Goal: Information Seeking & Learning: Learn about a topic

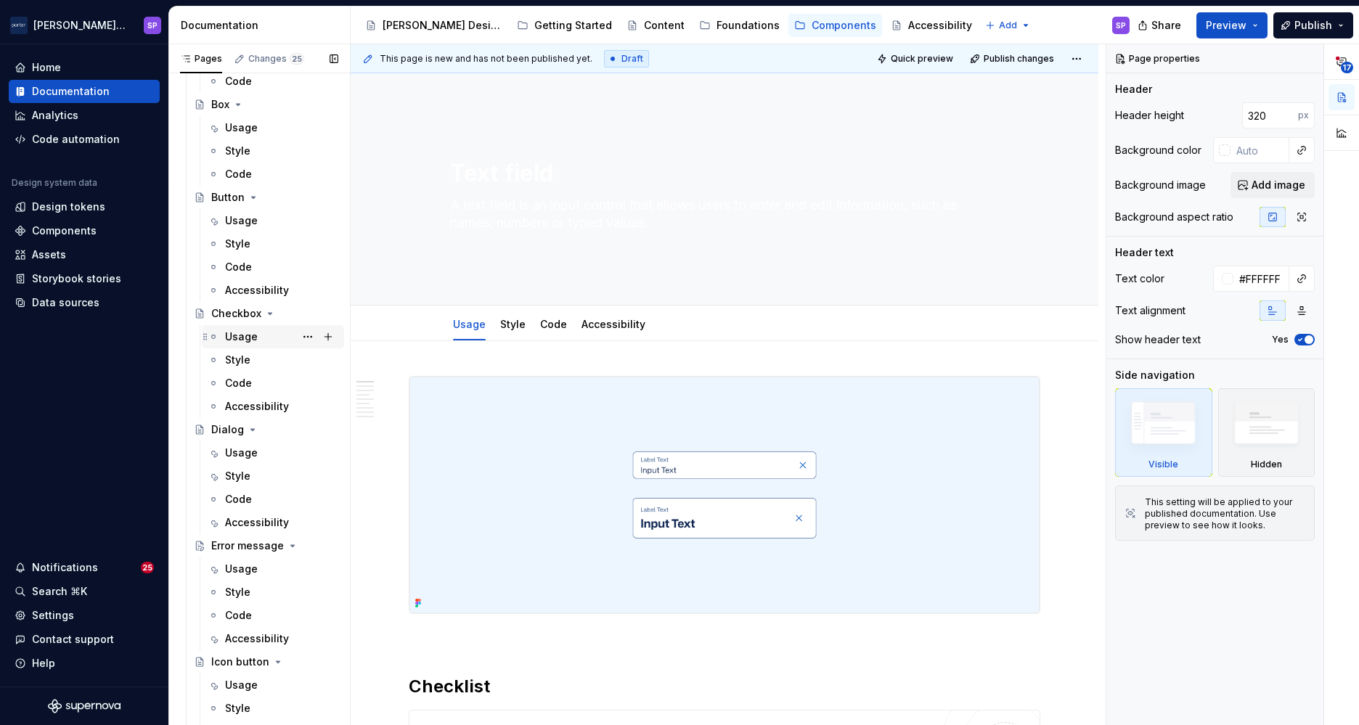
scroll to position [152, 0]
click at [253, 457] on div "Usage" at bounding box center [241, 452] width 33 height 15
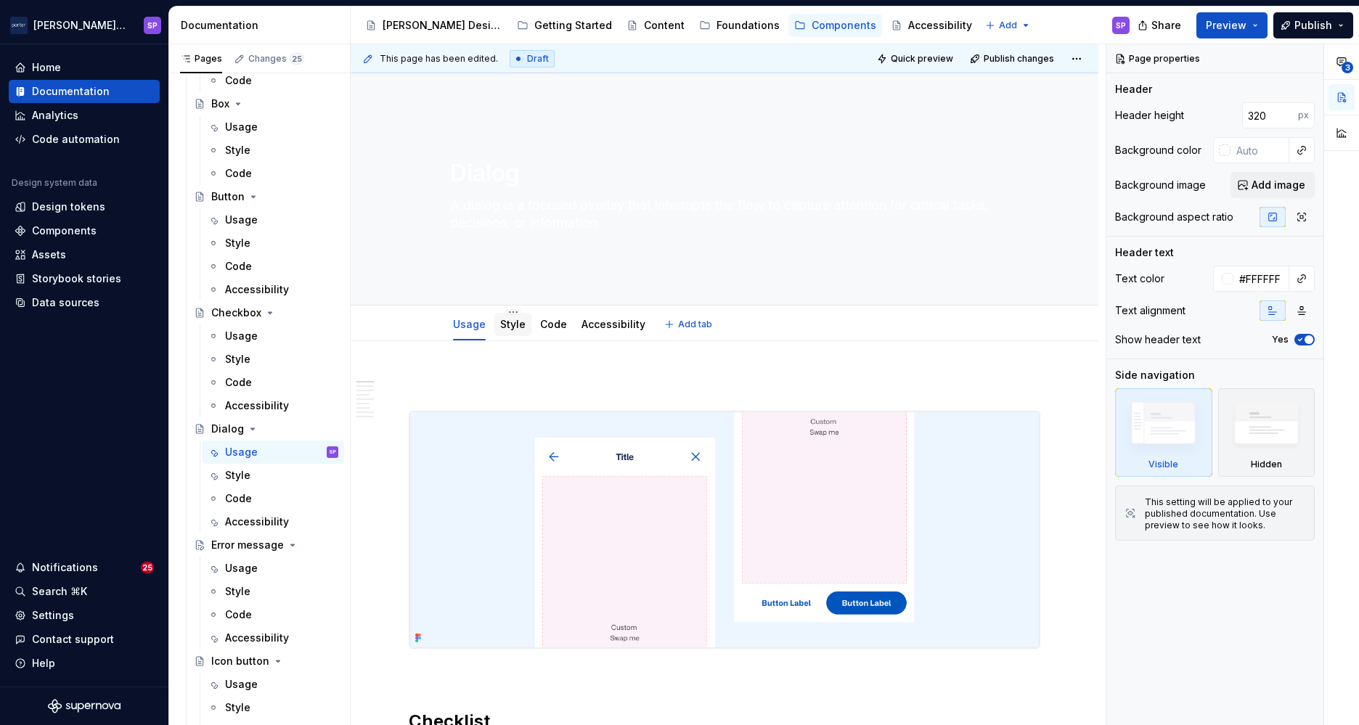
click at [496, 331] on div "Style" at bounding box center [512, 324] width 37 height 23
click at [576, 325] on div "Accessibility" at bounding box center [614, 324] width 76 height 23
click at [588, 325] on link "Accessibility" at bounding box center [614, 324] width 64 height 12
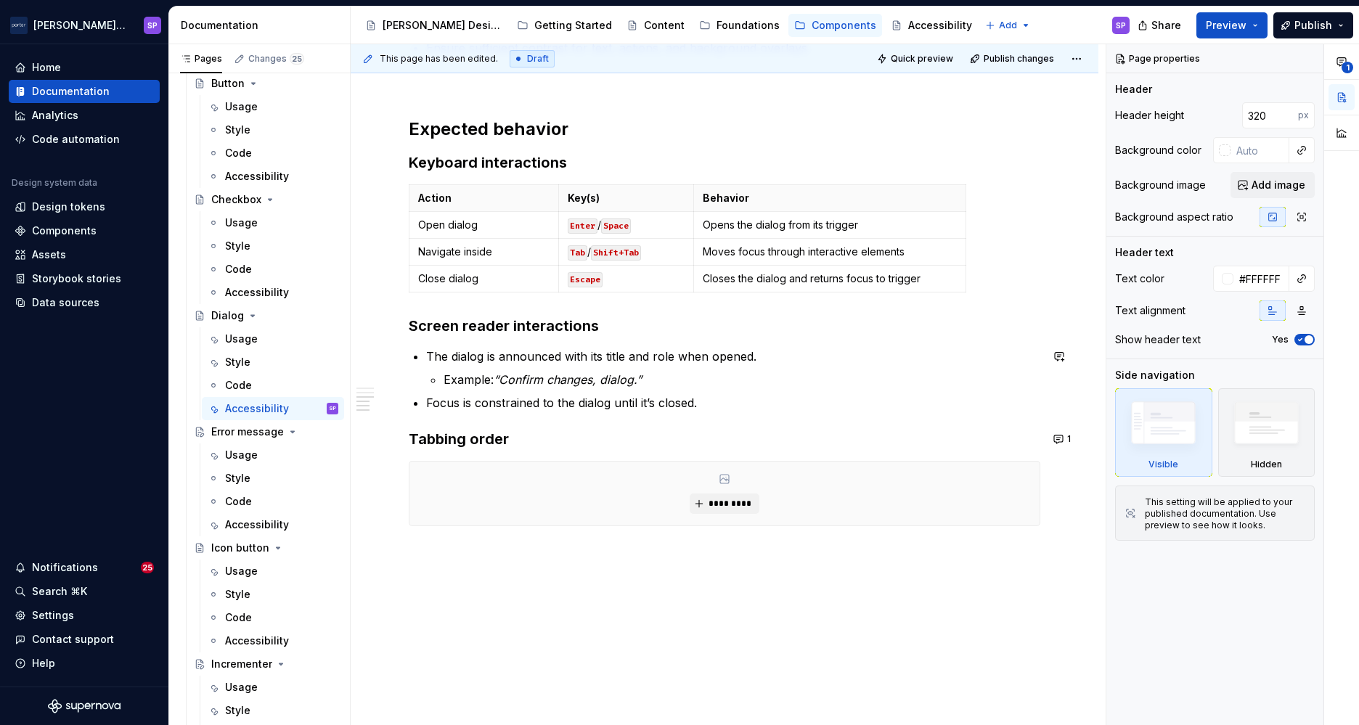
scroll to position [576, 0]
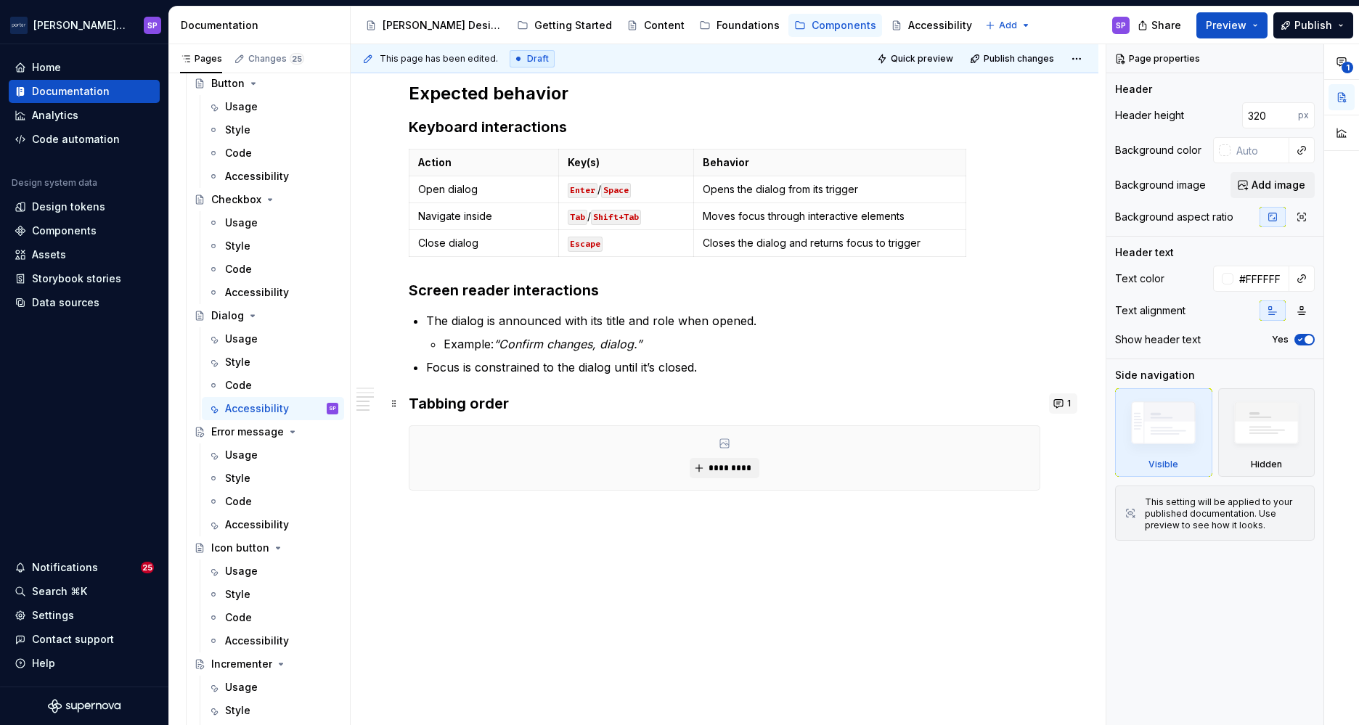
click at [1057, 410] on button "1" at bounding box center [1063, 404] width 28 height 20
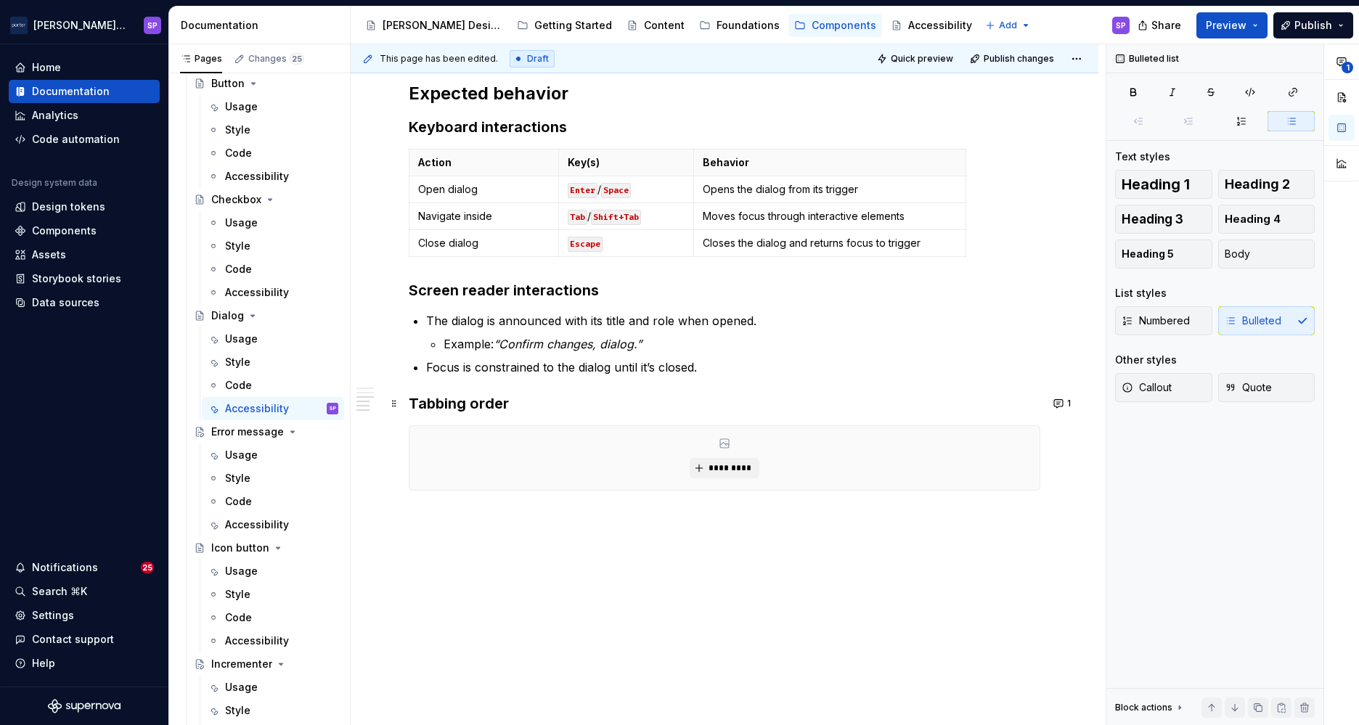
click at [871, 306] on div "Accessibility status 🟡 Tested in isolation, not yet tested in context. Key cons…" at bounding box center [725, 145] width 632 height 691
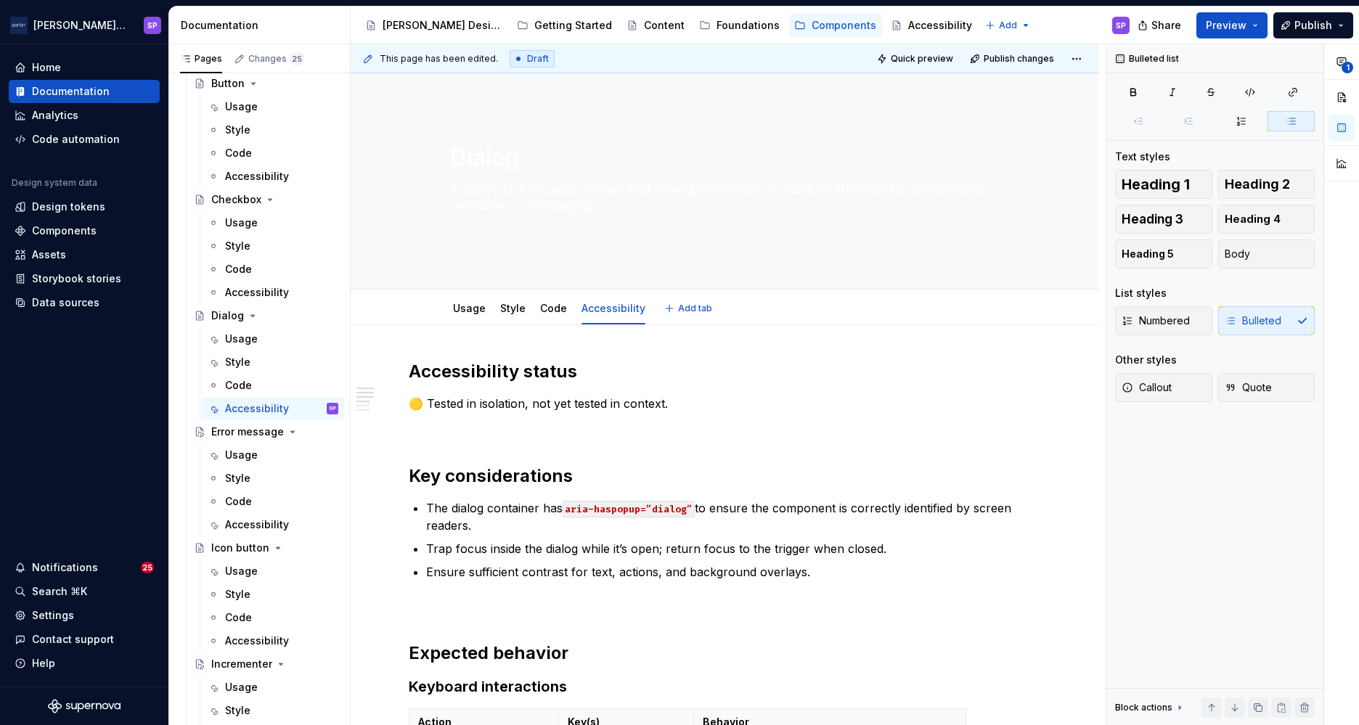
scroll to position [11, 0]
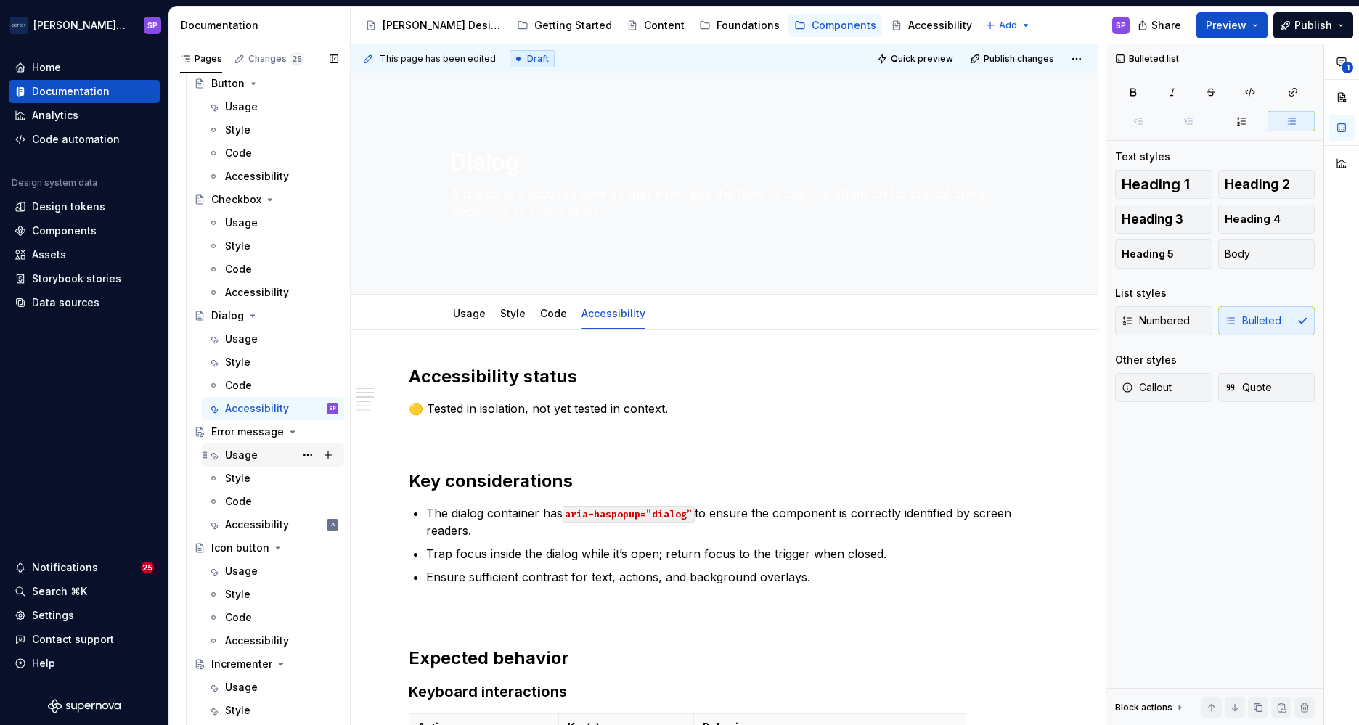
click at [248, 455] on div "Usage" at bounding box center [241, 455] width 33 height 15
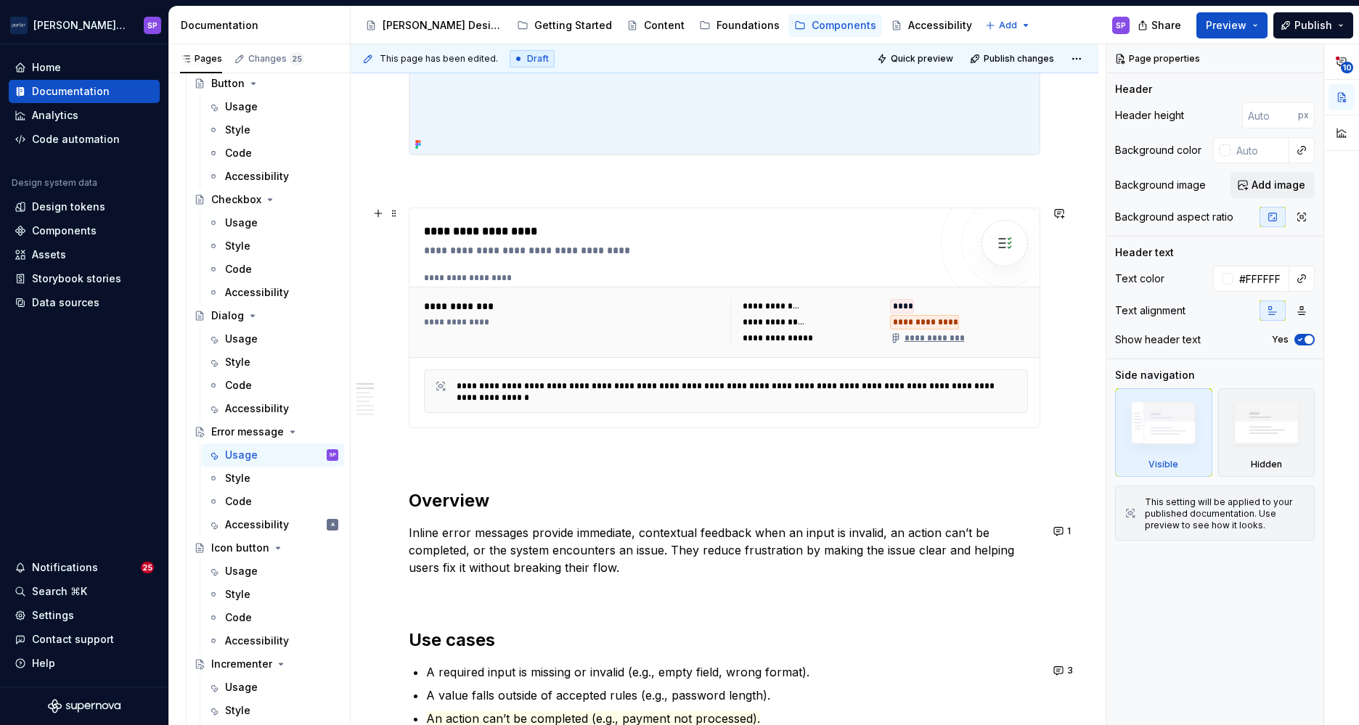
scroll to position [555, 0]
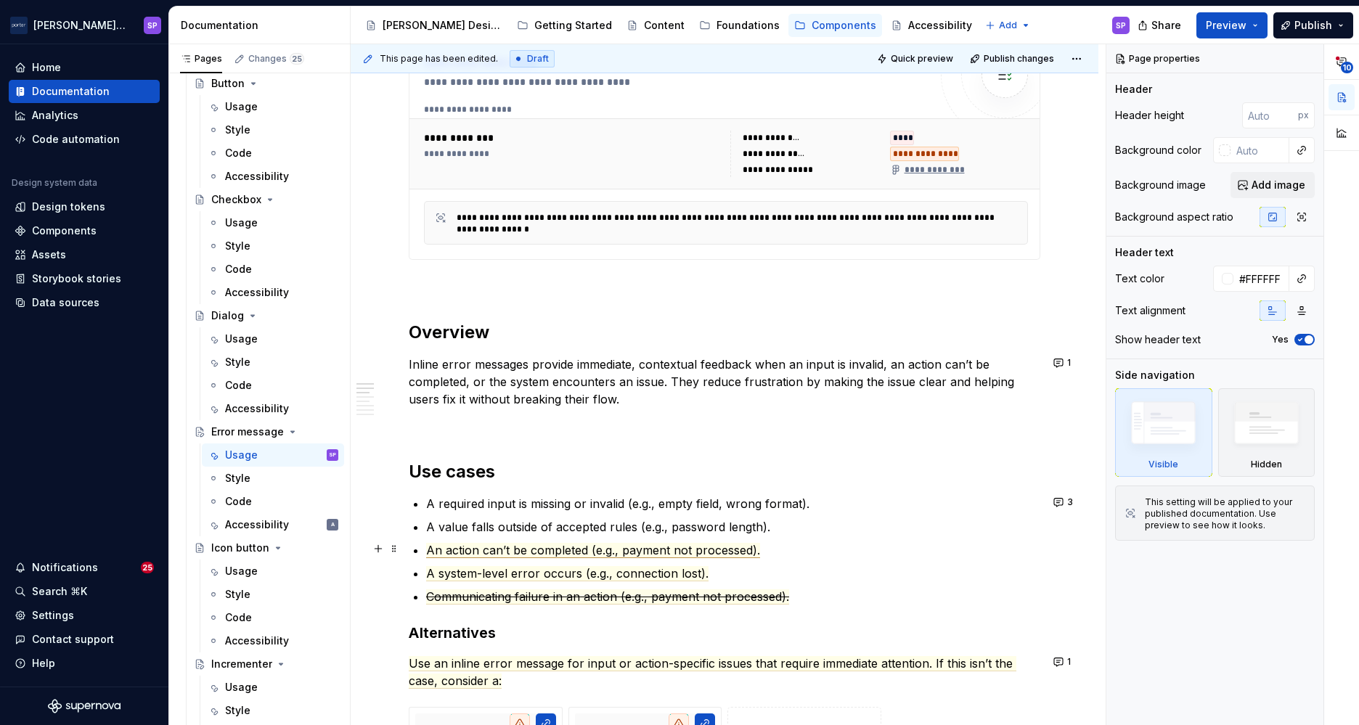
type textarea "*"
click at [571, 546] on span "An action can’t be completed (e.g., payment not processed)." at bounding box center [593, 550] width 334 height 15
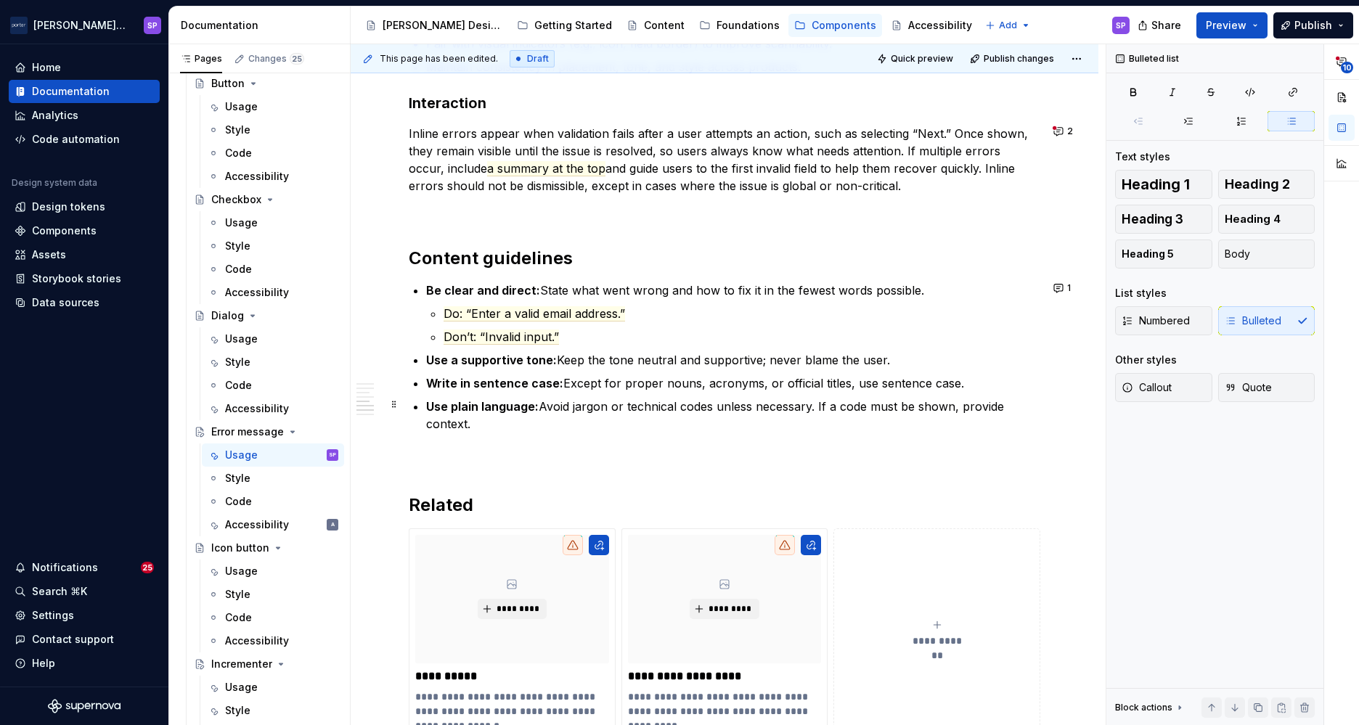
scroll to position [1605, 0]
click at [1057, 130] on button "2" at bounding box center [1064, 131] width 30 height 20
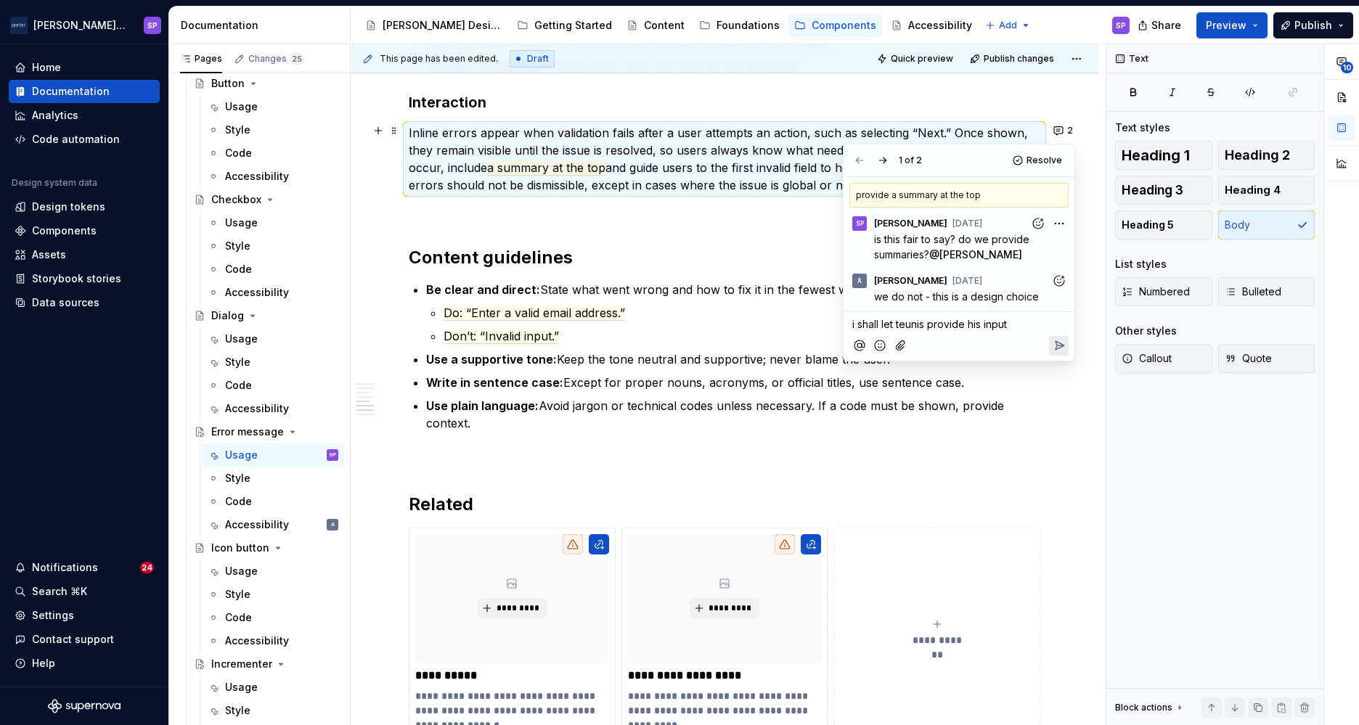
click at [878, 339] on icon "Add emoji" at bounding box center [880, 345] width 15 height 15
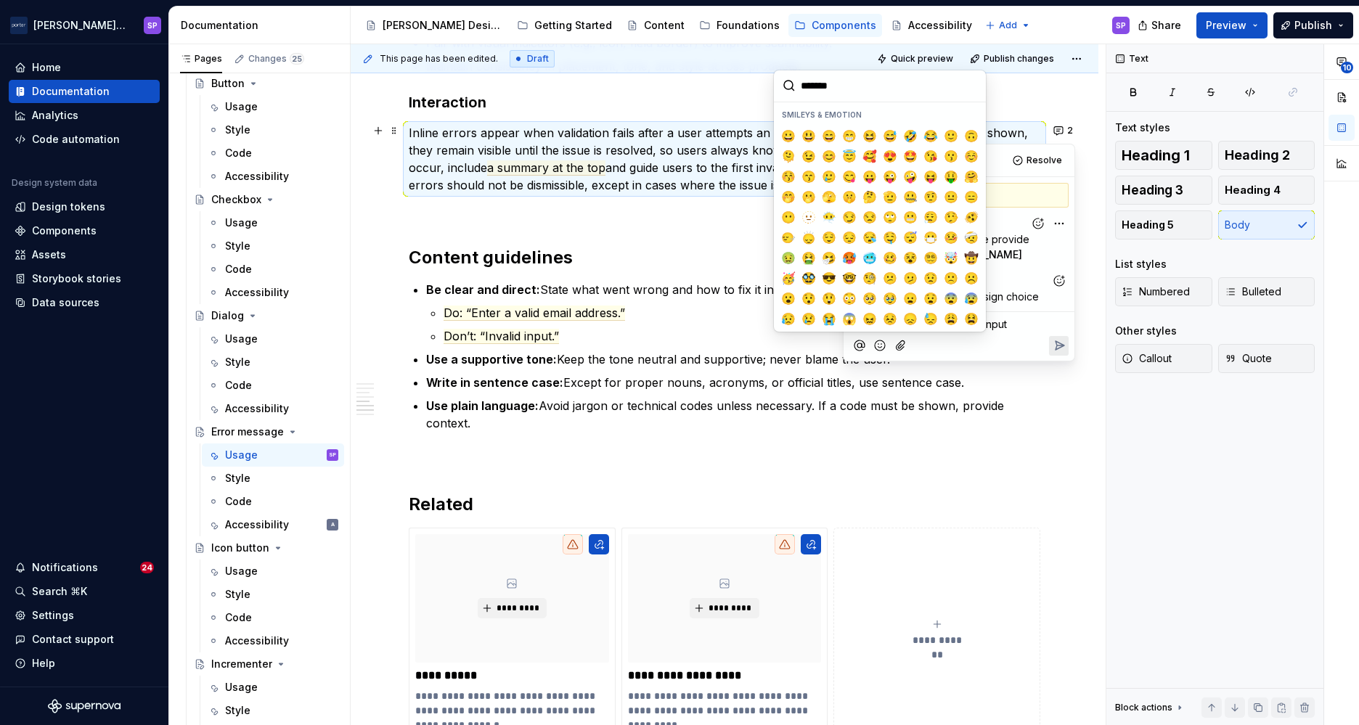
click at [1014, 319] on p "i shall let teunis provide his input" at bounding box center [958, 324] width 213 height 15
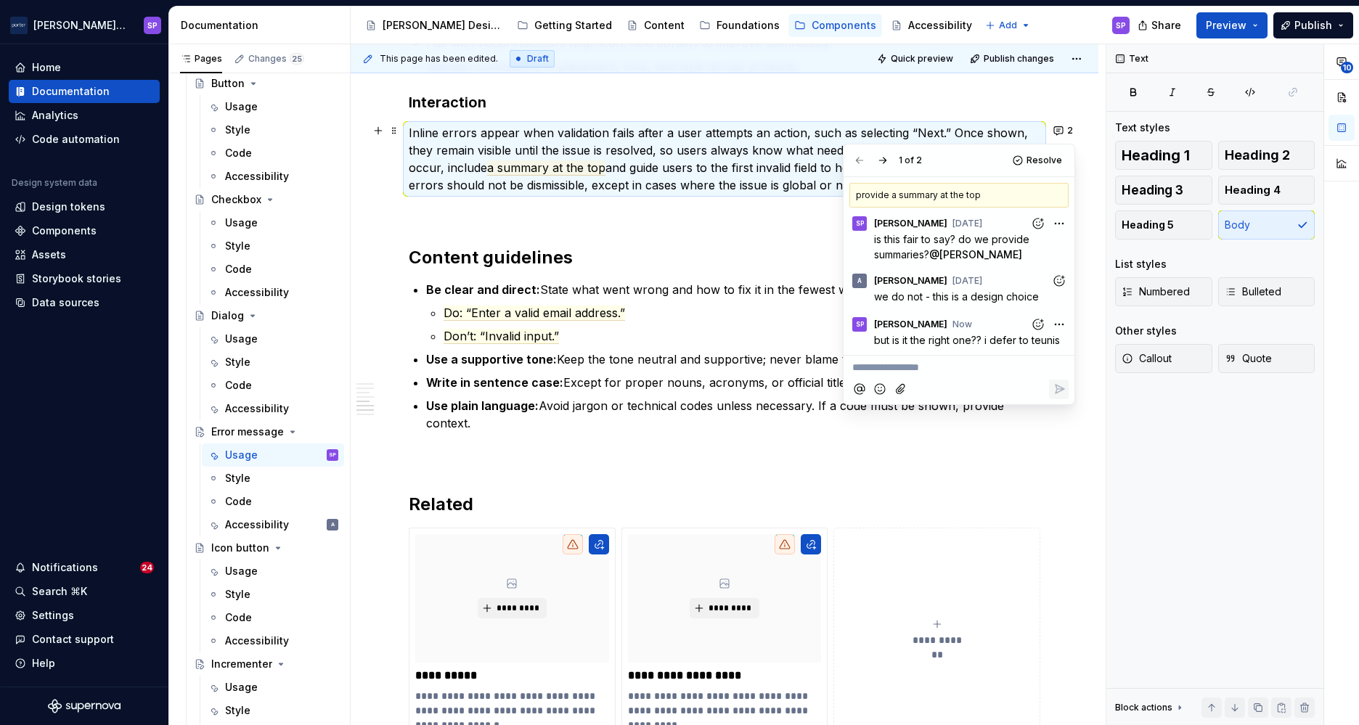
click at [613, 322] on ul "Do: “Enter a valid email address.” Don’t: “Invalid input.”" at bounding box center [742, 324] width 597 height 41
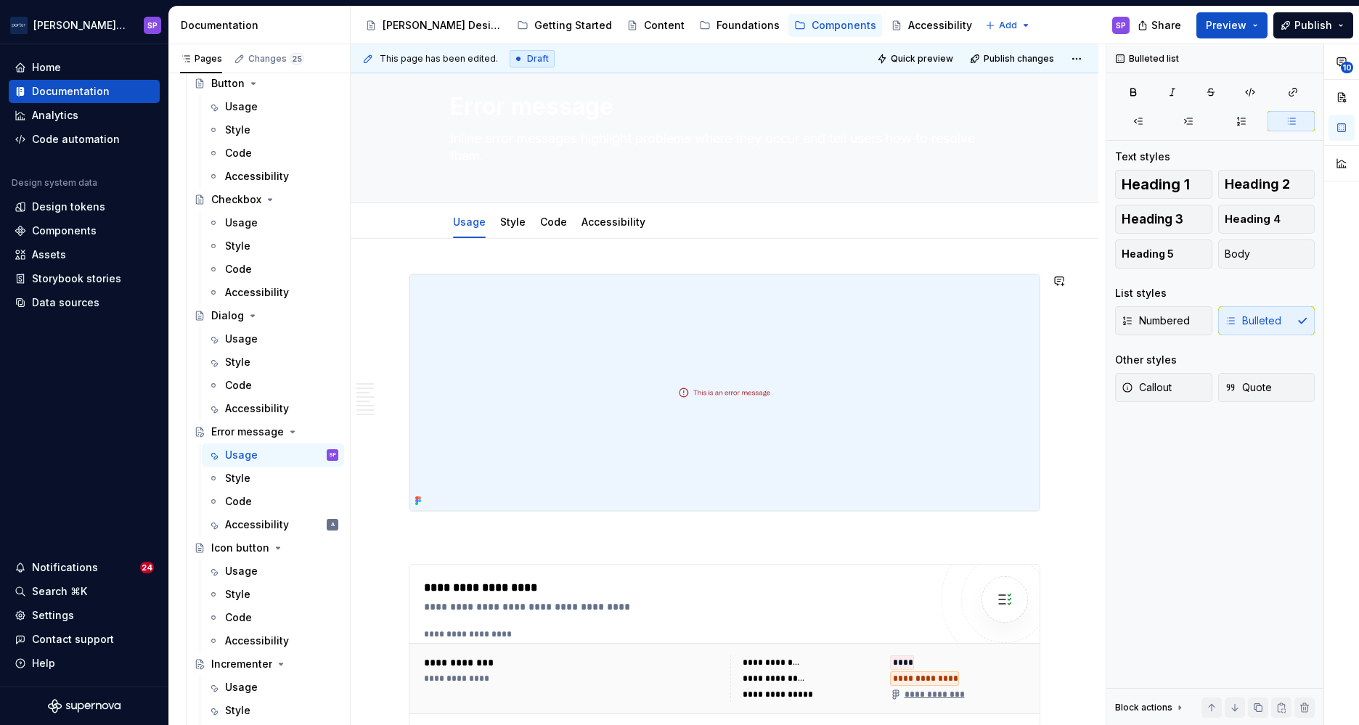
scroll to position [0, 0]
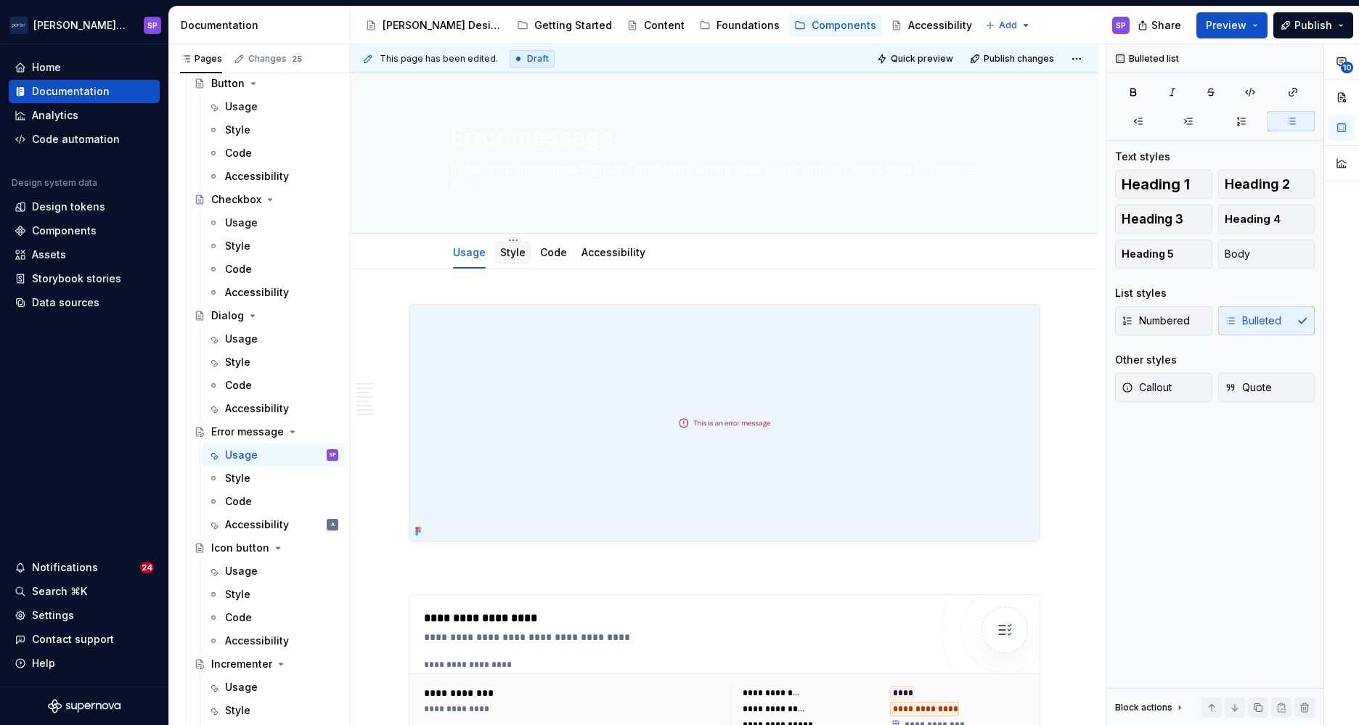
click at [500, 260] on div "Style" at bounding box center [512, 252] width 25 height 17
click at [529, 253] on div "Usage Style Code Accessibility" at bounding box center [549, 256] width 216 height 39
click at [542, 253] on link "Code" at bounding box center [553, 252] width 27 height 12
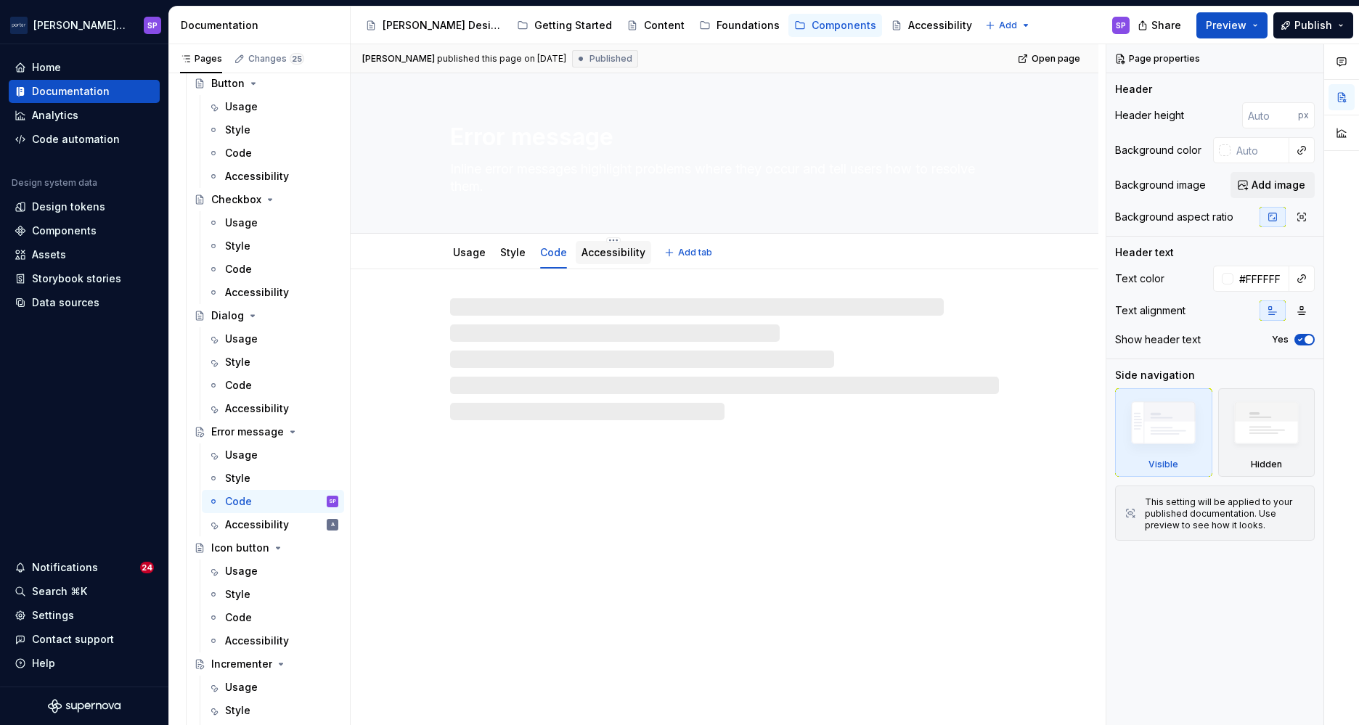
click at [605, 253] on link "Accessibility" at bounding box center [614, 252] width 64 height 12
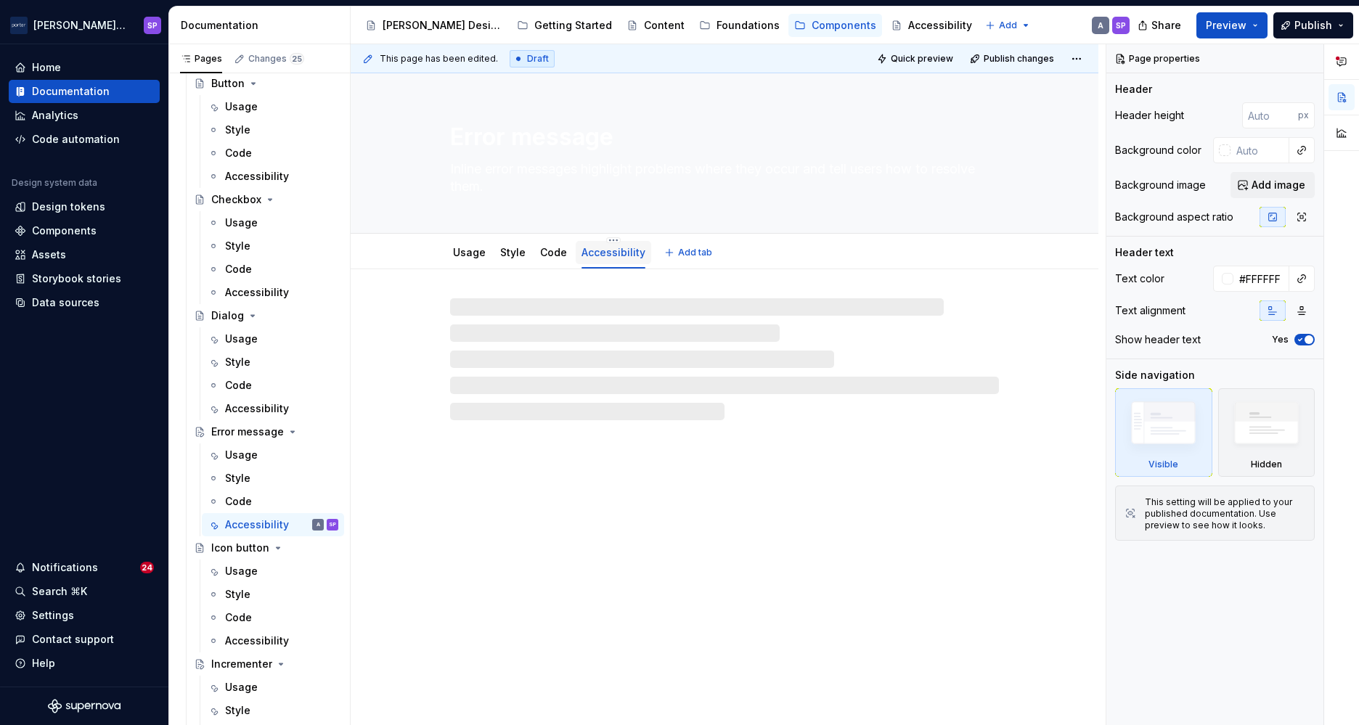
drag, startPoint x: 605, startPoint y: 253, endPoint x: 591, endPoint y: 253, distance: 13.8
click at [591, 253] on link "Accessibility" at bounding box center [614, 252] width 64 height 12
click at [587, 253] on link "Accessibility" at bounding box center [614, 252] width 64 height 12
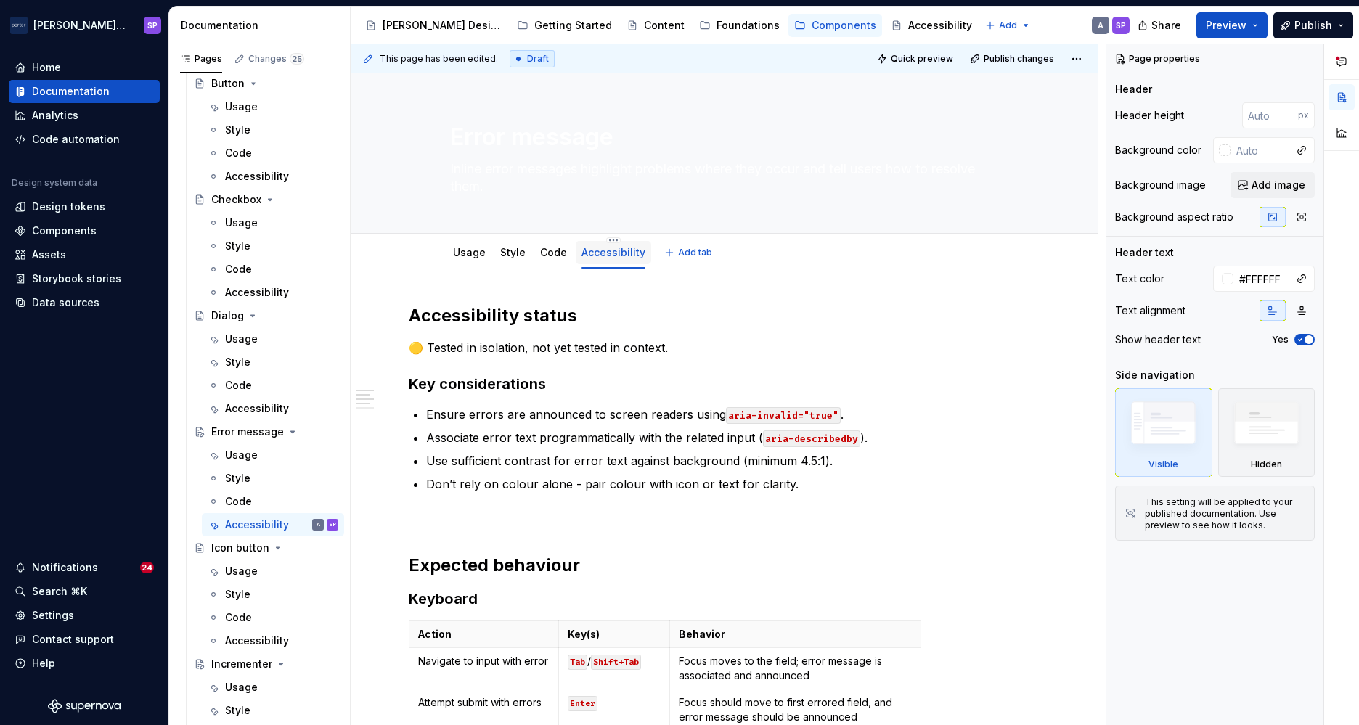
type textarea "*"
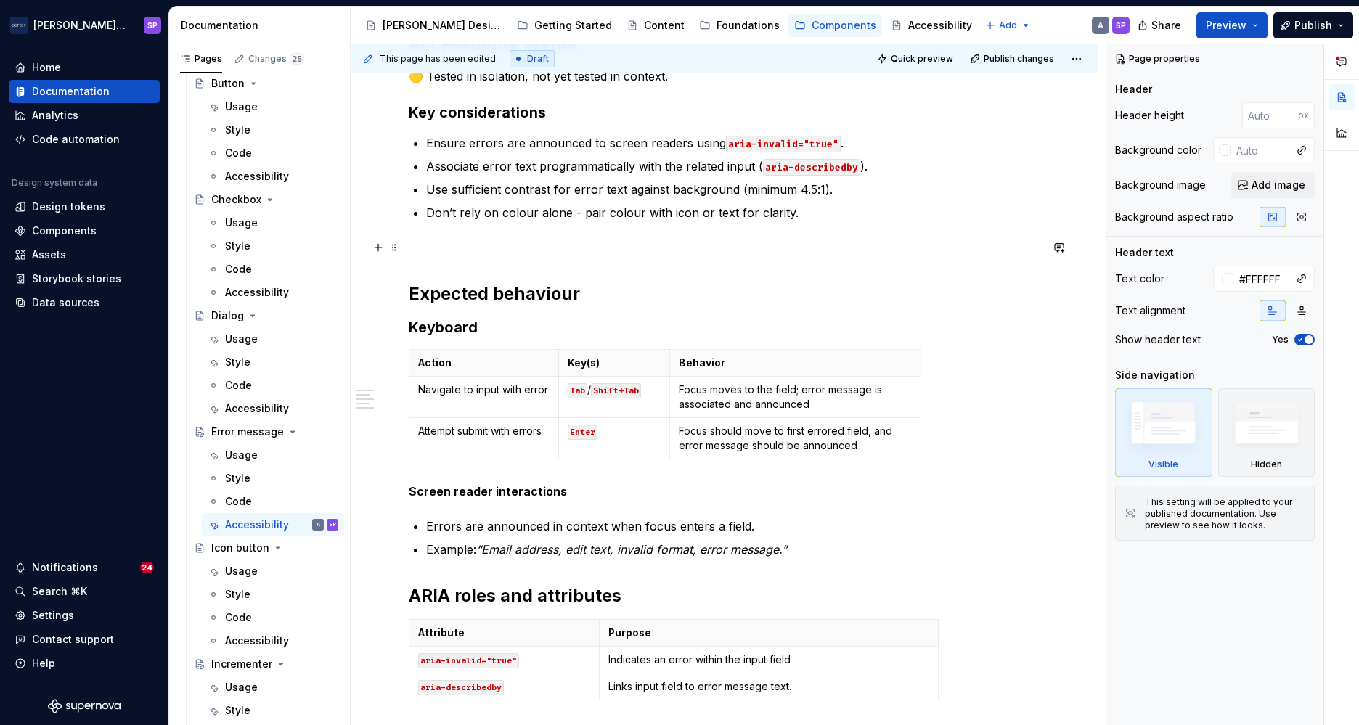
scroll to position [361, 0]
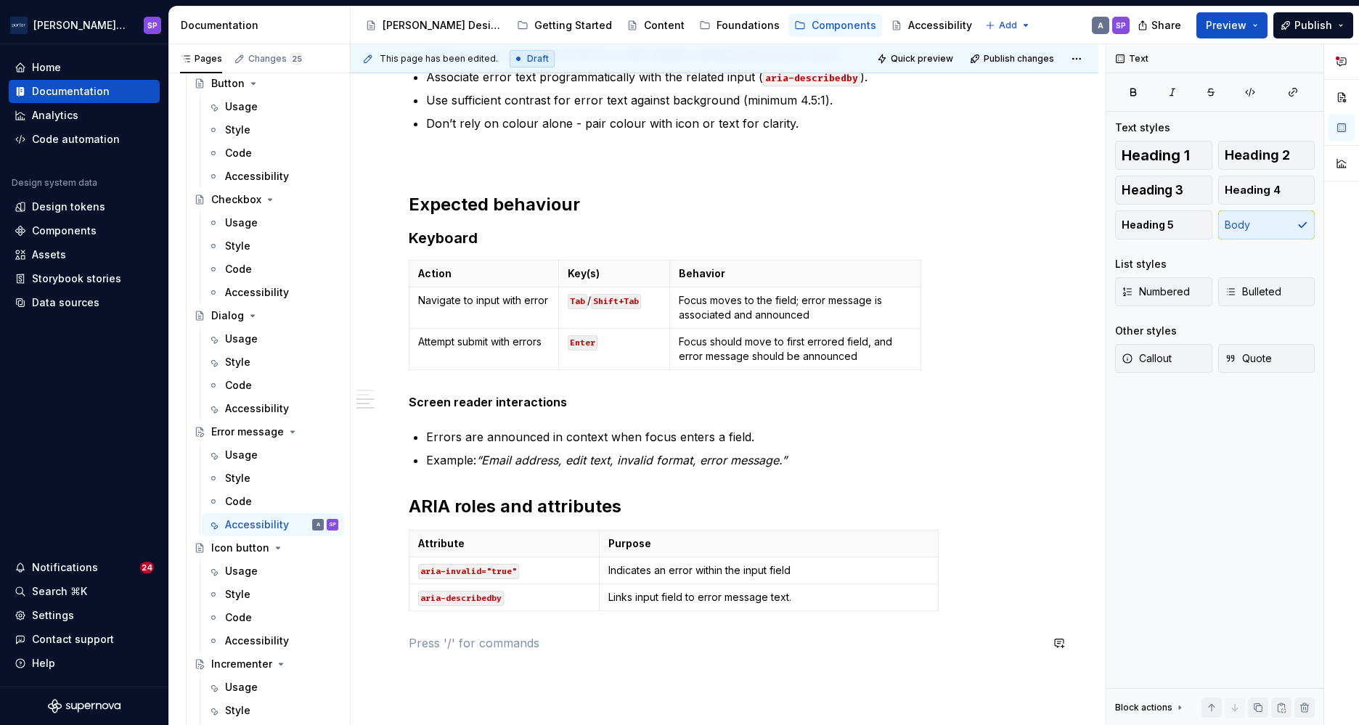
click at [823, 625] on div "Accessibility status 🟡 Tested in isolation, not yet tested in context. Key cons…" at bounding box center [725, 297] width 632 height 709
click at [815, 604] on p "Links input field to error message text." at bounding box center [768, 597] width 321 height 15
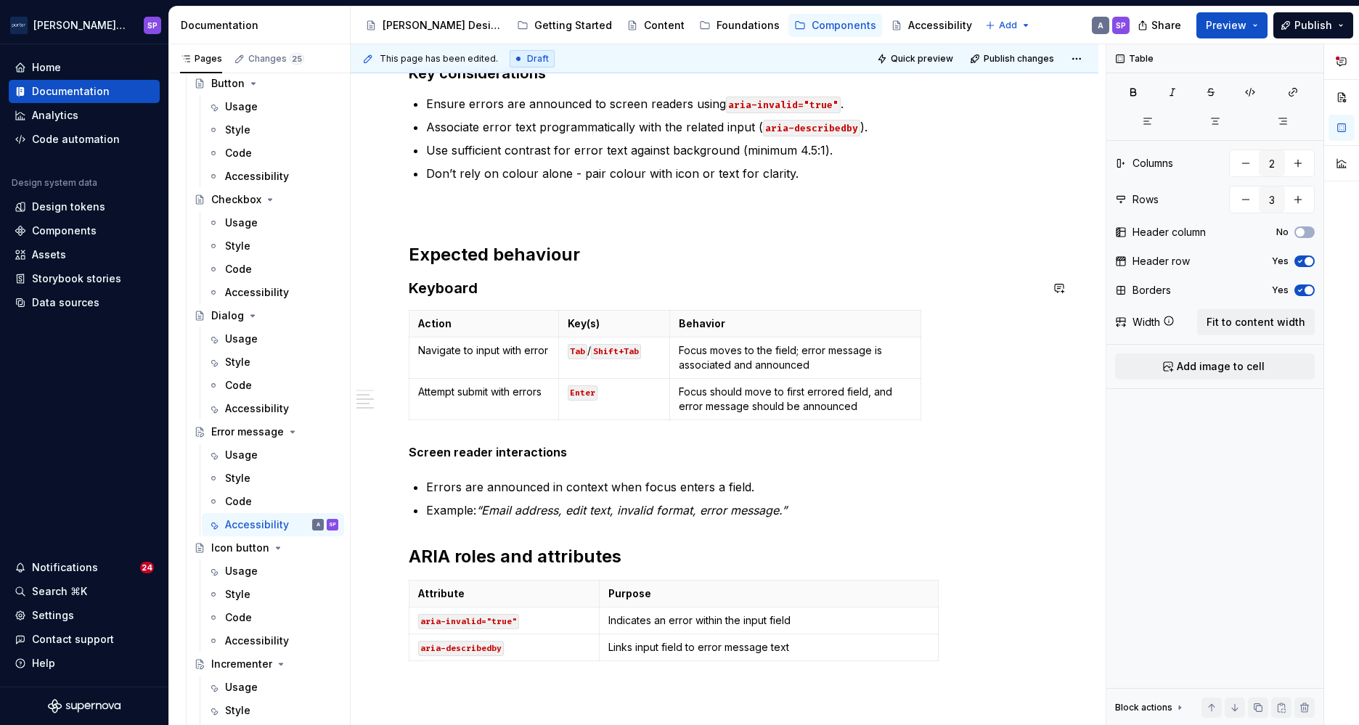
scroll to position [309, 0]
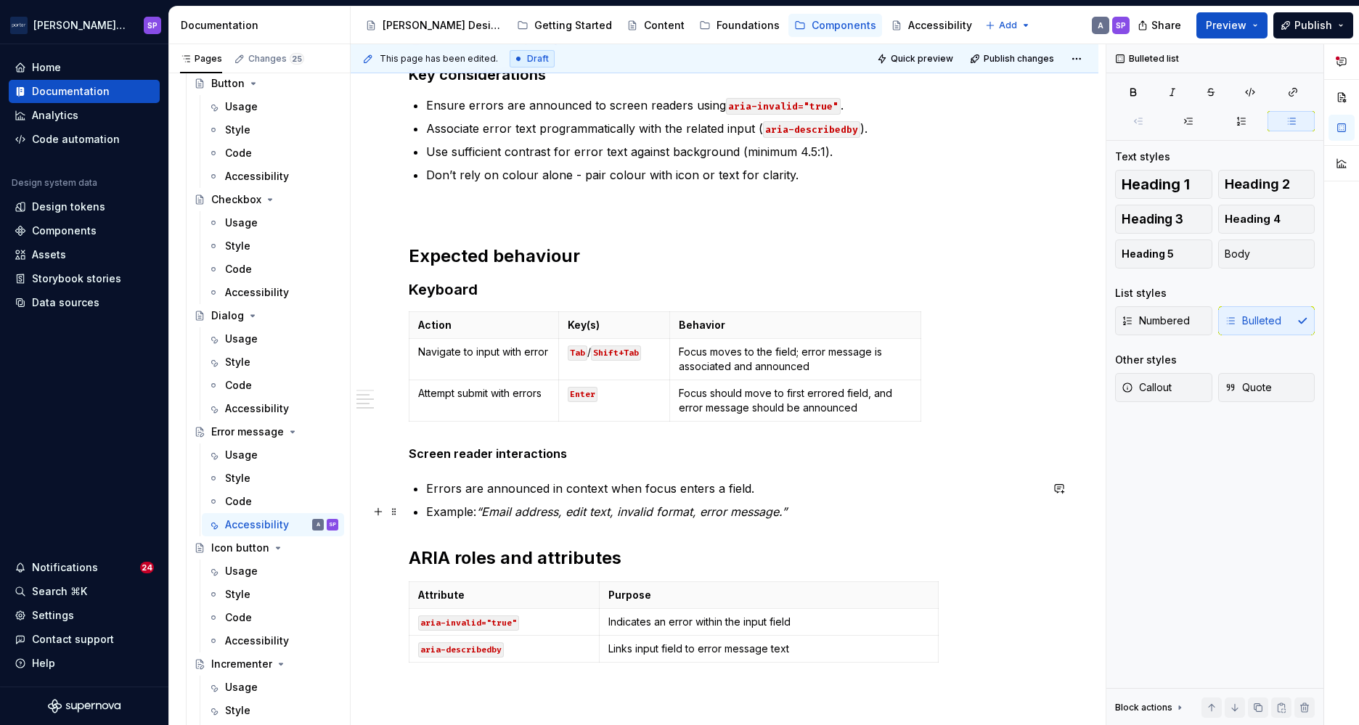
click at [418, 510] on div "Accessibility status 🟡 Tested in isolation, not yet tested in context. Key cons…" at bounding box center [725, 349] width 632 height 709
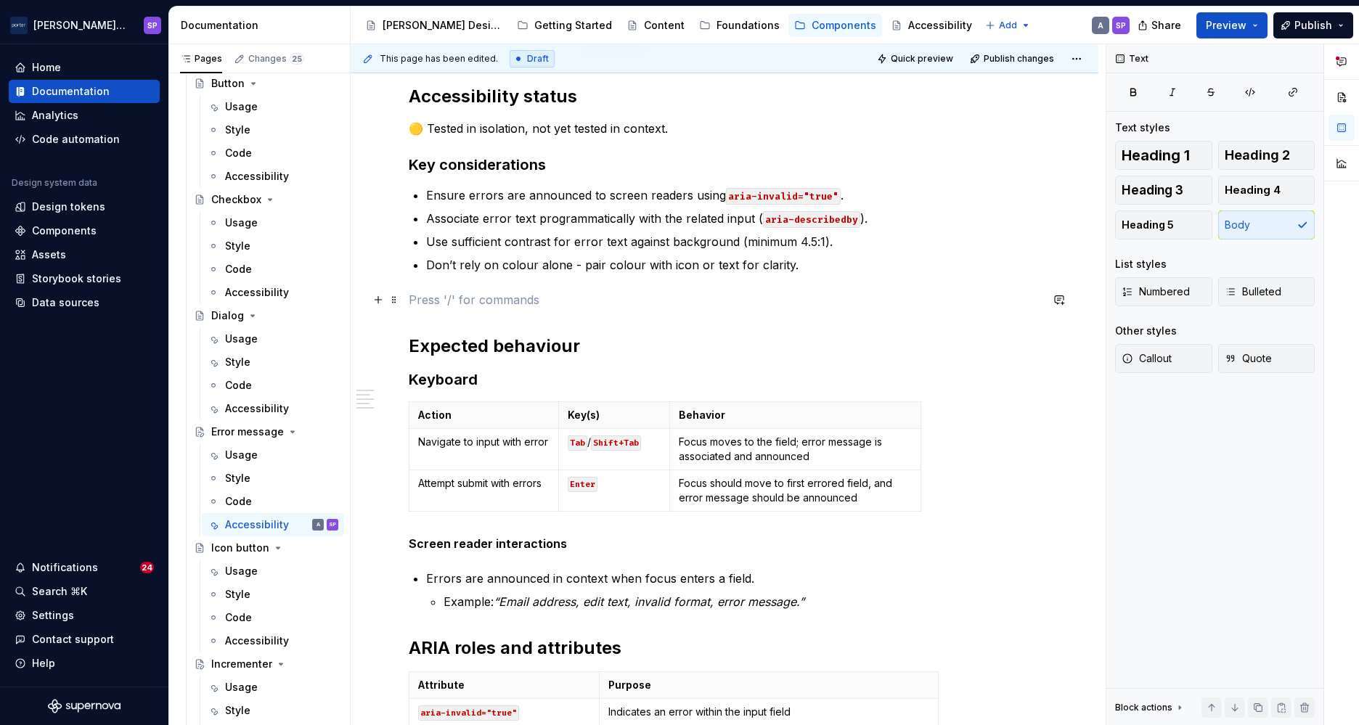
drag, startPoint x: 614, startPoint y: 267, endPoint x: 563, endPoint y: 291, distance: 56.2
click at [563, 291] on p at bounding box center [725, 299] width 632 height 17
click at [572, 275] on div "Accessibility status 🟡 Tested in isolation, not yet tested in context. Key cons…" at bounding box center [725, 439] width 632 height 709
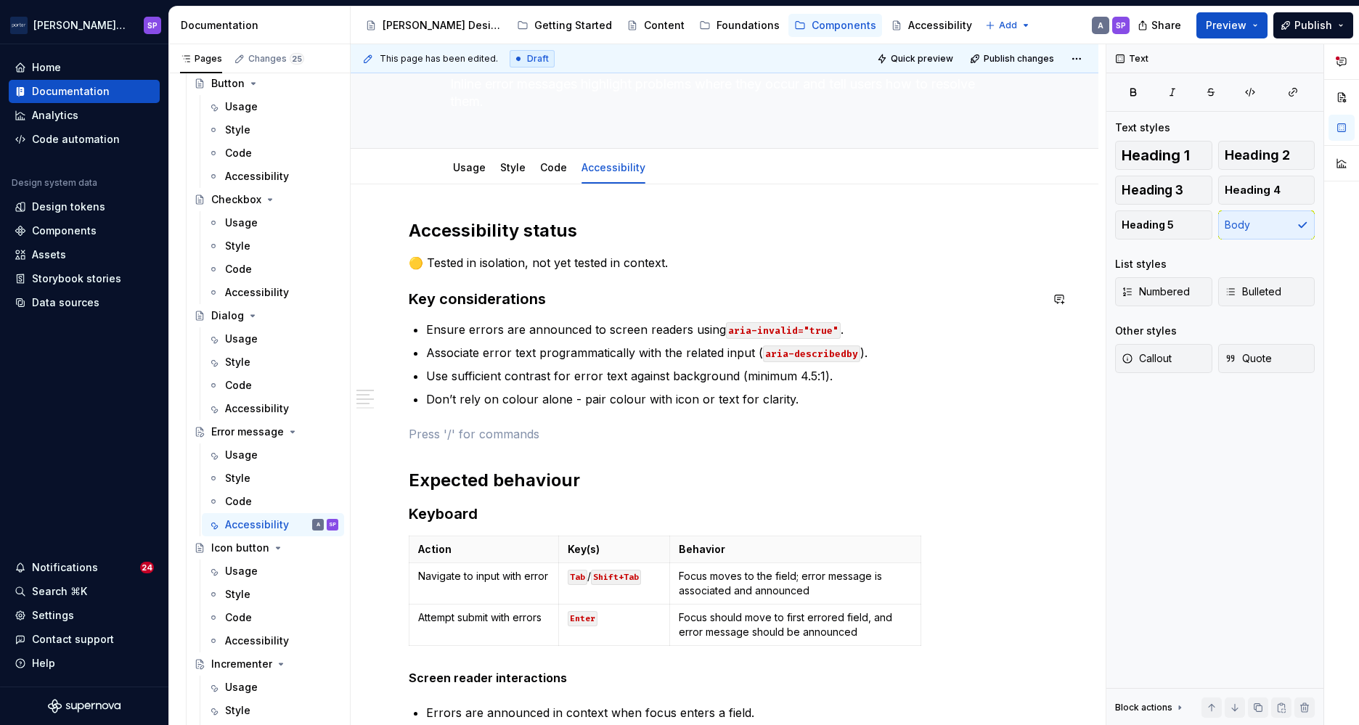
scroll to position [84, 0]
click at [243, 565] on div "Usage" at bounding box center [241, 571] width 33 height 15
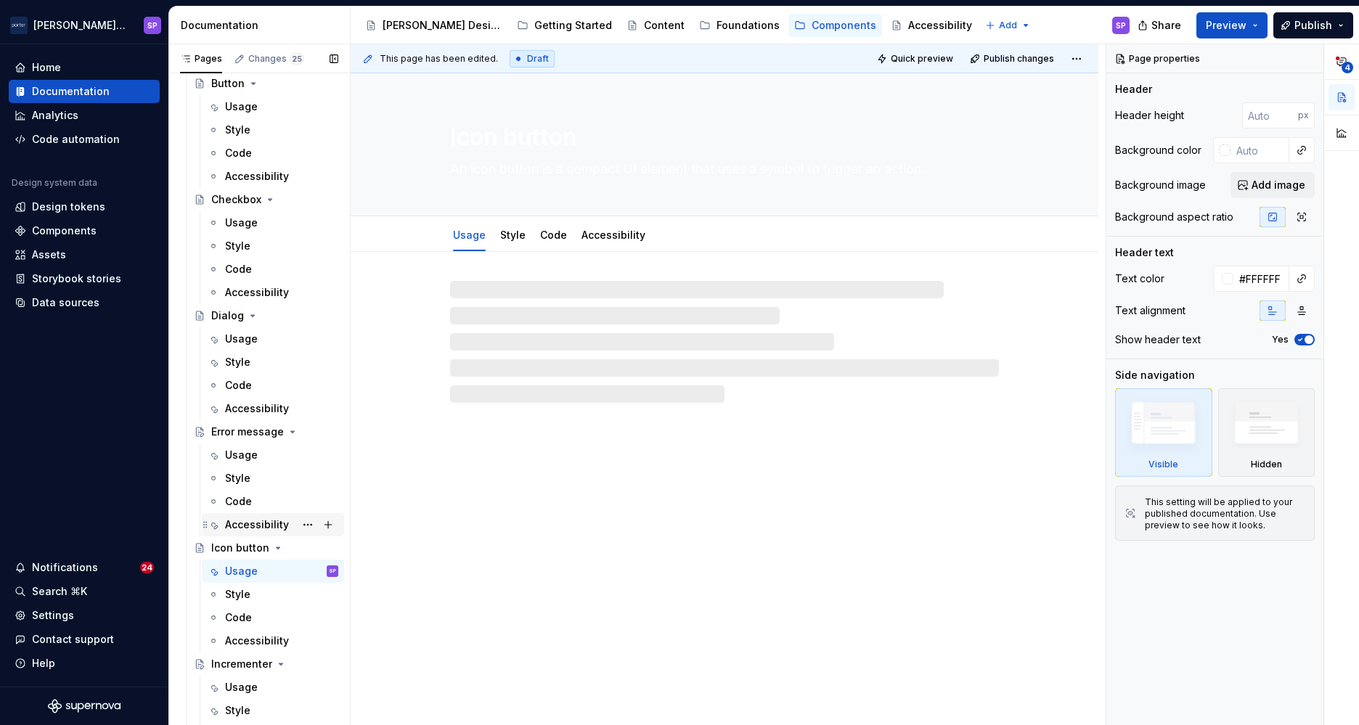
click at [256, 527] on div "Accessibility" at bounding box center [257, 525] width 64 height 15
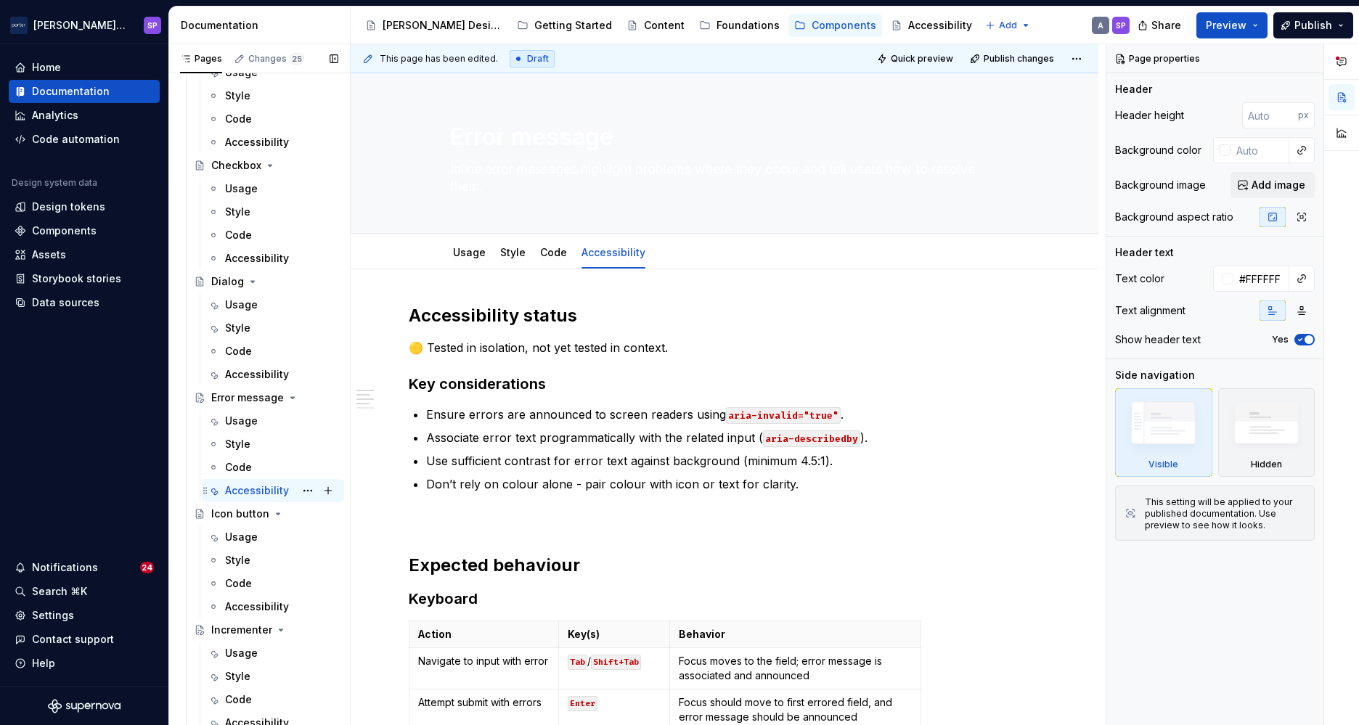
scroll to position [301, 0]
click at [232, 537] on div "Usage" at bounding box center [241, 536] width 33 height 15
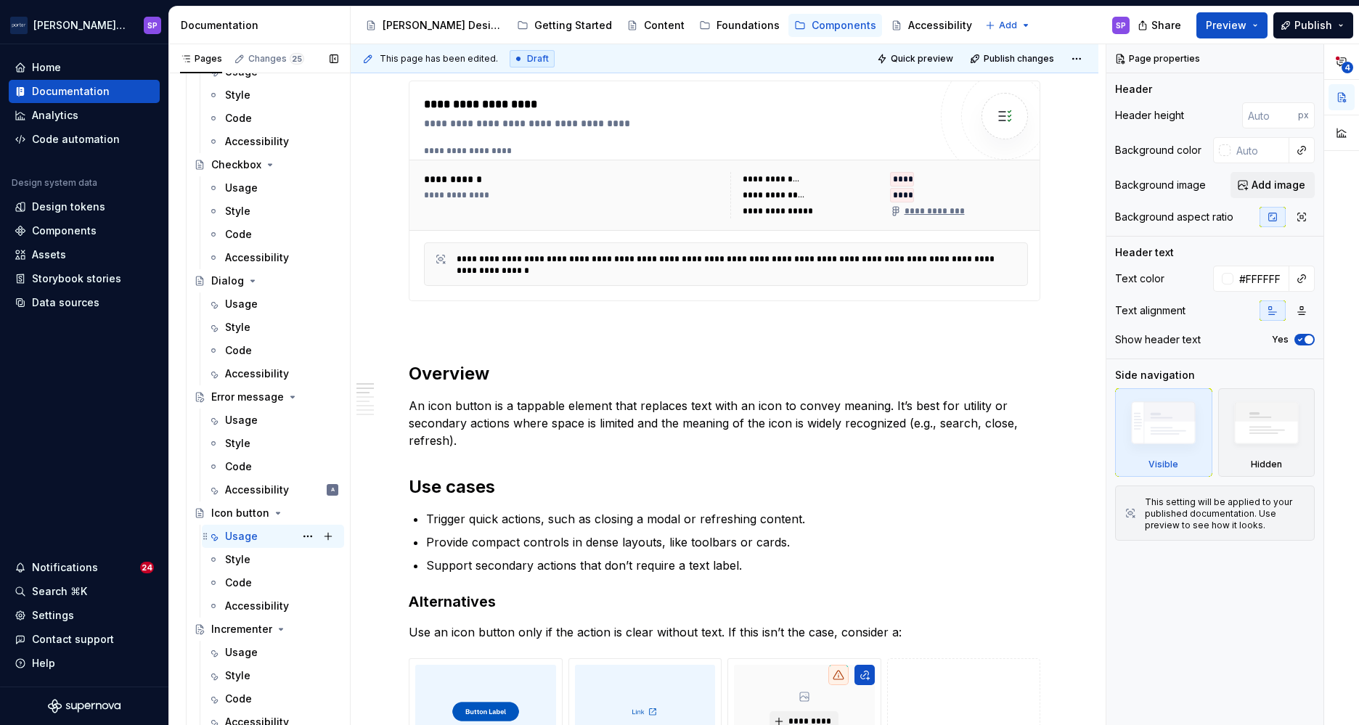
scroll to position [582, 0]
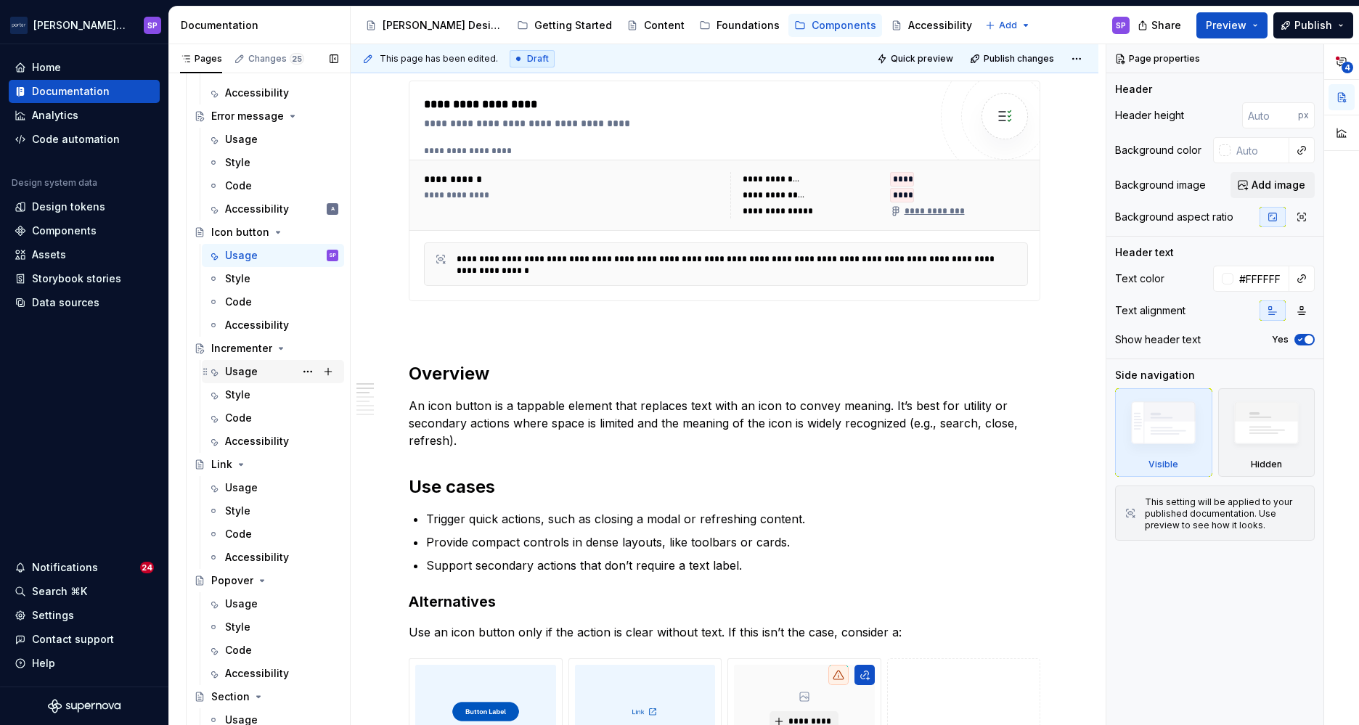
click at [251, 368] on div "Usage" at bounding box center [241, 372] width 33 height 15
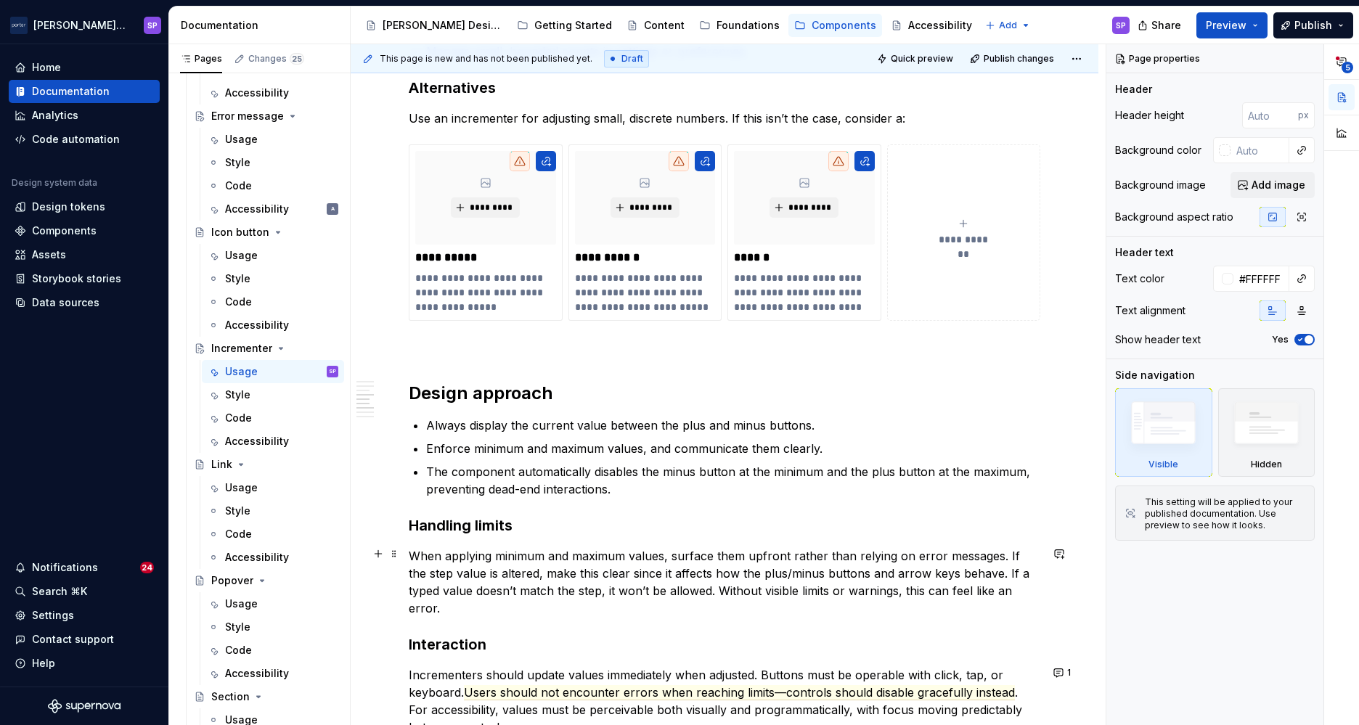
scroll to position [1209, 0]
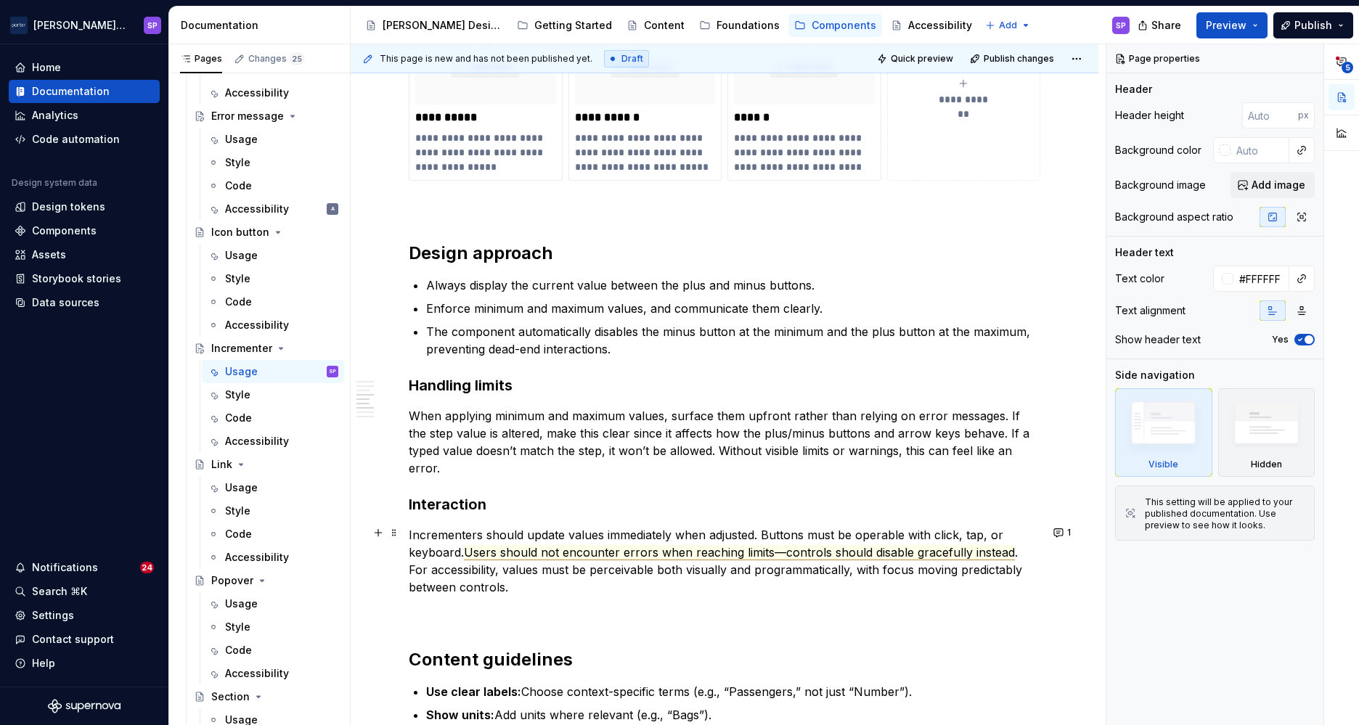
click at [797, 549] on span "Users should not encounter errors when reaching limits—controls should disable …" at bounding box center [739, 552] width 551 height 15
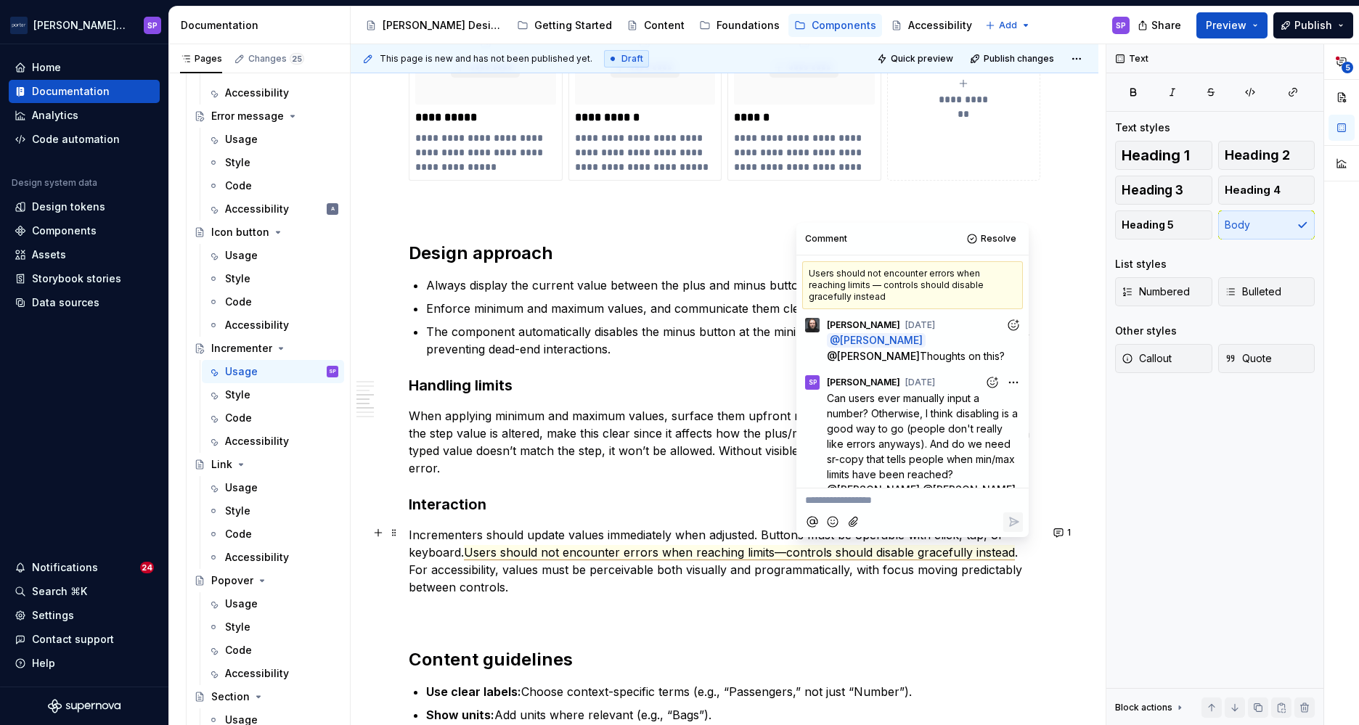
scroll to position [363, 0]
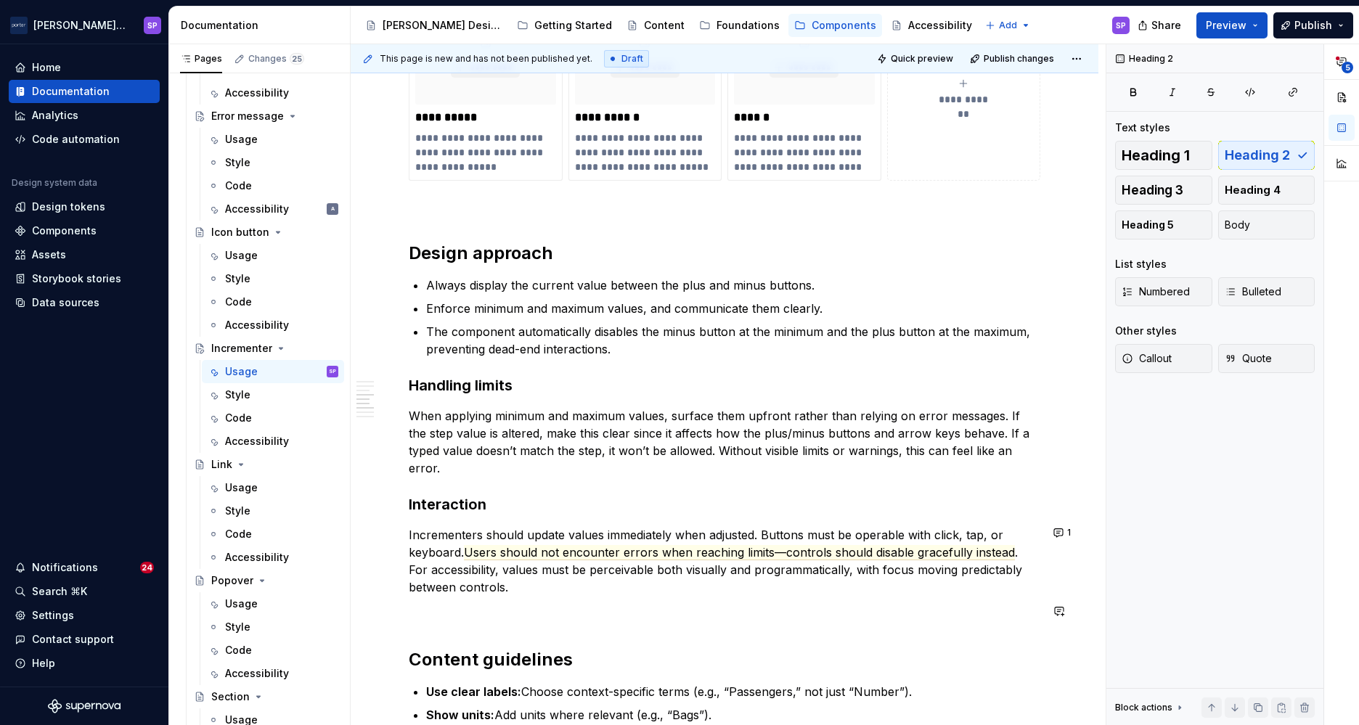
click at [865, 638] on div "**********" at bounding box center [725, 168] width 632 height 2146
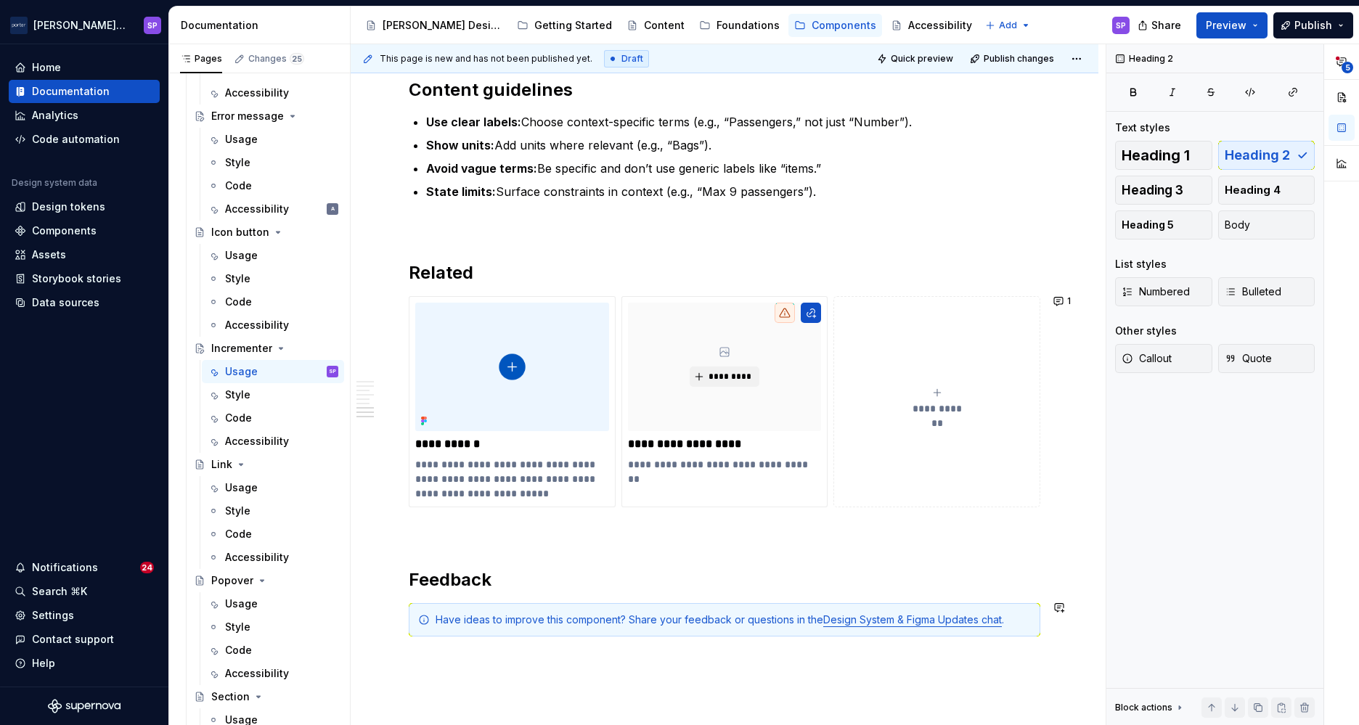
scroll to position [1780, 0]
click at [1062, 298] on button "1" at bounding box center [1063, 300] width 28 height 20
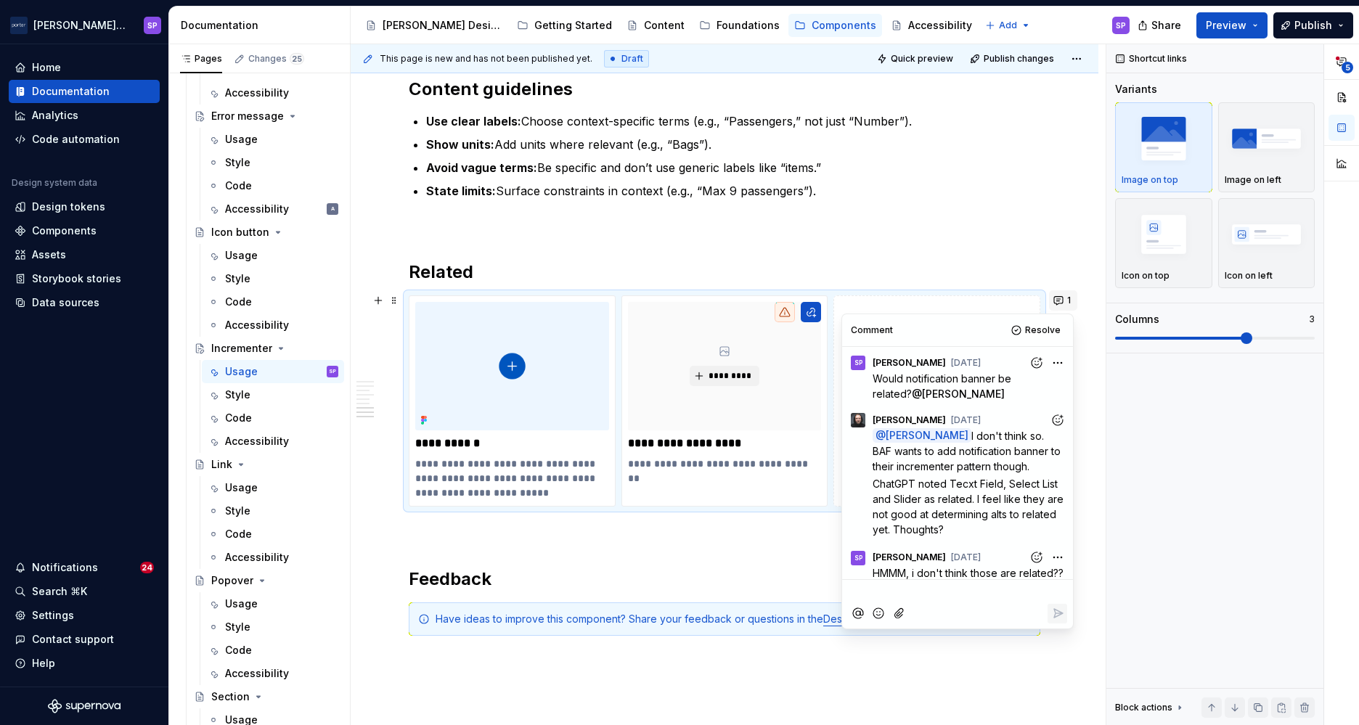
scroll to position [40, 0]
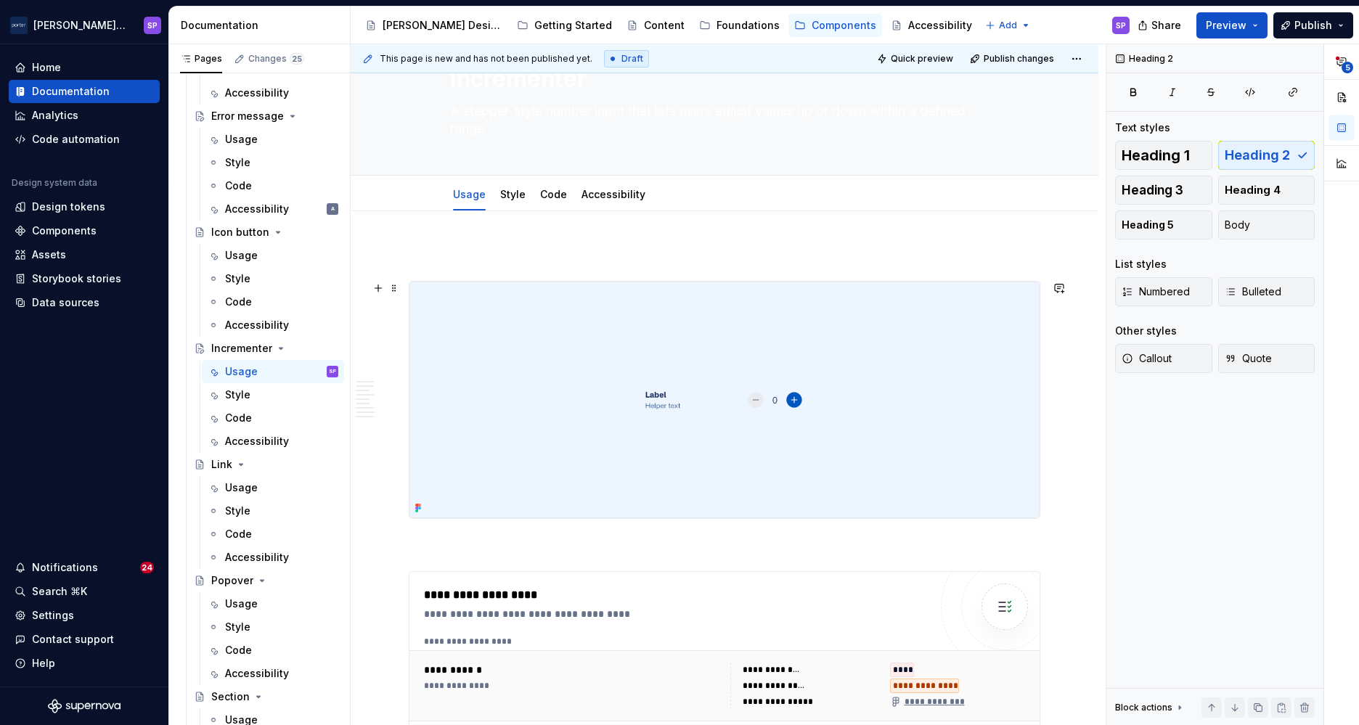
scroll to position [24, 0]
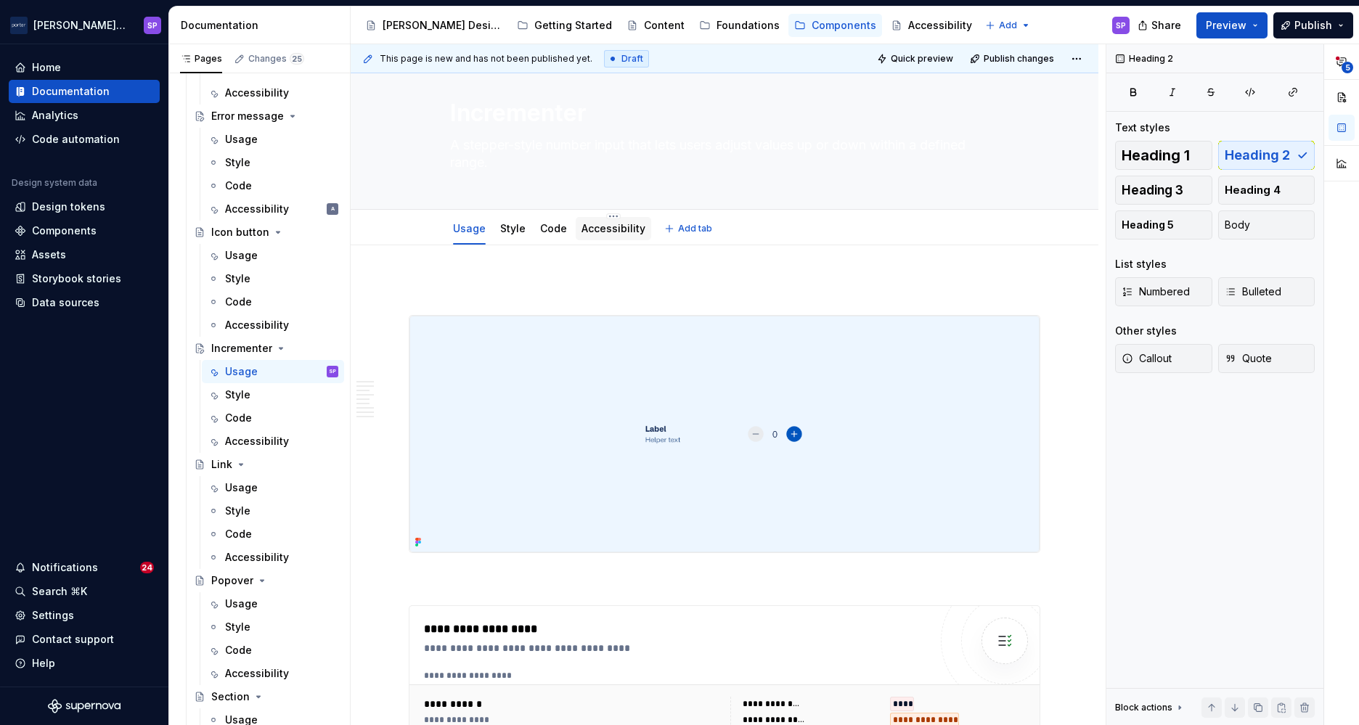
click at [600, 230] on link "Accessibility" at bounding box center [614, 228] width 64 height 12
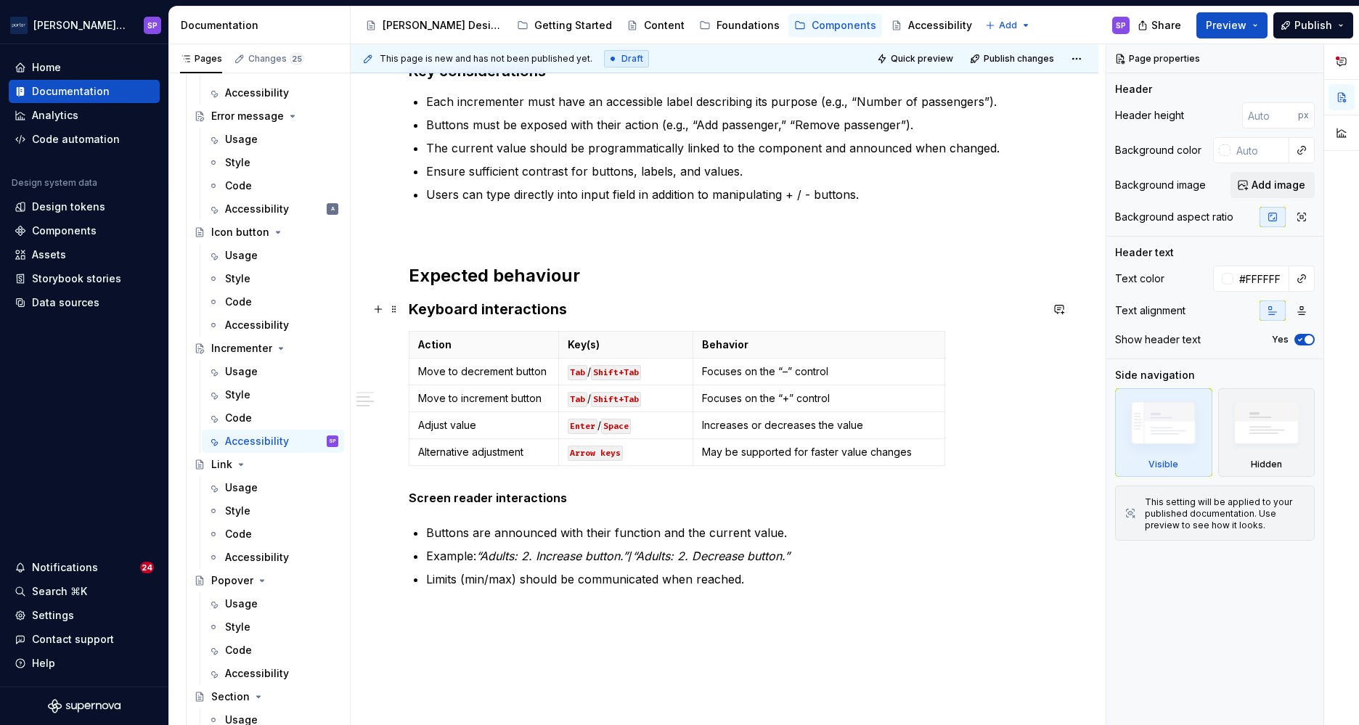
scroll to position [322, 0]
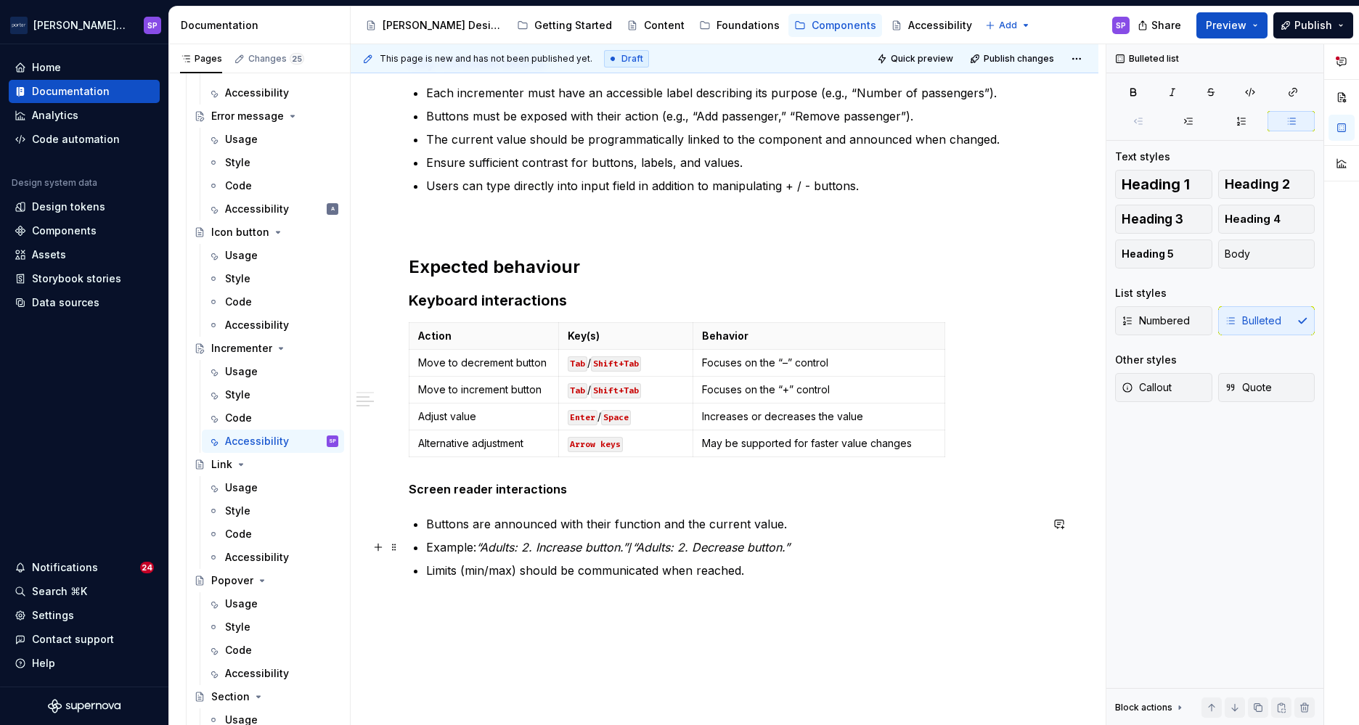
click at [422, 545] on div "Accessibility status 🟡 Tested in isolation, not yet tested in context. Key cons…" at bounding box center [725, 299] width 632 height 632
click at [224, 490] on div "Usage" at bounding box center [273, 488] width 131 height 20
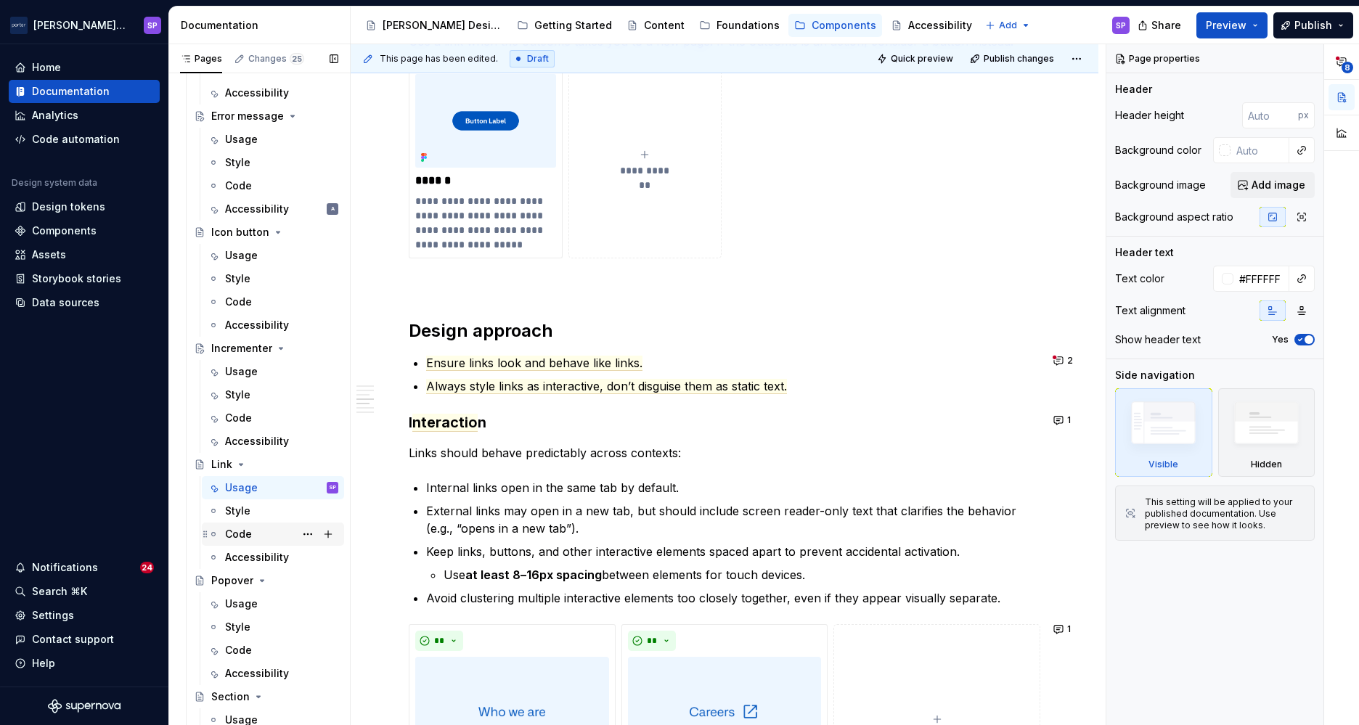
scroll to position [664, 0]
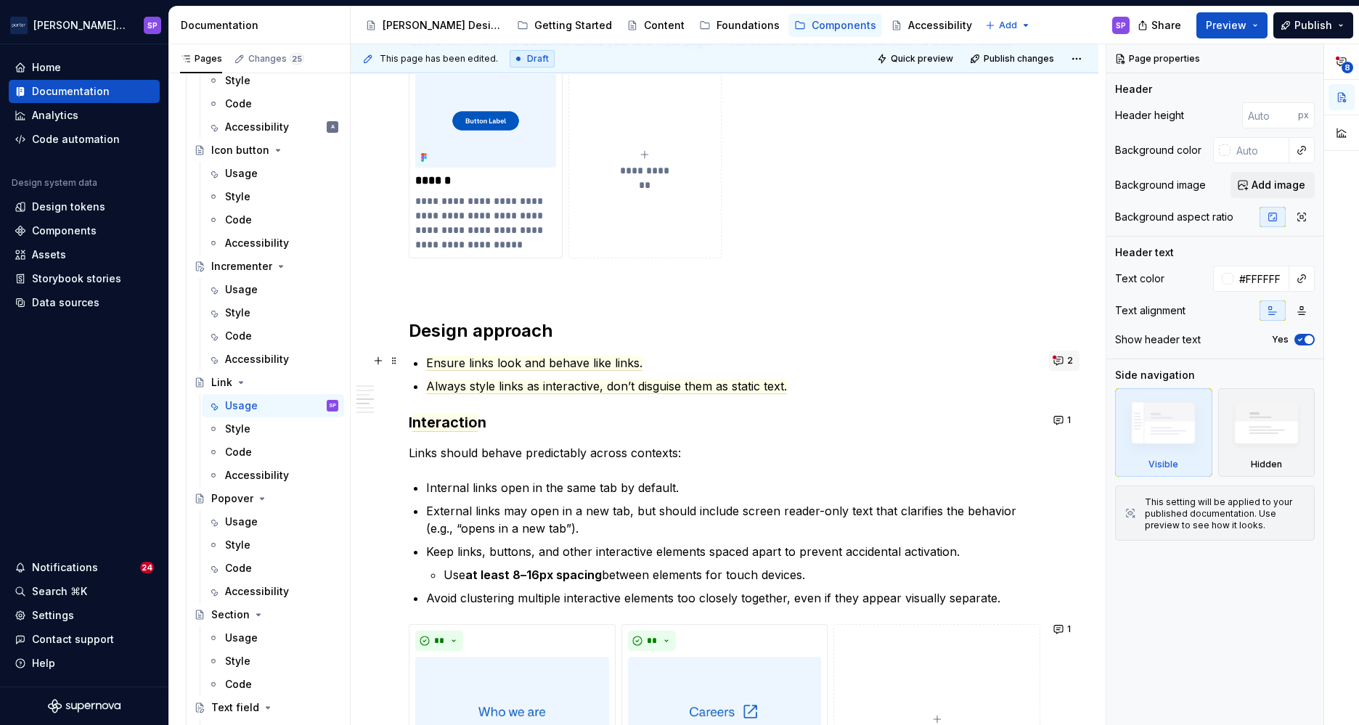
click at [1067, 358] on span "2" at bounding box center [1070, 361] width 6 height 12
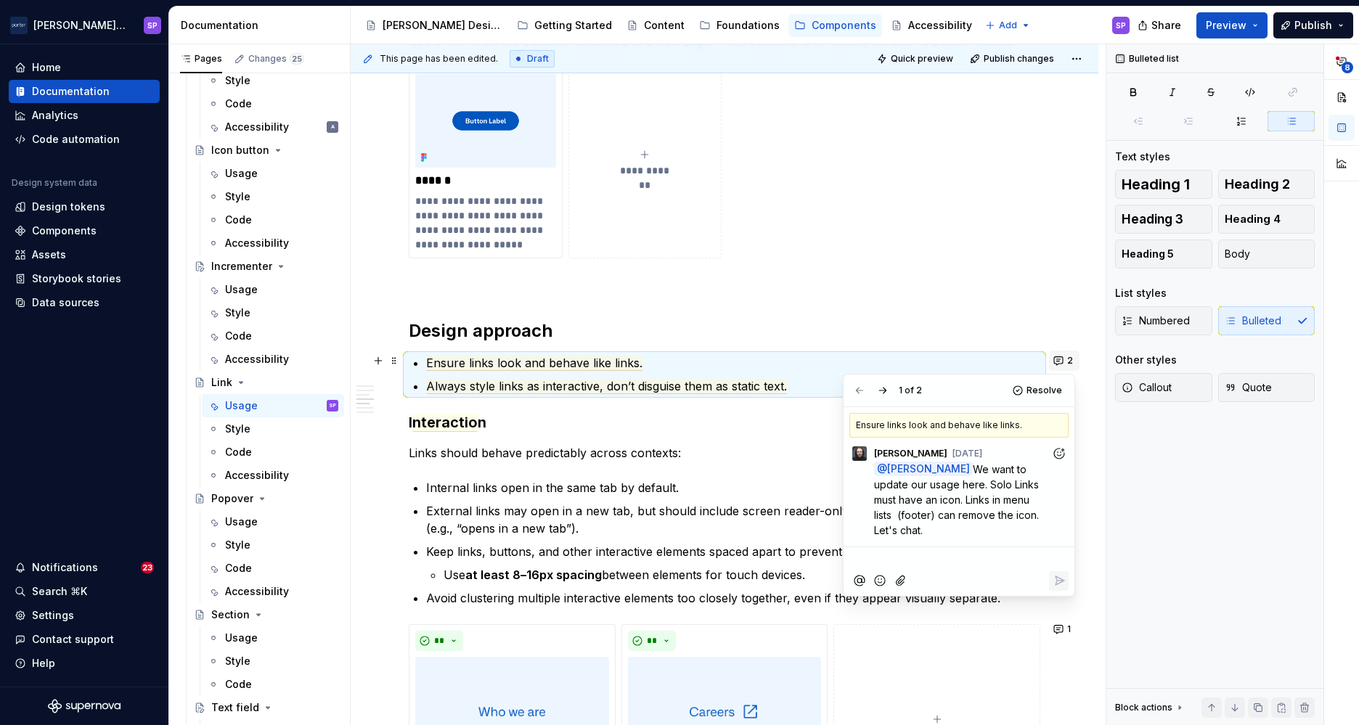
type textarea "*"
click at [452, 423] on span "nteractio" at bounding box center [444, 423] width 65 height 18
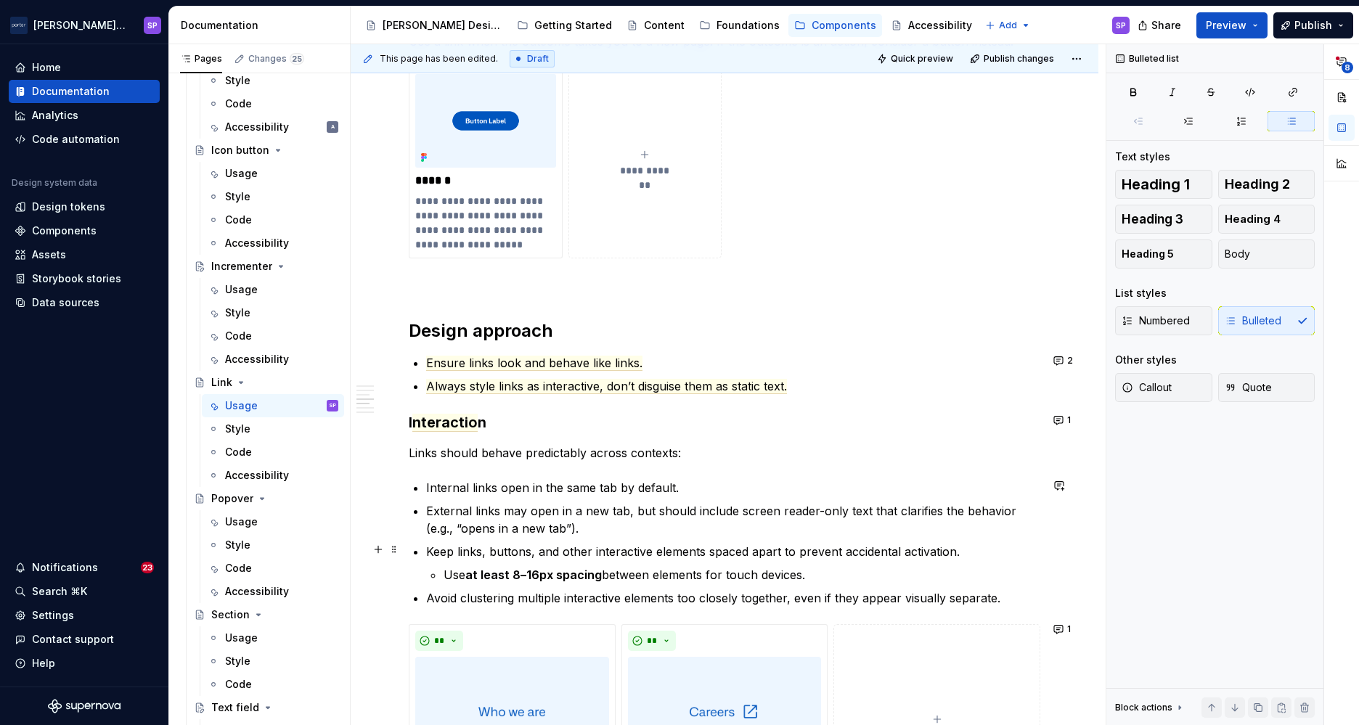
click at [724, 543] on p "Keep links, buttons, and other interactive elements spaced apart to prevent acc…" at bounding box center [733, 551] width 614 height 17
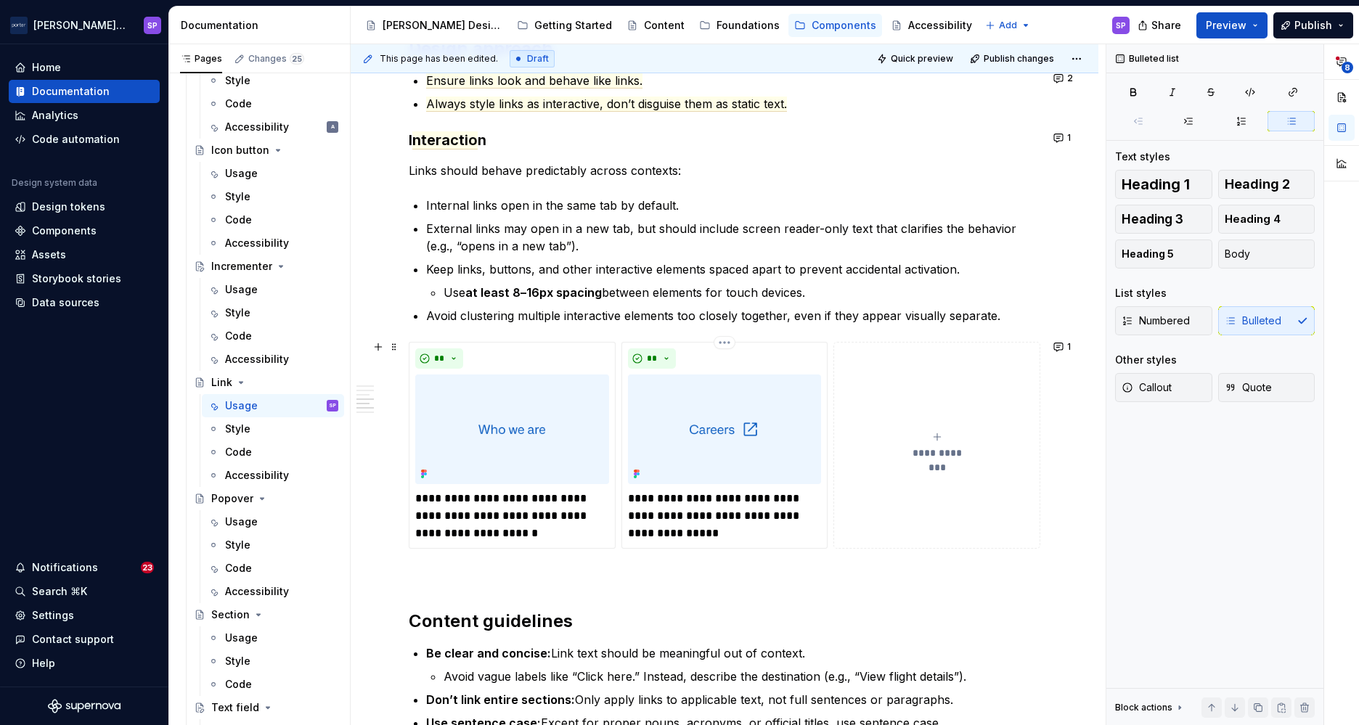
scroll to position [1507, 0]
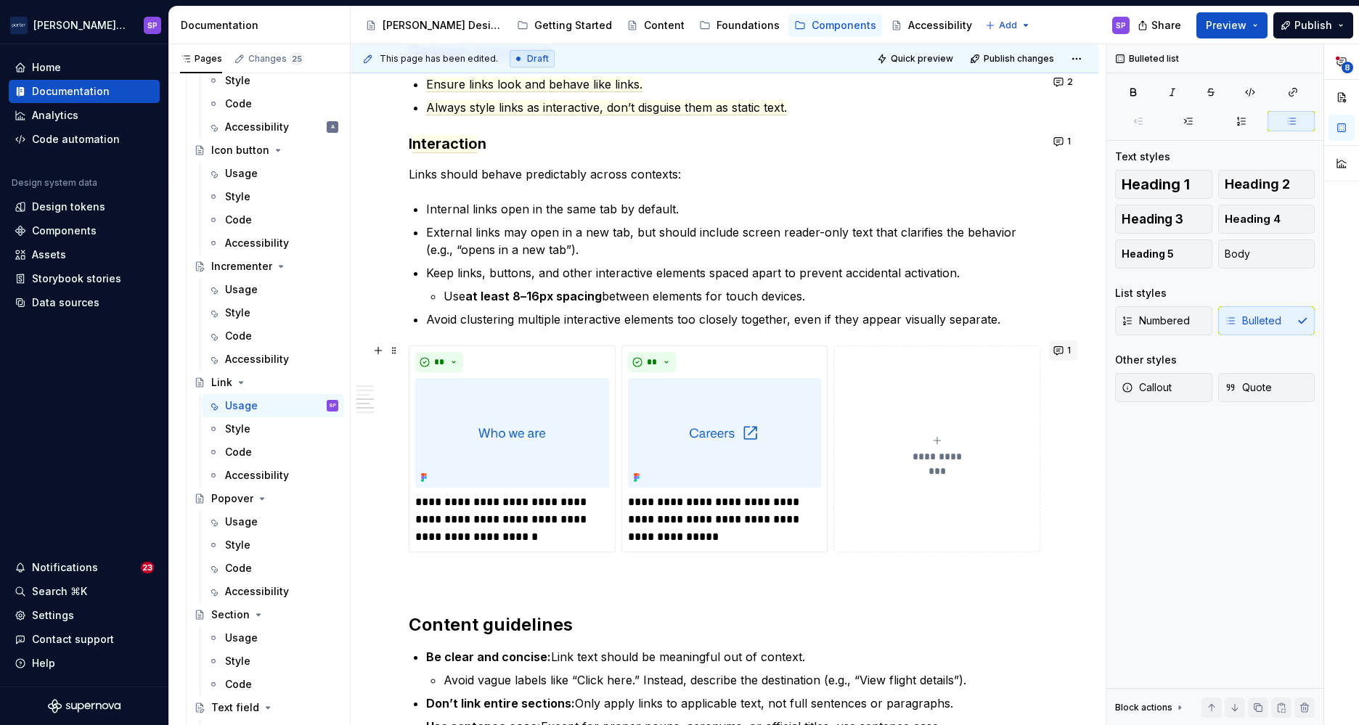
click at [1057, 348] on button "1" at bounding box center [1063, 351] width 28 height 20
click at [935, 306] on ul "Internal links open in the same tab by default. External links may open in a ne…" at bounding box center [733, 264] width 614 height 128
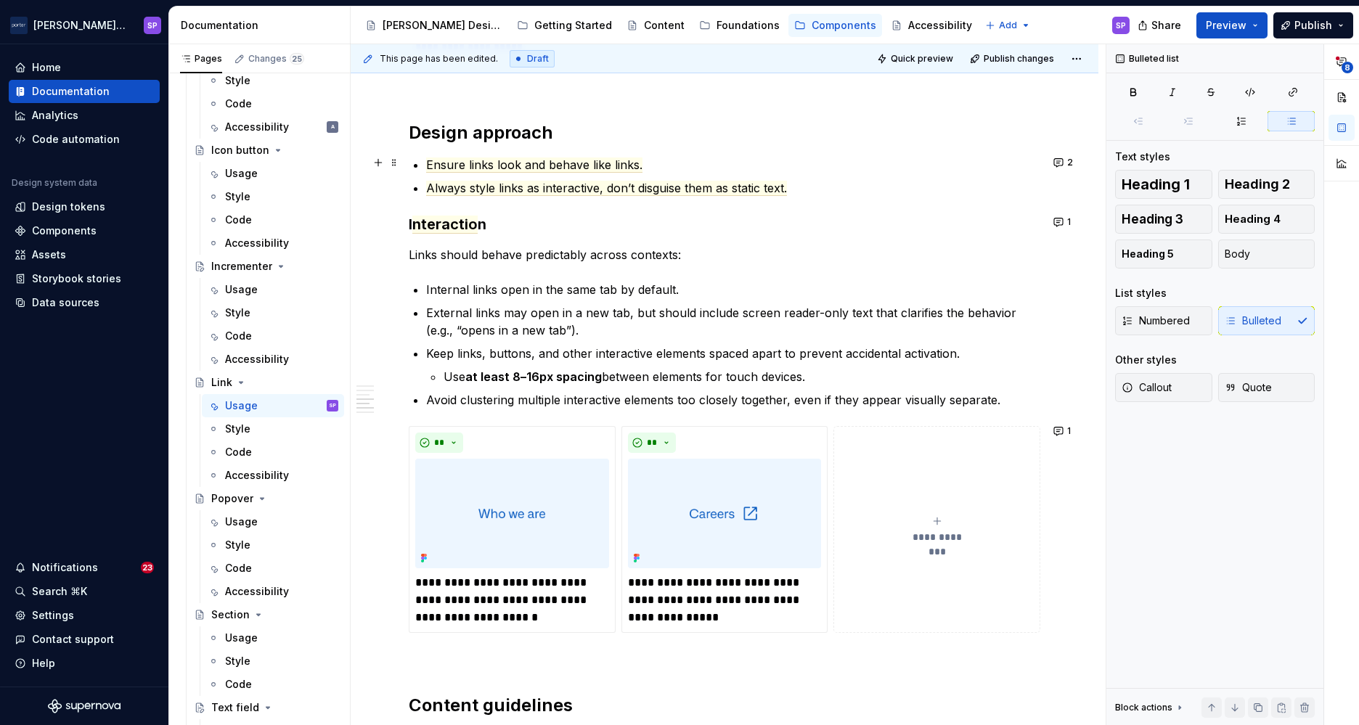
click at [652, 160] on p "Ensure links look and behave like links." at bounding box center [733, 164] width 614 height 17
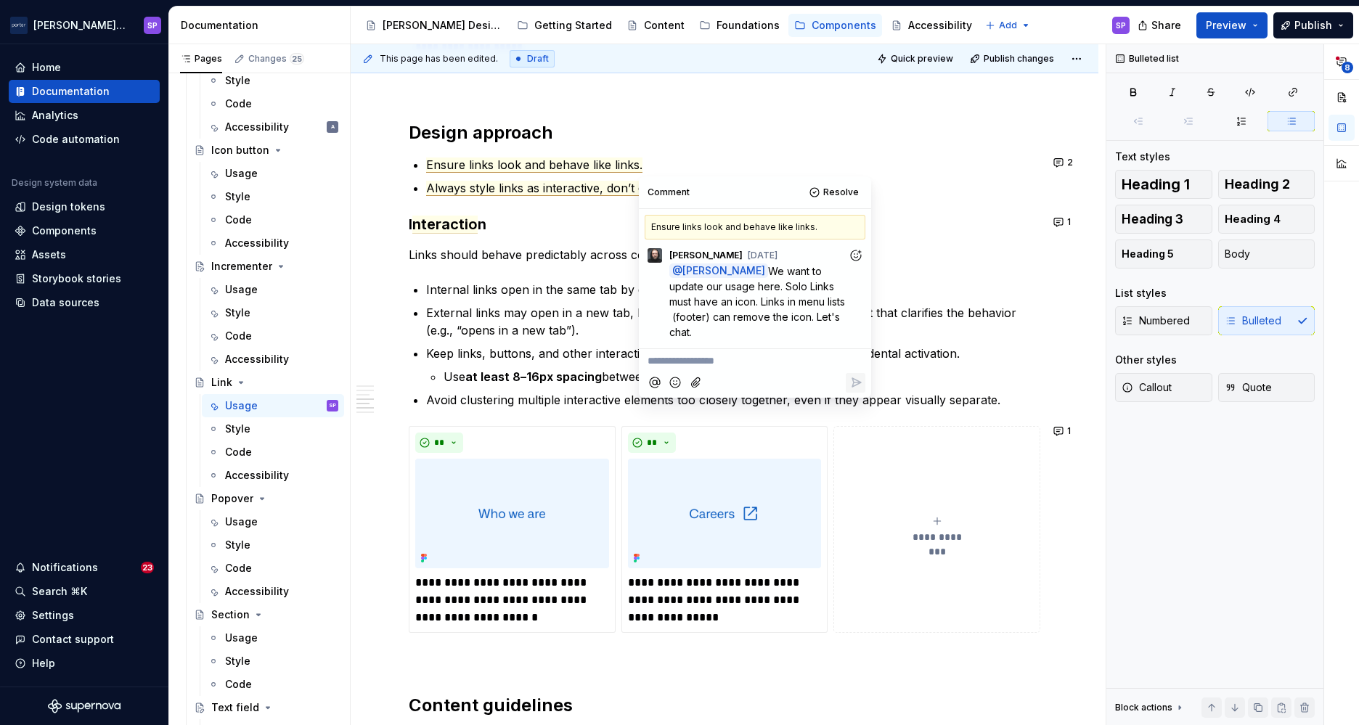
click at [528, 187] on span "Always style links as interactive, don’t disguise them as static text." at bounding box center [606, 188] width 361 height 15
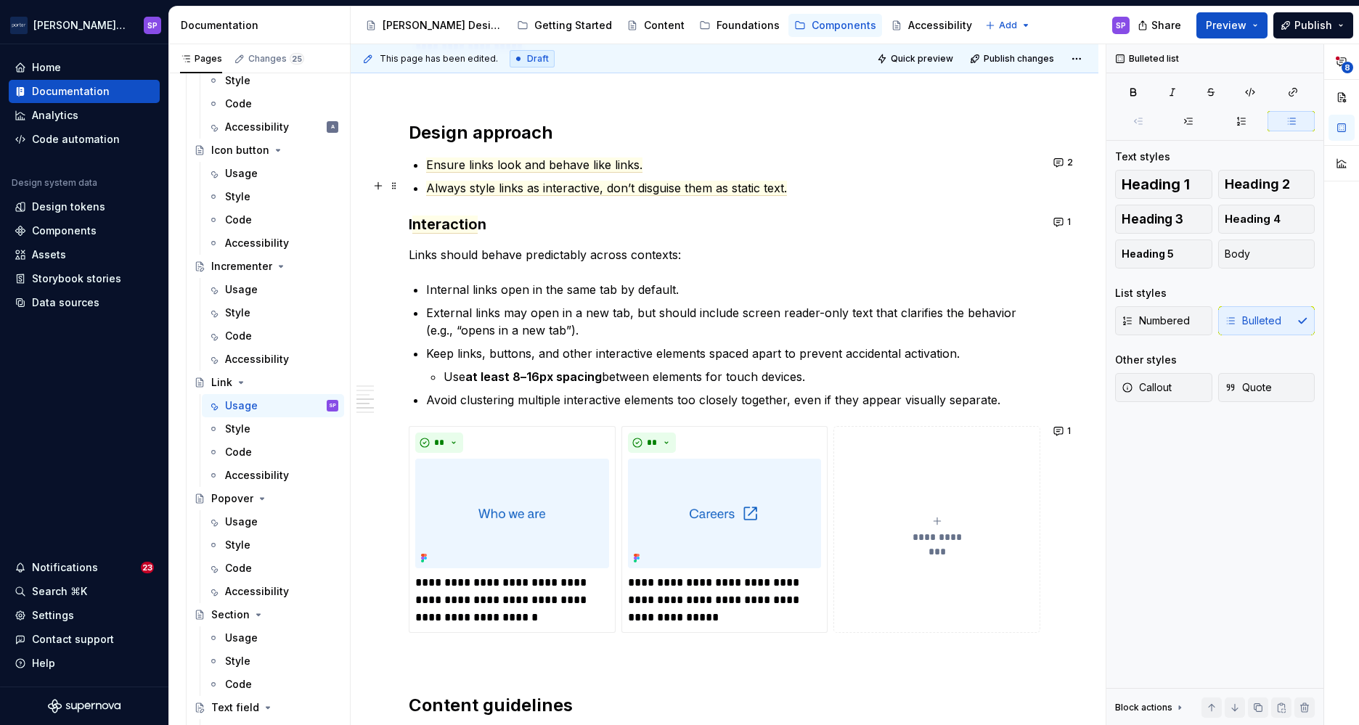
click at [794, 185] on p "Always style links as interactive, don’t disguise them as static text." at bounding box center [733, 187] width 614 height 17
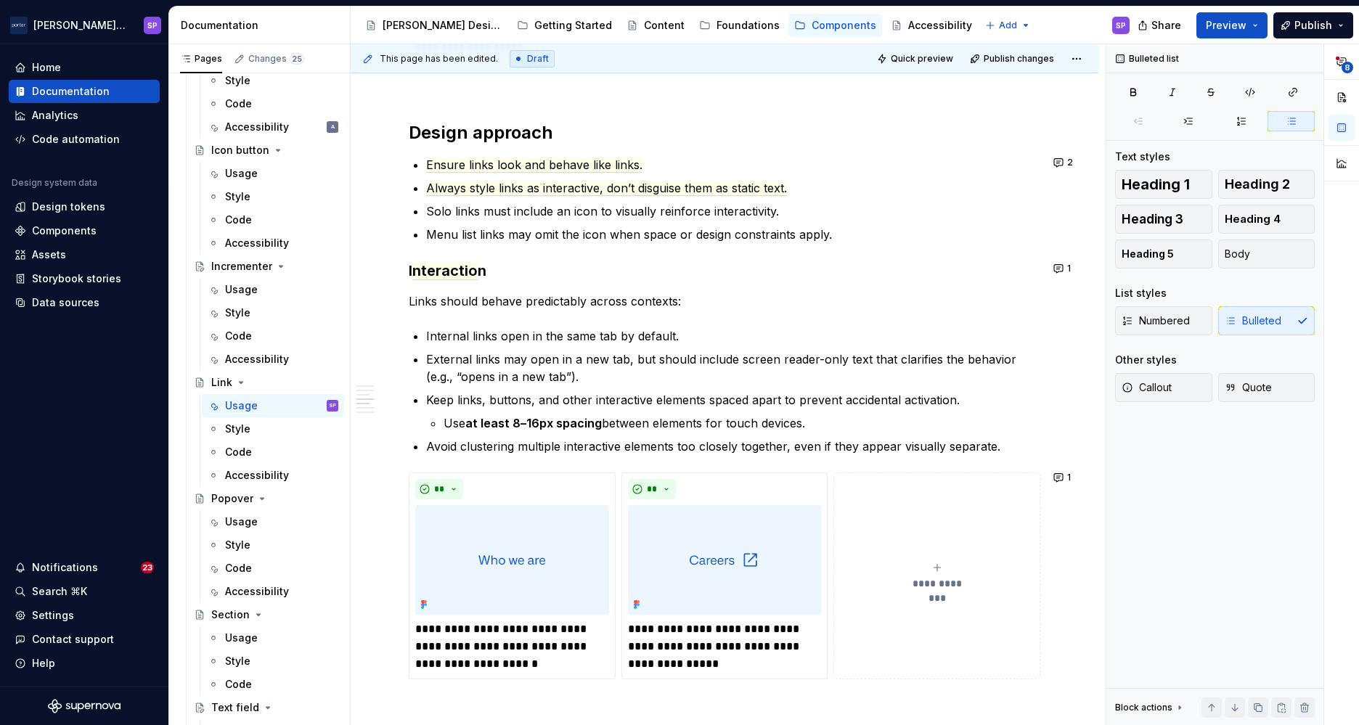
scroll to position [664, 0]
click at [248, 448] on div "Code" at bounding box center [238, 452] width 27 height 15
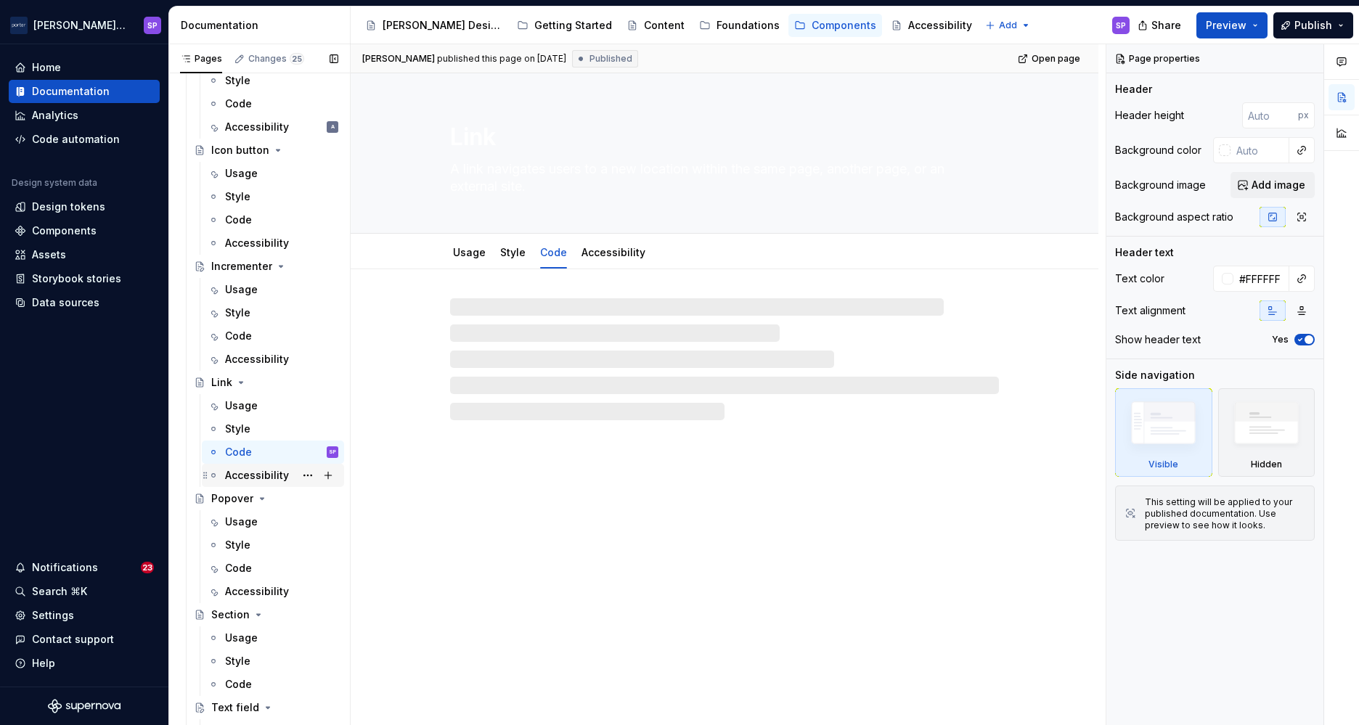
click at [256, 472] on div "Accessibility" at bounding box center [257, 475] width 64 height 15
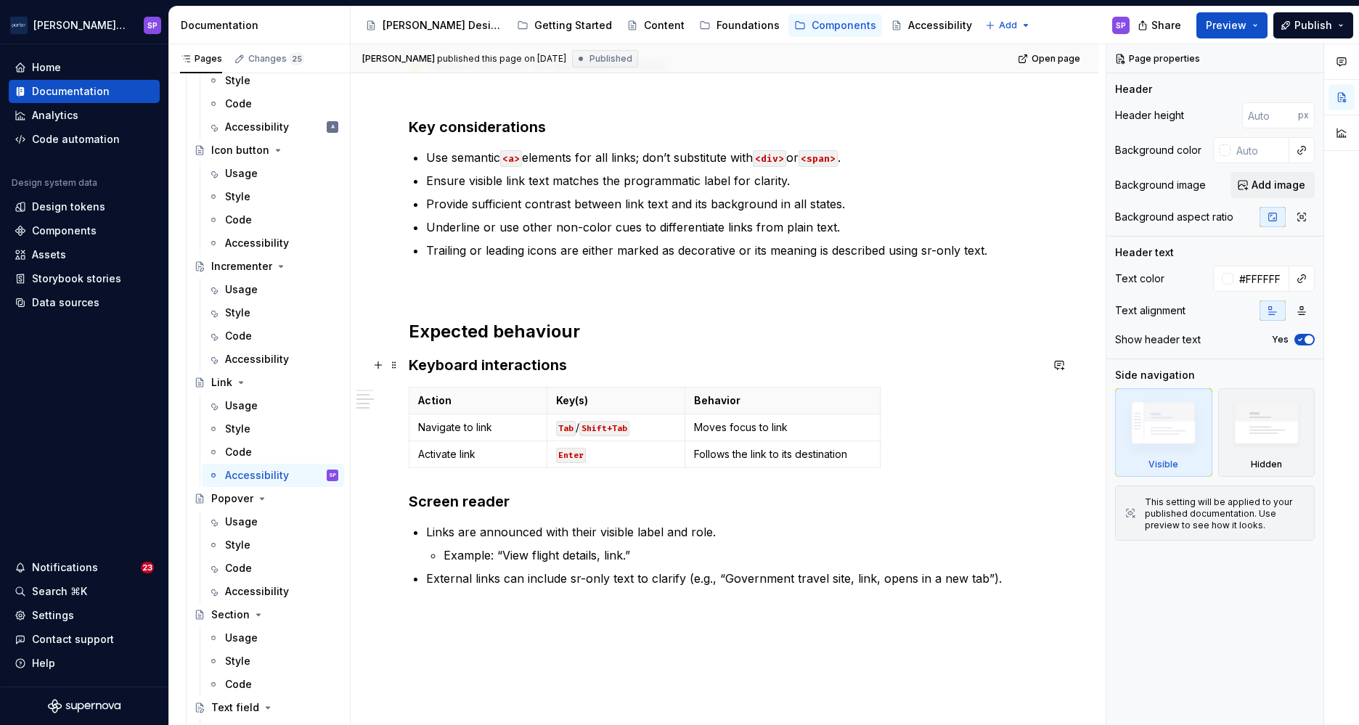
scroll to position [293, 0]
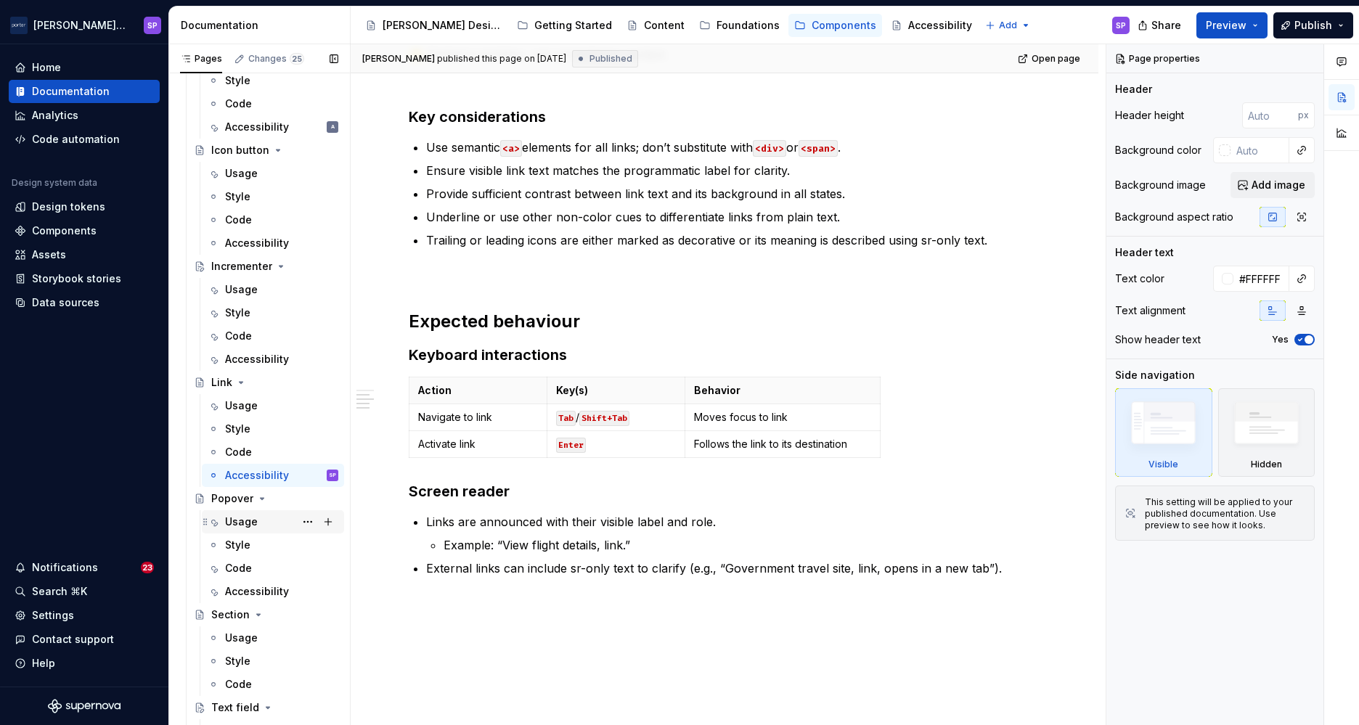
click at [247, 530] on div "Usage" at bounding box center [281, 522] width 113 height 20
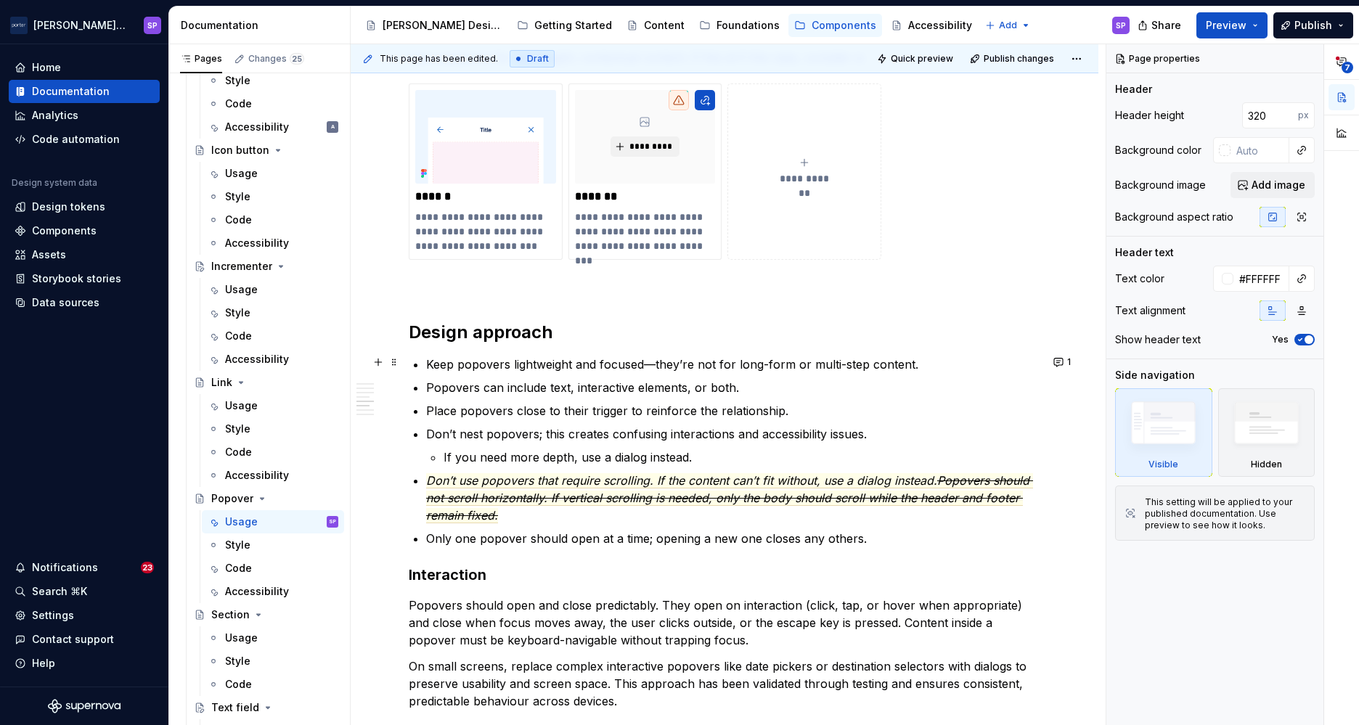
scroll to position [1259, 0]
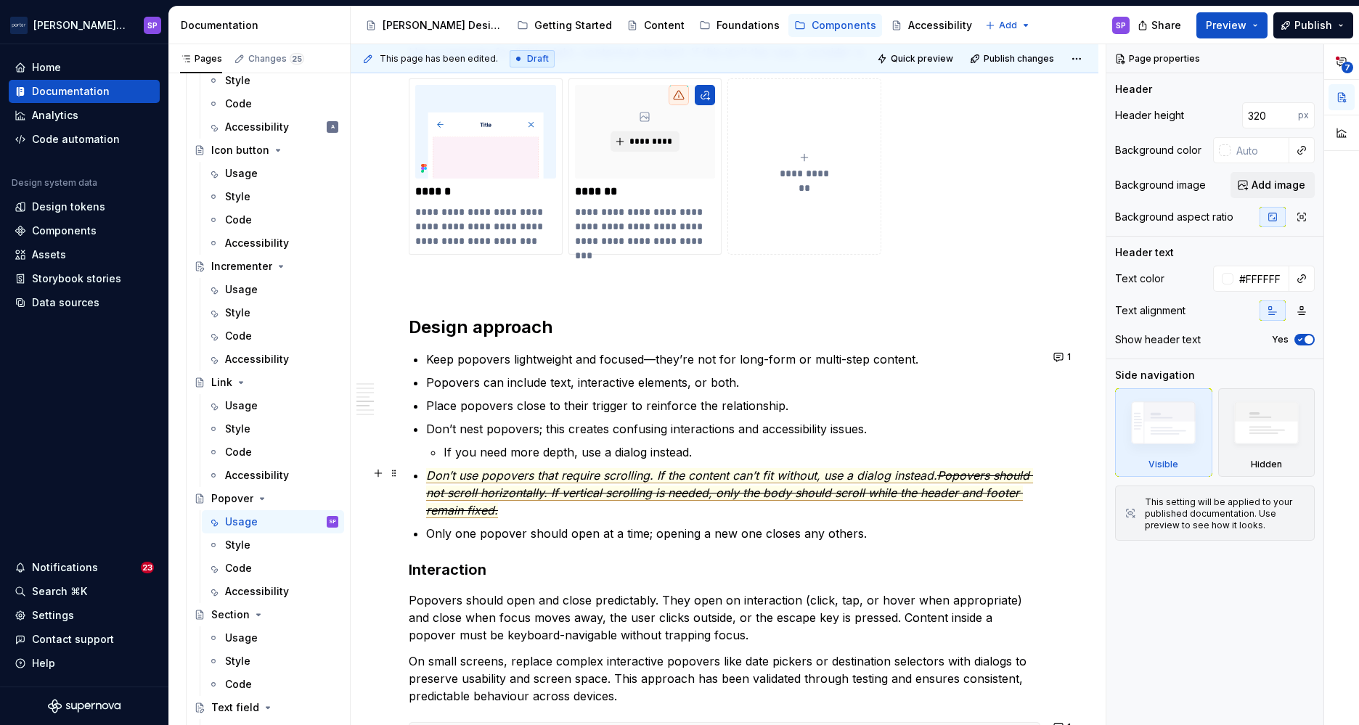
click at [495, 489] on span "Popovers should not scroll horizontally. If vertical scrolling is needed, only …" at bounding box center [729, 493] width 607 height 50
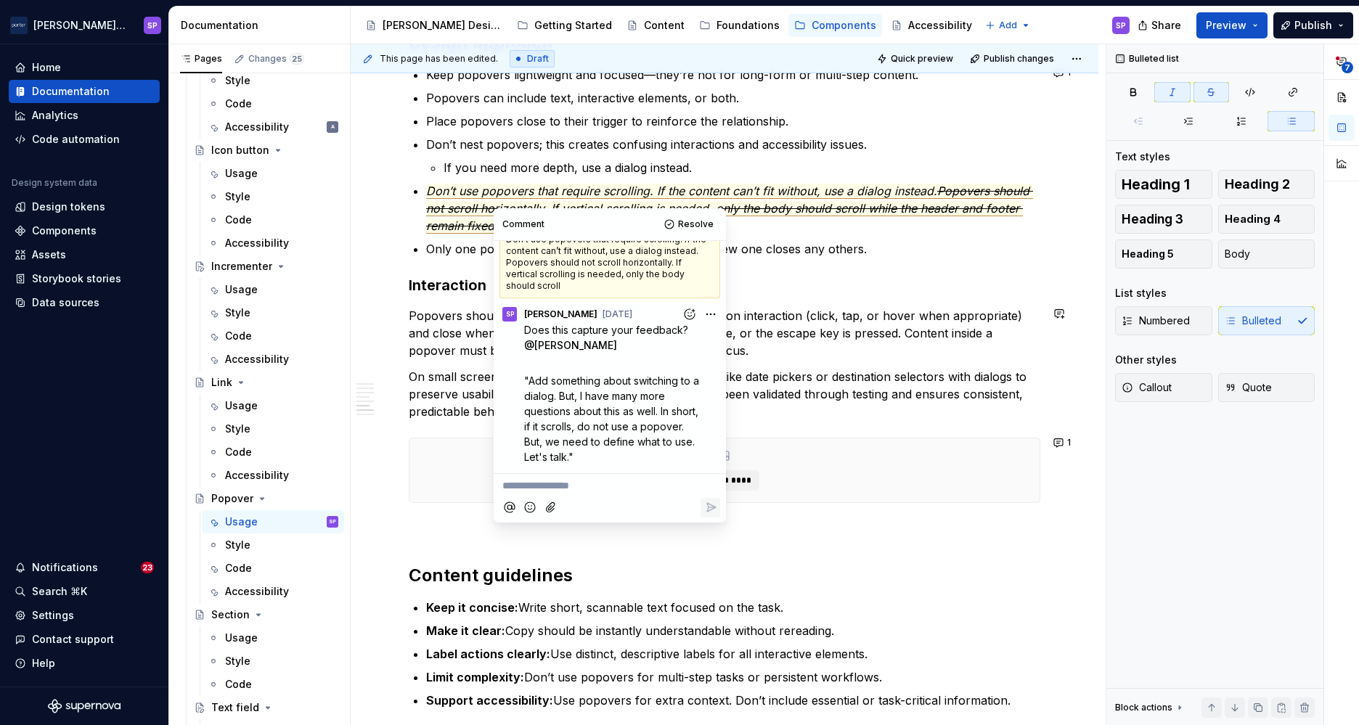
scroll to position [1555, 0]
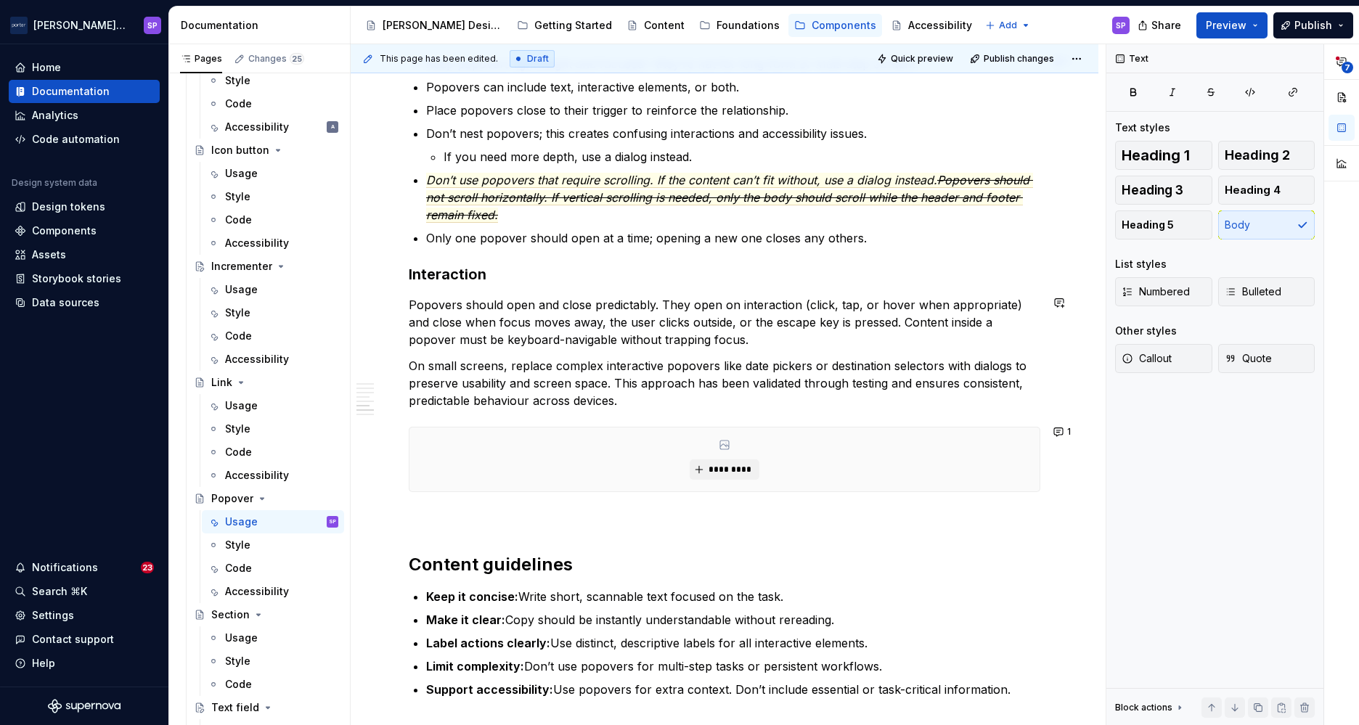
click at [924, 397] on p "On small screens, replace complex interactive popovers like date pickers or des…" at bounding box center [725, 383] width 632 height 52
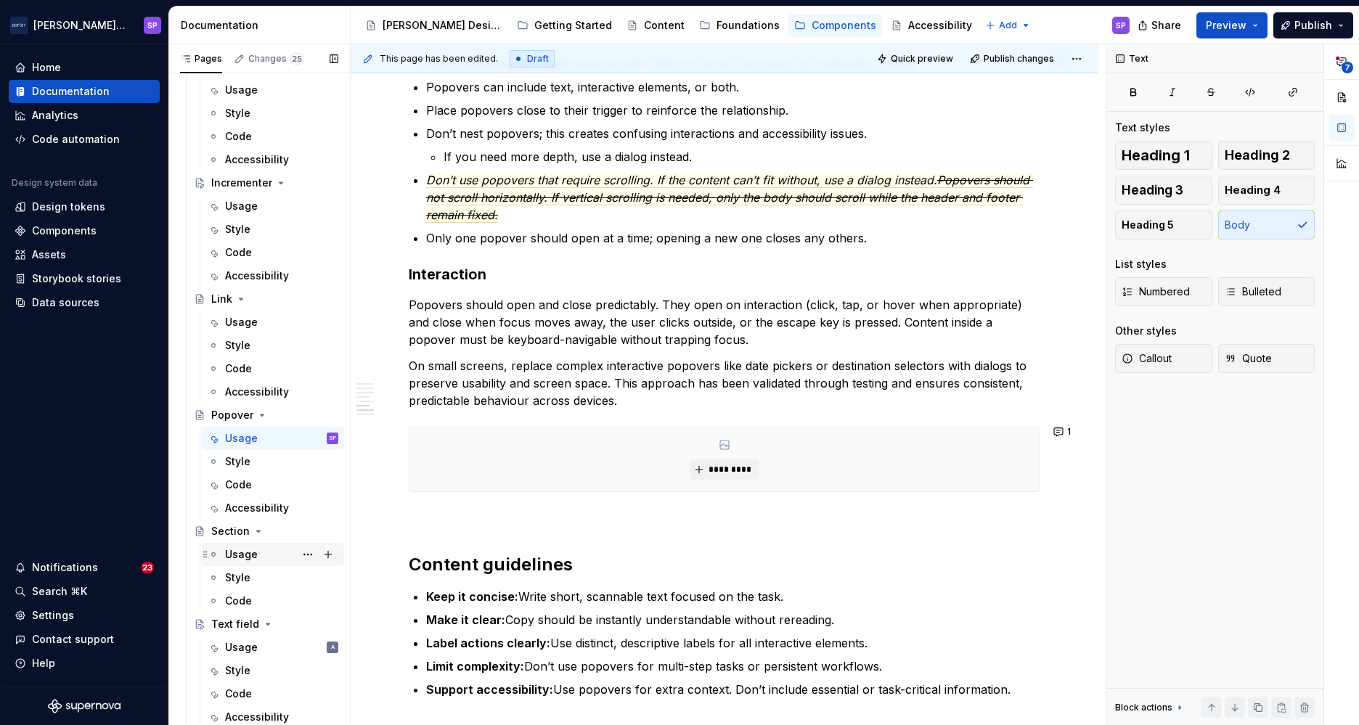
click at [243, 555] on div "Usage" at bounding box center [241, 554] width 33 height 15
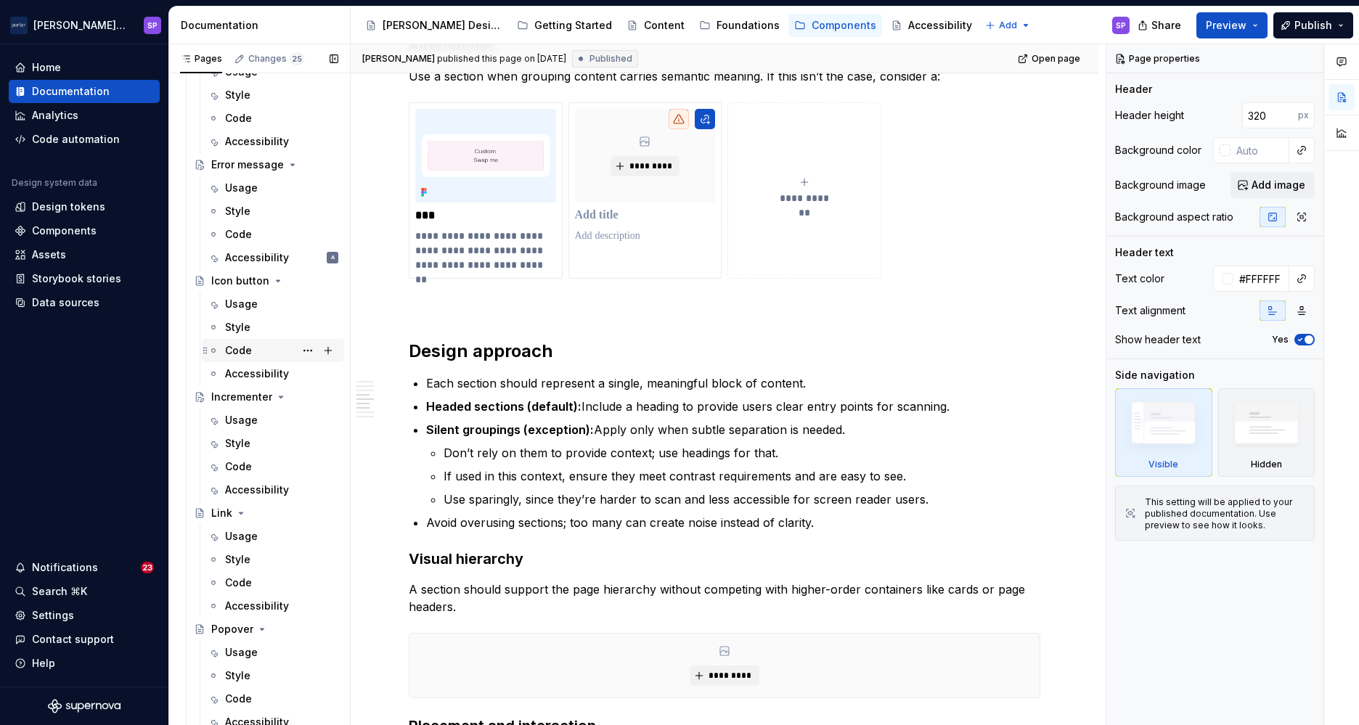
scroll to position [535, 0]
click at [248, 425] on div "Usage" at bounding box center [241, 418] width 33 height 15
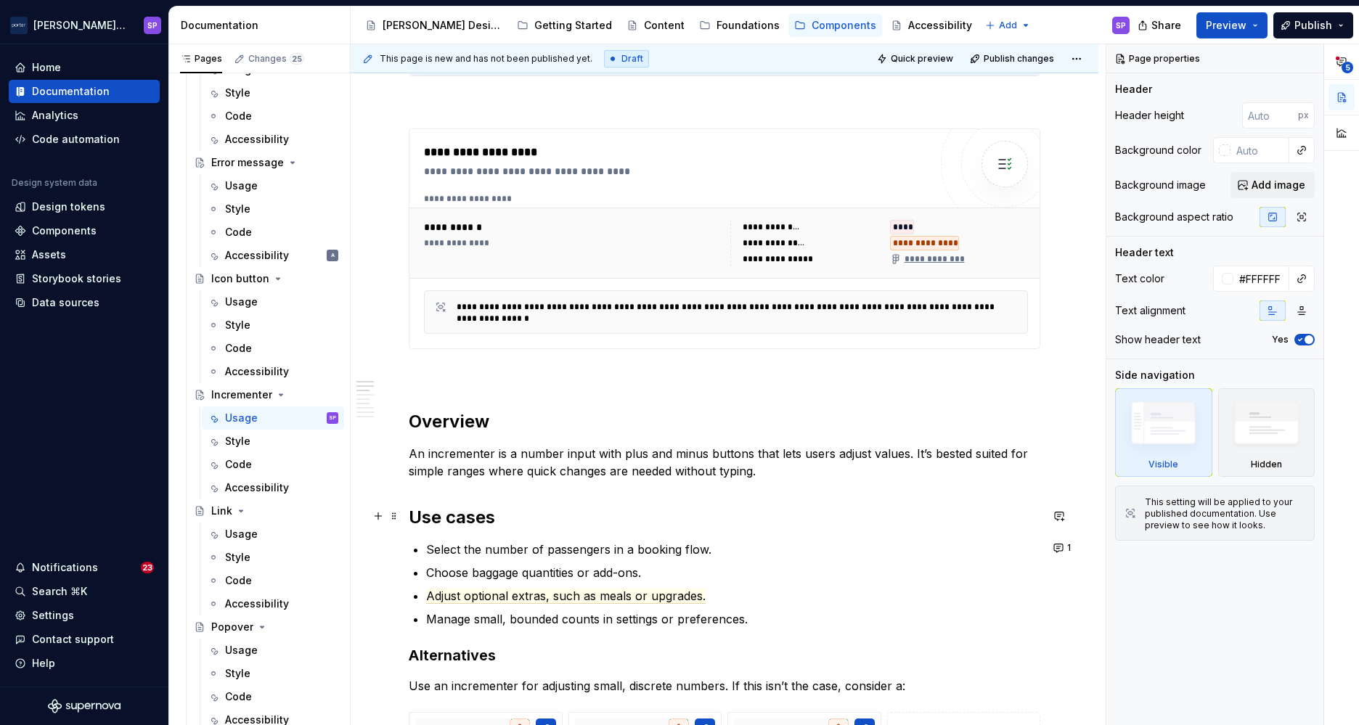
scroll to position [510, 0]
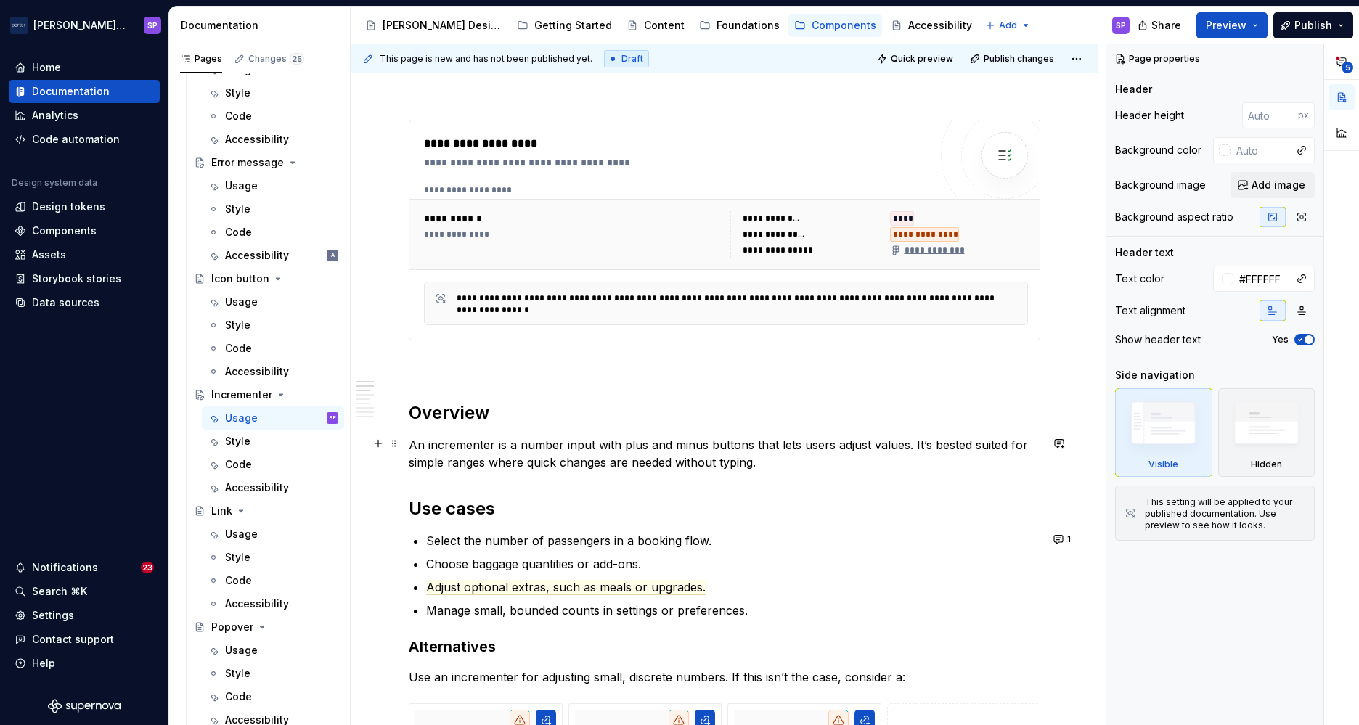
click at [537, 453] on p "An incrementer is a number input with plus and minus buttons that lets users ad…" at bounding box center [725, 453] width 632 height 35
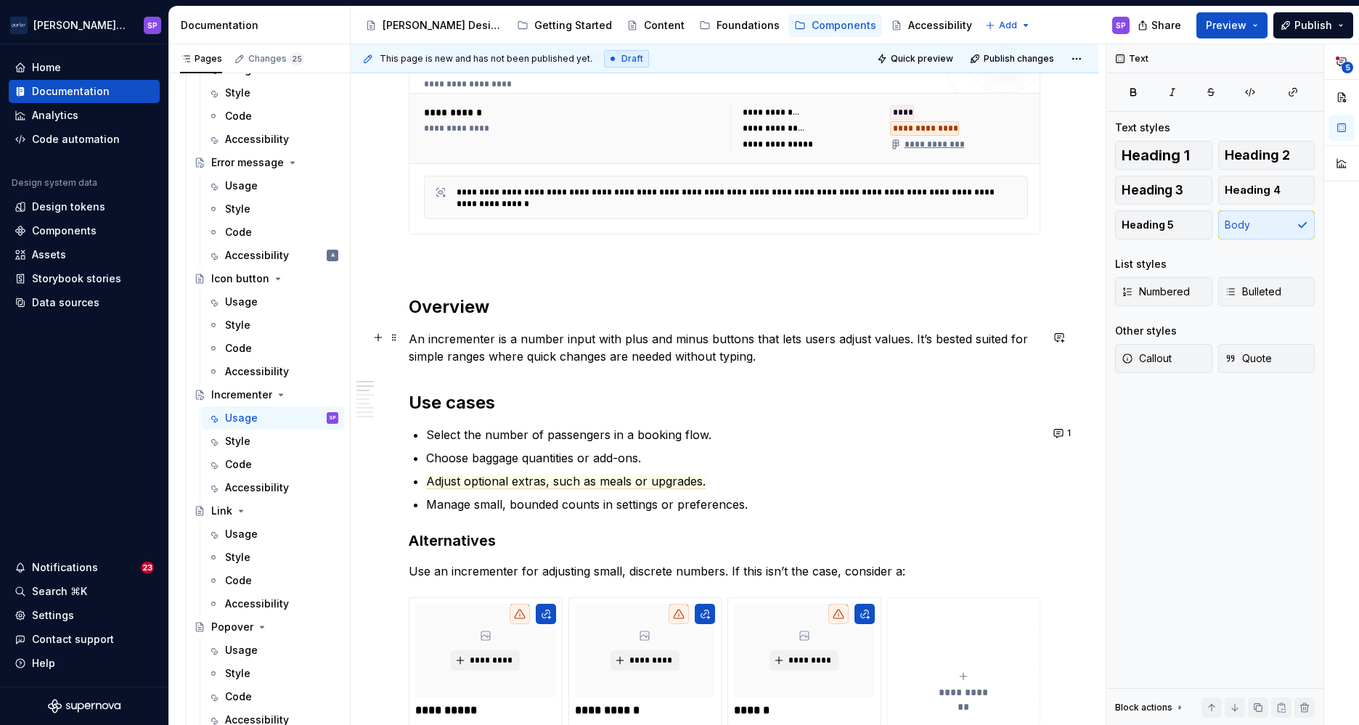
scroll to position [616, 0]
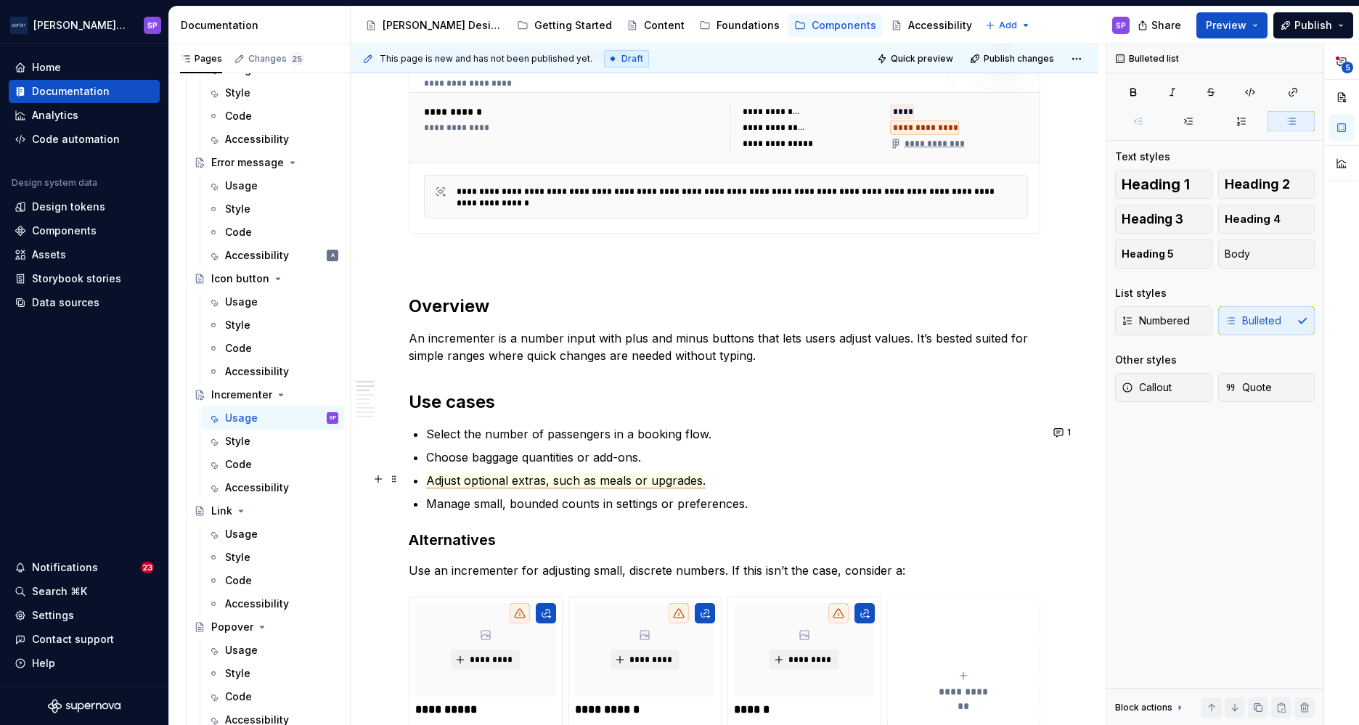
click at [637, 486] on span "Adjust optional extras, such as meals or upgrades." at bounding box center [566, 480] width 280 height 15
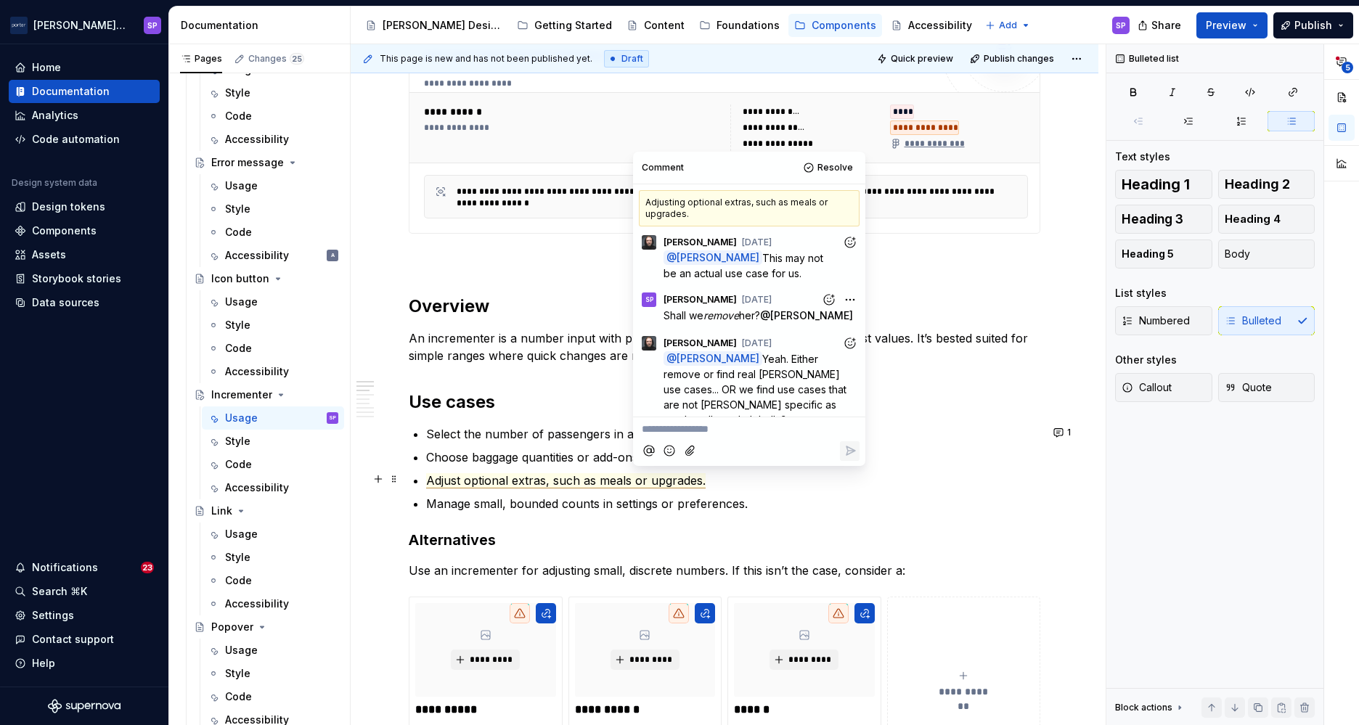
scroll to position [33, 0]
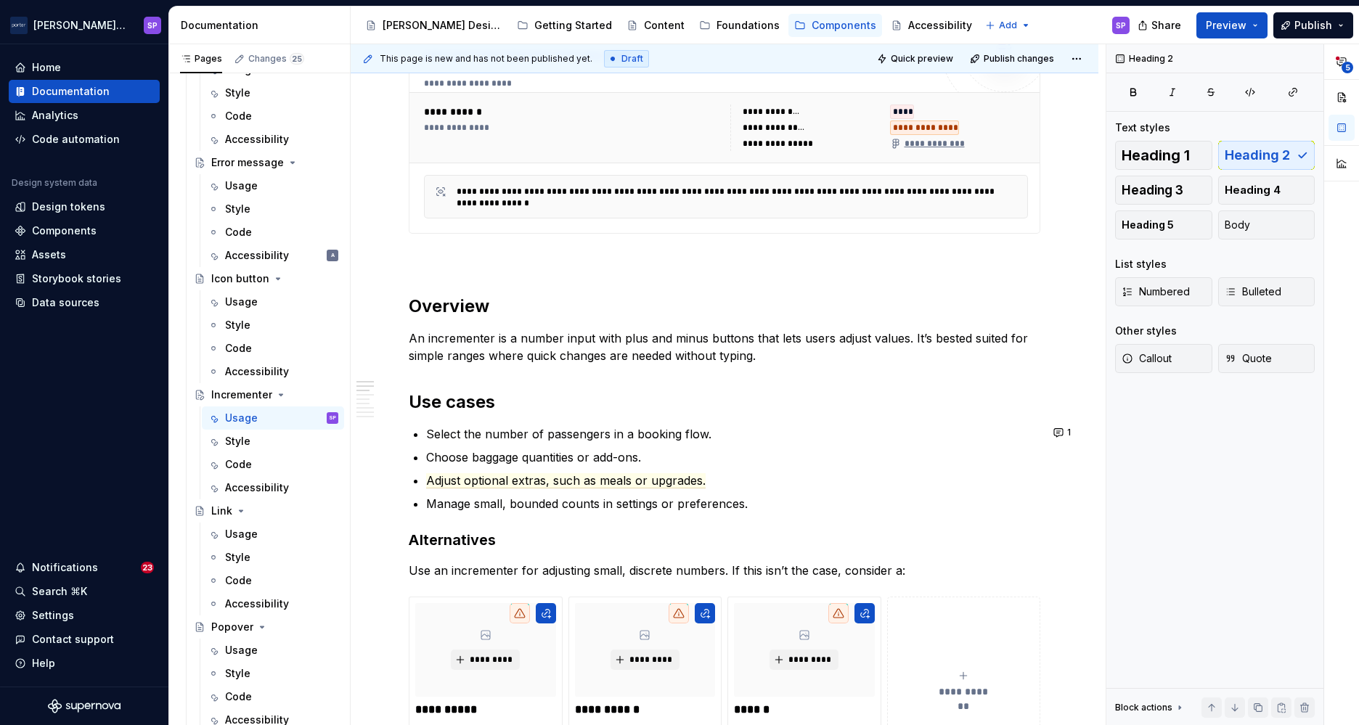
type textarea "*"
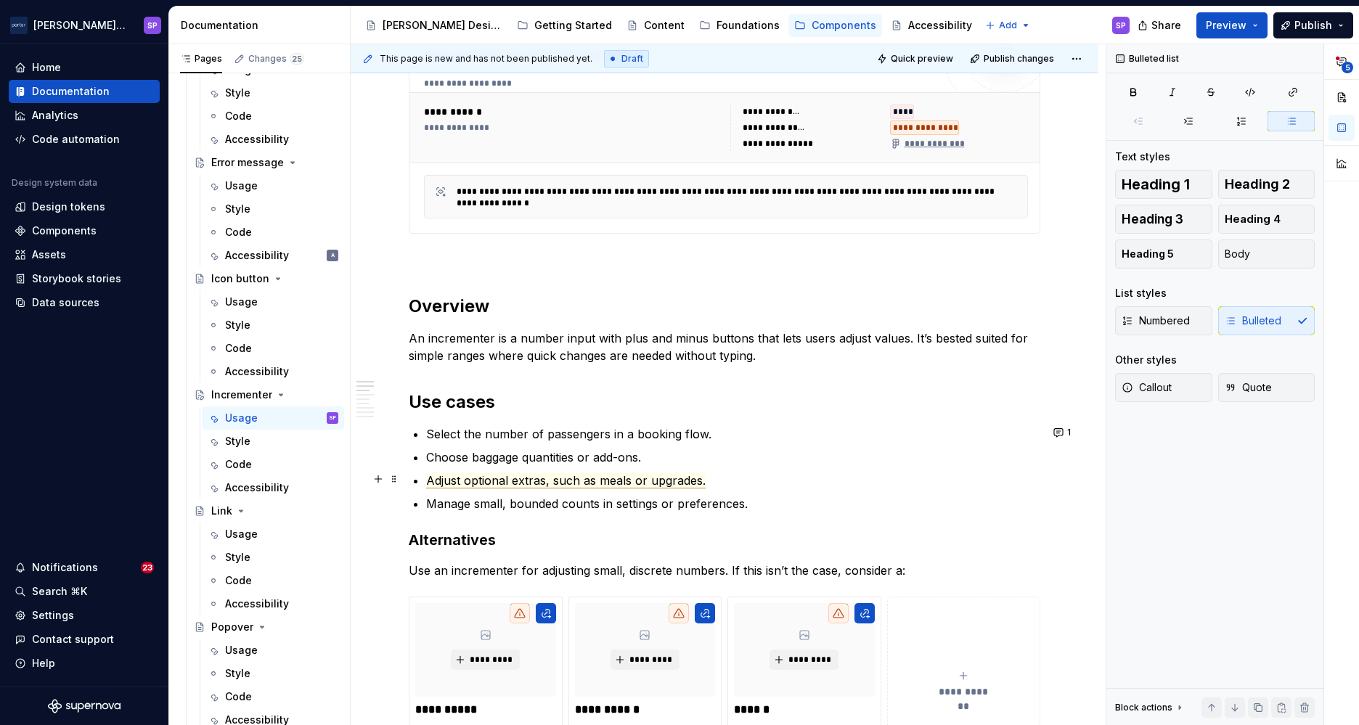
click at [564, 476] on span "Adjust optional extras, such as meals or upgrades." at bounding box center [566, 480] width 280 height 15
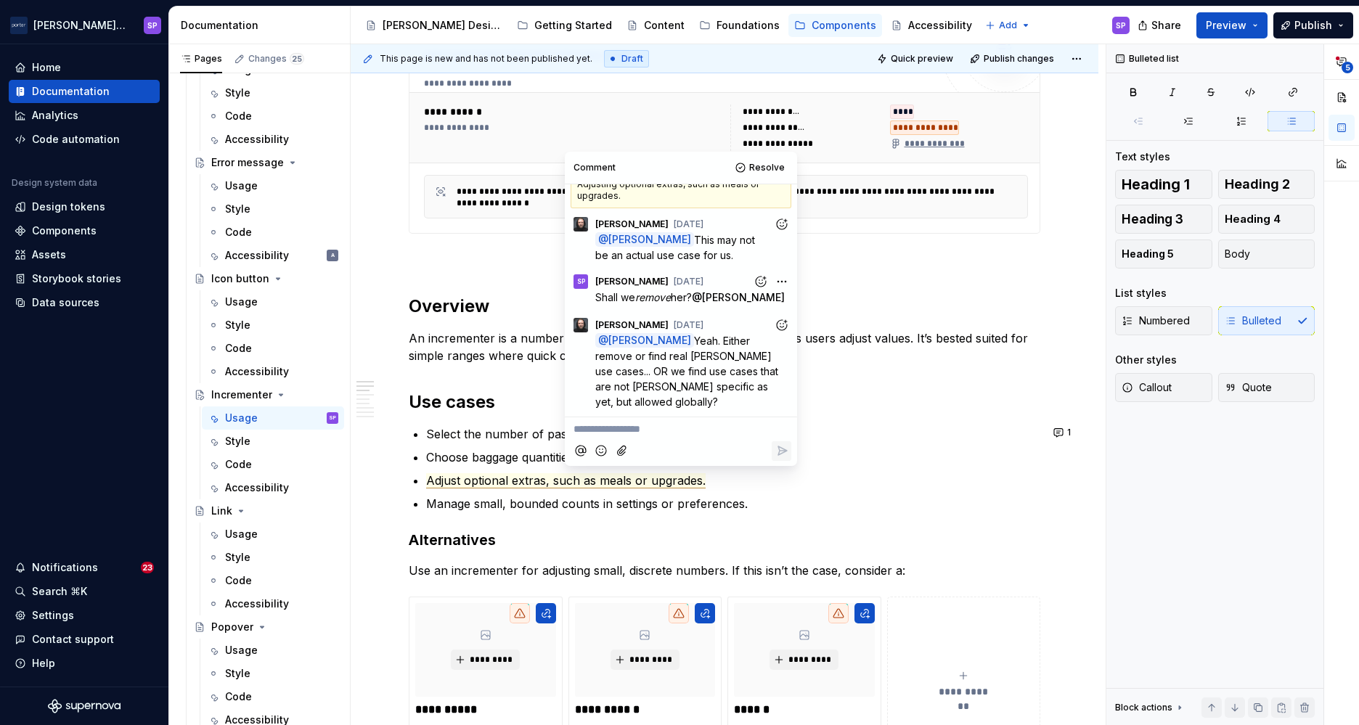
click at [617, 414] on div "Adjusting optional extras, such as meals or upgrades. TV [PERSON_NAME] [DATE] @…" at bounding box center [681, 300] width 232 height 232
click at [618, 429] on p "**********" at bounding box center [681, 429] width 215 height 15
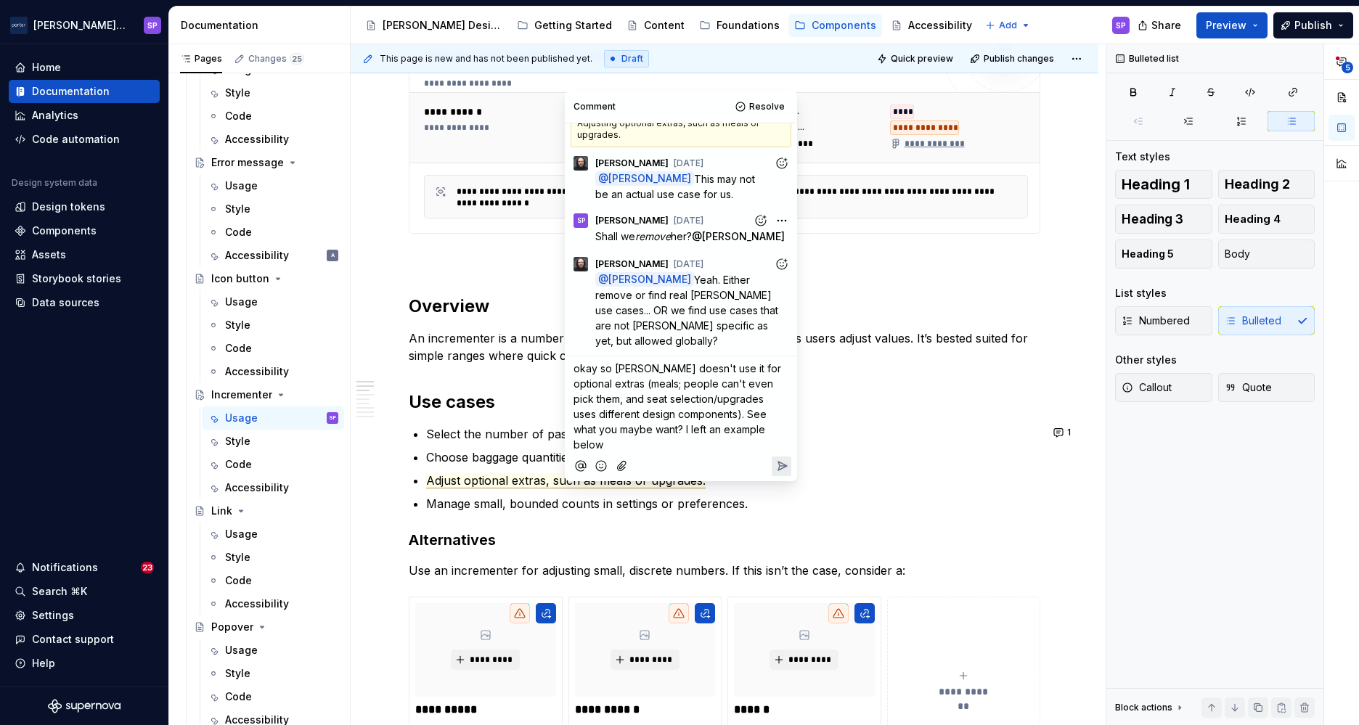
click at [707, 404] on span "okay so [PERSON_NAME] doesn't use it for optional extras (meals; people can't e…" at bounding box center [679, 406] width 211 height 89
click at [712, 405] on p "okay so [PERSON_NAME] doesn't use it for optional extras (meals; people can't e…" at bounding box center [681, 406] width 215 height 91
click at [718, 426] on p "okay so [PERSON_NAME] doesn't use it for optional extras (meals; people can't e…" at bounding box center [681, 406] width 215 height 91
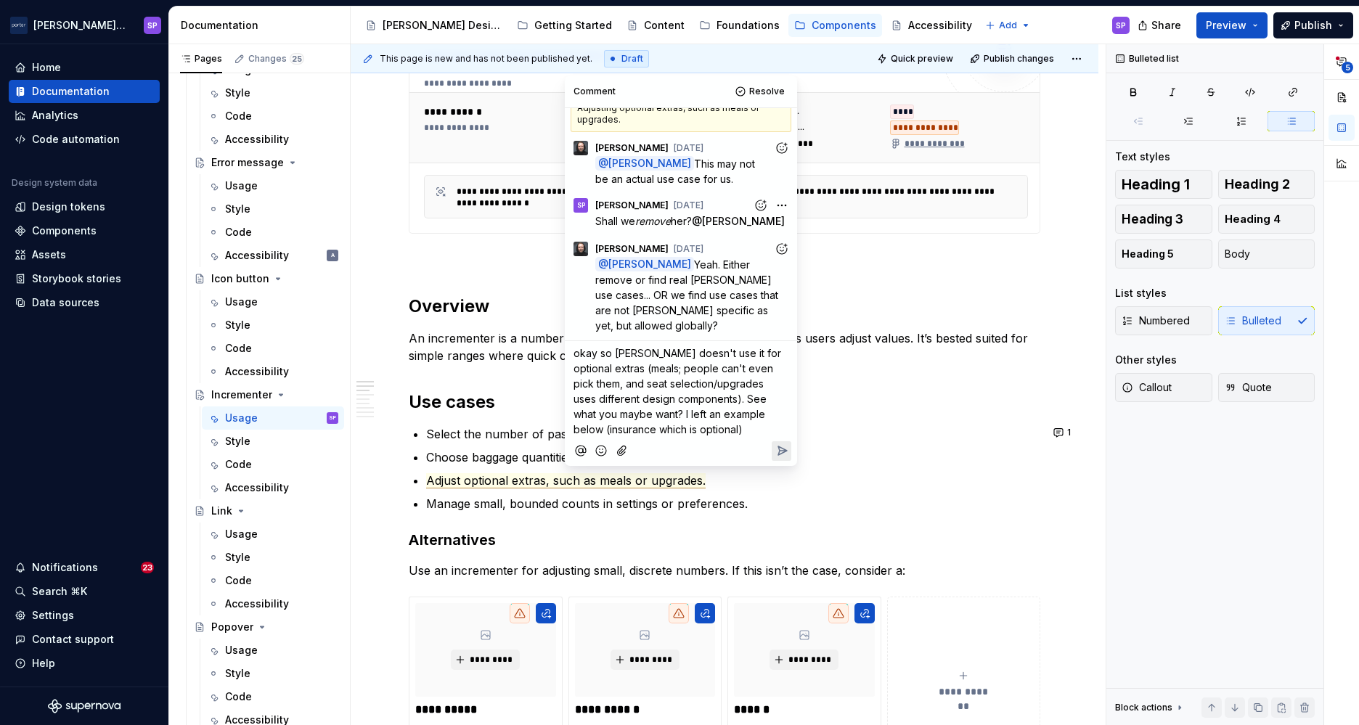
click at [615, 451] on icon "Attach files" at bounding box center [622, 451] width 15 height 15
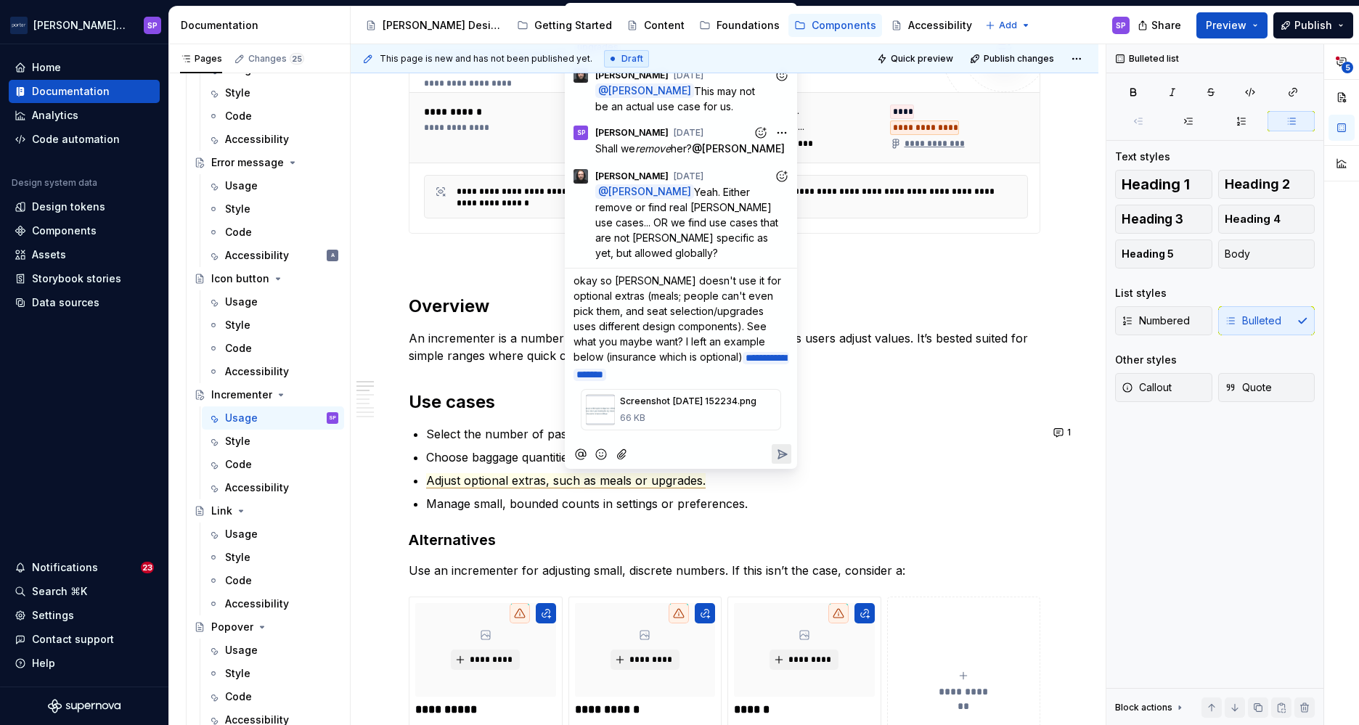
click at [777, 447] on icon "Reply" at bounding box center [782, 454] width 15 height 15
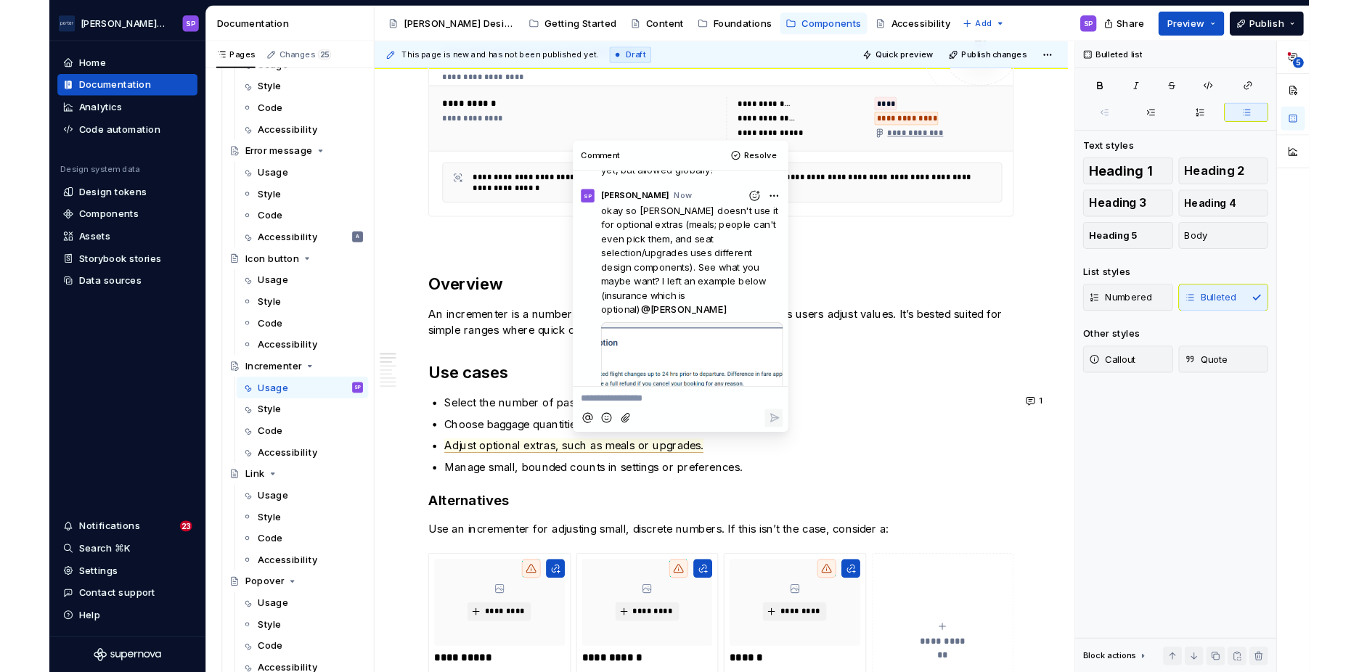
scroll to position [307, 0]
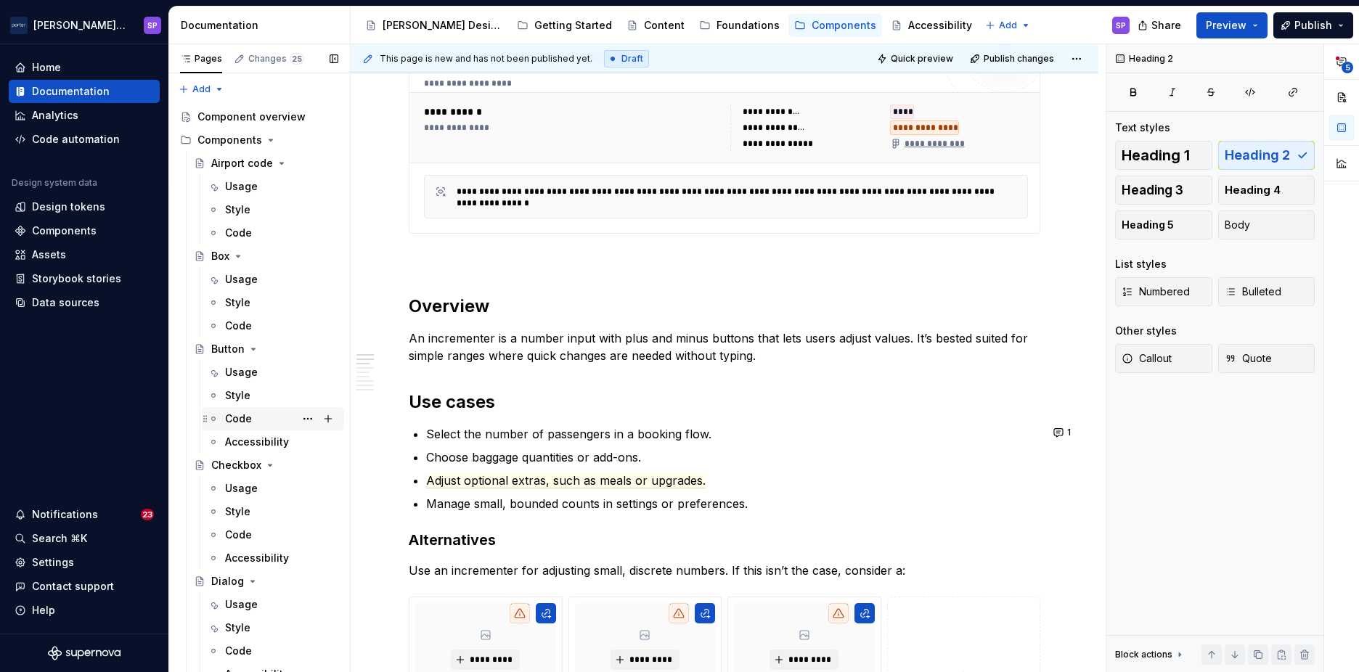
scroll to position [190, 0]
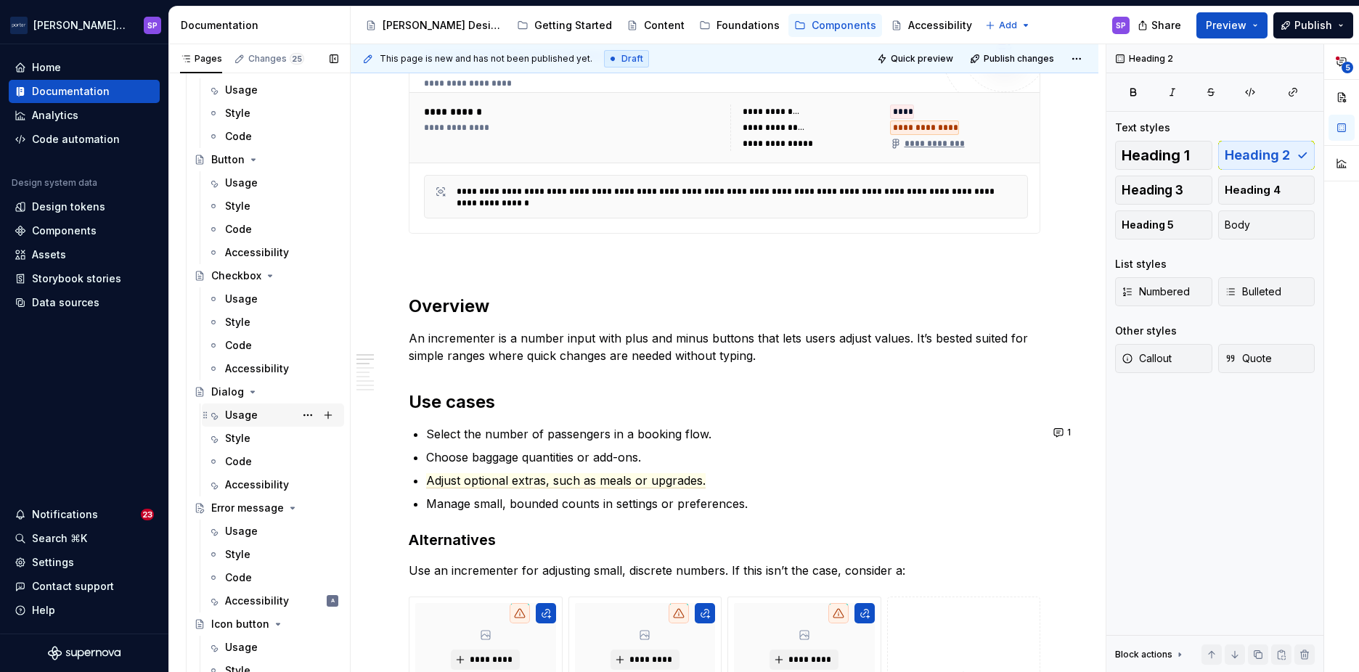
click at [241, 415] on div "Usage" at bounding box center [241, 415] width 33 height 15
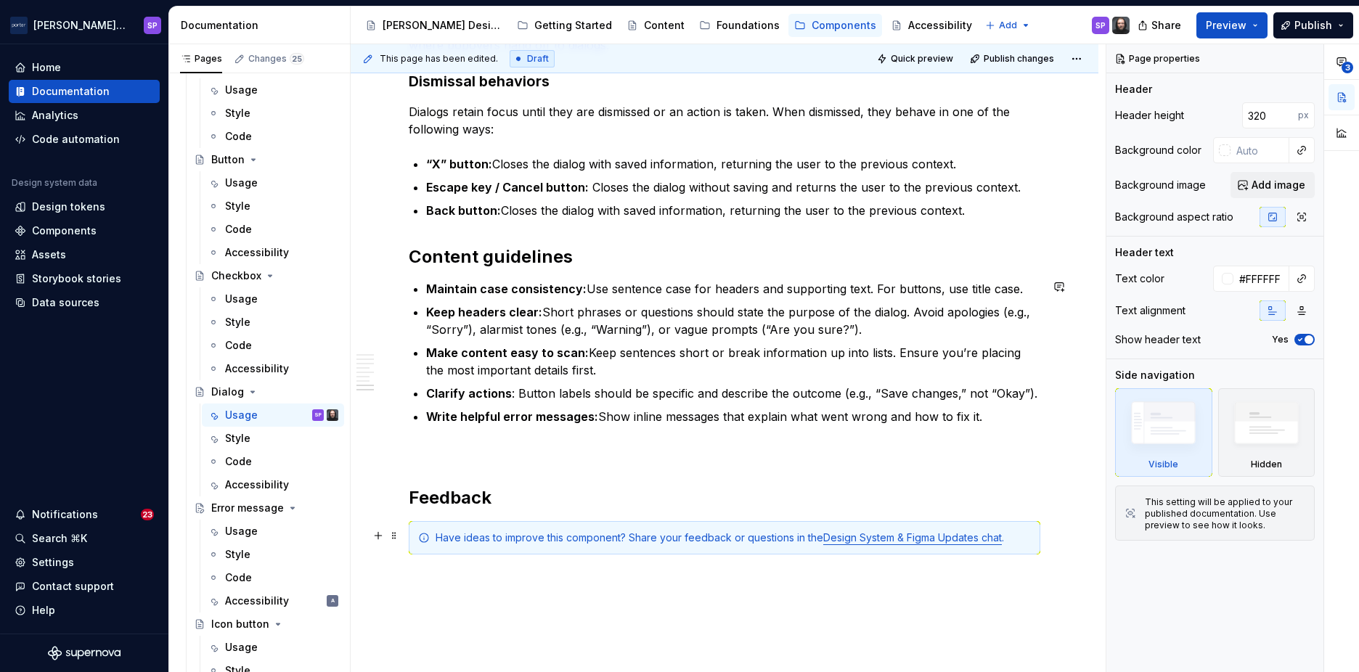
scroll to position [1980, 0]
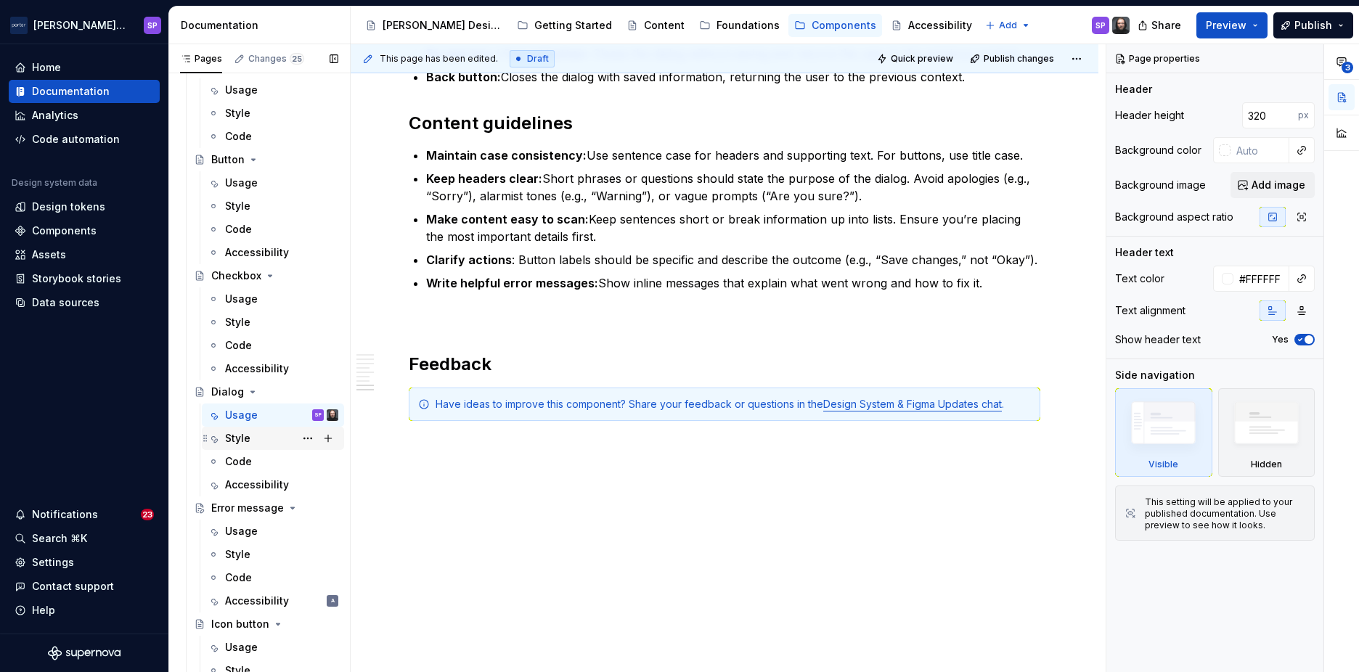
click at [240, 447] on div "Style" at bounding box center [281, 438] width 113 height 20
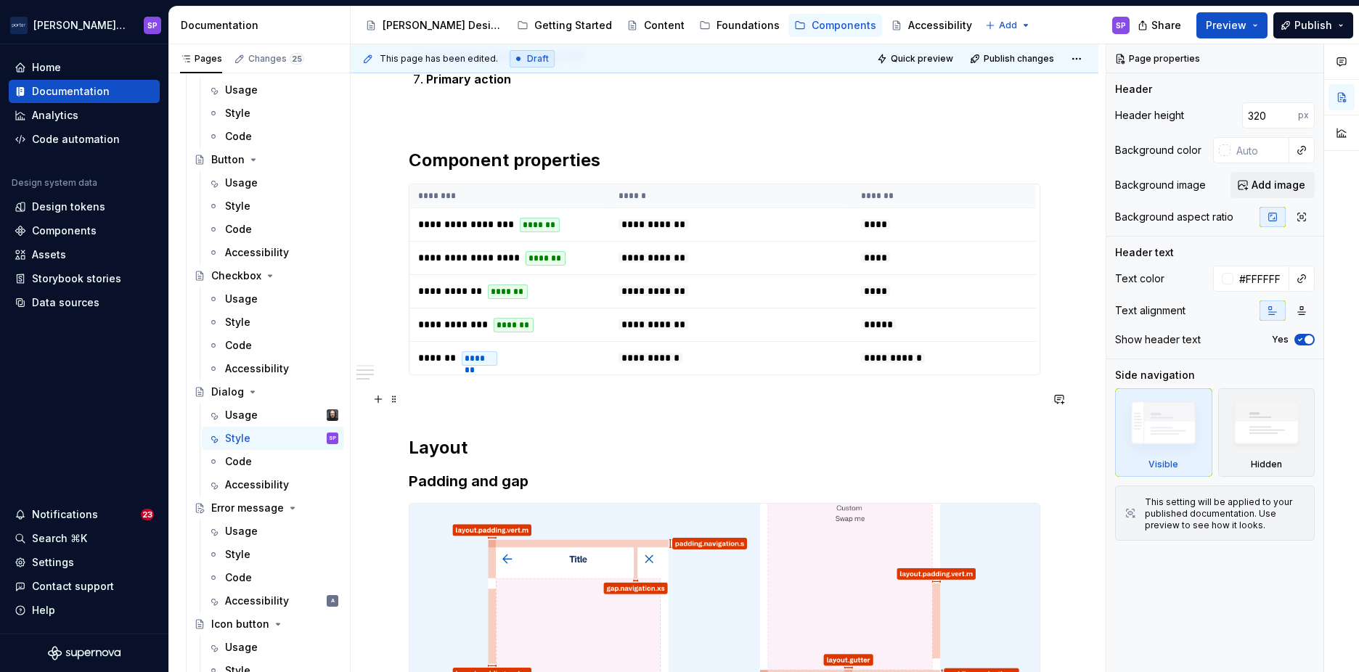
scroll to position [1172, 0]
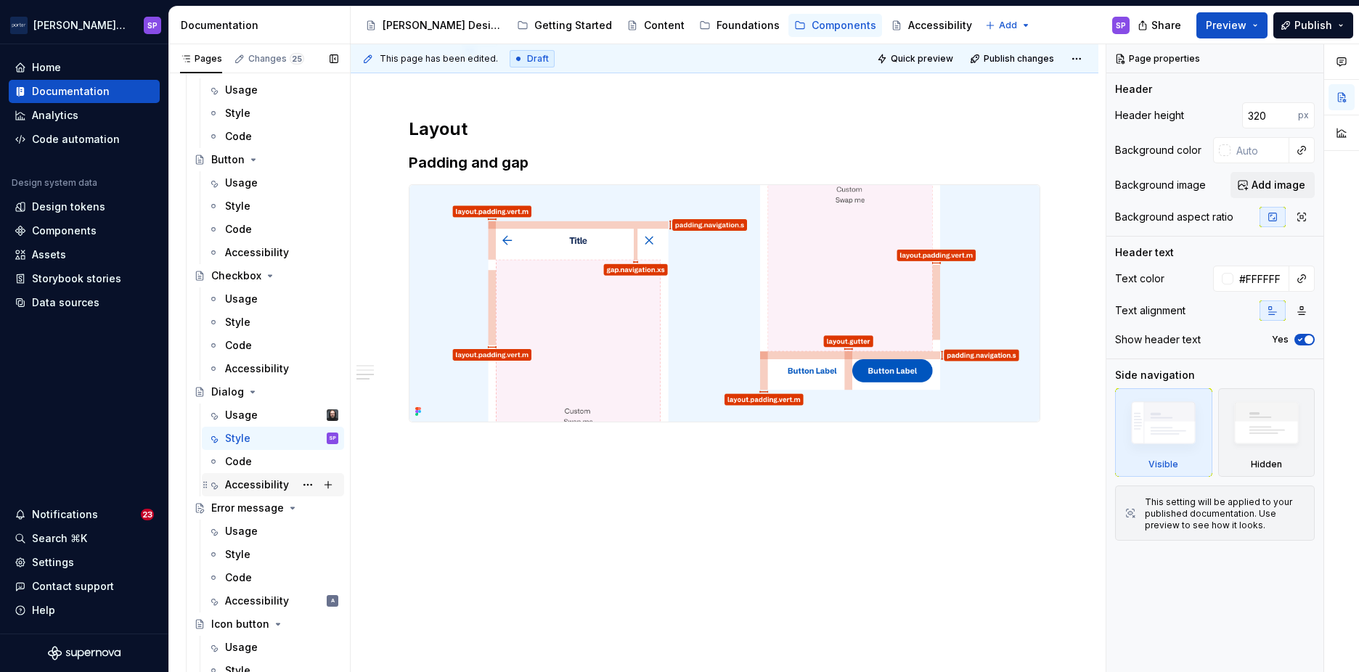
click at [243, 484] on div "Accessibility" at bounding box center [257, 485] width 64 height 15
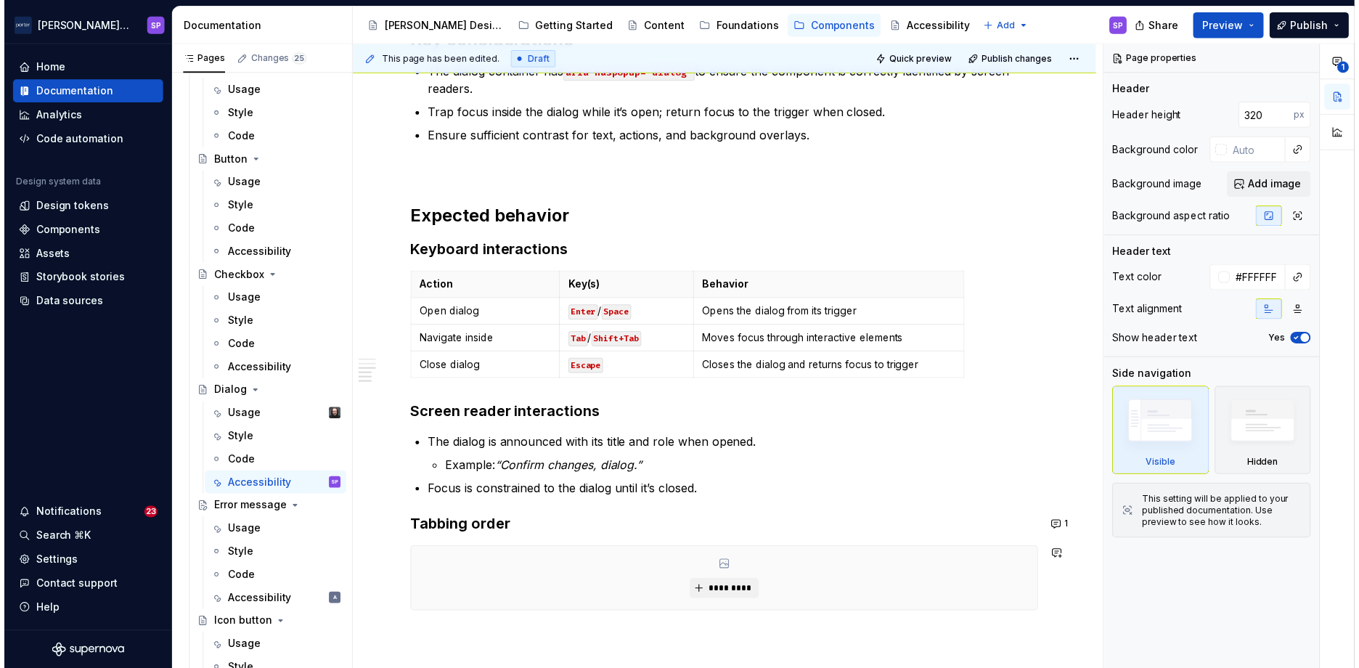
scroll to position [613, 0]
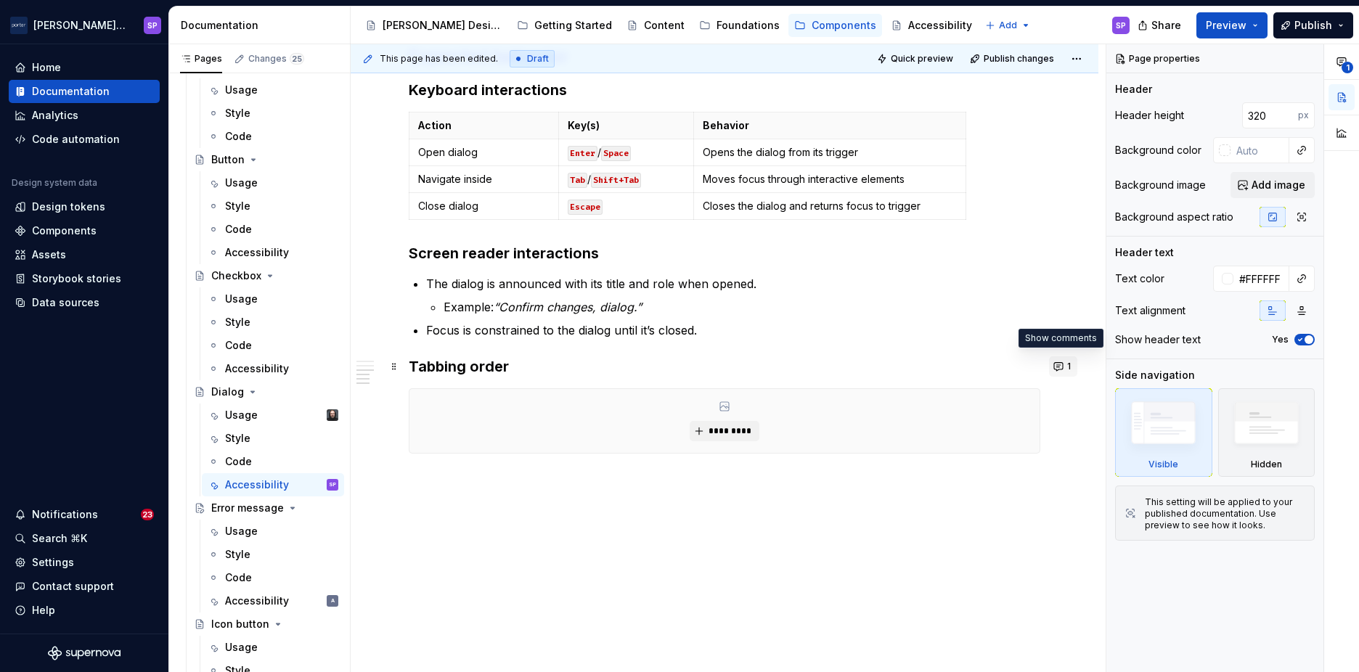
click at [1049, 369] on button "1" at bounding box center [1063, 367] width 28 height 20
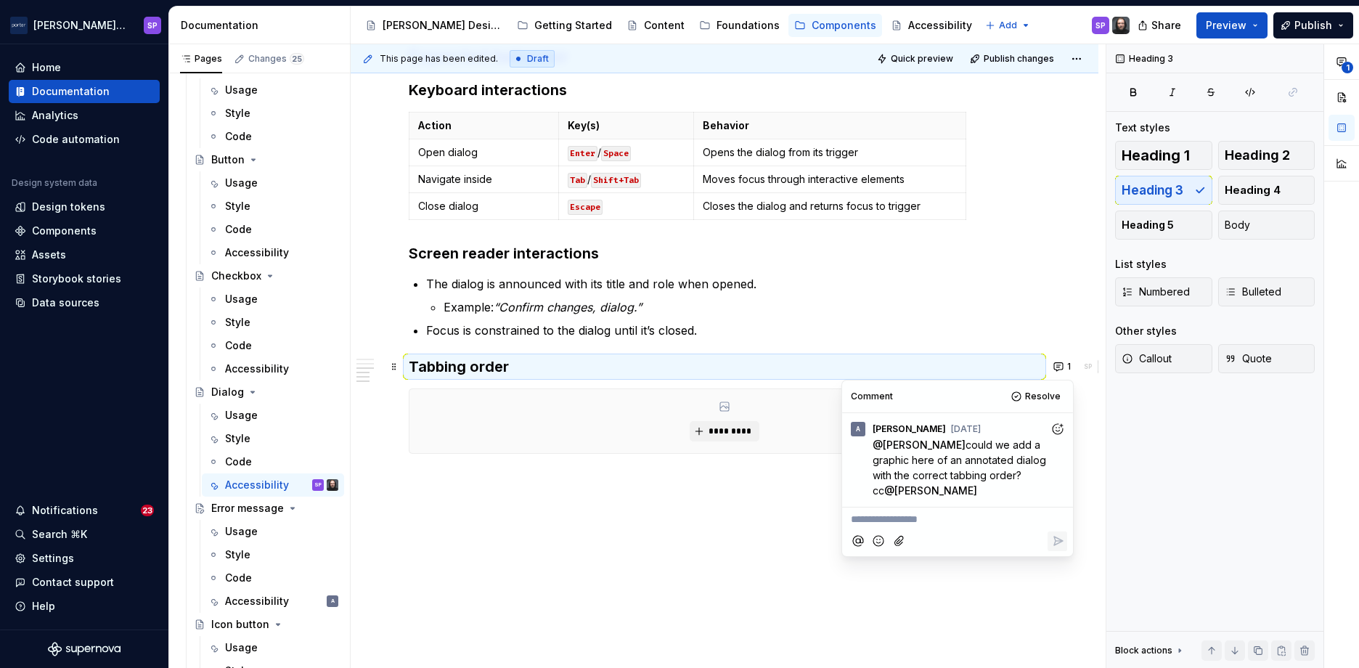
type textarea "*"
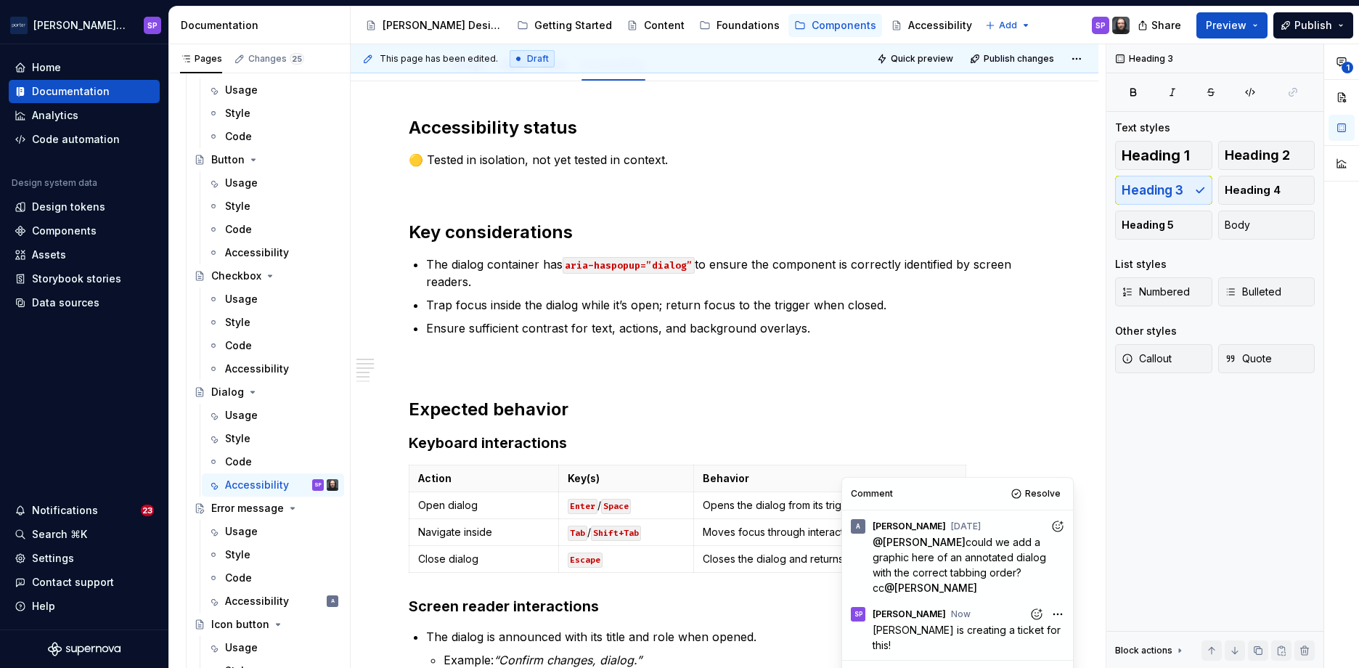
scroll to position [294, 0]
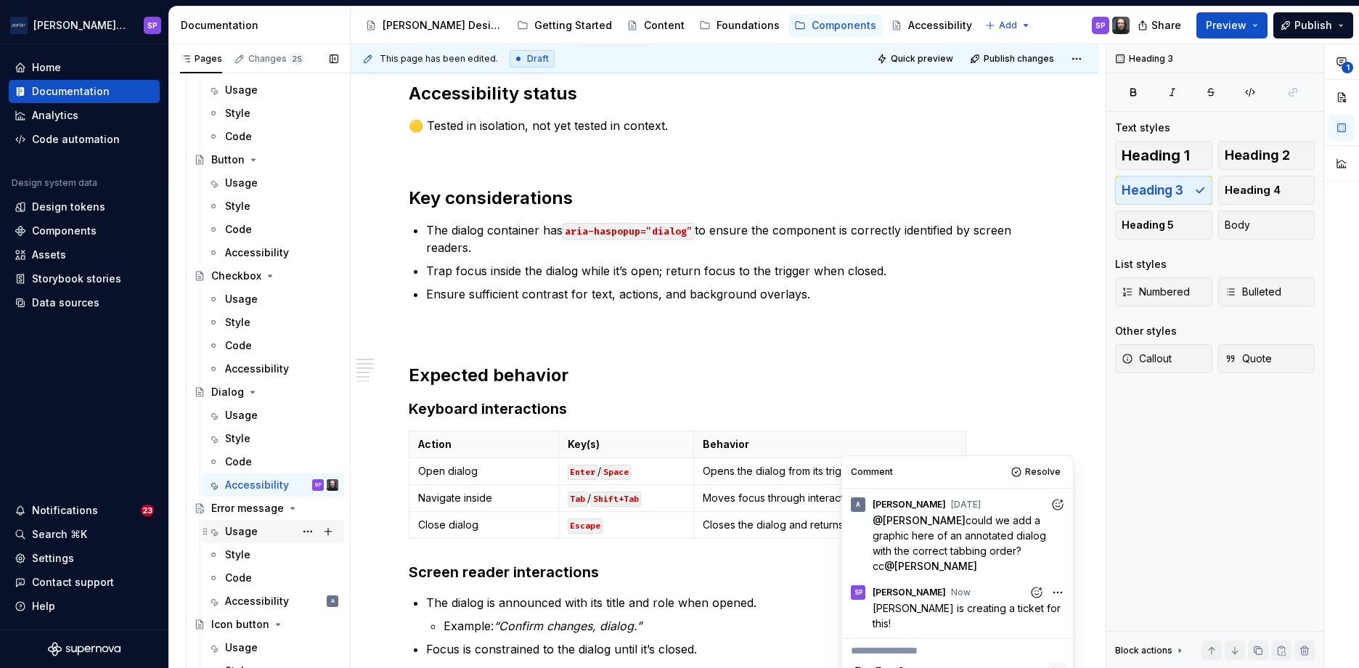
click at [247, 531] on div "Usage" at bounding box center [241, 531] width 33 height 15
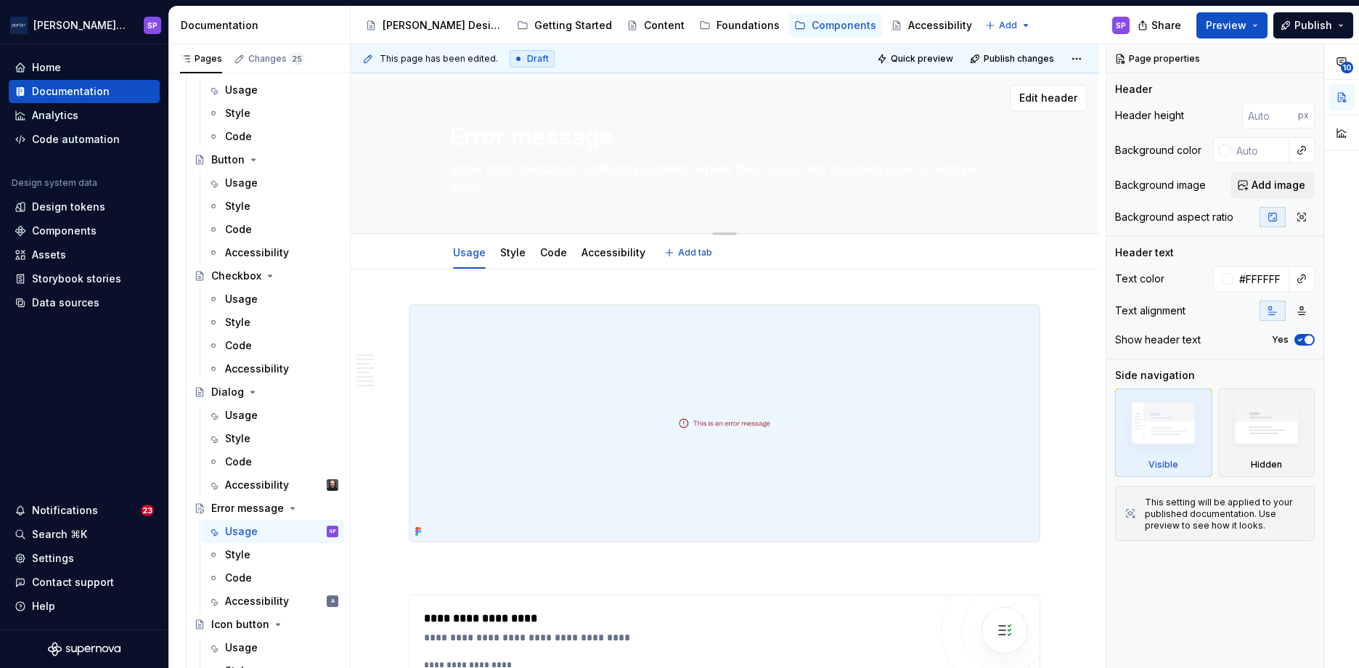
click at [518, 171] on textarea "Inline error messages highlight problems where they occur and tell users how to…" at bounding box center [721, 178] width 549 height 41
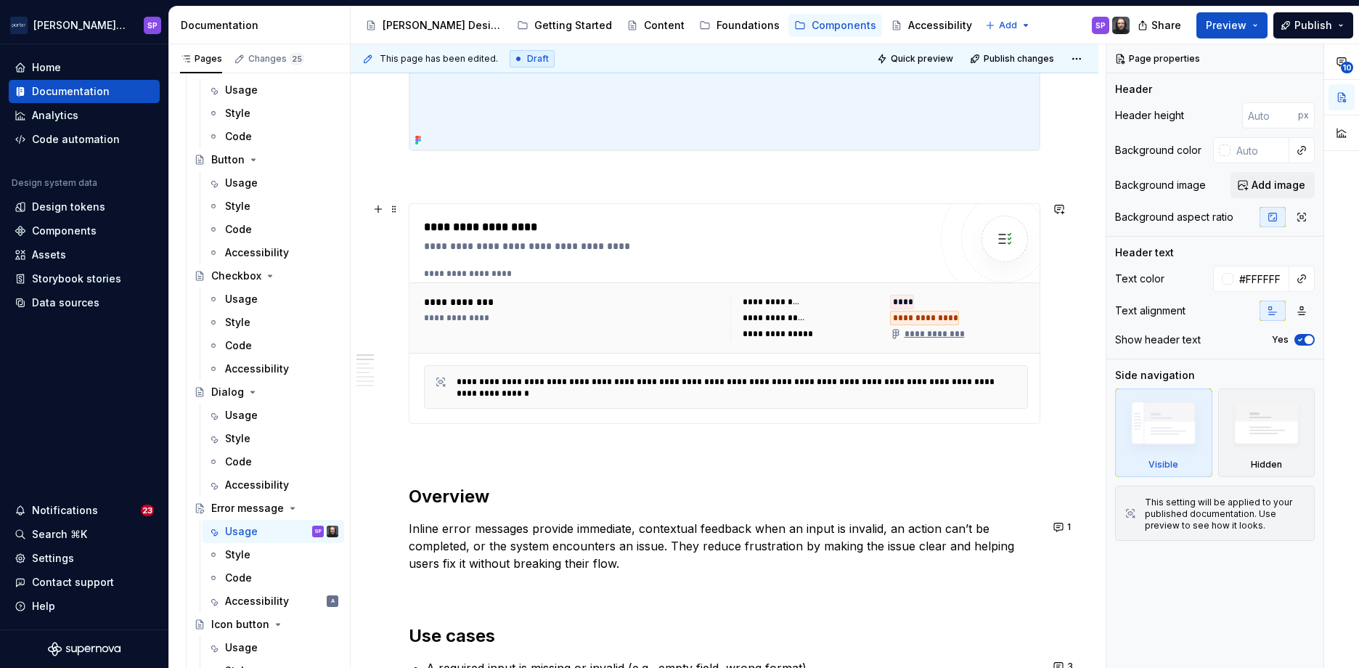
scroll to position [566, 0]
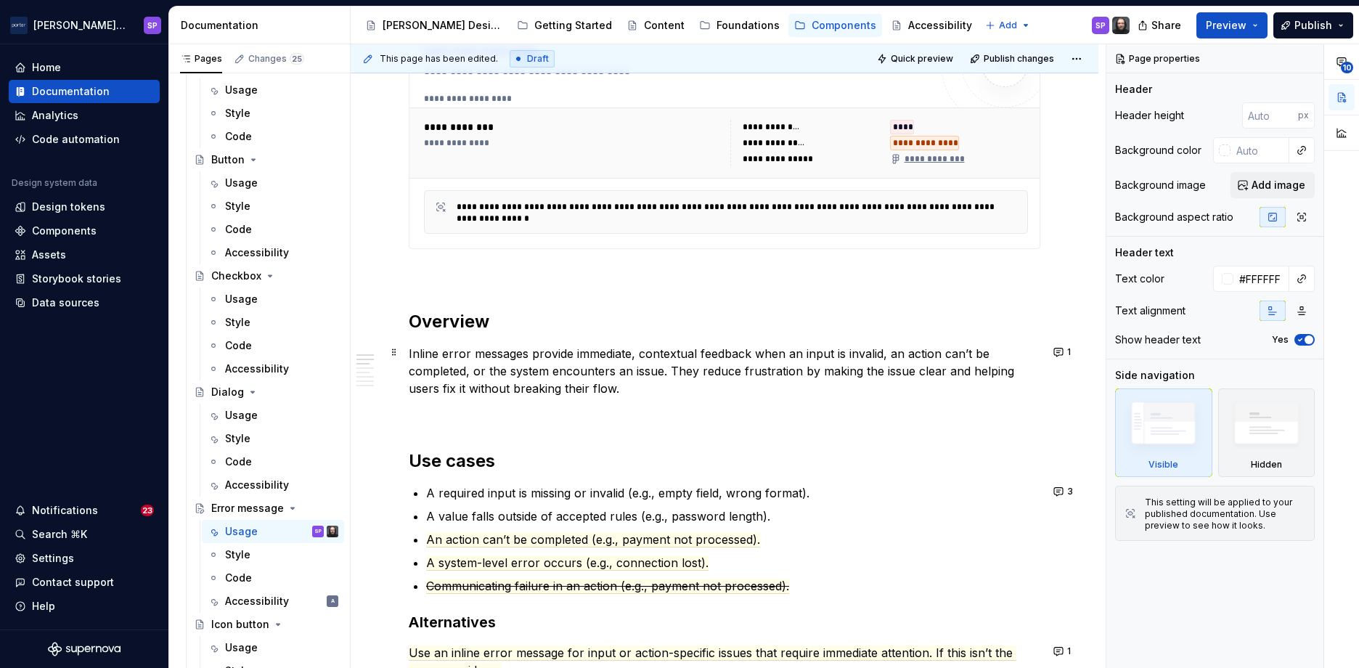
click at [566, 367] on p "Inline error messages provide immediate, contextual feedback when an input is i…" at bounding box center [725, 371] width 632 height 52
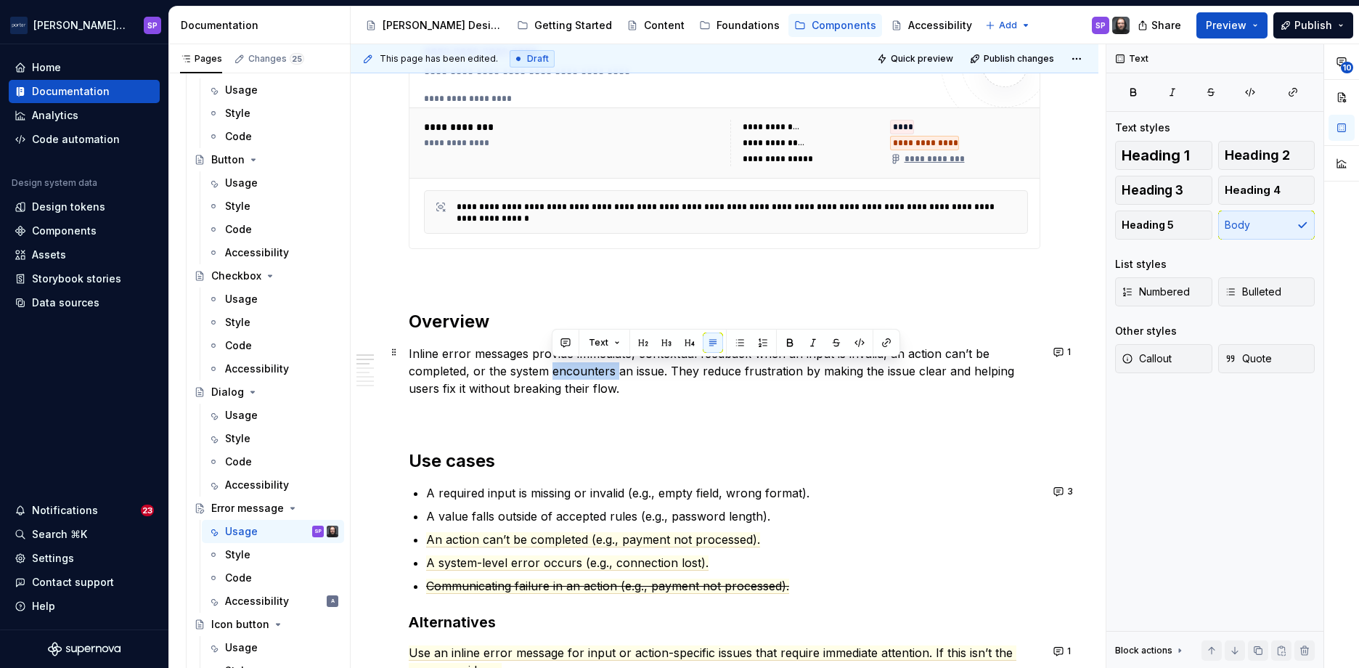
click at [566, 367] on p "Inline error messages provide immediate, contextual feedback when an input is i…" at bounding box center [725, 371] width 632 height 52
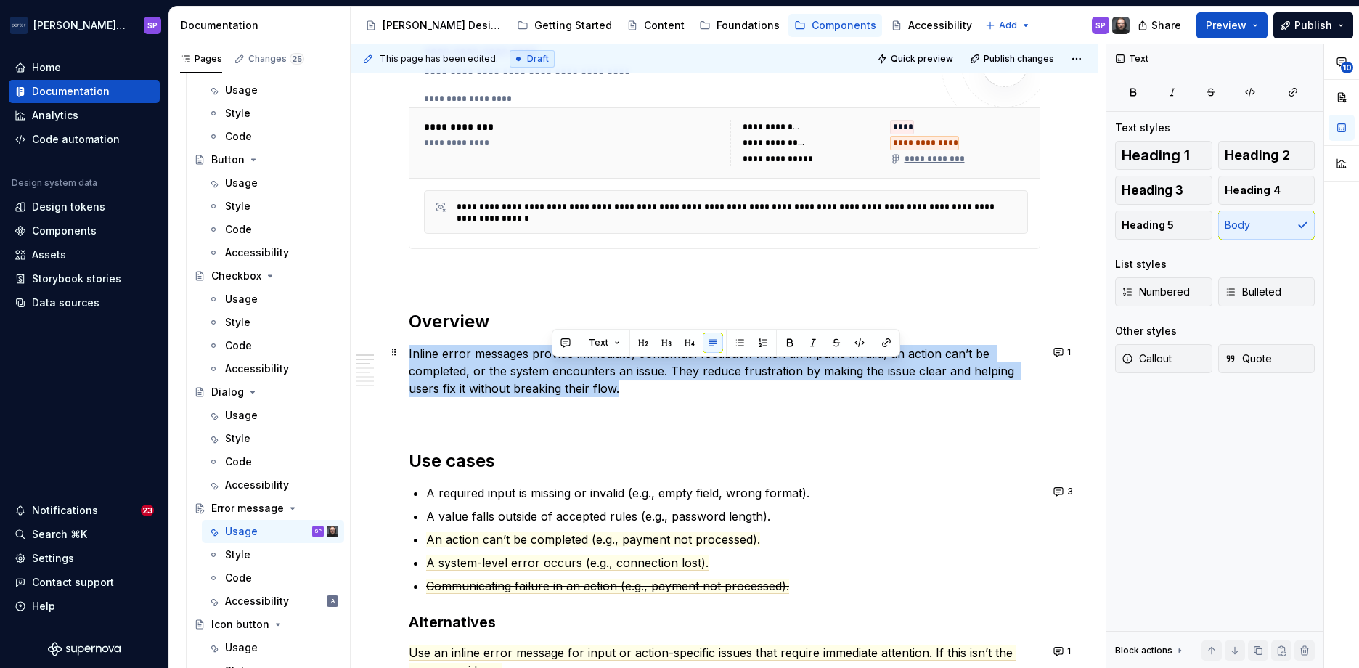
click at [566, 367] on p "Inline error messages provide immediate, contextual feedback when an input is i…" at bounding box center [725, 371] width 632 height 52
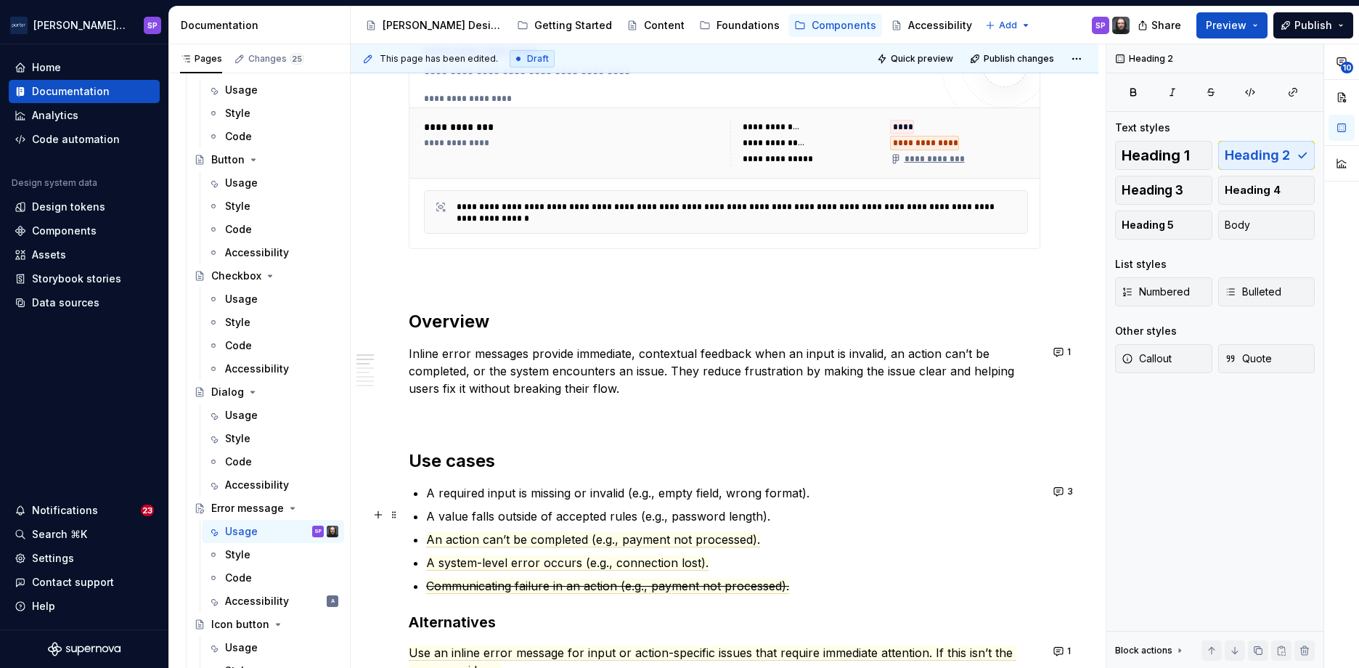
click at [869, 519] on p "A value falls outside of accepted rules (e.g., password length)." at bounding box center [733, 516] width 614 height 17
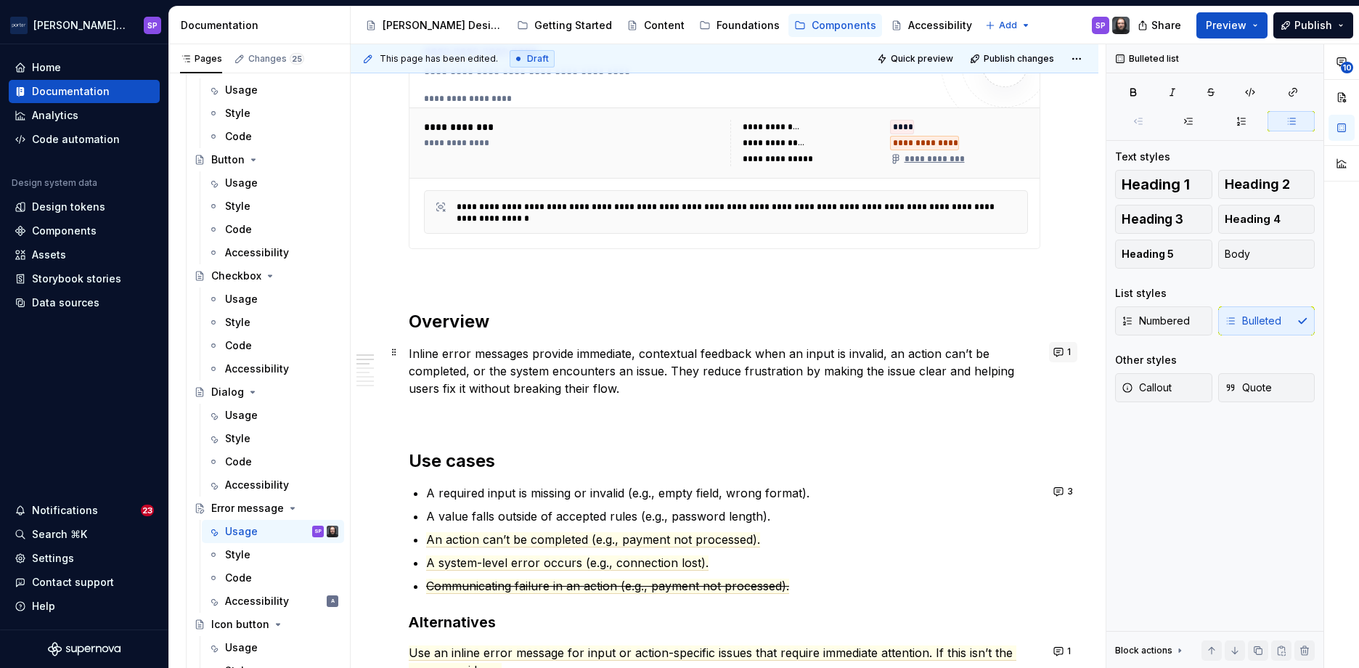
click at [1049, 352] on button "1" at bounding box center [1063, 352] width 28 height 20
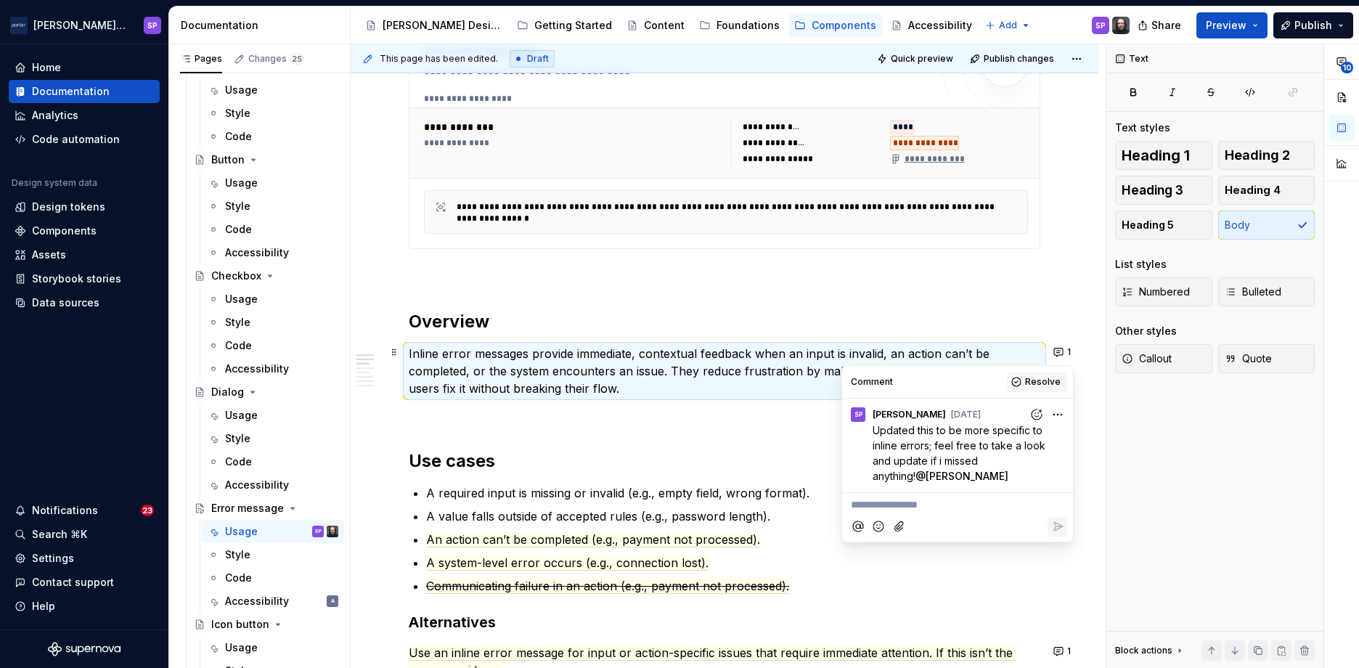
click at [1035, 383] on span "Resolve" at bounding box center [1043, 382] width 36 height 12
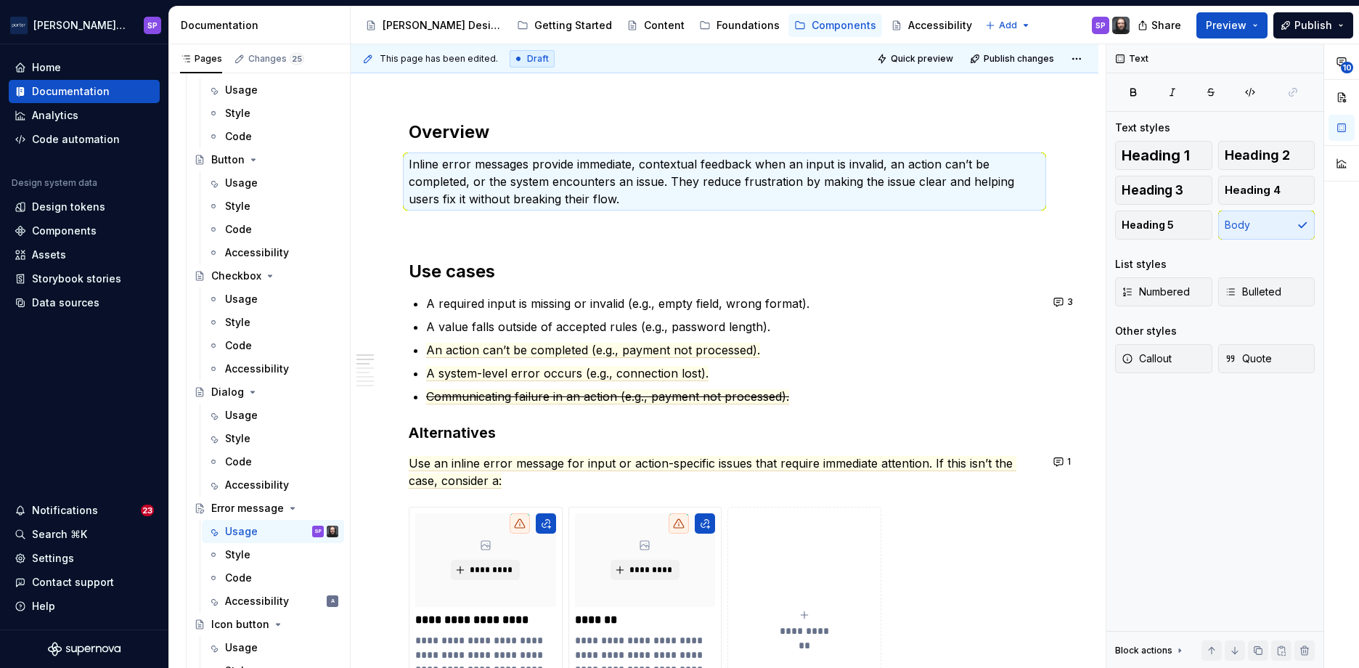
scroll to position [760, 0]
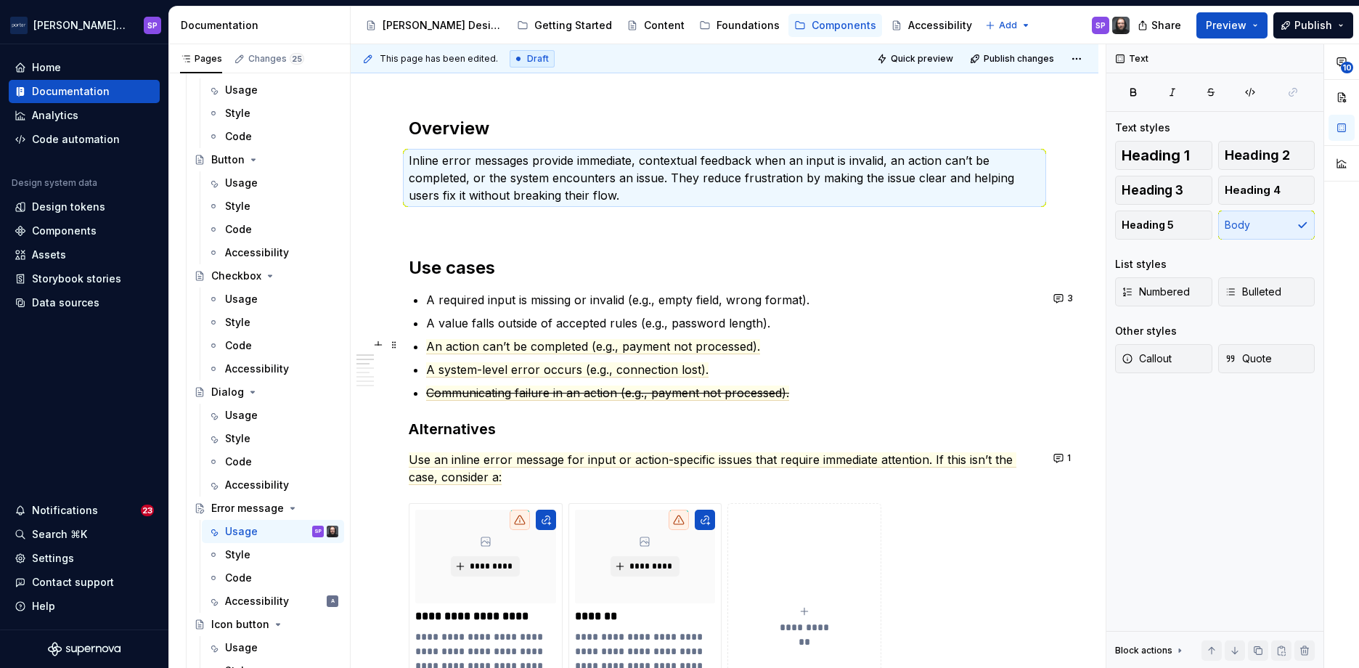
click at [766, 343] on p "An action can’t be completed (e.g., payment not processed)." at bounding box center [733, 346] width 614 height 17
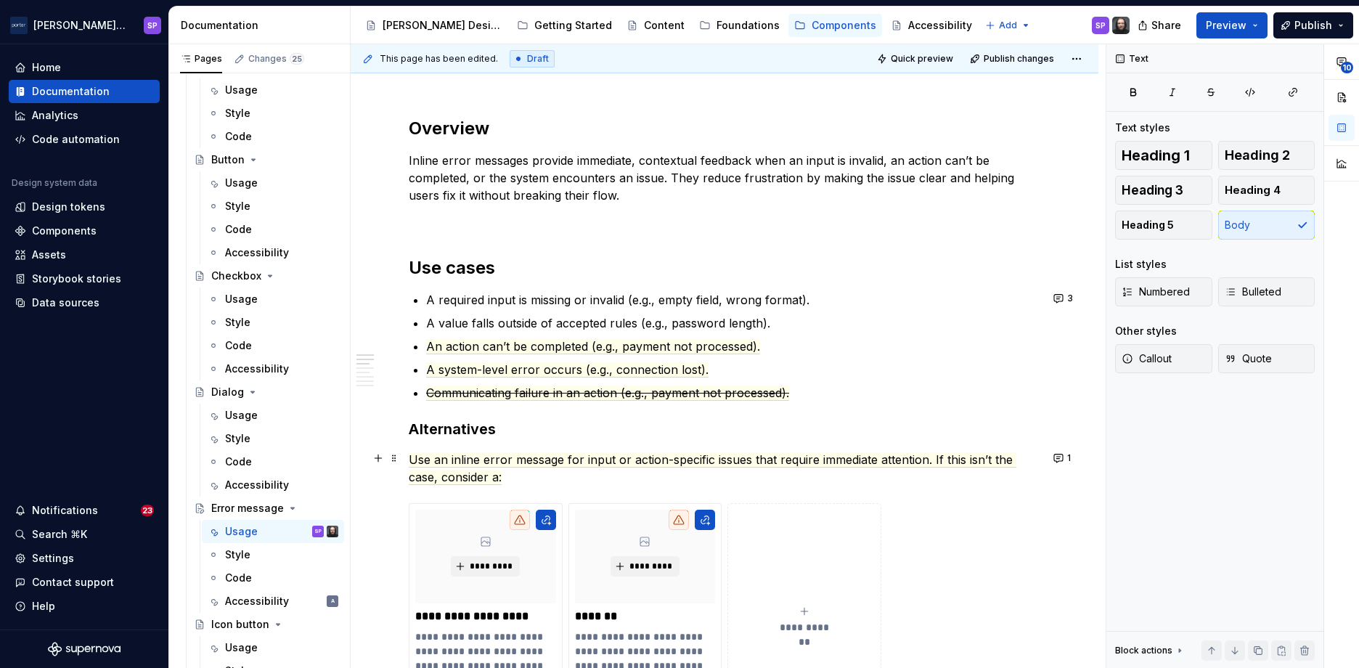
click at [659, 471] on p "Use an inline error message for input or action-specific issues that require im…" at bounding box center [725, 468] width 632 height 35
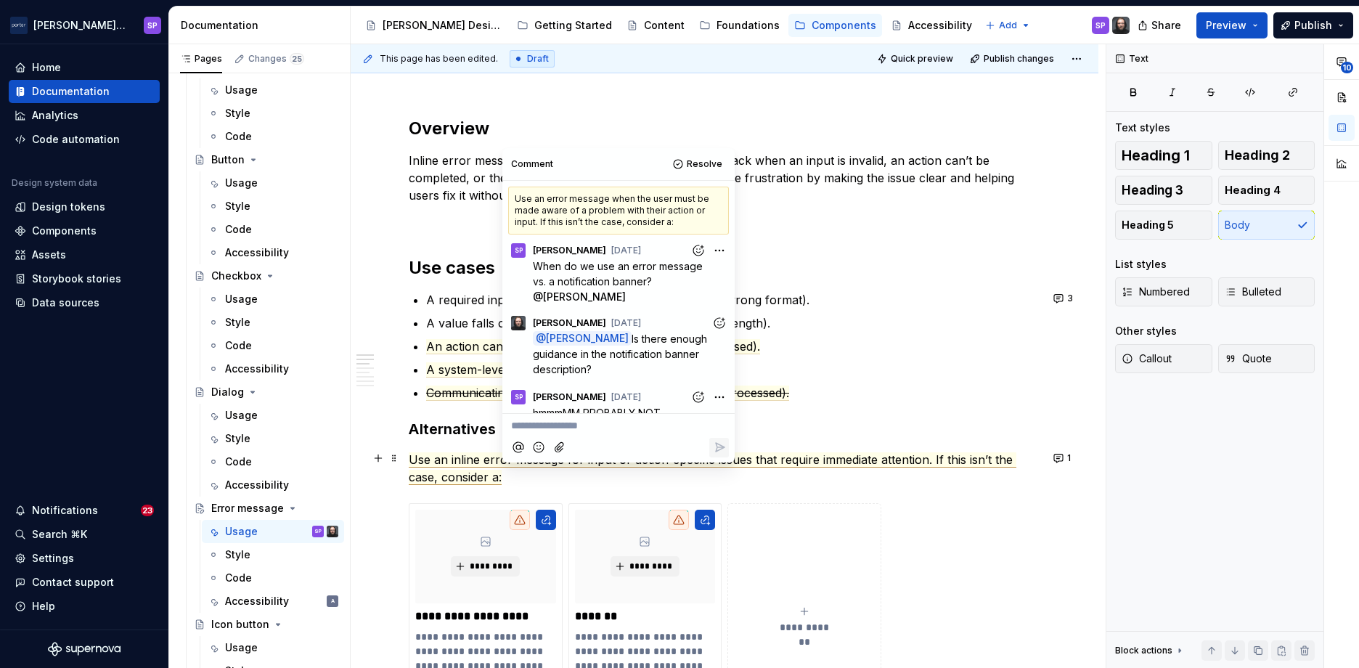
scroll to position [58, 0]
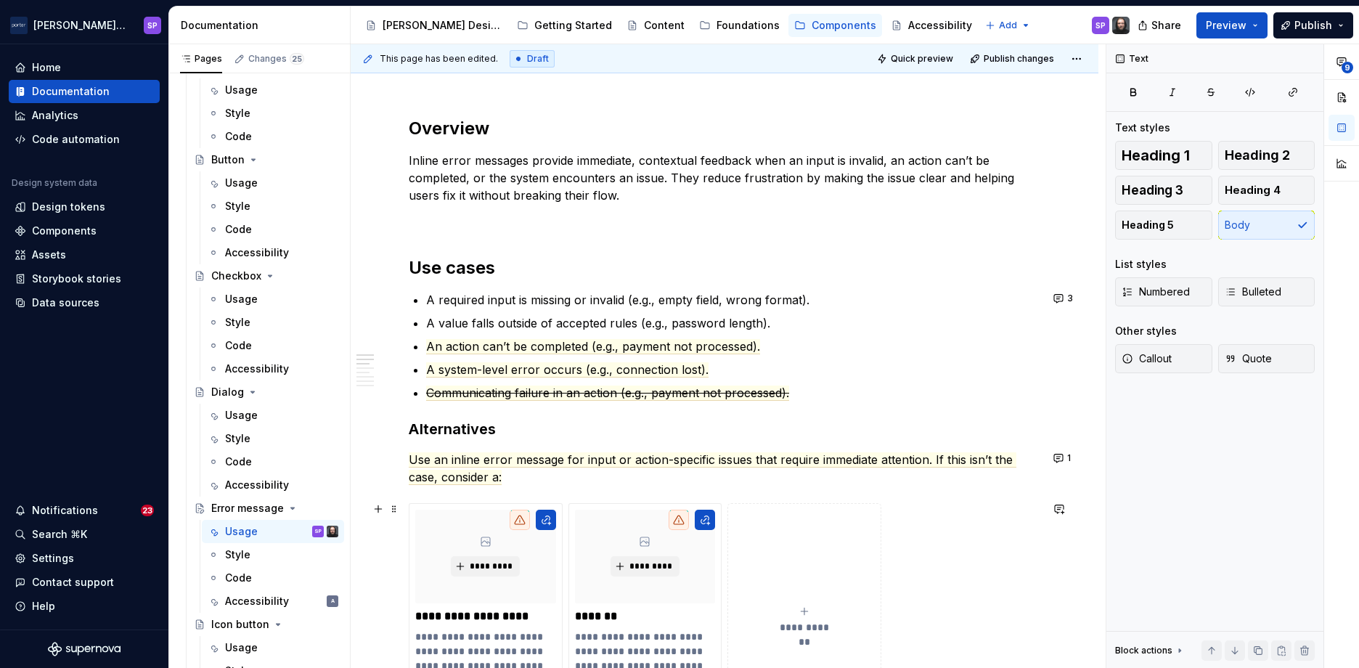
click at [911, 556] on div "**********" at bounding box center [725, 620] width 632 height 235
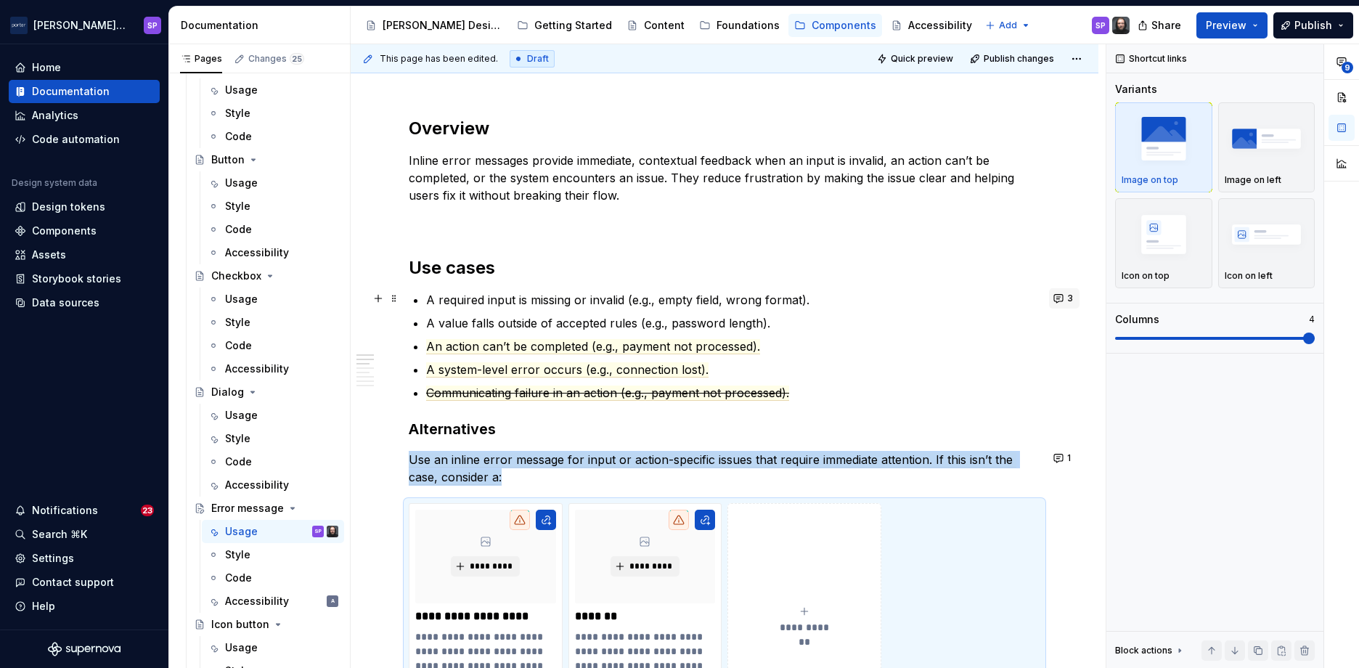
click at [1055, 293] on button "3" at bounding box center [1064, 298] width 30 height 20
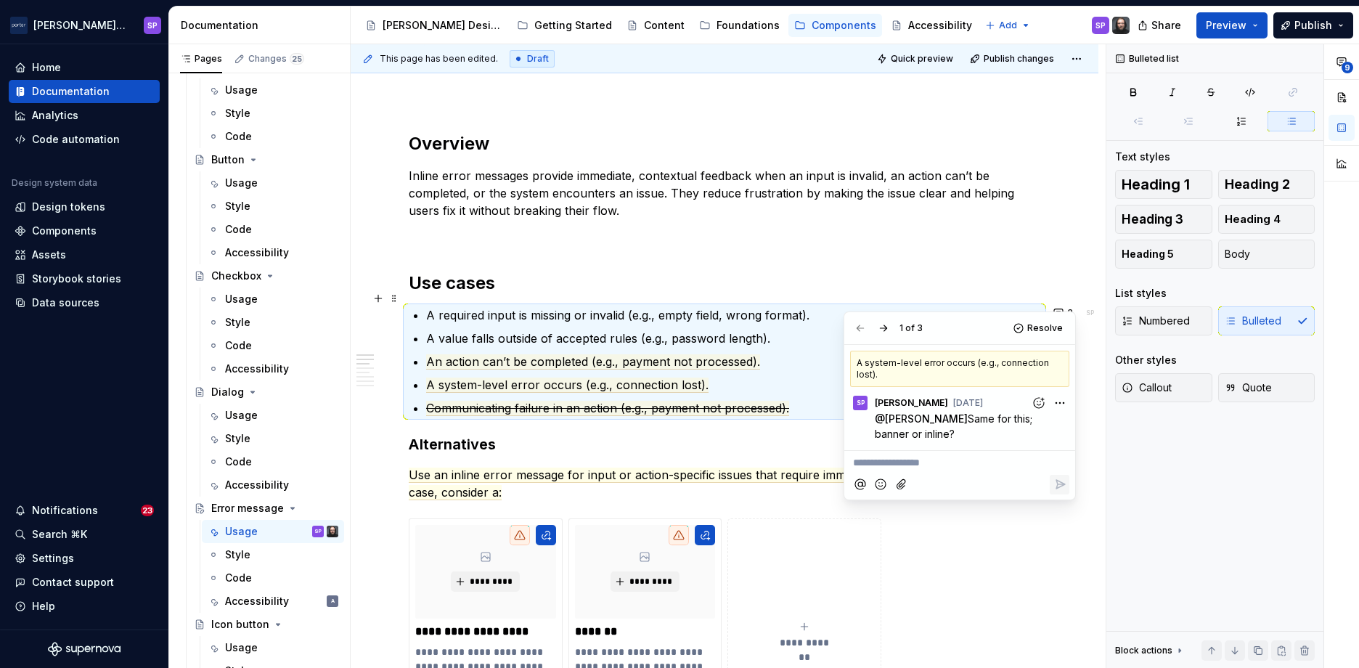
scroll to position [760, 0]
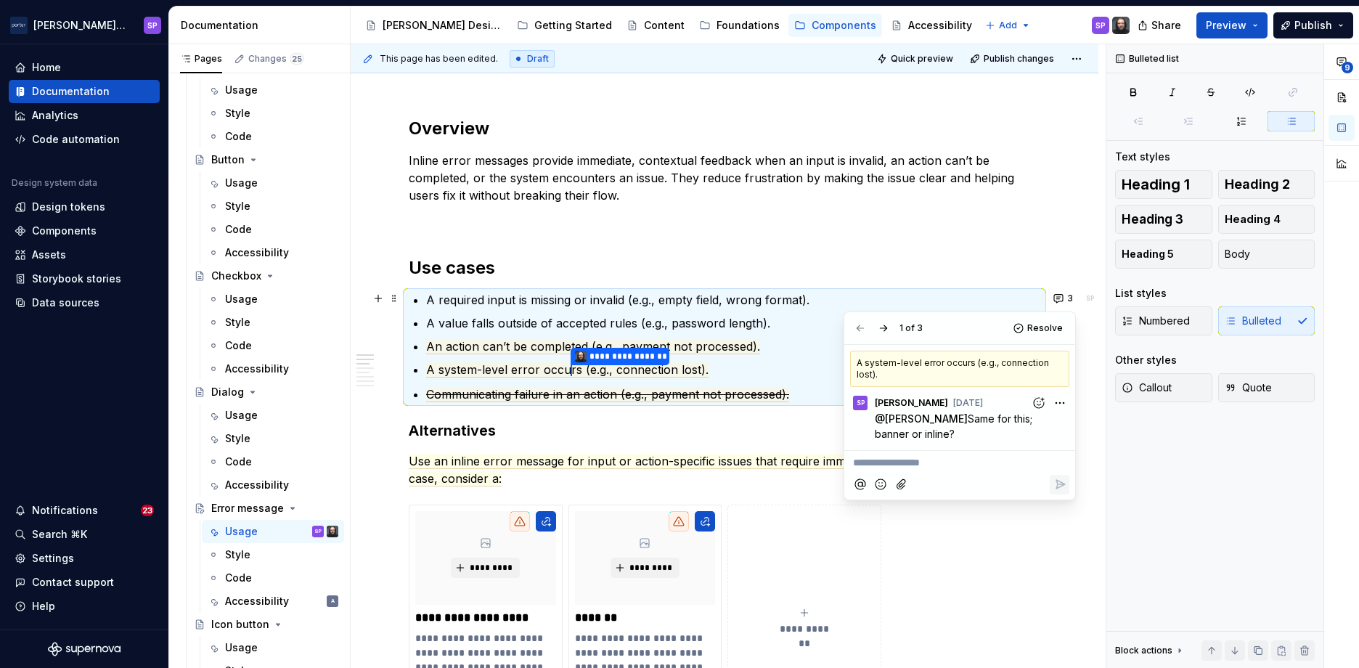
type textarea "*"
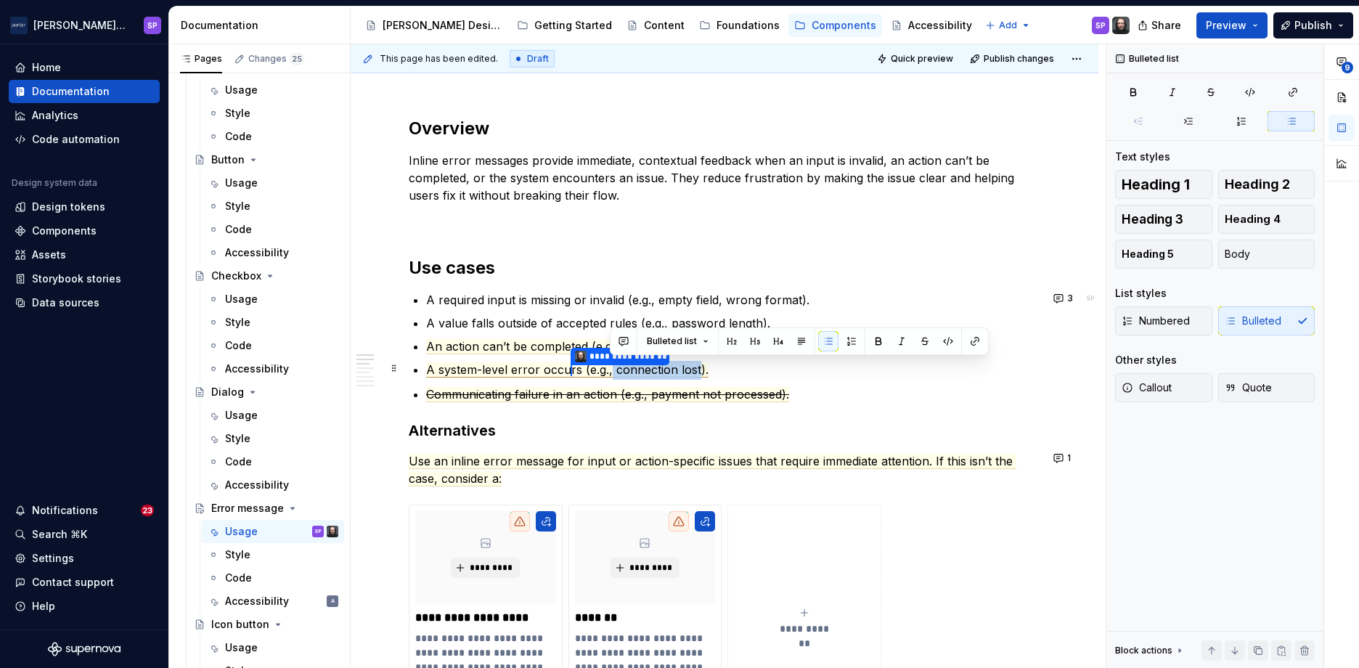
drag, startPoint x: 611, startPoint y: 368, endPoint x: 697, endPoint y: 373, distance: 85.8
click at [697, 373] on span "rs (e.g., connection lost)." at bounding box center [639, 369] width 137 height 15
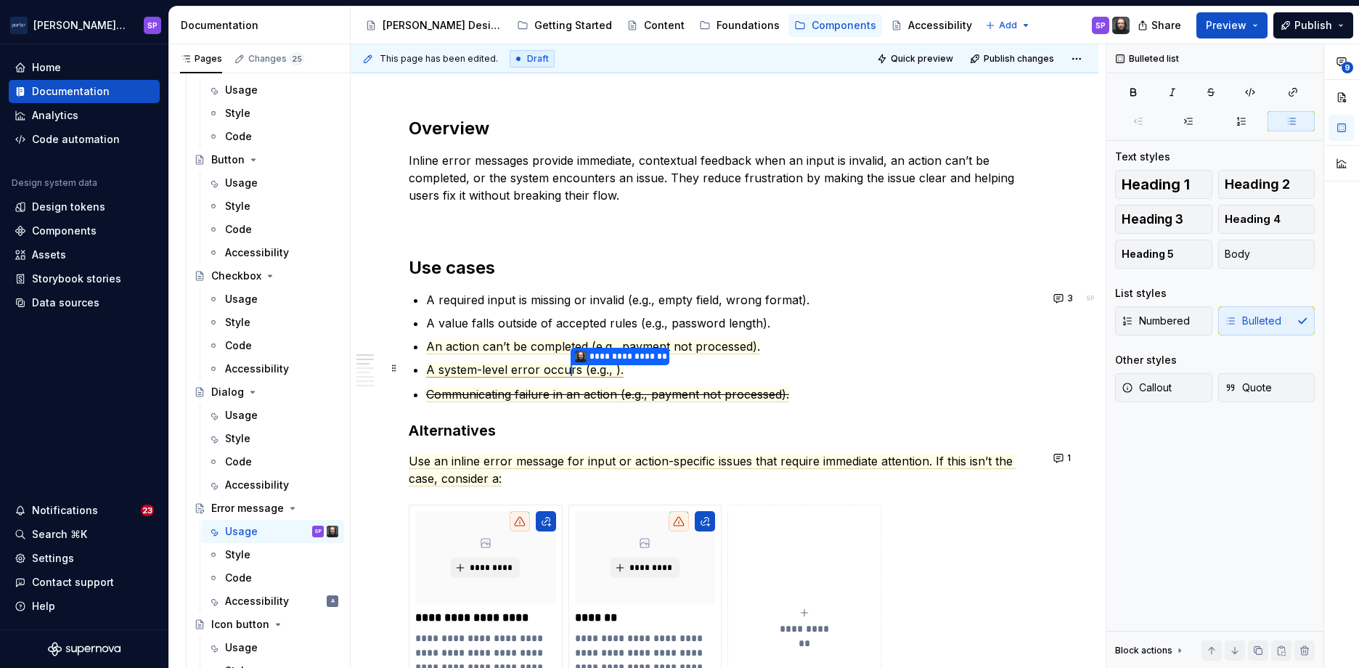
click at [555, 363] on span "A system-level error occu" at bounding box center [498, 369] width 145 height 15
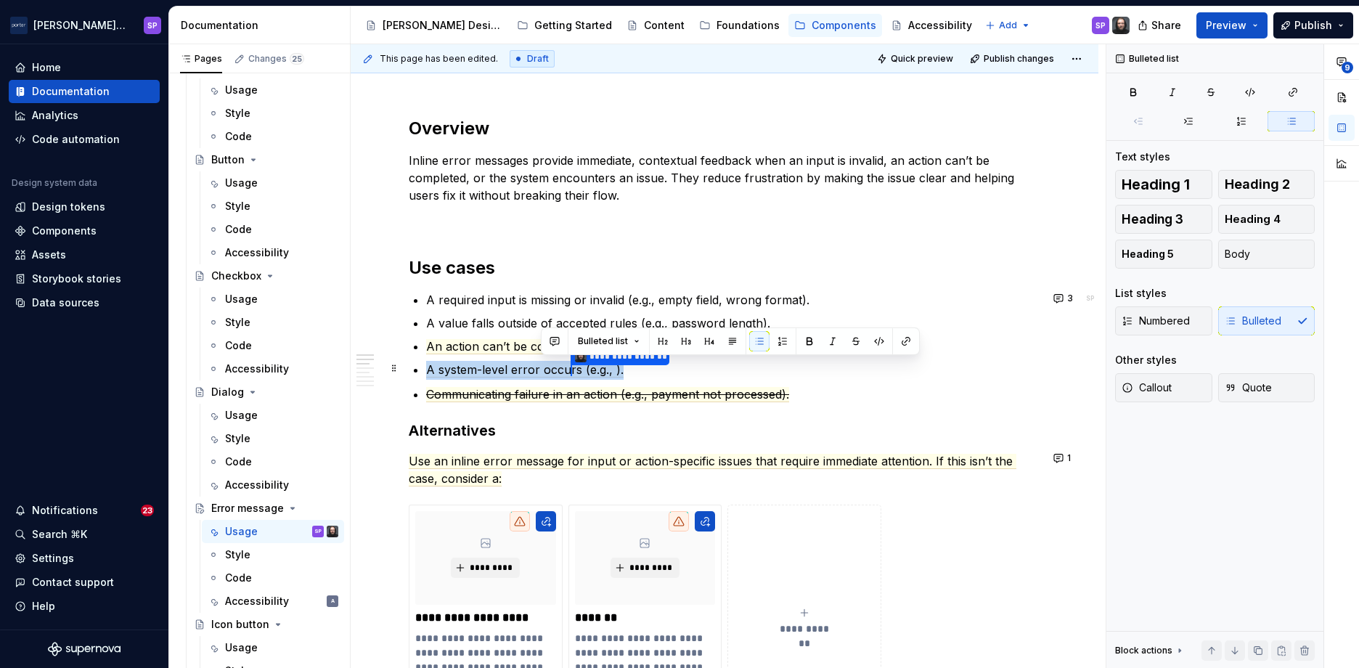
click at [555, 363] on span "A system-level error occu" at bounding box center [498, 369] width 145 height 15
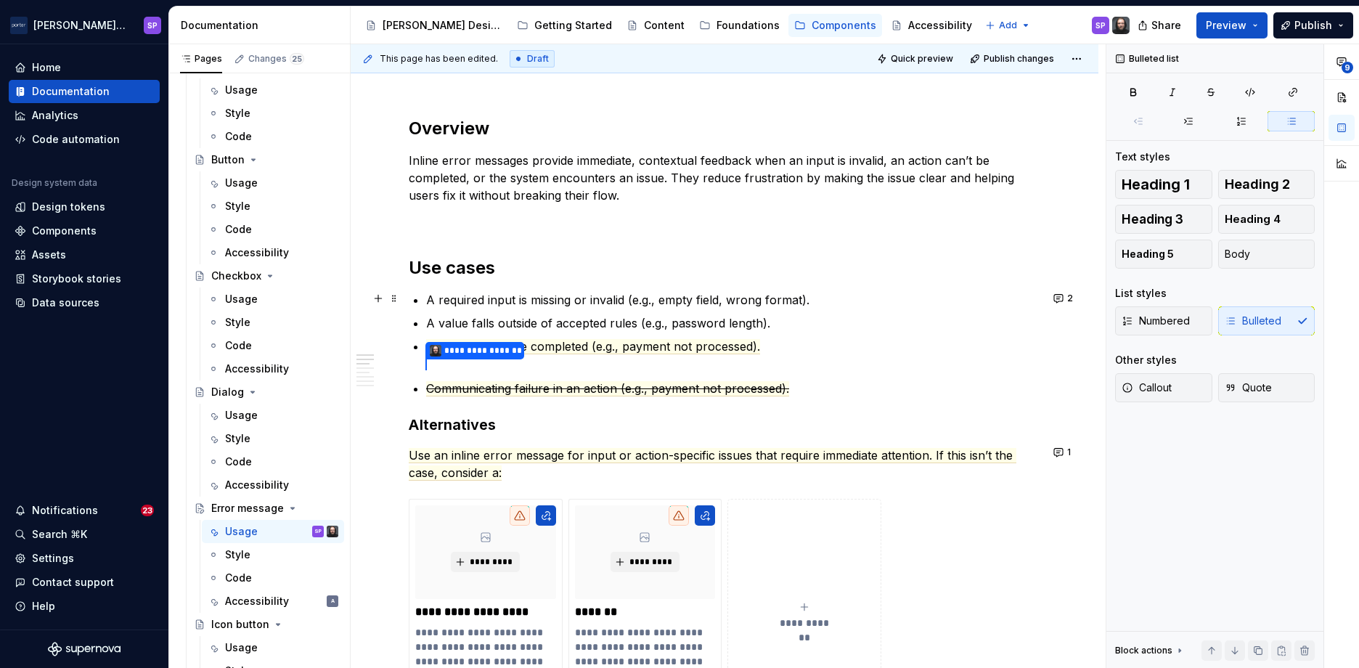
click at [1054, 298] on button "2" at bounding box center [1064, 298] width 30 height 20
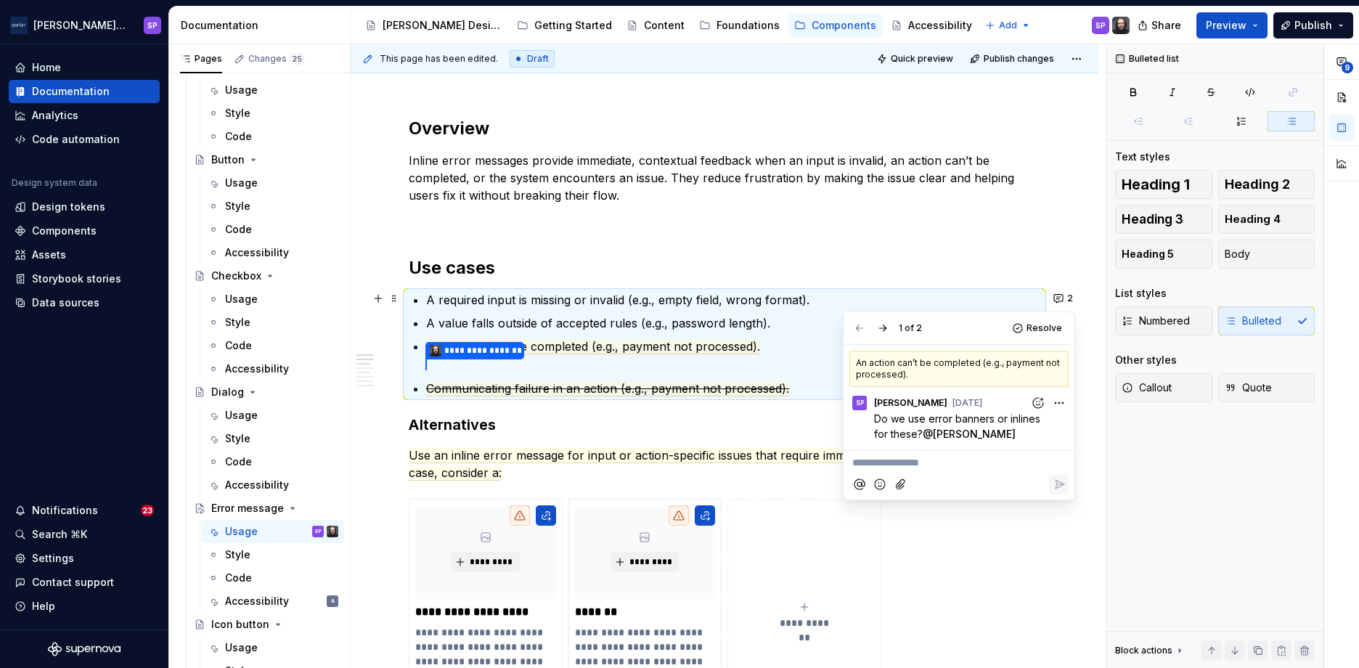
click at [763, 322] on p "A value falls outside of accepted rules (e.g., password length)." at bounding box center [733, 322] width 614 height 17
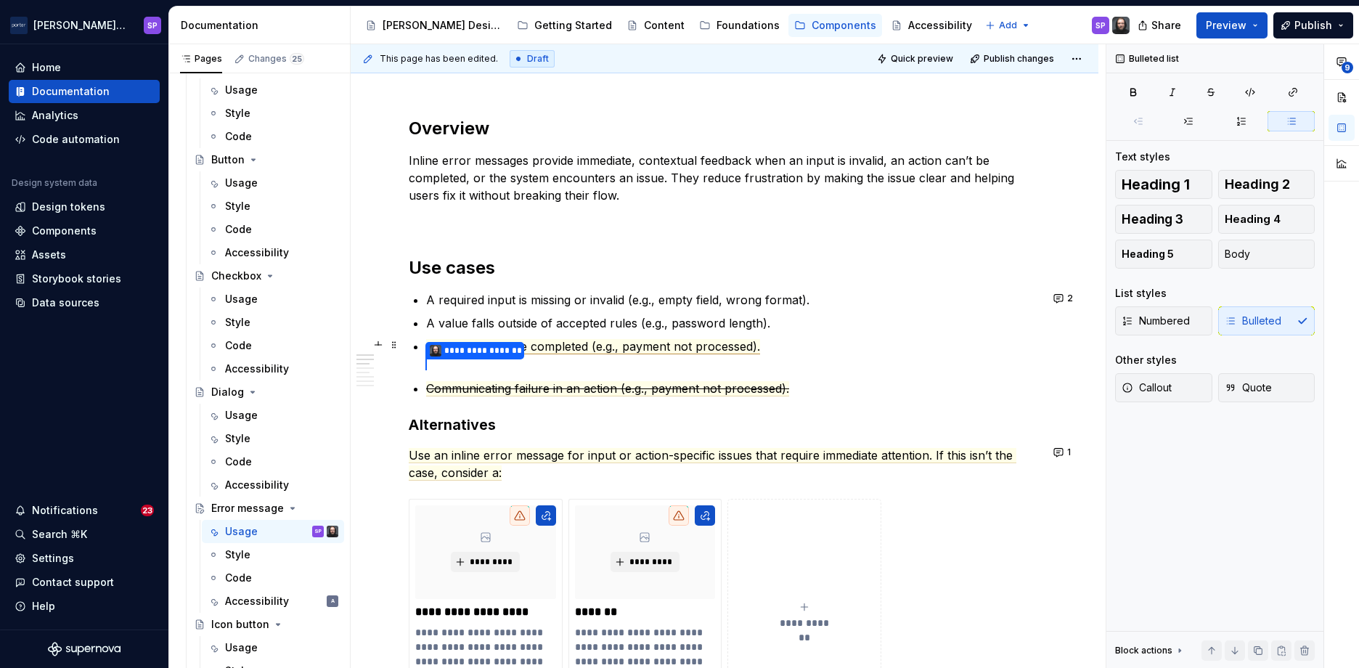
click at [744, 341] on span "An action can’t be completed (e.g., payment not processed)." at bounding box center [593, 346] width 334 height 15
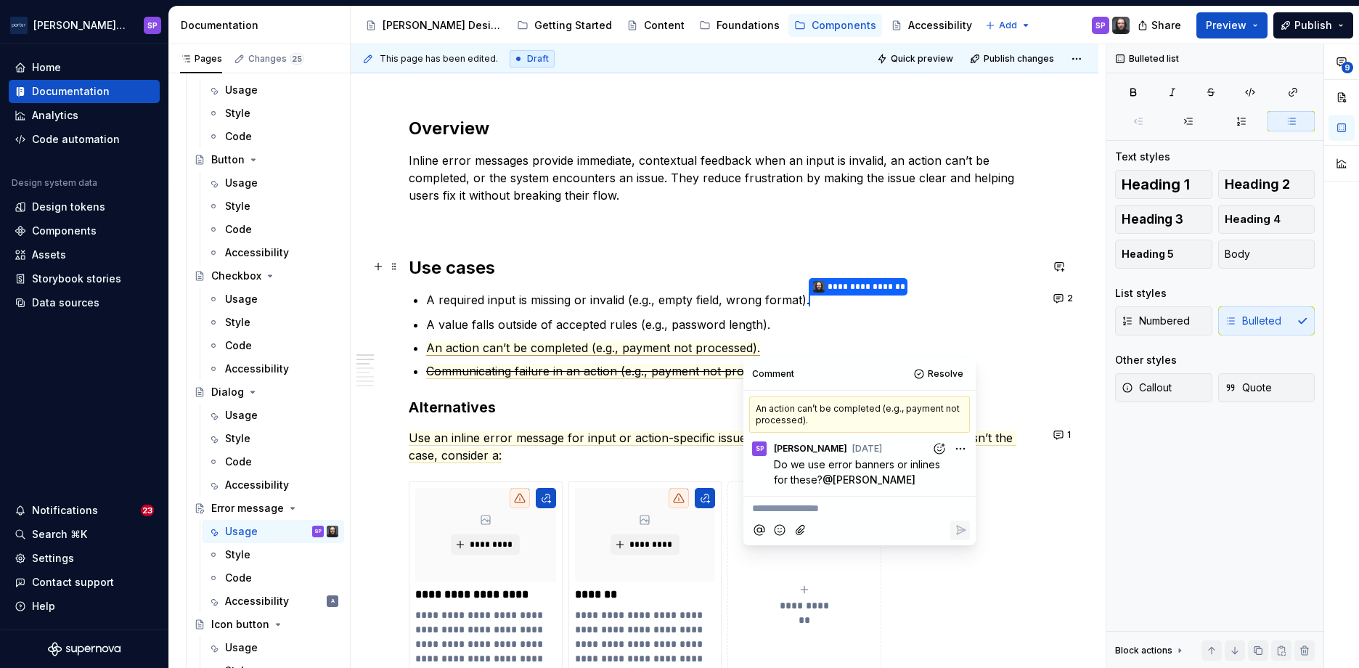
scroll to position [838, 0]
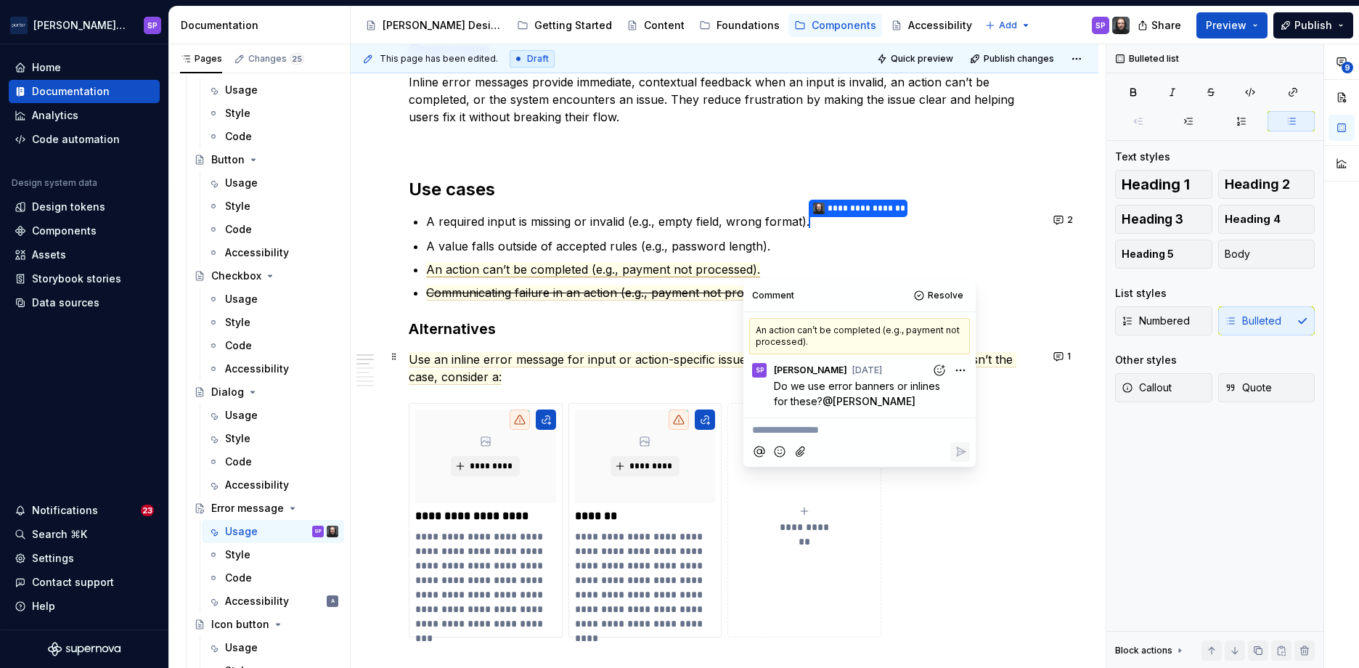
click at [562, 369] on p "Use an inline error message for input or action-specific issues that require im…" at bounding box center [725, 368] width 632 height 35
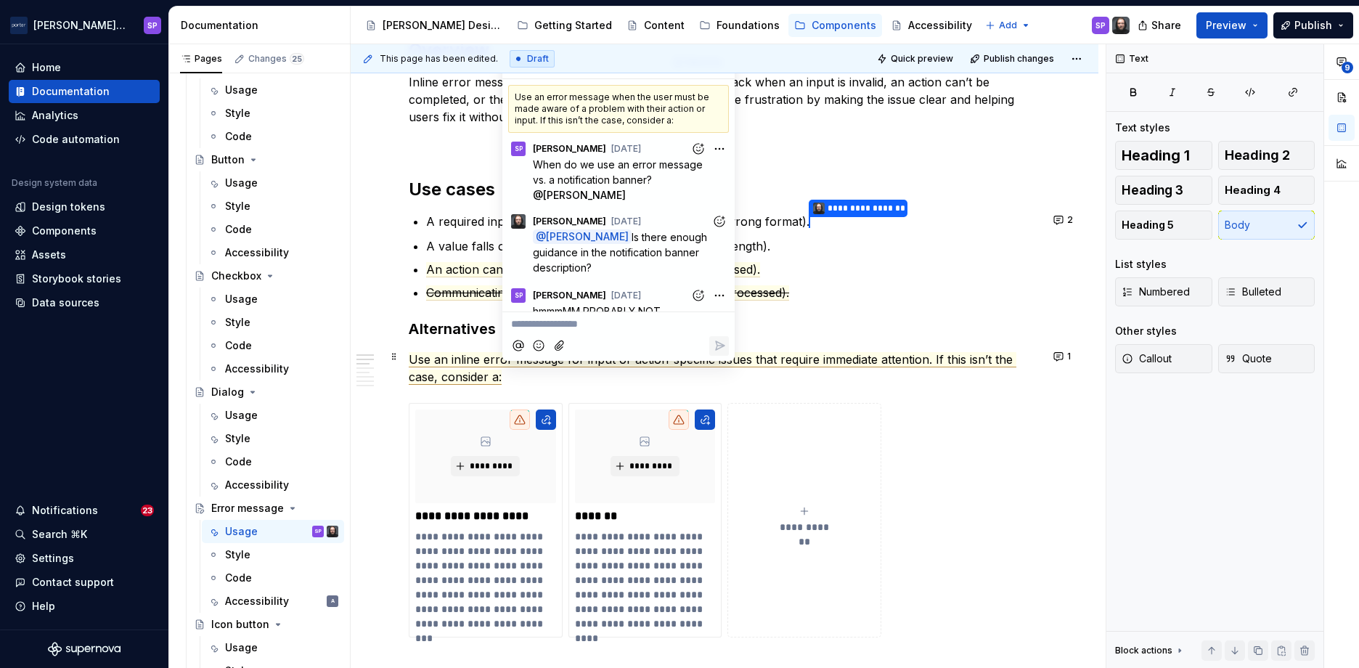
scroll to position [58, 0]
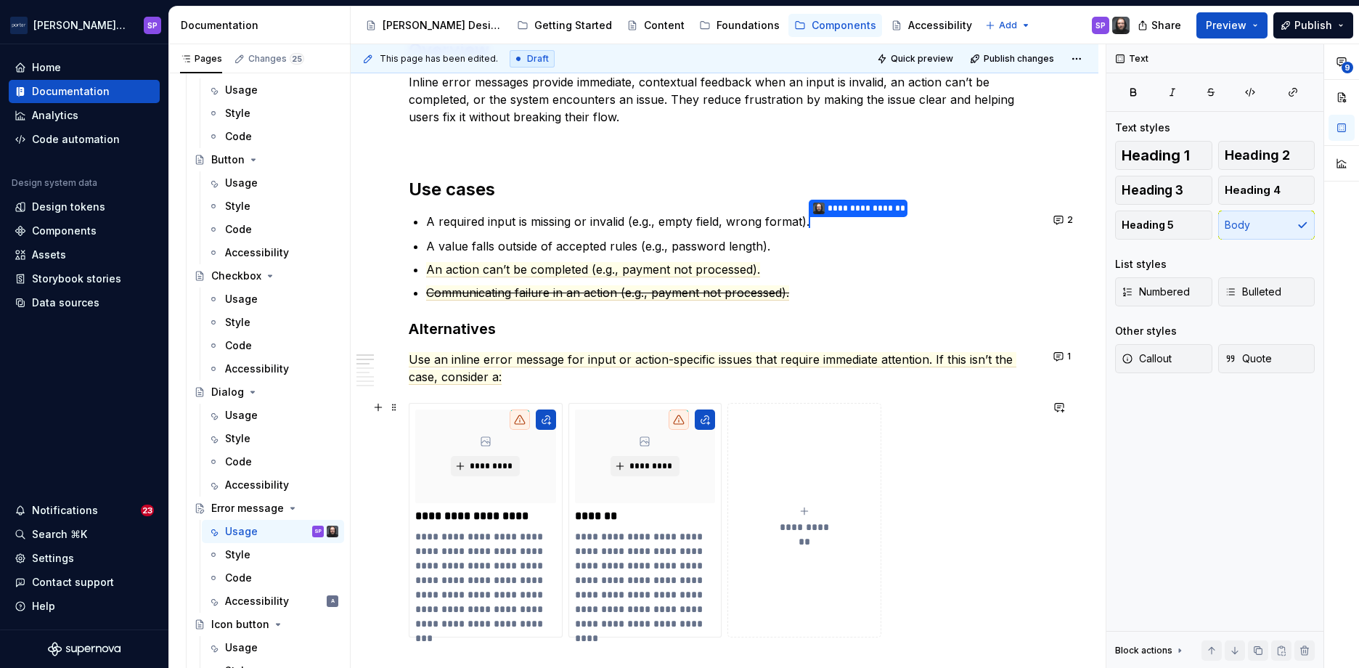
click at [977, 515] on div "**********" at bounding box center [725, 520] width 632 height 235
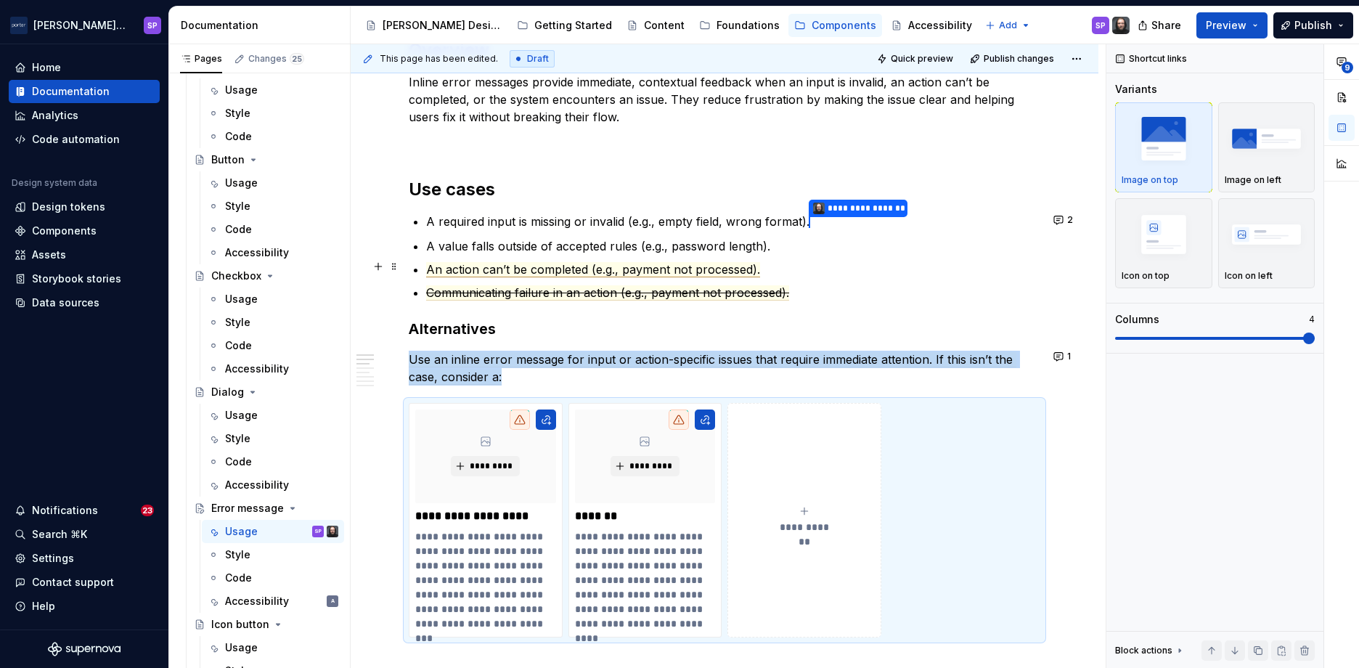
click at [671, 270] on span "An action can’t be completed (e.g., payment not processed)." at bounding box center [593, 269] width 334 height 15
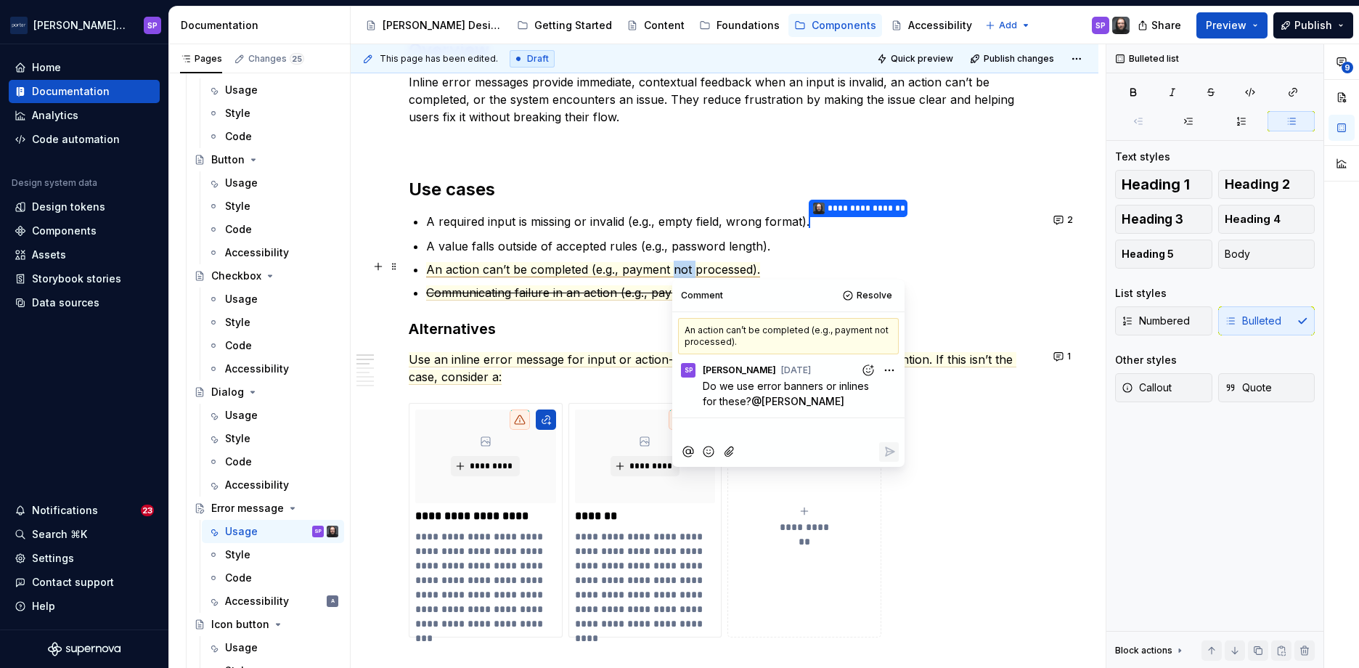
click at [671, 270] on span "An action can’t be completed (e.g., payment not processed)." at bounding box center [593, 269] width 334 height 15
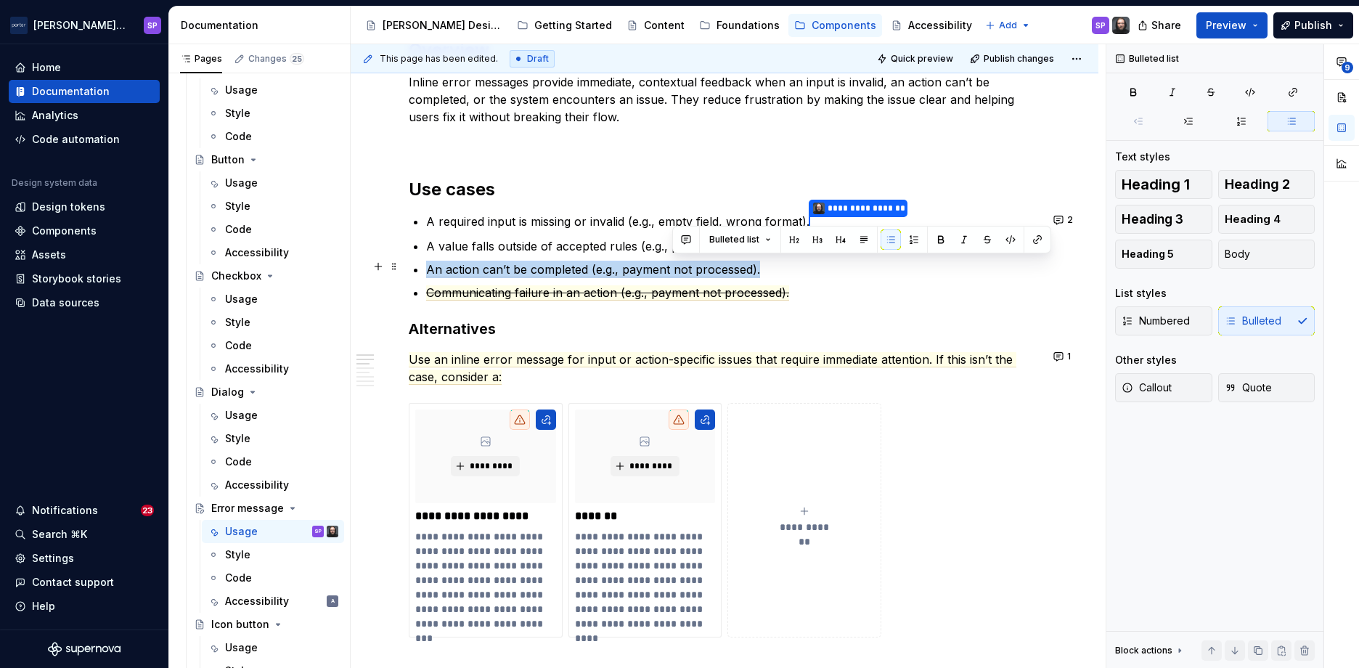
click at [671, 270] on span "An action can’t be completed (e.g., payment not processed)." at bounding box center [593, 269] width 334 height 15
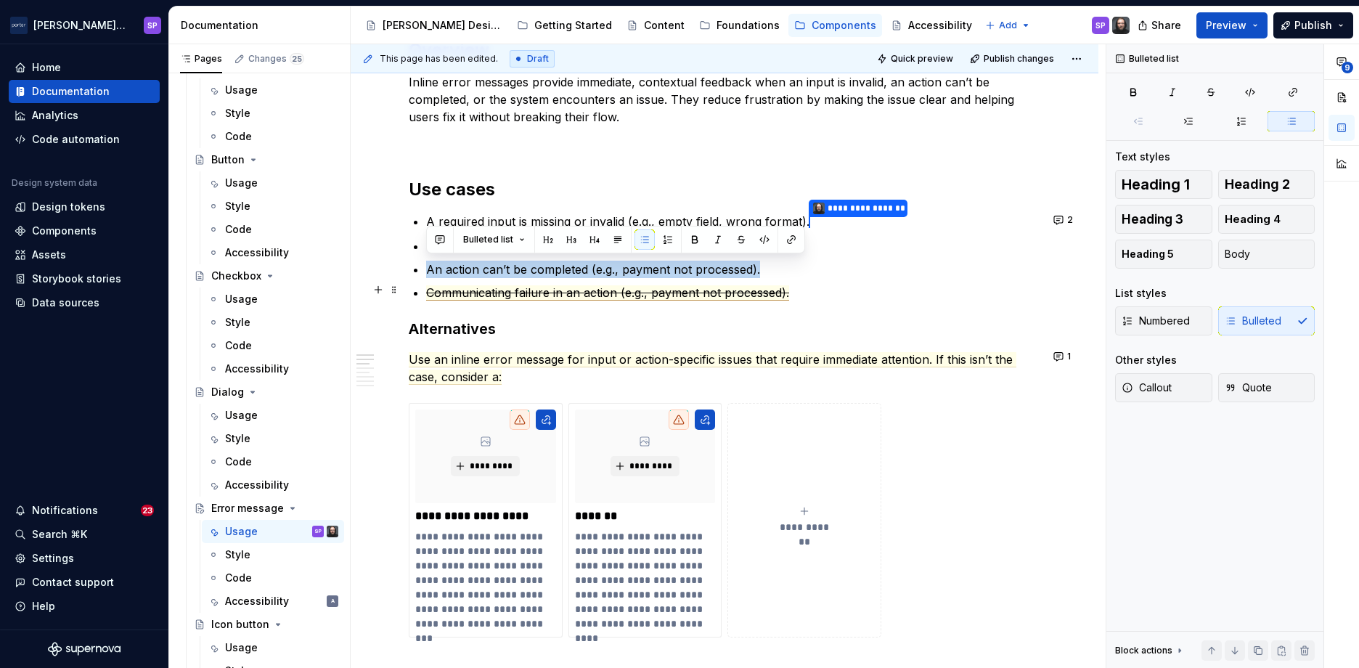
click at [599, 285] on s "Communicating failure in an action (e.g., payment not processed)." at bounding box center [607, 292] width 363 height 15
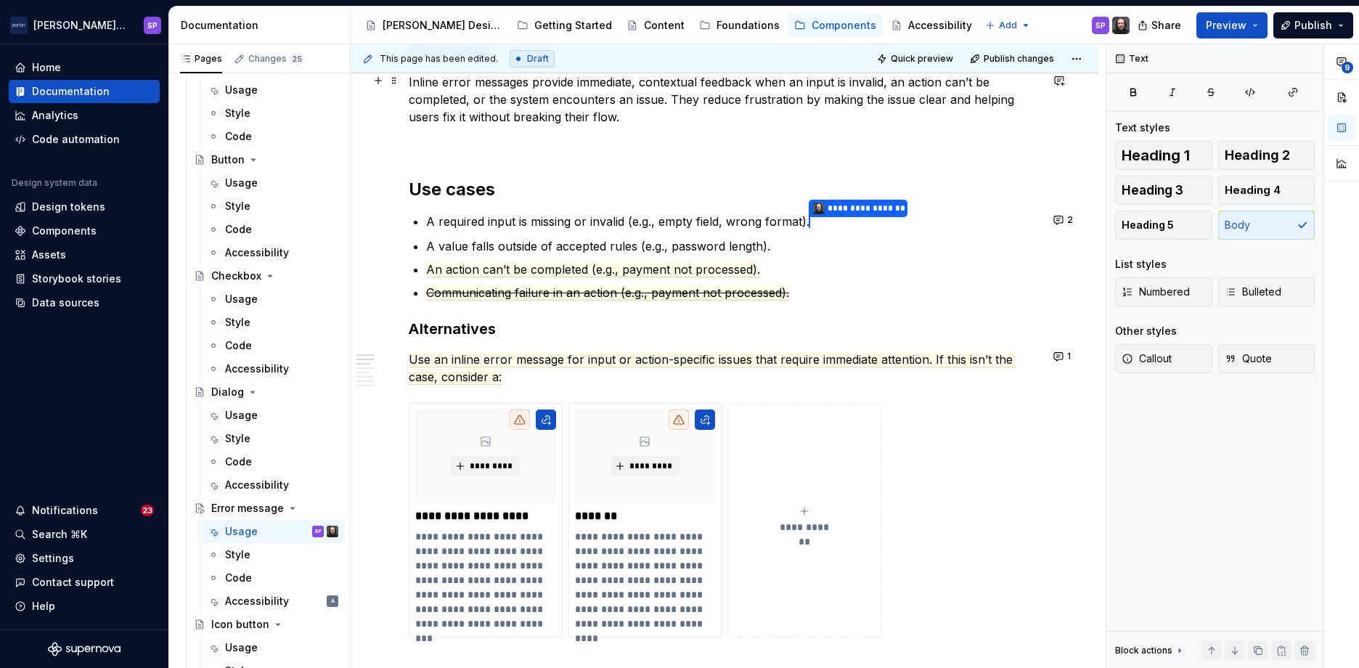
click at [492, 110] on p "Inline error messages provide immediate, contextual feedback when an input is i…" at bounding box center [725, 99] width 632 height 52
click at [616, 262] on span "An action can’t be completed (e.g., payment not processed)." at bounding box center [593, 269] width 334 height 15
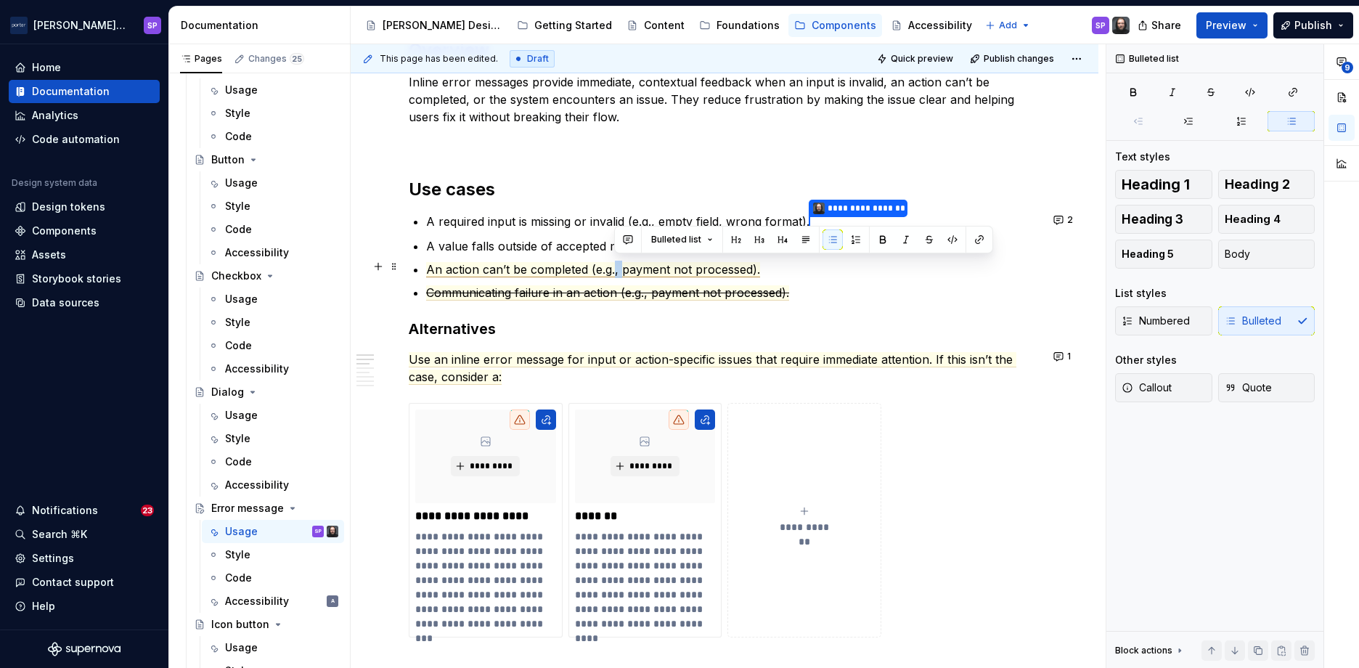
click at [616, 262] on span "An action can’t be completed (e.g., payment not processed)." at bounding box center [593, 269] width 334 height 15
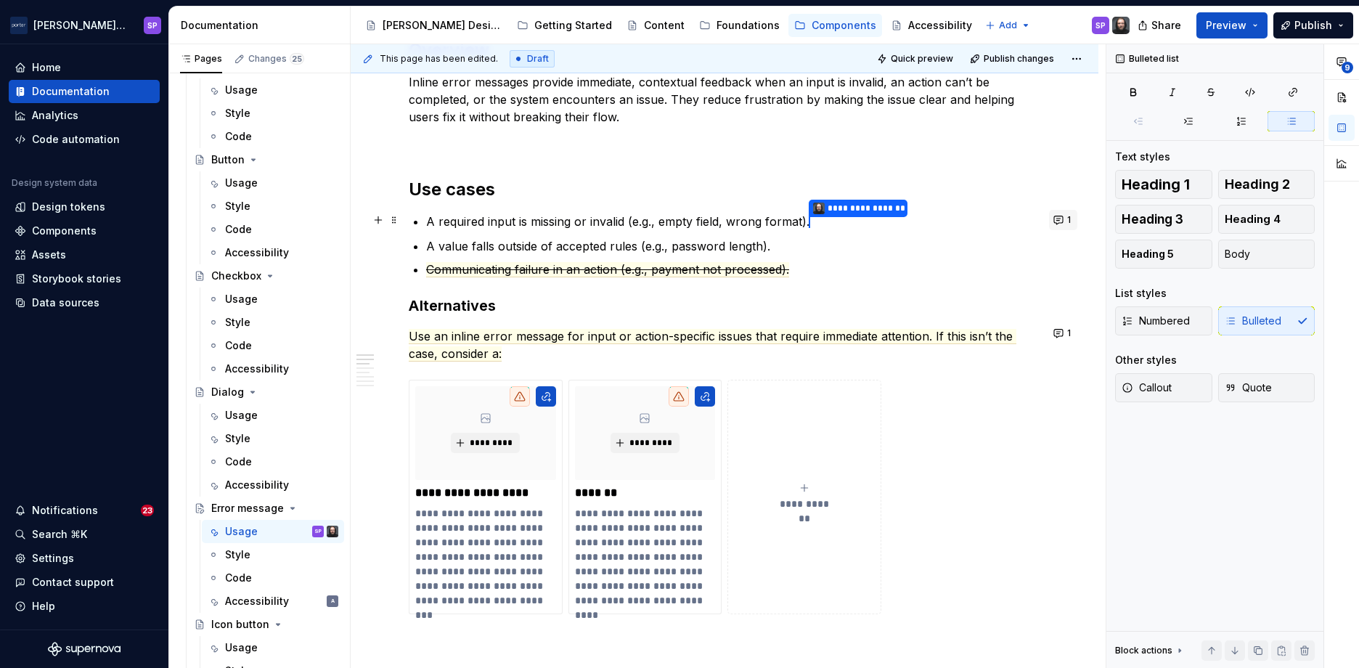
click at [1051, 224] on button "1" at bounding box center [1063, 220] width 28 height 20
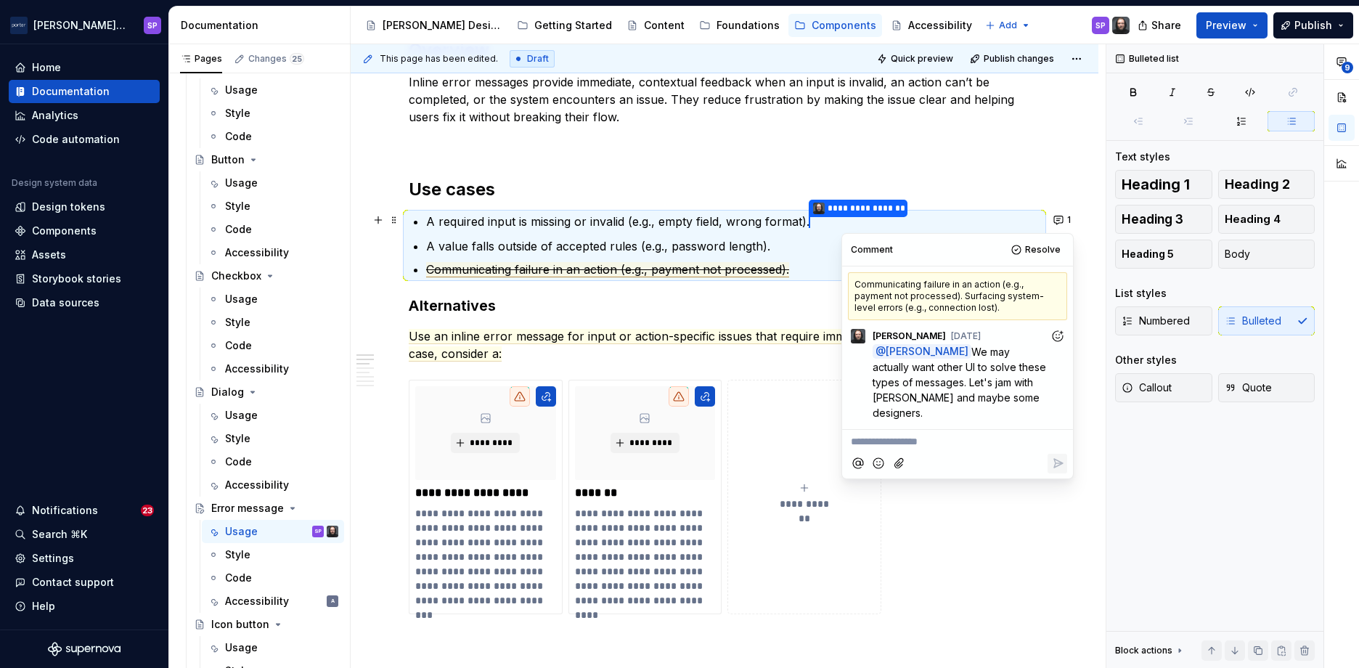
click at [660, 261] on p "Communicating failure in an action (e.g., payment not processed)." at bounding box center [733, 269] width 614 height 17
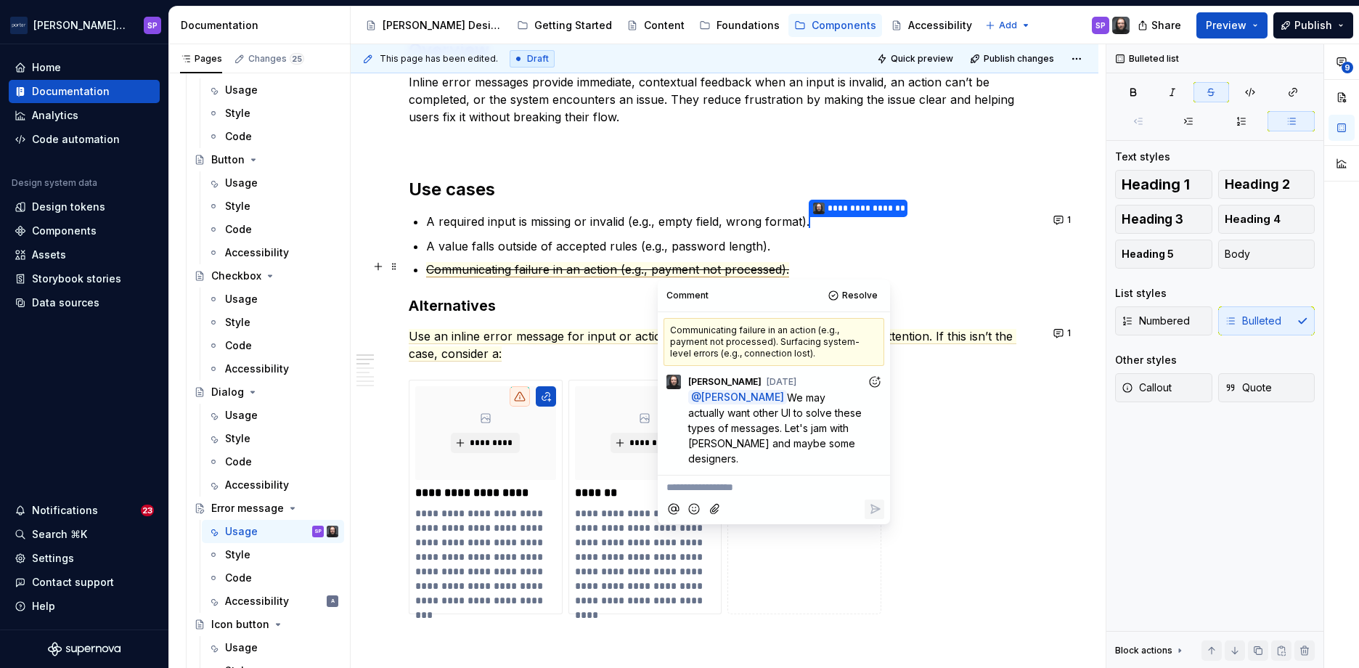
click at [635, 264] on span "Communicating failure in an action (e.g., payment not processed)." at bounding box center [607, 269] width 363 height 15
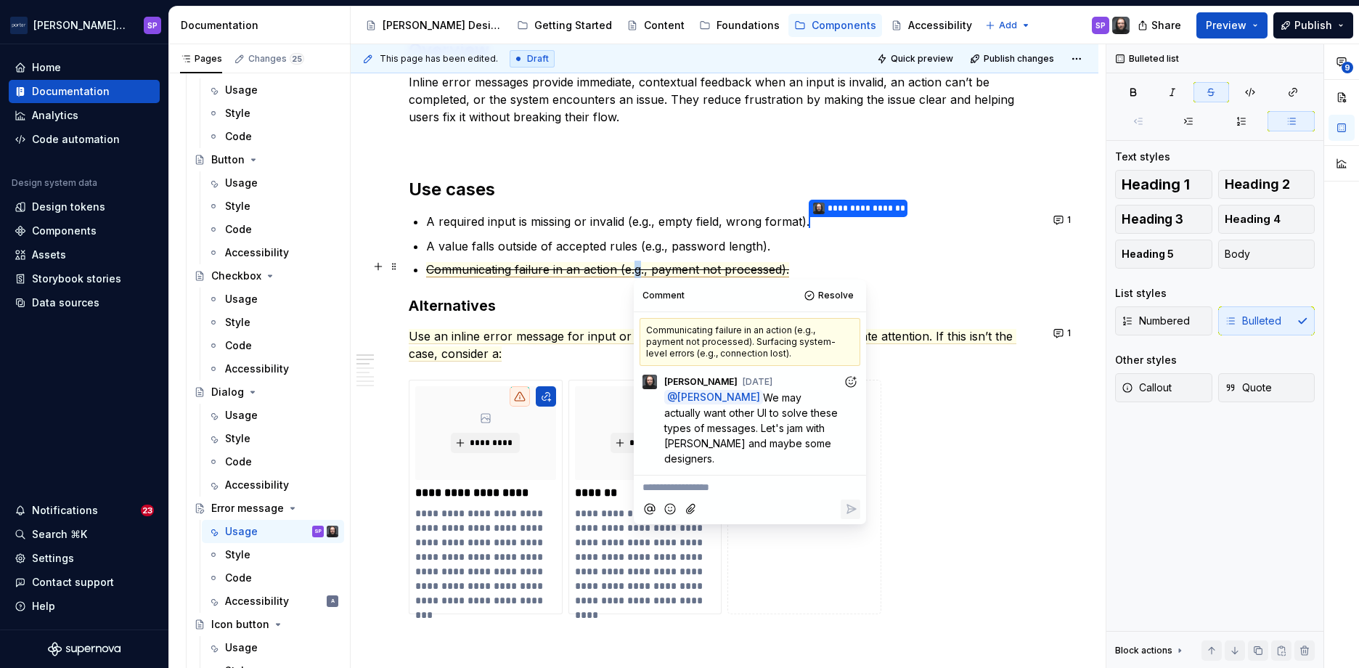
click at [635, 264] on span "Communicating failure in an action (e.g., payment not processed)." at bounding box center [607, 269] width 363 height 15
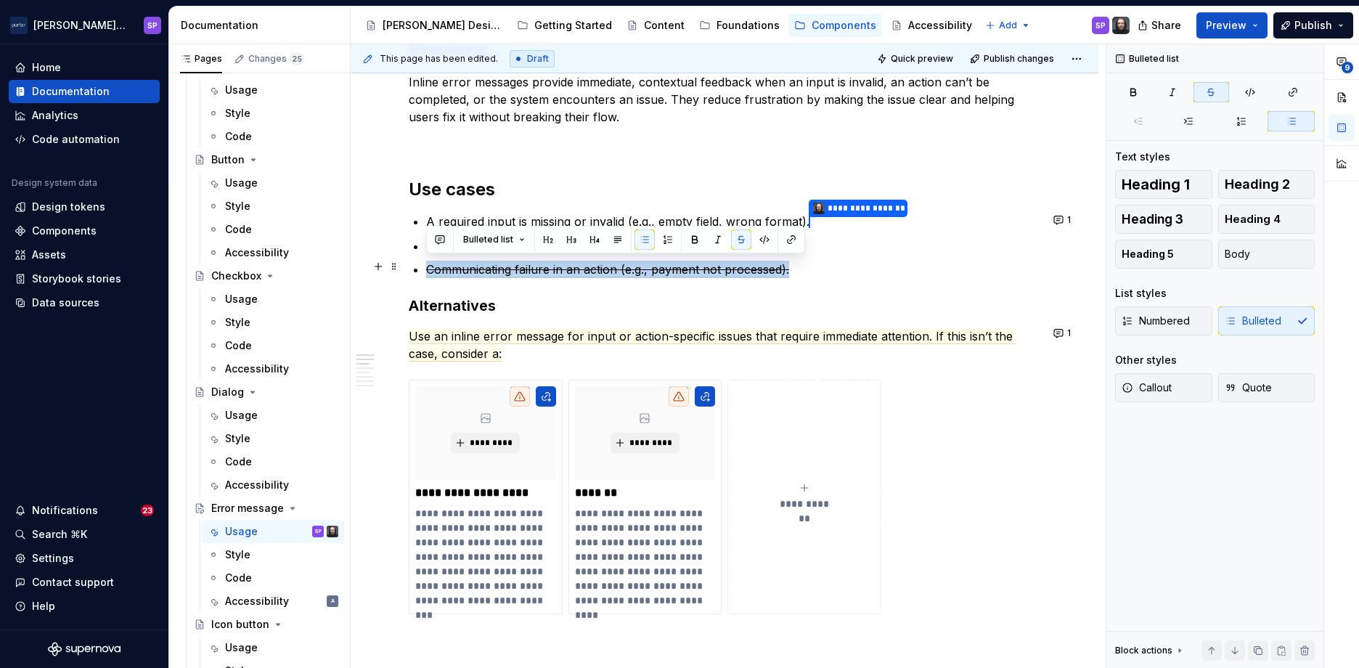
click at [635, 264] on span "Communicating failure in an action (e.g., payment not processed)." at bounding box center [607, 269] width 363 height 15
click at [900, 277] on div "**********" at bounding box center [725, 545] width 632 height 2159
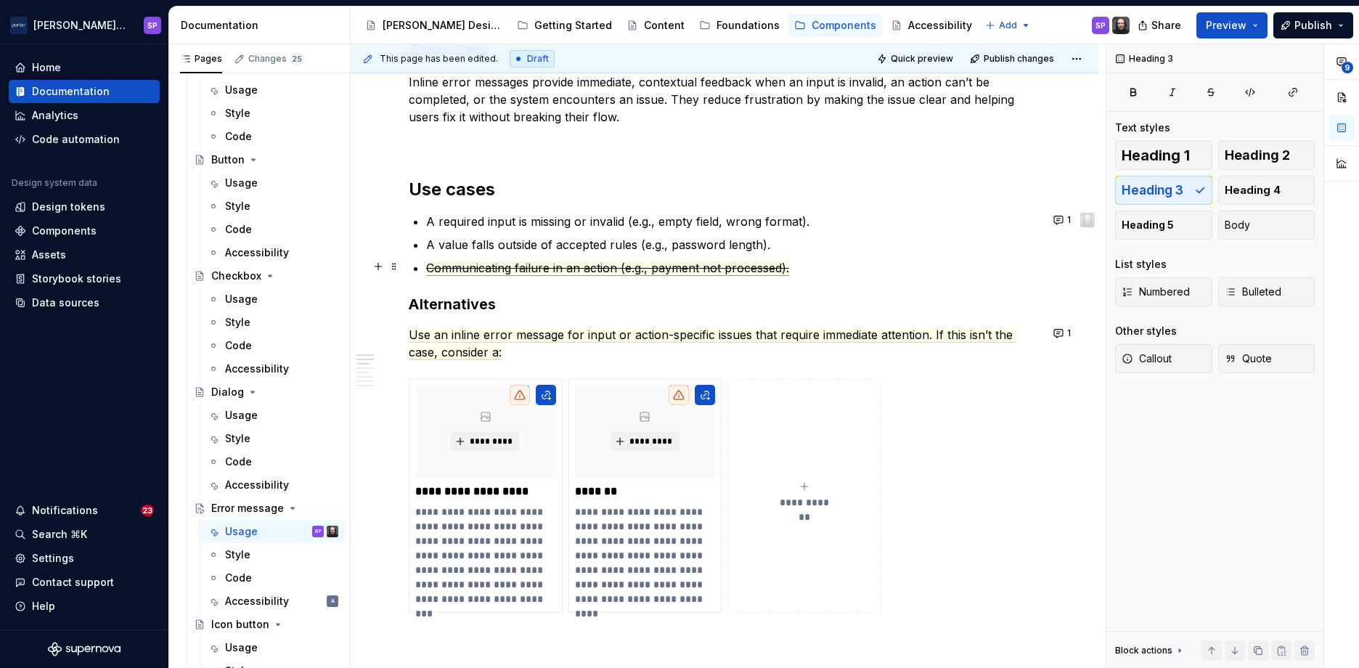
click at [656, 262] on span "Communicating failure in an action (e.g., payment not processed)." at bounding box center [607, 268] width 363 height 15
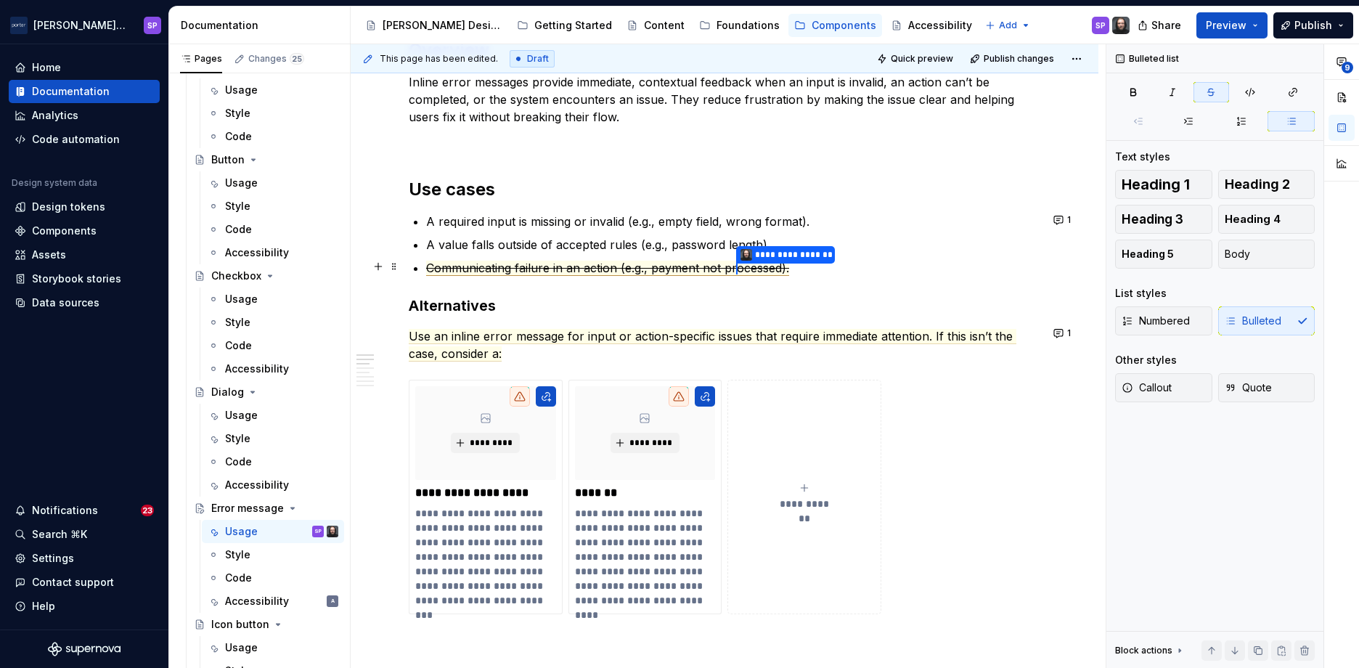
click at [491, 264] on span "Communicating failure in an action (e.g., payment not pr" at bounding box center [581, 268] width 311 height 15
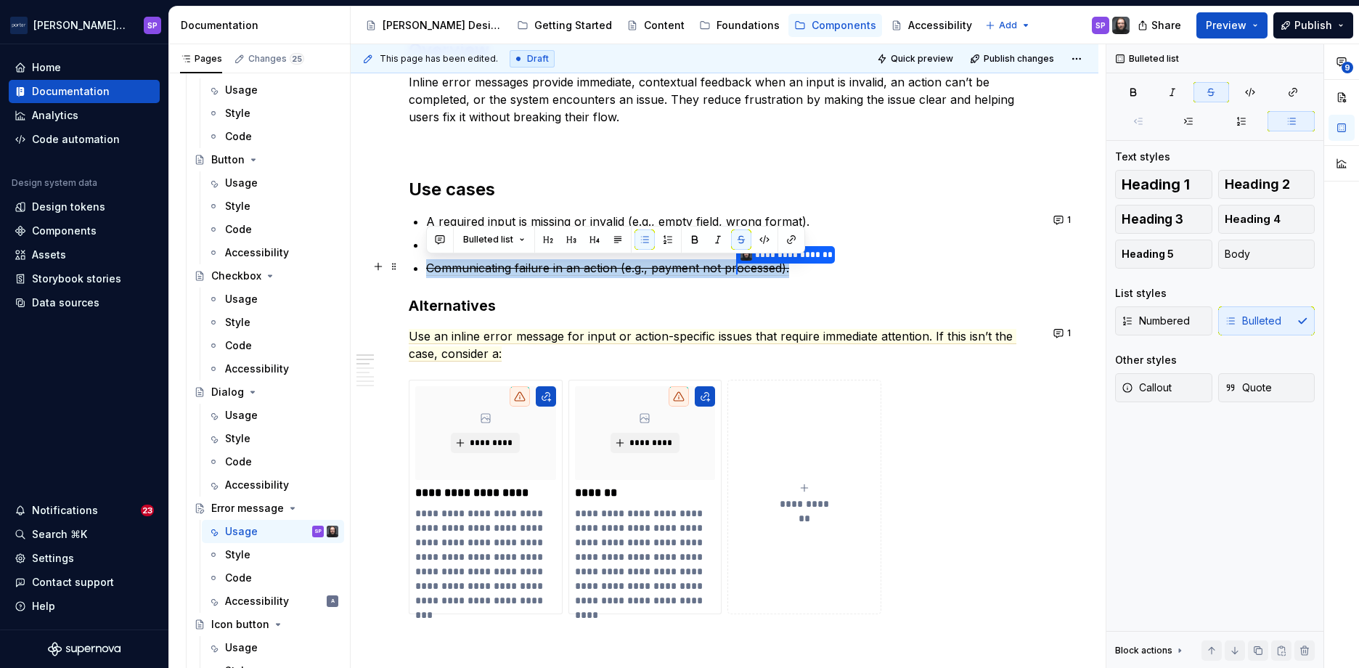
click at [491, 264] on span "Communicating failure in an action (e.g., payment not pr" at bounding box center [581, 268] width 311 height 15
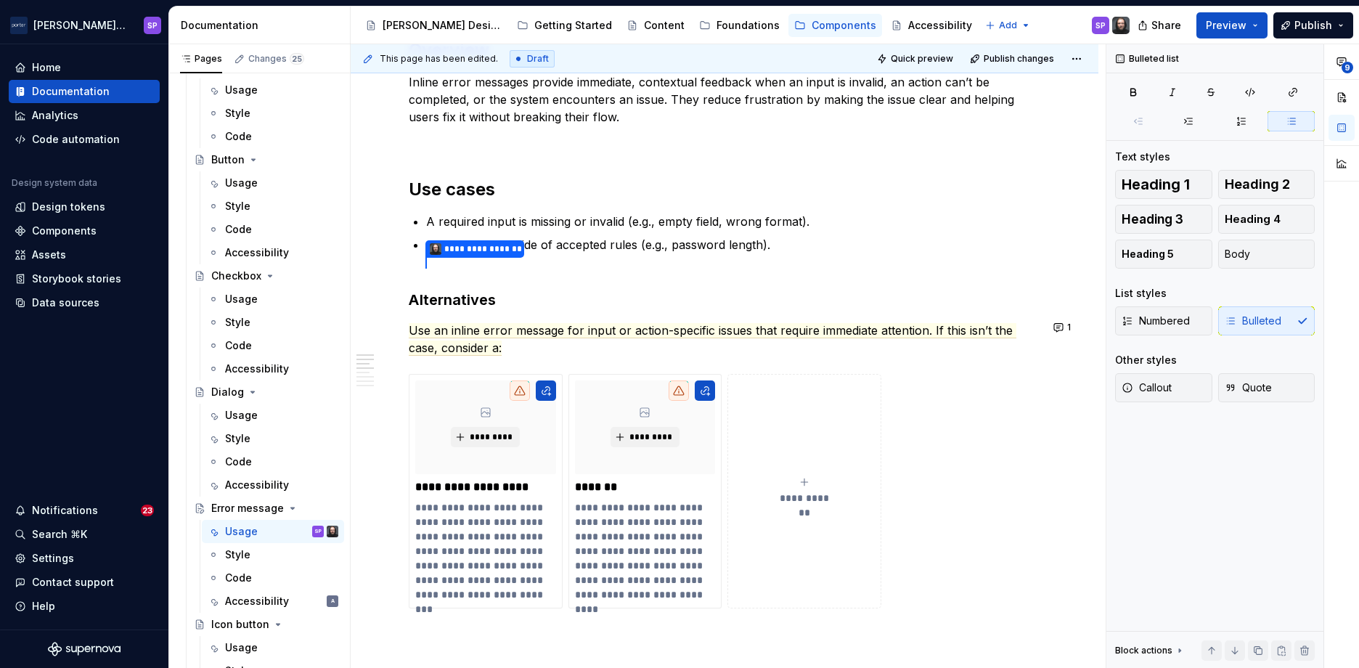
scroll to position [890, 0]
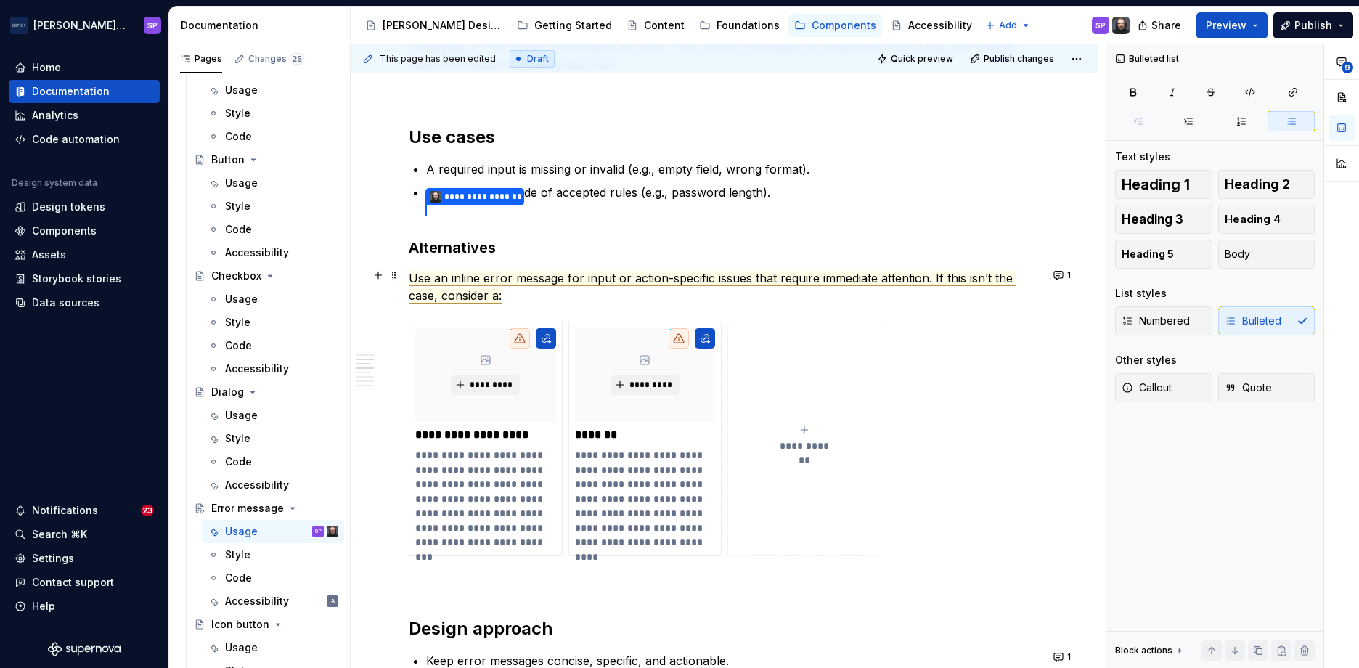
click at [587, 276] on span "Use an inline error message for input or action-specific issues that require im…" at bounding box center [713, 287] width 608 height 33
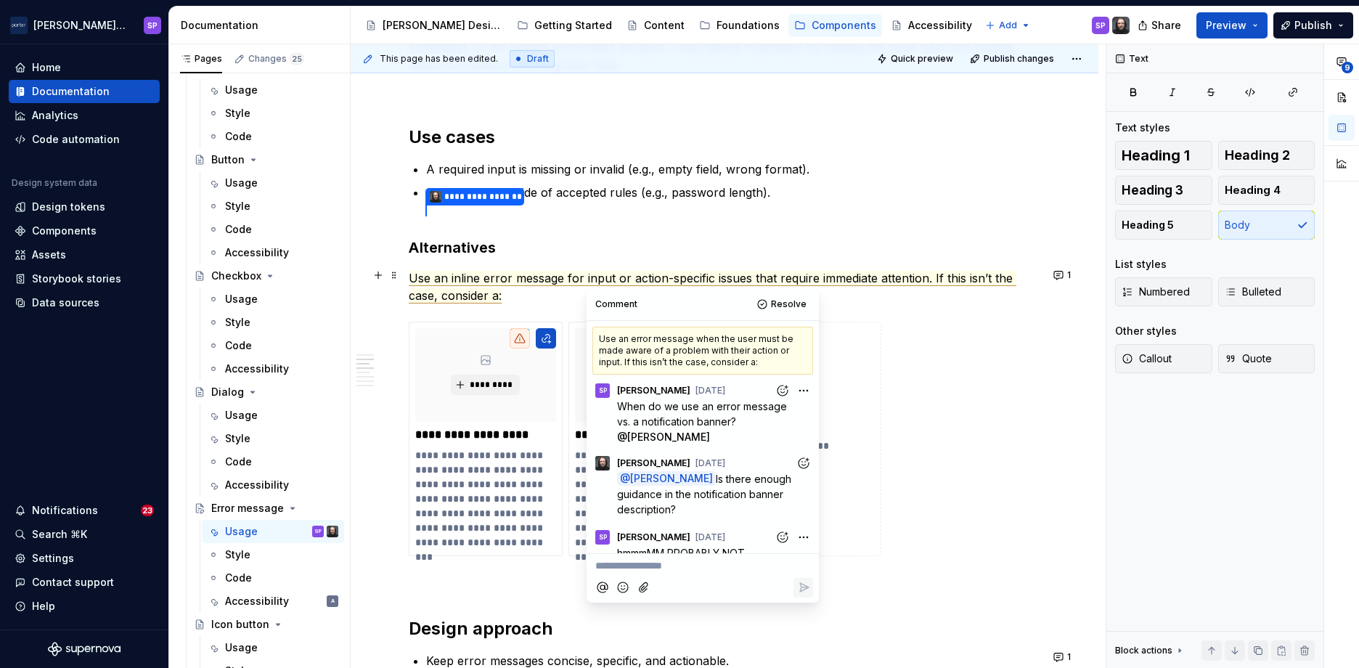
scroll to position [58, 0]
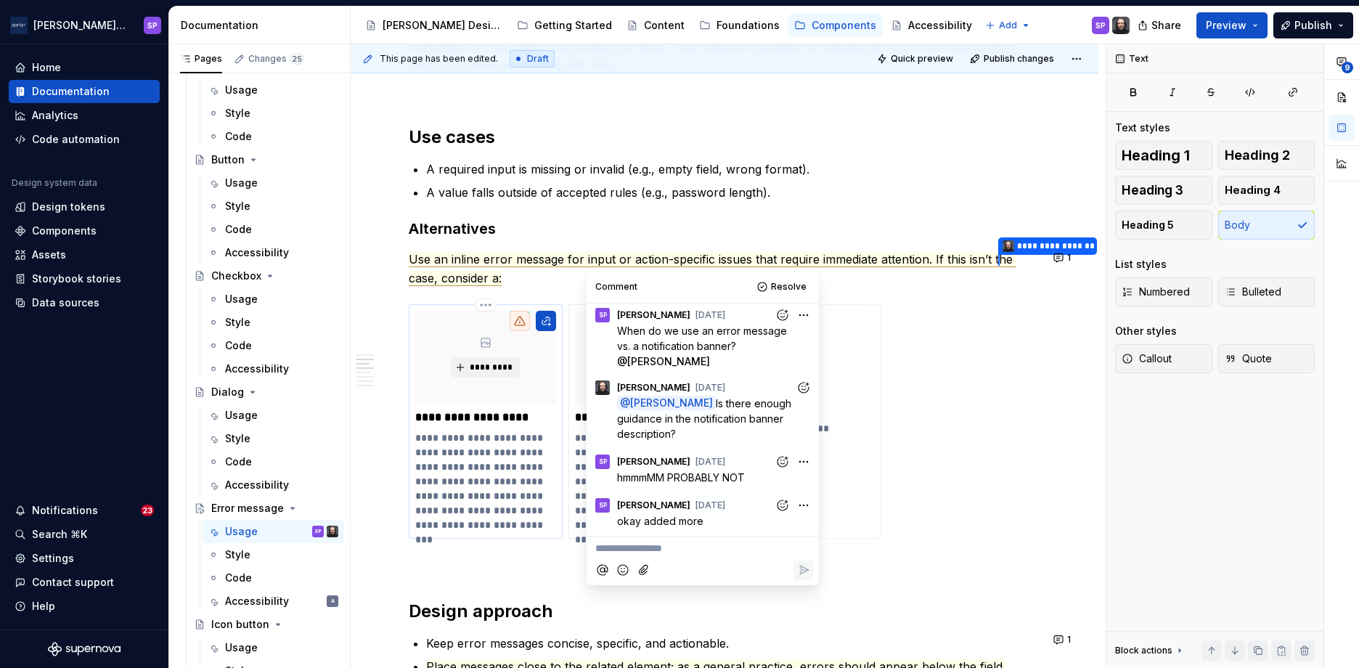
click at [503, 464] on p "**********" at bounding box center [484, 482] width 139 height 102
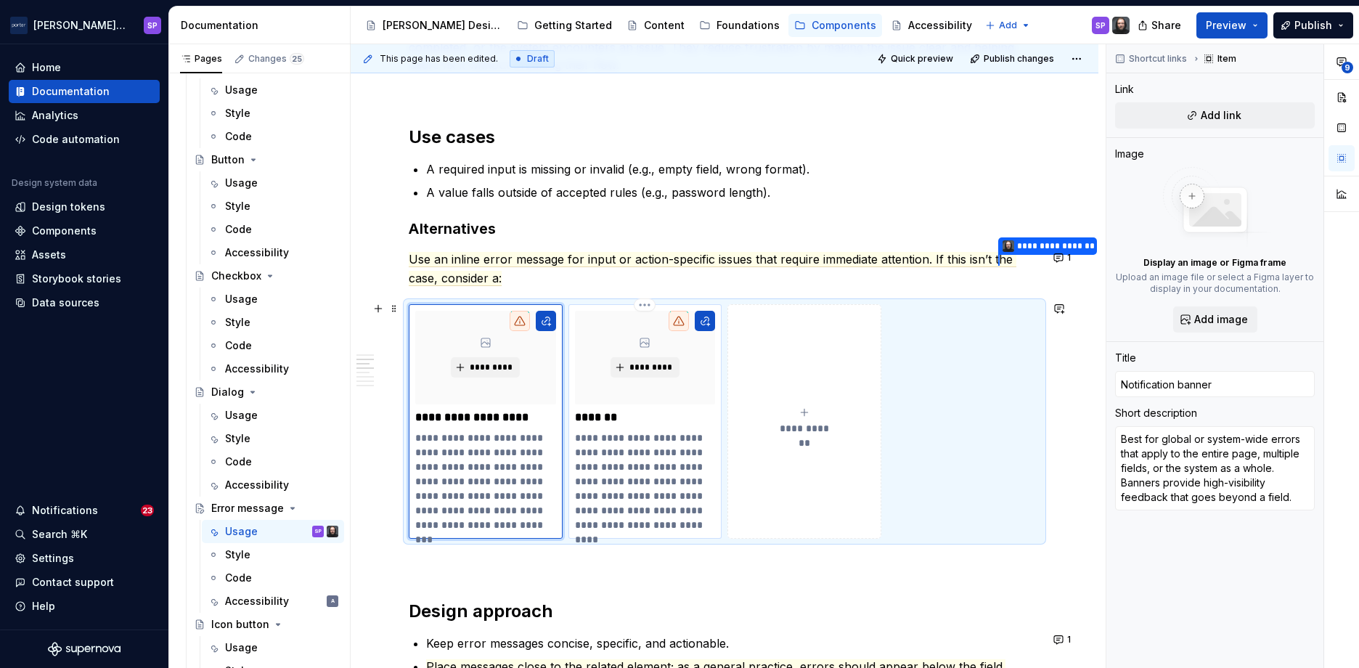
click at [634, 476] on p "**********" at bounding box center [644, 482] width 139 height 102
type textarea "*"
type input "Tooltip"
type textarea "Best for inline hints that prevent errors before they happen (e.g., password re…"
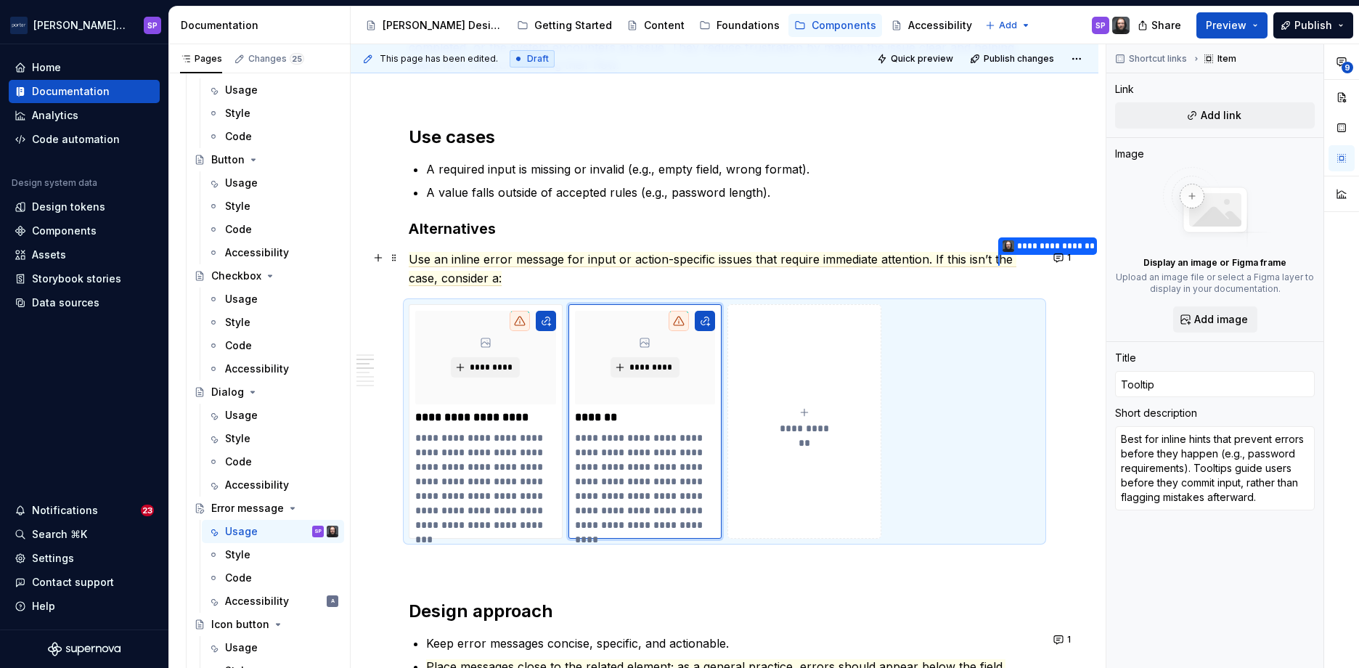
click at [956, 259] on span "Use an inline error message for input or action-specific issues that require im…" at bounding box center [704, 259] width 590 height 15
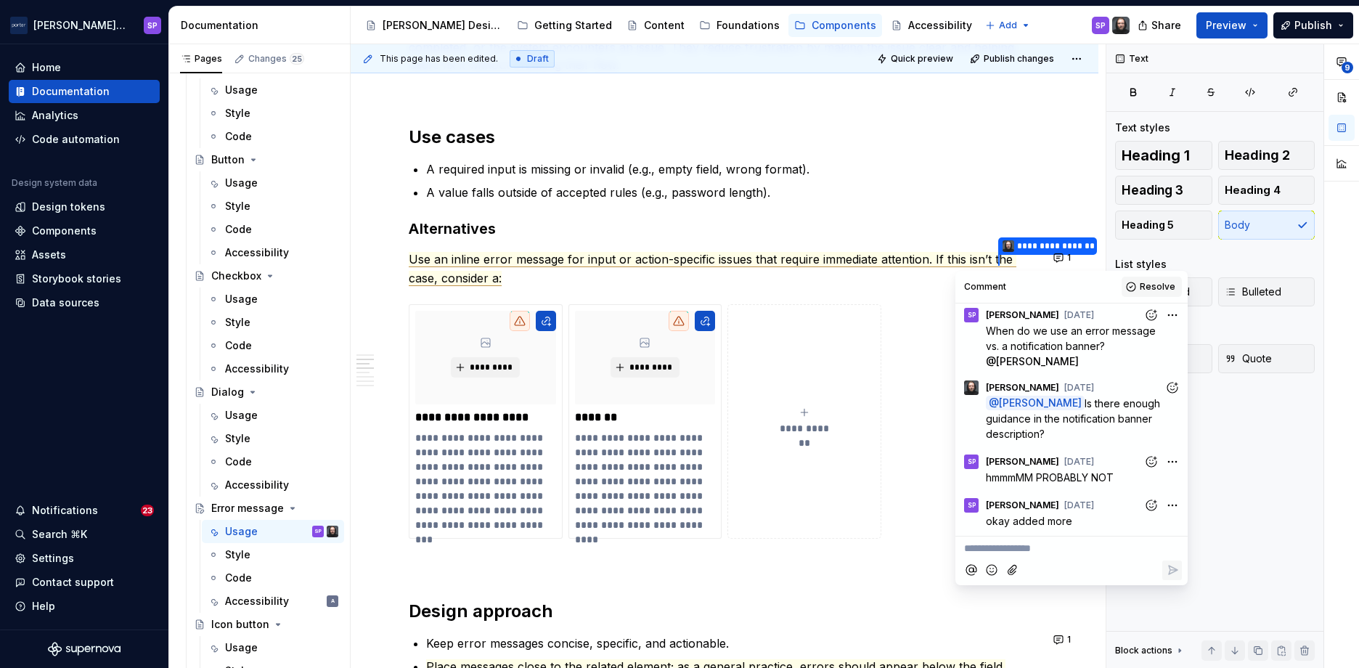
click at [1148, 293] on button "Resolve" at bounding box center [1152, 287] width 60 height 20
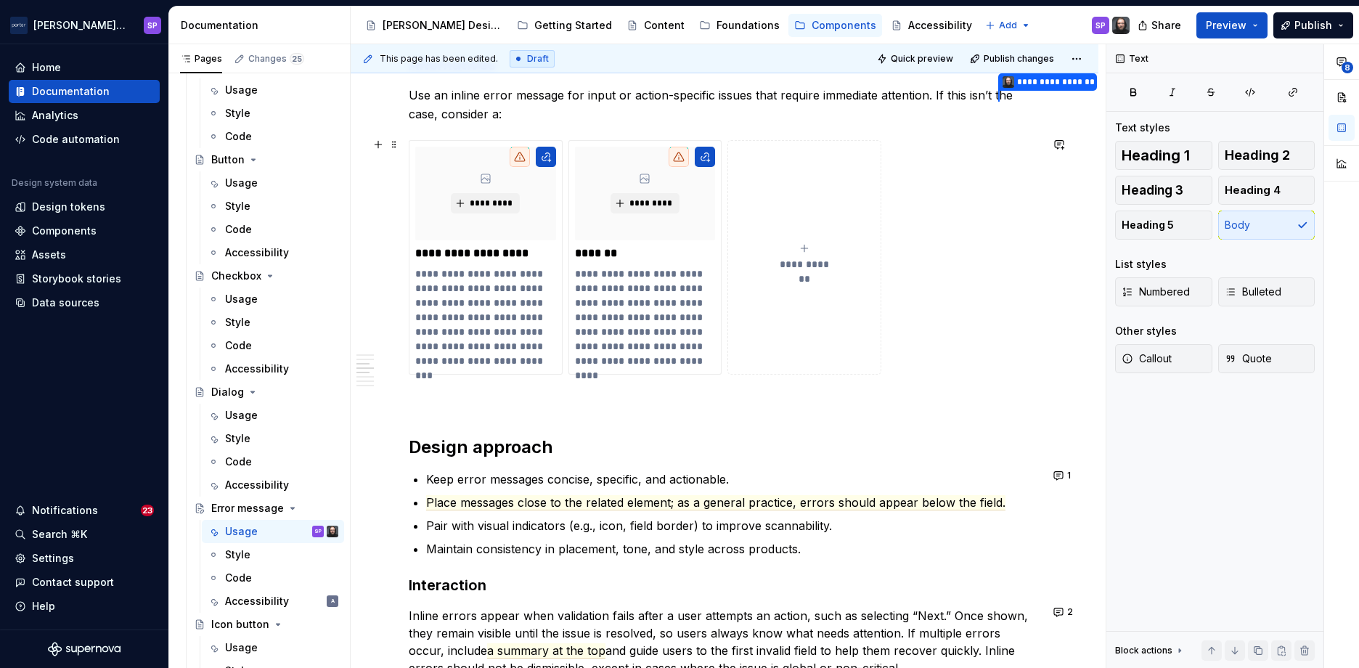
scroll to position [1056, 0]
click at [522, 282] on p "**********" at bounding box center [484, 316] width 139 height 102
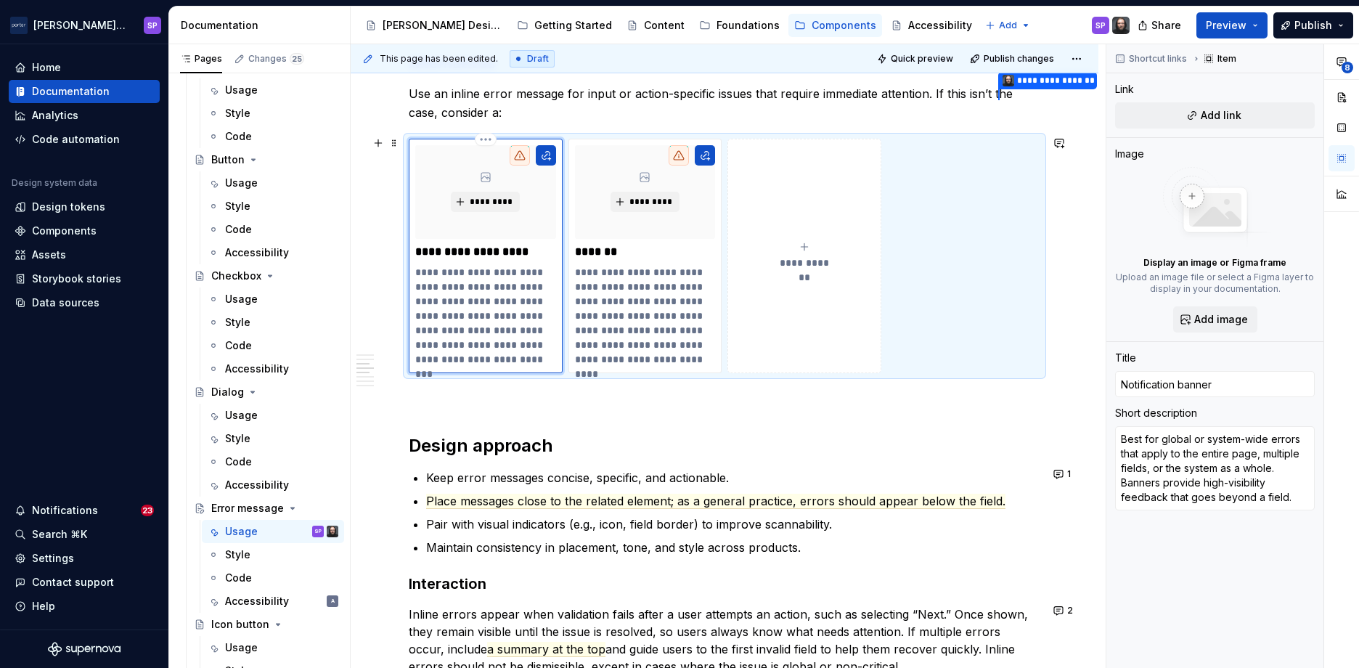
click at [496, 327] on p "**********" at bounding box center [484, 316] width 139 height 102
click at [509, 353] on p "**********" at bounding box center [484, 316] width 139 height 102
click at [658, 298] on p "**********" at bounding box center [644, 315] width 139 height 102
type textarea "*"
type input "Tooltip"
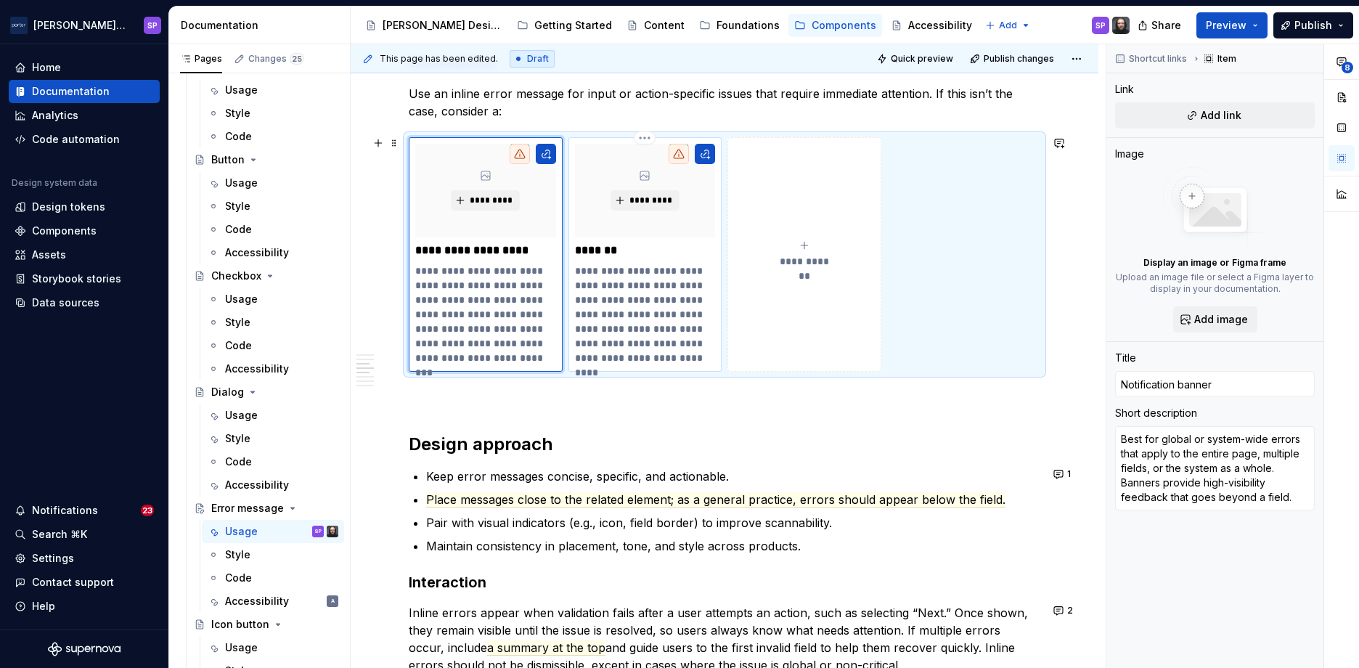
type textarea "Best for inline hints that prevent errors before they happen (e.g., password re…"
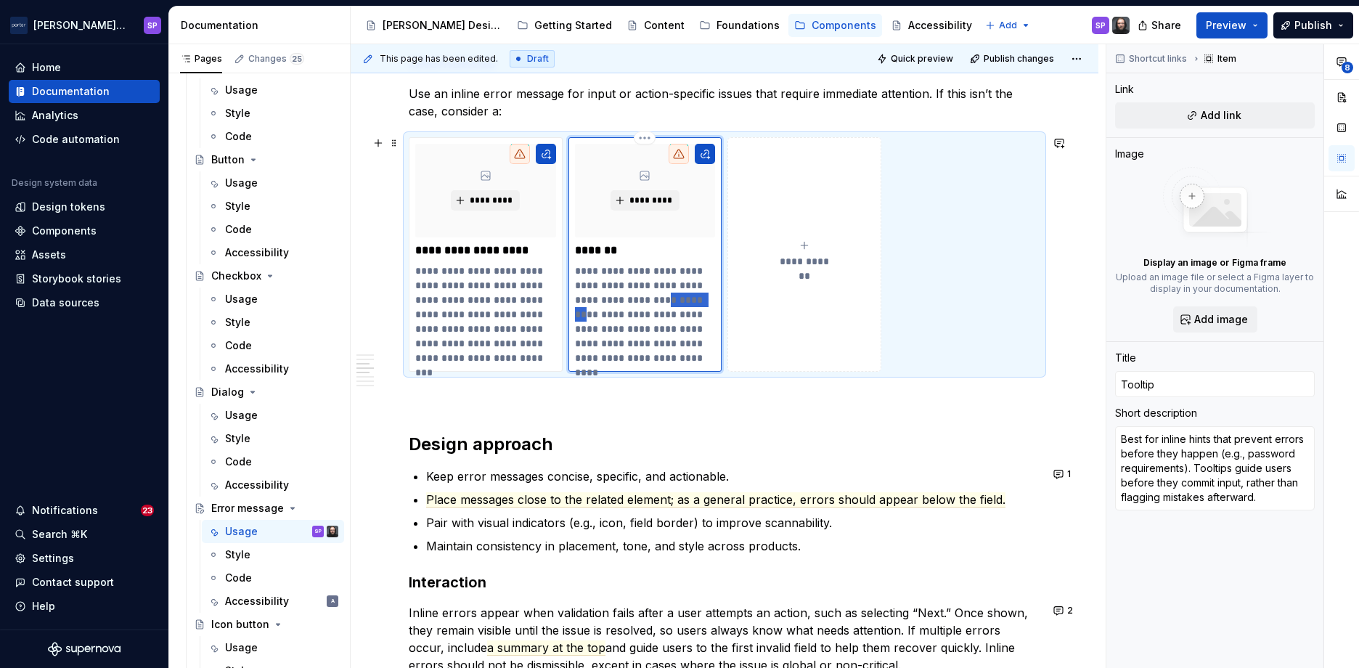
click at [658, 298] on p "**********" at bounding box center [644, 315] width 139 height 102
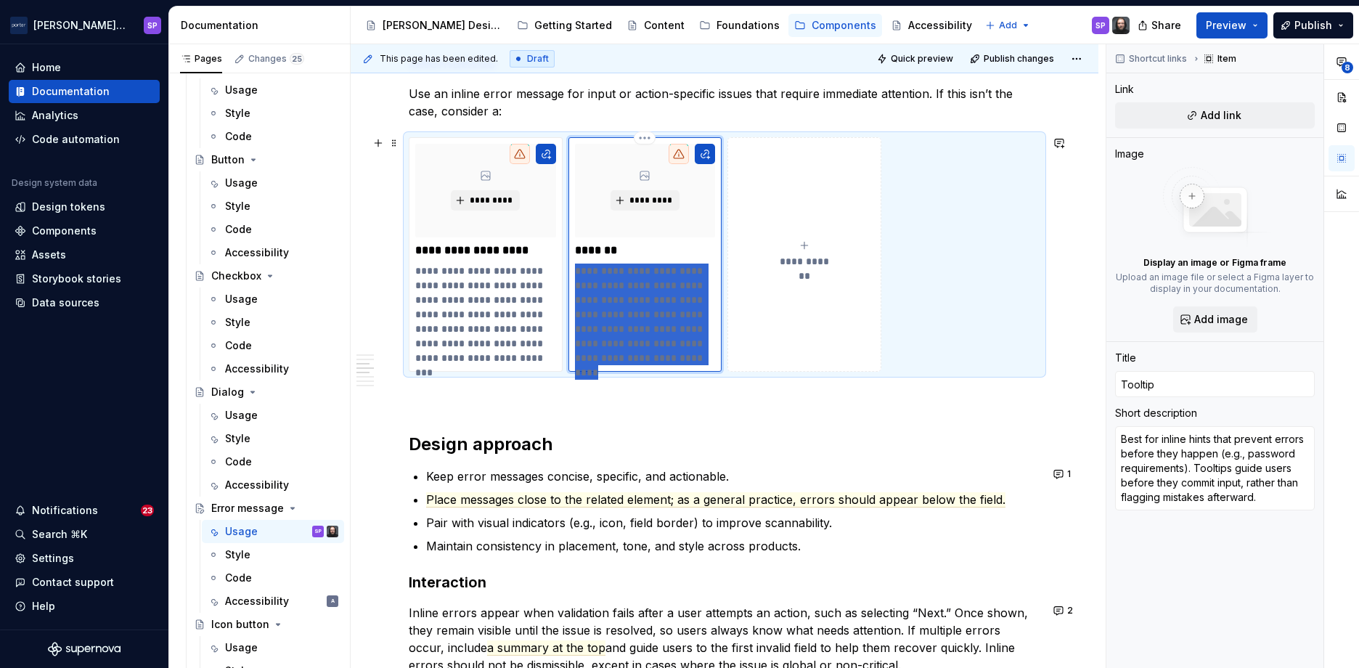
click at [658, 298] on p "**********" at bounding box center [644, 315] width 139 height 102
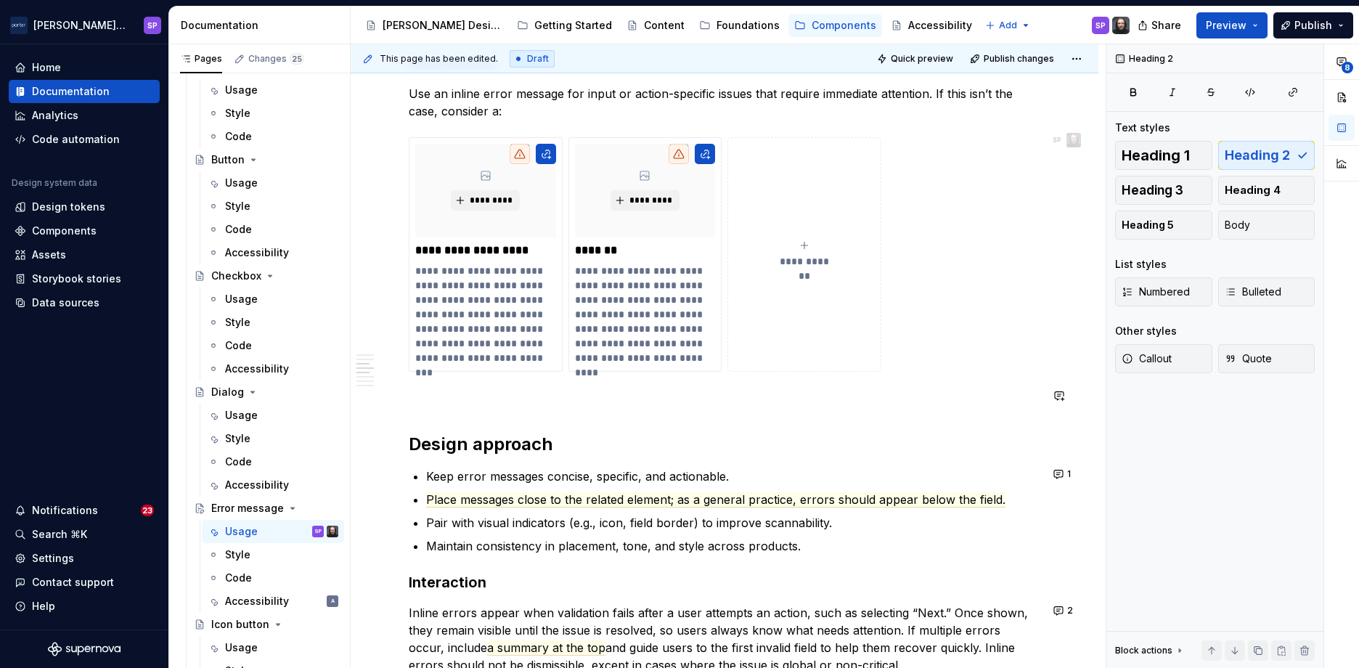
click at [678, 421] on div "**********" at bounding box center [725, 315] width 632 height 2135
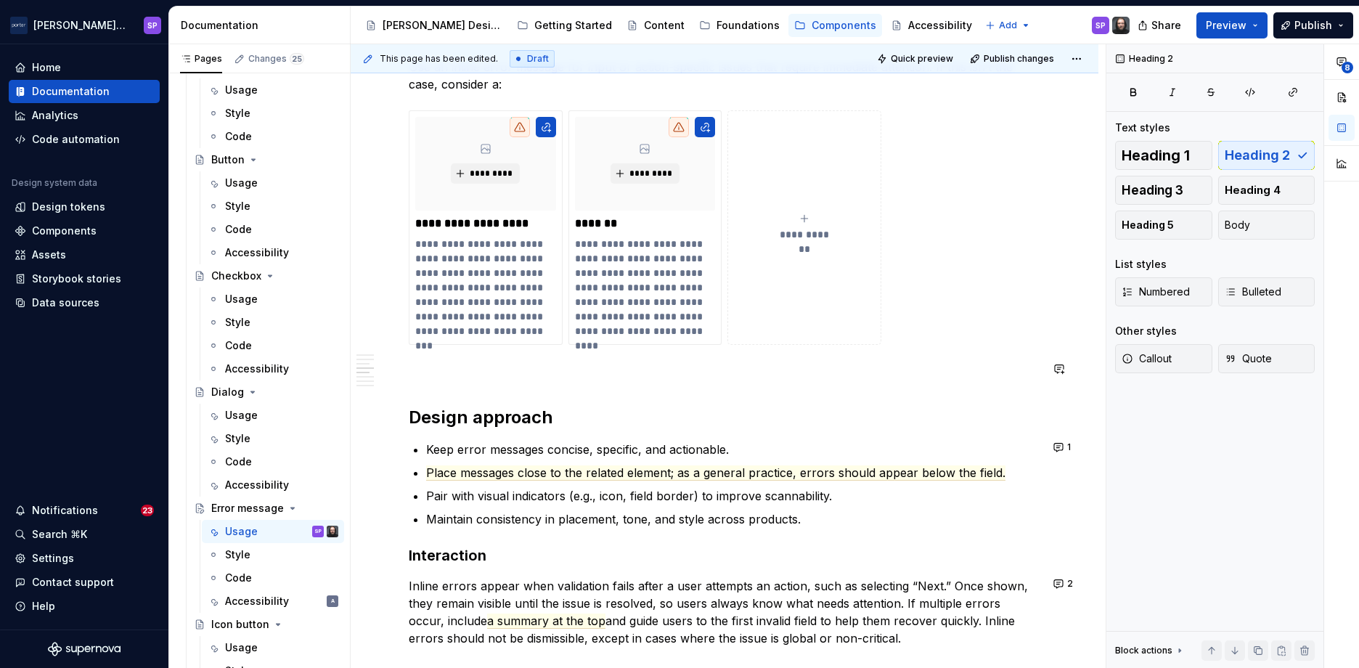
scroll to position [1084, 0]
click at [500, 465] on span "Place messages close to the related element; as a general practice, errors shou…" at bounding box center [715, 471] width 579 height 15
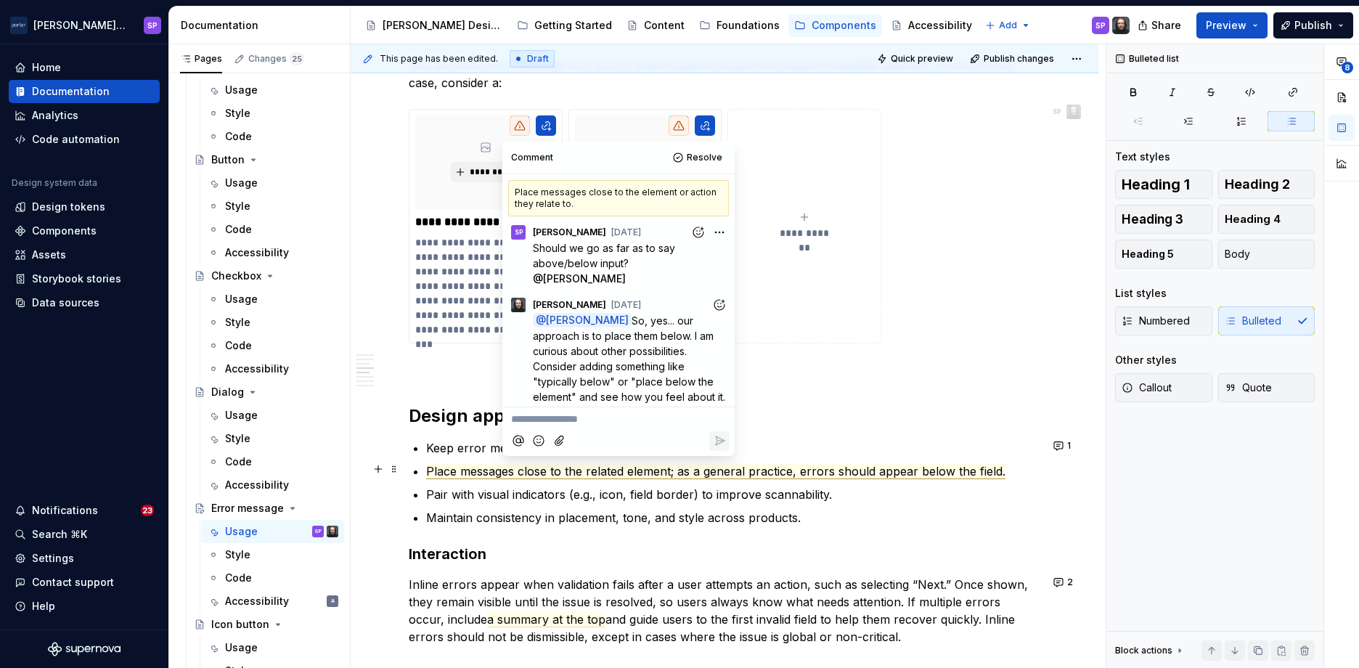
scroll to position [125, 0]
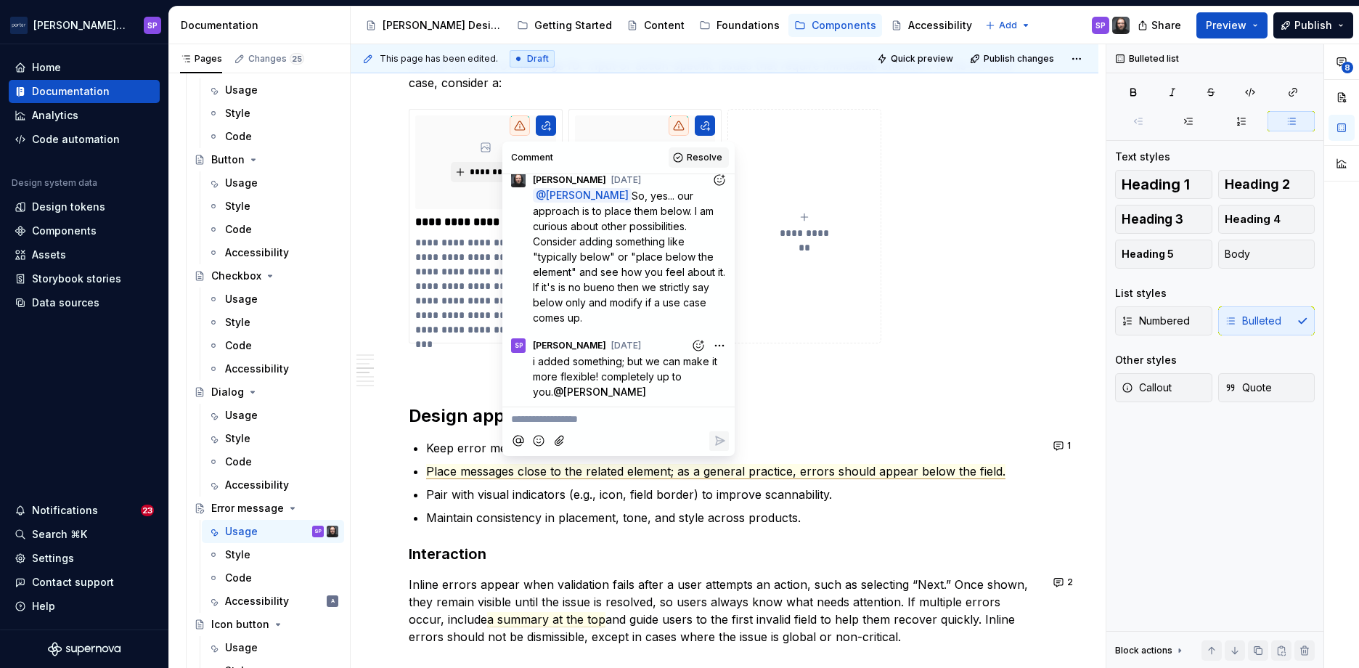
click at [696, 159] on span "Resolve" at bounding box center [705, 158] width 36 height 12
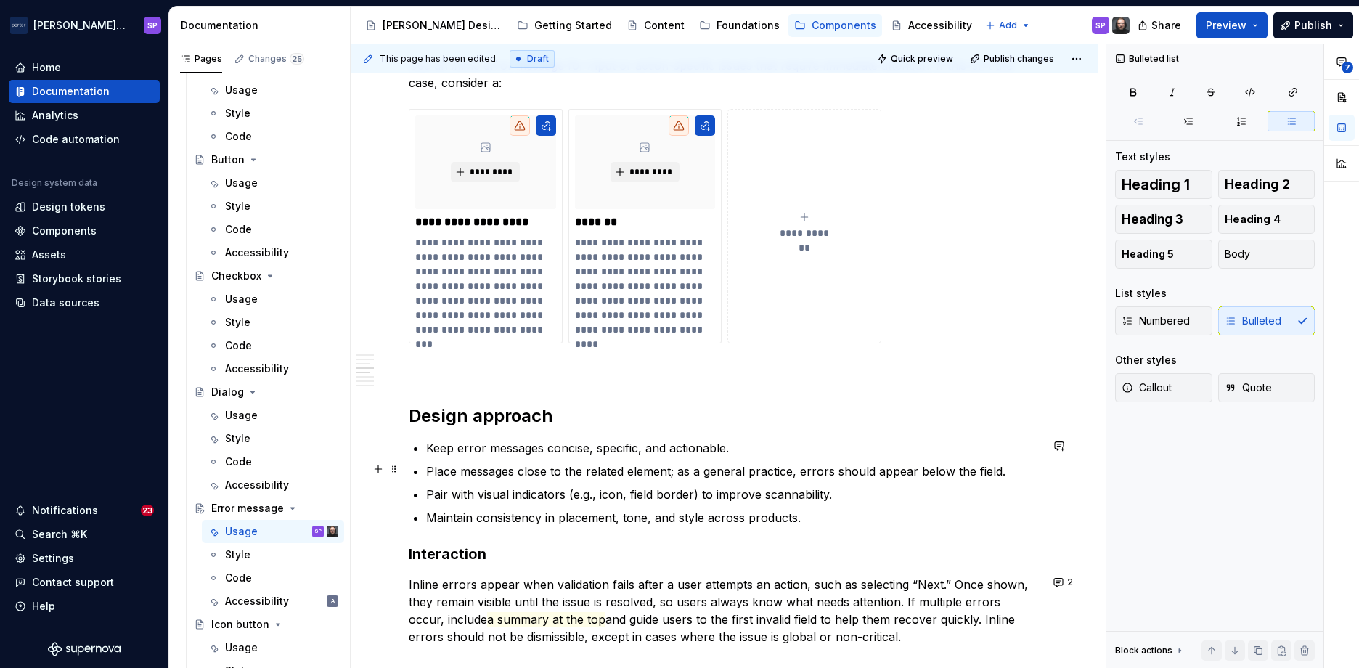
click at [1008, 471] on p "Place messages close to the related element; as a general practice, errors shou…" at bounding box center [733, 471] width 614 height 17
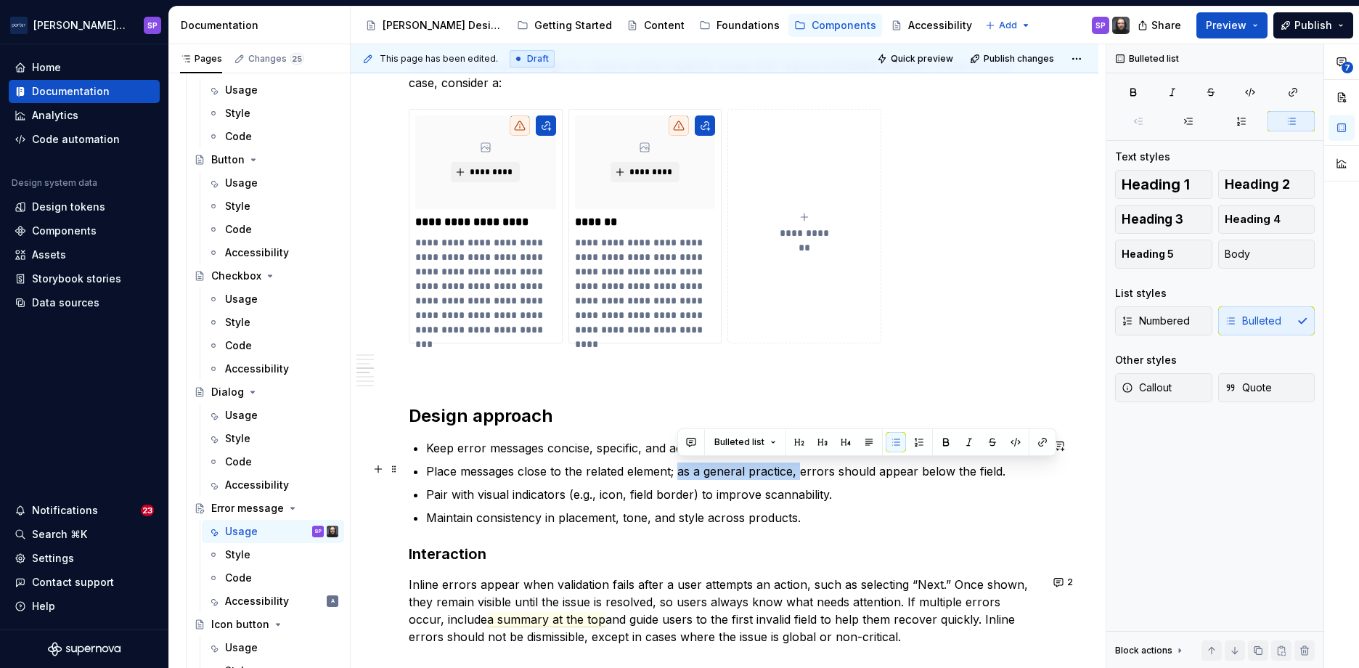
drag, startPoint x: 678, startPoint y: 470, endPoint x: 802, endPoint y: 476, distance: 124.3
click at [802, 476] on commenthighlight "Place messages close to the related element; as a general practice, errors shou…" at bounding box center [715, 471] width 579 height 15
click at [834, 511] on p "Maintain consistency in placement, tone, and style across products." at bounding box center [733, 517] width 614 height 17
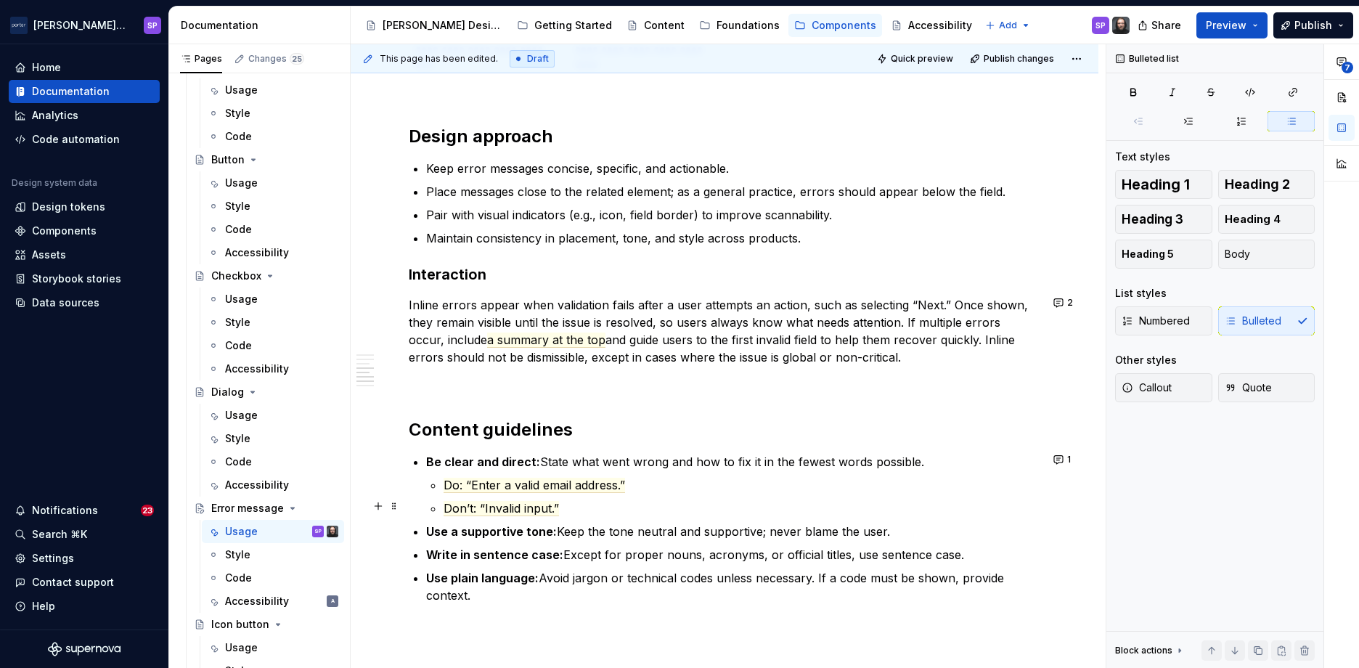
scroll to position [1385, 0]
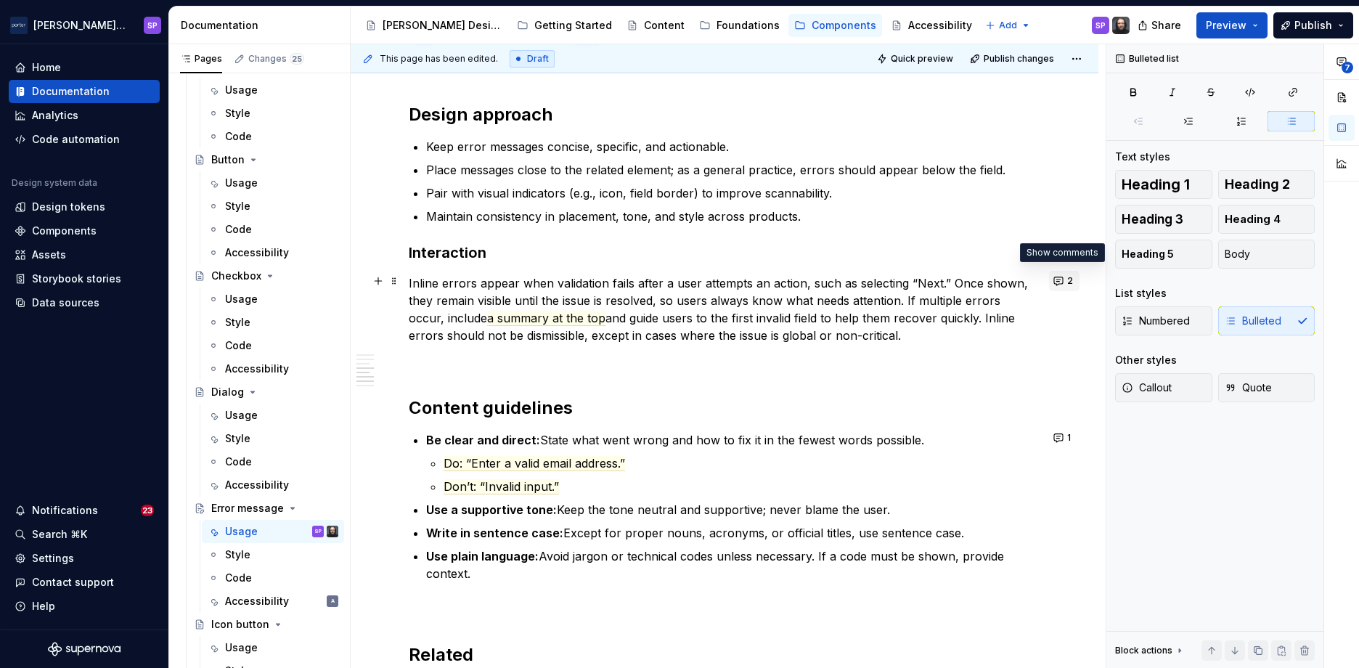
click at [1059, 278] on button "2" at bounding box center [1064, 281] width 30 height 20
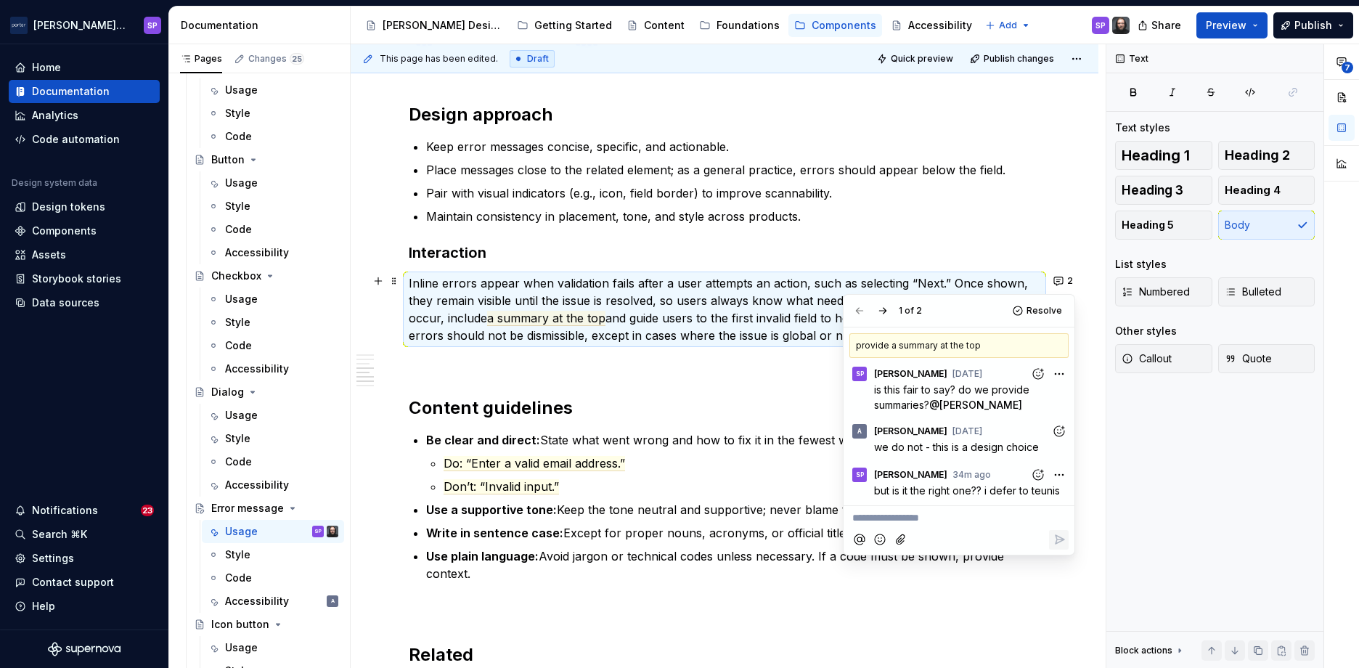
click at [563, 330] on p "Inline errors appear when validation fails after a user attempts an action, suc…" at bounding box center [725, 309] width 632 height 70
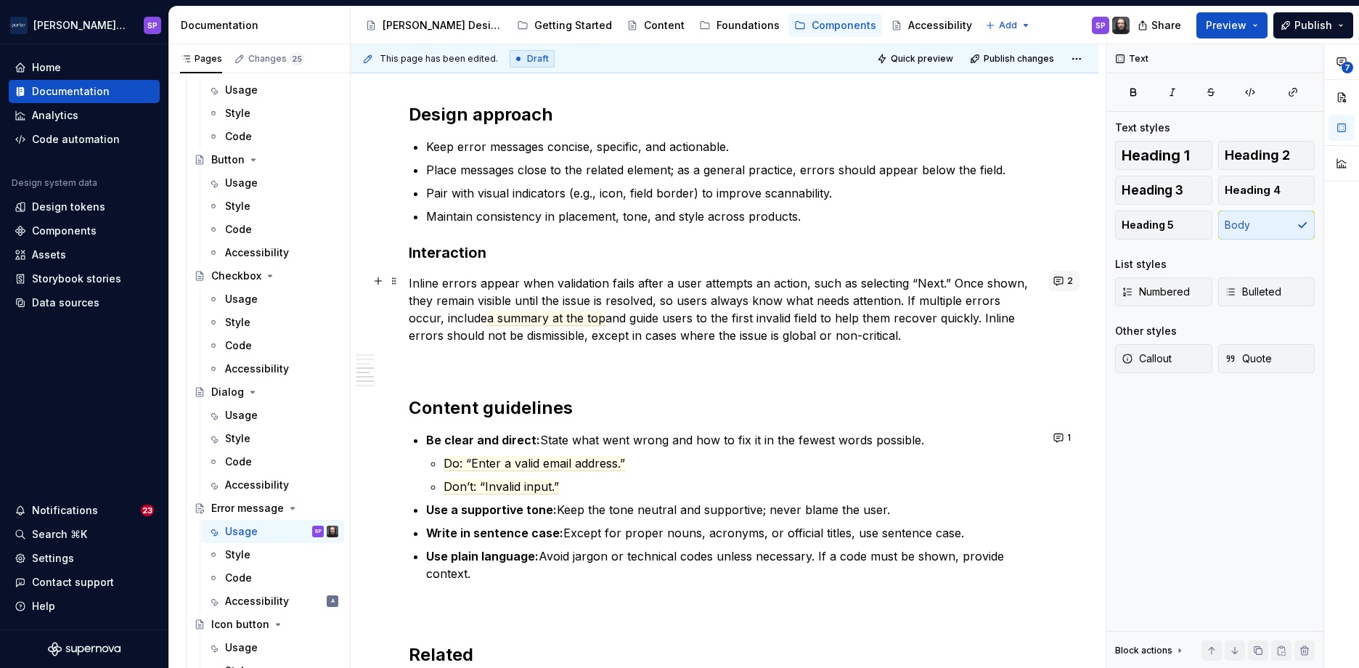
click at [1053, 277] on button "2" at bounding box center [1064, 281] width 30 height 20
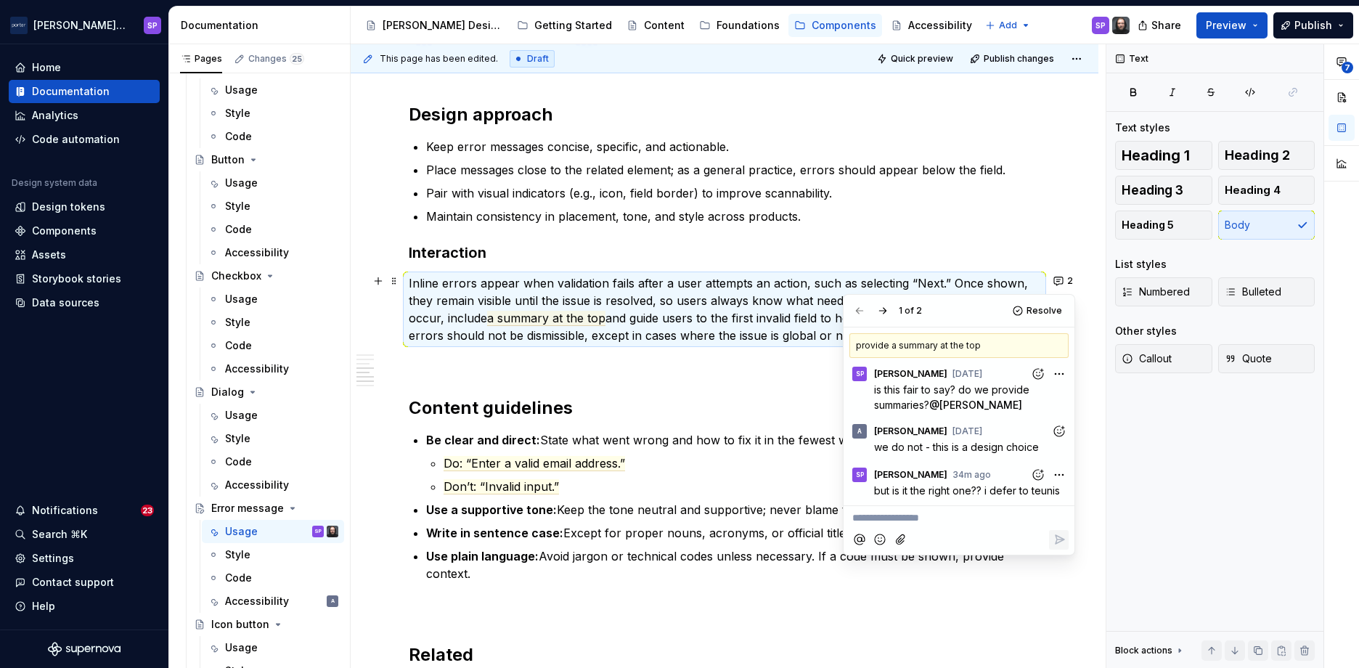
click at [993, 433] on div "A [PERSON_NAME] [DATE]" at bounding box center [959, 428] width 219 height 20
click at [943, 447] on span "we do not - this is a design choice" at bounding box center [956, 447] width 165 height 12
click at [922, 489] on span "but is it the right one?? i defer to teunis" at bounding box center [967, 490] width 186 height 12
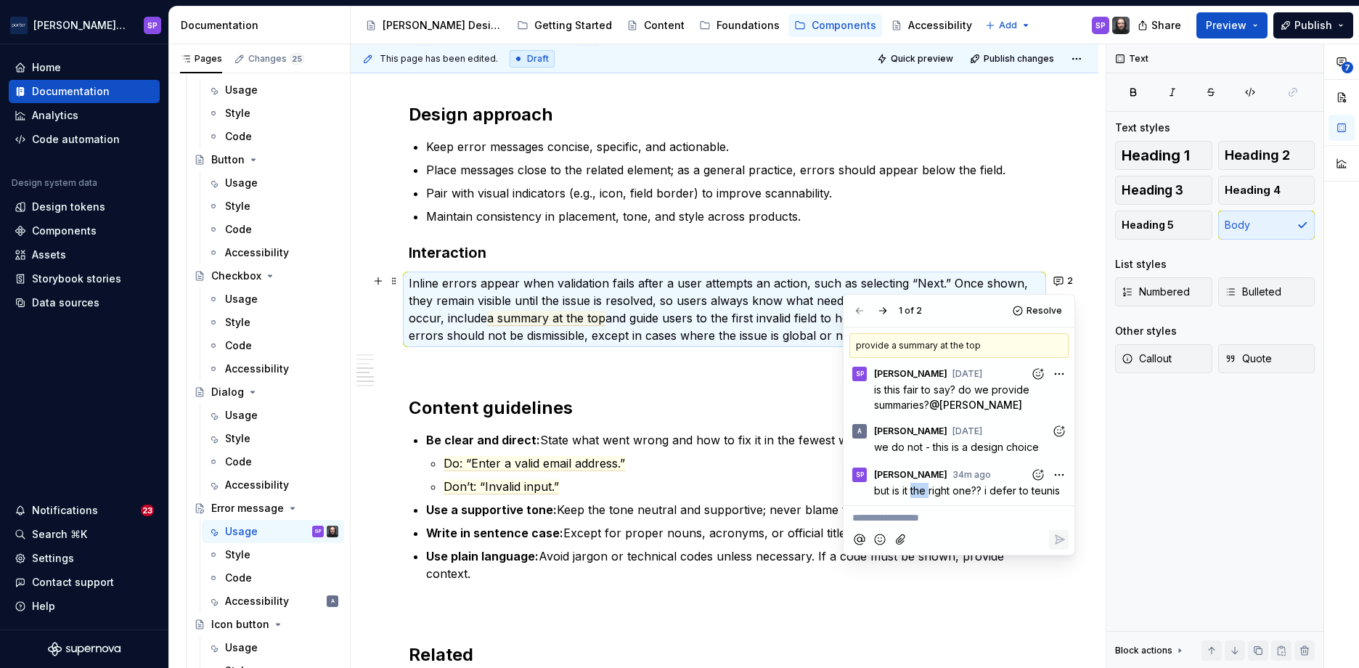
click at [922, 489] on span "but is it the right one?? i defer to teunis" at bounding box center [967, 490] width 186 height 12
click at [614, 243] on h3 "Interaction" at bounding box center [725, 253] width 632 height 20
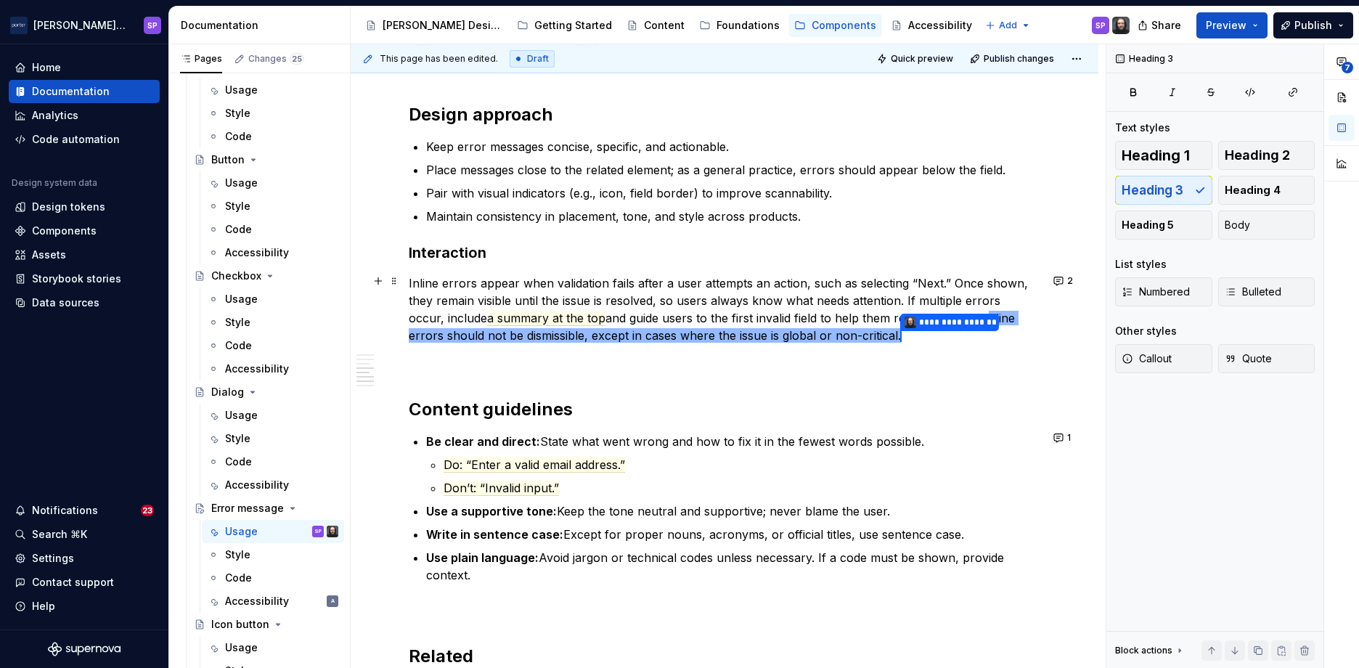
click at [474, 325] on p "**********" at bounding box center [725, 309] width 632 height 71
click at [487, 315] on span "a summary at the top" at bounding box center [546, 318] width 118 height 15
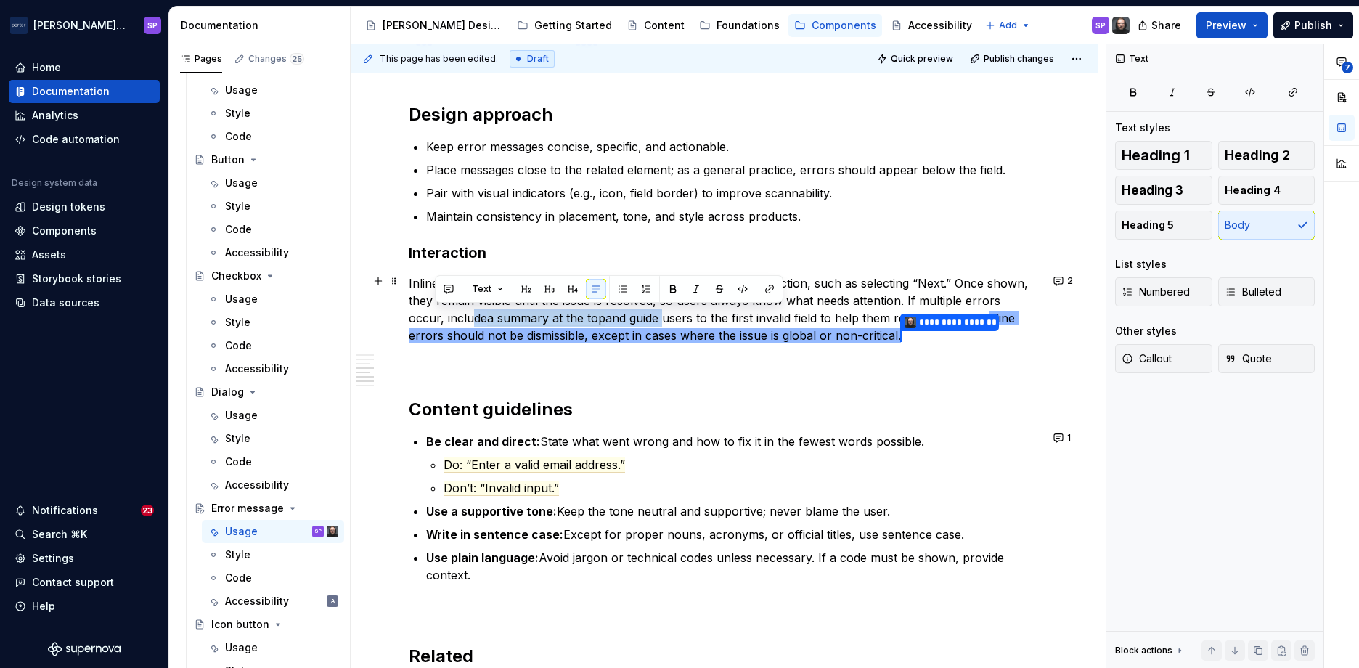
drag, startPoint x: 437, startPoint y: 309, endPoint x: 626, endPoint y: 323, distance: 189.3
click at [626, 323] on p "**********" at bounding box center [725, 309] width 632 height 71
click at [633, 333] on span "nline errors should not be dismissible, except in cases where the issue is glob…" at bounding box center [714, 327] width 610 height 32
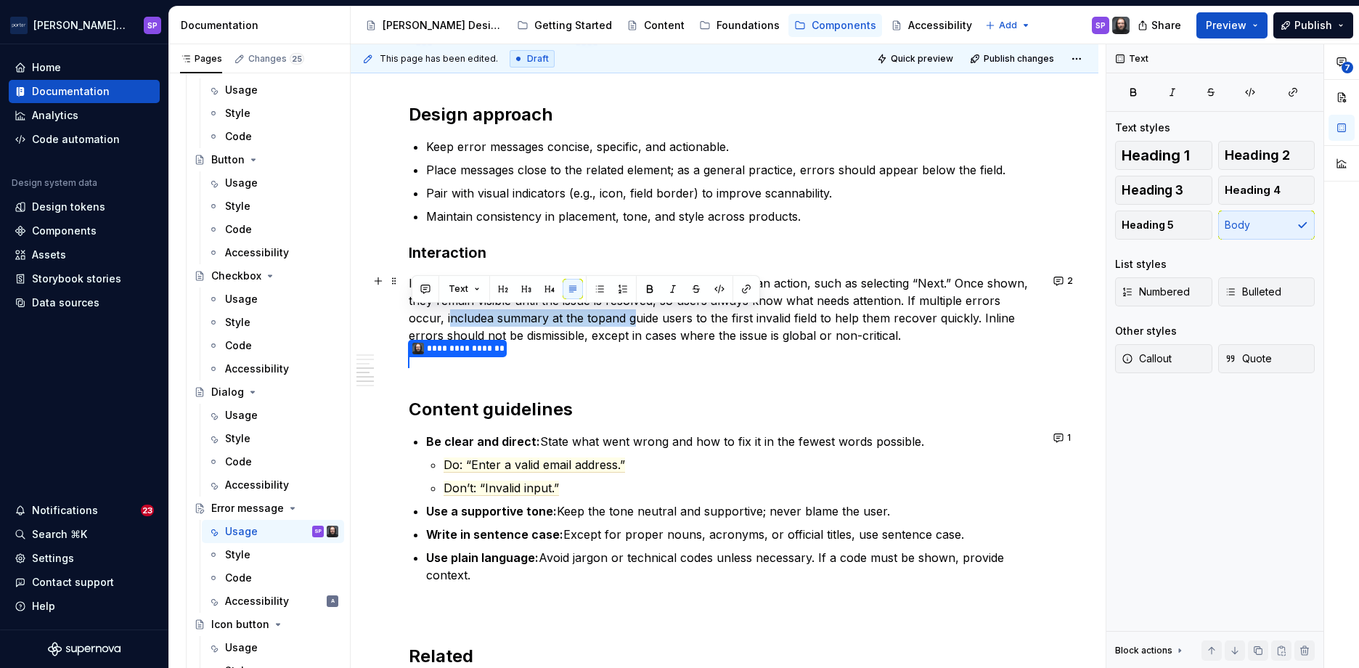
drag, startPoint x: 598, startPoint y: 319, endPoint x: 411, endPoint y: 320, distance: 187.3
click at [411, 320] on p "Inline errors appear when validation fails after a user attempts an action, suc…" at bounding box center [725, 309] width 632 height 70
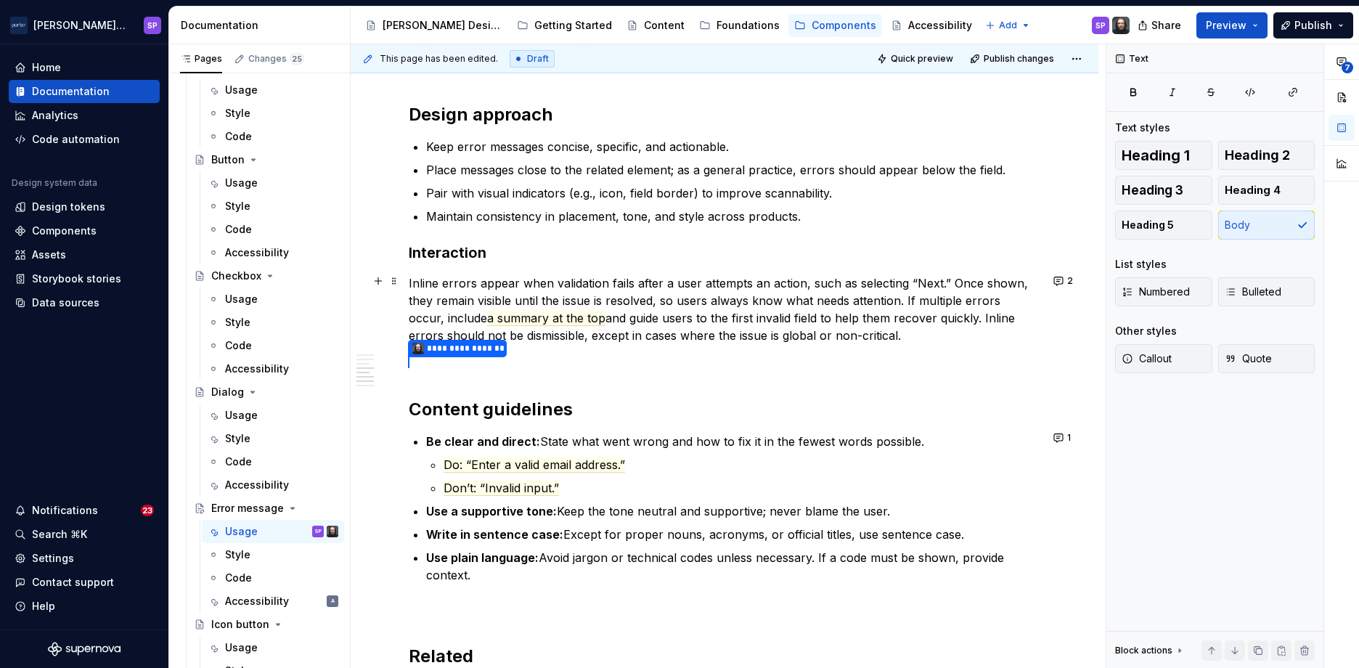
click at [631, 328] on p "Inline errors appear when validation fails after a user attempts an action, suc…" at bounding box center [725, 309] width 632 height 70
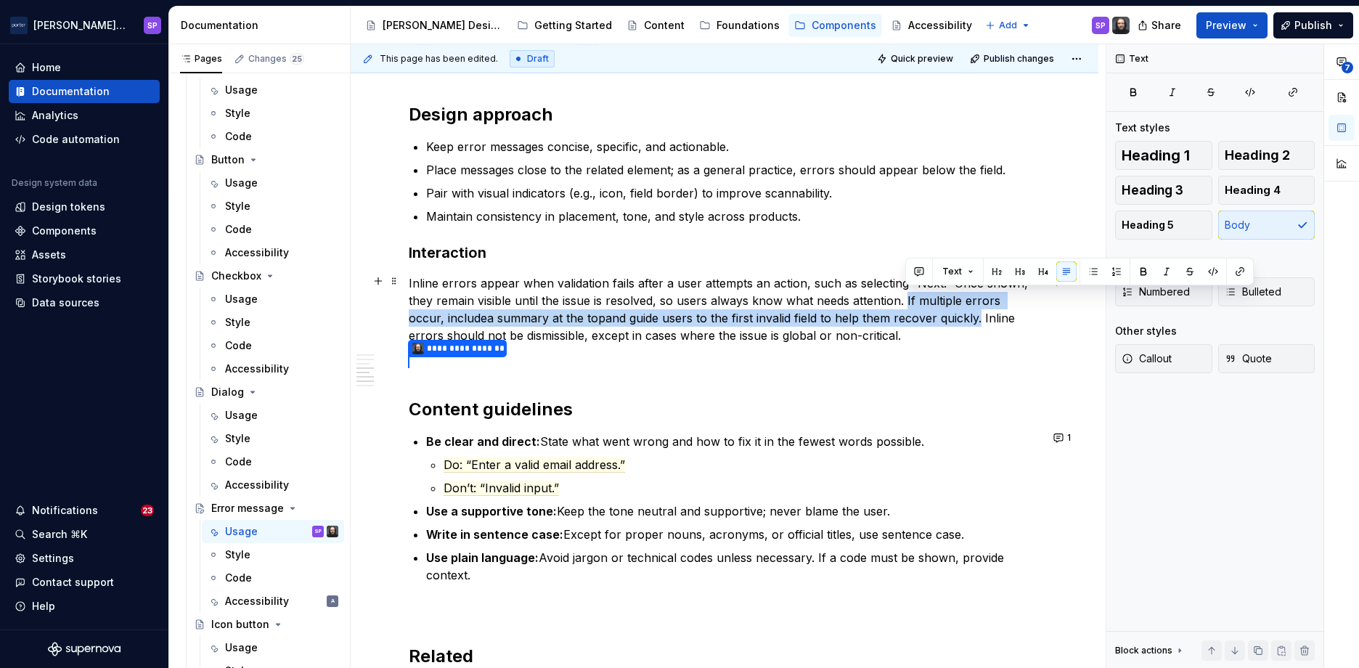
drag, startPoint x: 944, startPoint y: 313, endPoint x: 904, endPoint y: 299, distance: 42.3
click at [904, 299] on p "Inline errors appear when validation fails after a user attempts an action, suc…" at bounding box center [725, 309] width 632 height 70
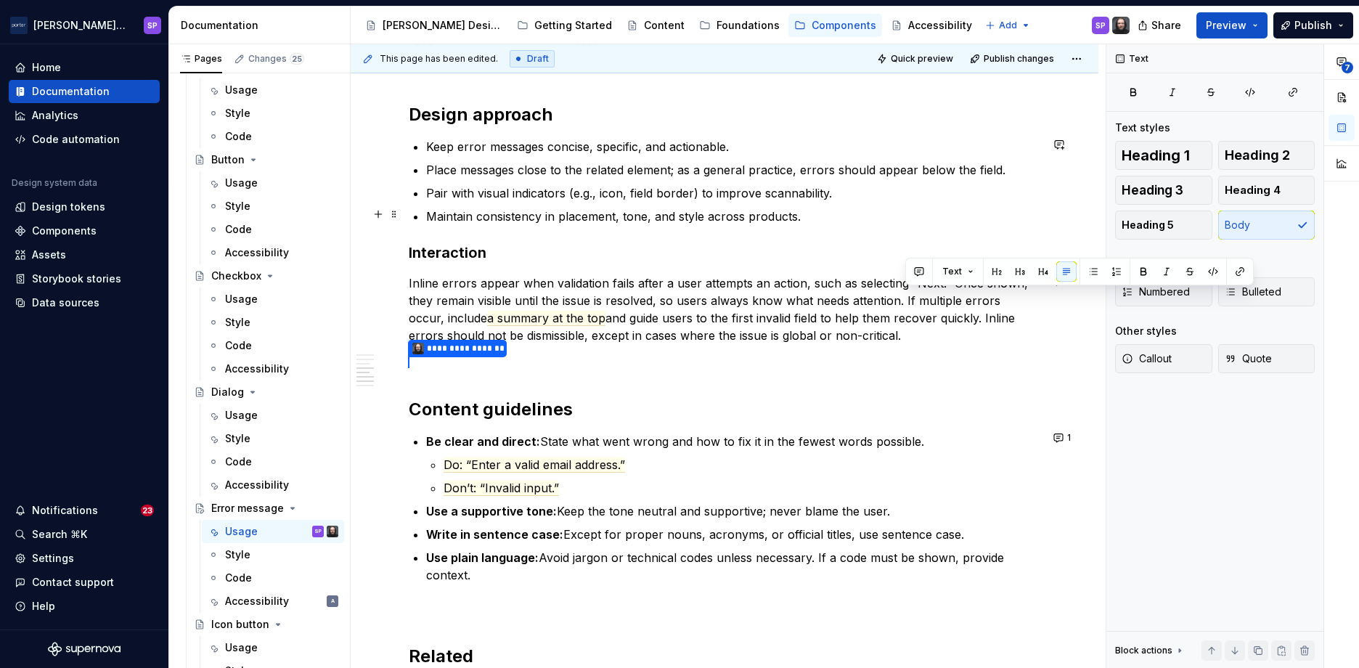
click at [817, 216] on p "Maintain consistency in placement, tone, and style across products." at bounding box center [733, 216] width 614 height 17
click at [752, 103] on h2 "Design approach" at bounding box center [725, 114] width 632 height 23
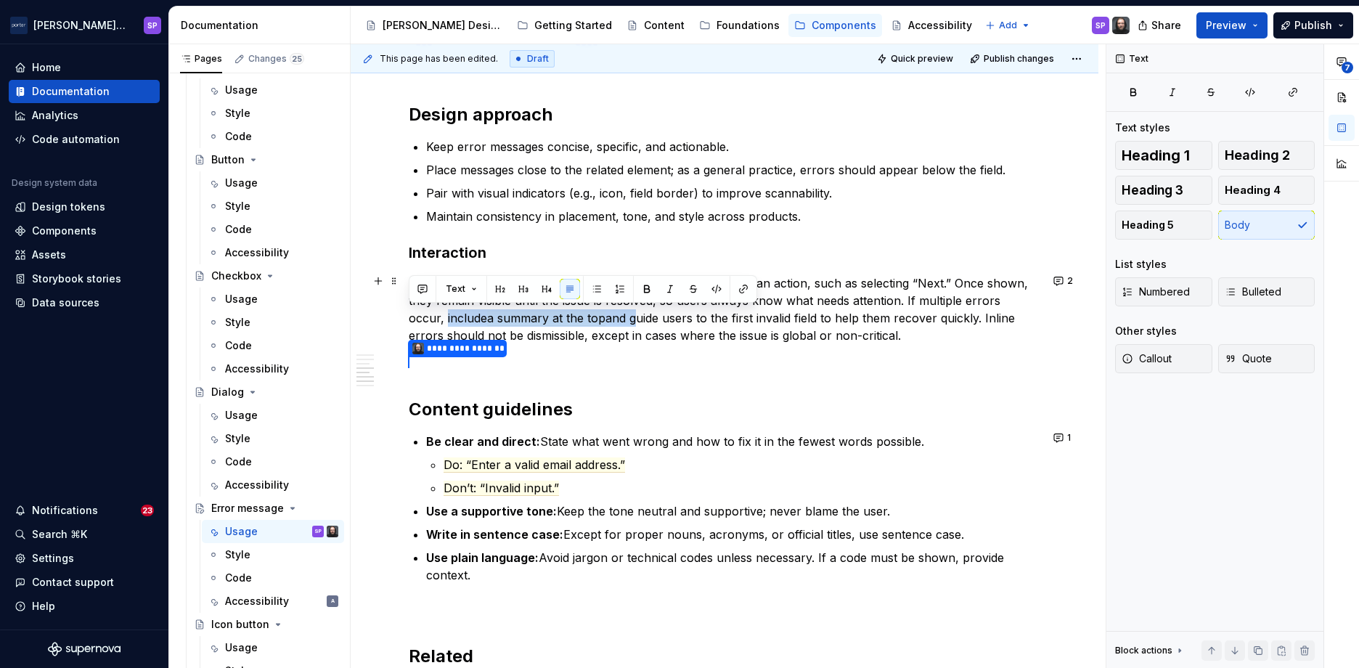
drag, startPoint x: 597, startPoint y: 317, endPoint x: 407, endPoint y: 317, distance: 189.5
click at [407, 317] on div "**********" at bounding box center [725, 78] width 748 height 2389
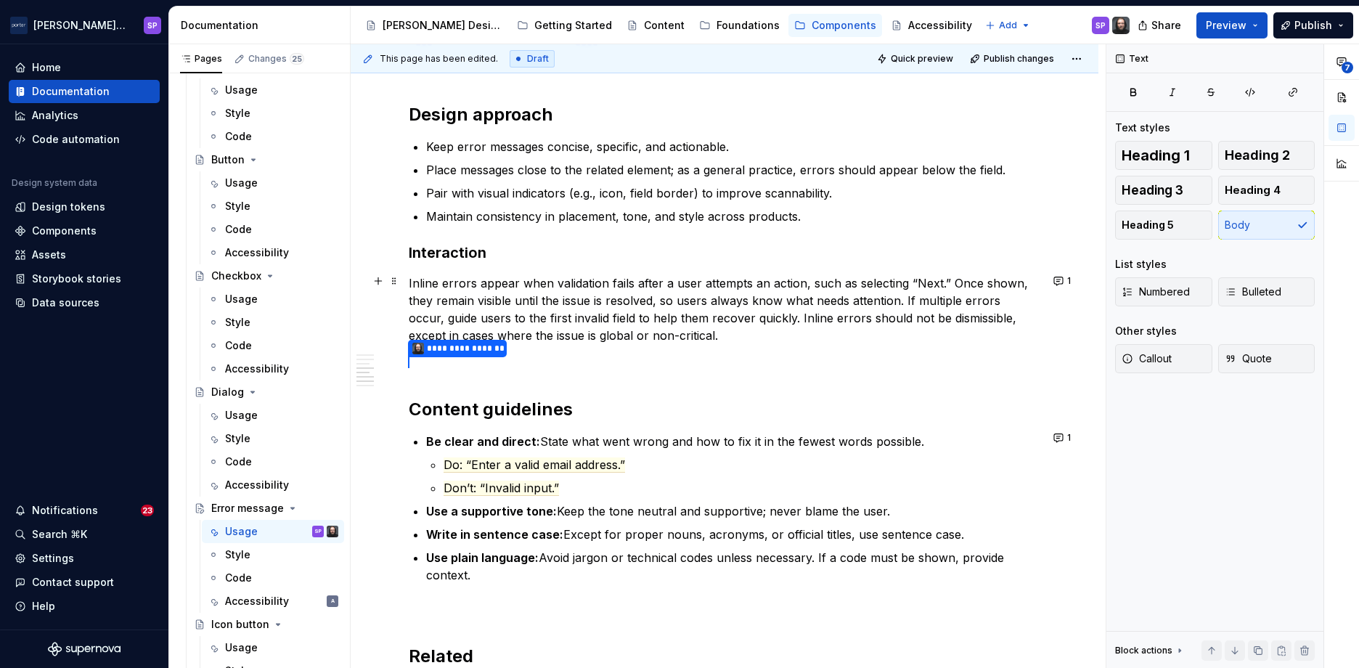
click at [733, 324] on p "Inline errors appear when validation fails after a user attempts an action, suc…" at bounding box center [725, 309] width 632 height 70
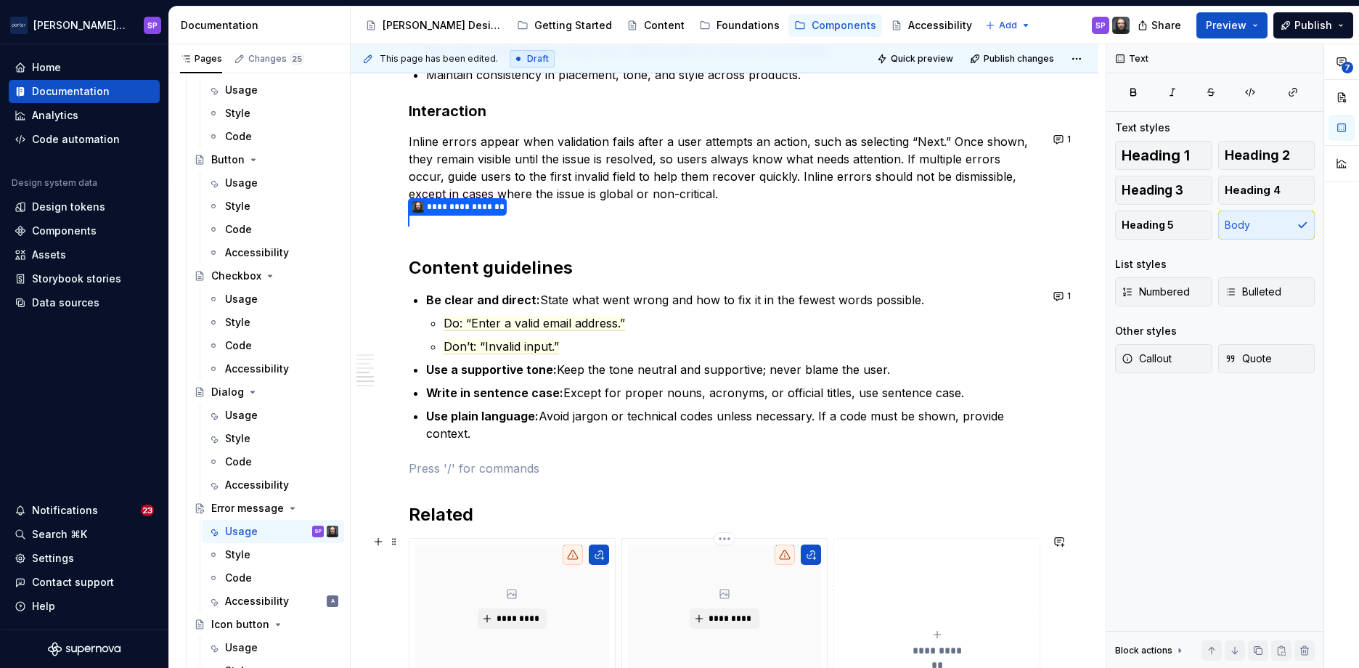
scroll to position [1535, 0]
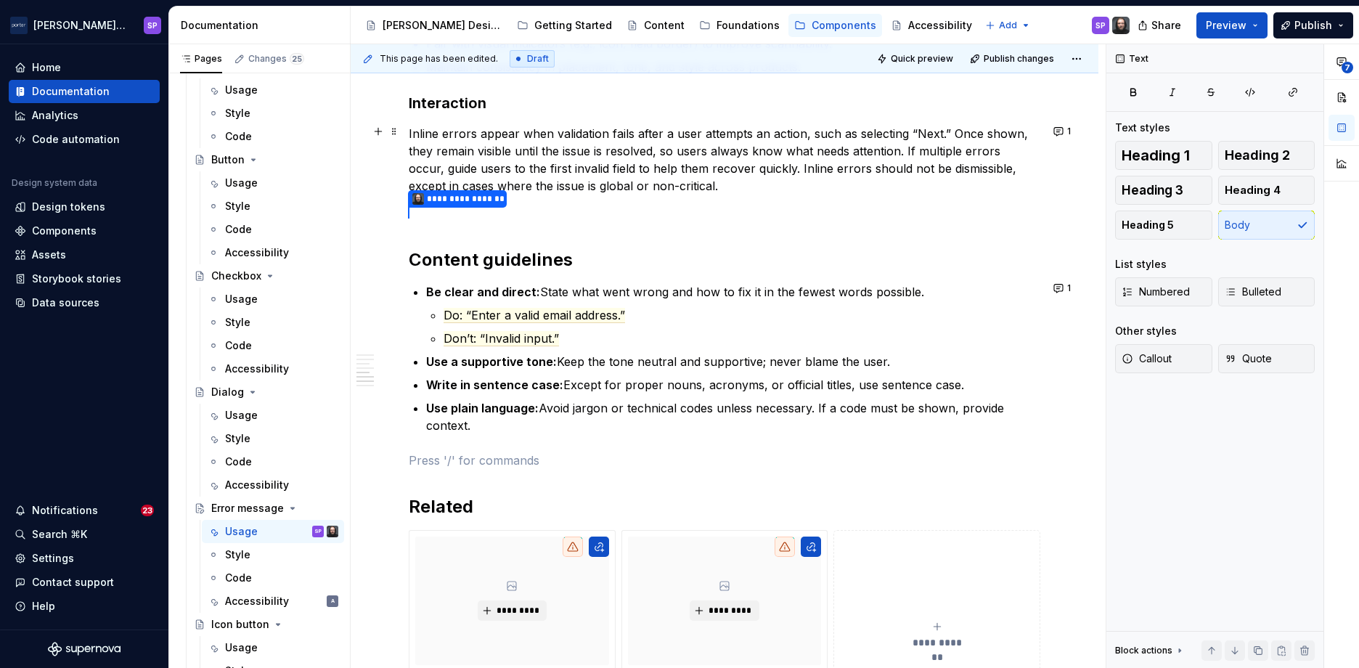
click at [891, 158] on p "Inline errors appear when validation fails after a user attempts an action, suc…" at bounding box center [725, 160] width 632 height 70
click at [876, 183] on p "Inline errors appear when validation fails after a user attempts an action, suc…" at bounding box center [725, 160] width 632 height 70
click at [760, 166] on p "Inline errors appear when validation fails after a user attempts an action, suc…" at bounding box center [725, 160] width 632 height 70
click at [852, 165] on p "**********" at bounding box center [725, 160] width 632 height 71
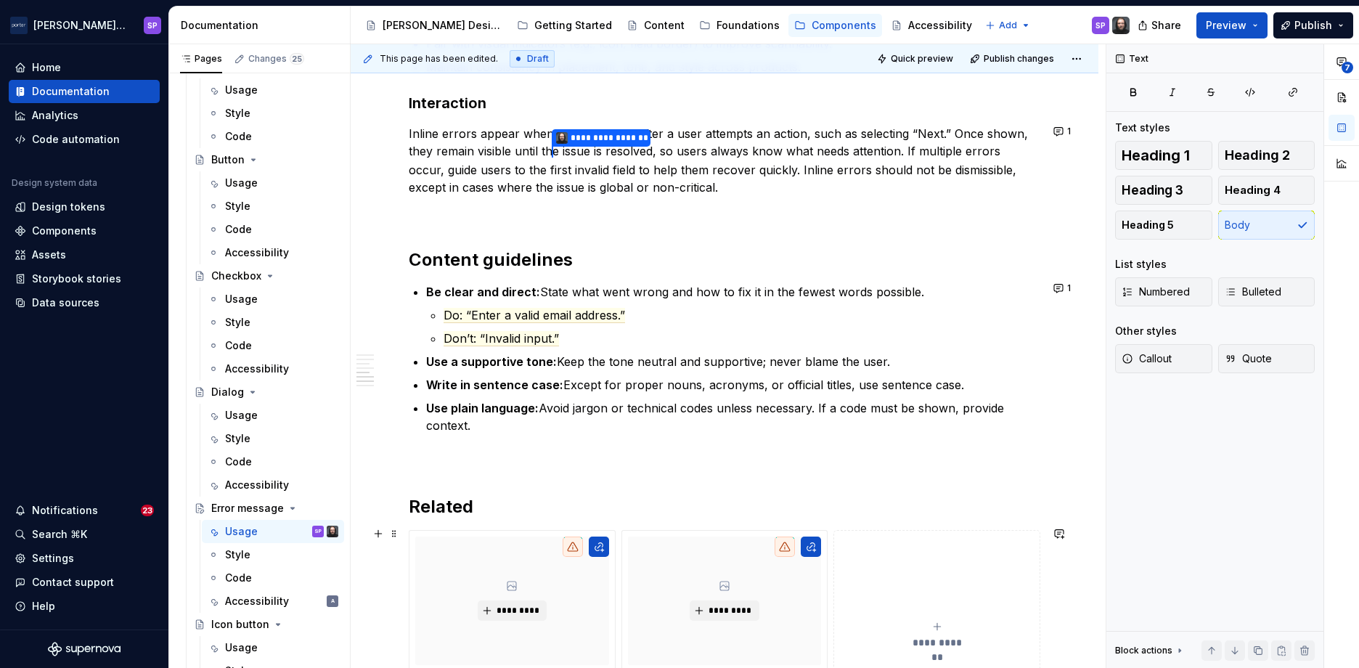
click at [921, 576] on button "**********" at bounding box center [937, 636] width 207 height 212
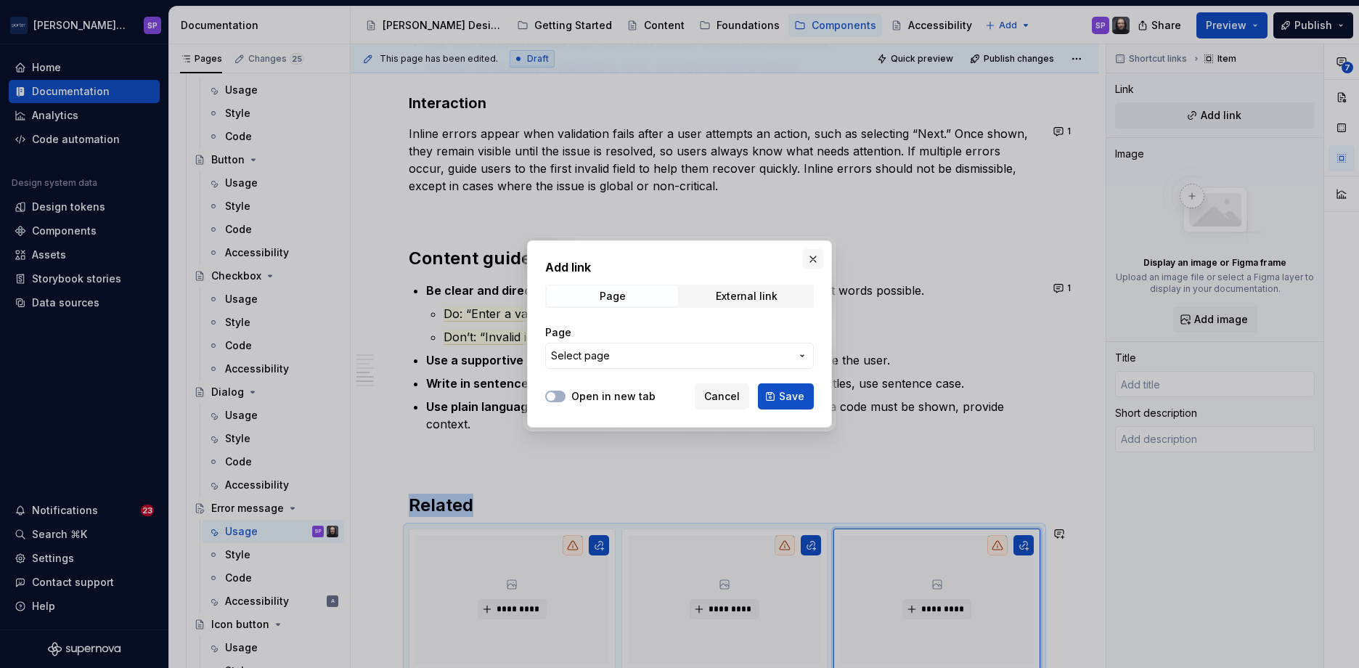
click at [810, 255] on button "button" at bounding box center [813, 259] width 20 height 20
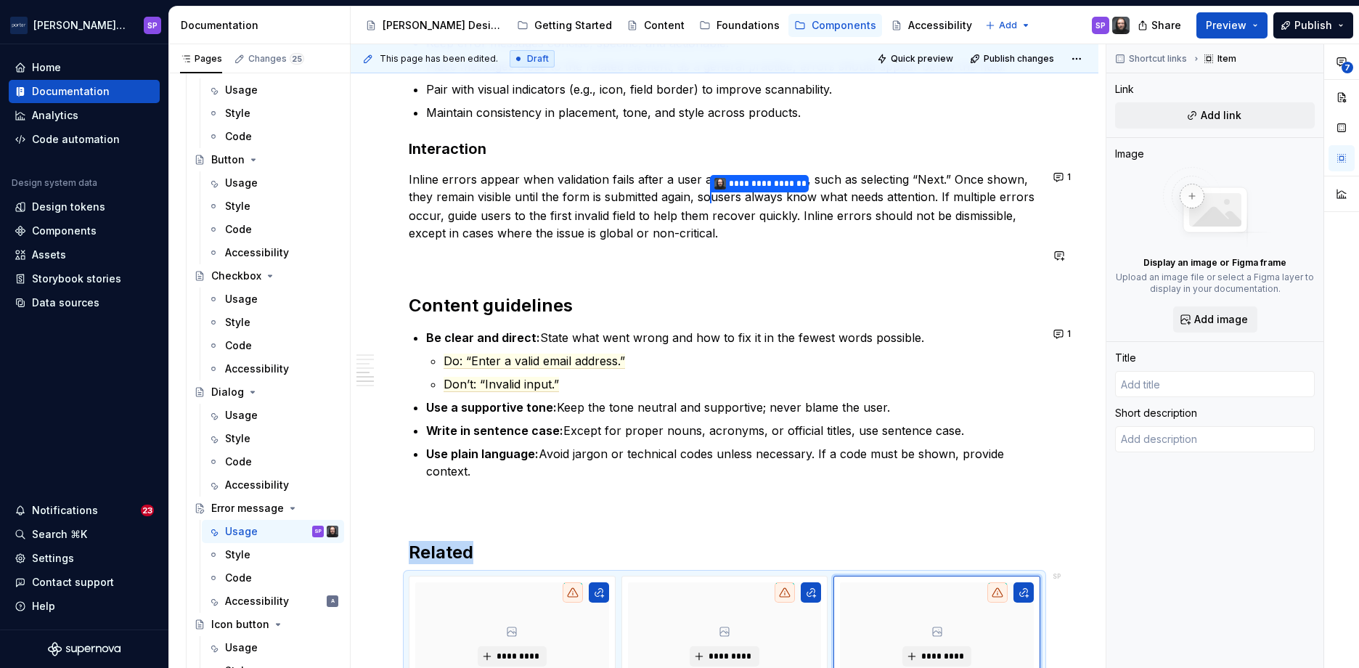
scroll to position [1490, 0]
click at [1051, 178] on button "1" at bounding box center [1063, 176] width 28 height 20
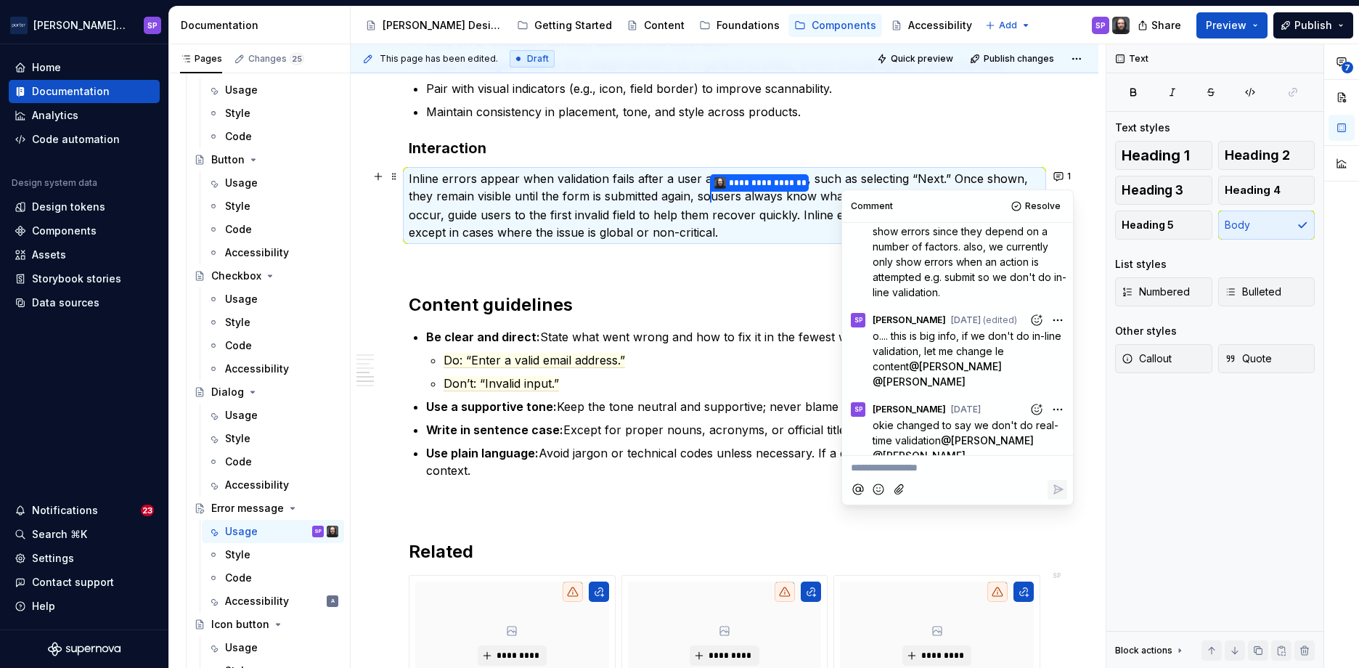
scroll to position [96, 0]
click at [1027, 206] on button "Resolve" at bounding box center [1037, 206] width 60 height 20
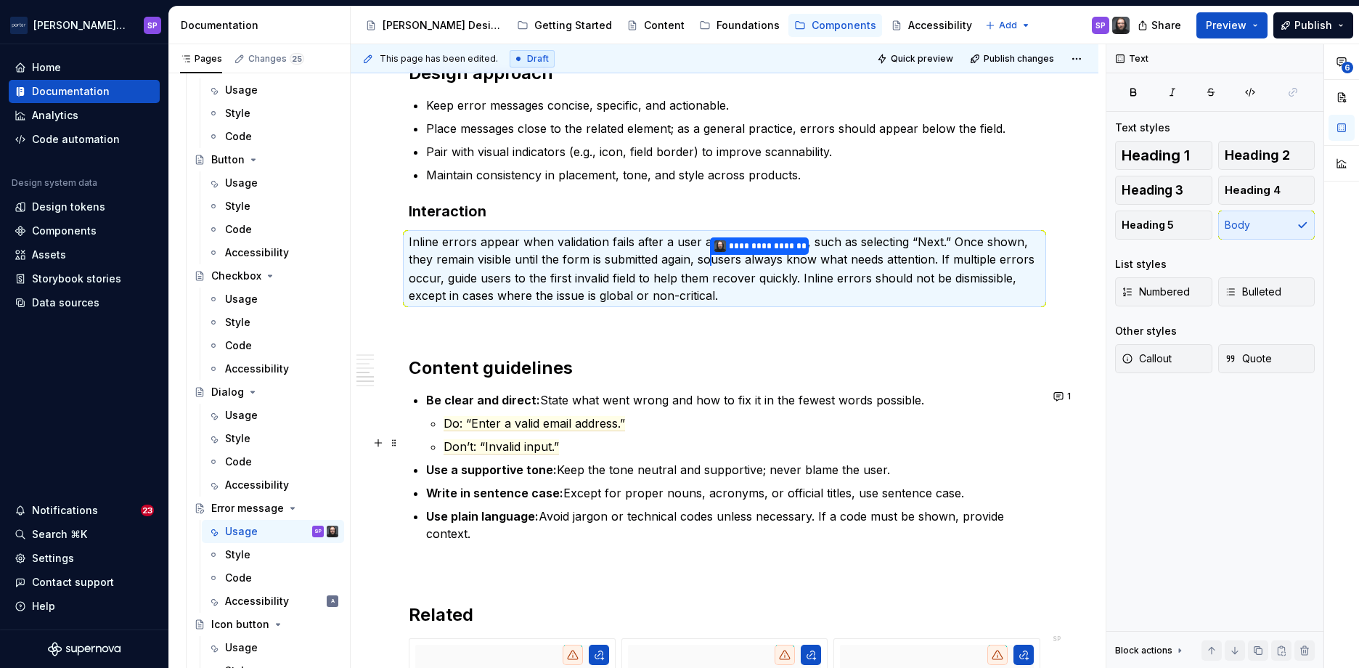
scroll to position [1490, 0]
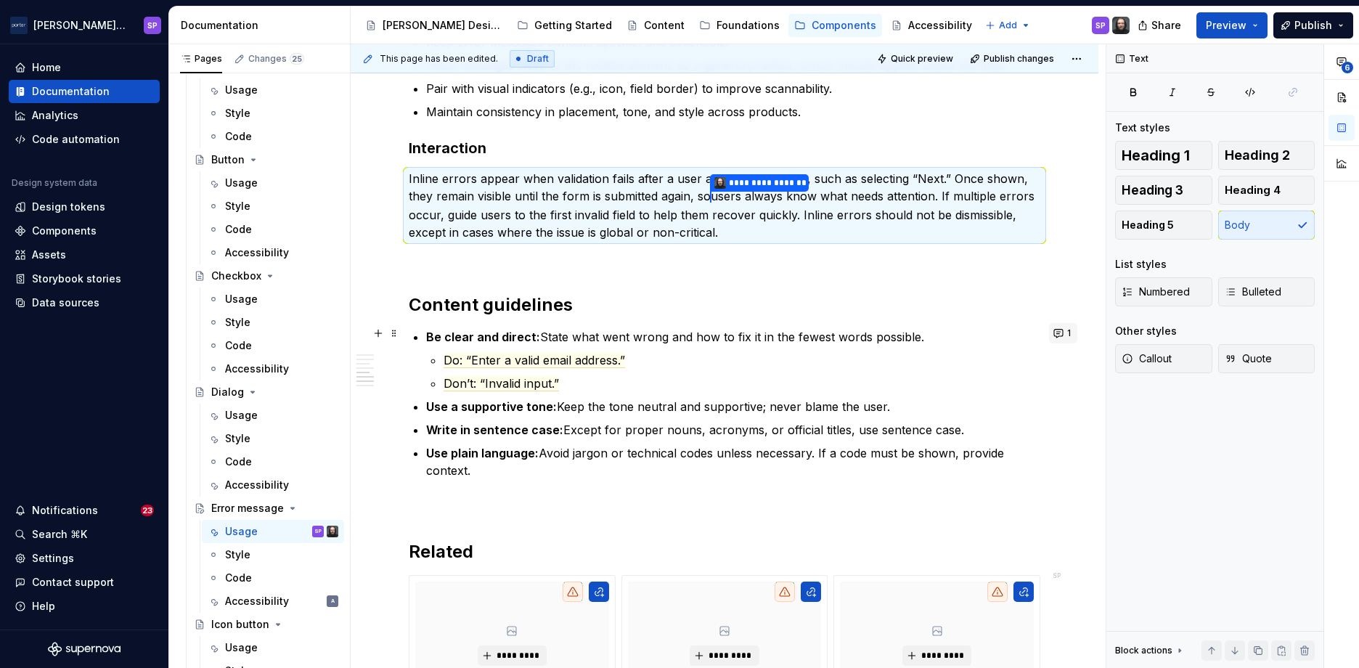
click at [1062, 329] on button "1" at bounding box center [1063, 333] width 28 height 20
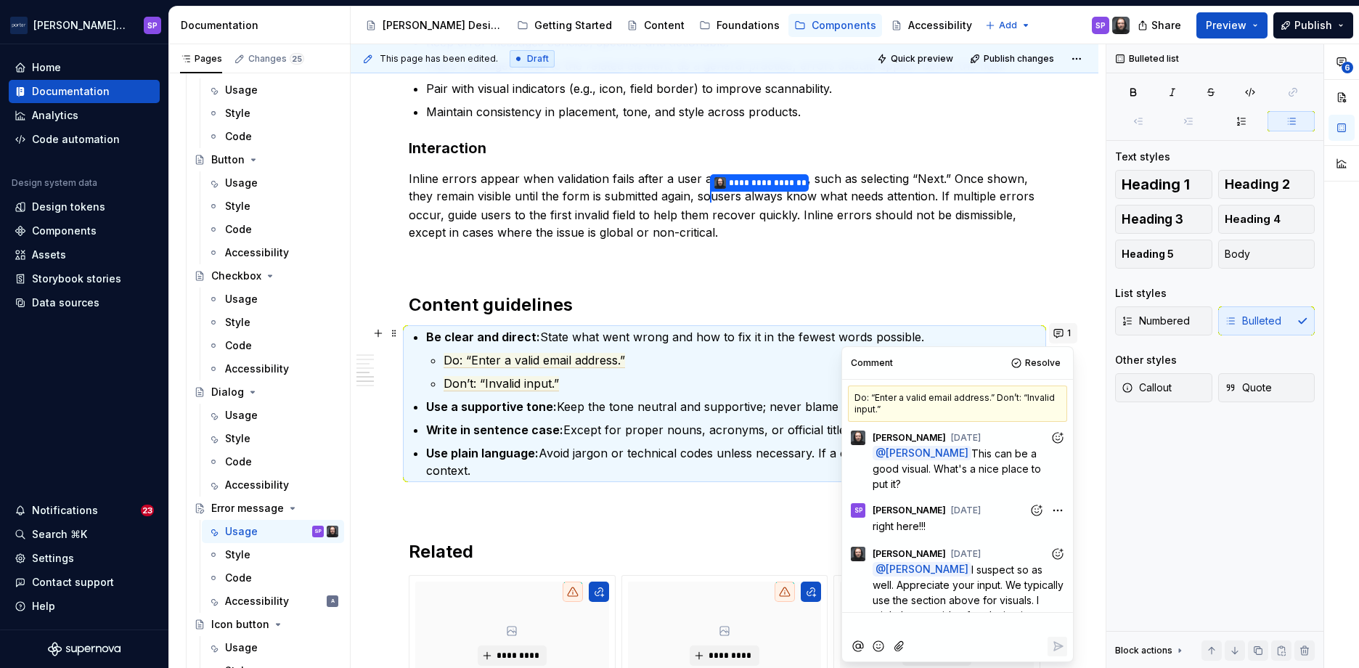
scroll to position [107, 0]
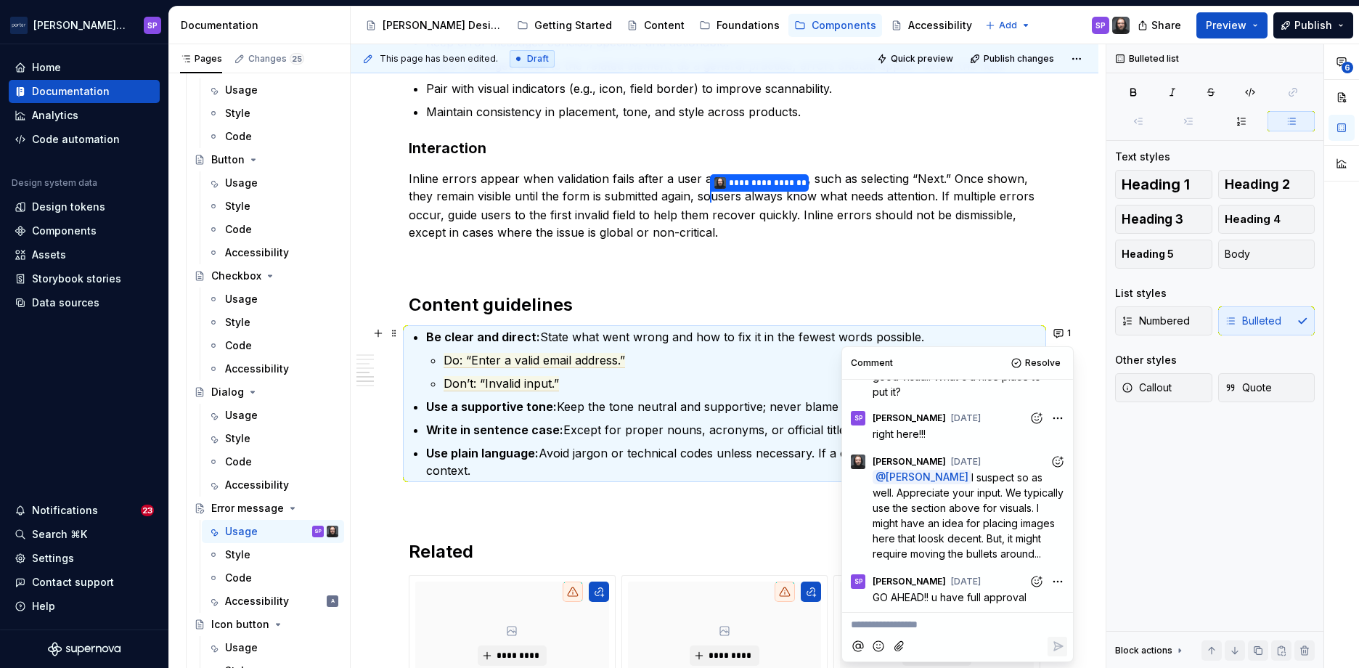
click at [510, 256] on p at bounding box center [725, 258] width 632 height 17
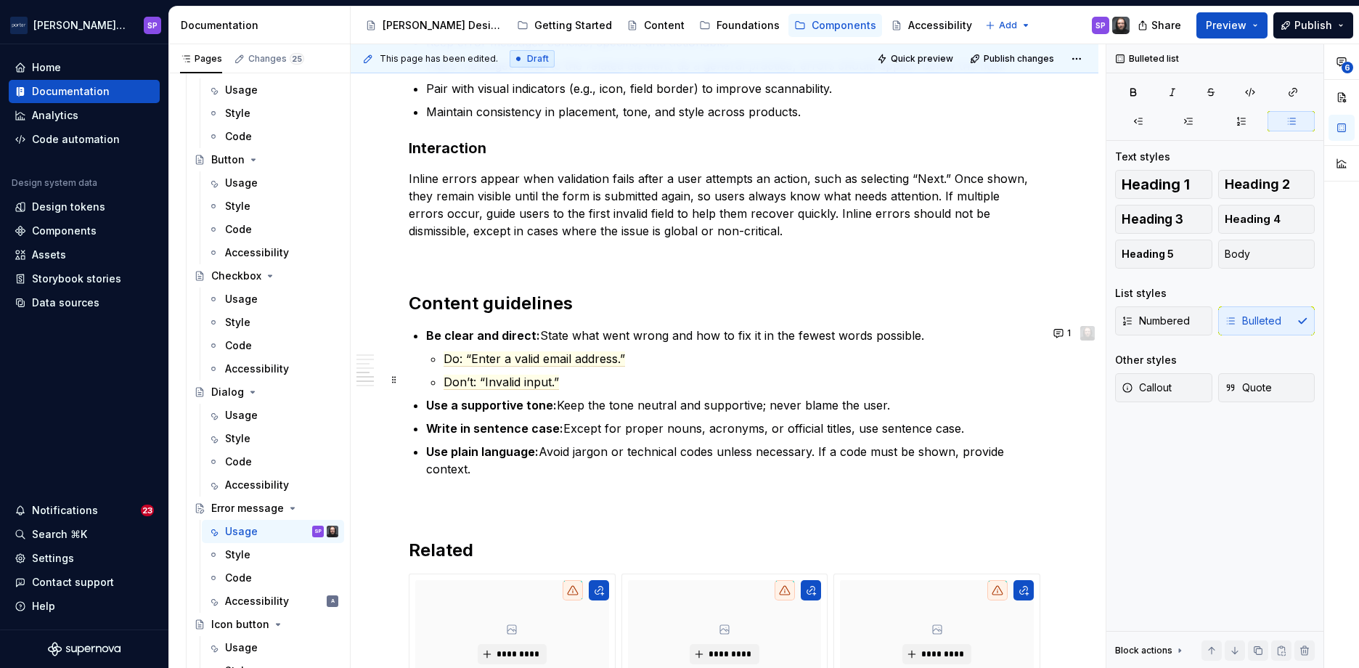
click at [500, 370] on ul "Do: “Enter a valid email address.” Don’t: “Invalid input.”" at bounding box center [742, 370] width 597 height 41
click at [492, 351] on commenthighlight "Do: “Enter a valid email address.”" at bounding box center [535, 358] width 182 height 15
click at [618, 400] on p "Use a supportive tone: Keep the tone neutral and supportive; never blame the us…" at bounding box center [733, 404] width 614 height 17
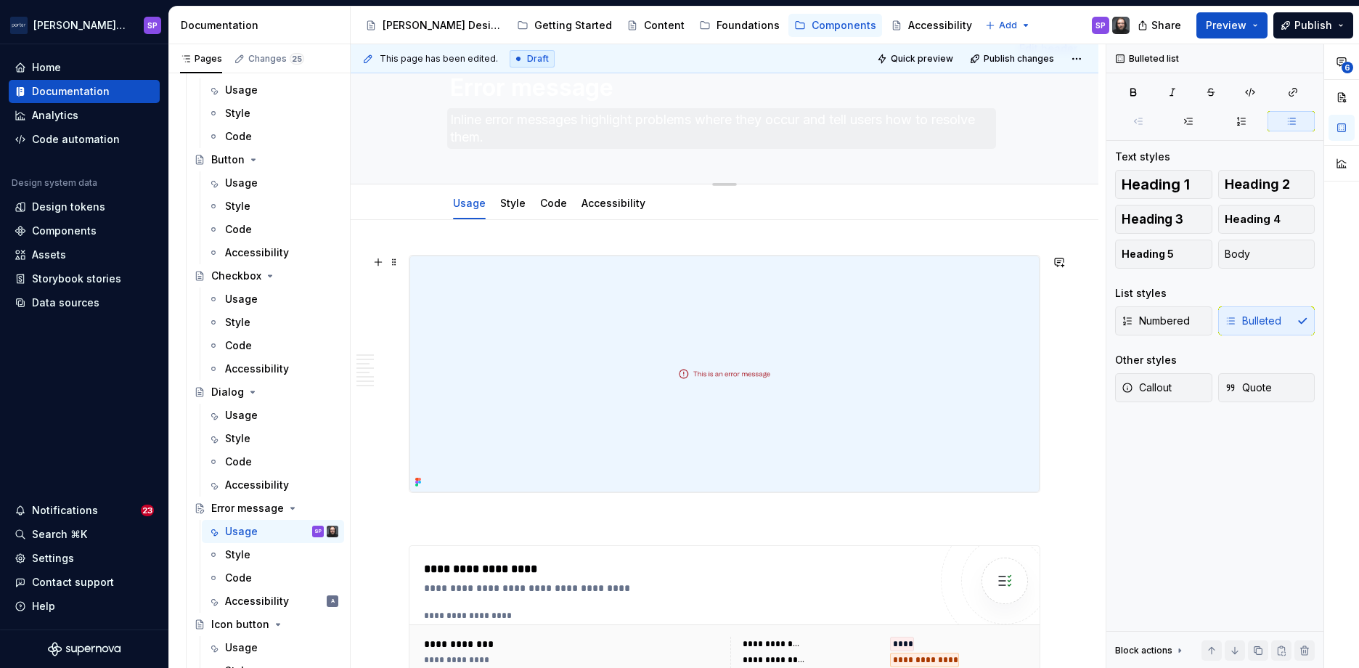
scroll to position [48, 0]
click at [514, 210] on link "Style" at bounding box center [512, 204] width 25 height 12
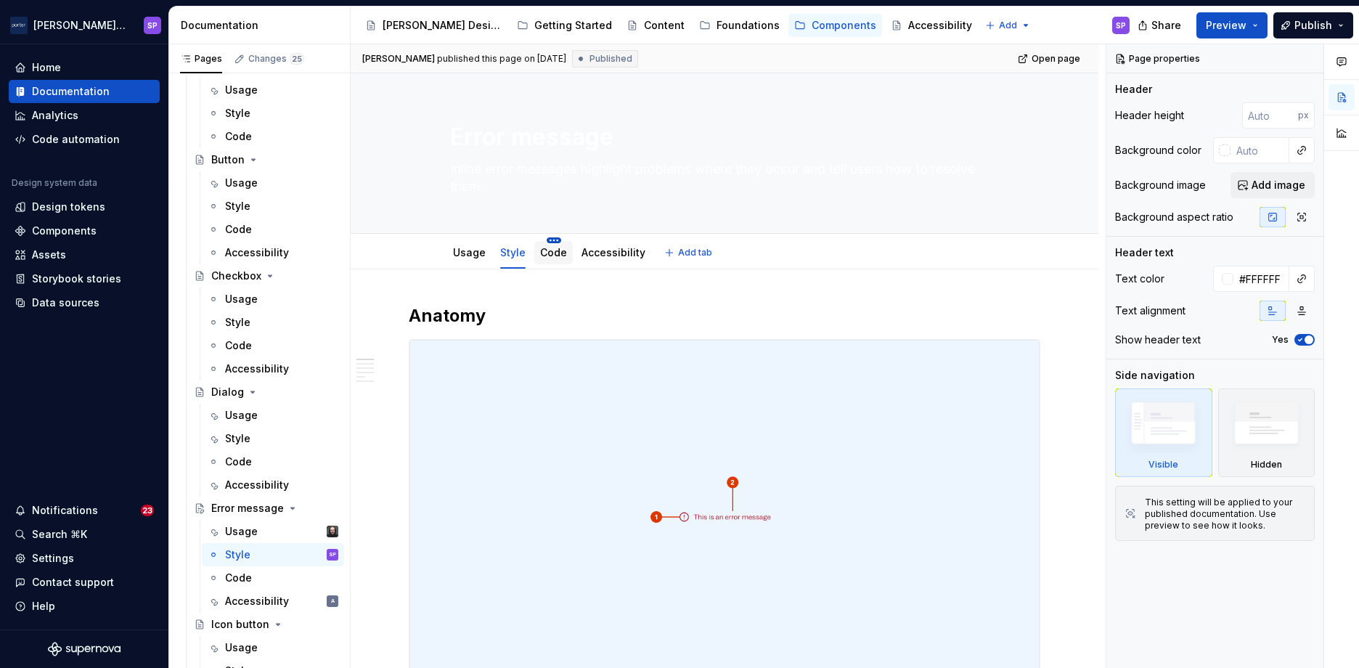
click at [553, 237] on html "[PERSON_NAME] Airlines SP Home Documentation Analytics Code automation Design s…" at bounding box center [679, 334] width 1359 height 668
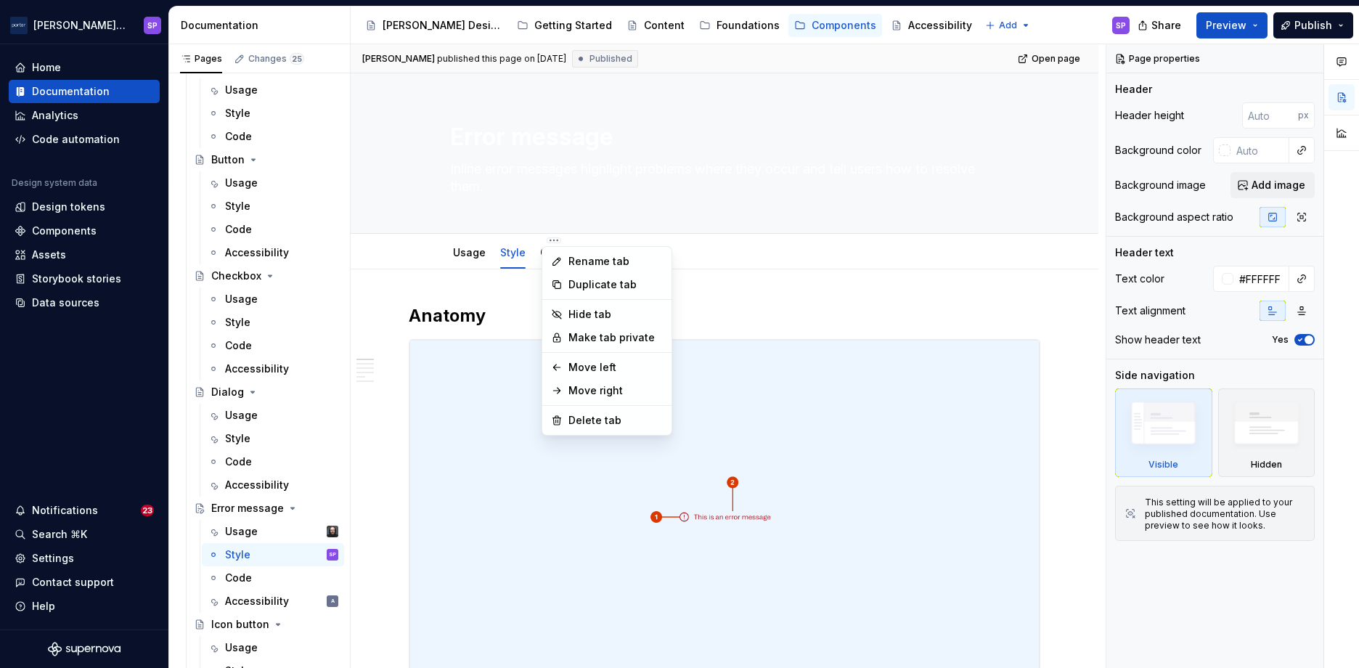
click at [529, 243] on html "[PERSON_NAME] Airlines SP Home Documentation Analytics Code automation Design s…" at bounding box center [679, 334] width 1359 height 668
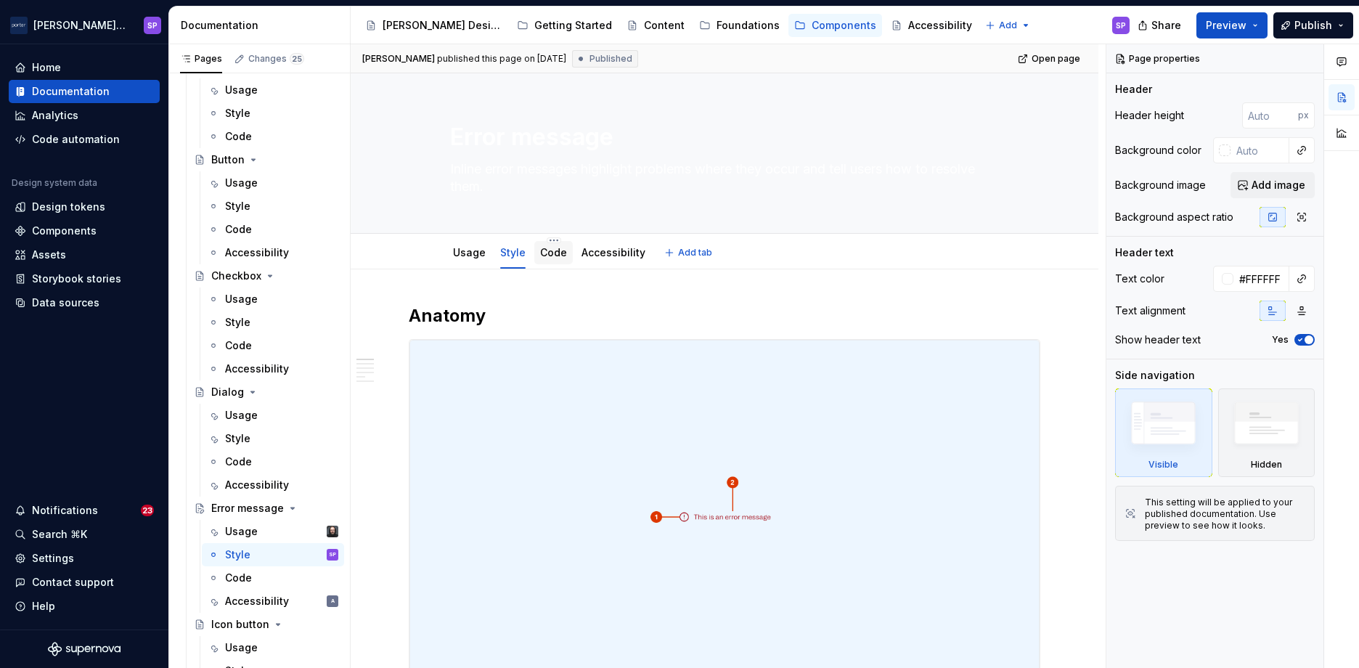
click at [554, 258] on div "Code" at bounding box center [553, 252] width 27 height 15
click at [545, 256] on link "Code" at bounding box center [553, 252] width 27 height 12
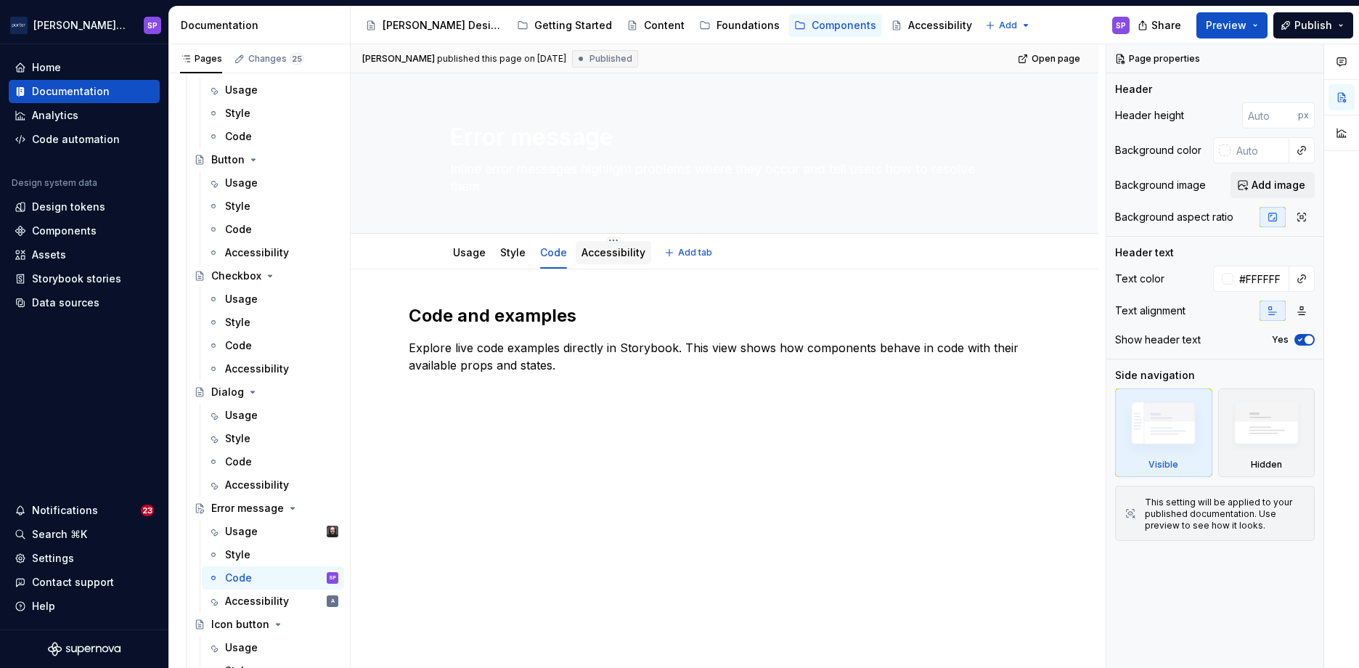
click at [603, 254] on link "Accessibility" at bounding box center [614, 252] width 64 height 12
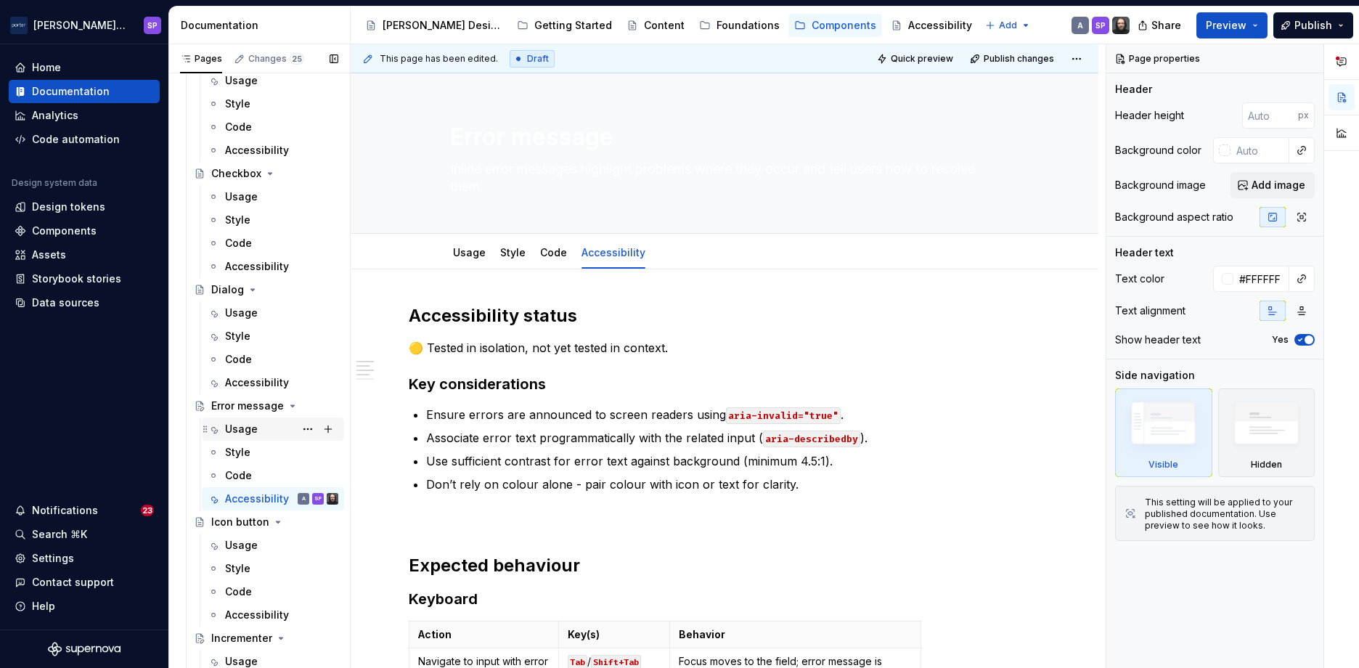
click at [230, 433] on div "Usage" at bounding box center [241, 429] width 33 height 15
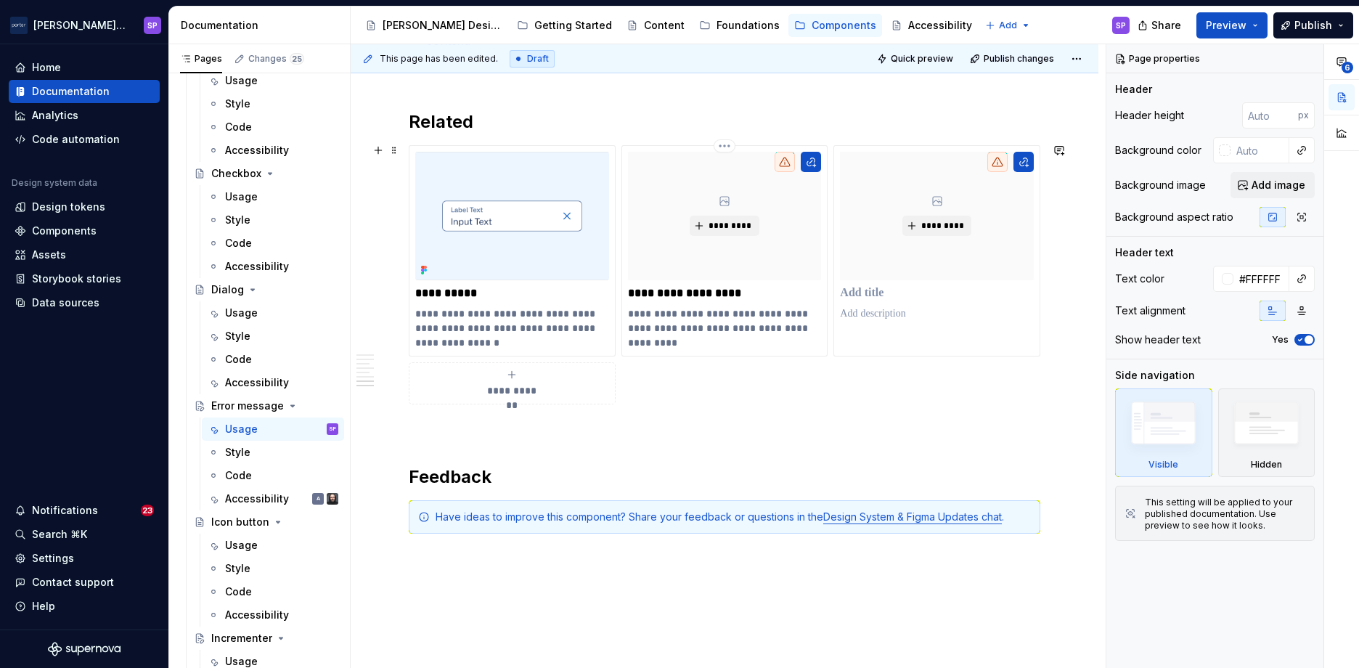
scroll to position [1733, 0]
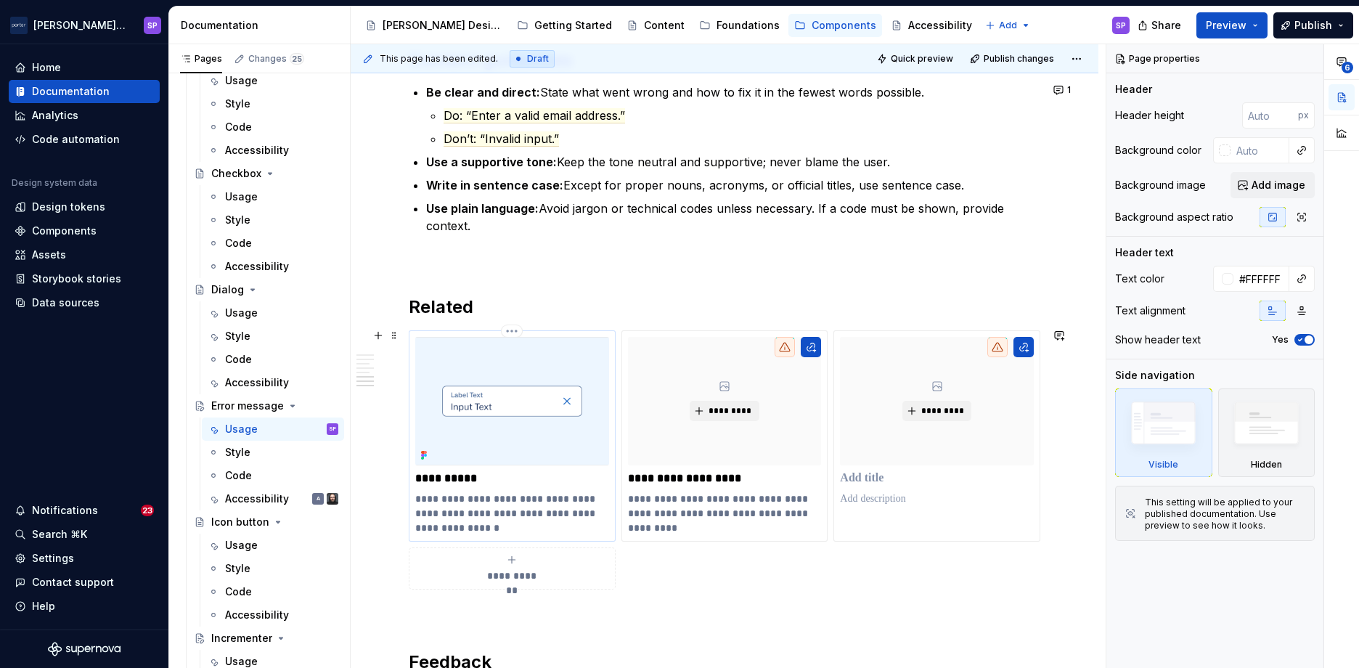
click at [486, 510] on p "**********" at bounding box center [511, 514] width 192 height 44
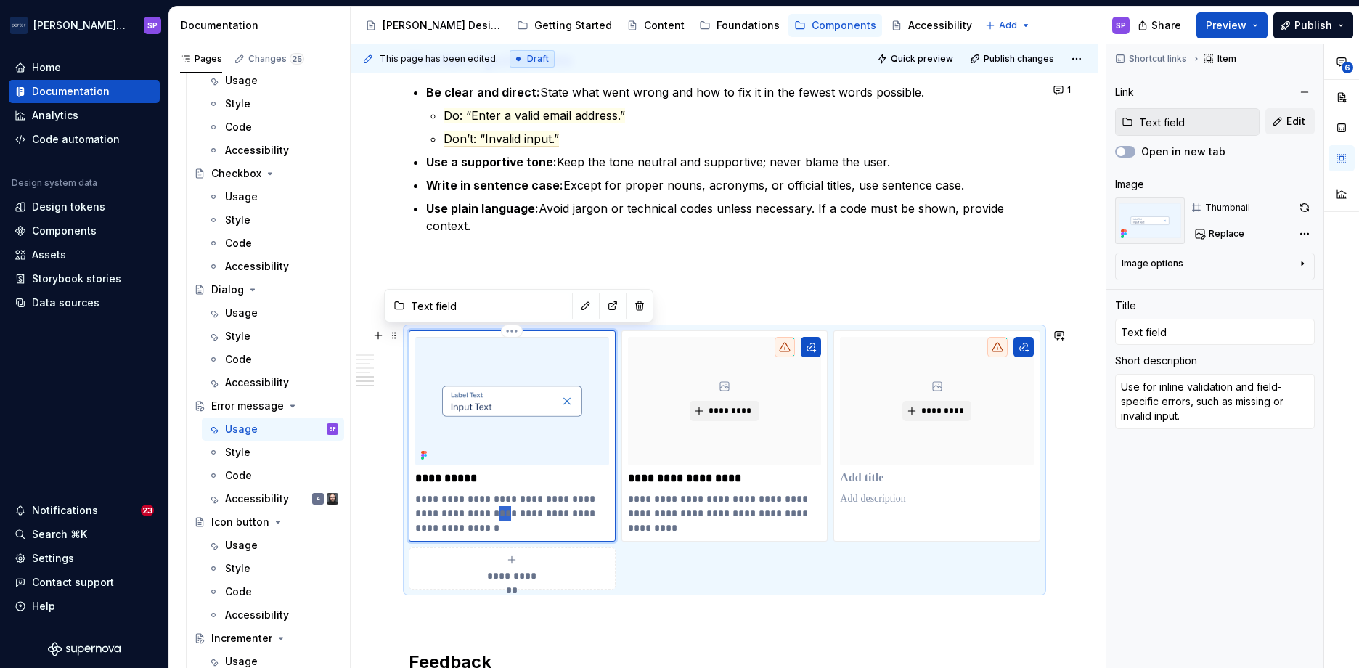
click at [486, 510] on p "**********" at bounding box center [511, 514] width 192 height 44
click at [643, 504] on p "**********" at bounding box center [724, 514] width 192 height 44
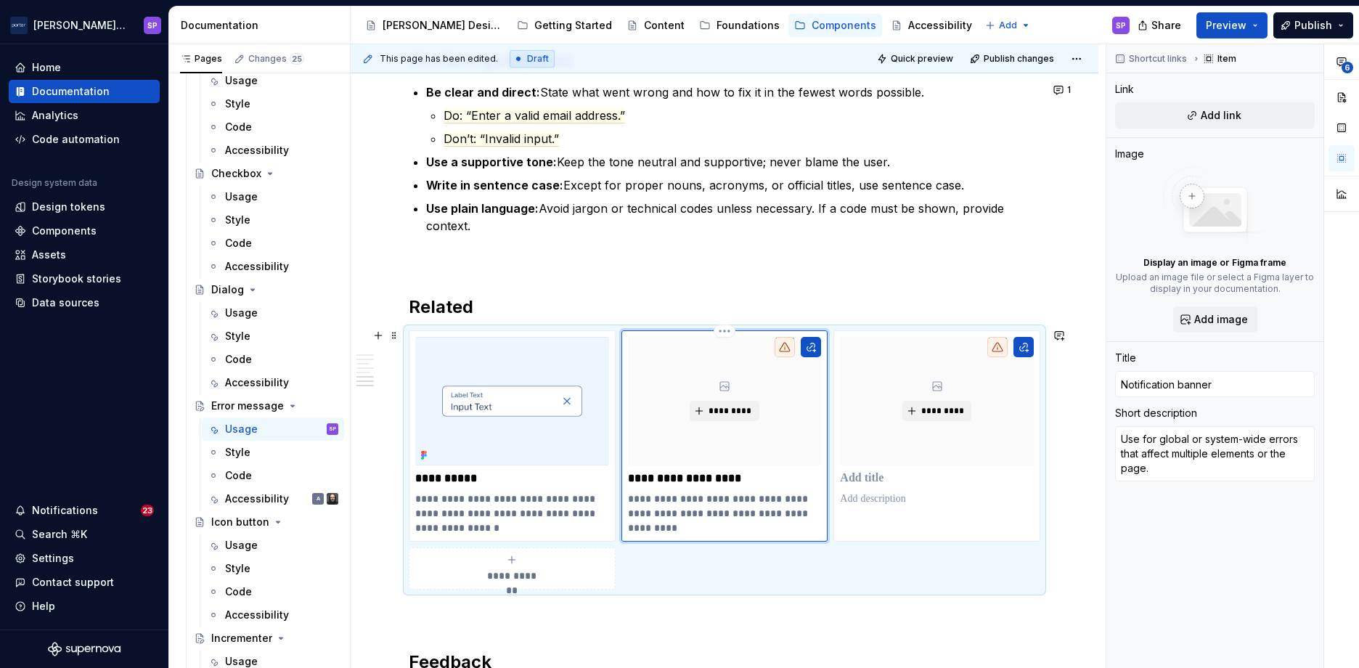
click at [680, 508] on p "**********" at bounding box center [724, 514] width 192 height 44
click at [653, 505] on p "**********" at bounding box center [724, 514] width 192 height 44
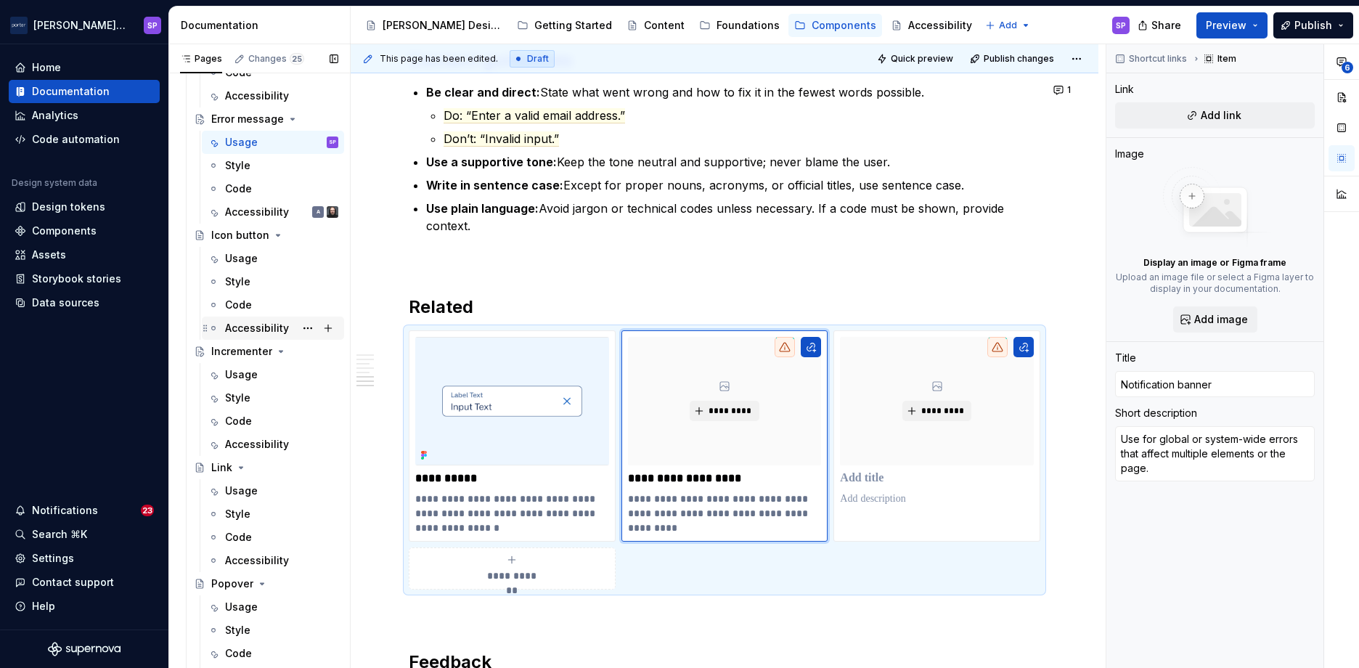
scroll to position [584, 0]
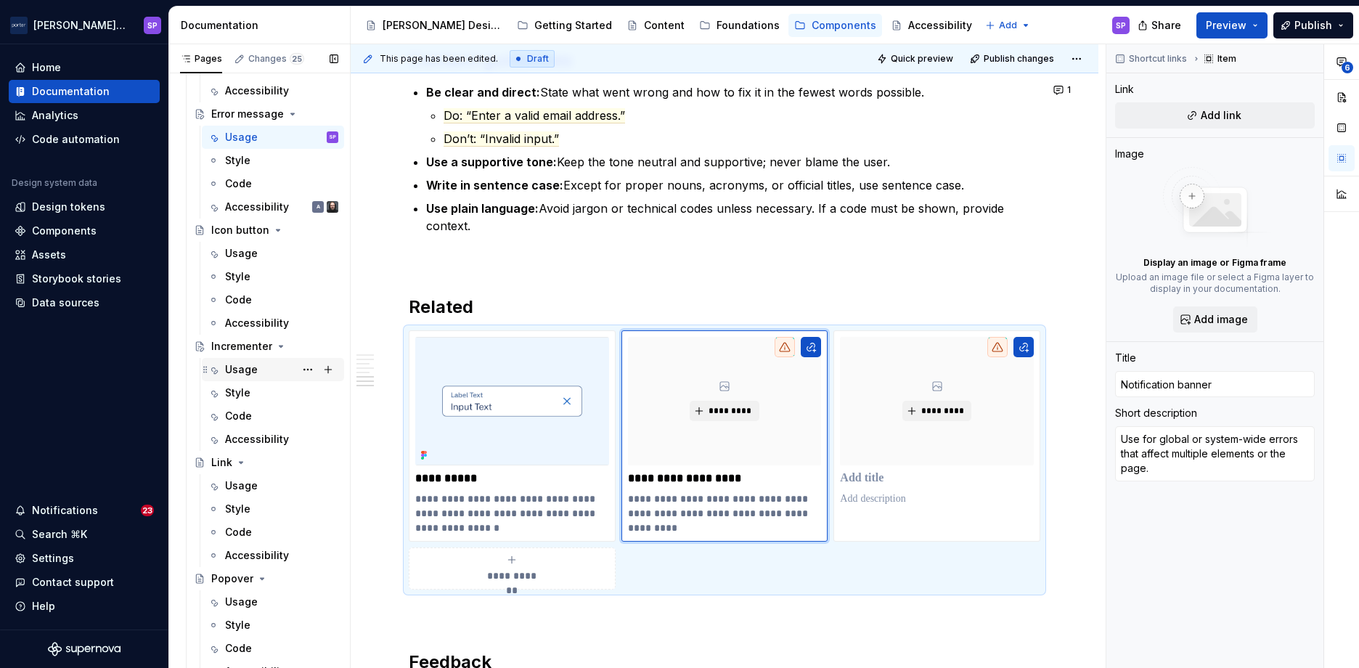
click at [237, 375] on div "Usage" at bounding box center [241, 369] width 33 height 15
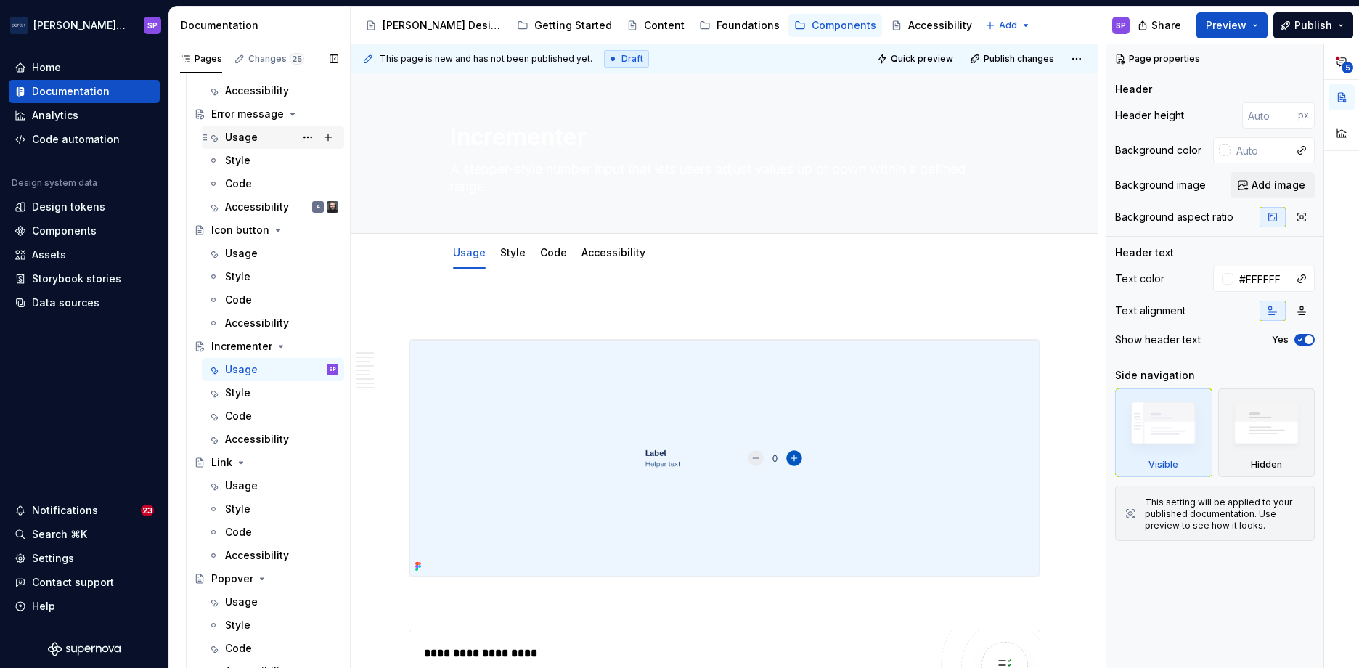
click at [233, 138] on div "Usage" at bounding box center [241, 137] width 33 height 15
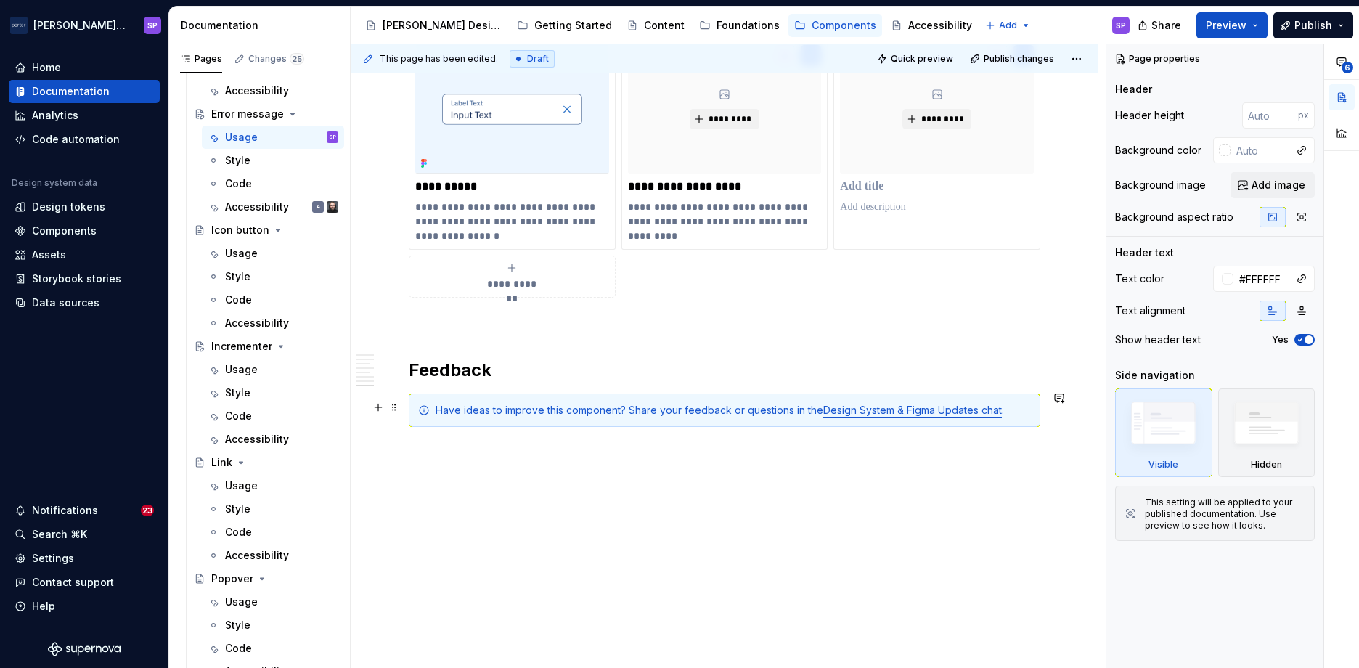
scroll to position [2033, 0]
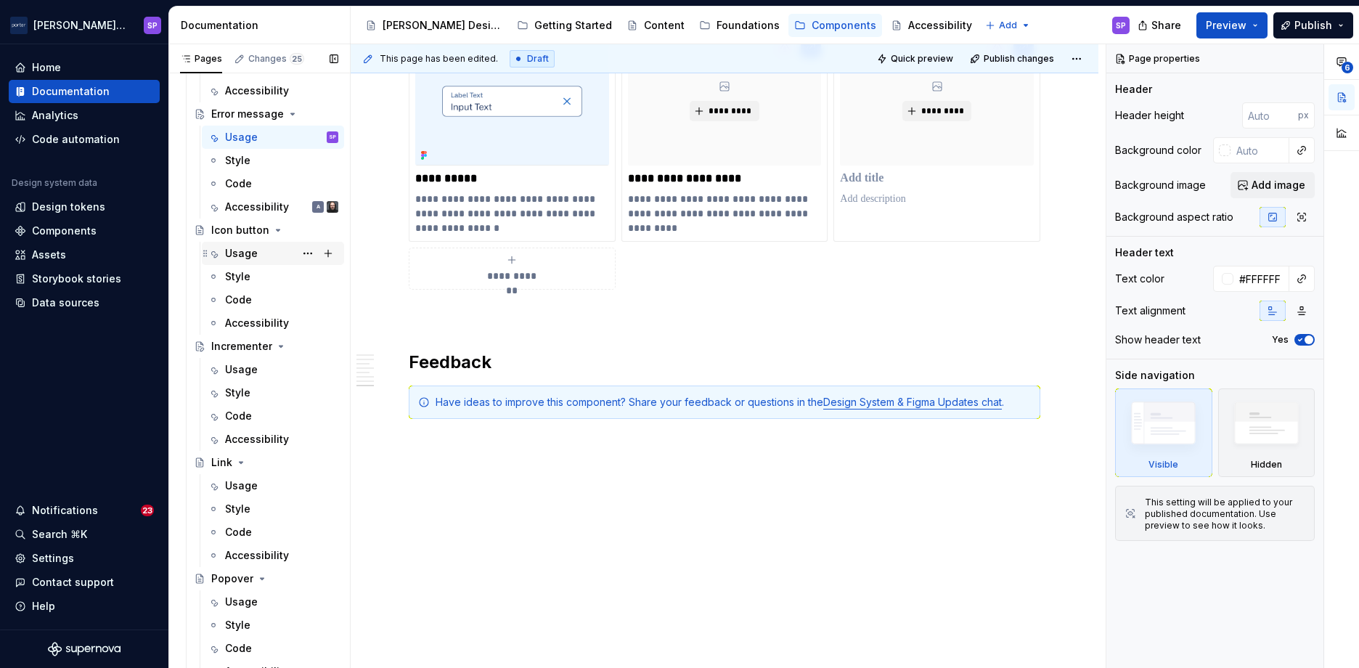
click at [236, 260] on div "Usage" at bounding box center [241, 253] width 33 height 15
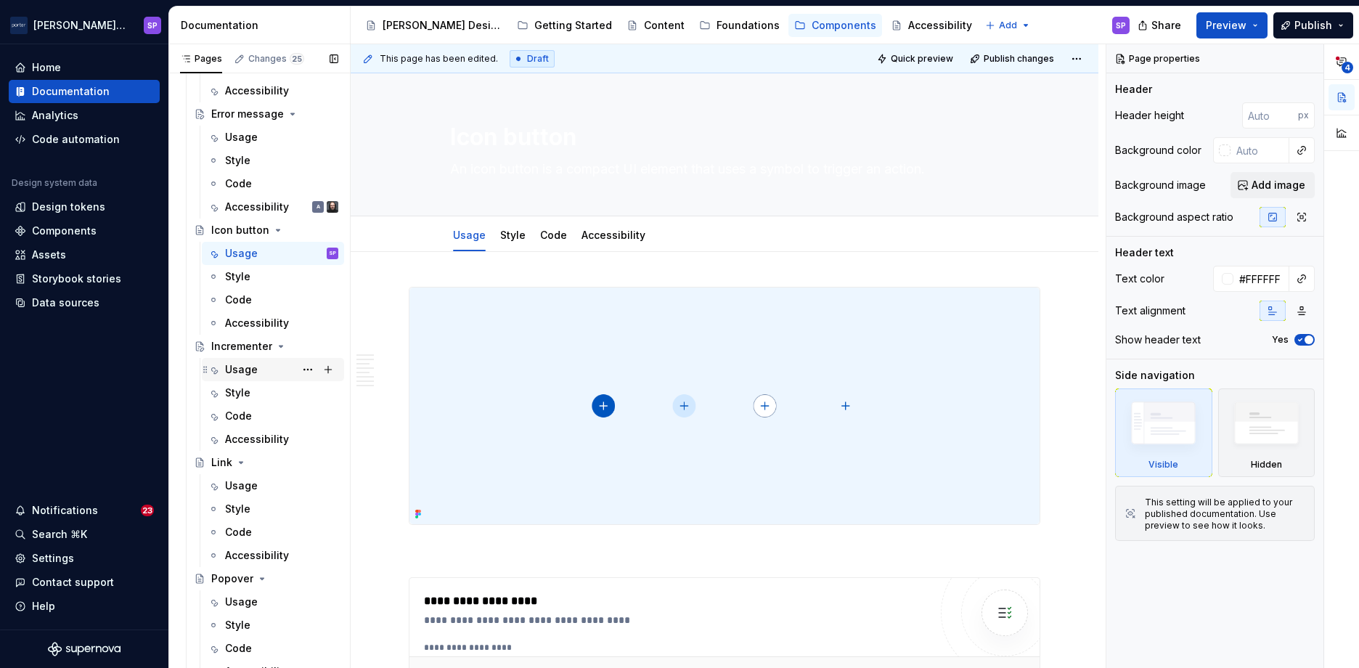
click at [247, 370] on div "Usage" at bounding box center [241, 369] width 33 height 15
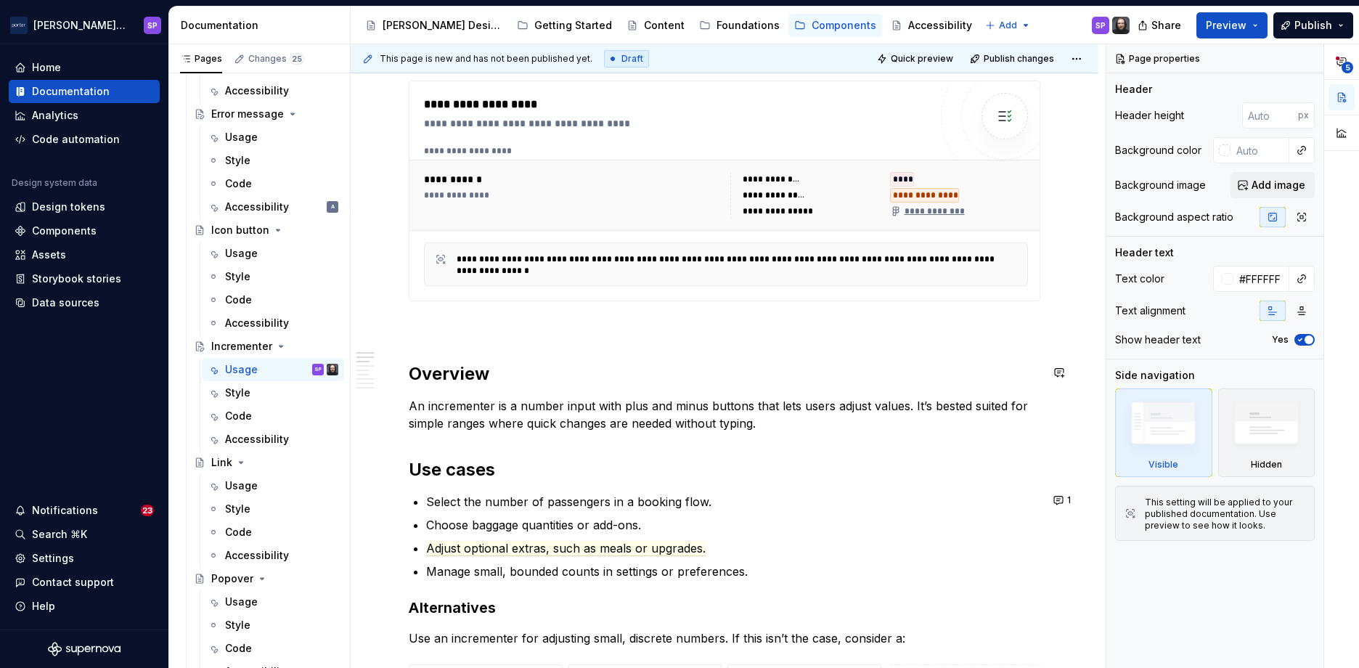
scroll to position [609, 0]
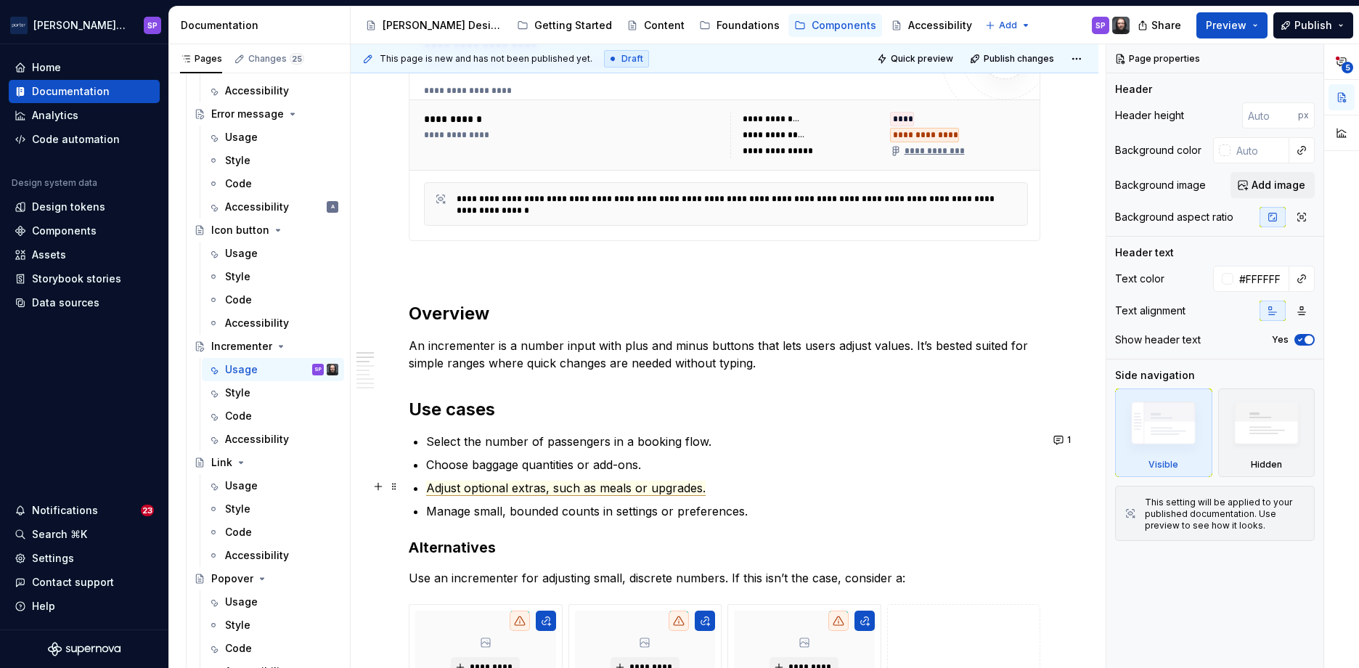
click at [559, 481] on span "Adjust optional extras, such as meals or upgrades." at bounding box center [566, 488] width 280 height 15
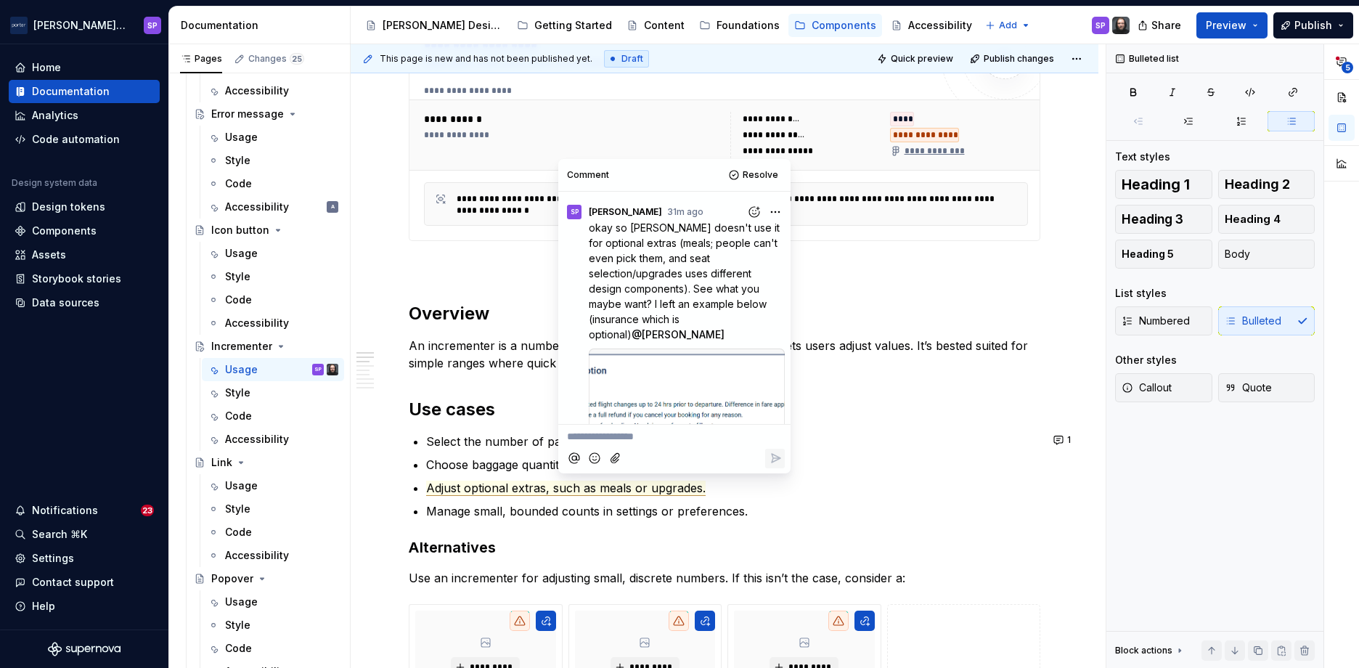
scroll to position [242, 0]
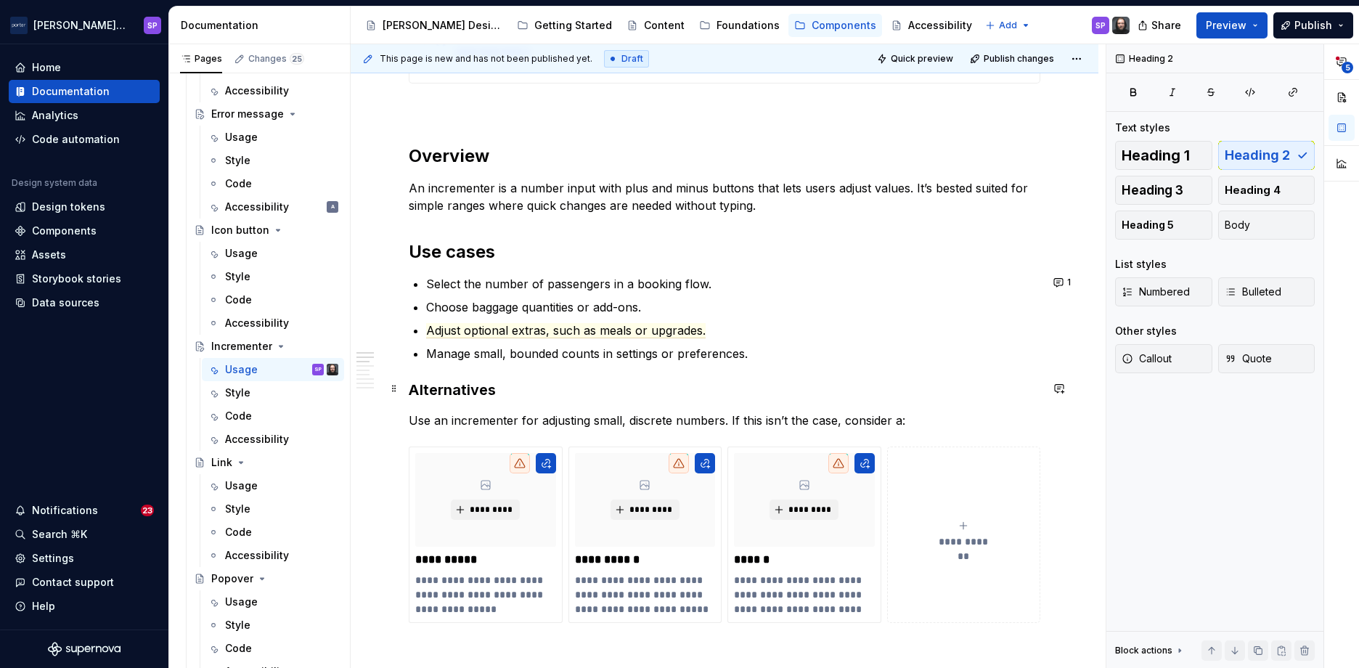
scroll to position [768, 0]
click at [523, 287] on p "Select the number of passengers in a booking flow." at bounding box center [733, 282] width 614 height 17
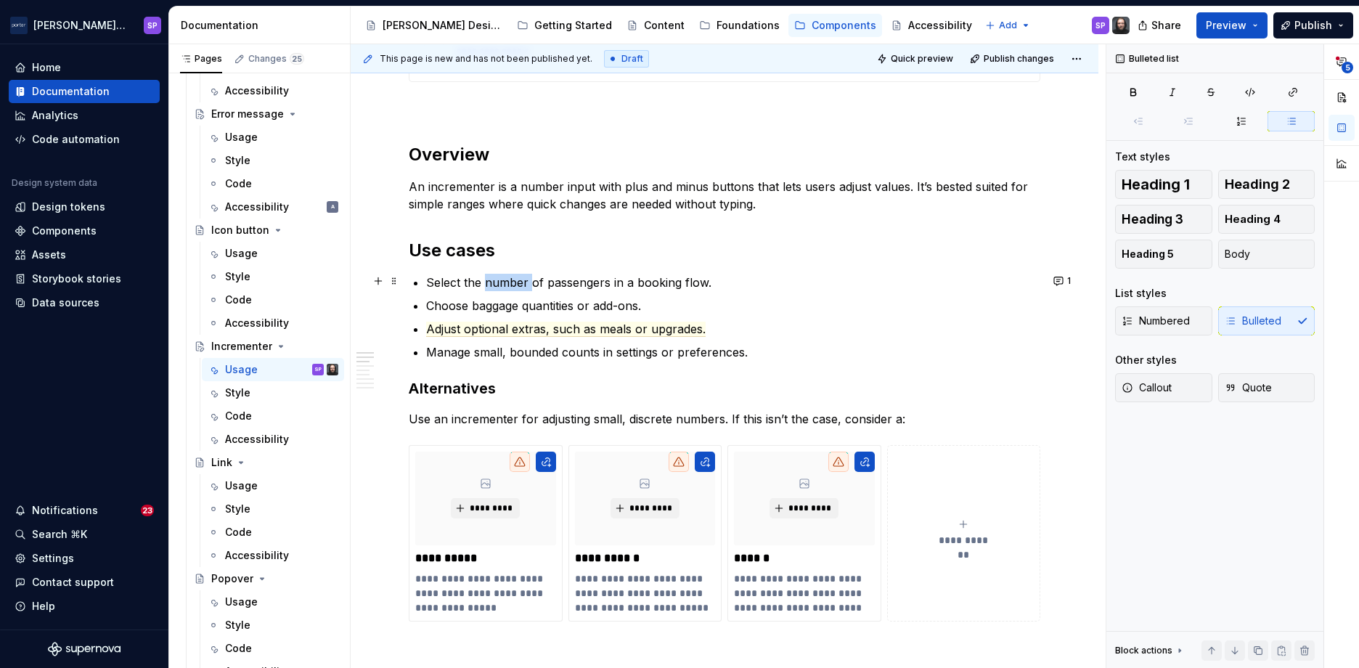
click at [523, 287] on p "Select the number of passengers in a booking flow." at bounding box center [733, 282] width 614 height 17
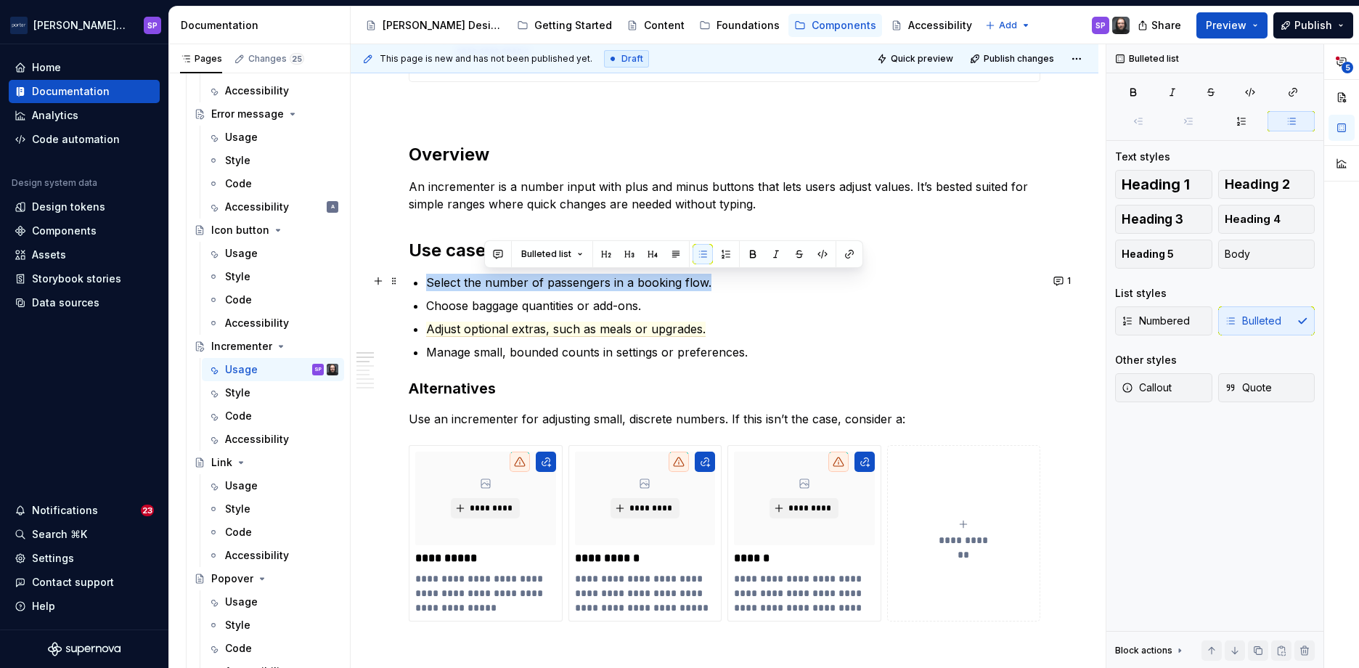
click at [523, 287] on p "Select the number of passengers in a booking flow." at bounding box center [733, 282] width 614 height 17
click at [603, 297] on p "Choose baggage quantities or add-ons." at bounding box center [733, 305] width 614 height 17
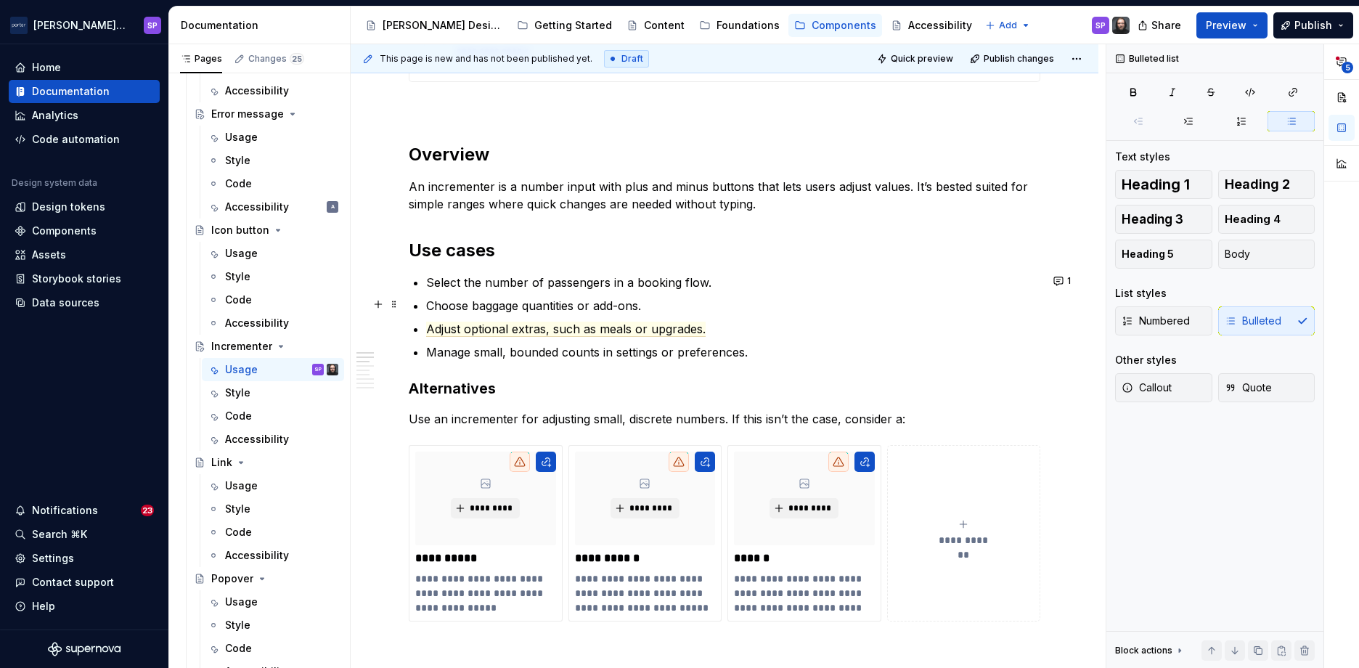
click at [571, 307] on p "Choose baggage quantities or add-ons." at bounding box center [733, 305] width 614 height 17
click at [539, 330] on span "Adjust optional extras, such as meals or upgrades." at bounding box center [566, 329] width 280 height 15
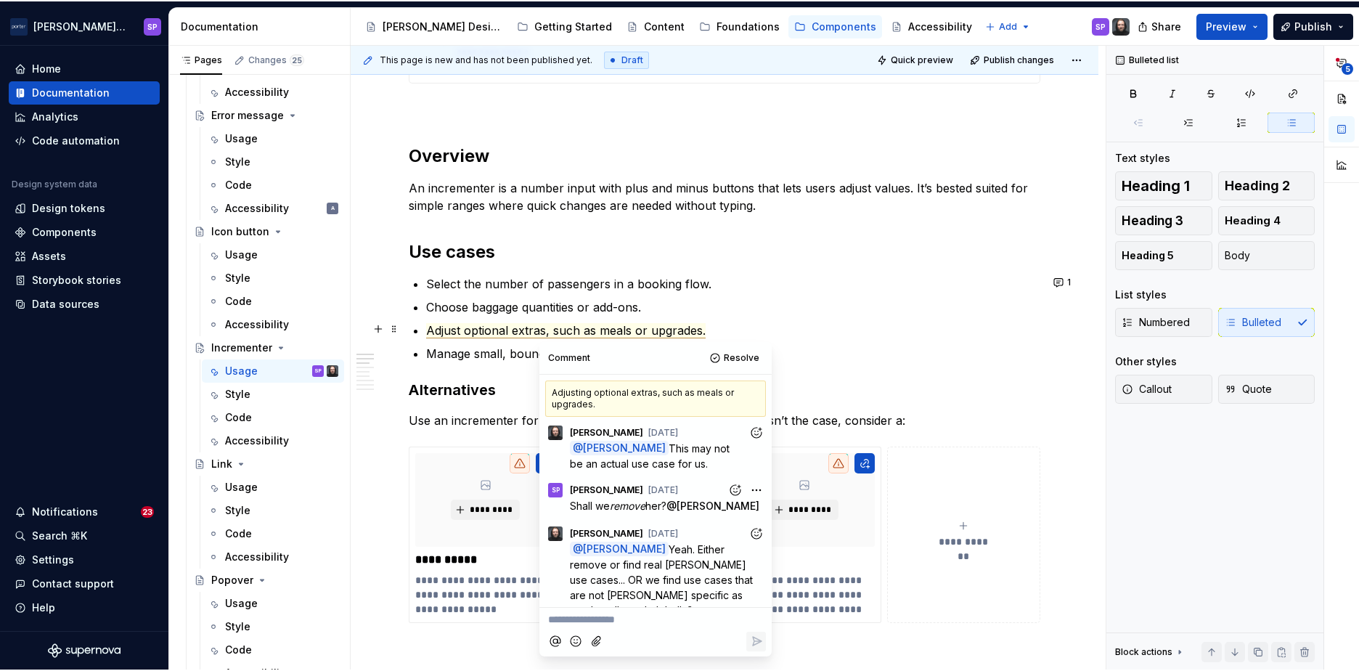
scroll to position [307, 0]
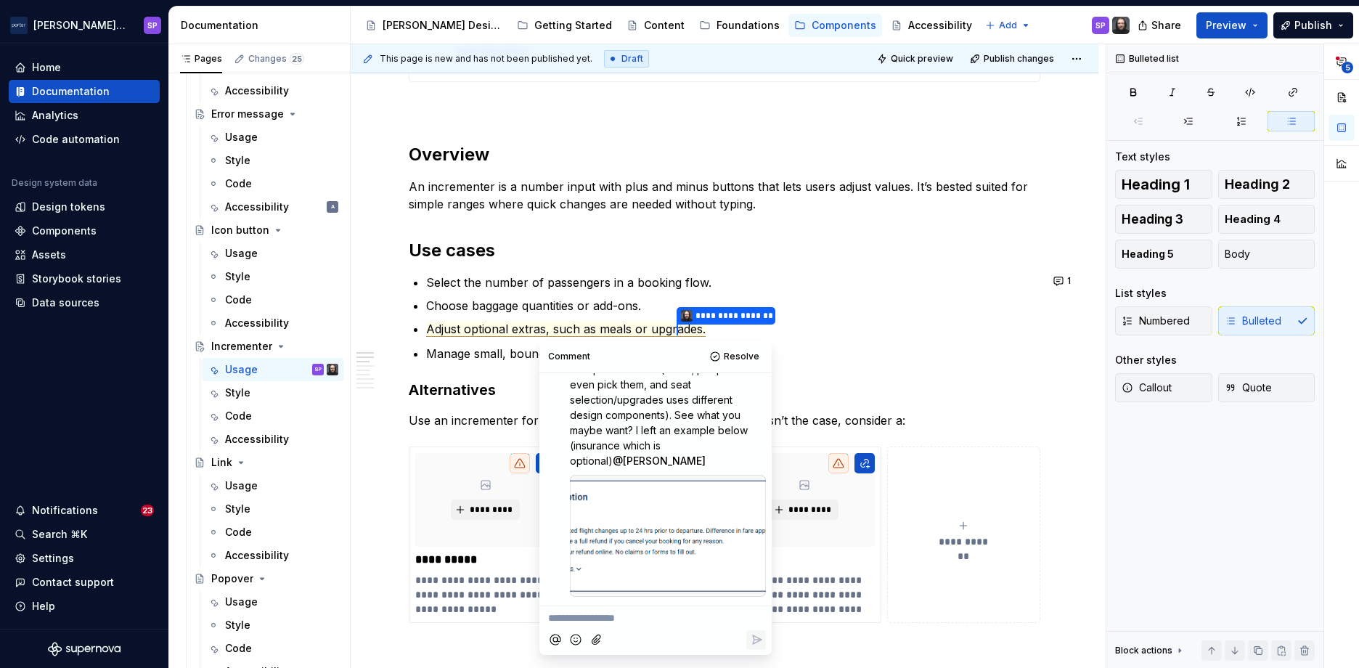
click at [637, 537] on div at bounding box center [668, 536] width 196 height 123
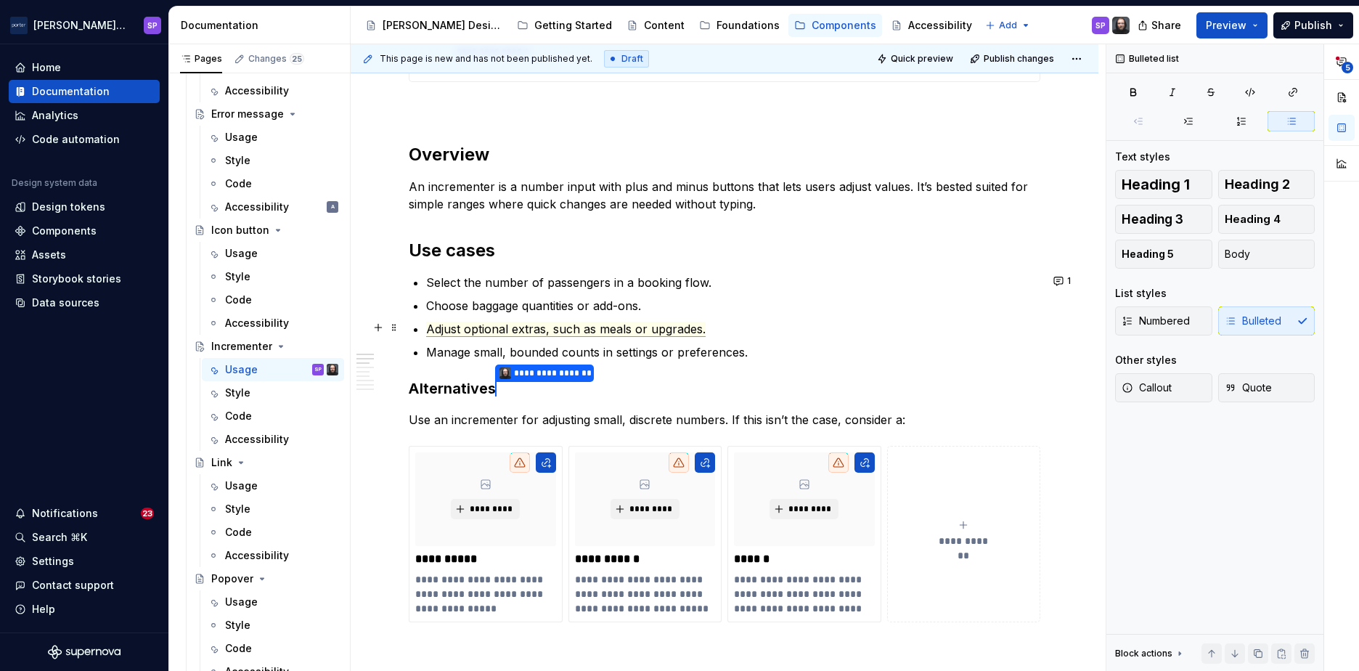
click at [475, 323] on span "Adjust optional extras, such as meals or upgrades." at bounding box center [566, 329] width 280 height 15
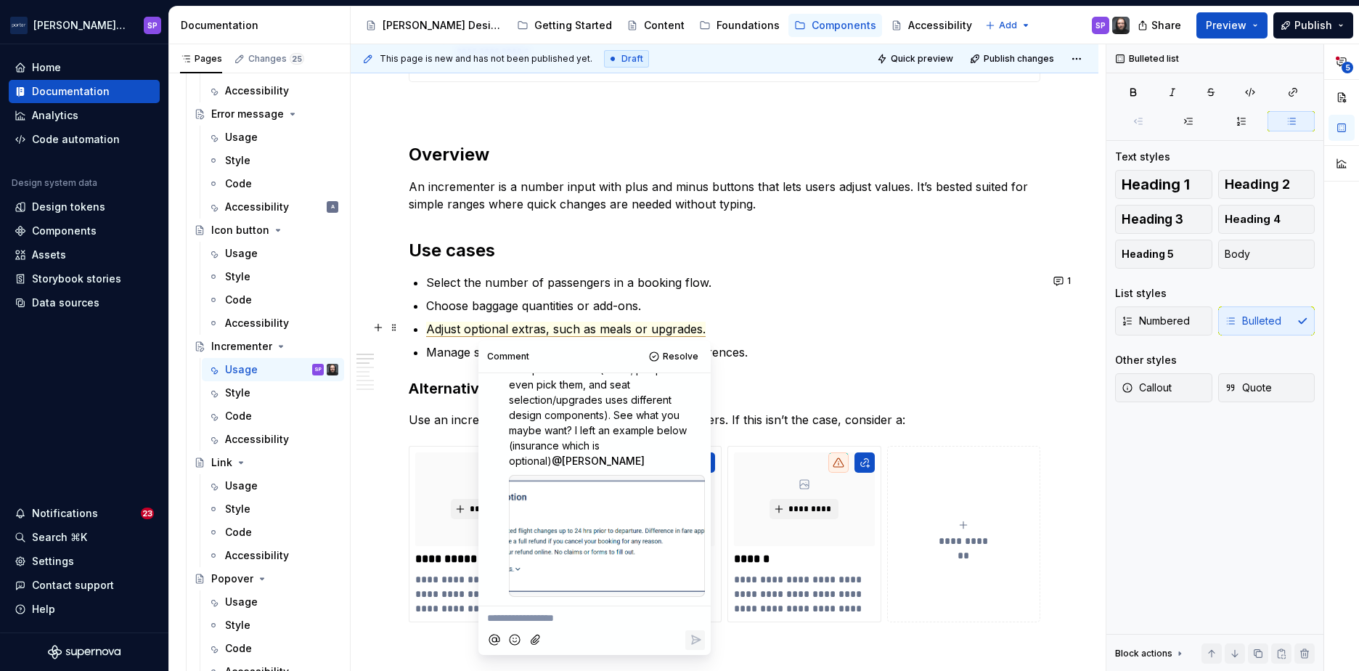
click at [484, 330] on span "Adjust optional extras, such as meals or upgrades." at bounding box center [566, 329] width 280 height 15
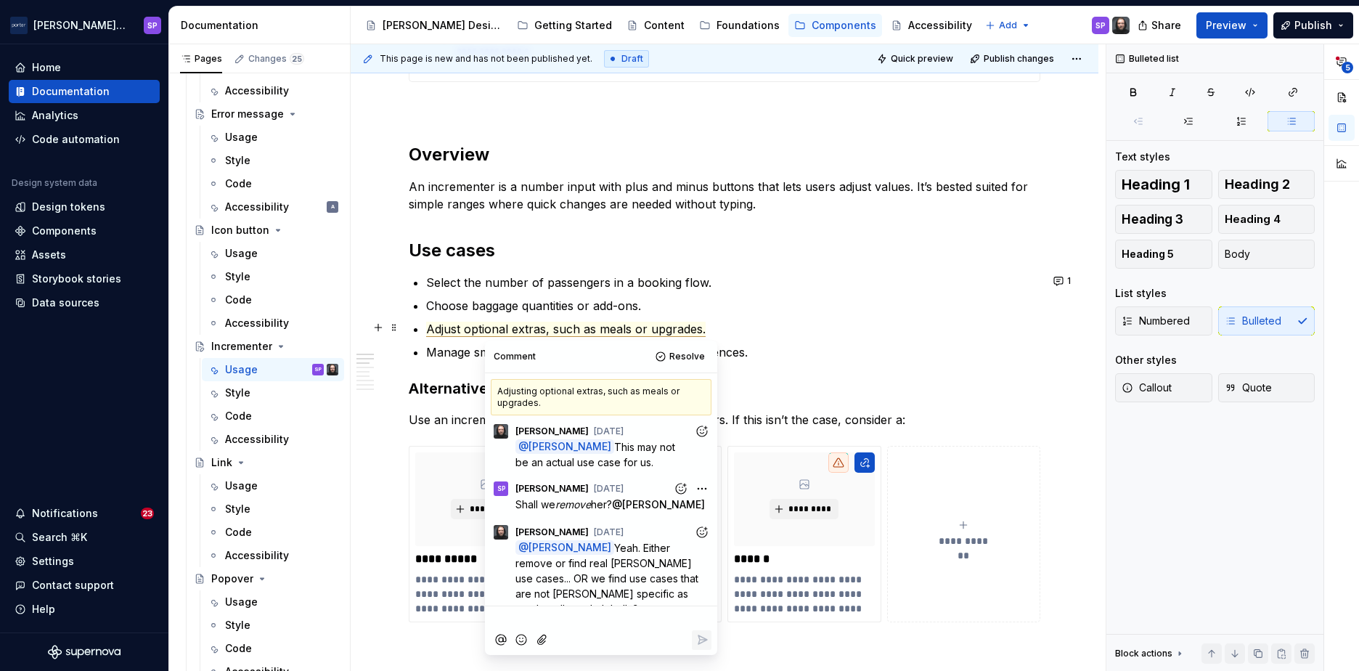
scroll to position [0, 0]
click at [484, 330] on span "Adjust optional extras, such as meals or upgrades." at bounding box center [566, 329] width 280 height 15
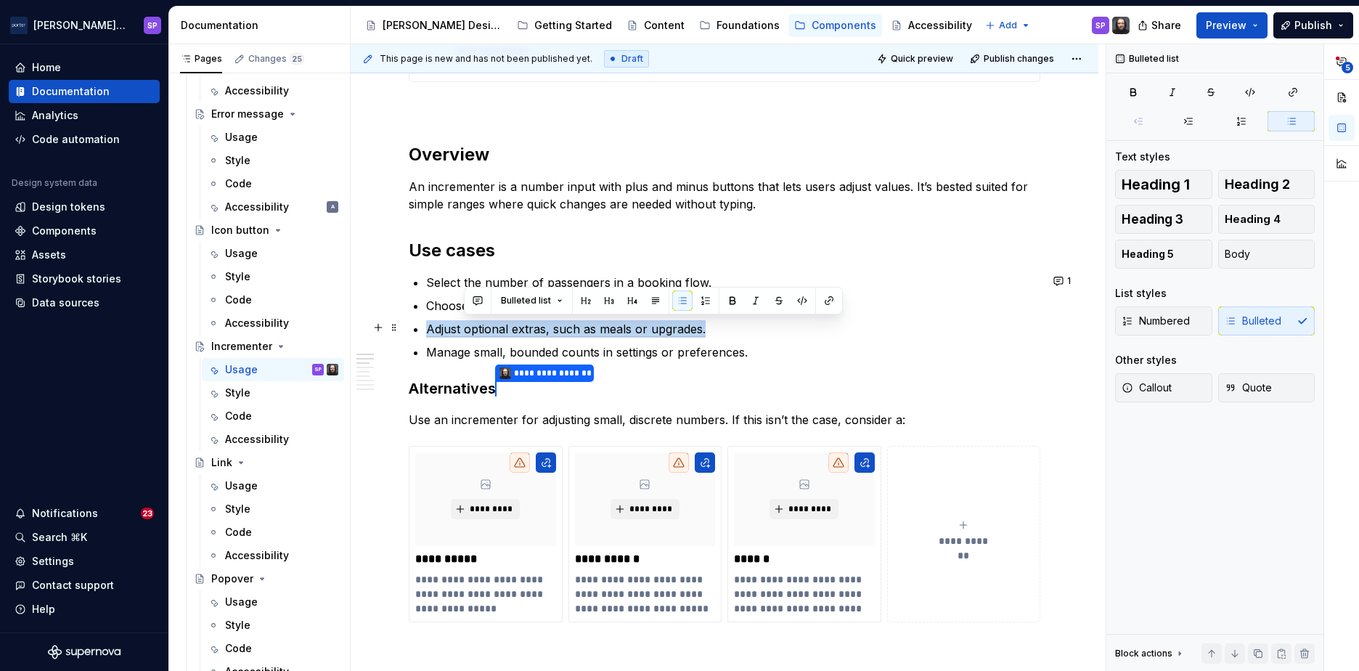
click at [484, 330] on span "Adjust optional extras, such as meals or upgrades." at bounding box center [566, 329] width 280 height 15
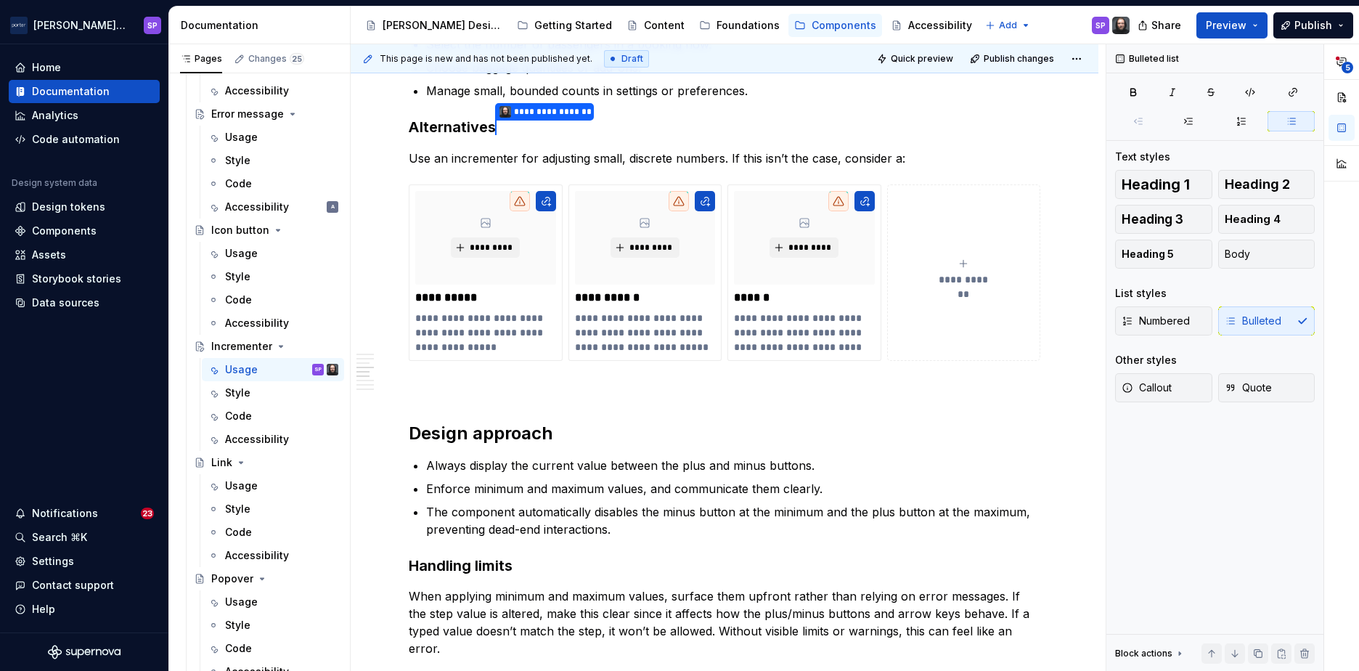
scroll to position [1123, 0]
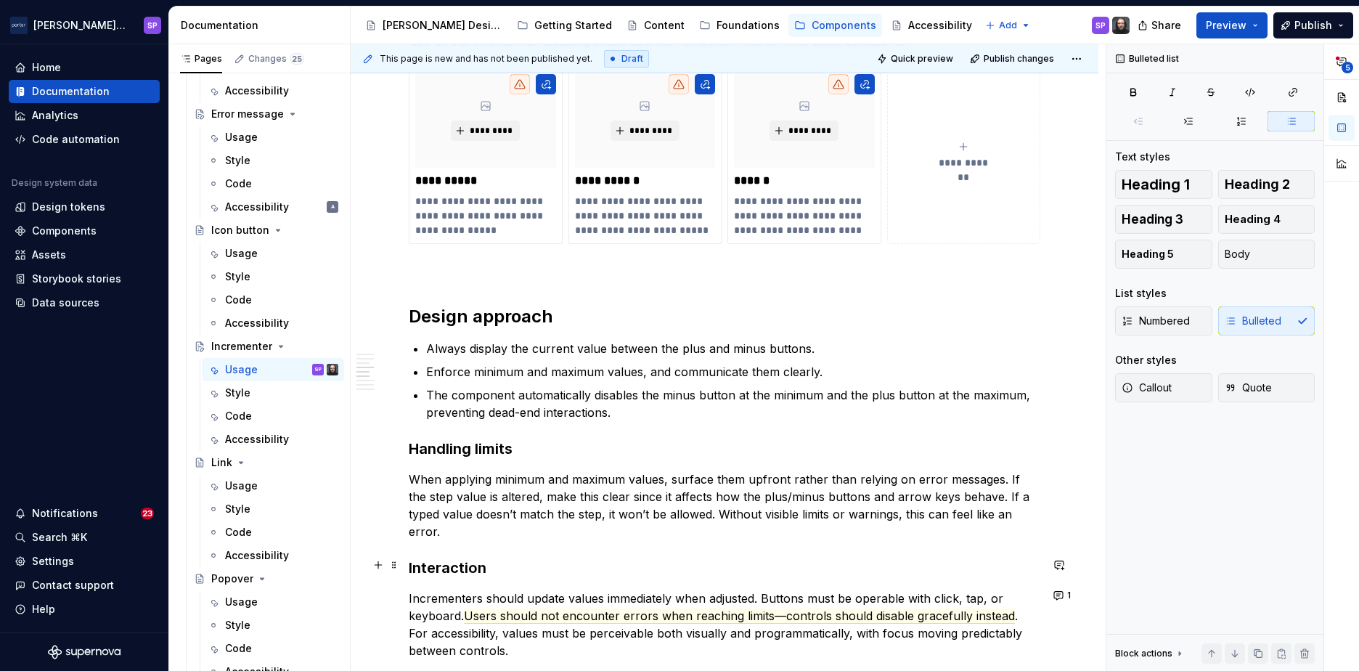
click at [507, 561] on h3 "Interaction" at bounding box center [725, 568] width 632 height 20
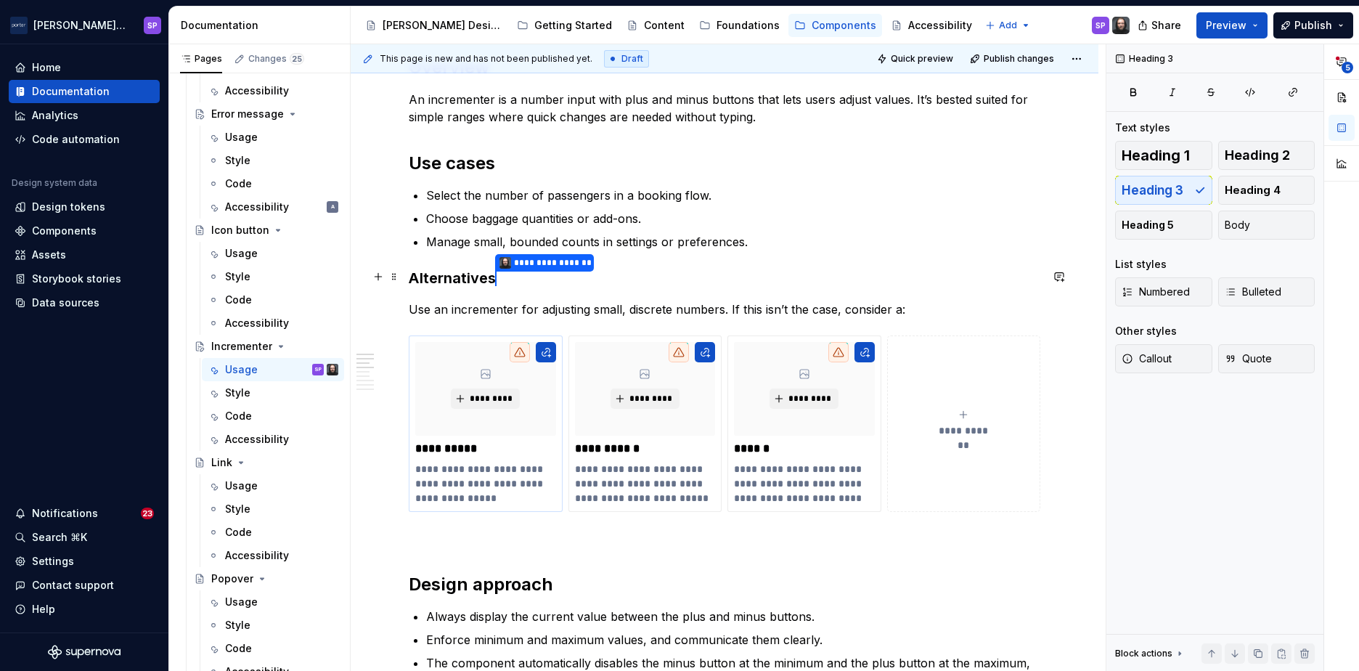
scroll to position [855, 0]
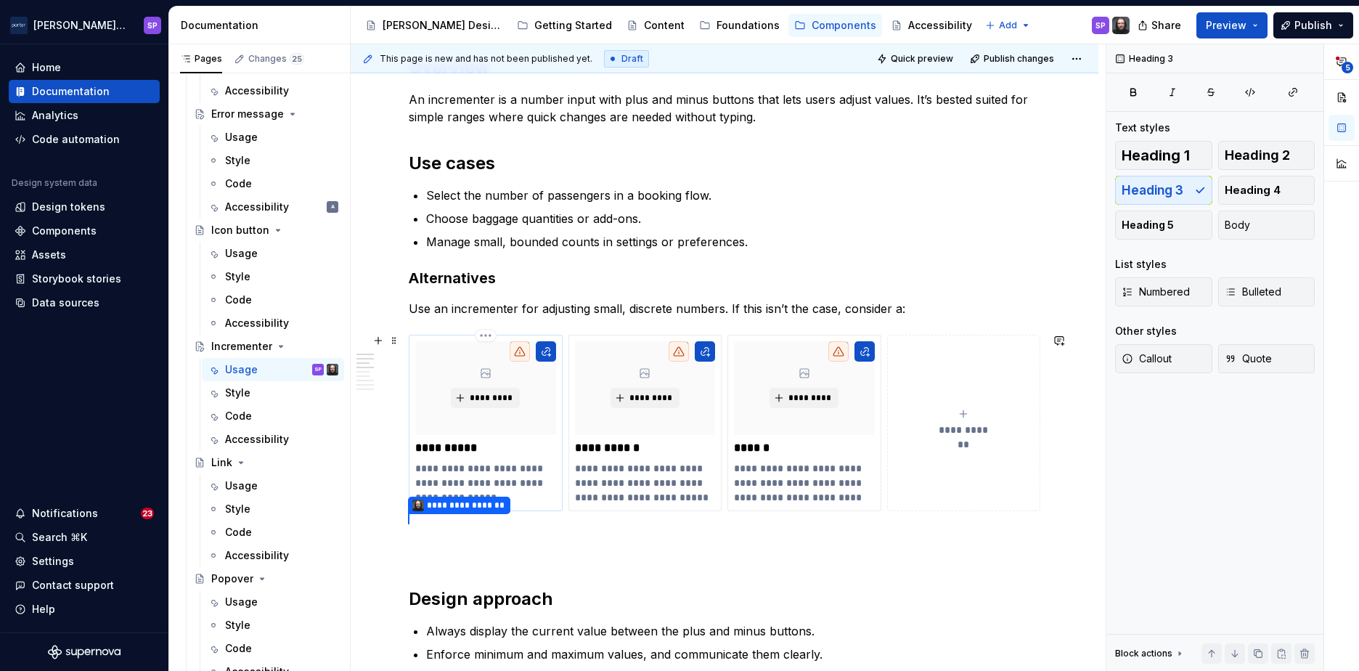
click at [456, 473] on p "**********" at bounding box center [484, 483] width 139 height 44
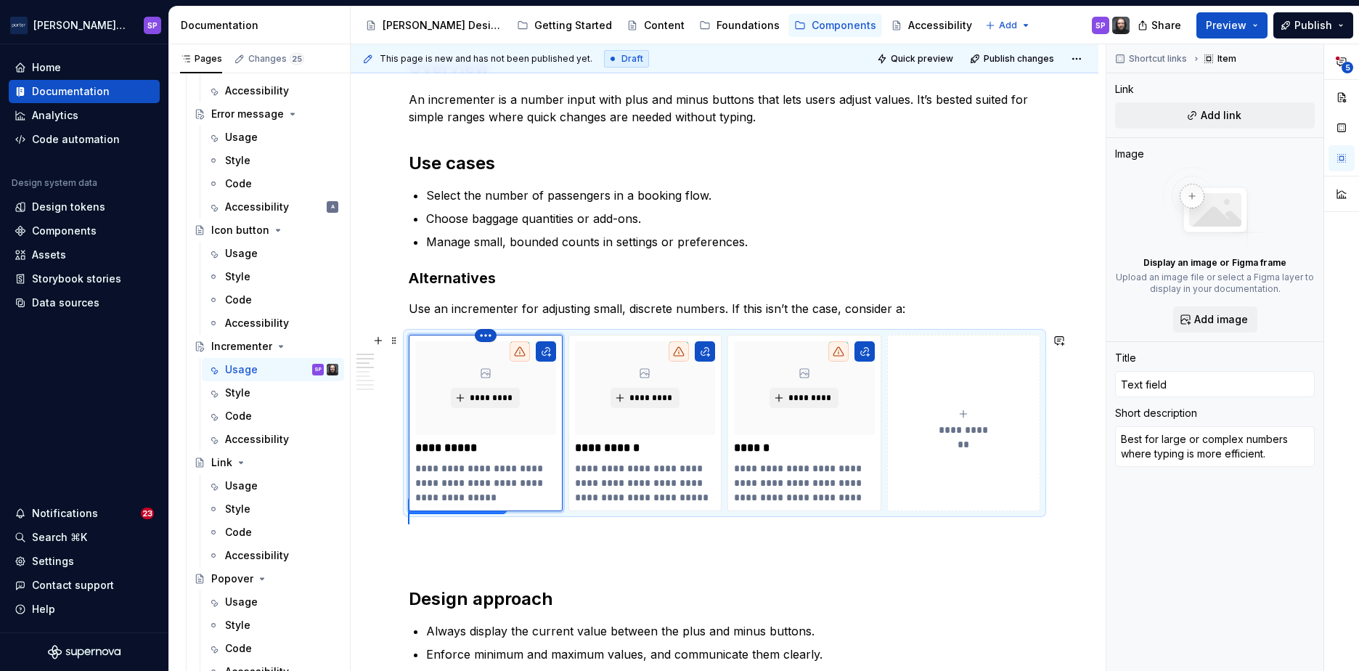
click at [488, 336] on html "[PERSON_NAME] Airlines SP Home Documentation Analytics Code automation Design s…" at bounding box center [679, 335] width 1359 height 671
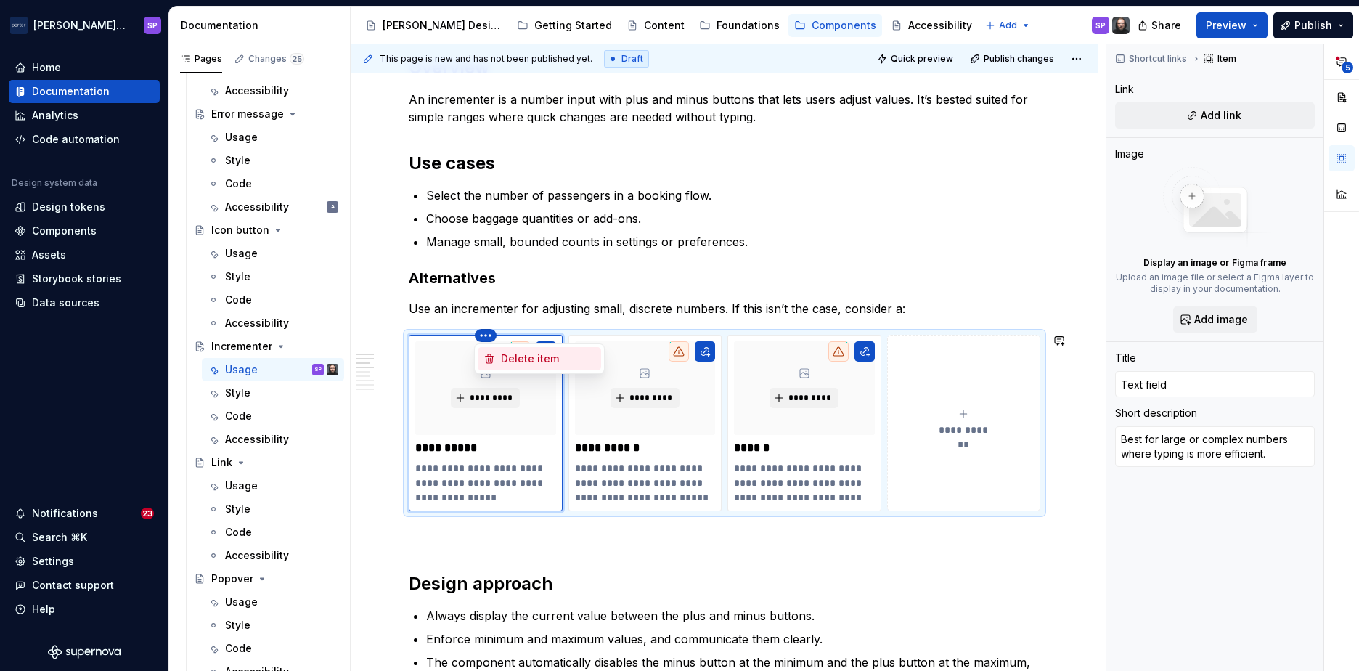
click at [511, 364] on div "Delete item" at bounding box center [548, 358] width 94 height 15
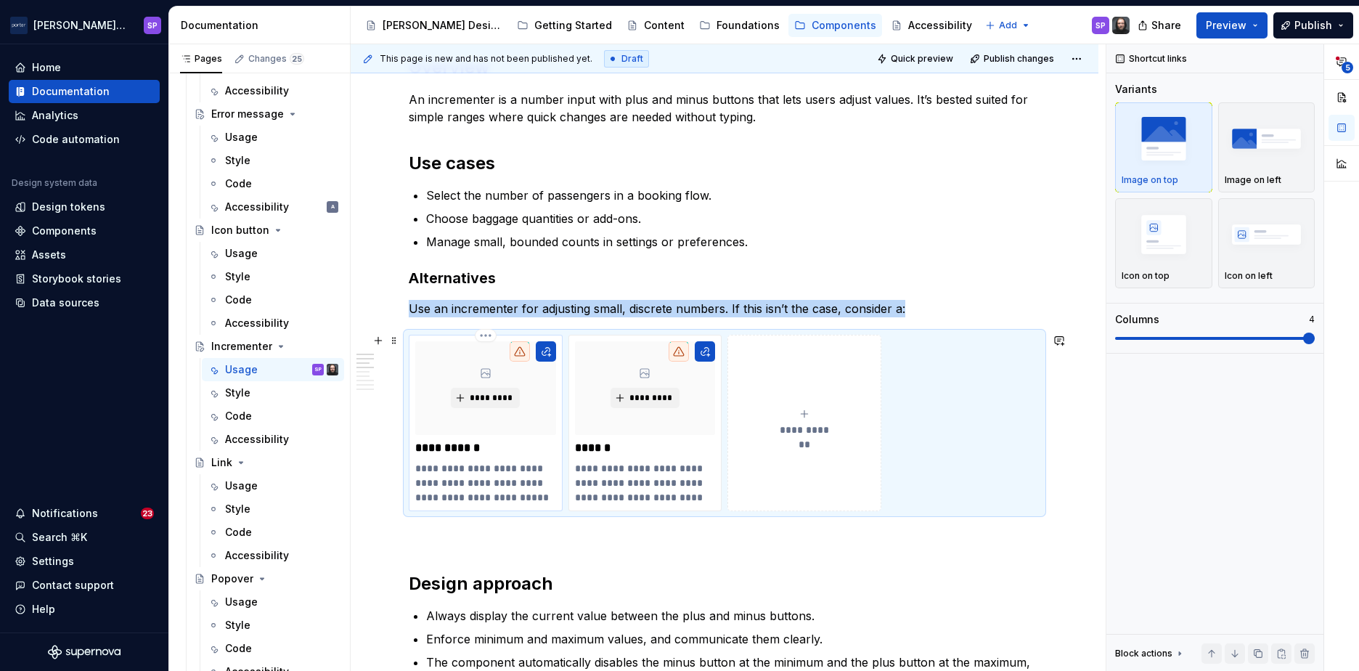
click at [543, 489] on p "**********" at bounding box center [484, 483] width 139 height 44
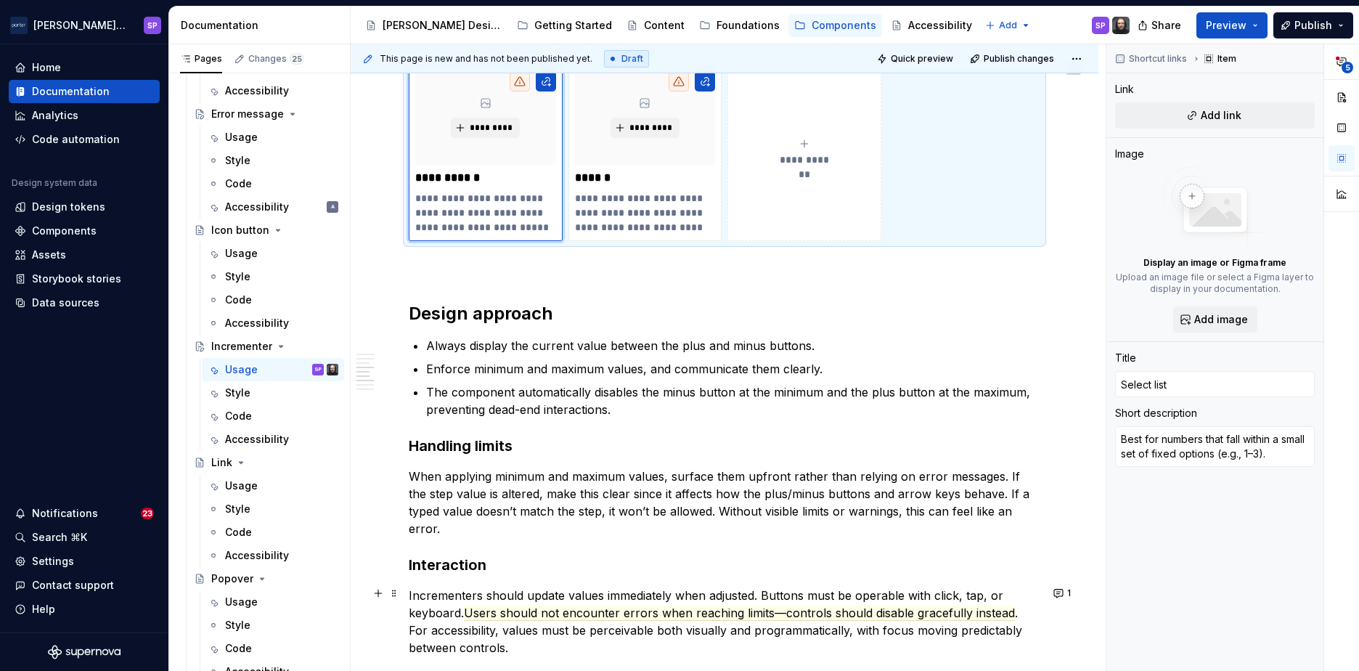
scroll to position [1213, 0]
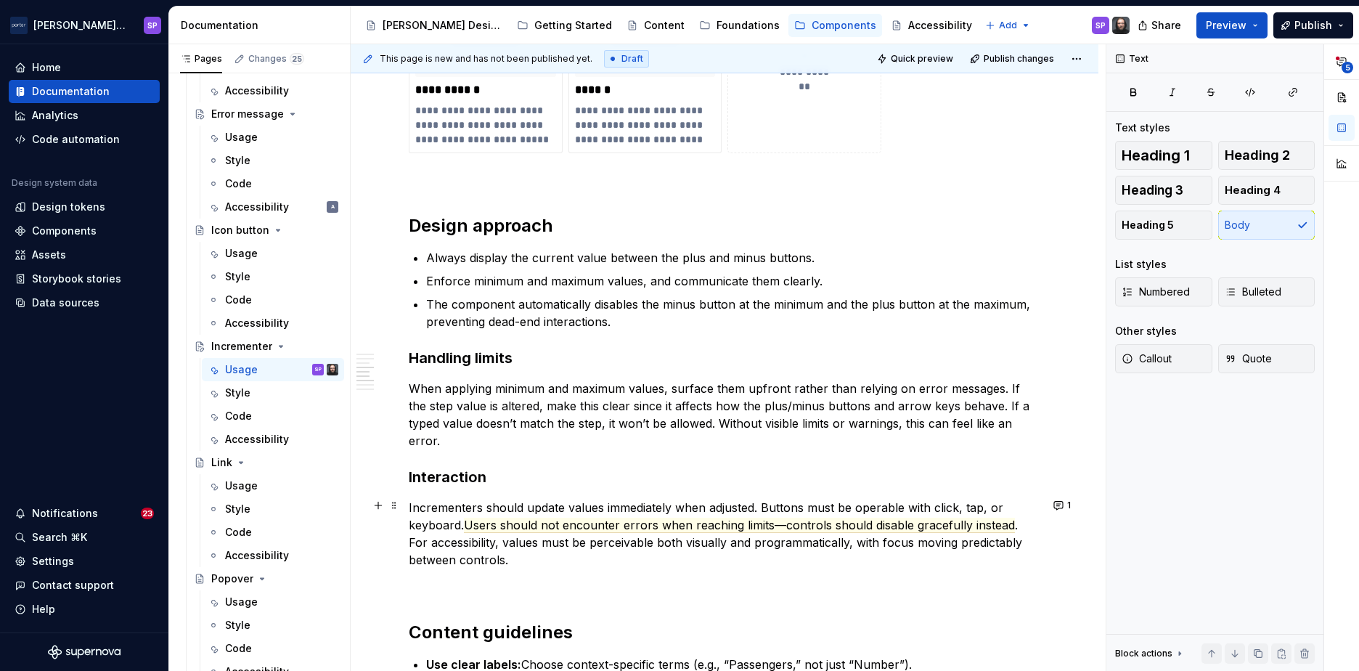
click at [605, 554] on p "Incrementers should update values immediately when adjusted. Buttons must be op…" at bounding box center [725, 534] width 632 height 70
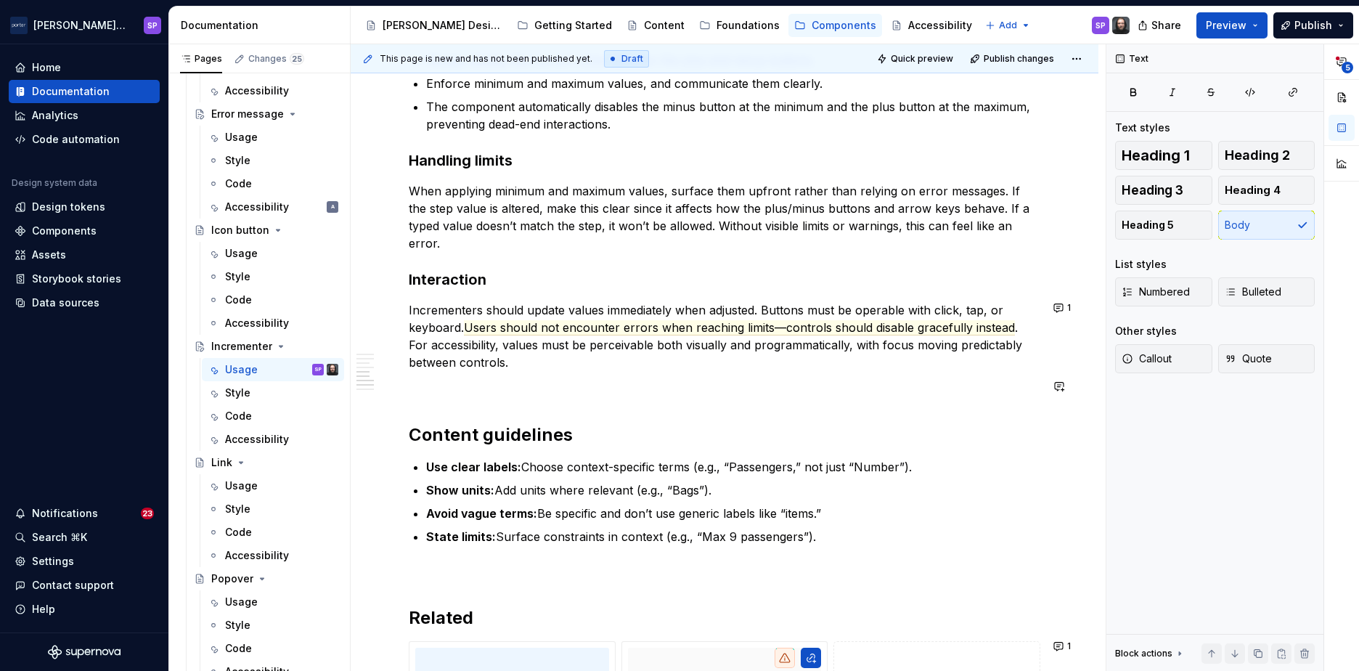
scroll to position [1417, 0]
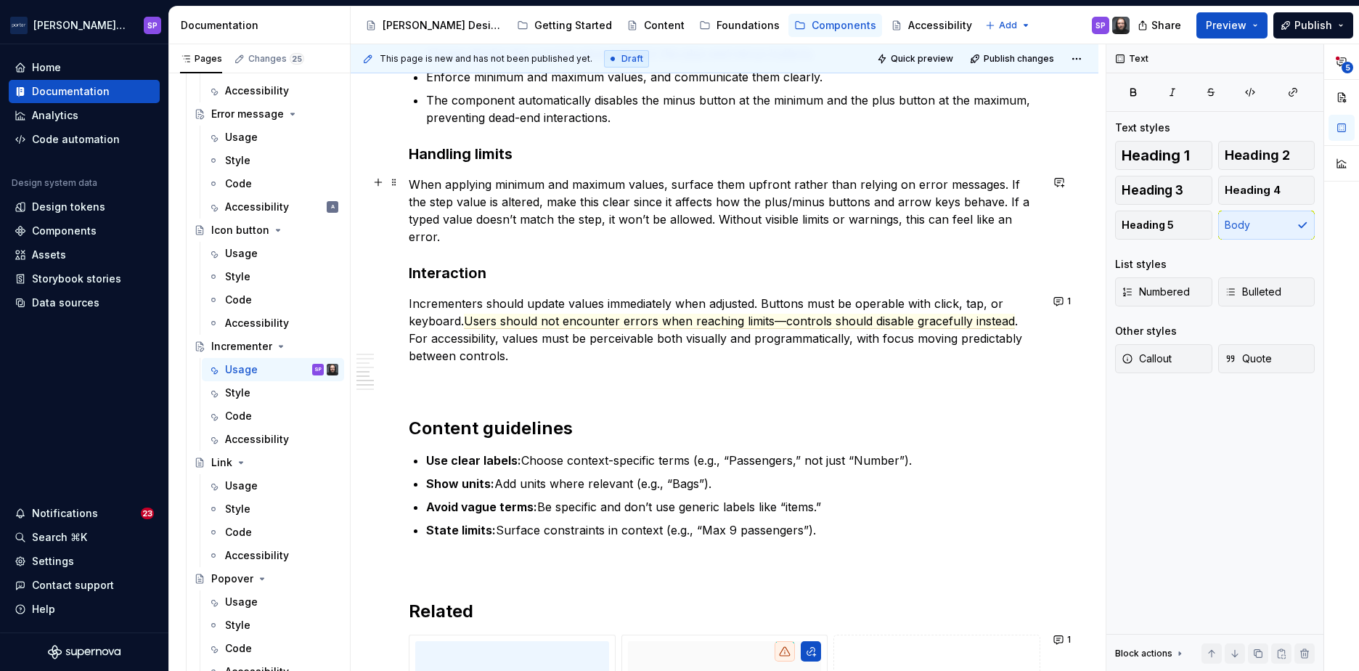
click at [521, 219] on p "When applying minimum and maximum values, surface them upfront rather than rely…" at bounding box center [725, 211] width 632 height 70
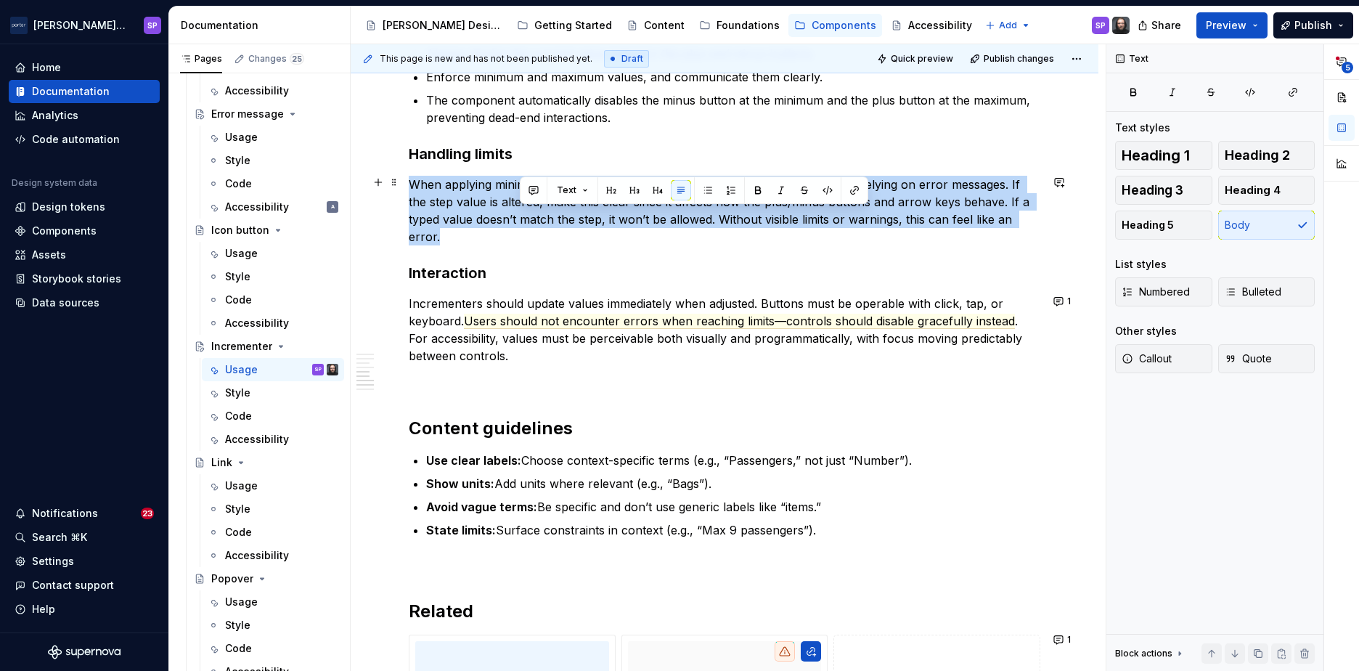
click at [521, 219] on p "When applying minimum and maximum values, surface them upfront rather than rely…" at bounding box center [725, 211] width 632 height 70
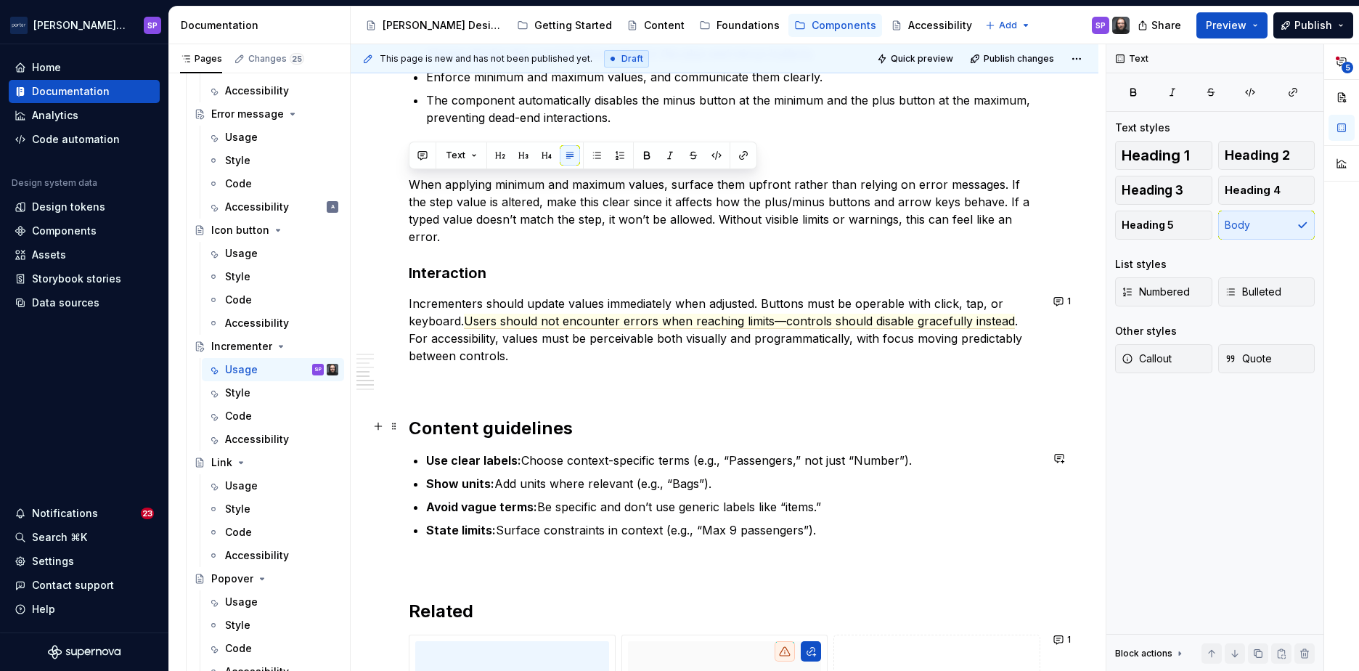
click at [635, 421] on h2 "Content guidelines" at bounding box center [725, 428] width 632 height 23
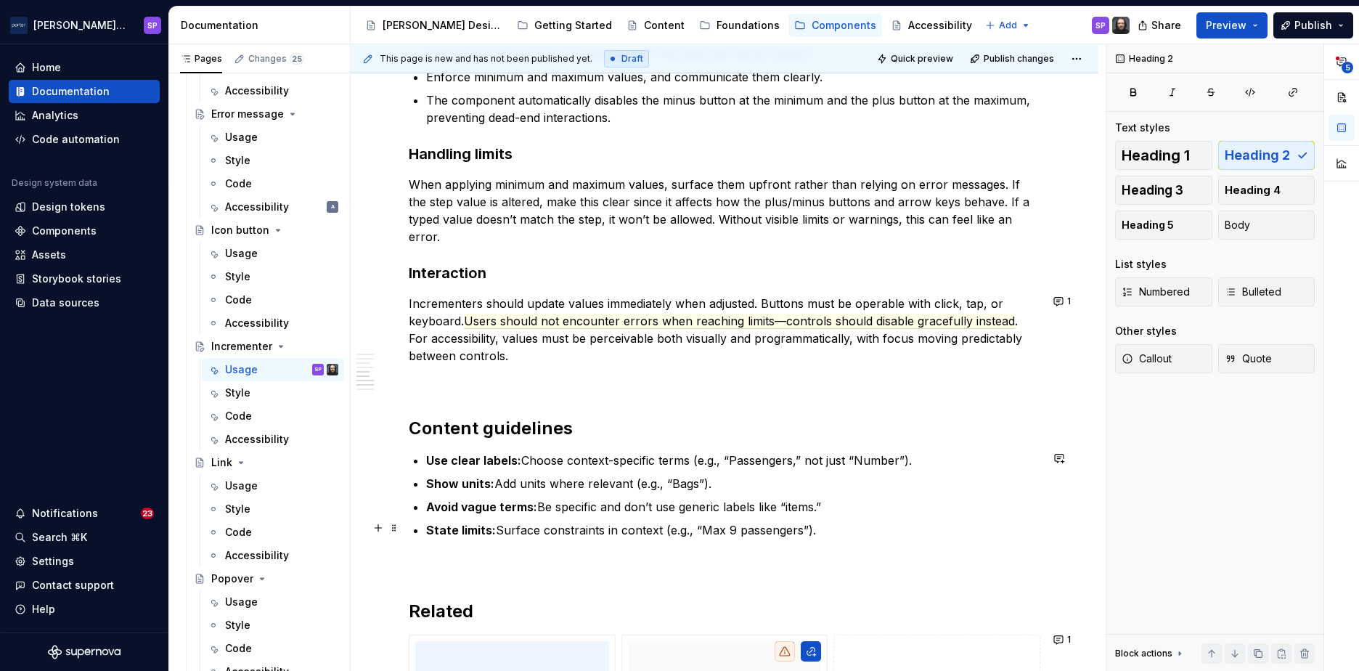
click at [616, 521] on p "State limits: Surface constraints in context (e.g., “Max 9 passengers”)." at bounding box center [733, 529] width 614 height 17
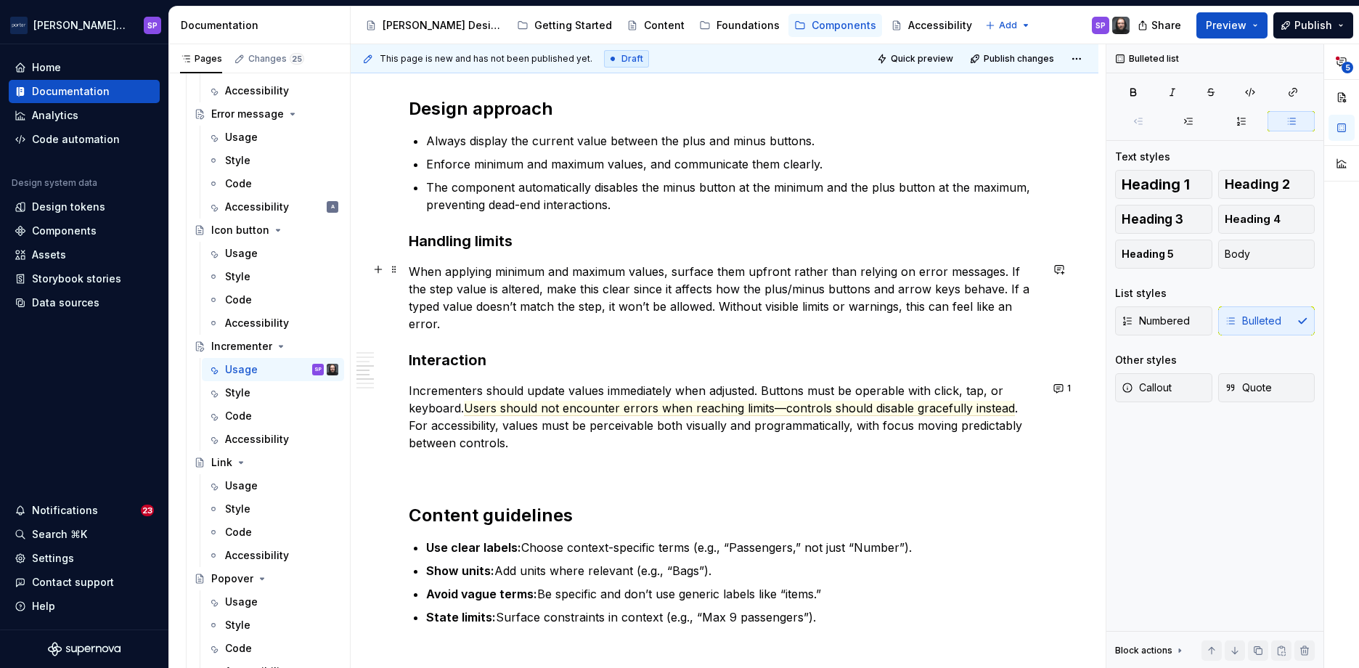
scroll to position [1337, 0]
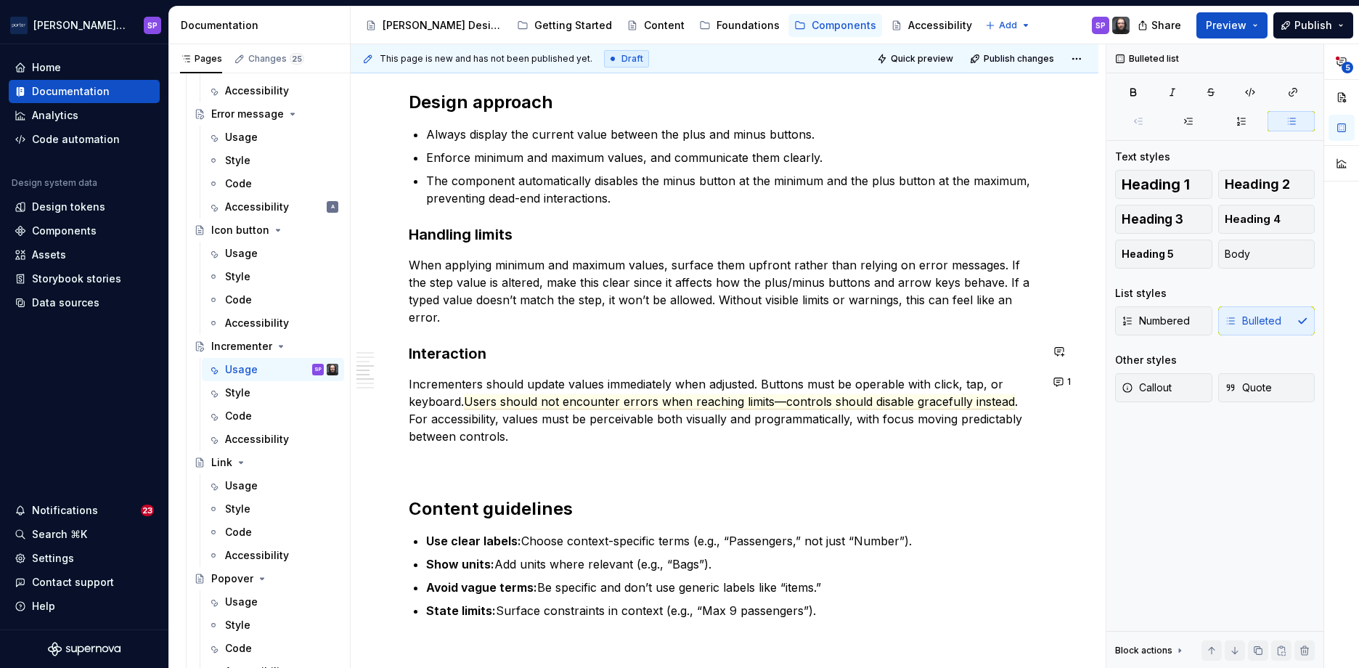
type textarea "*"
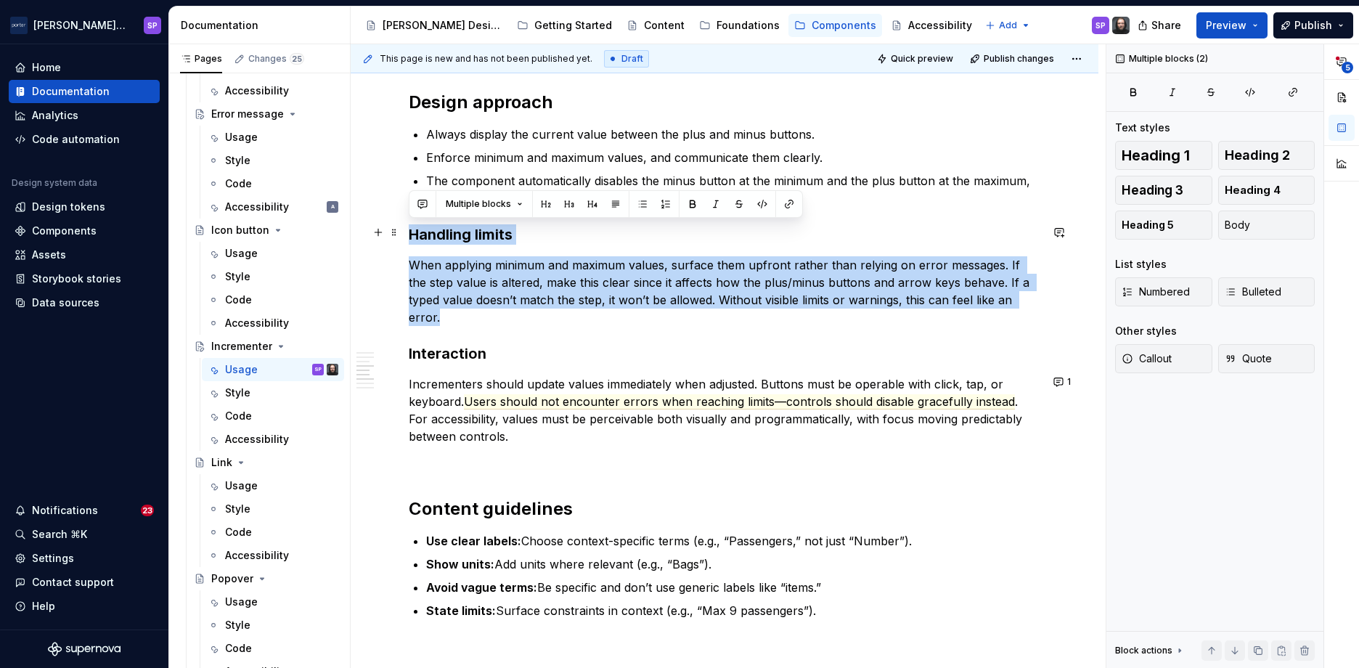
drag, startPoint x: 446, startPoint y: 319, endPoint x: 404, endPoint y: 224, distance: 103.7
click at [404, 224] on div "**********" at bounding box center [725, 121] width 748 height 2376
click at [418, 201] on button "button" at bounding box center [422, 204] width 20 height 20
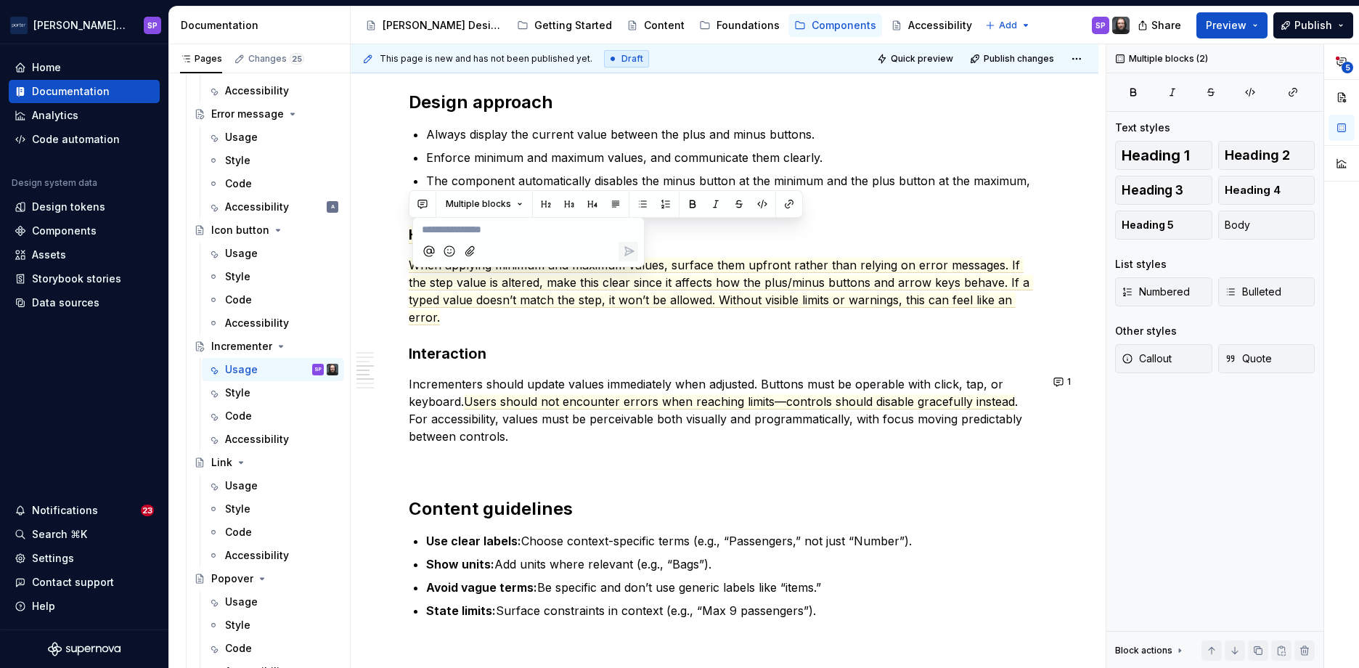
click at [679, 366] on div "**********" at bounding box center [725, 28] width 632 height 2123
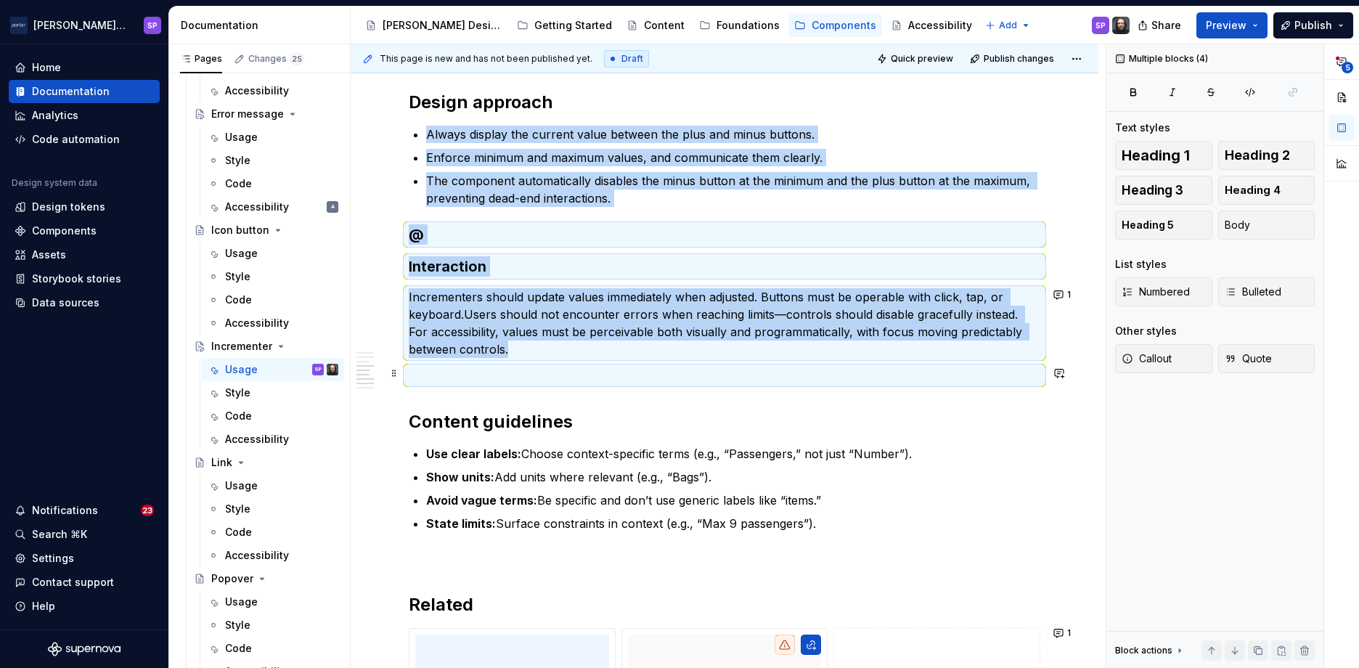
click at [675, 367] on p at bounding box center [725, 375] width 632 height 17
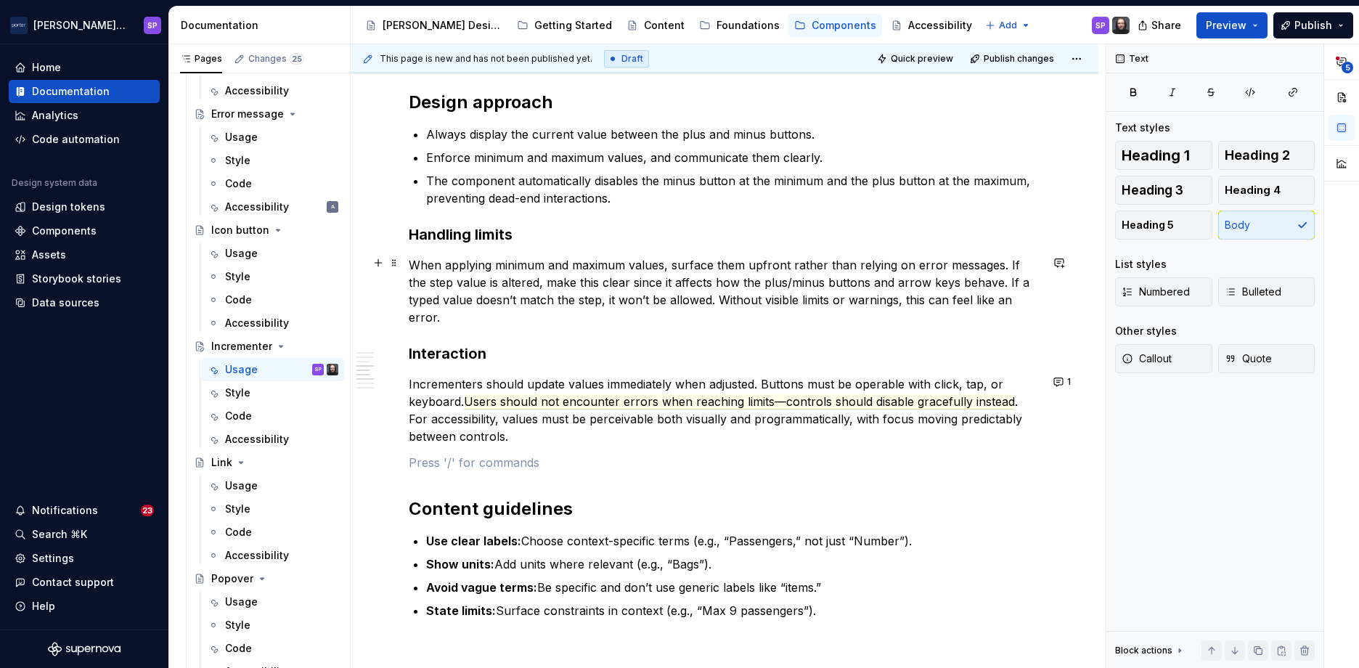
click at [549, 269] on p "When applying minimum and maximum values, surface them upfront rather than rely…" at bounding box center [725, 291] width 632 height 70
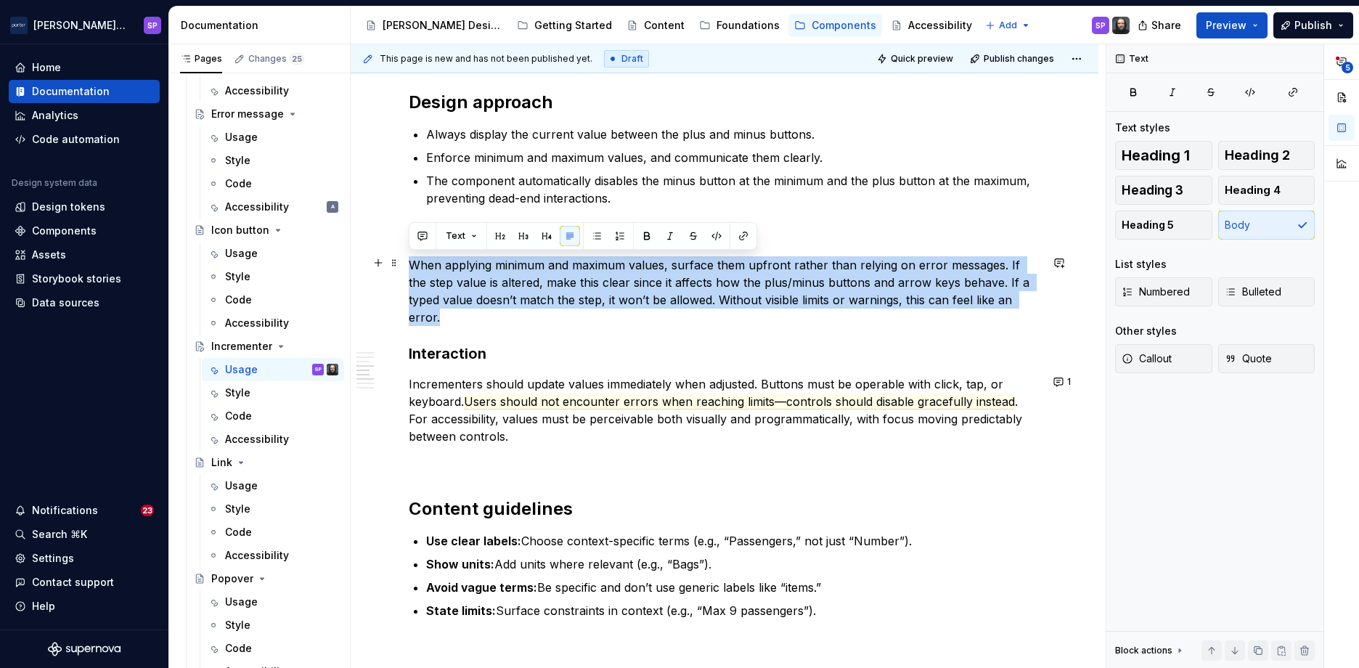
click at [549, 269] on p "When applying minimum and maximum values, surface them upfront rather than rely…" at bounding box center [725, 291] width 632 height 70
click at [420, 235] on button "button" at bounding box center [422, 236] width 20 height 20
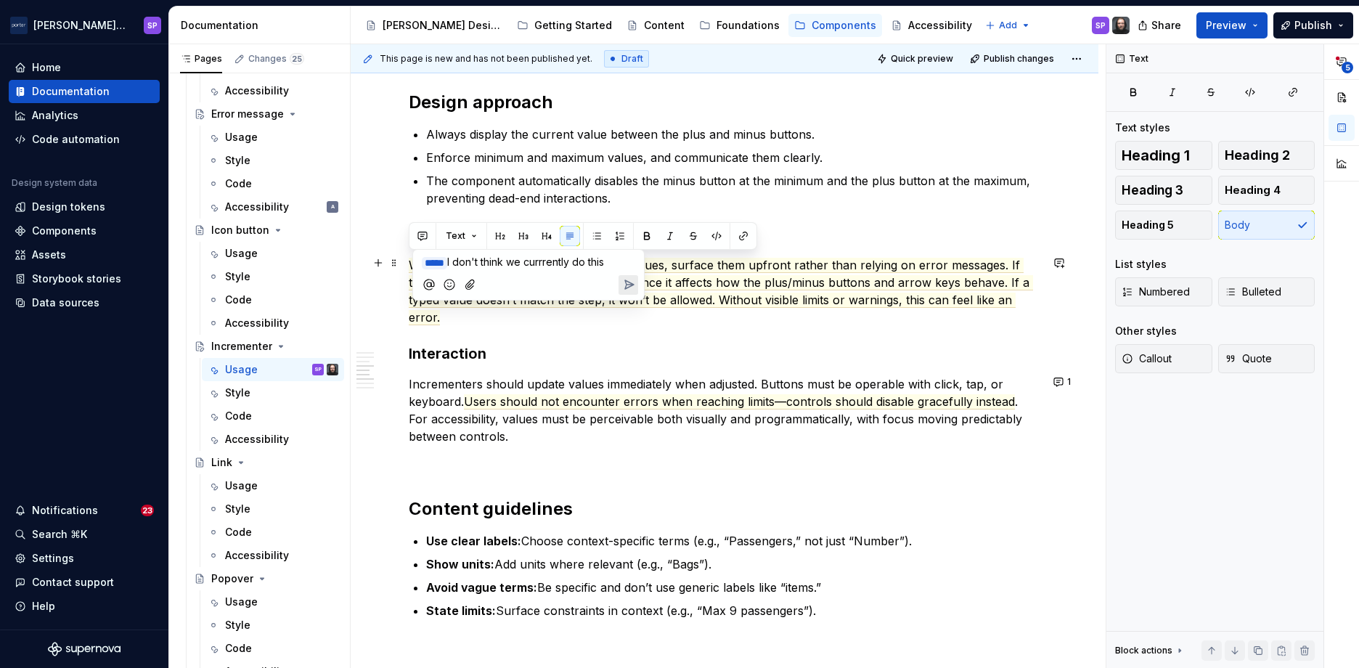
click at [562, 259] on span "I don't think we currrently do this" at bounding box center [525, 262] width 157 height 12
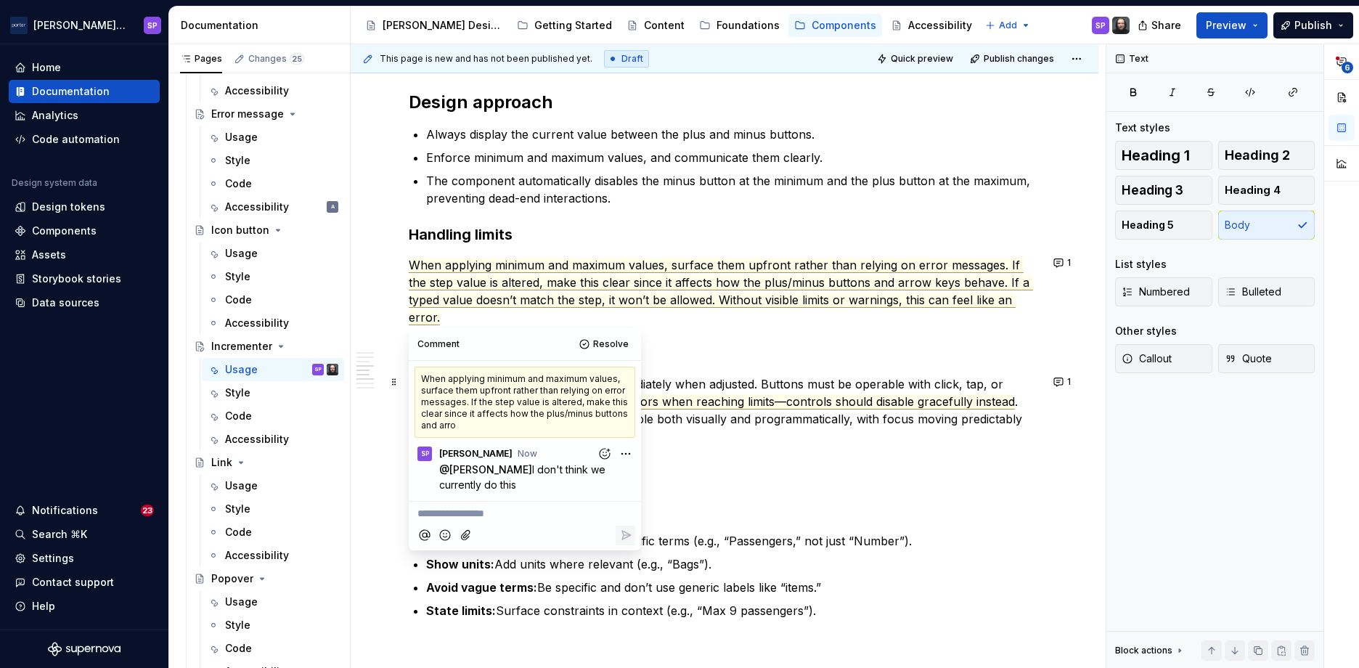
click at [733, 407] on span "Users should not encounter errors when reaching limits—controls should disable …" at bounding box center [739, 401] width 551 height 15
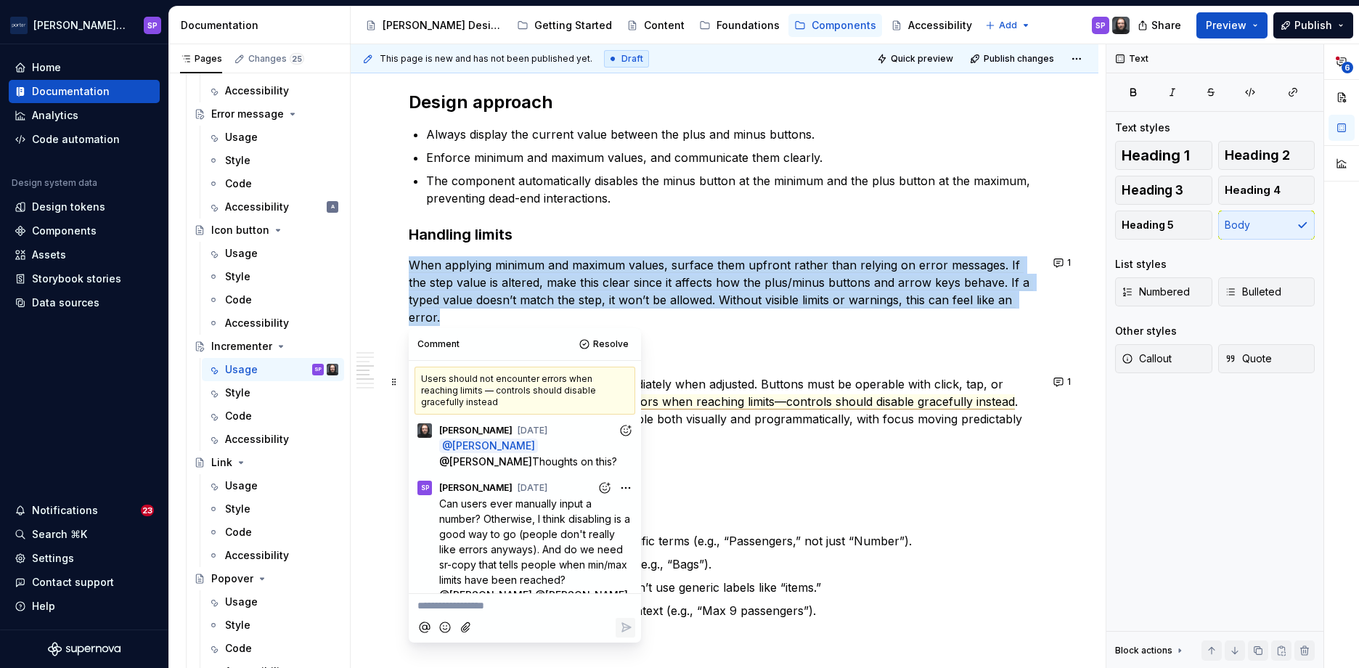
scroll to position [363, 0]
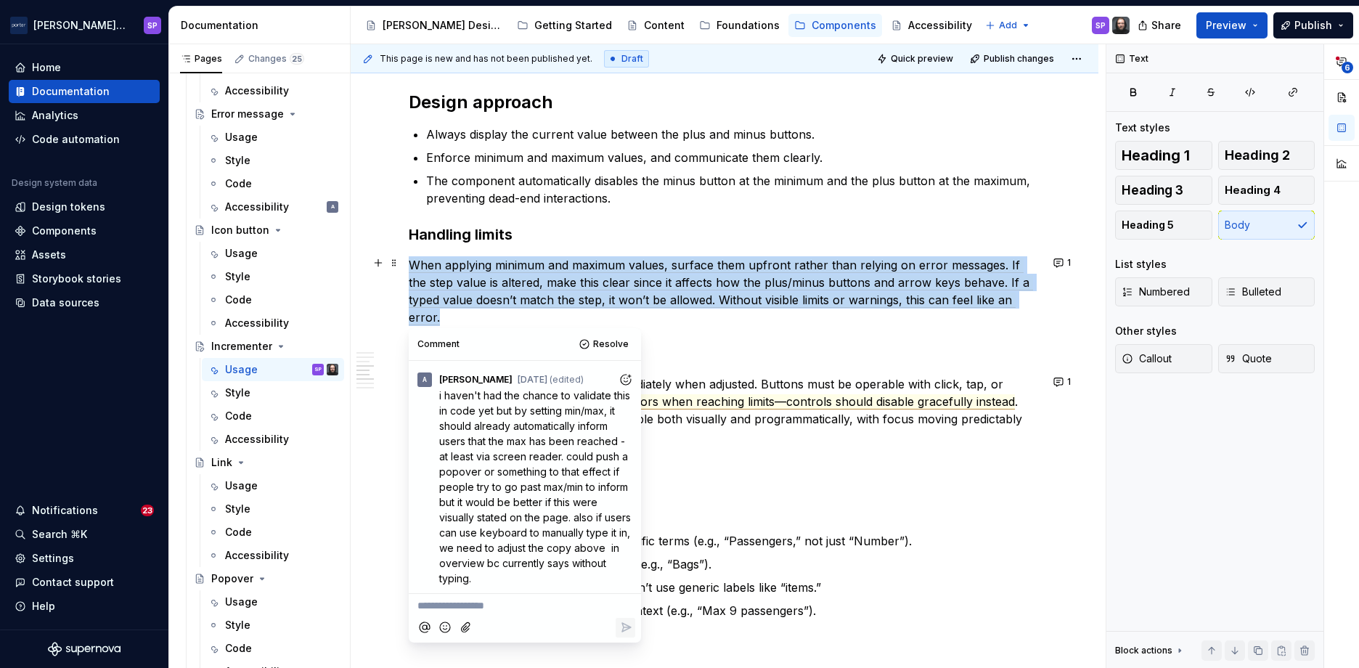
click at [709, 289] on p "When applying minimum and maximum values, surface them upfront rather than rely…" at bounding box center [725, 291] width 632 height 70
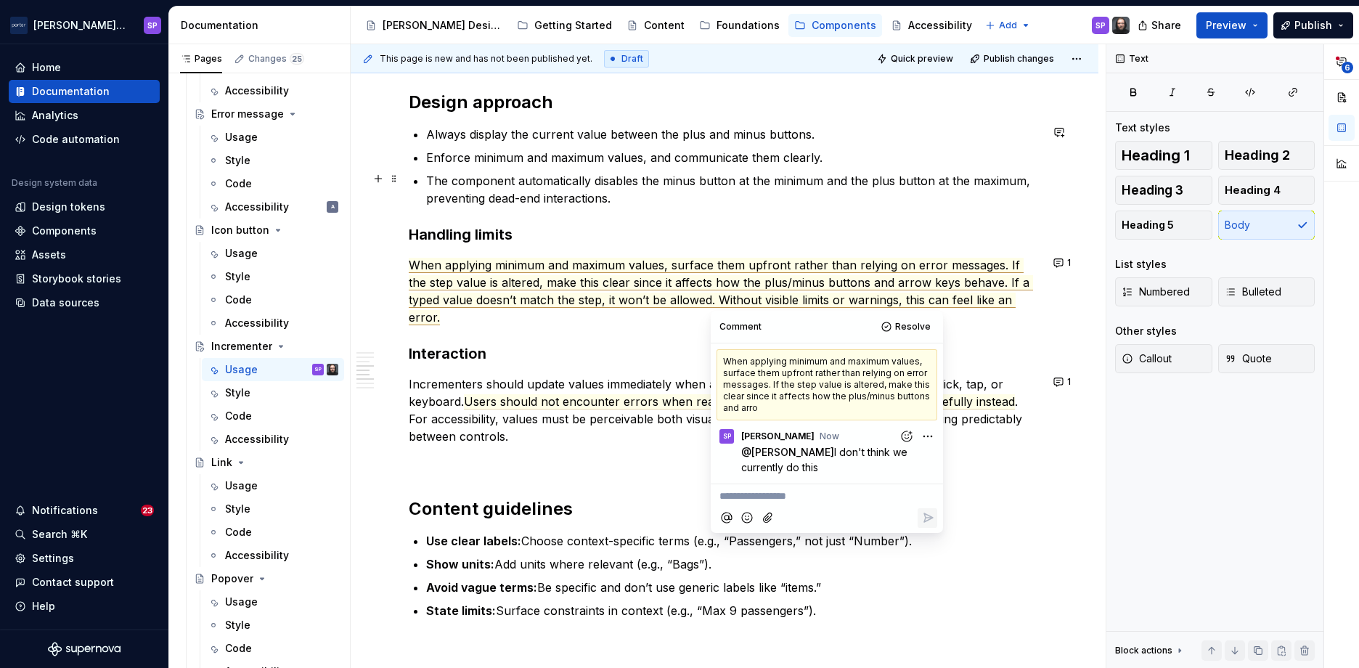
click at [643, 165] on ul "Always display the current value between the plus and minus buttons. Enforce mi…" at bounding box center [733, 166] width 614 height 81
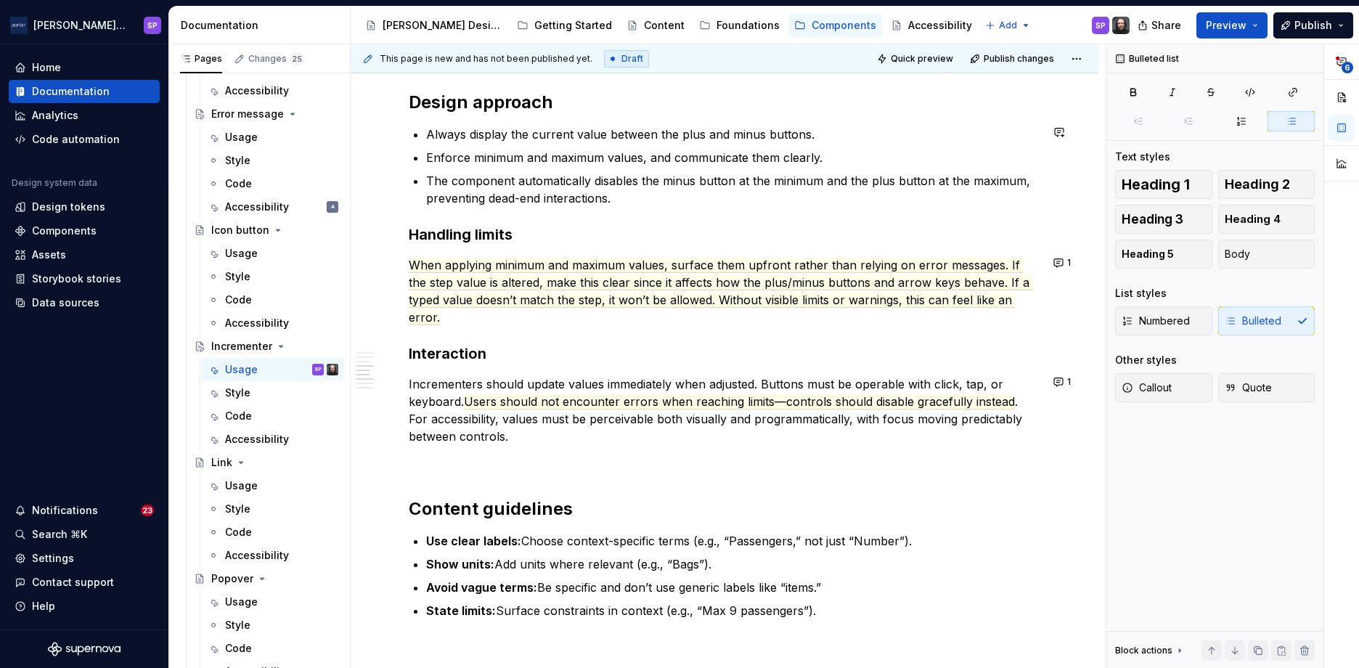
click at [619, 113] on div "**********" at bounding box center [725, 28] width 632 height 2123
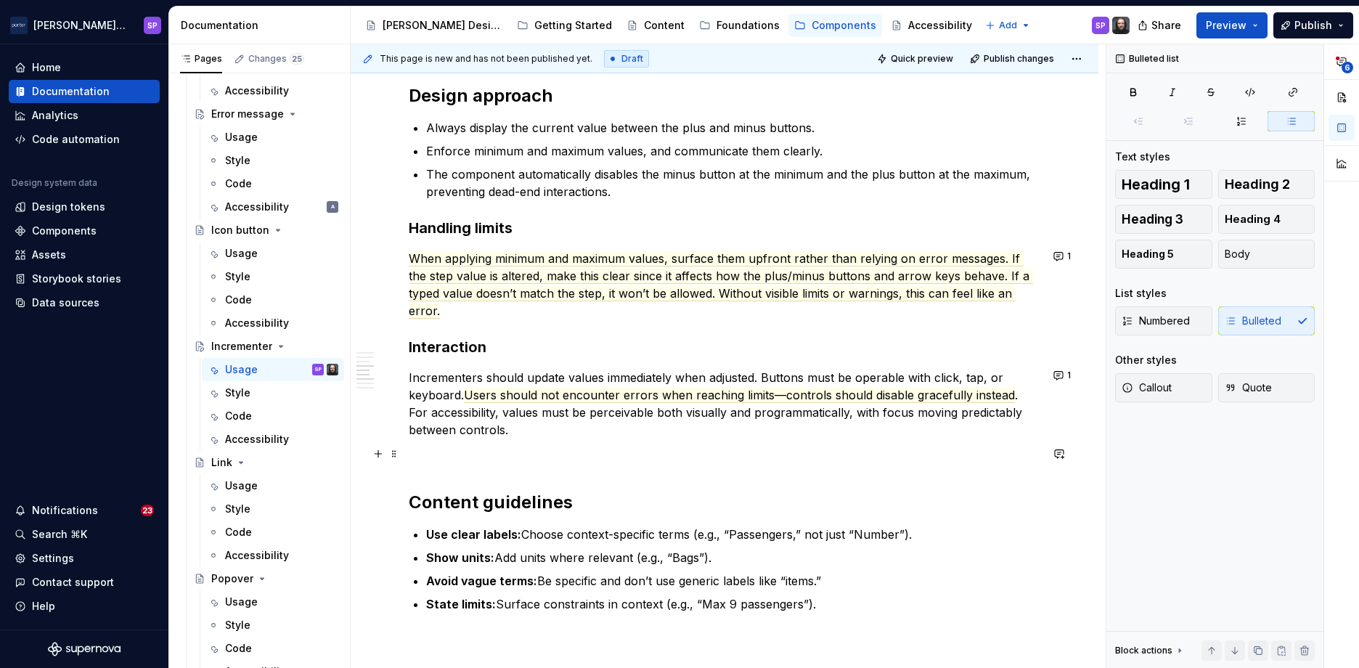
scroll to position [1339, 0]
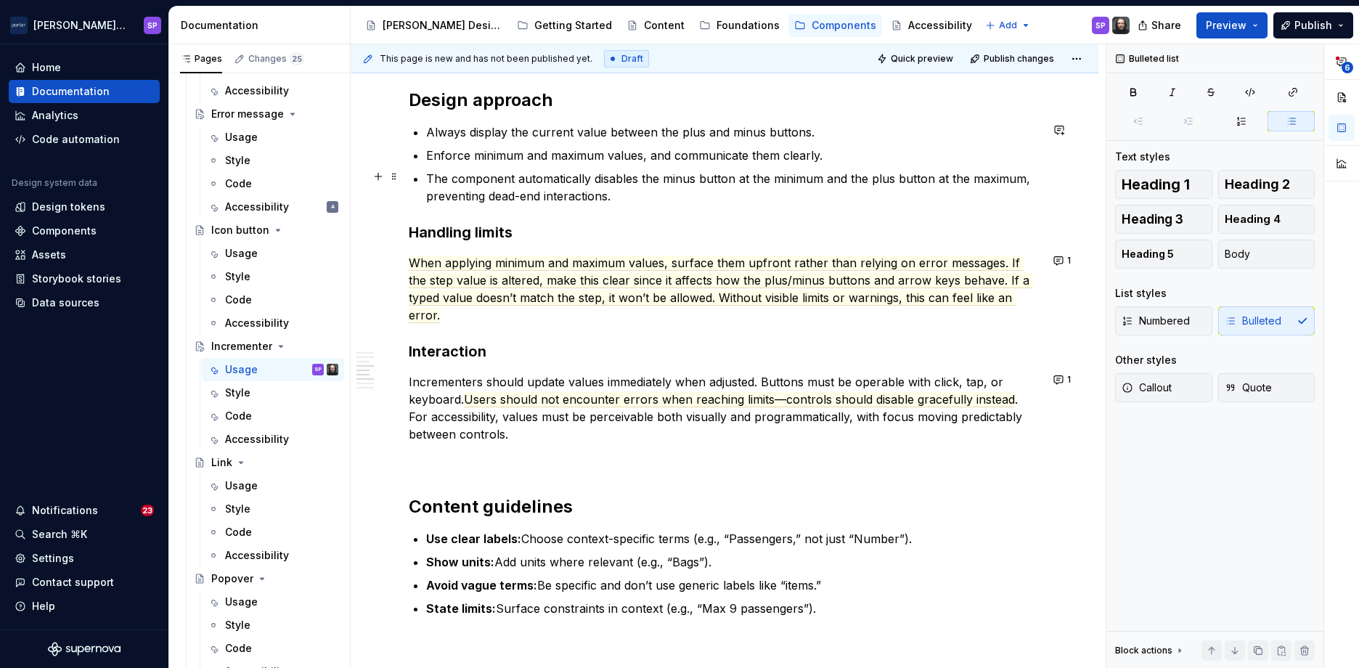
click at [426, 178] on p "The component automatically disables the minus button at the minimum and the pl…" at bounding box center [733, 187] width 614 height 35
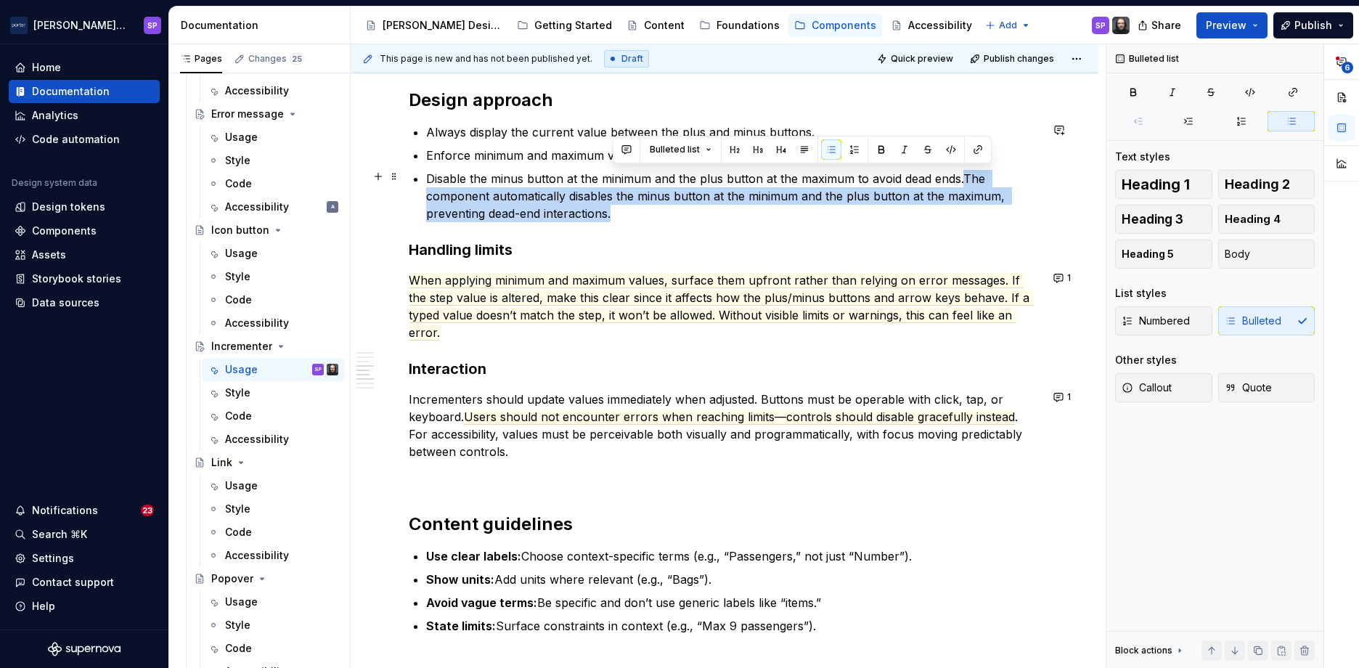
drag, startPoint x: 628, startPoint y: 213, endPoint x: 960, endPoint y: 180, distance: 333.5
click at [960, 180] on p "Disable the minus button at the minimum and the plus button at the maximum to a…" at bounding box center [733, 196] width 614 height 52
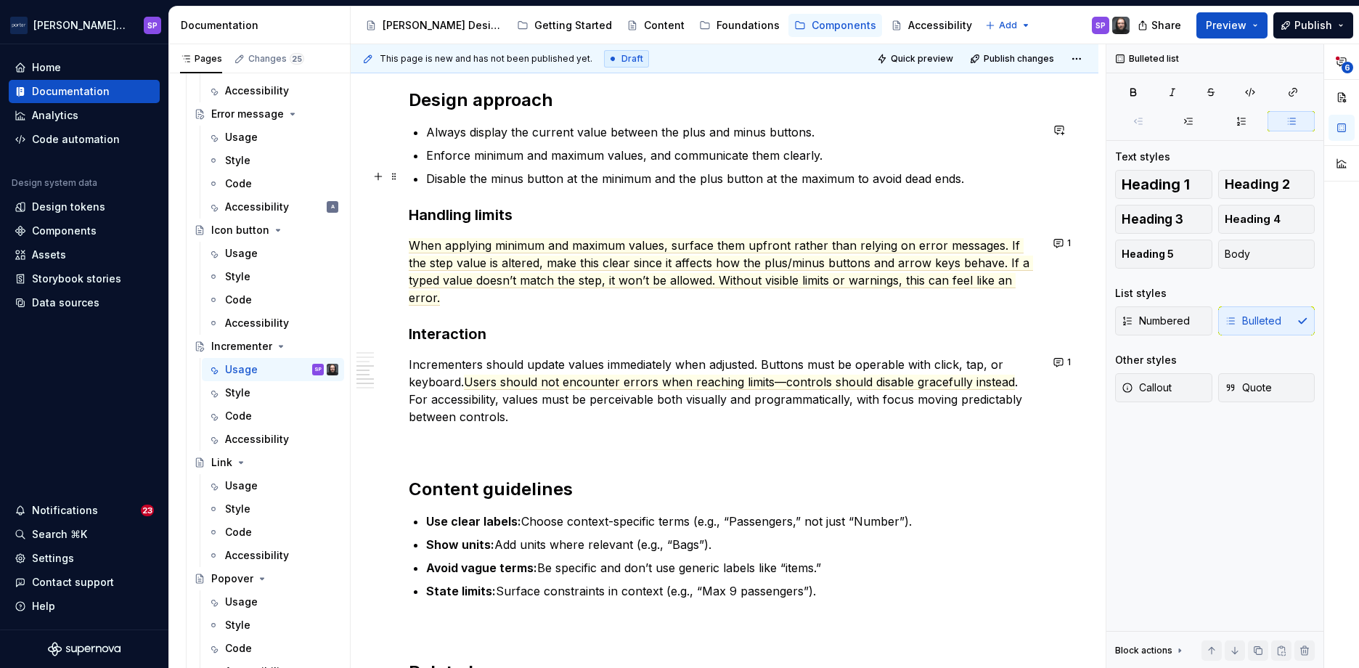
click at [450, 184] on p "Disable the minus button at the minimum and the plus button at the maximum to a…" at bounding box center [733, 178] width 614 height 17
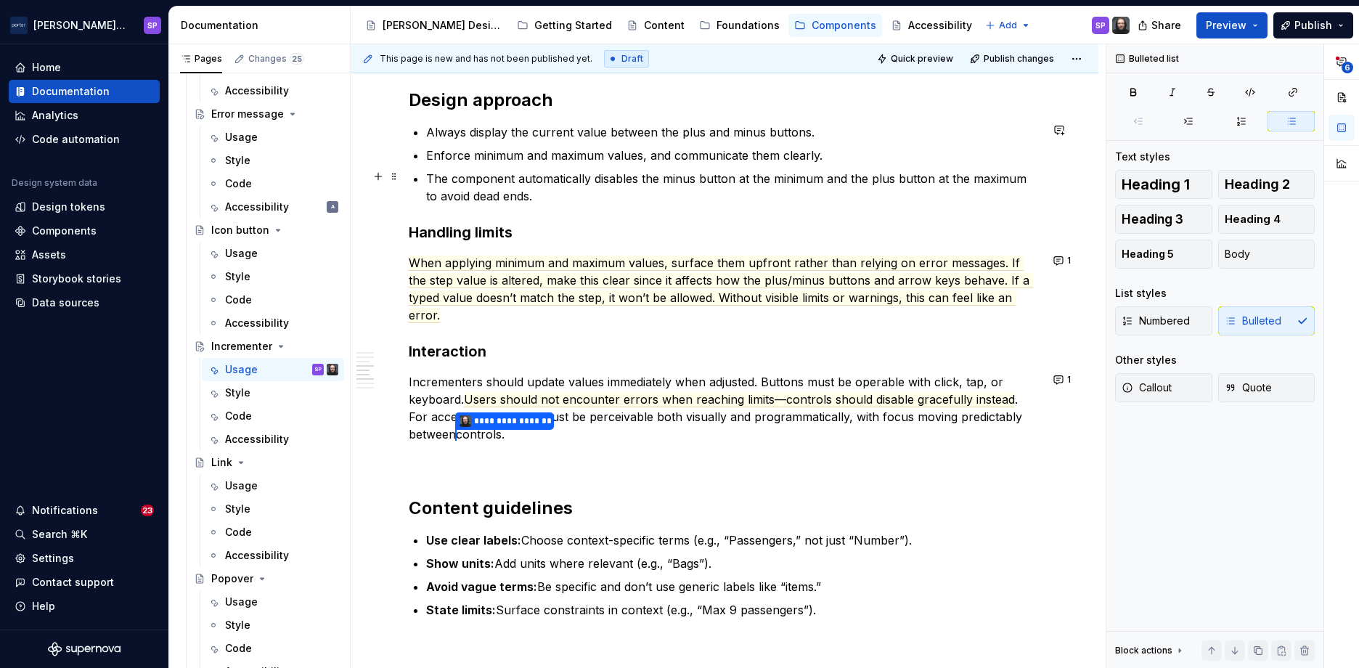
click at [521, 174] on p "The component automatically disables the minus button at the minimum and the pl…" at bounding box center [733, 187] width 614 height 35
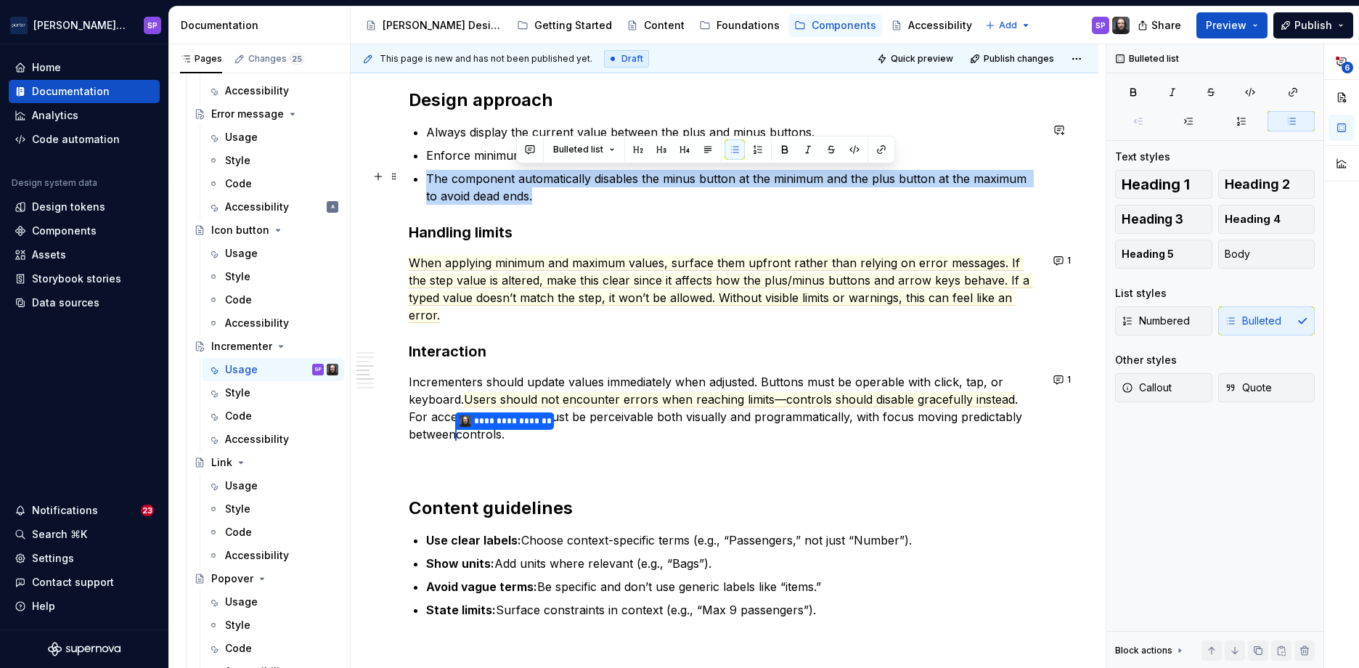
click at [521, 174] on p "The component automatically disables the minus button at the minimum and the pl…" at bounding box center [733, 187] width 614 height 35
click at [521, 183] on p "The component automatically disables the minus button at the minimum and the pl…" at bounding box center [733, 187] width 614 height 35
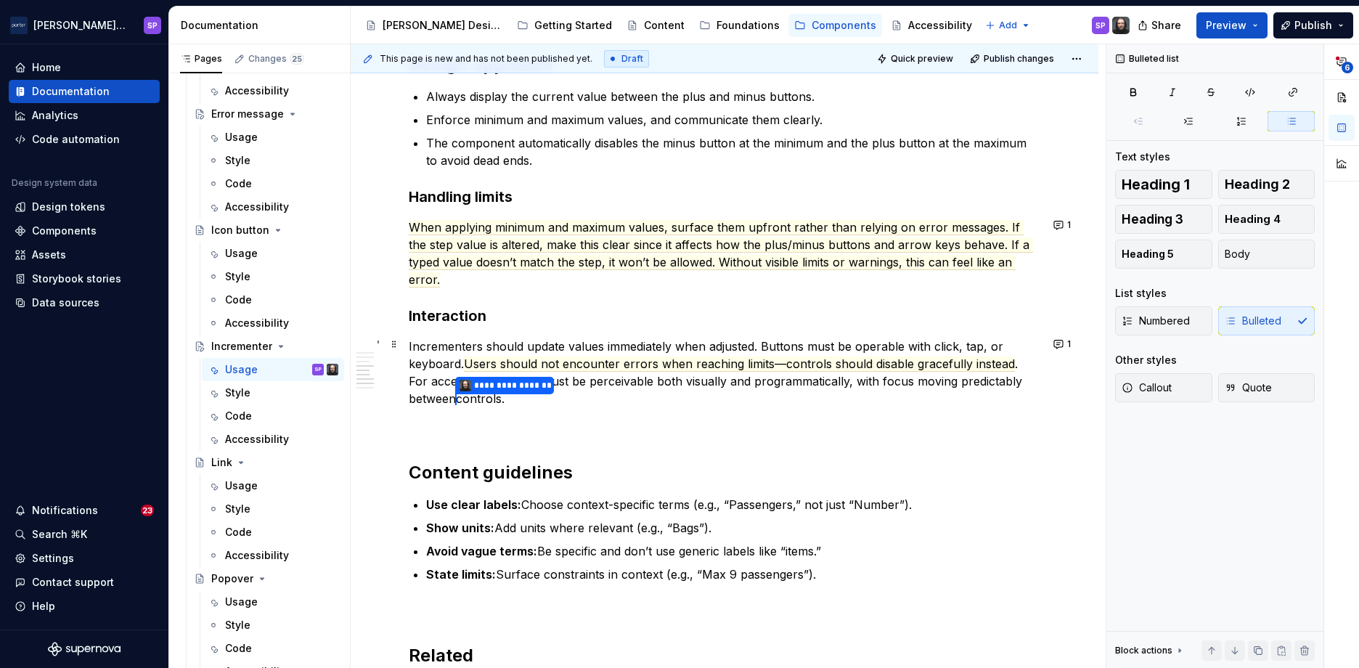
scroll to position [1342, 0]
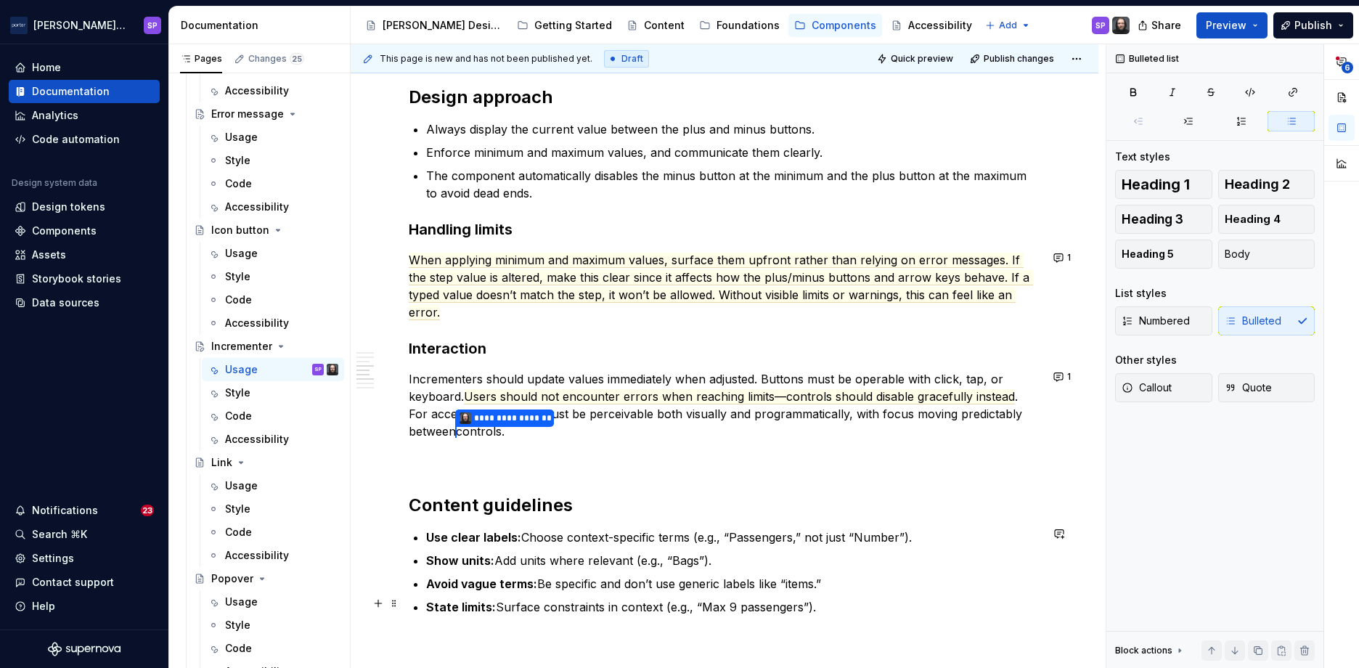
click at [487, 606] on strong "State limits:" at bounding box center [461, 607] width 70 height 15
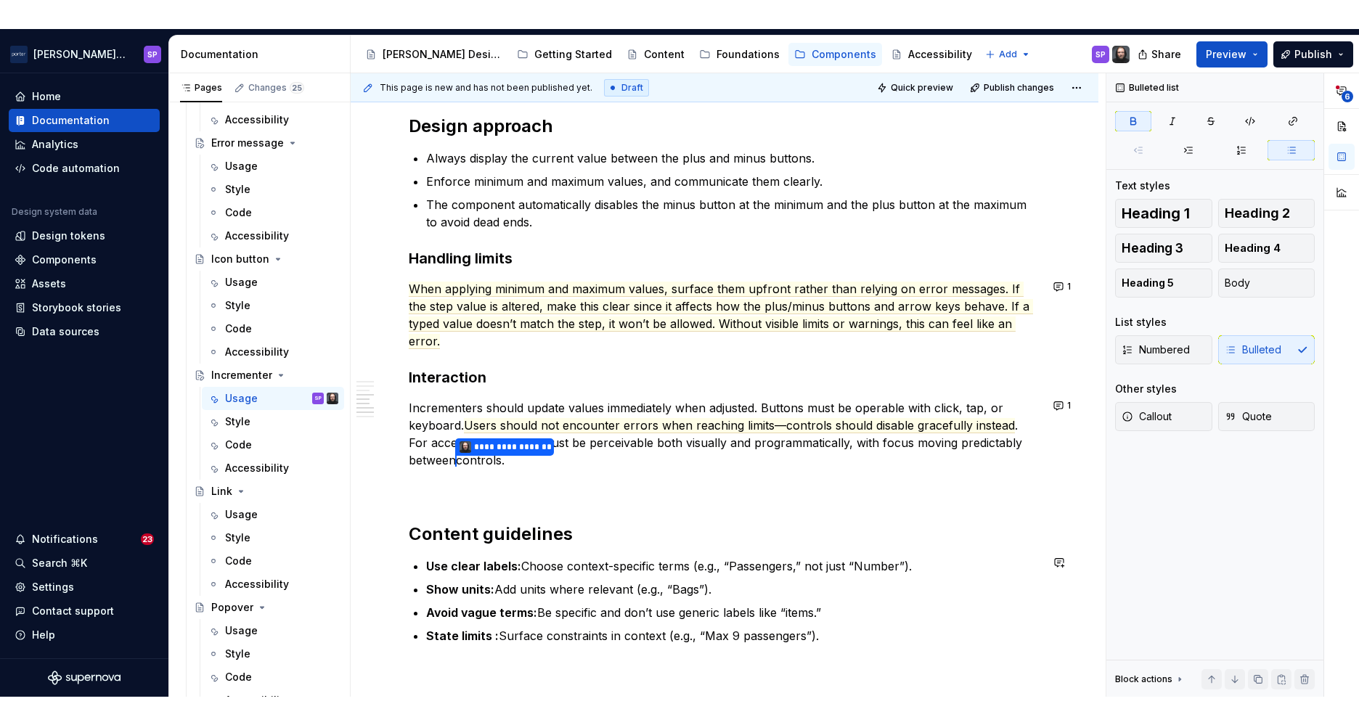
scroll to position [1356, 0]
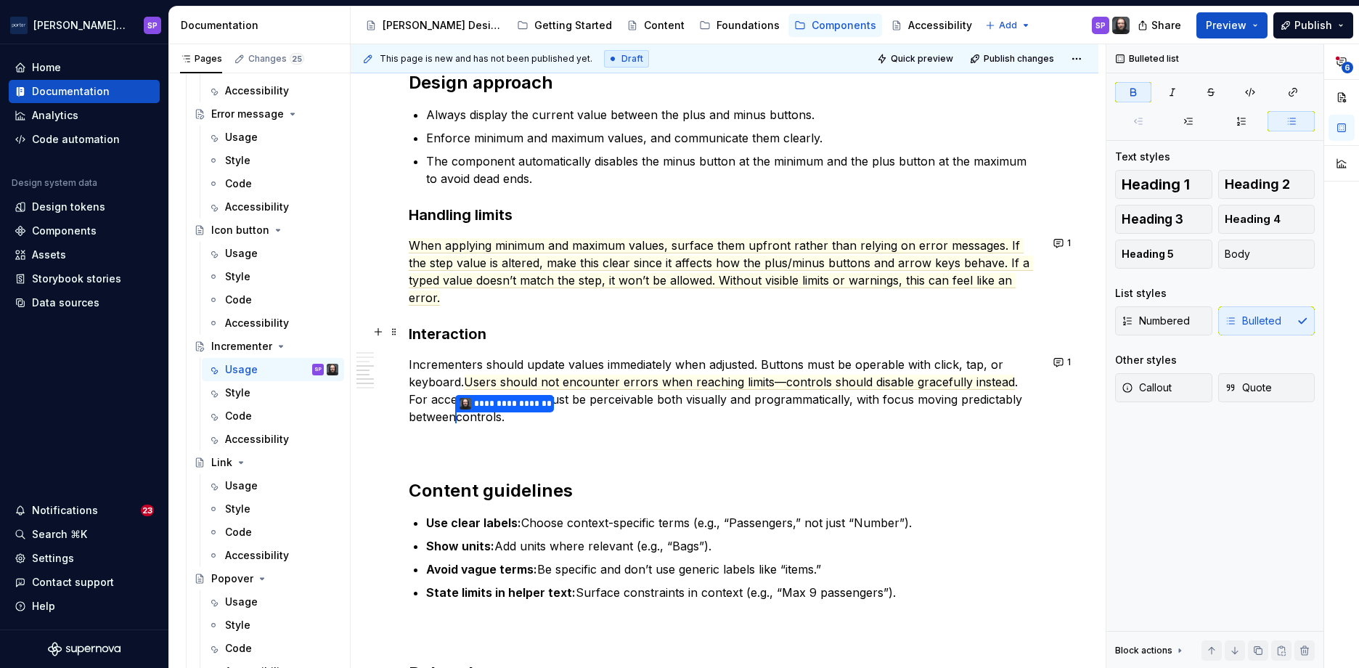
click at [679, 313] on div "**********" at bounding box center [725, 10] width 632 height 2125
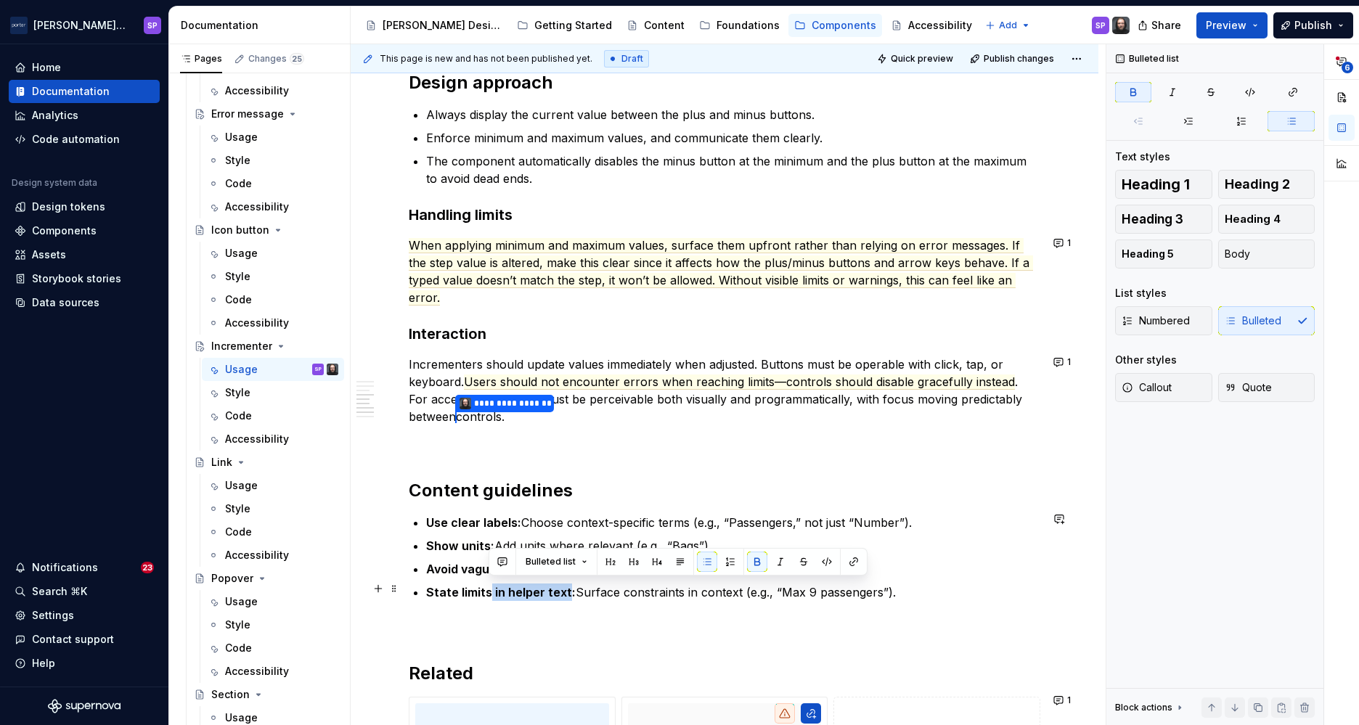
drag, startPoint x: 564, startPoint y: 593, endPoint x: 487, endPoint y: 594, distance: 77.0
click at [487, 594] on strong "State limits in helper text:" at bounding box center [501, 592] width 150 height 15
click at [481, 589] on strong "State limits:" at bounding box center [461, 592] width 70 height 15
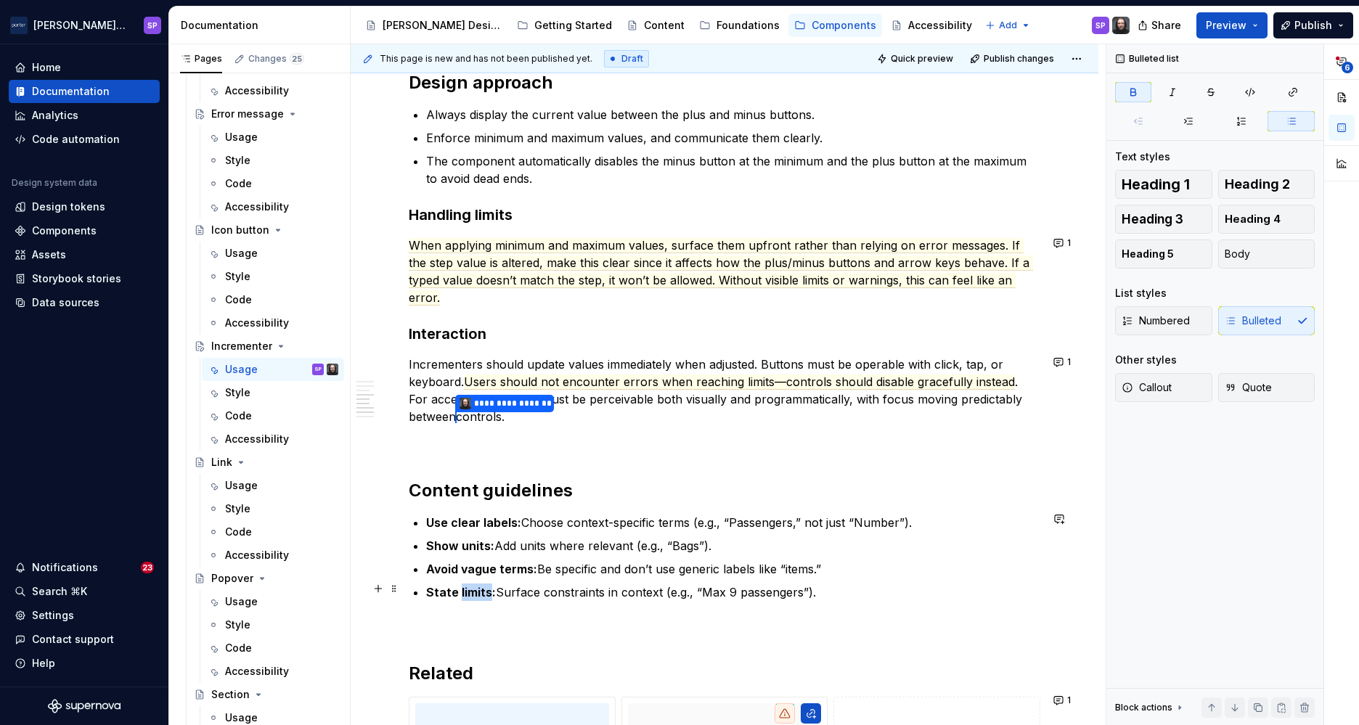
click at [481, 589] on strong "State limits:" at bounding box center [461, 592] width 70 height 15
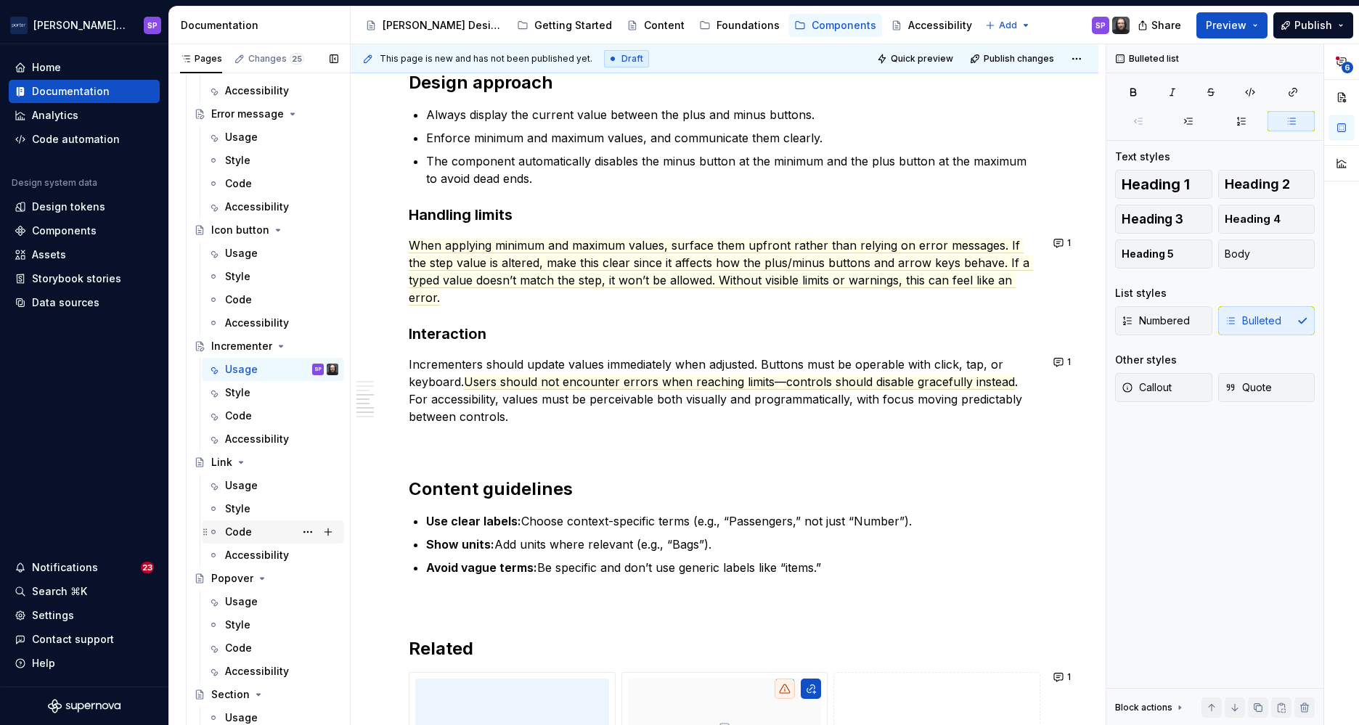
scroll to position [747, 0]
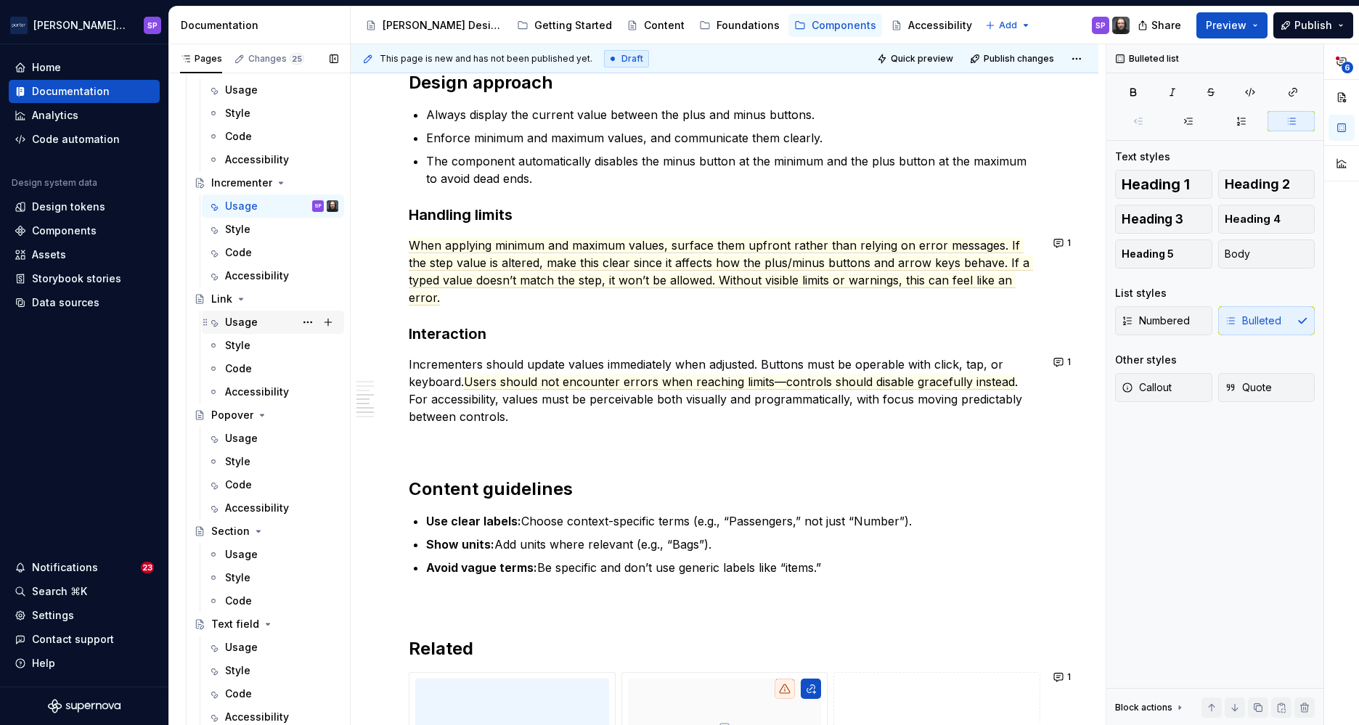
click at [240, 326] on div "Usage" at bounding box center [241, 322] width 33 height 15
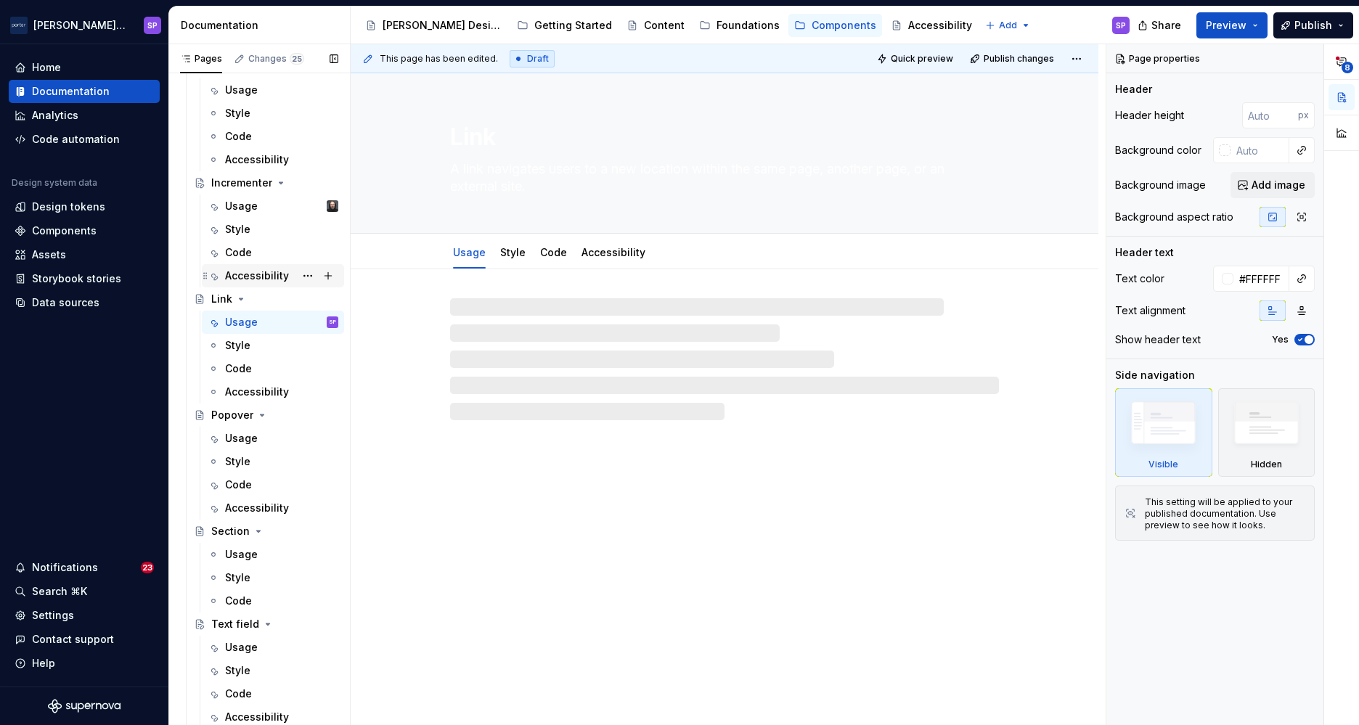
click at [247, 272] on div "Accessibility" at bounding box center [257, 276] width 64 height 15
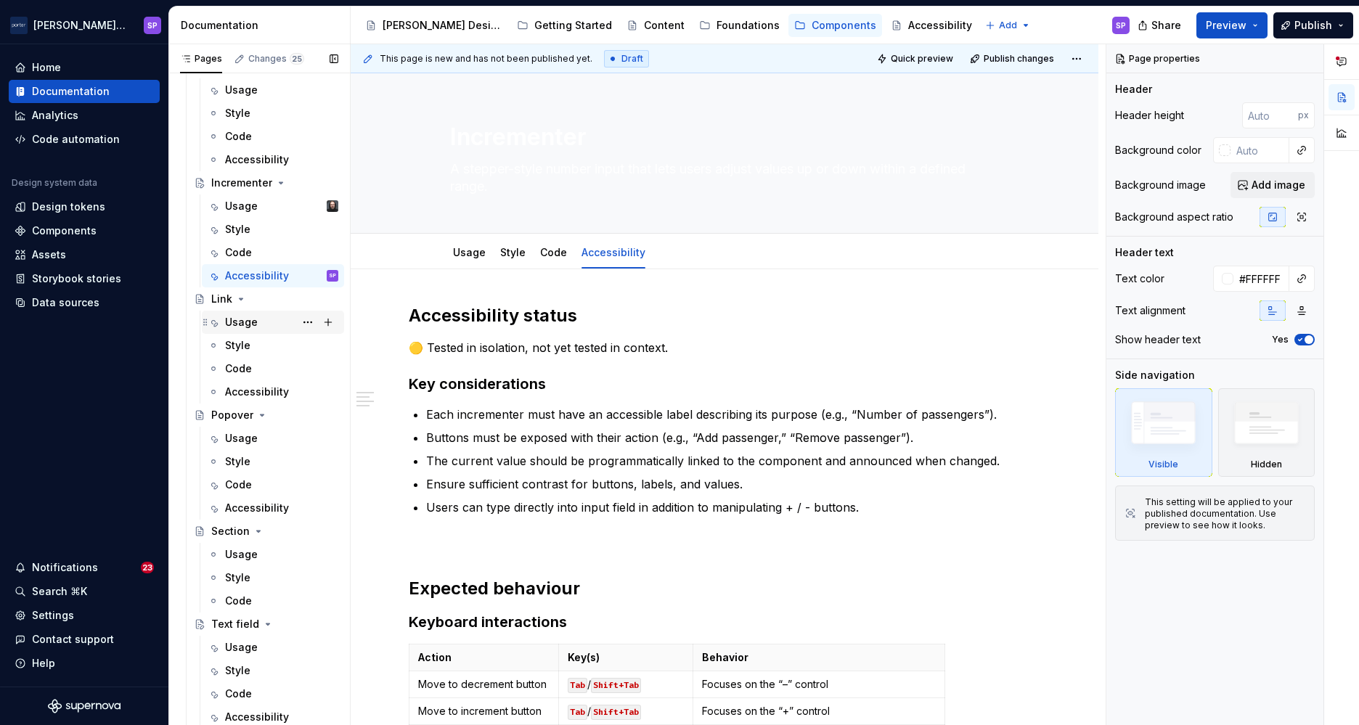
click at [243, 321] on div "Usage" at bounding box center [241, 322] width 33 height 15
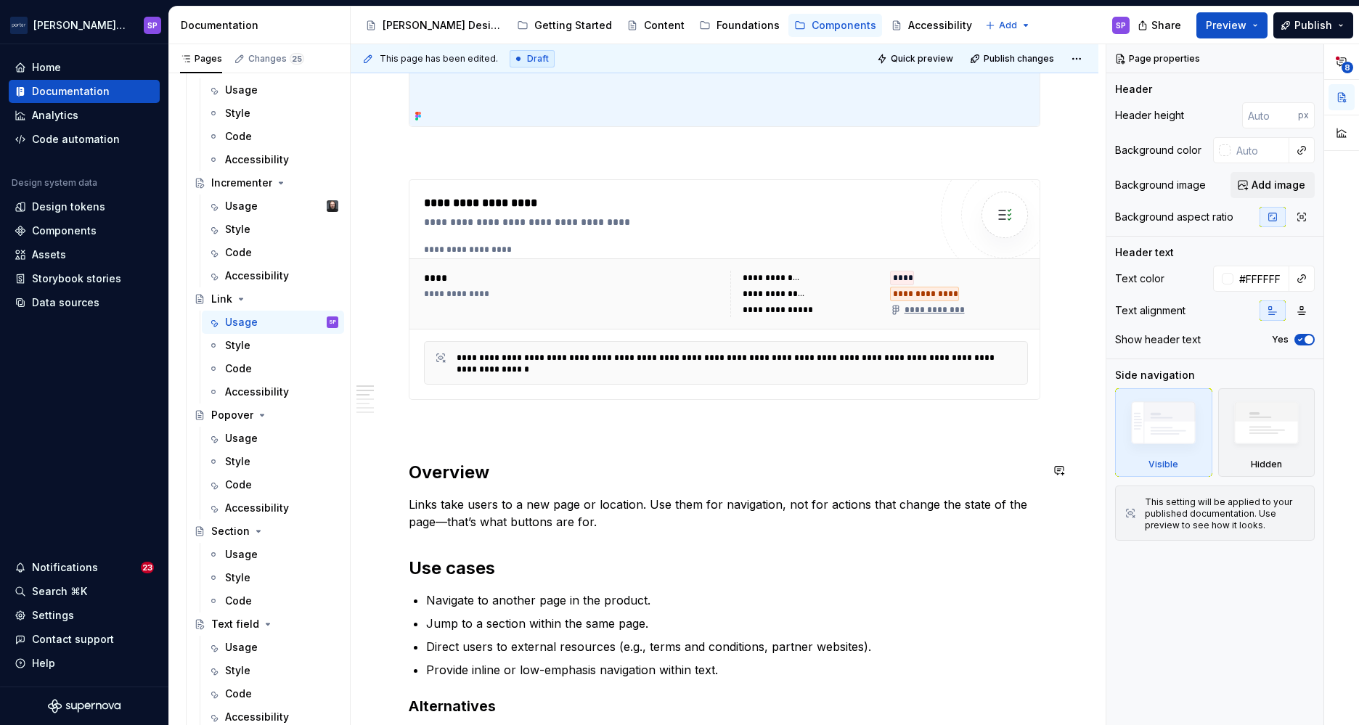
scroll to position [535, 0]
click at [247, 205] on div "Usage" at bounding box center [241, 206] width 33 height 15
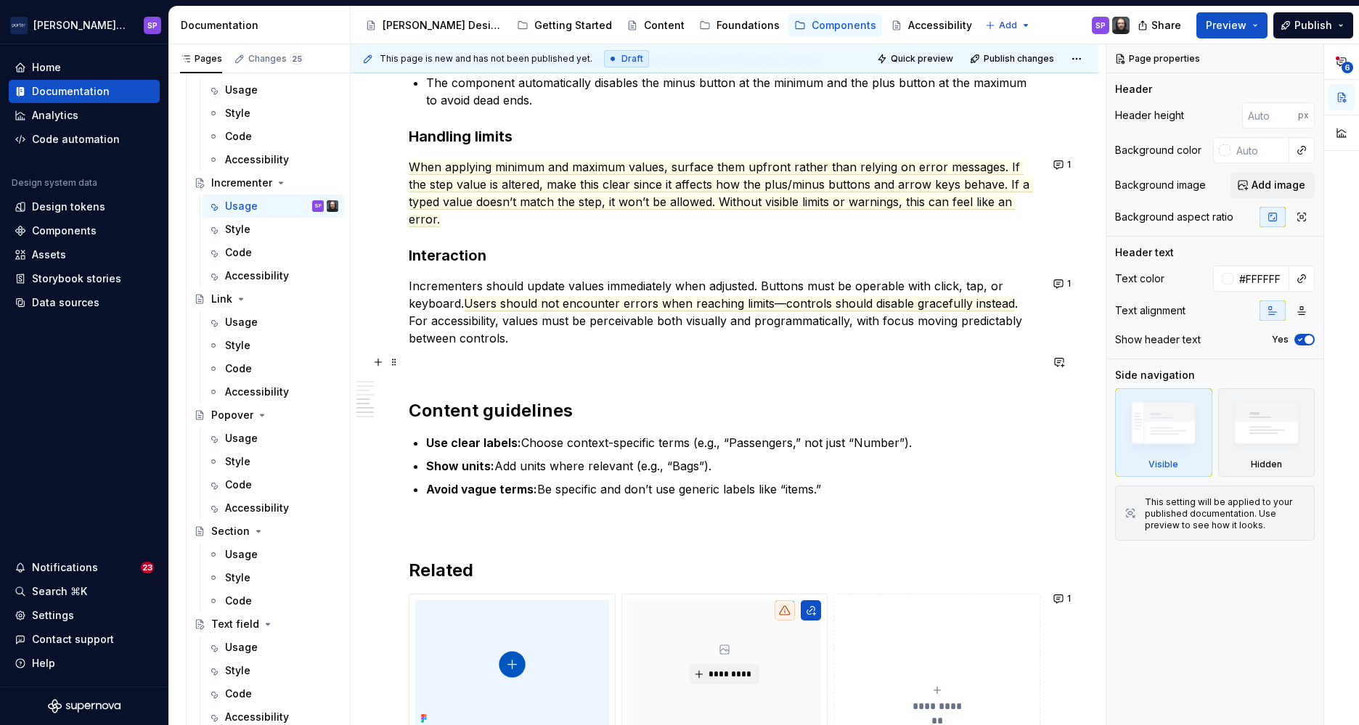
scroll to position [1436, 0]
click at [640, 200] on span "When applying minimum and maximum values, surface them upfront rather than rely…" at bounding box center [721, 193] width 624 height 68
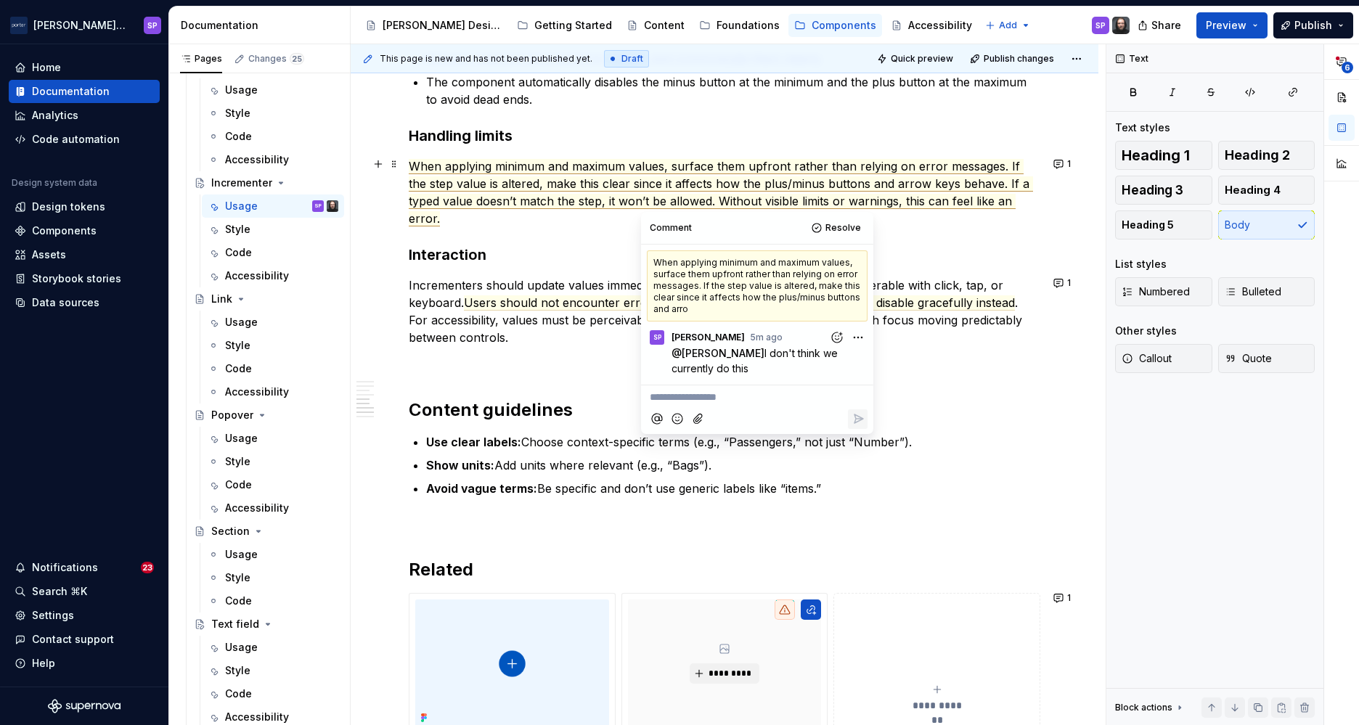
scroll to position [1296, 0]
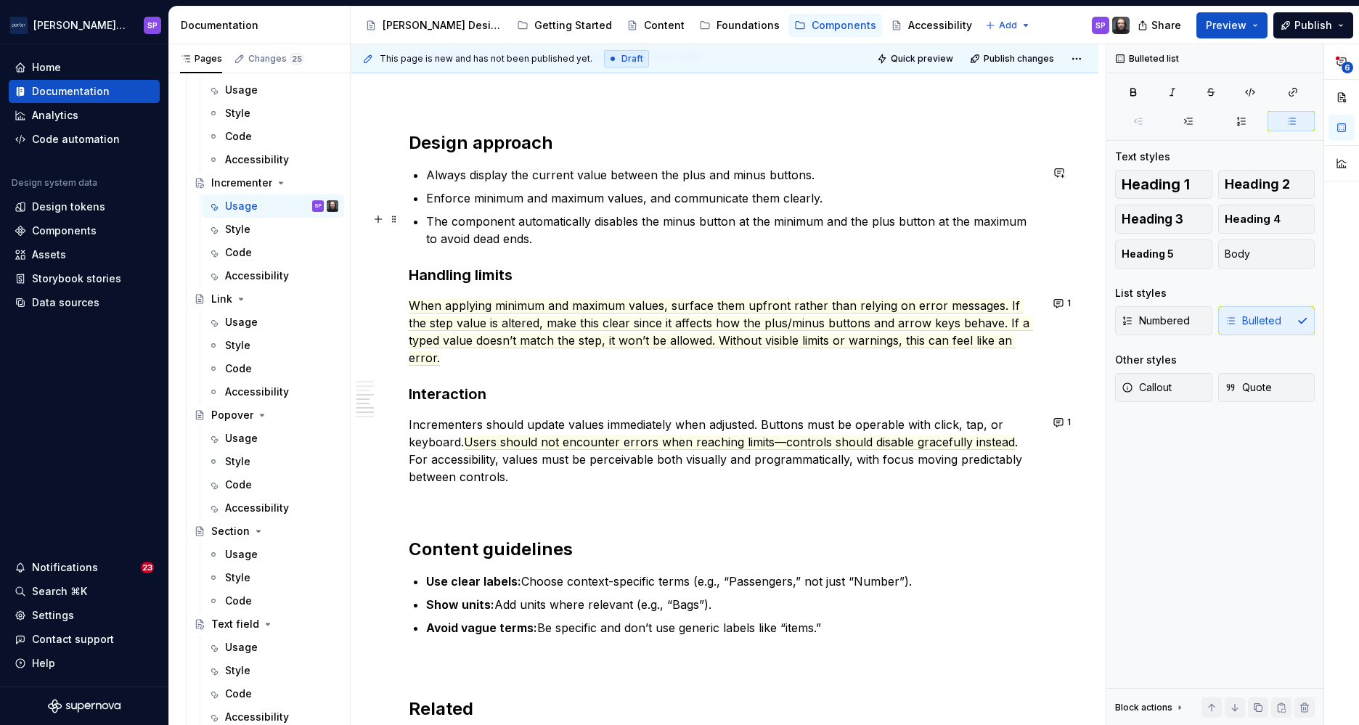
click at [582, 239] on p "The component automatically disables the minus button at the minimum and the pl…" at bounding box center [733, 230] width 614 height 35
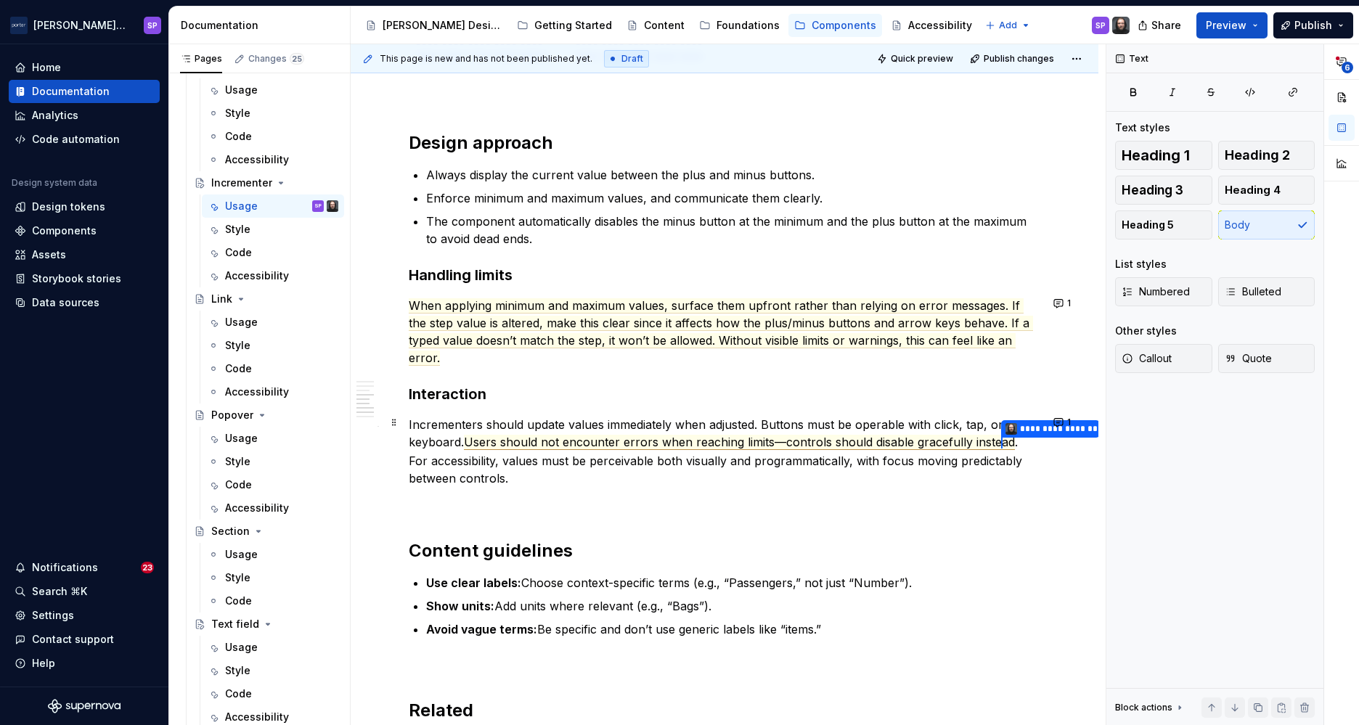
click at [612, 444] on span "Users should not encounter errors when reaching limits—controls should disable …" at bounding box center [733, 442] width 538 height 15
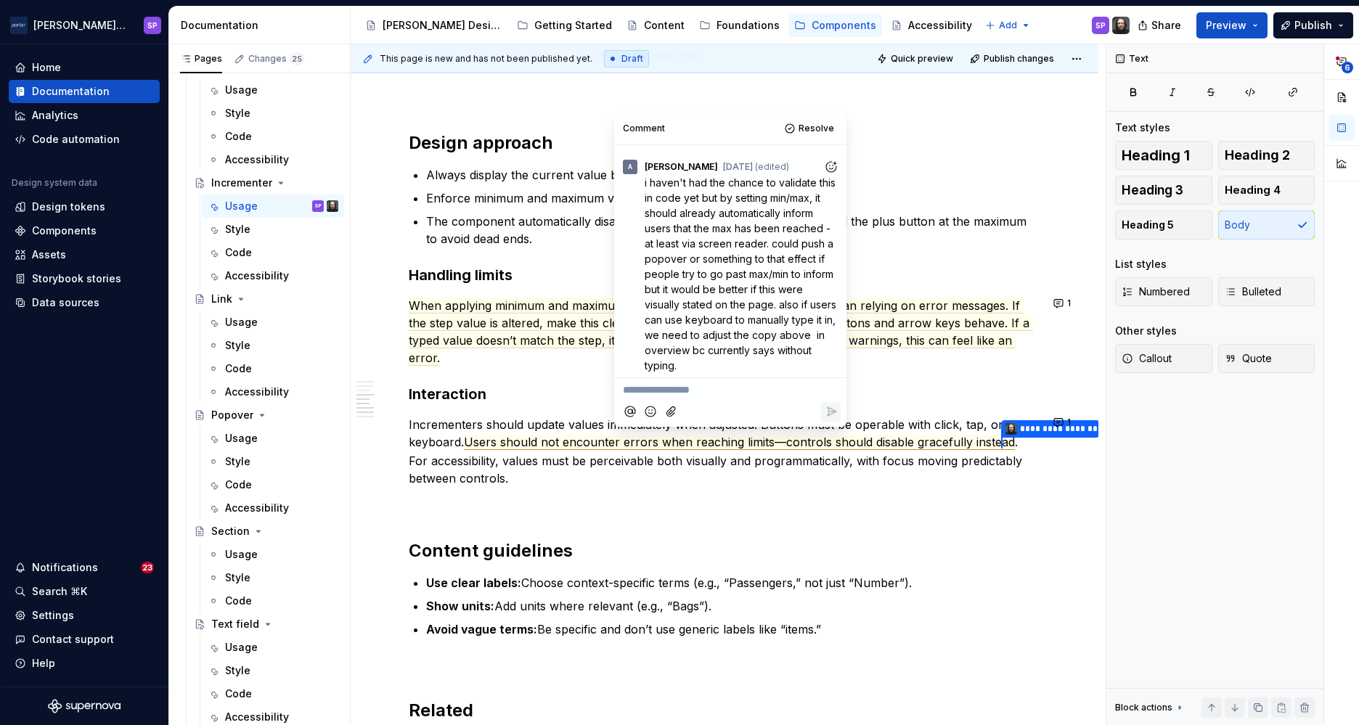
scroll to position [363, 0]
type textarea "*"
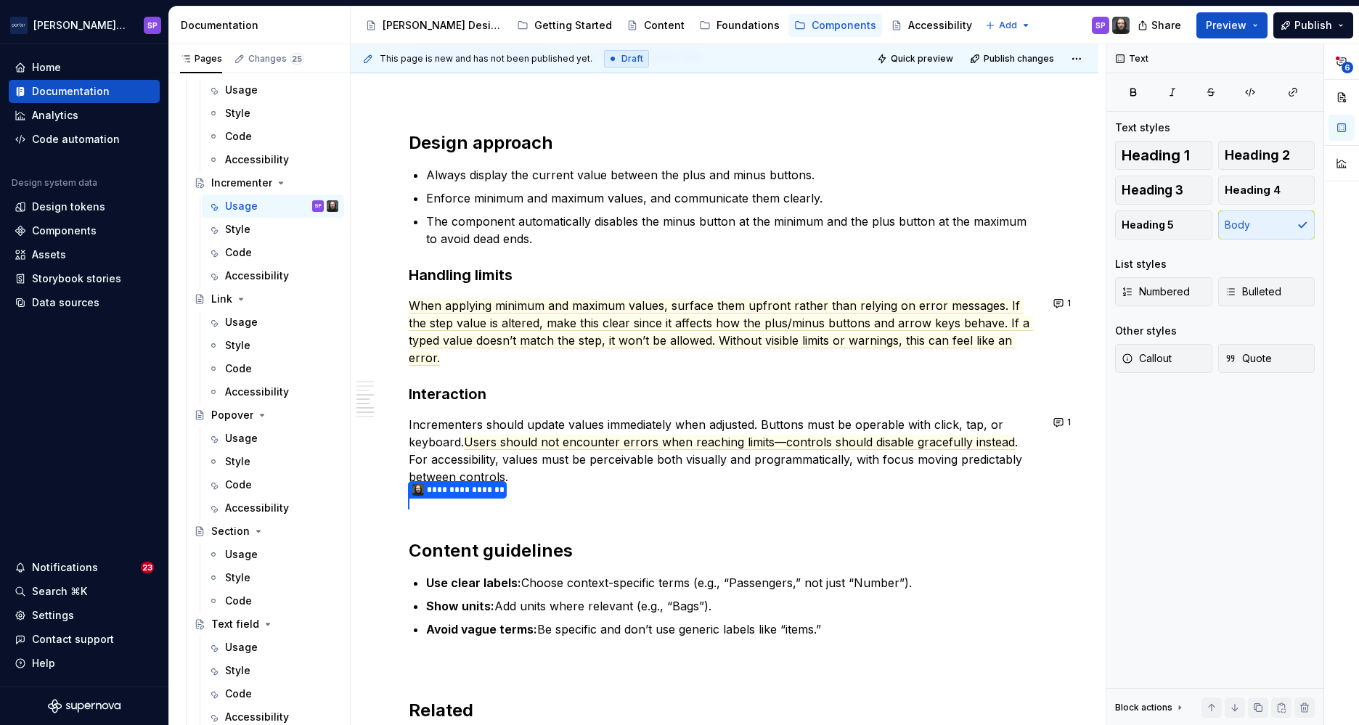
click at [555, 330] on p "When applying minimum and maximum values, surface them upfront rather than rely…" at bounding box center [725, 332] width 632 height 70
click at [468, 325] on span "When applying minimum and maximum values, surface them upfront rather than rely…" at bounding box center [721, 332] width 624 height 68
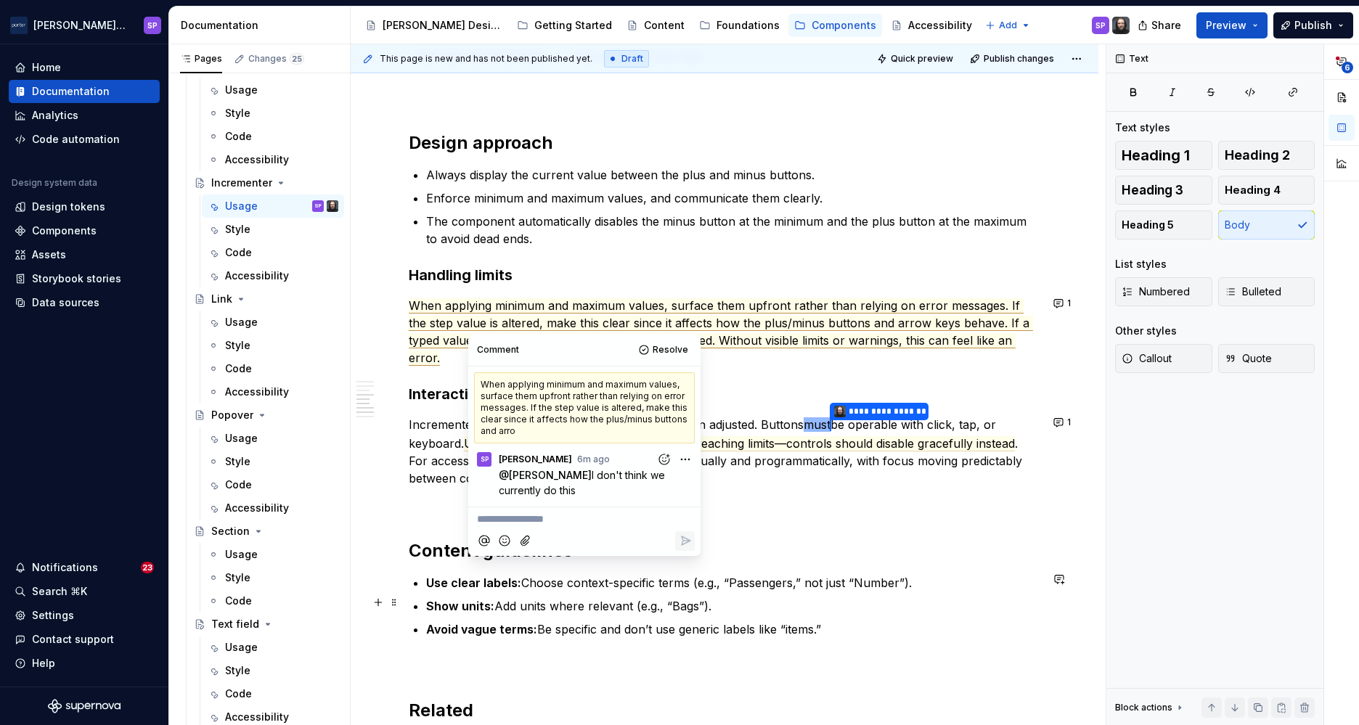
click at [509, 606] on commenthighlight "Show units: Add units where relevant (e.g., “Bags”)." at bounding box center [568, 606] width 285 height 15
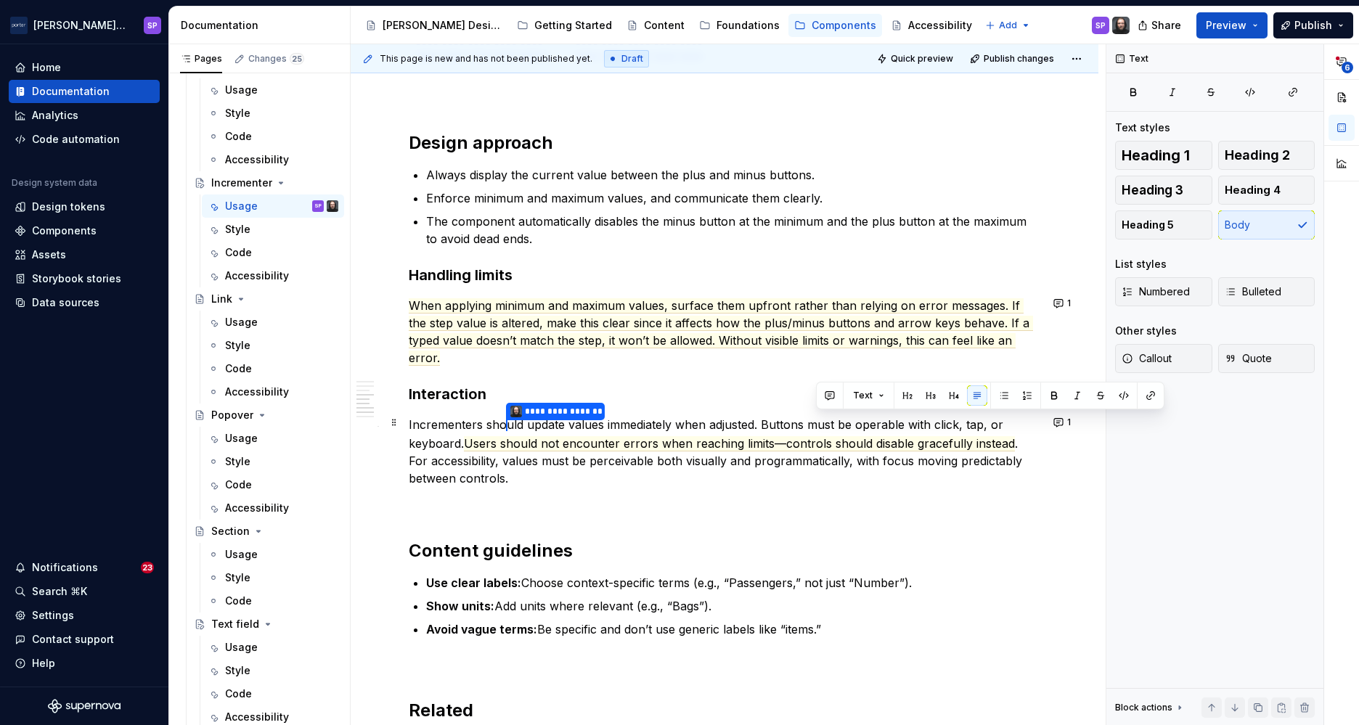
drag, startPoint x: 847, startPoint y: 421, endPoint x: 812, endPoint y: 421, distance: 35.6
click at [812, 421] on p "**********" at bounding box center [725, 451] width 632 height 71
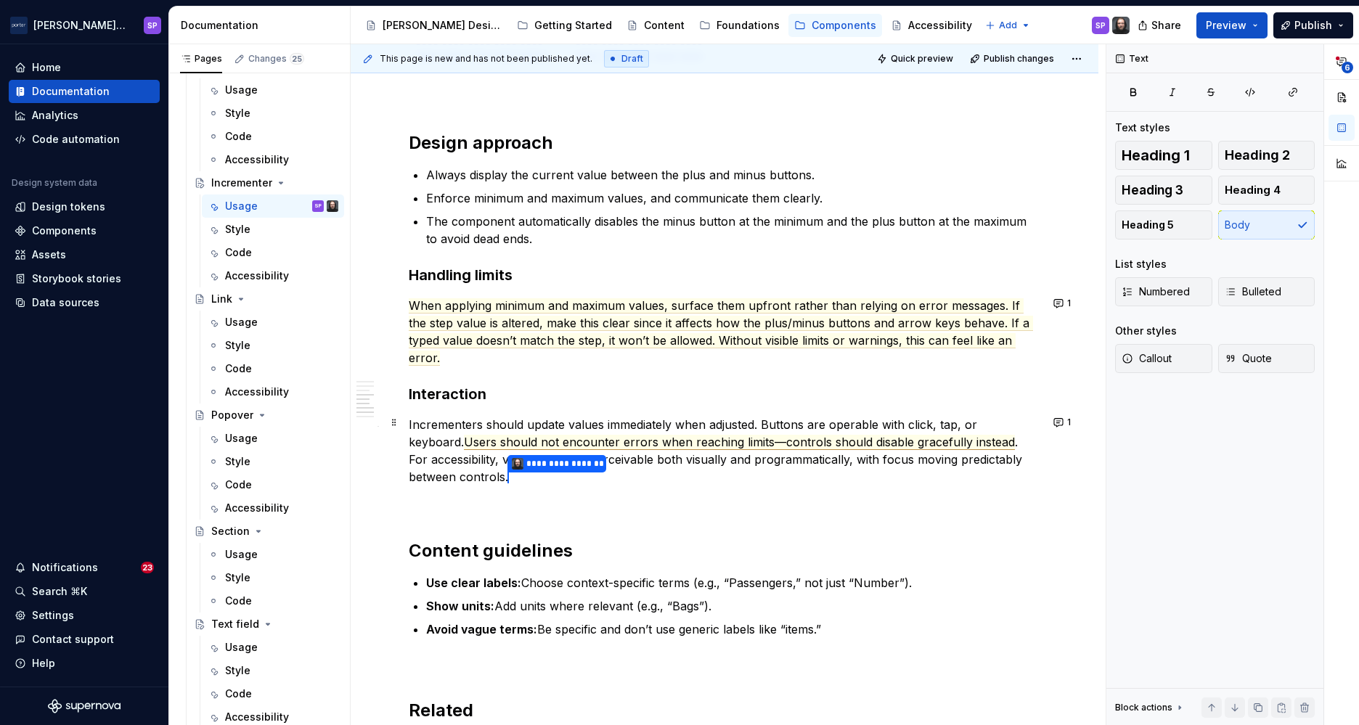
click at [609, 443] on span "Users should not encounter errors when reaching limits—controls should disable …" at bounding box center [739, 442] width 551 height 15
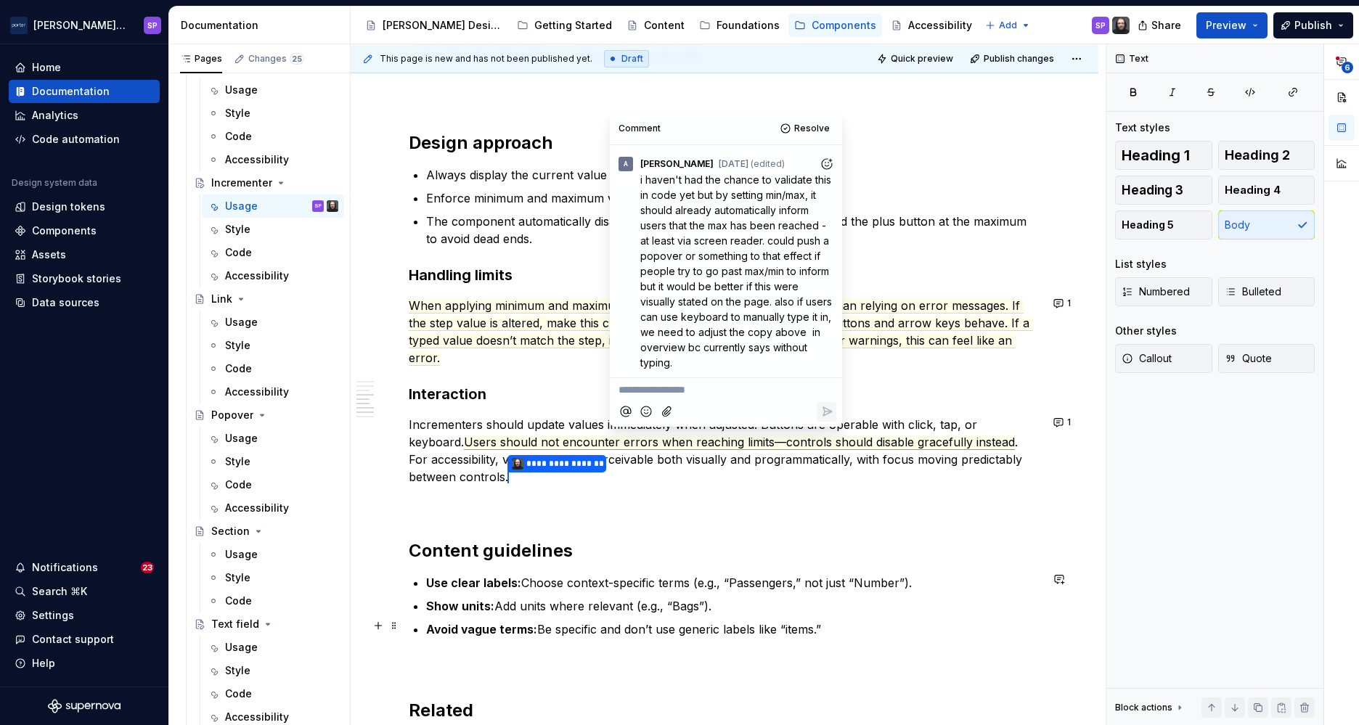
click at [886, 622] on p "Avoid vague terms: Be specific and don’t use generic labels like “items.”" at bounding box center [733, 629] width 614 height 17
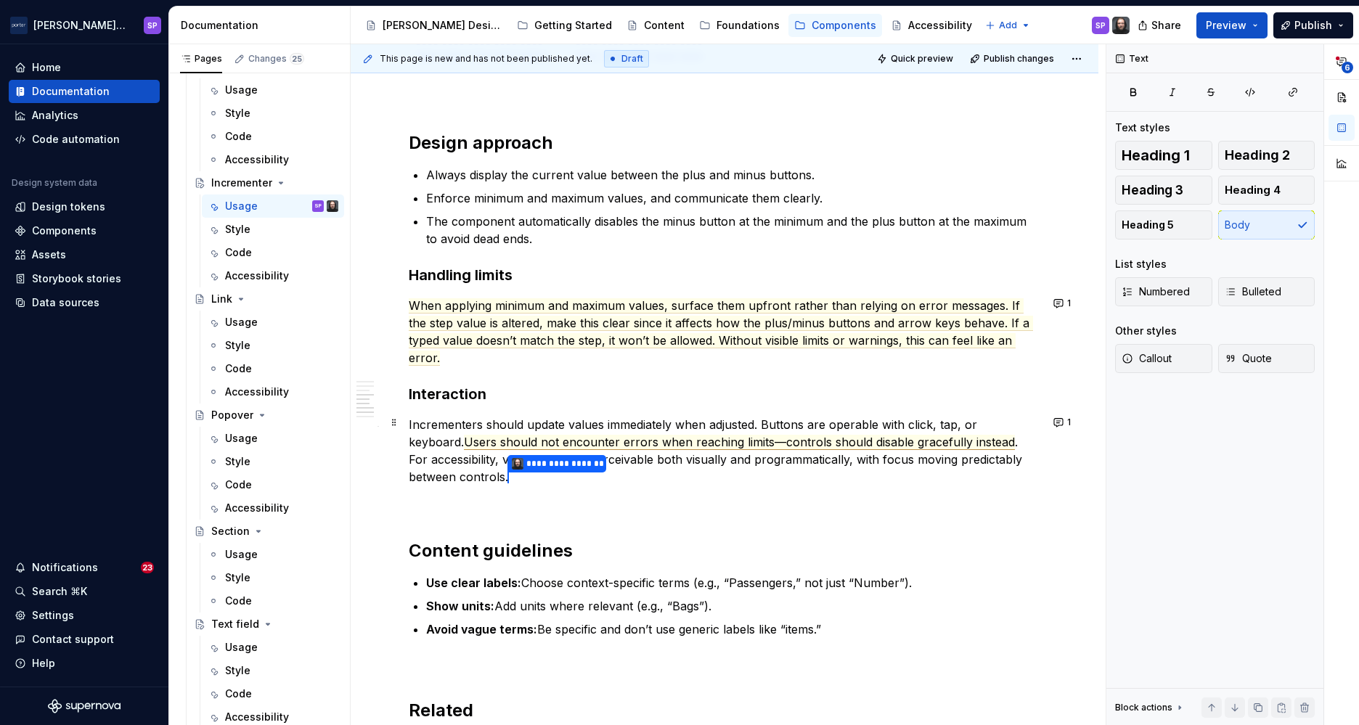
click at [464, 444] on span "Users should not encounter errors when reaching limits—controls should disable …" at bounding box center [739, 442] width 551 height 15
click at [773, 439] on span "Users will not encounter errors when reaching limits—controls should disable gr…" at bounding box center [730, 442] width 532 height 15
click at [848, 439] on span "Users will not encounter errors when reaching limits—controls disable gracefull…" at bounding box center [709, 442] width 491 height 15
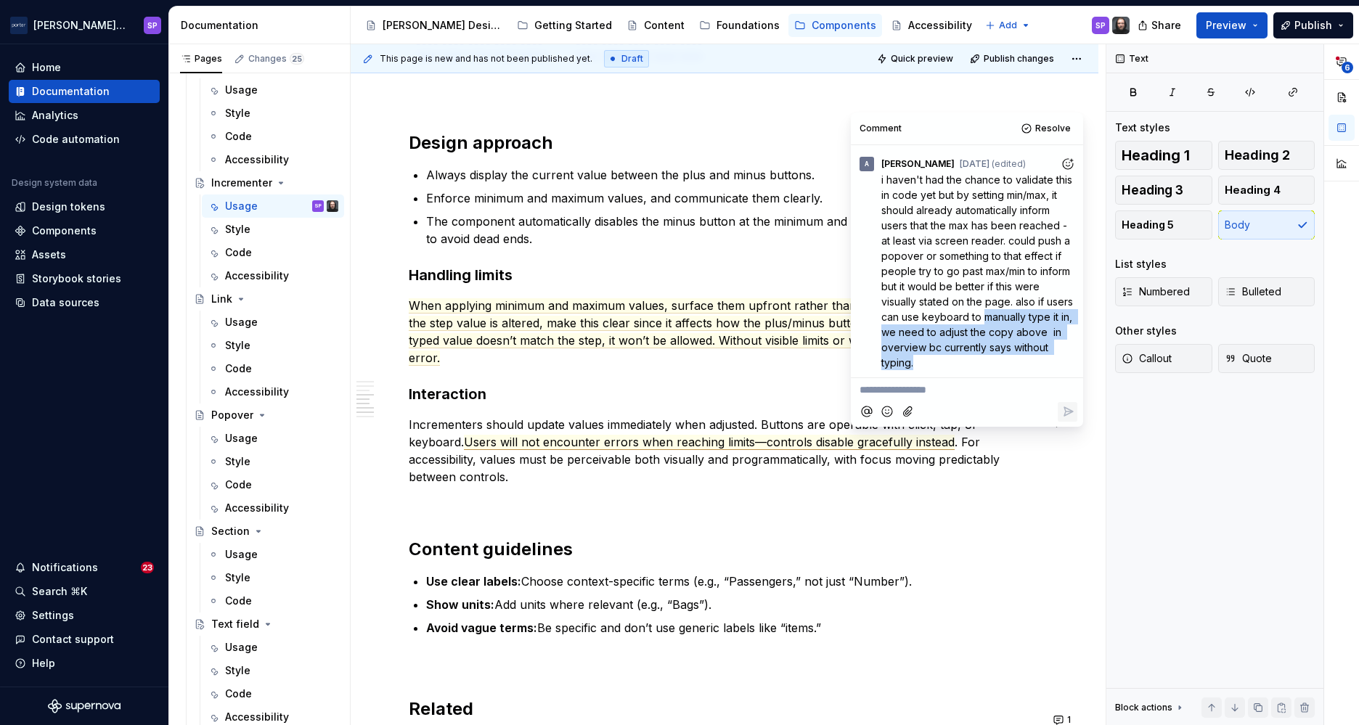
drag, startPoint x: 964, startPoint y: 314, endPoint x: 983, endPoint y: 373, distance: 61.8
click at [983, 373] on div "Users should not encounter errors when reaching limits — controls should disabl…" at bounding box center [967, 261] width 232 height 232
drag, startPoint x: 983, startPoint y: 373, endPoint x: 930, endPoint y: 175, distance: 205.2
click at [930, 175] on span "i haven't had the chance to validate this in code yet but by setting min/max, i…" at bounding box center [979, 271] width 195 height 195
click at [1045, 134] on span "Resolve" at bounding box center [1053, 129] width 36 height 12
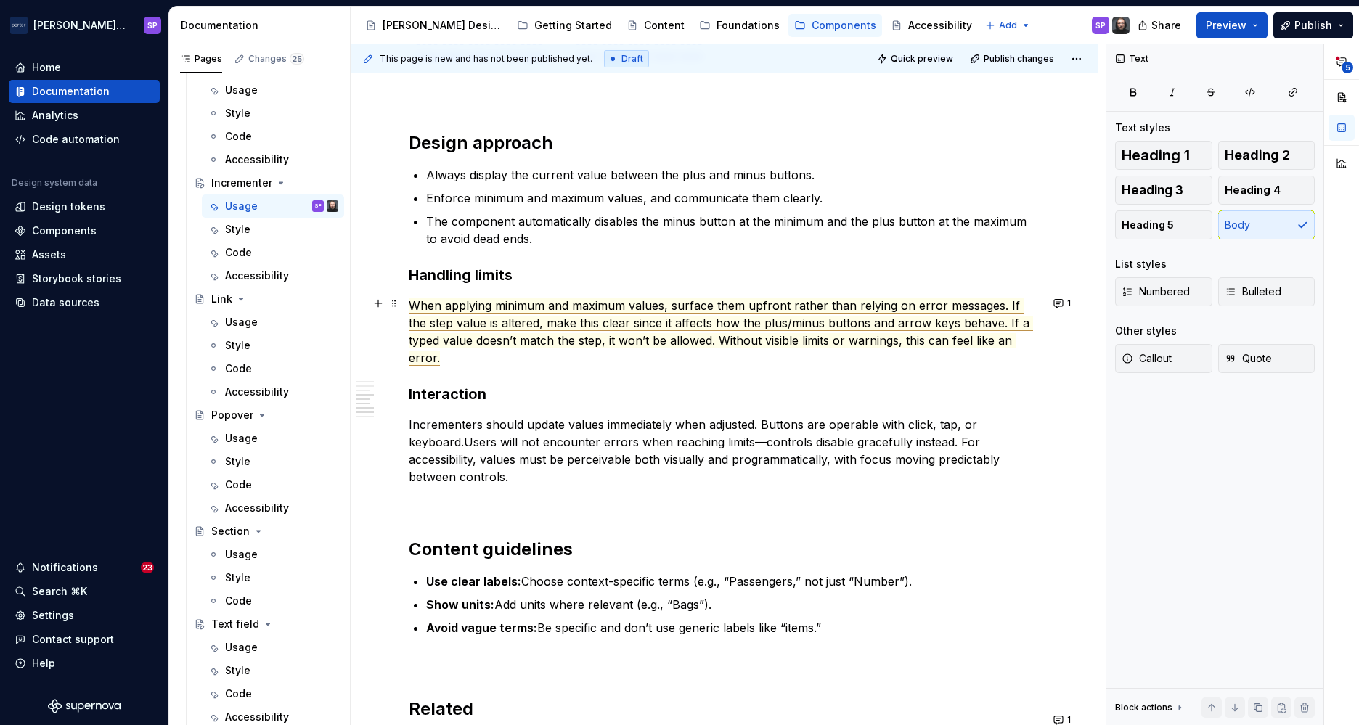
click at [591, 328] on span "When applying minimum and maximum values, surface them upfront rather than rely…" at bounding box center [721, 332] width 624 height 68
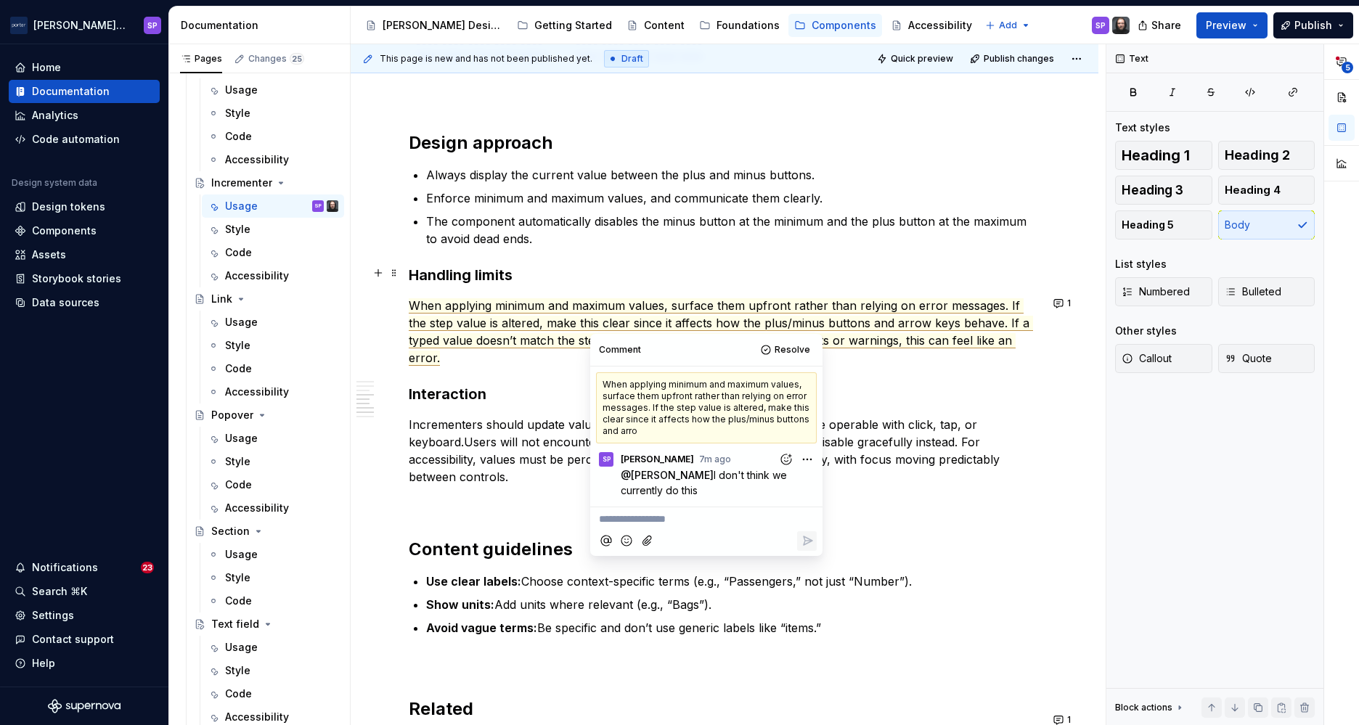
click at [534, 260] on div "**********" at bounding box center [725, 58] width 632 height 2100
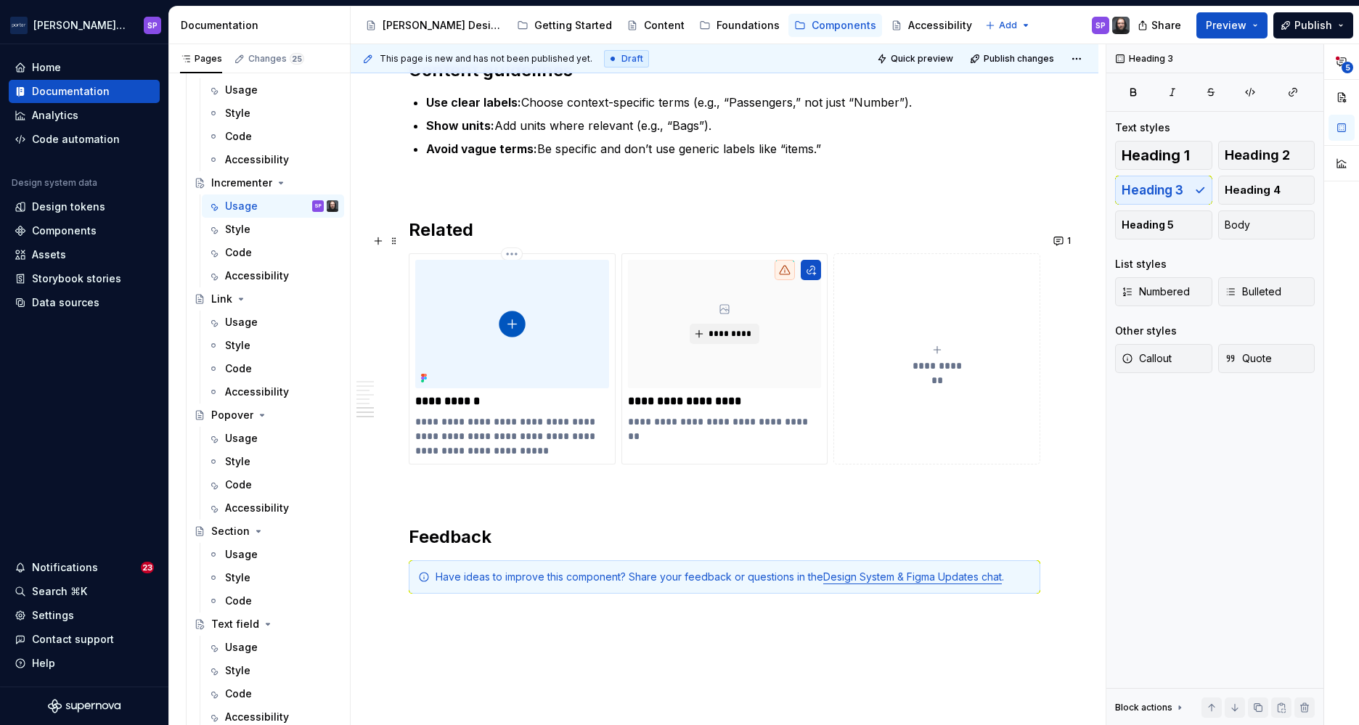
scroll to position [1777, 0]
click at [1059, 232] on button "1" at bounding box center [1063, 239] width 28 height 20
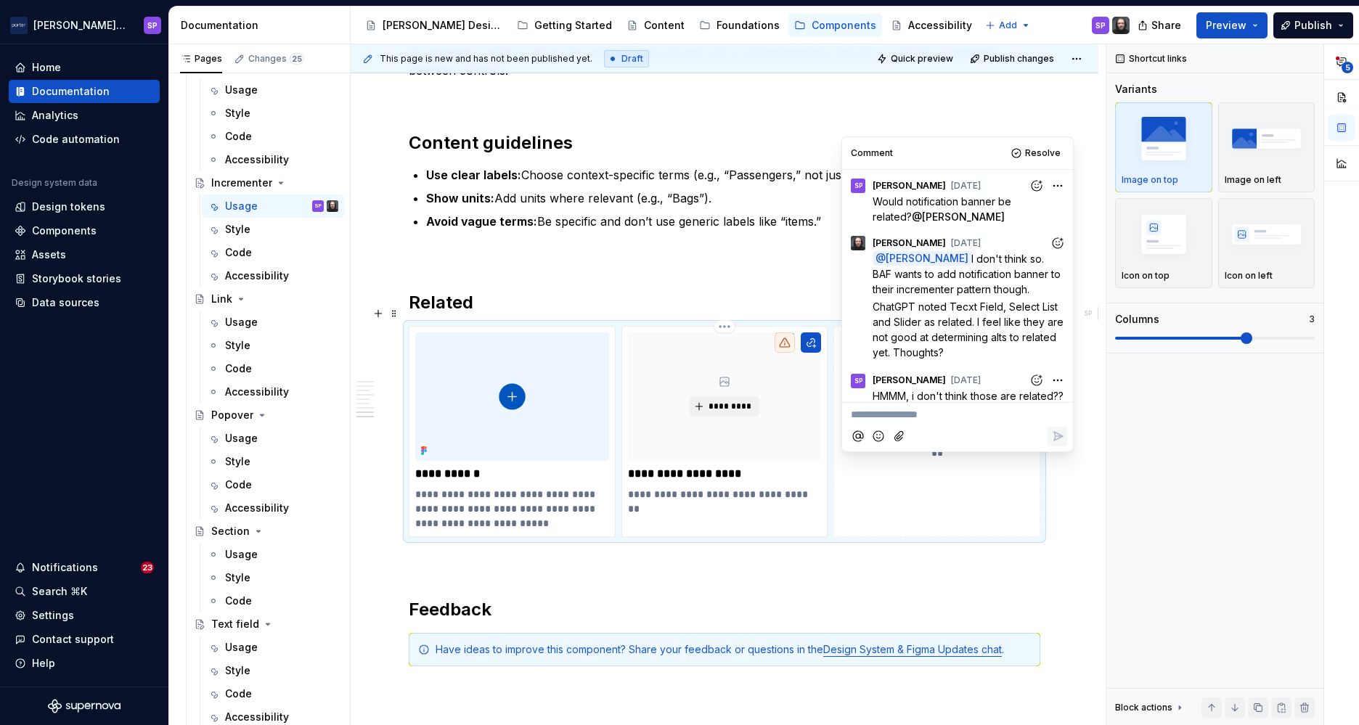
scroll to position [1893, 0]
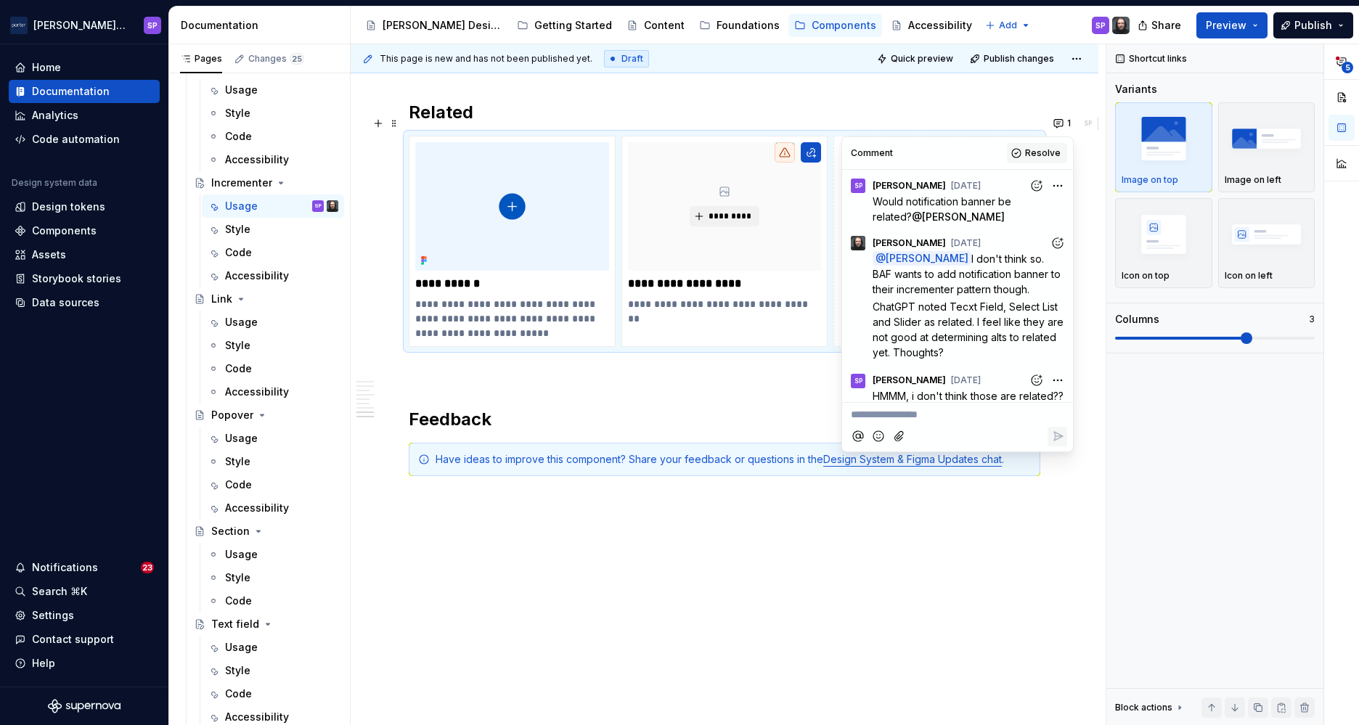
click at [1024, 153] on button "Resolve" at bounding box center [1037, 153] width 60 height 20
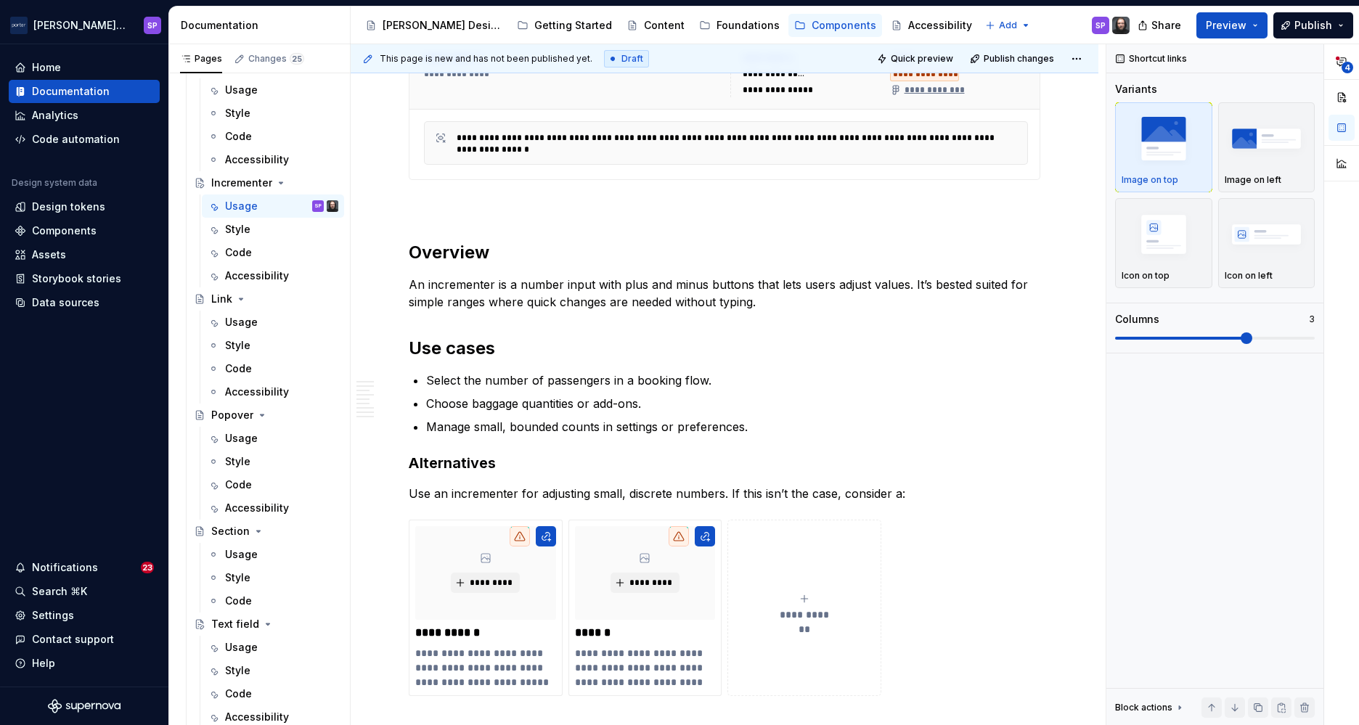
scroll to position [0, 0]
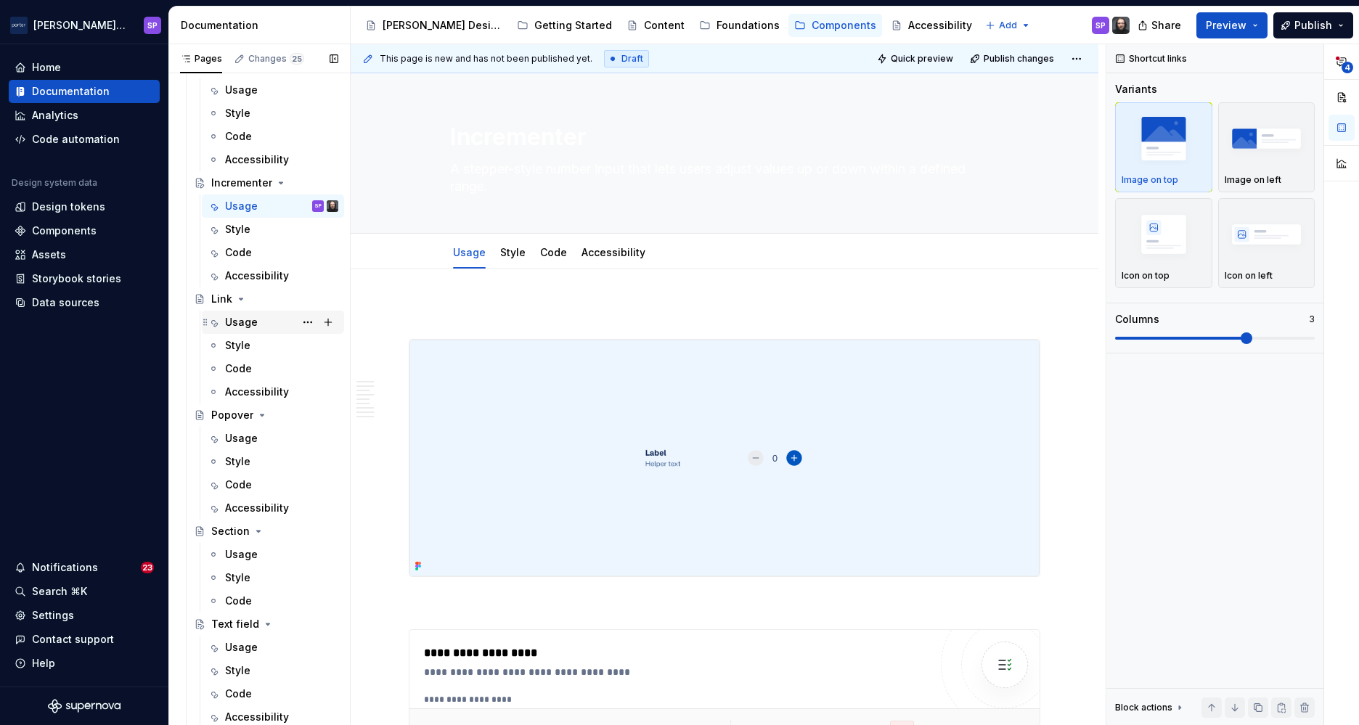
click at [227, 318] on div "Usage" at bounding box center [241, 322] width 33 height 15
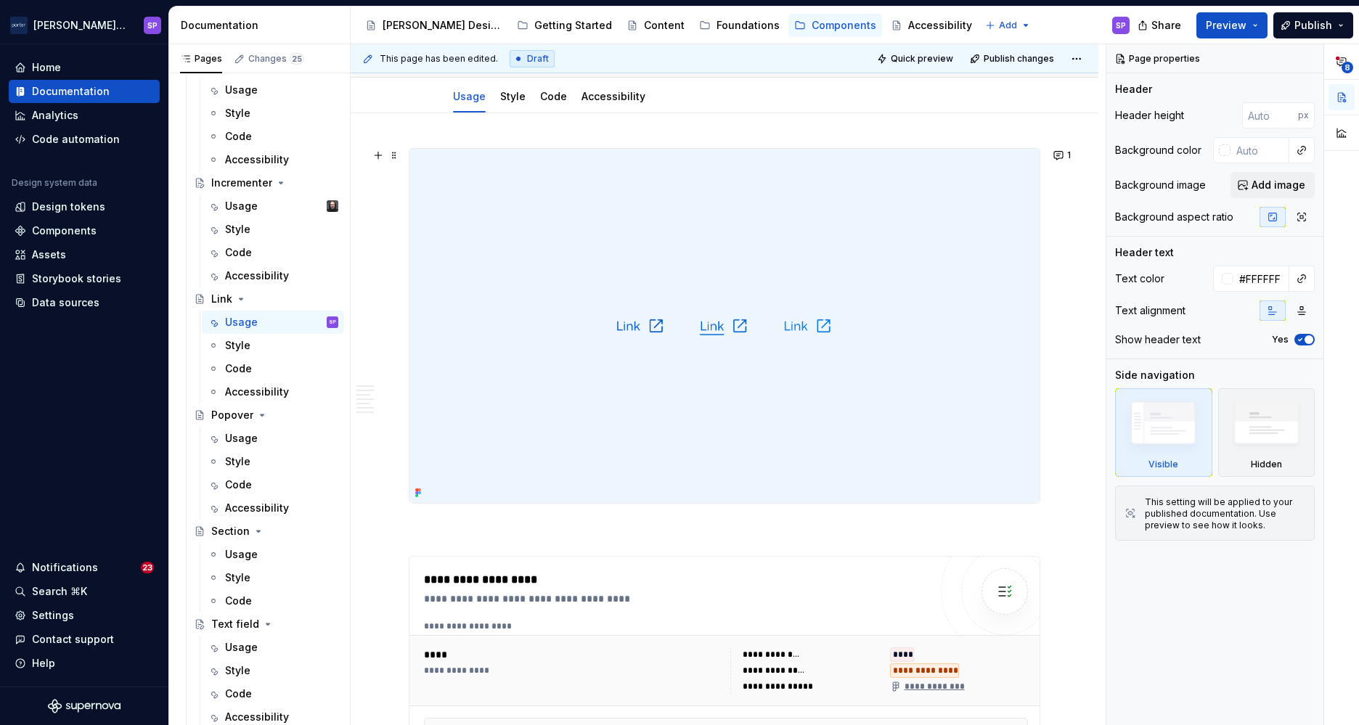
scroll to position [159, 0]
click at [243, 203] on div "Usage" at bounding box center [241, 206] width 33 height 15
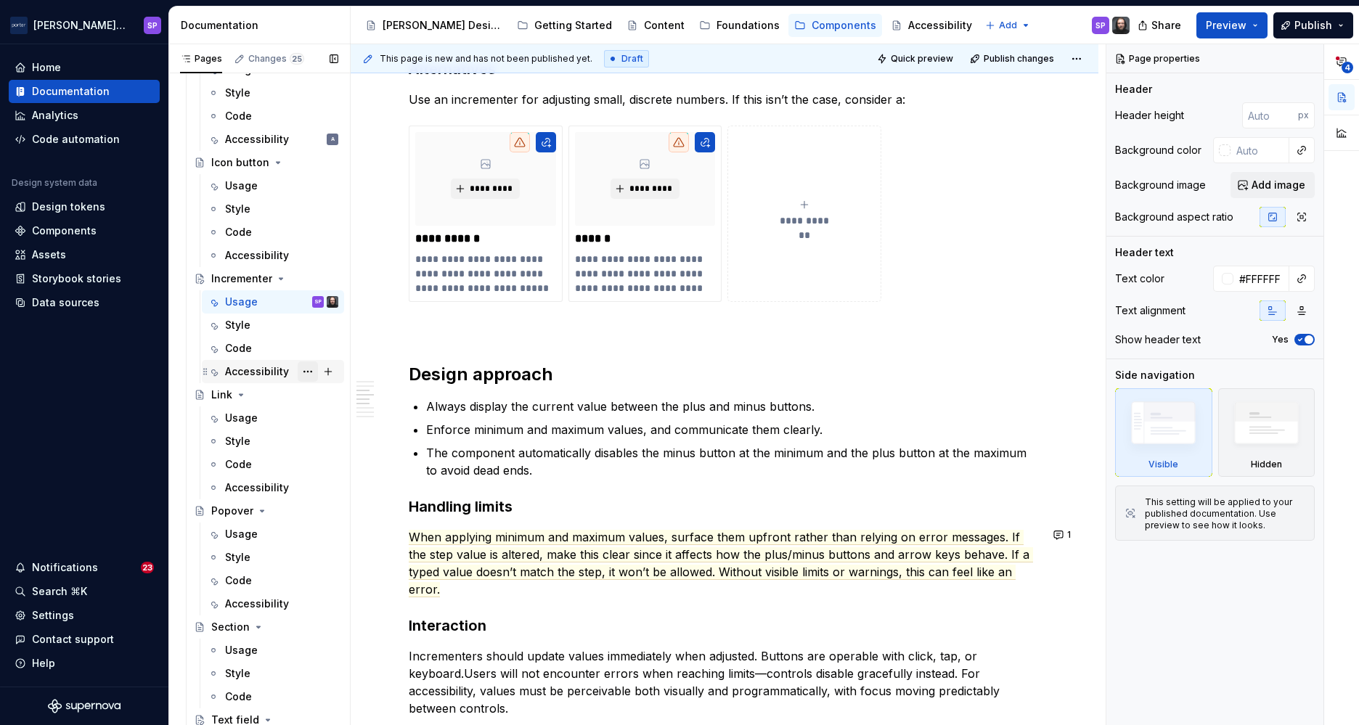
scroll to position [640, 0]
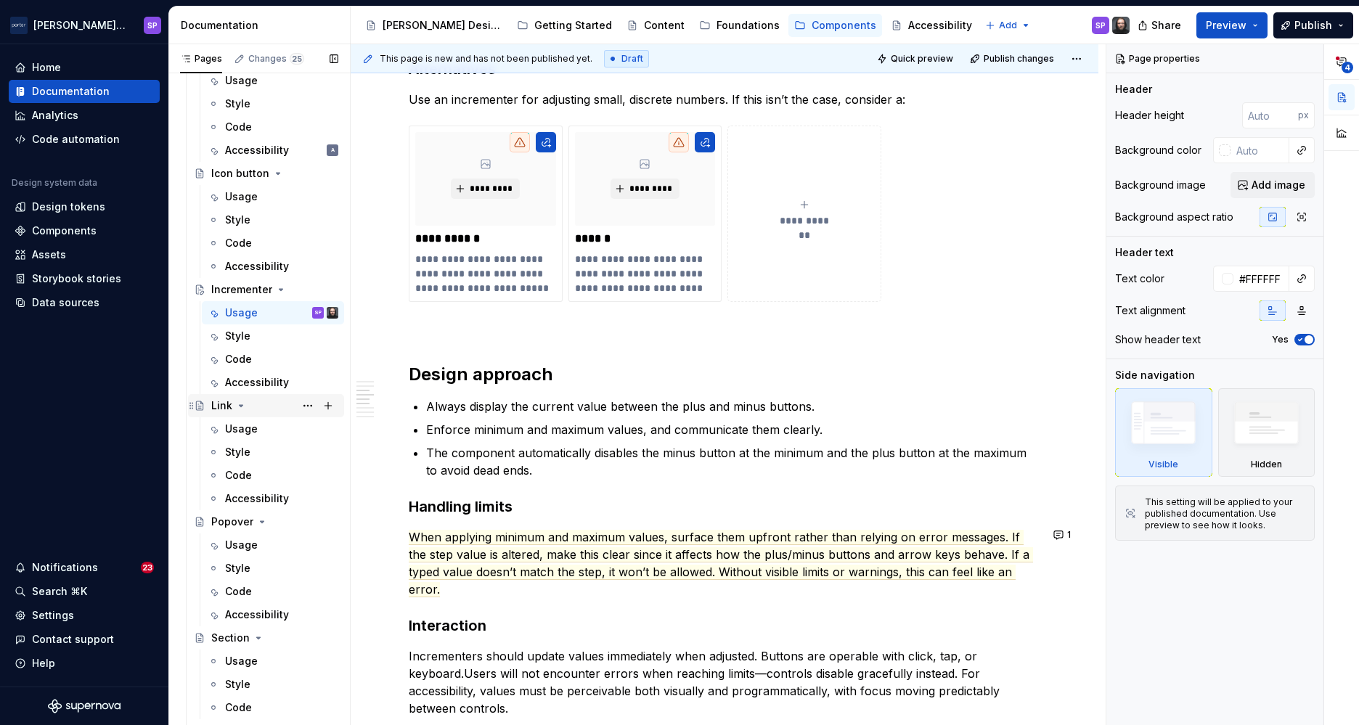
click at [251, 414] on div "Link" at bounding box center [274, 406] width 127 height 20
click at [240, 423] on div "Usage" at bounding box center [241, 429] width 33 height 15
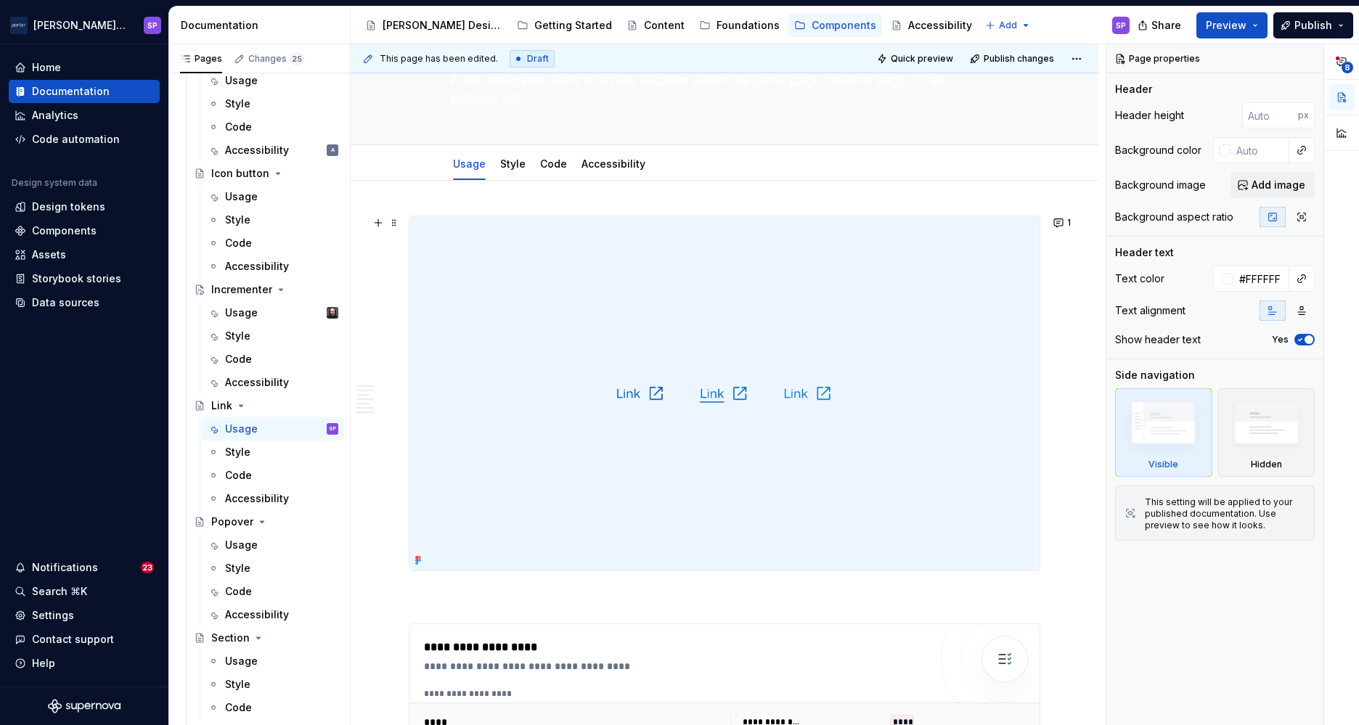
scroll to position [89, 0]
click at [1056, 216] on button "1" at bounding box center [1063, 222] width 28 height 20
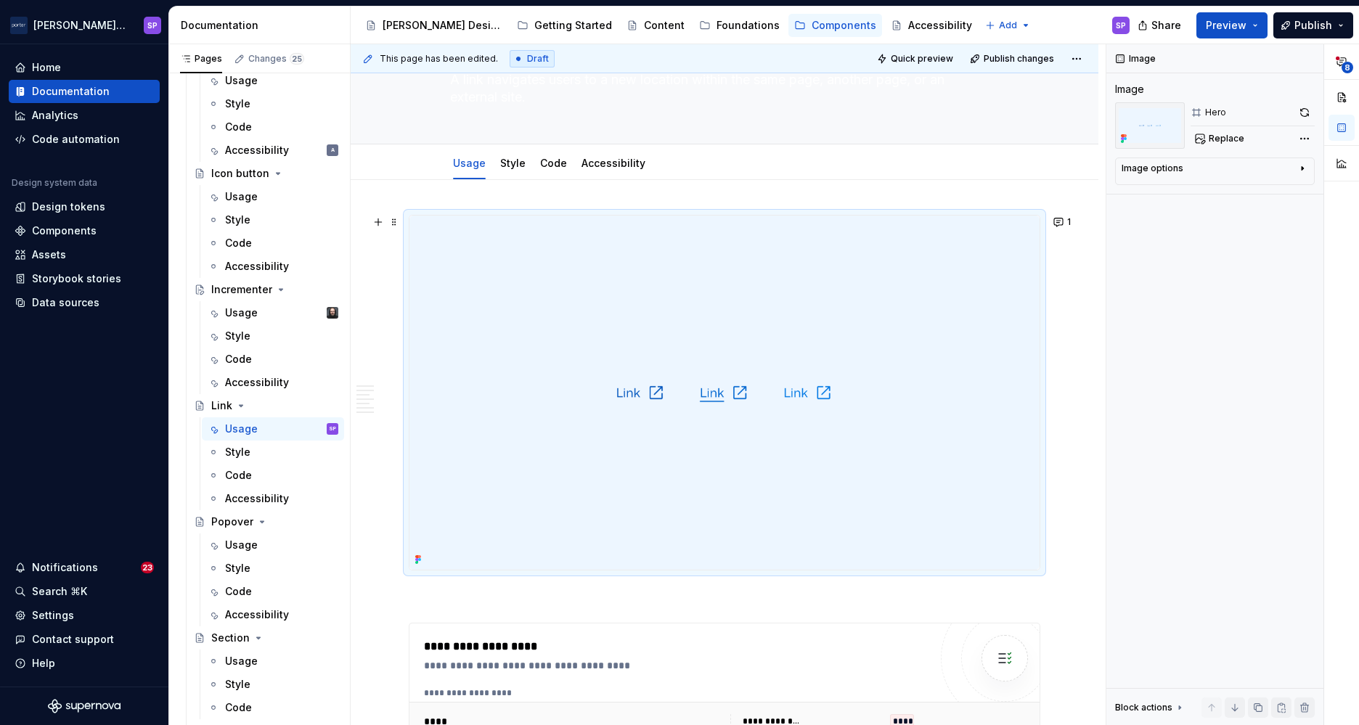
drag, startPoint x: 730, startPoint y: 312, endPoint x: 679, endPoint y: 179, distance: 143.2
click at [679, 179] on div "Usage Style Code Accessibility" at bounding box center [724, 163] width 566 height 32
click at [1071, 221] on button "1" at bounding box center [1063, 222] width 28 height 20
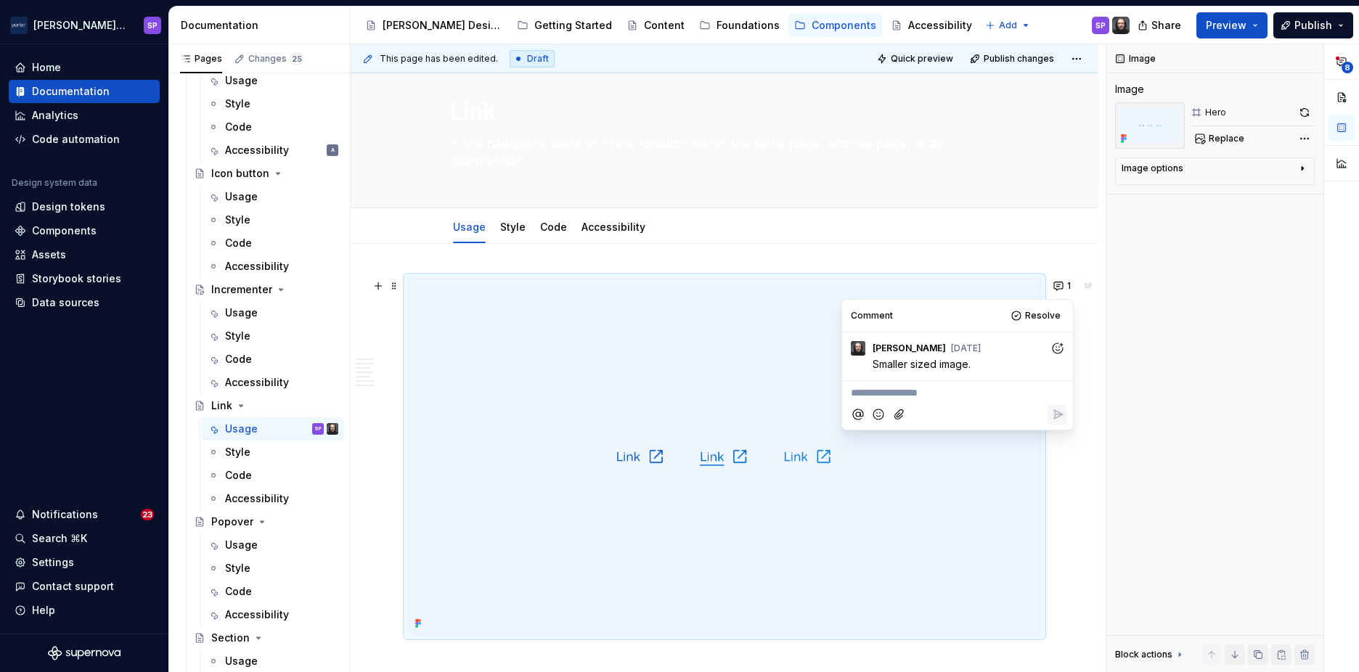
scroll to position [155, 0]
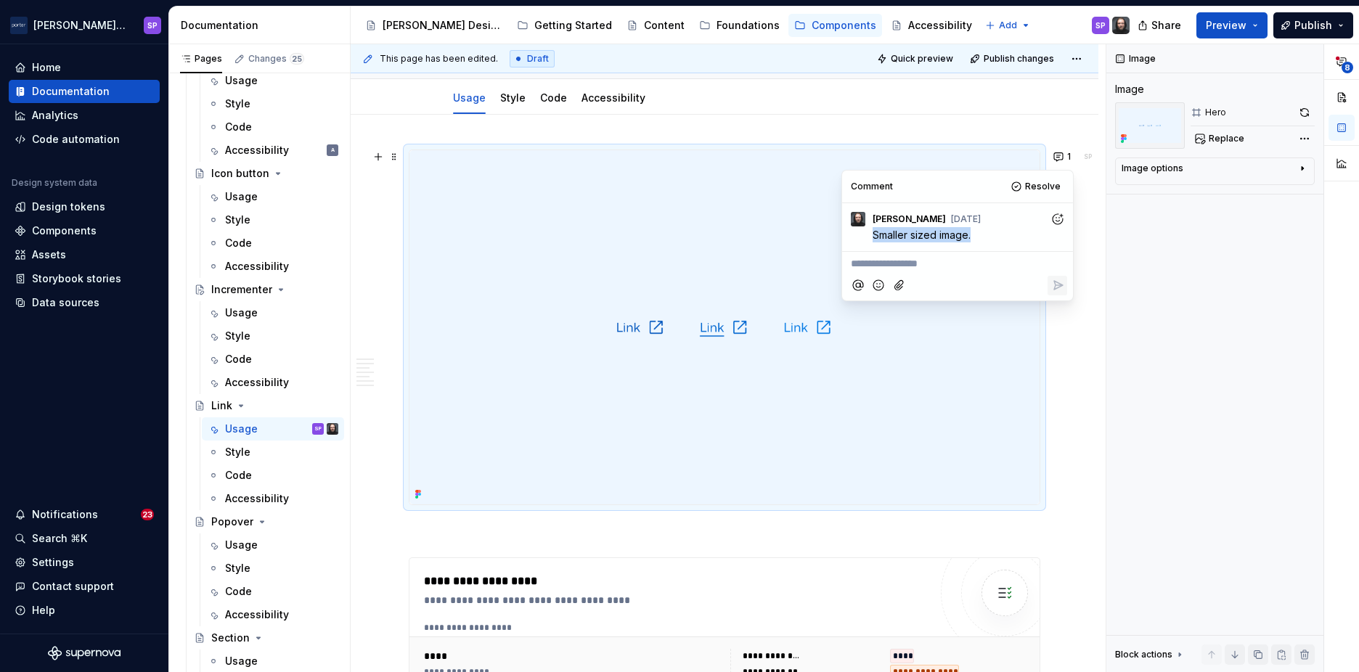
drag, startPoint x: 874, startPoint y: 239, endPoint x: 990, endPoint y: 235, distance: 116.2
click at [990, 235] on p "Smaller sized image." at bounding box center [961, 234] width 177 height 15
drag, startPoint x: 990, startPoint y: 235, endPoint x: 996, endPoint y: 241, distance: 8.7
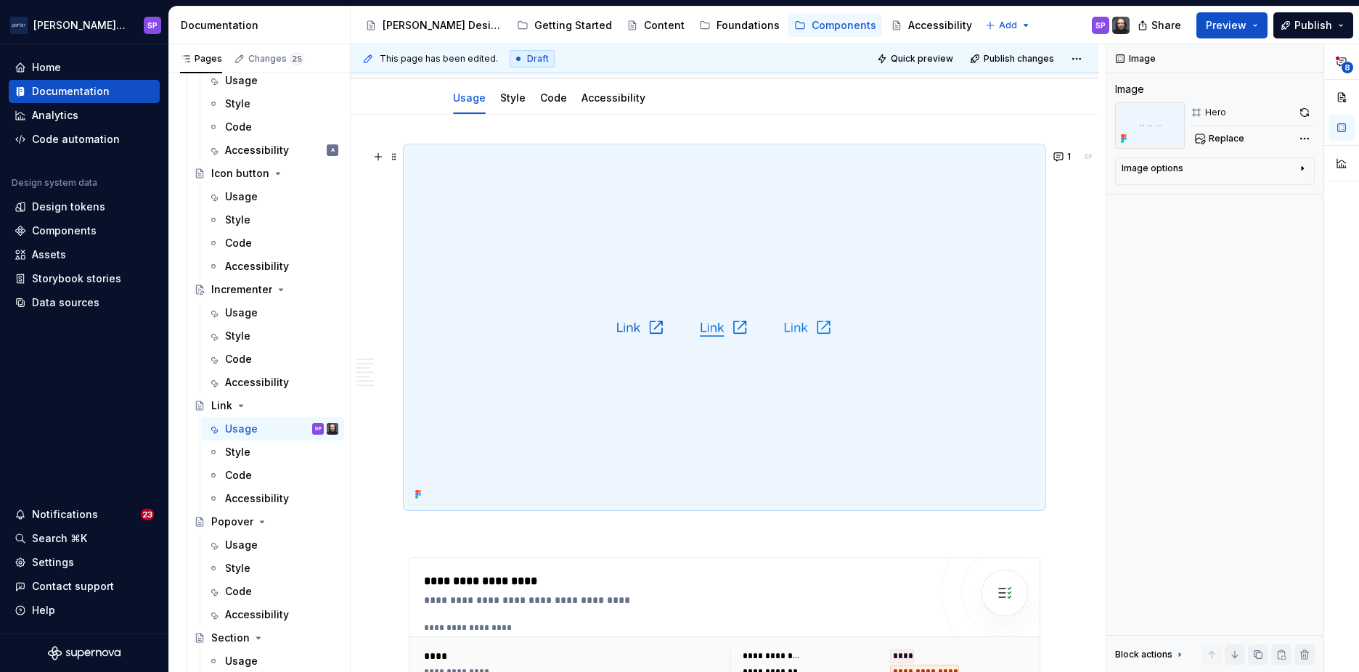
drag, startPoint x: 996, startPoint y: 241, endPoint x: 460, endPoint y: 149, distance: 544.5
click at [460, 150] on div at bounding box center [725, 328] width 632 height 356
click at [1054, 150] on button "1" at bounding box center [1063, 157] width 28 height 20
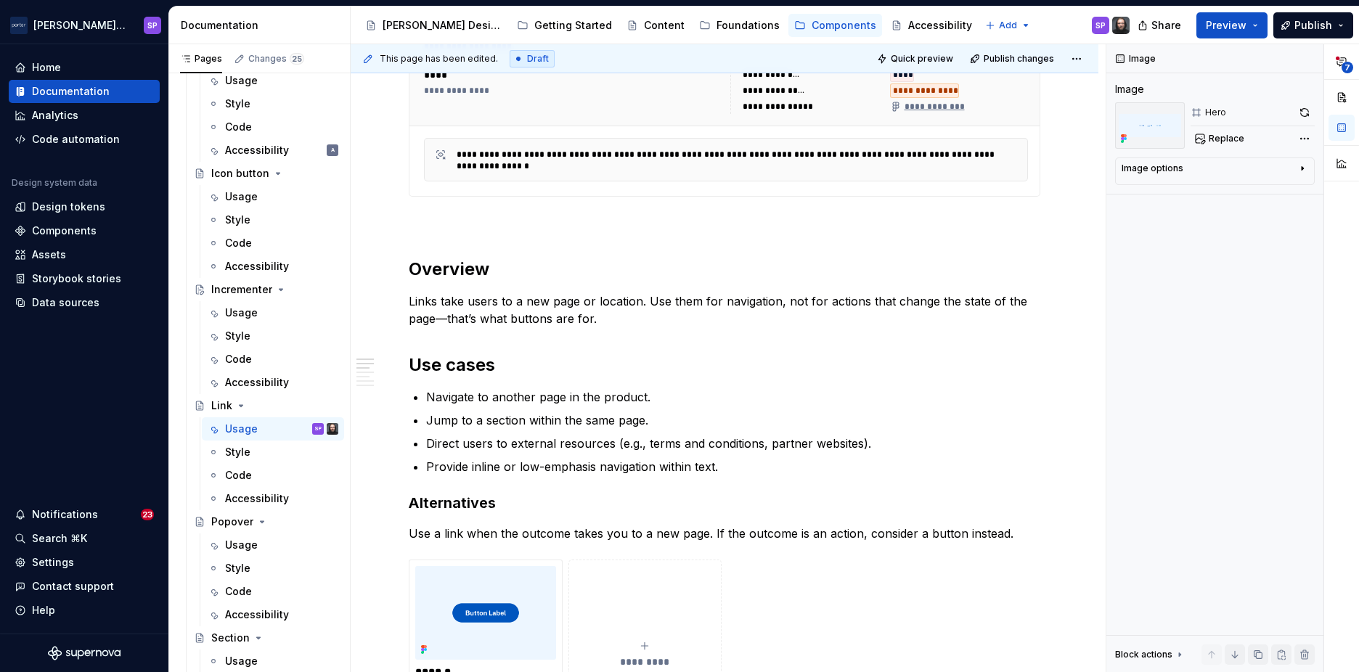
scroll to position [620, 0]
type textarea "*"
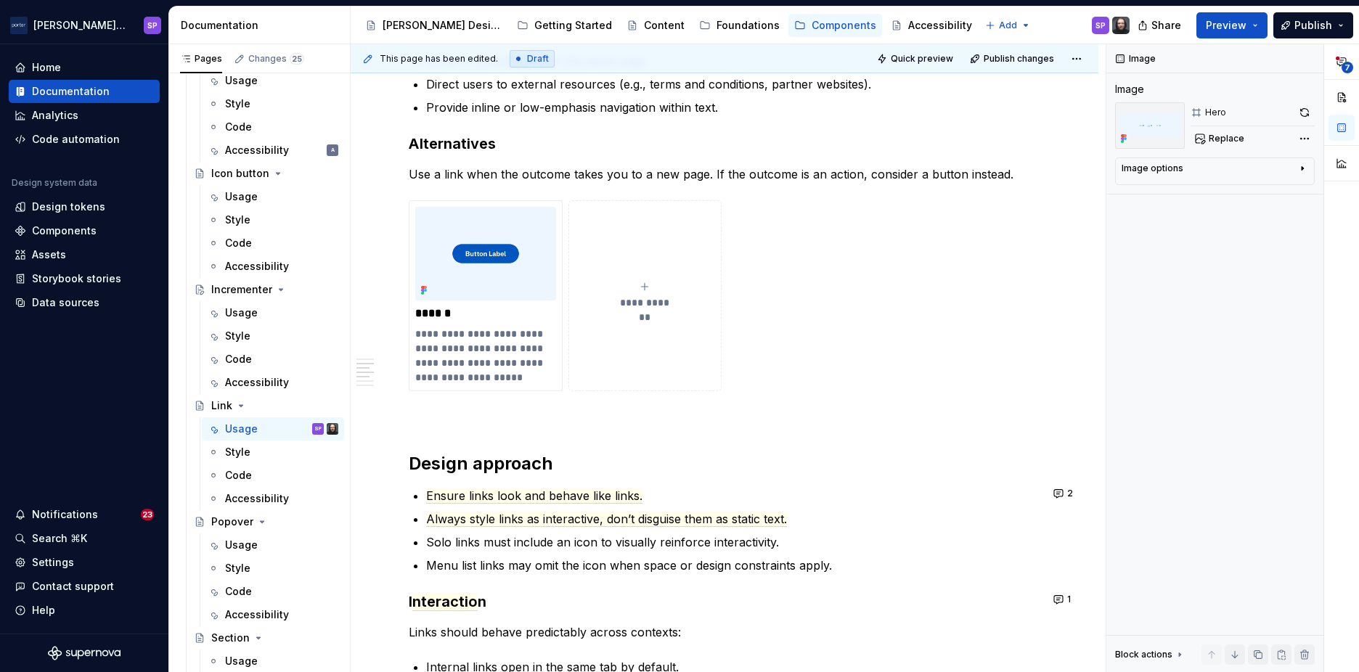
scroll to position [980, 0]
click at [545, 497] on span "Ensure links look and behave like links." at bounding box center [534, 494] width 216 height 15
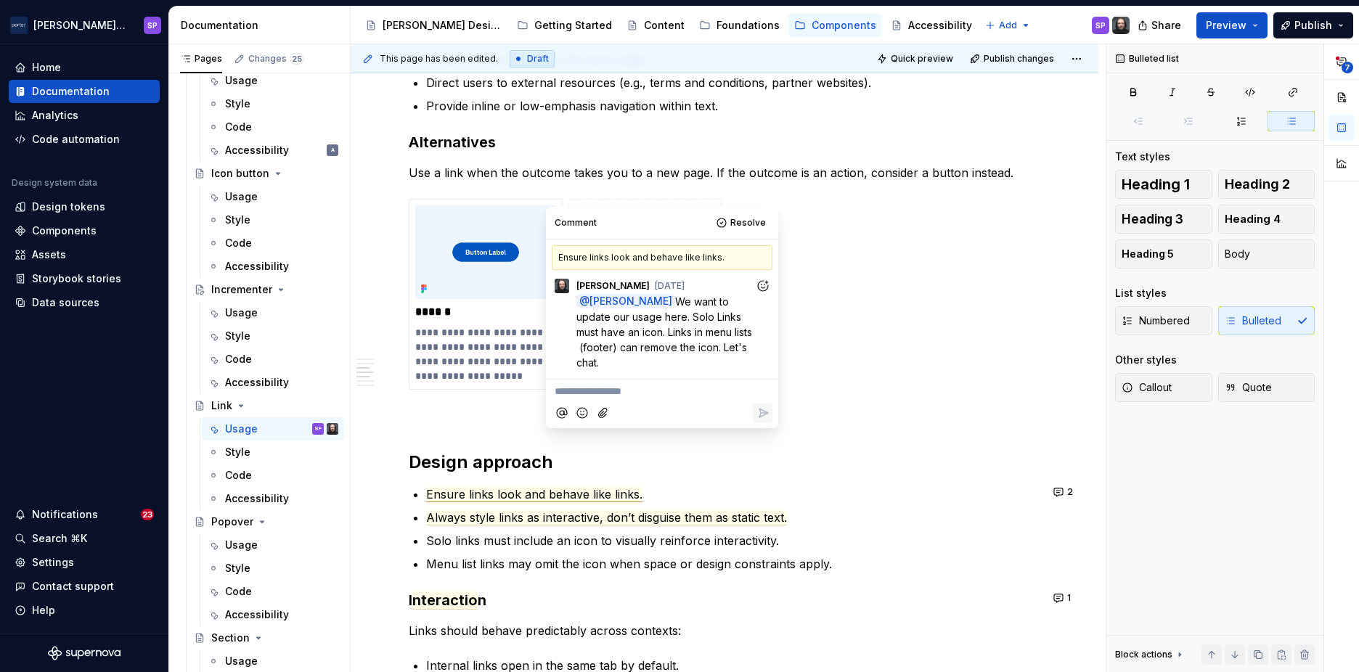
scroll to position [1035, 0]
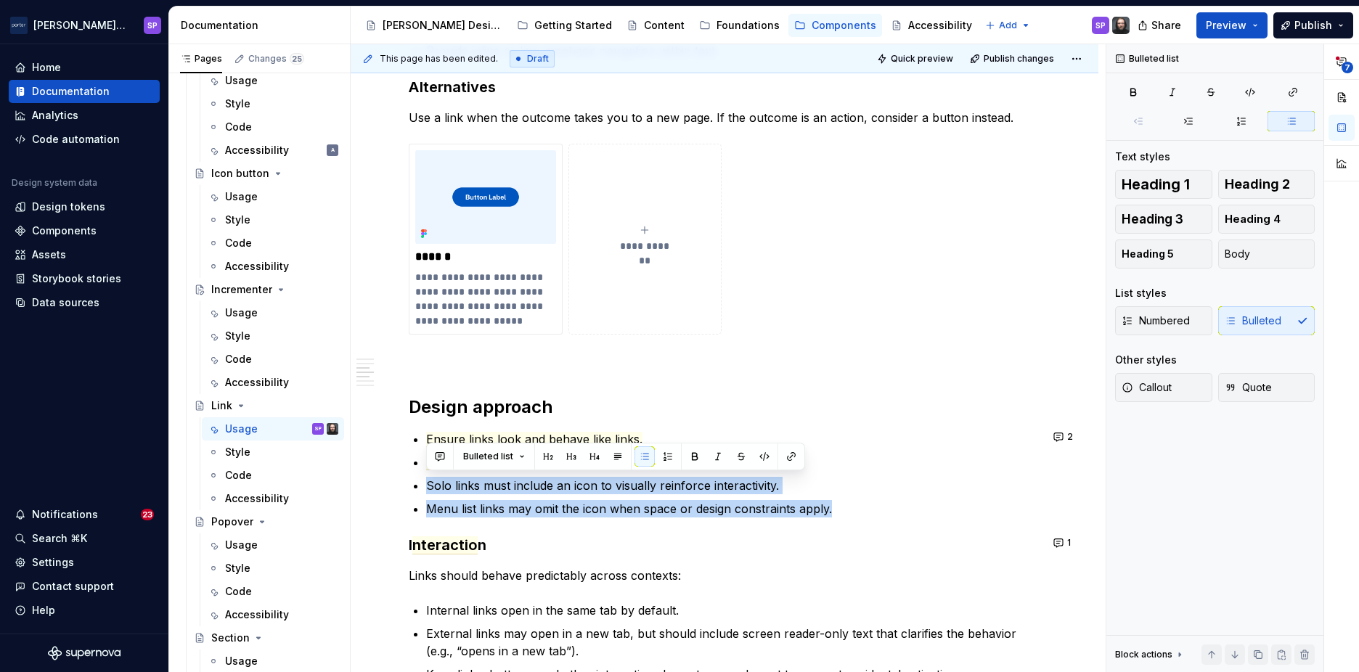
drag, startPoint x: 839, startPoint y: 515, endPoint x: 415, endPoint y: 479, distance: 425.5
click at [426, 479] on ul "Ensure links look and behave like links. Always style links as interactive, don…" at bounding box center [733, 474] width 614 height 87
click at [452, 84] on h3 "Alternatives" at bounding box center [725, 87] width 632 height 20
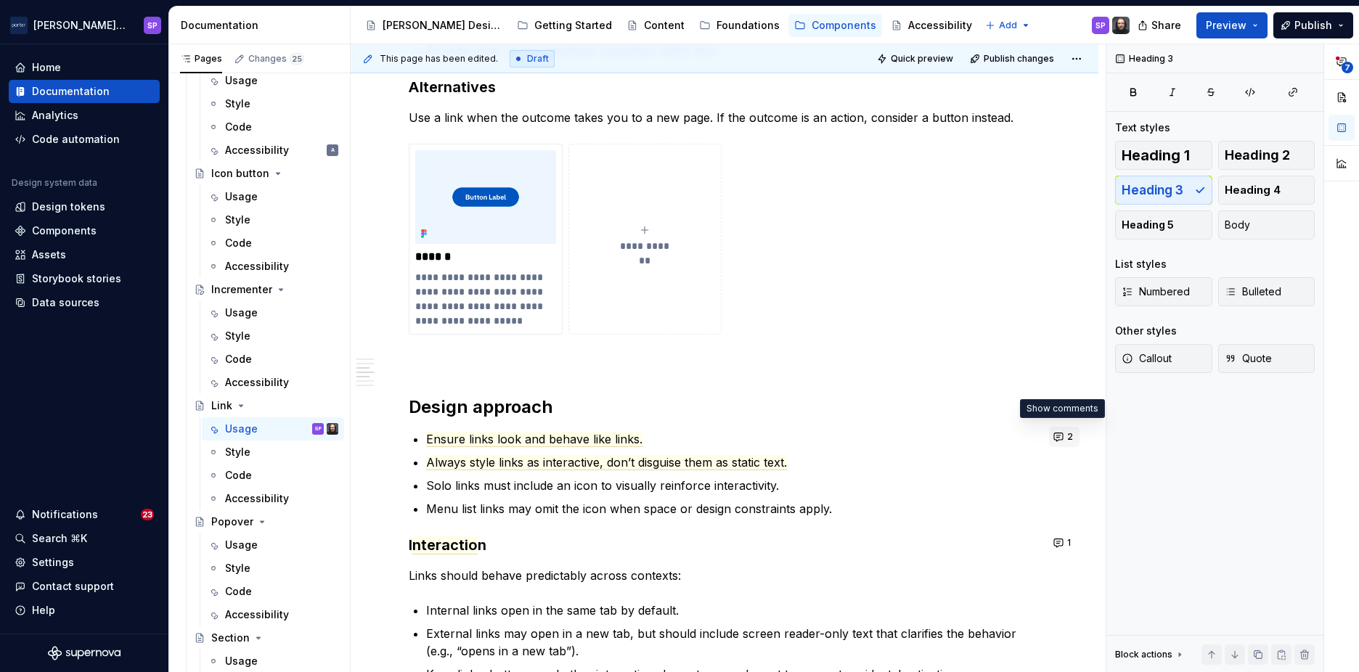
click at [1060, 437] on button "2" at bounding box center [1064, 437] width 30 height 20
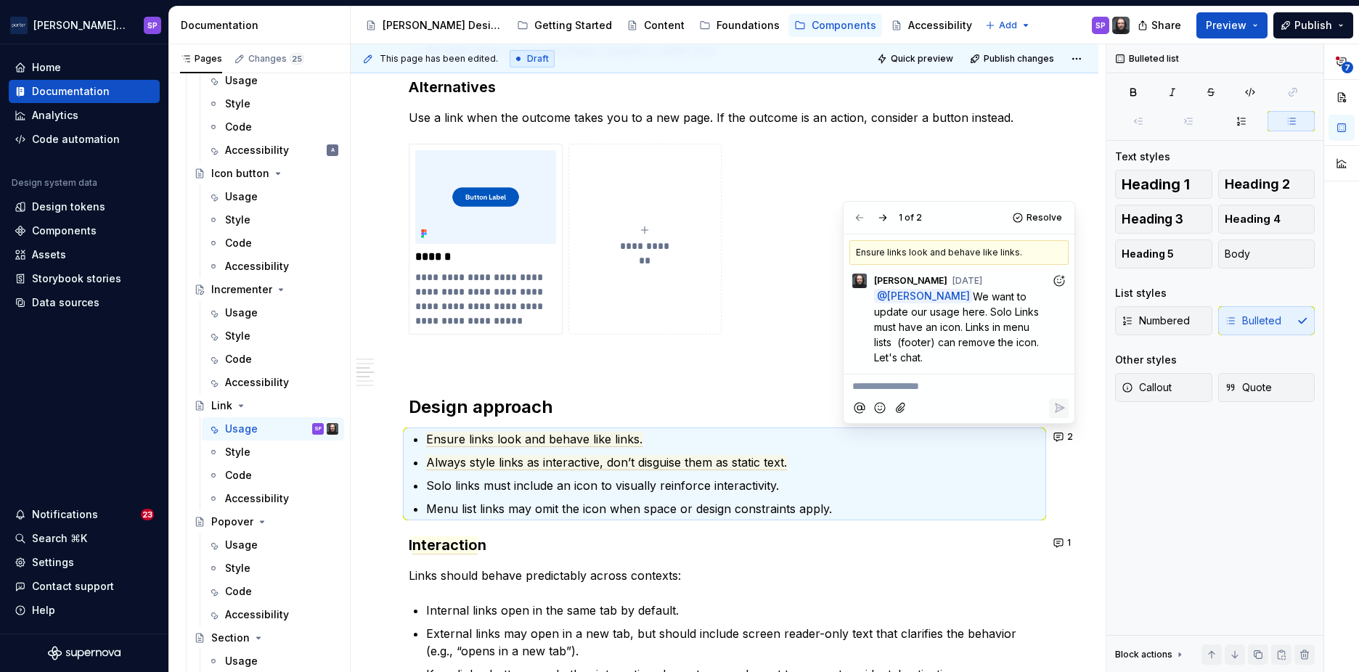
click at [805, 349] on div "**********" at bounding box center [725, 306] width 632 height 2072
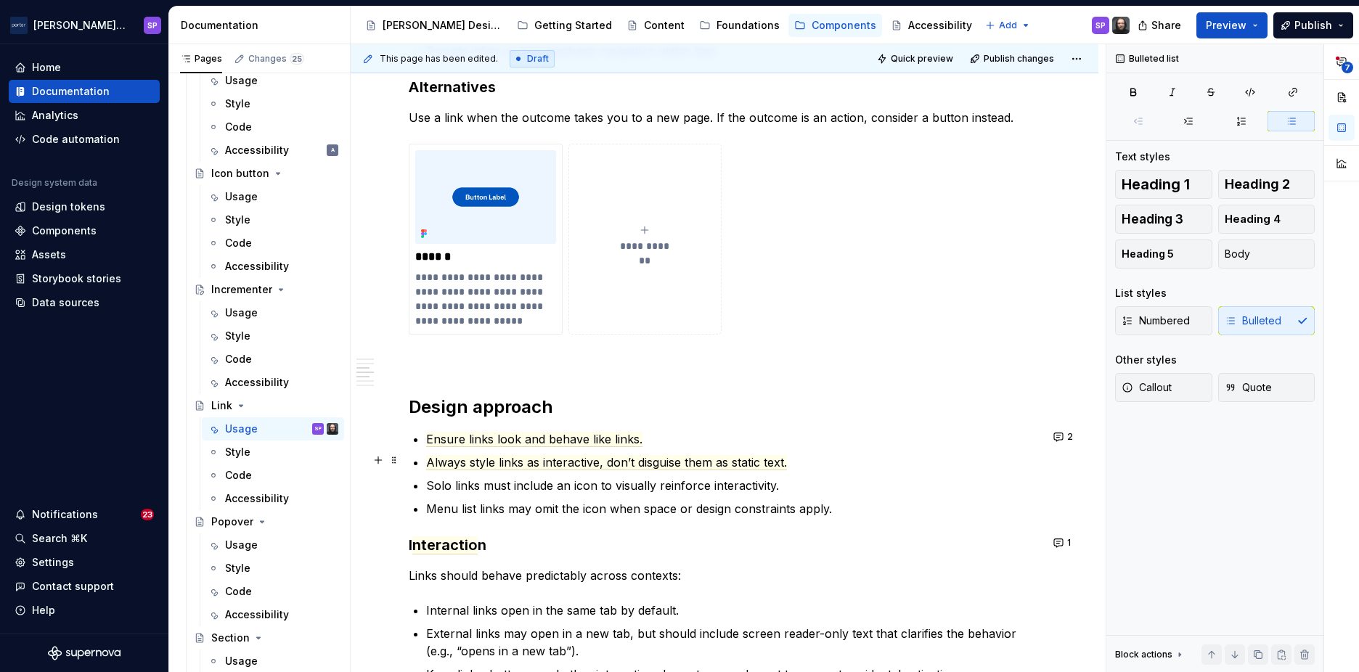
click at [802, 461] on p "Always style links as interactive, don’t disguise them as static text." at bounding box center [733, 462] width 614 height 17
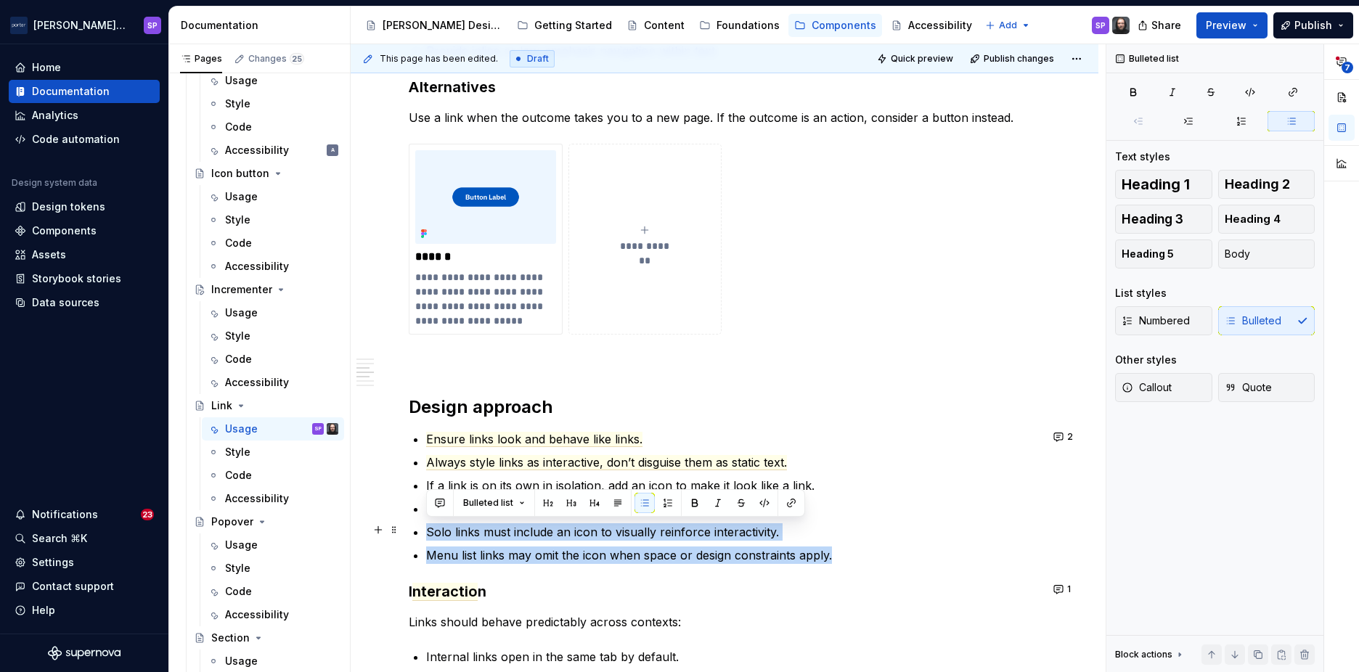
drag, startPoint x: 847, startPoint y: 553, endPoint x: 421, endPoint y: 520, distance: 427.5
click at [421, 520] on div "**********" at bounding box center [725, 329] width 632 height 2119
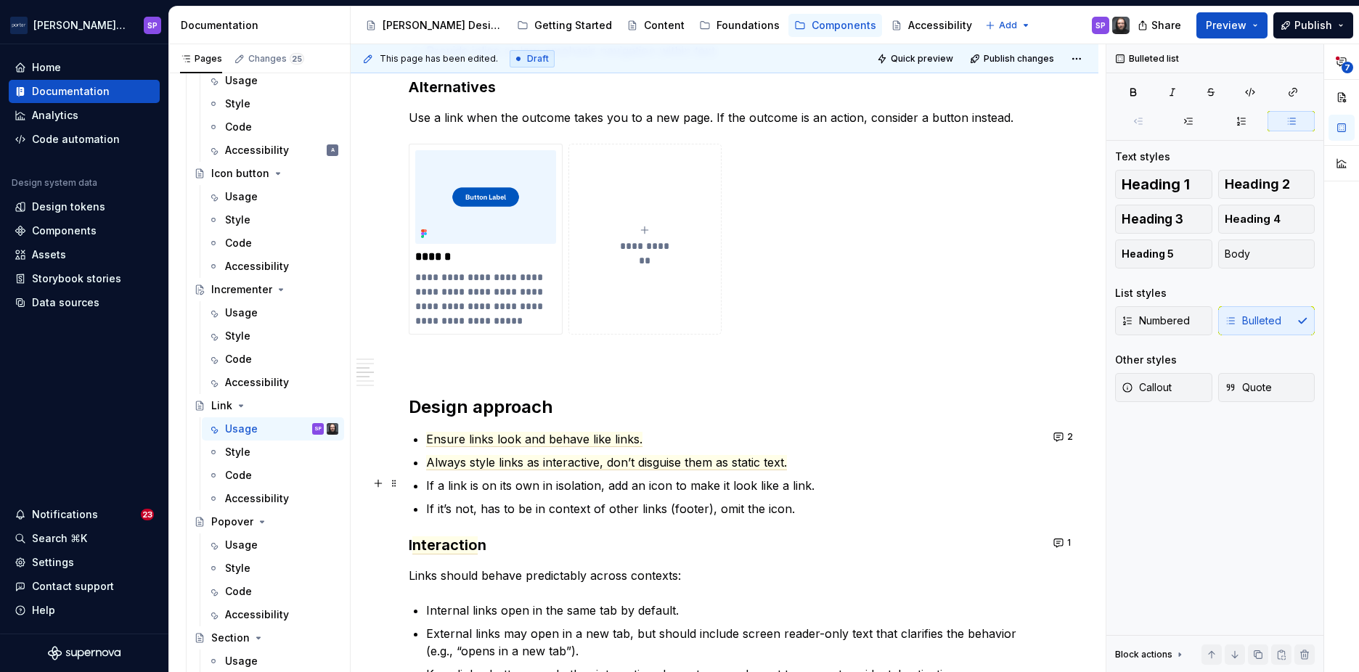
click at [425, 486] on div "**********" at bounding box center [725, 306] width 632 height 2072
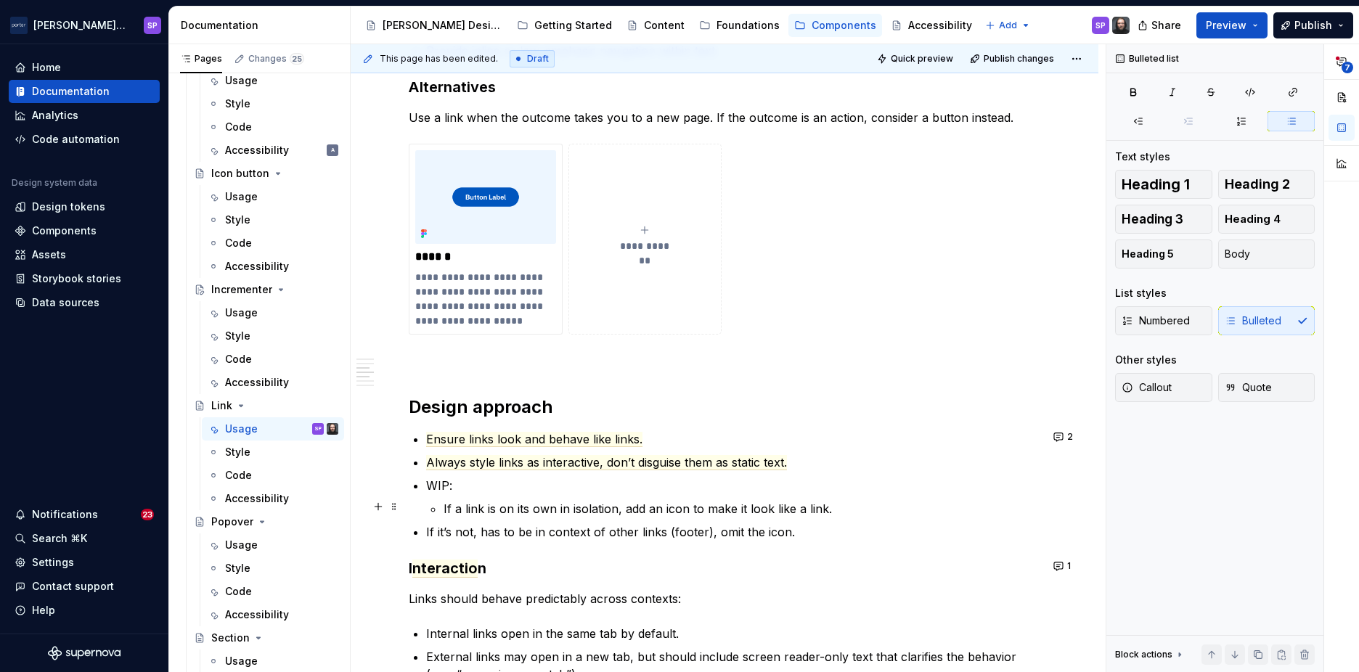
click at [418, 502] on div "**********" at bounding box center [725, 318] width 632 height 2096
click at [426, 534] on li "If it’s not, has to be in context of other links (footer), omit the icon." at bounding box center [733, 532] width 614 height 17
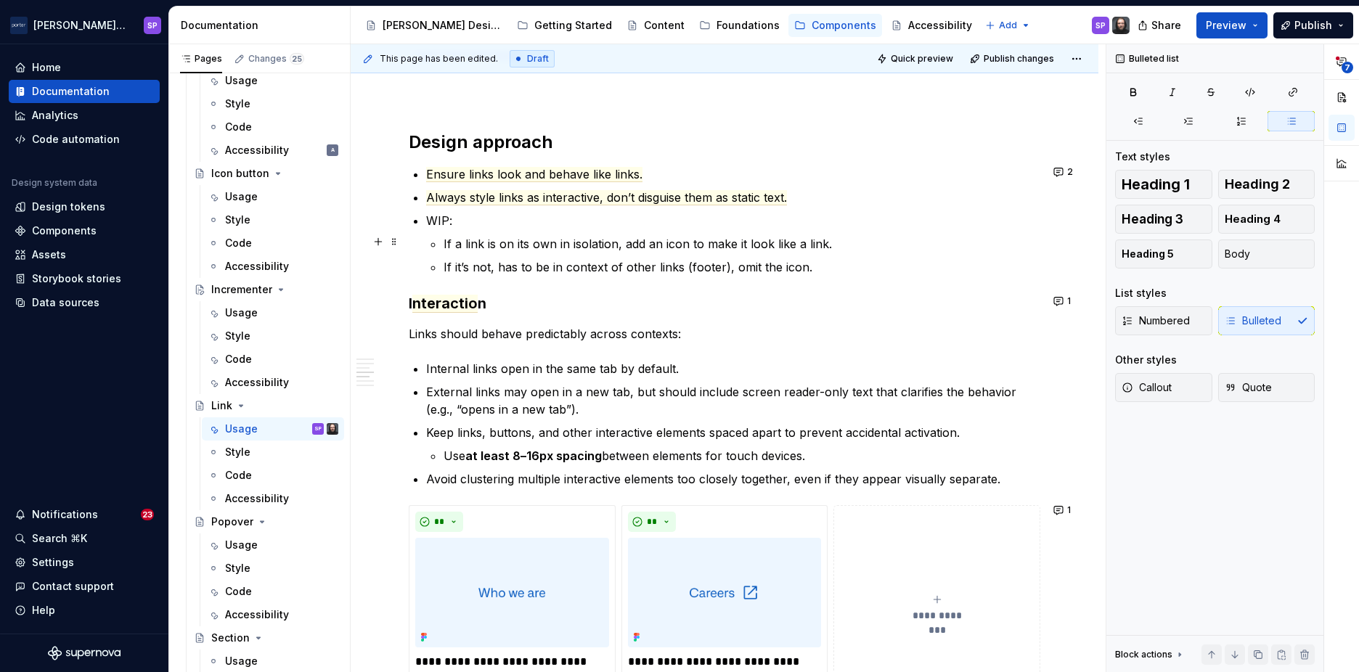
scroll to position [1306, 0]
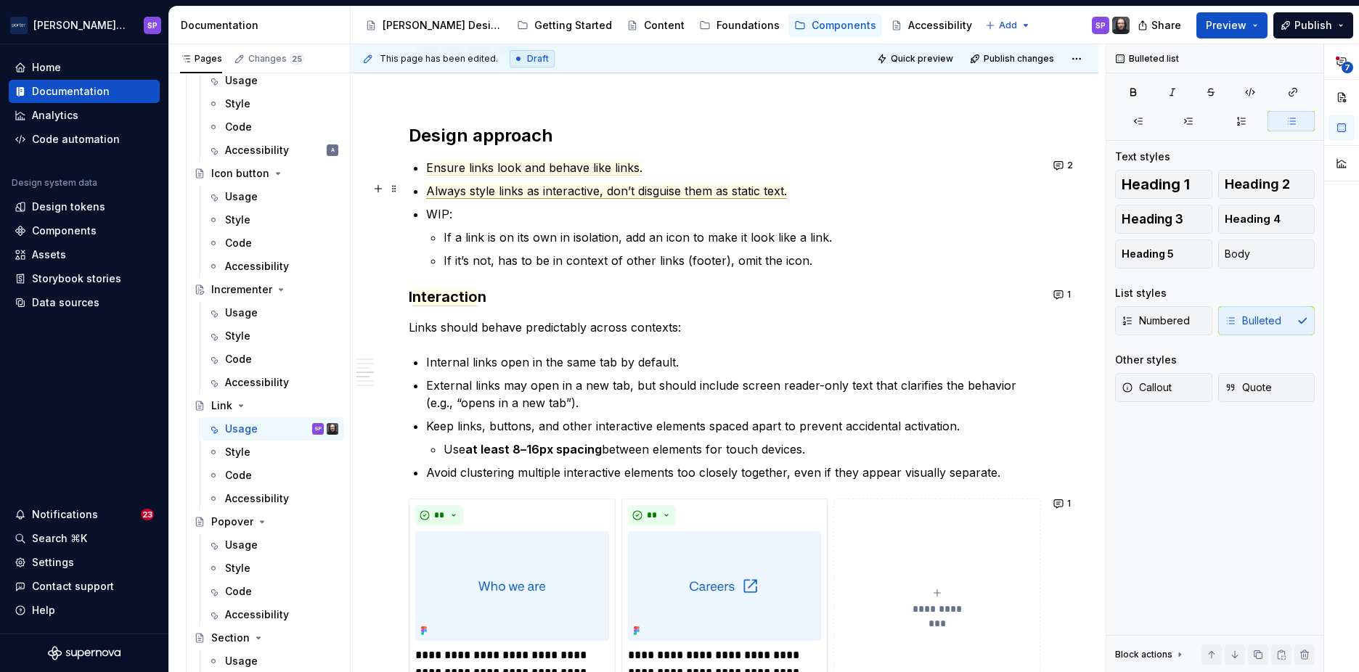
click at [713, 184] on span "Always style links as interactive, don’t disguise them as static text." at bounding box center [606, 191] width 361 height 15
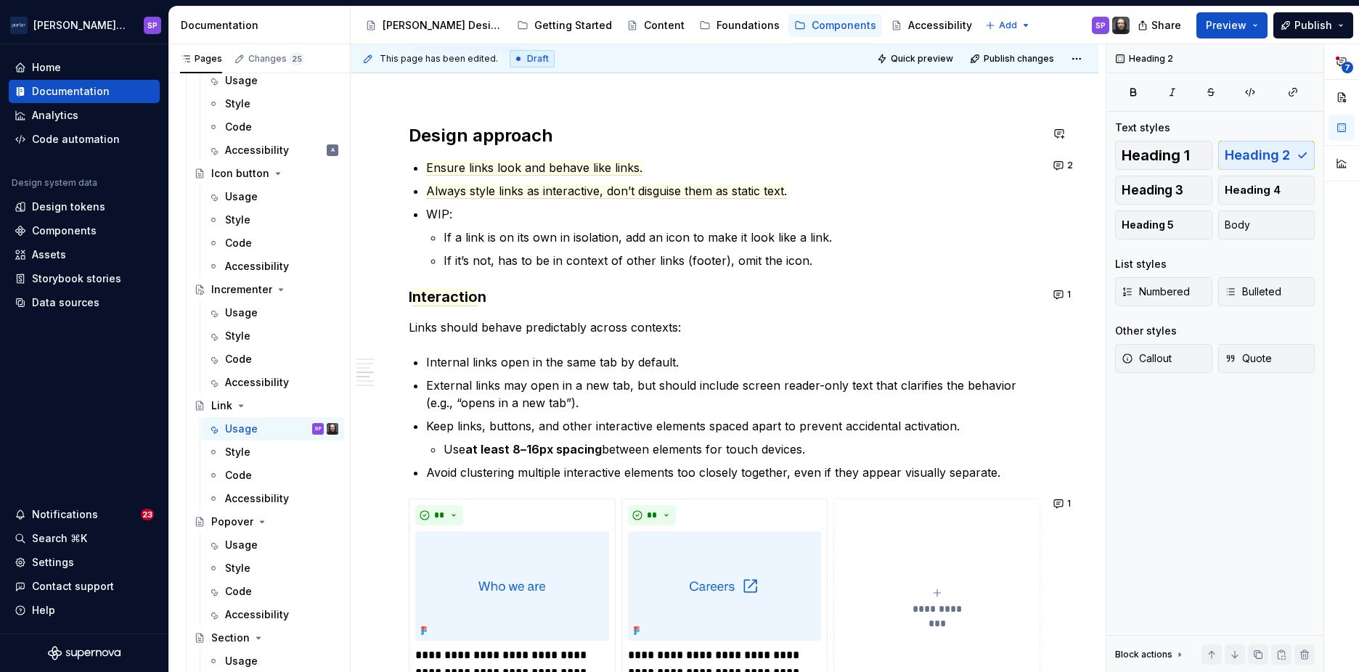
click at [733, 112] on div "**********" at bounding box center [725, 46] width 632 height 2096
click at [696, 184] on span "Always style links as interactive, don’t disguise them as static text." at bounding box center [606, 191] width 361 height 15
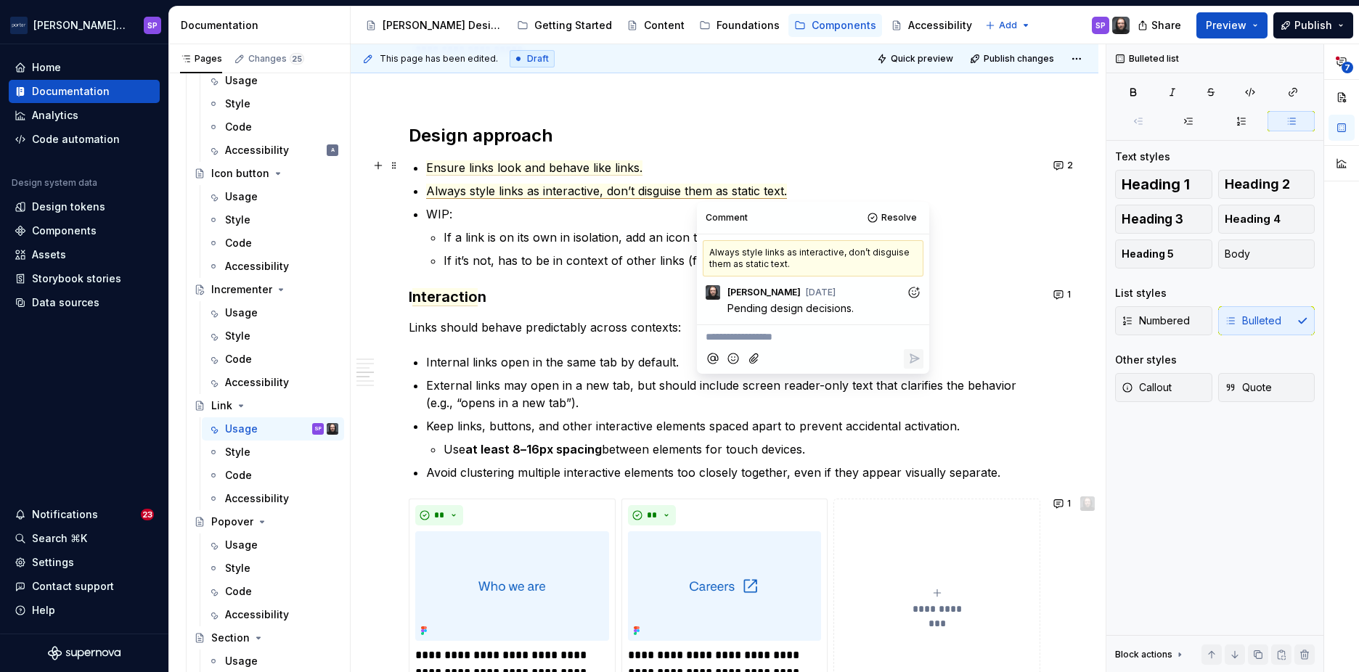
click at [637, 153] on div "**********" at bounding box center [725, 46] width 632 height 2096
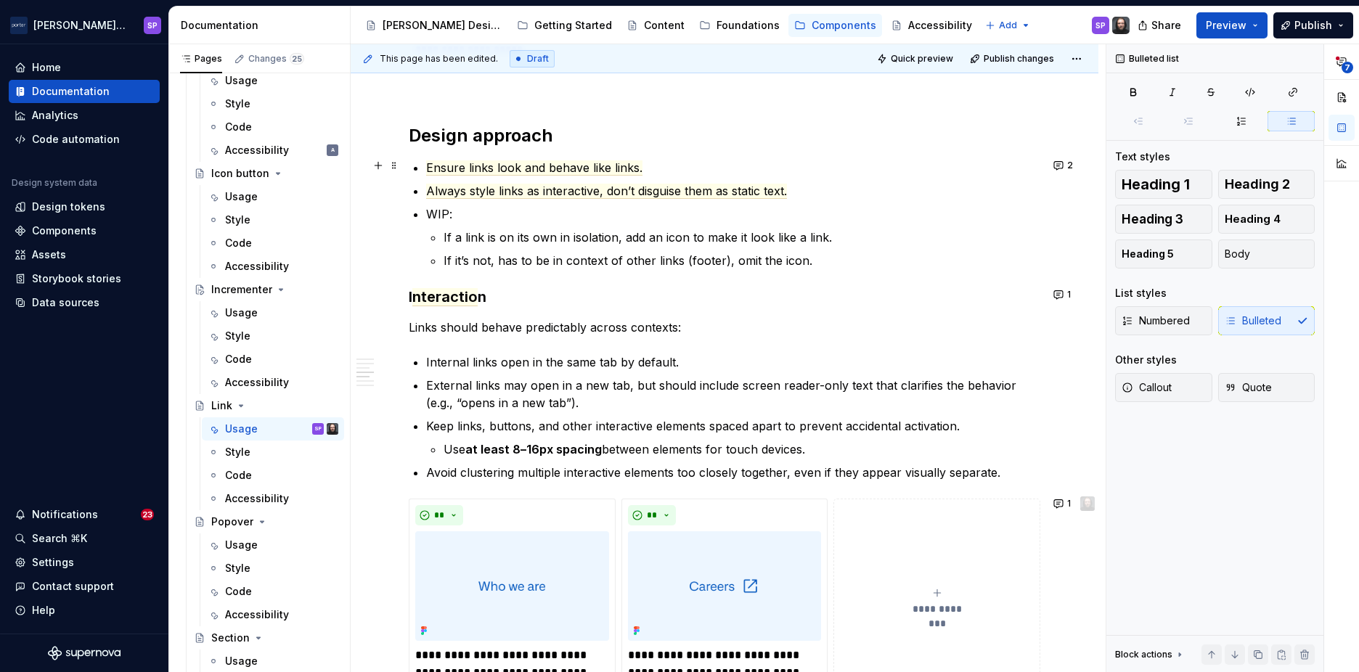
click at [644, 162] on p "Ensure links look and behave like links." at bounding box center [733, 167] width 614 height 17
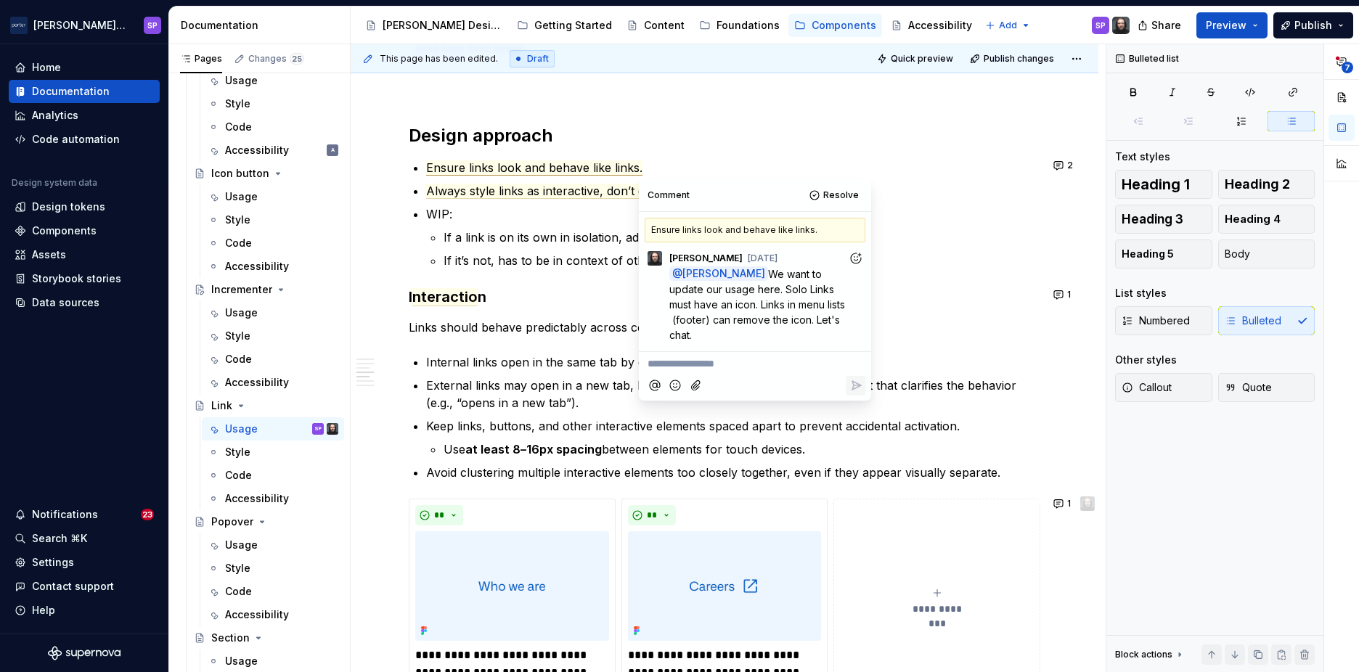
drag, startPoint x: 834, startPoint y: 202, endPoint x: 878, endPoint y: 317, distance: 123.7
click at [878, 317] on body "[PERSON_NAME] Airlines SP Home Documentation Analytics Code automation Design s…" at bounding box center [679, 336] width 1359 height 672
click at [915, 205] on p "WIP:" at bounding box center [733, 213] width 614 height 17
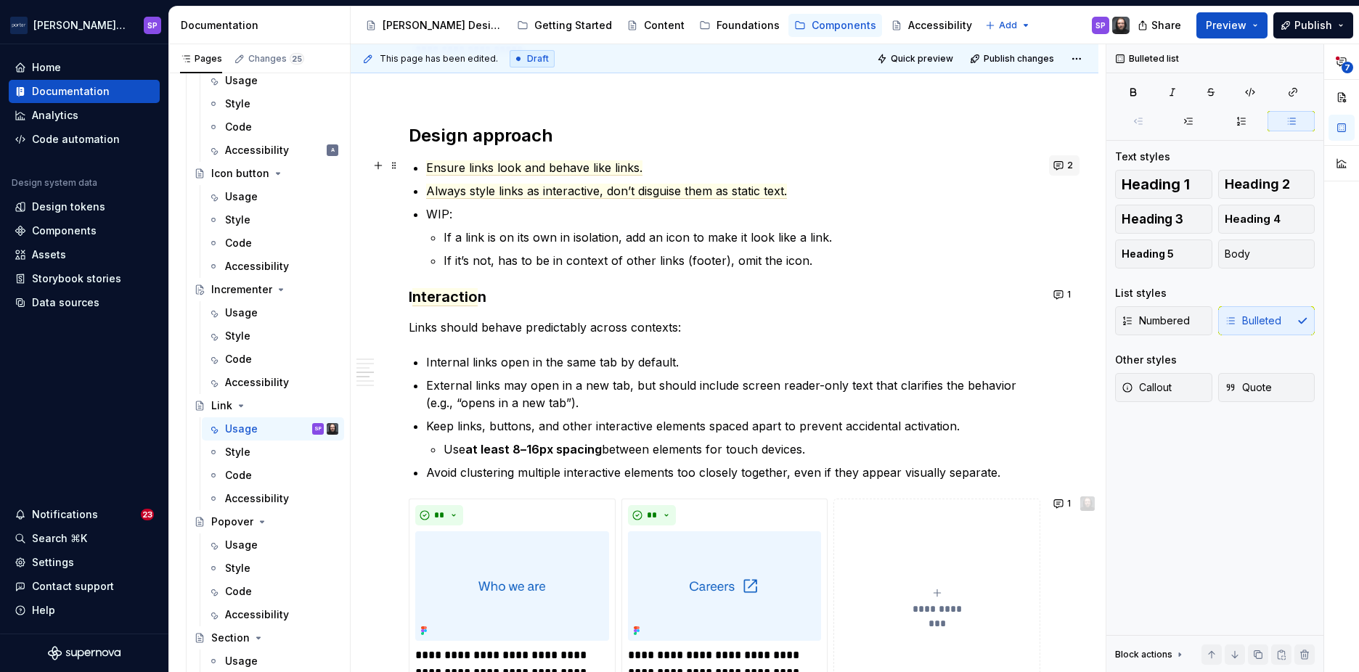
click at [1059, 159] on button "2" at bounding box center [1064, 165] width 30 height 20
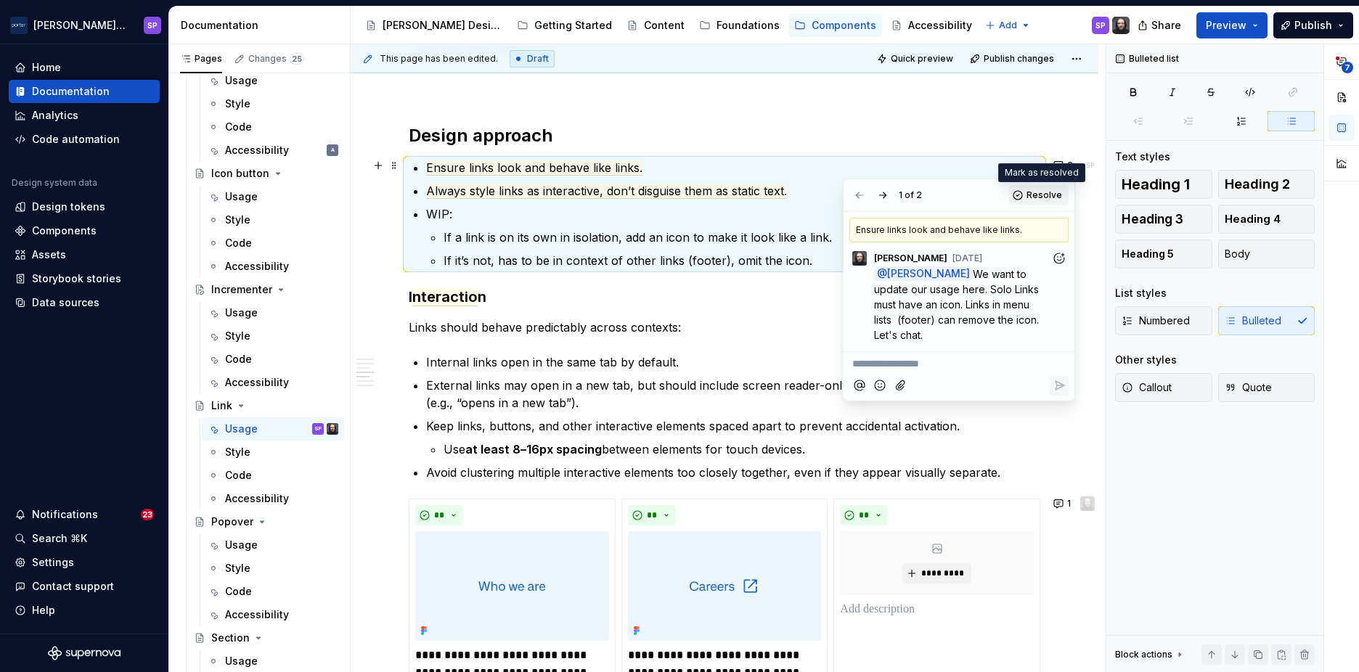
click at [1018, 197] on button "Resolve" at bounding box center [1039, 195] width 60 height 20
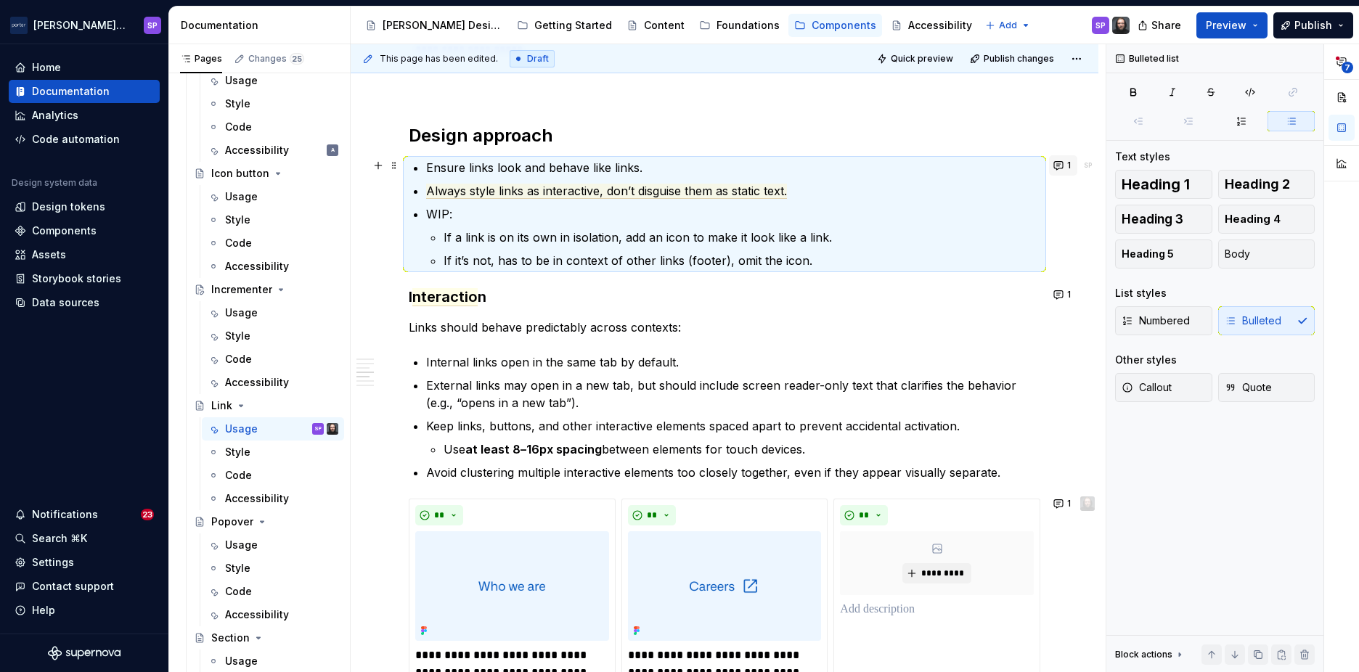
click at [1057, 165] on button "1" at bounding box center [1063, 165] width 28 height 20
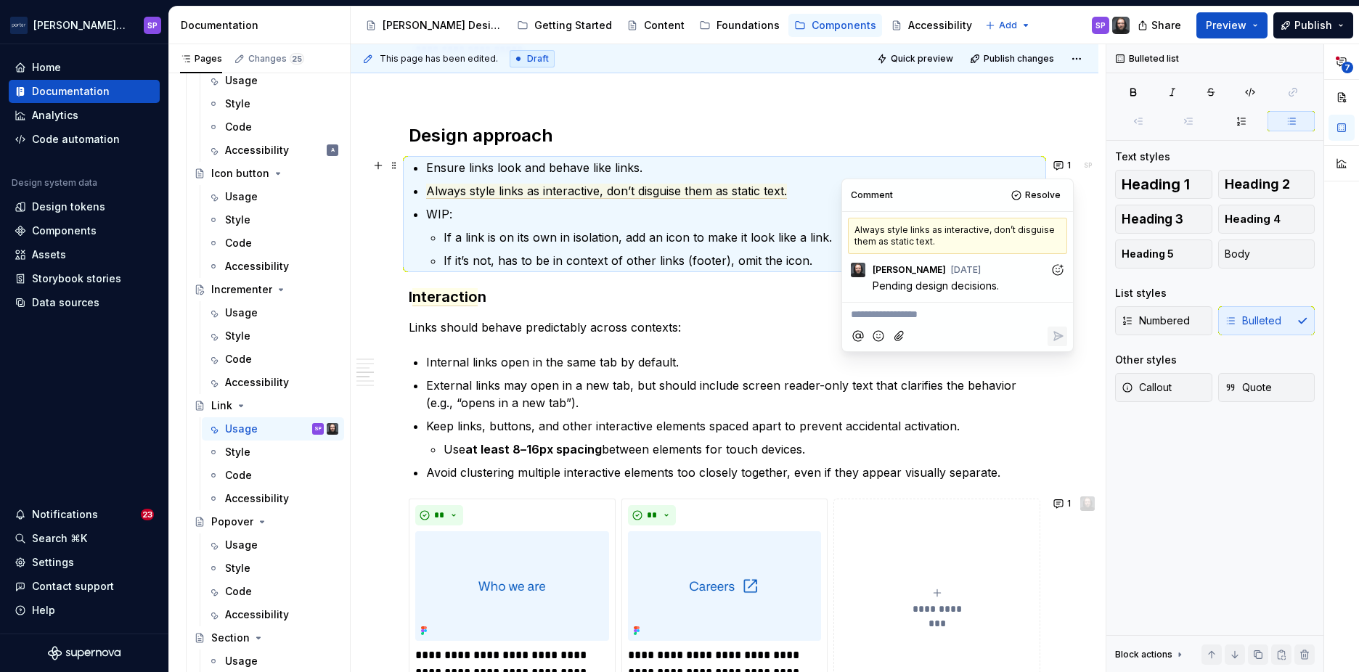
click at [943, 287] on span "Pending design decisions." at bounding box center [936, 286] width 126 height 12
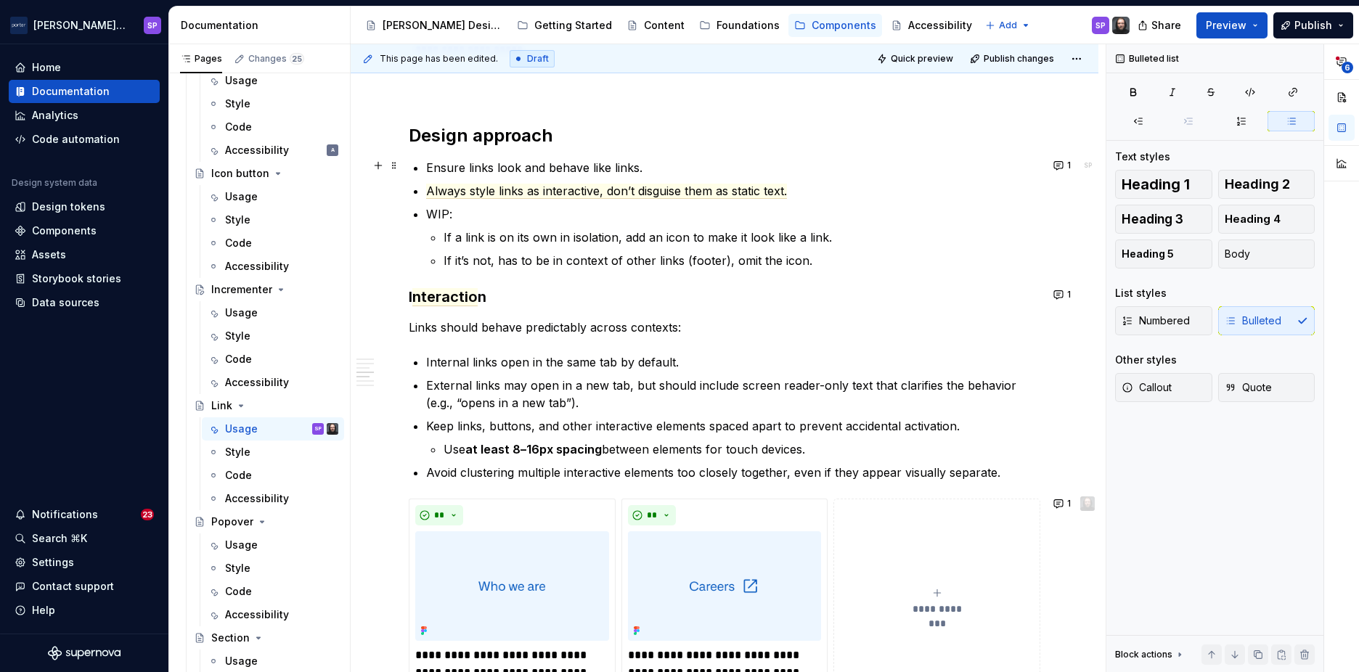
click at [909, 441] on p "Use at least 8–16px spacing between elements for touch devices." at bounding box center [742, 449] width 597 height 17
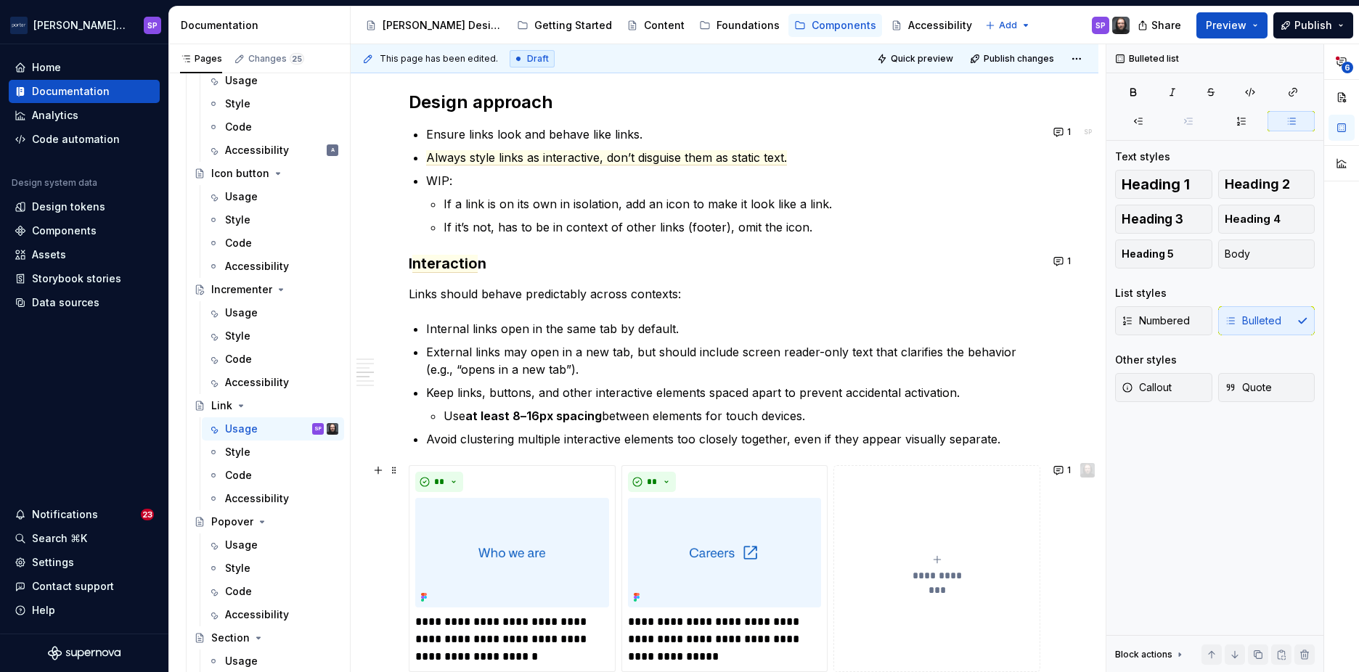
scroll to position [1335, 0]
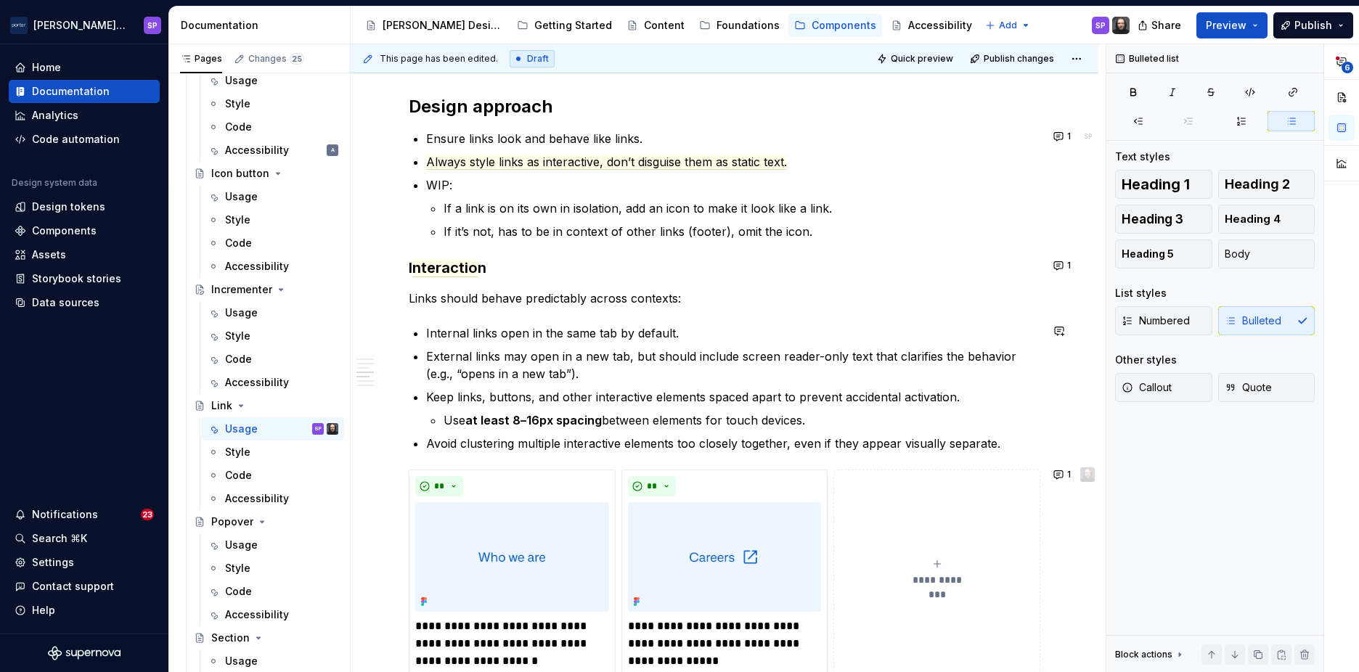
click at [889, 452] on div "**********" at bounding box center [725, 17] width 632 height 2096
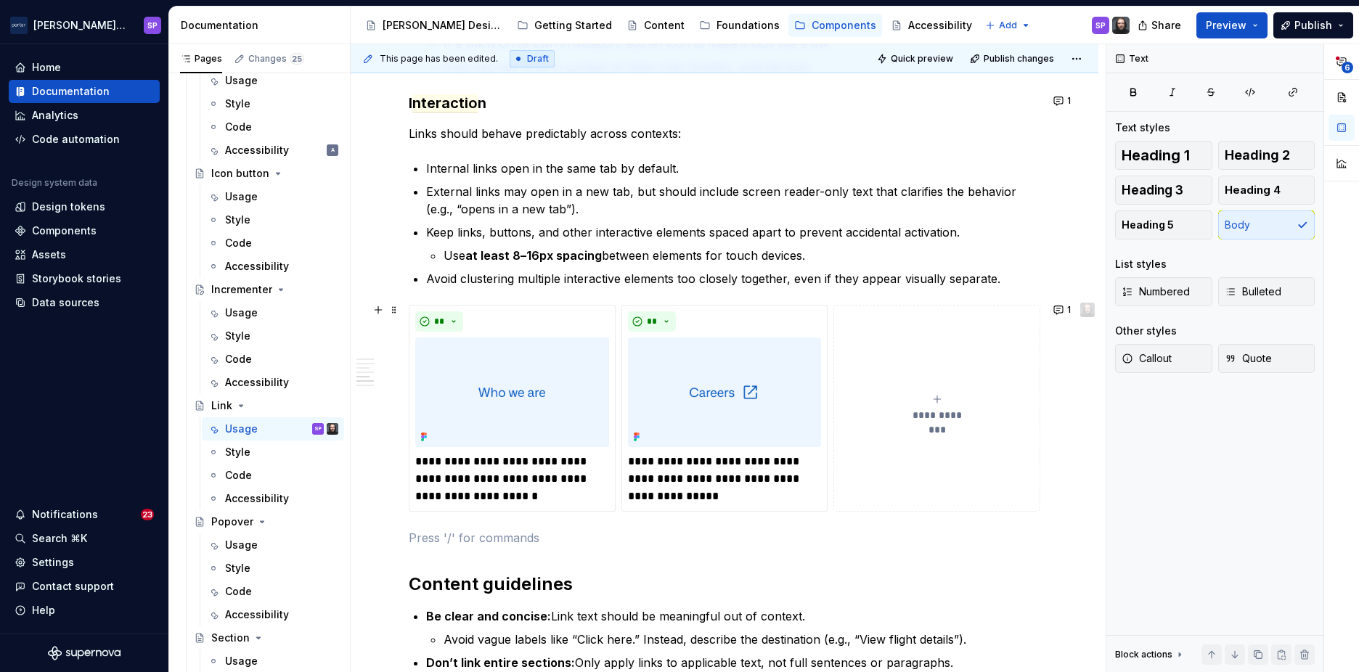
scroll to position [1510, 0]
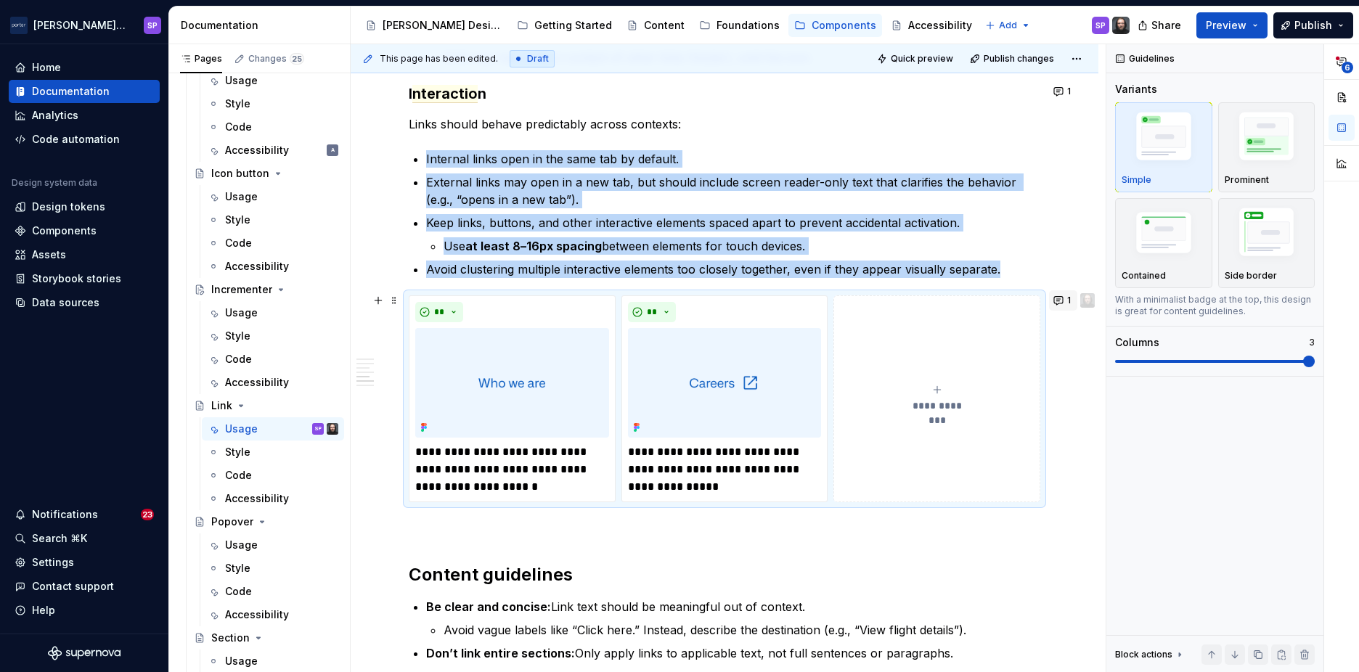
click at [1054, 297] on button "1" at bounding box center [1063, 300] width 28 height 20
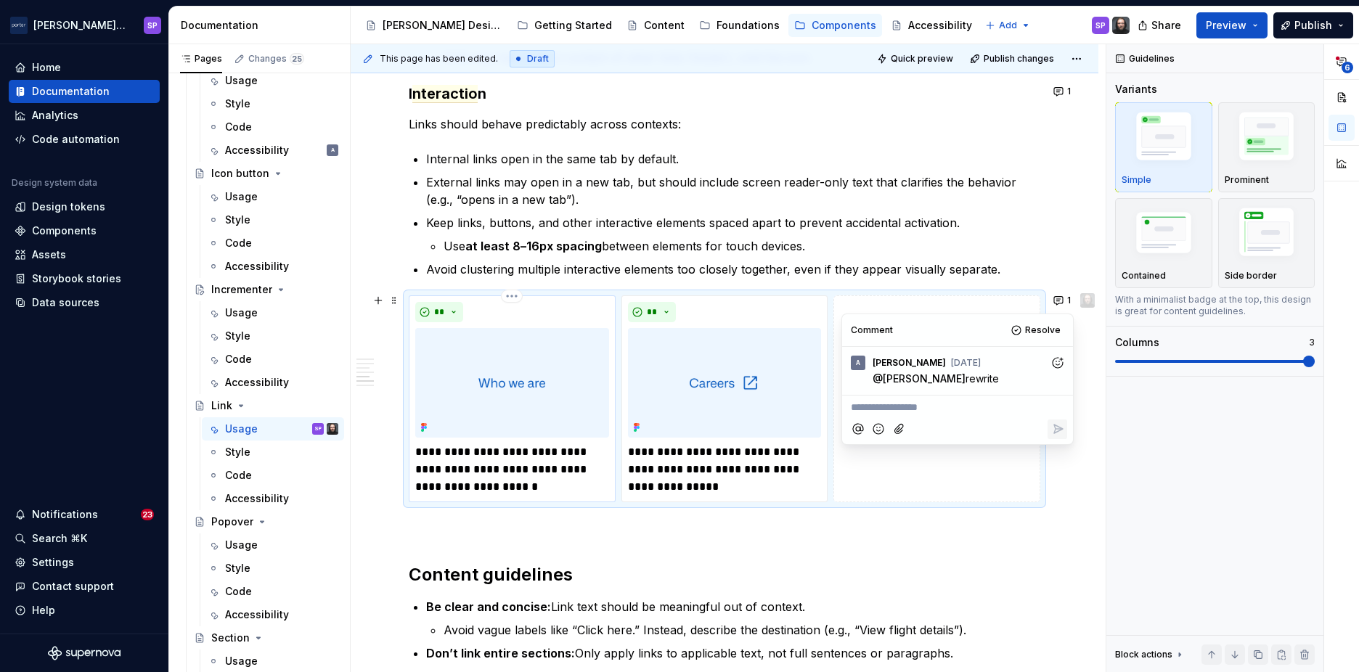
click at [477, 303] on div "**" at bounding box center [512, 312] width 194 height 20
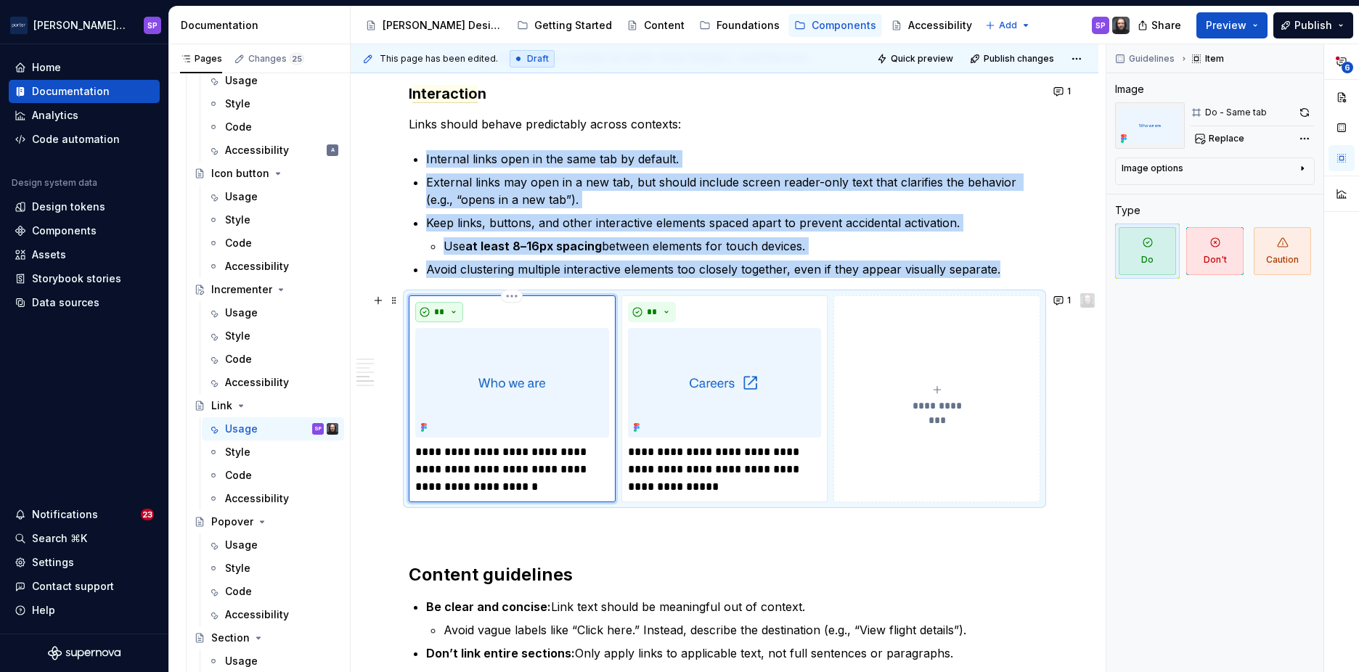
drag, startPoint x: 477, startPoint y: 303, endPoint x: 453, endPoint y: 303, distance: 24.0
click at [453, 303] on button "**" at bounding box center [439, 312] width 48 height 20
click at [476, 306] on div "**" at bounding box center [512, 312] width 194 height 20
click at [500, 296] on html "[PERSON_NAME] Airlines SP Home Documentation Analytics Code automation Design s…" at bounding box center [679, 336] width 1359 height 672
click at [460, 311] on html "[PERSON_NAME] Airlines SP Home Documentation Analytics Code automation Design s…" at bounding box center [679, 336] width 1359 height 672
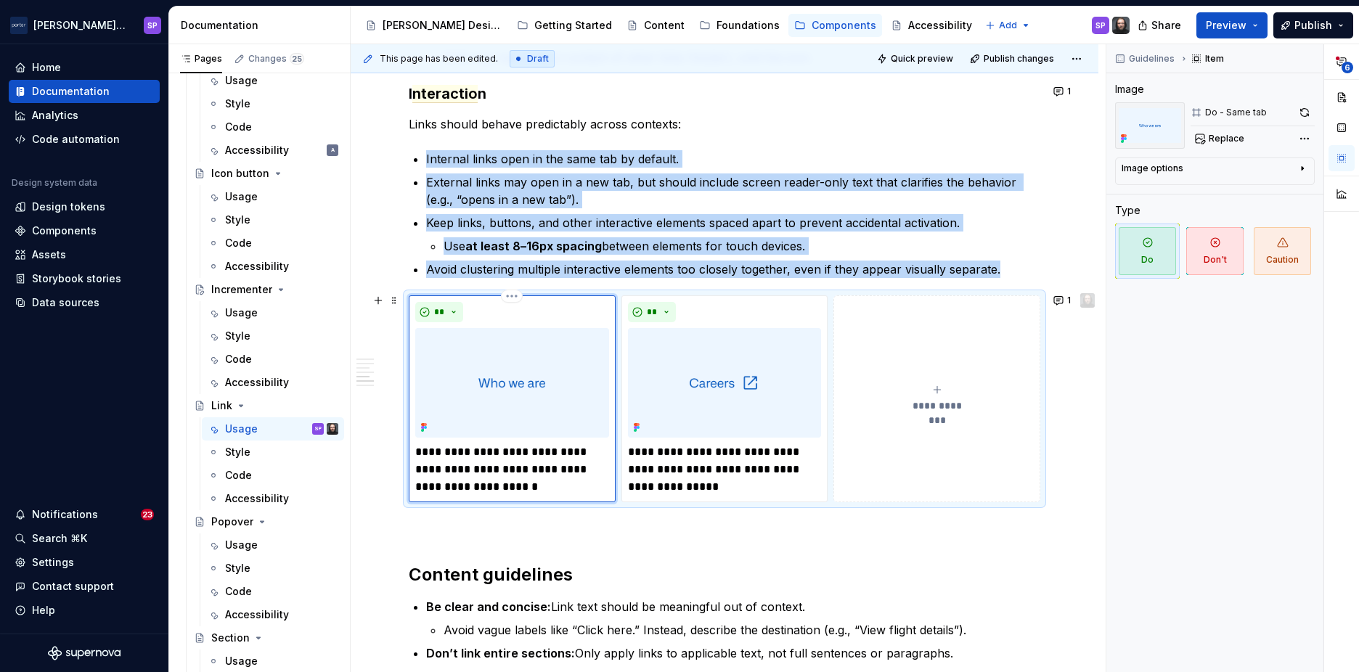
click at [528, 412] on img at bounding box center [512, 383] width 194 height 110
click at [746, 386] on img at bounding box center [725, 383] width 194 height 110
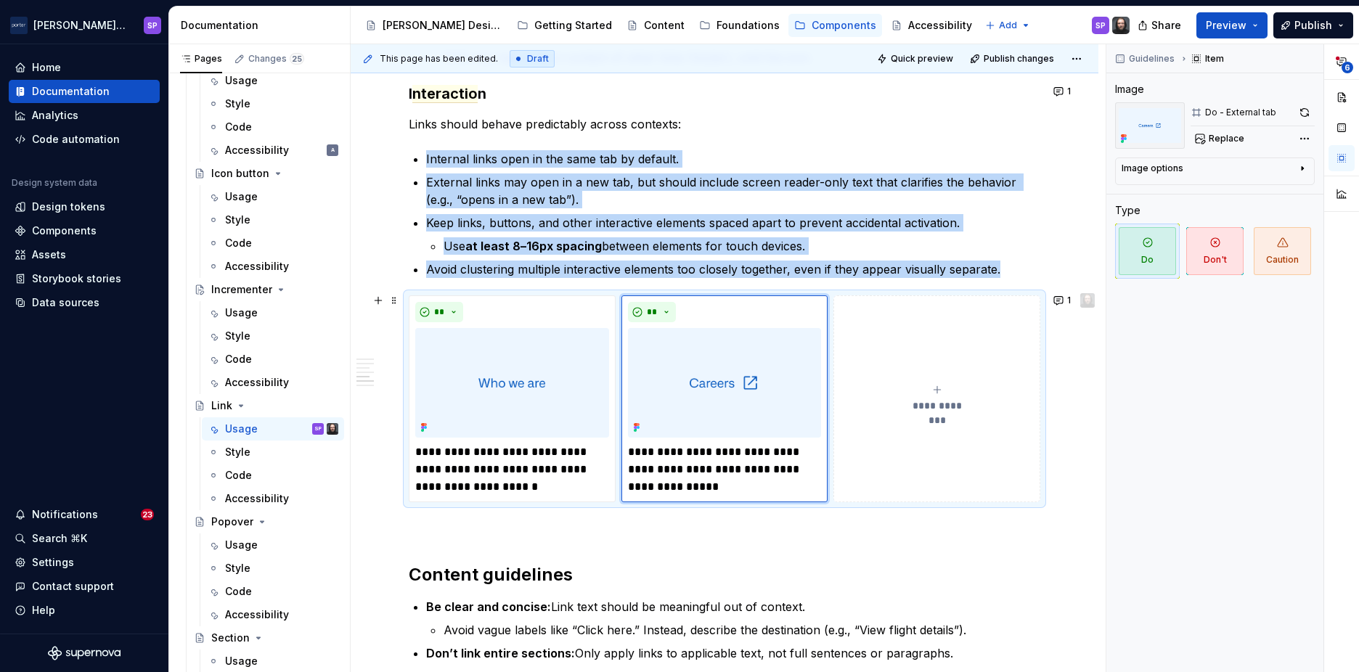
click at [911, 364] on button "**********" at bounding box center [937, 399] width 207 height 207
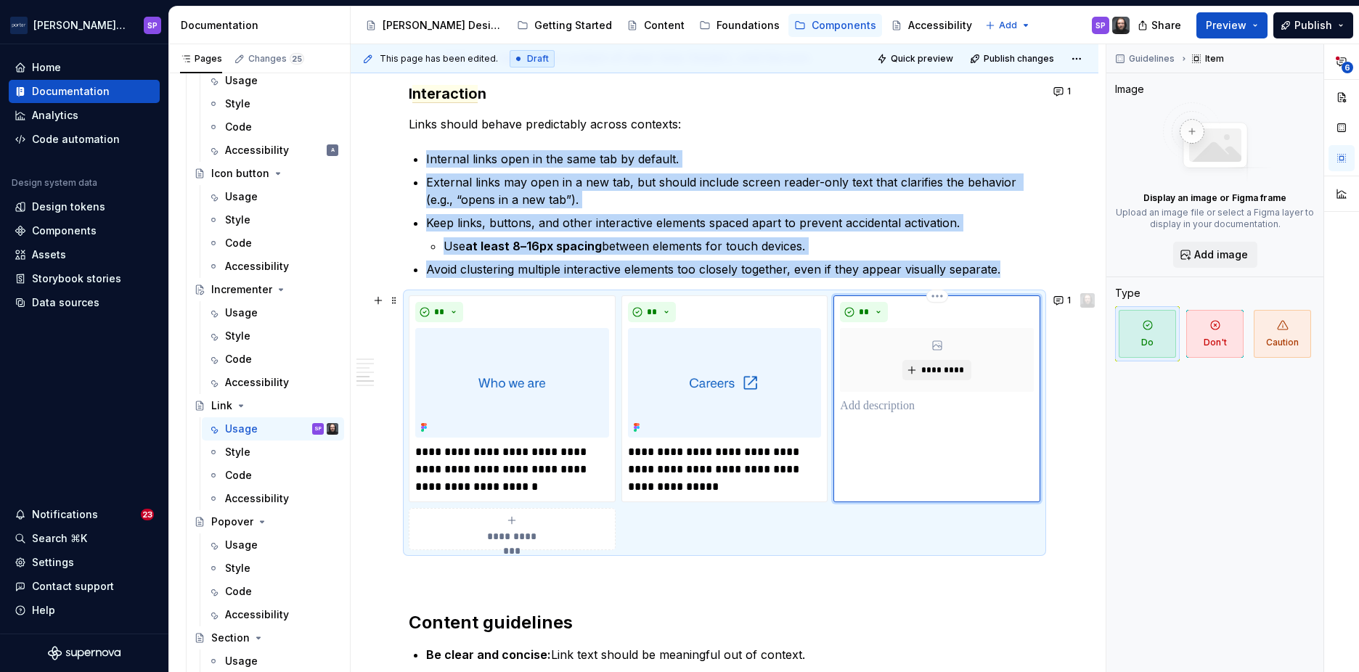
drag, startPoint x: 911, startPoint y: 364, endPoint x: 1062, endPoint y: 370, distance: 150.4
click at [1057, 415] on div "**********" at bounding box center [728, 358] width 755 height 629
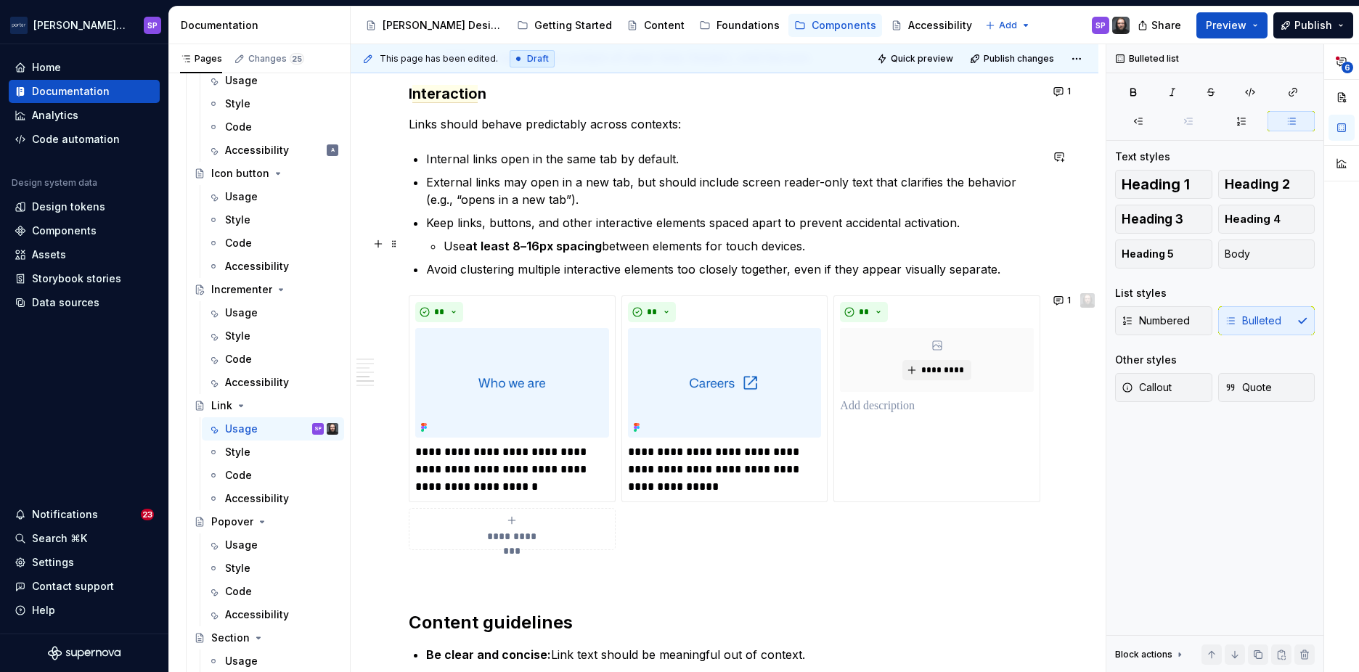
click at [465, 252] on p "Use at least 8–16px spacing between elements for touch devices." at bounding box center [742, 245] width 597 height 17
click at [465, 266] on p "Avoid clustering multiple interactive elements too closely together, even if th…" at bounding box center [733, 269] width 614 height 17
click at [471, 274] on p "Avoid clustering multiple interactive elements too closely together, even if th…" at bounding box center [733, 269] width 614 height 17
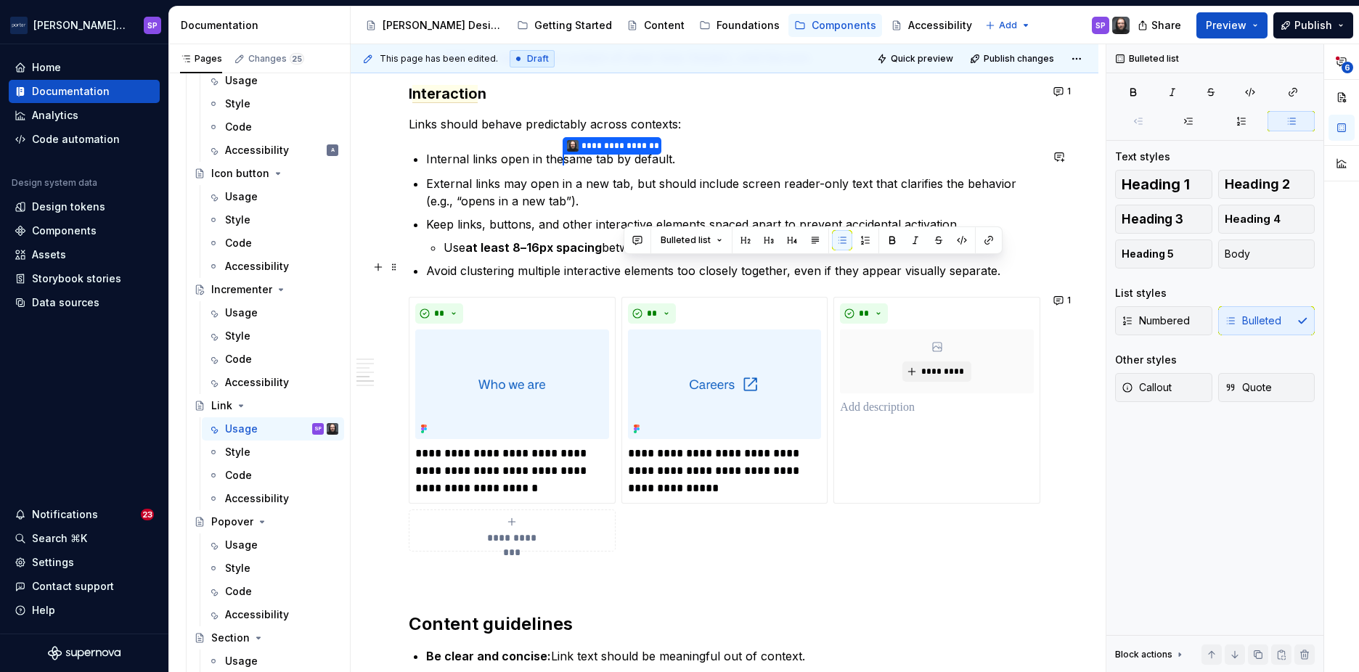
drag, startPoint x: 1012, startPoint y: 258, endPoint x: 996, endPoint y: 259, distance: 16.7
click at [996, 262] on p "Avoid clustering multiple interactive elements too closely together, even if th…" at bounding box center [733, 270] width 614 height 17
click at [847, 179] on commenthighlight "External links may open in a new tab, but should include screen reader-only tex…" at bounding box center [723, 192] width 594 height 32
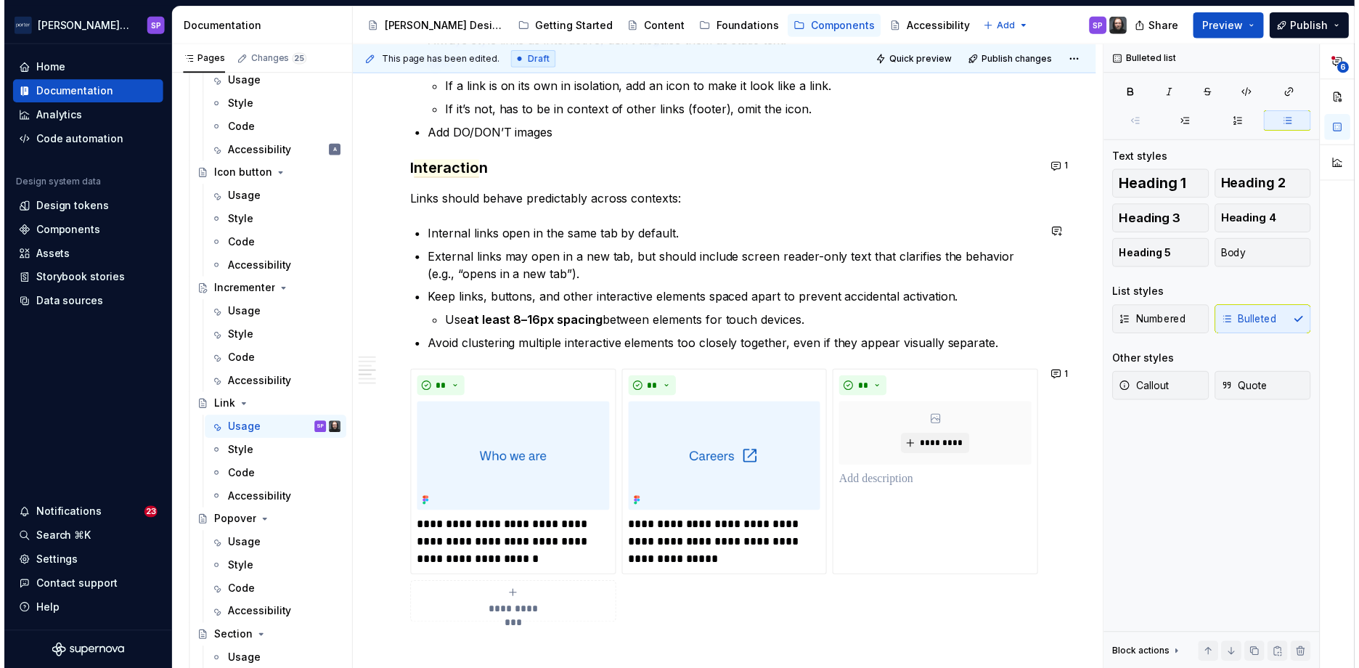
scroll to position [1313, 0]
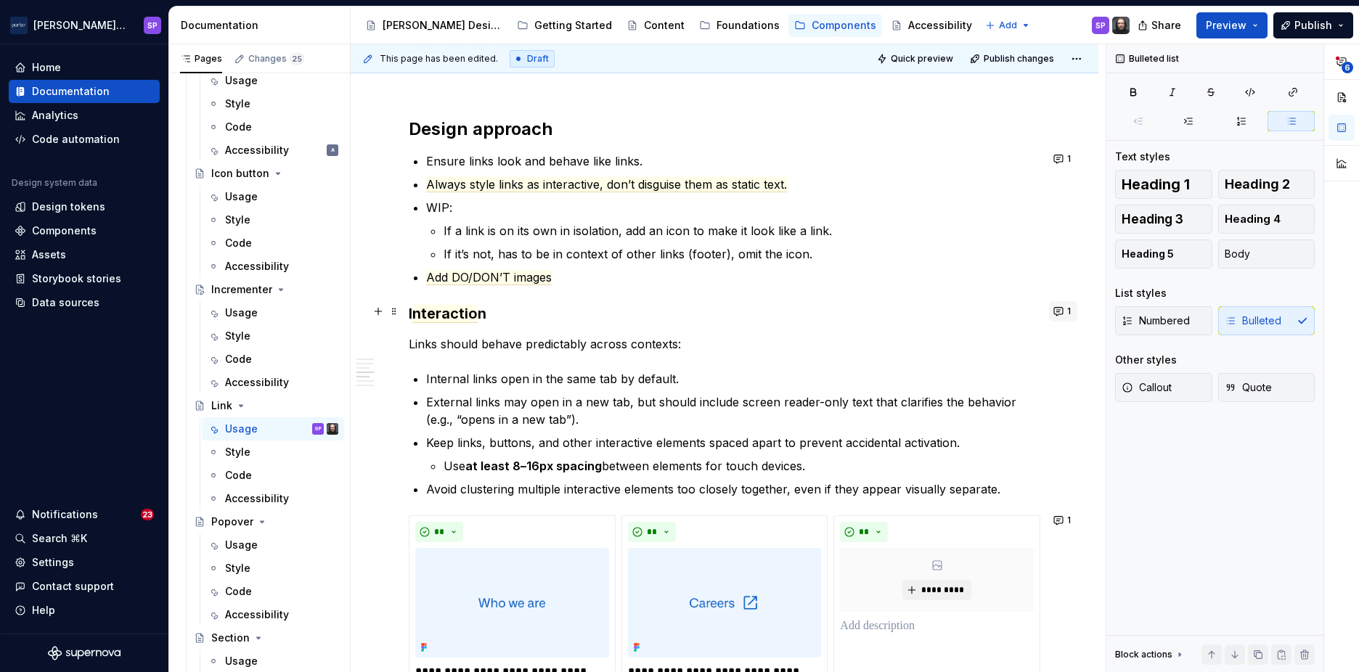
click at [1067, 312] on span "1" at bounding box center [1069, 312] width 4 height 12
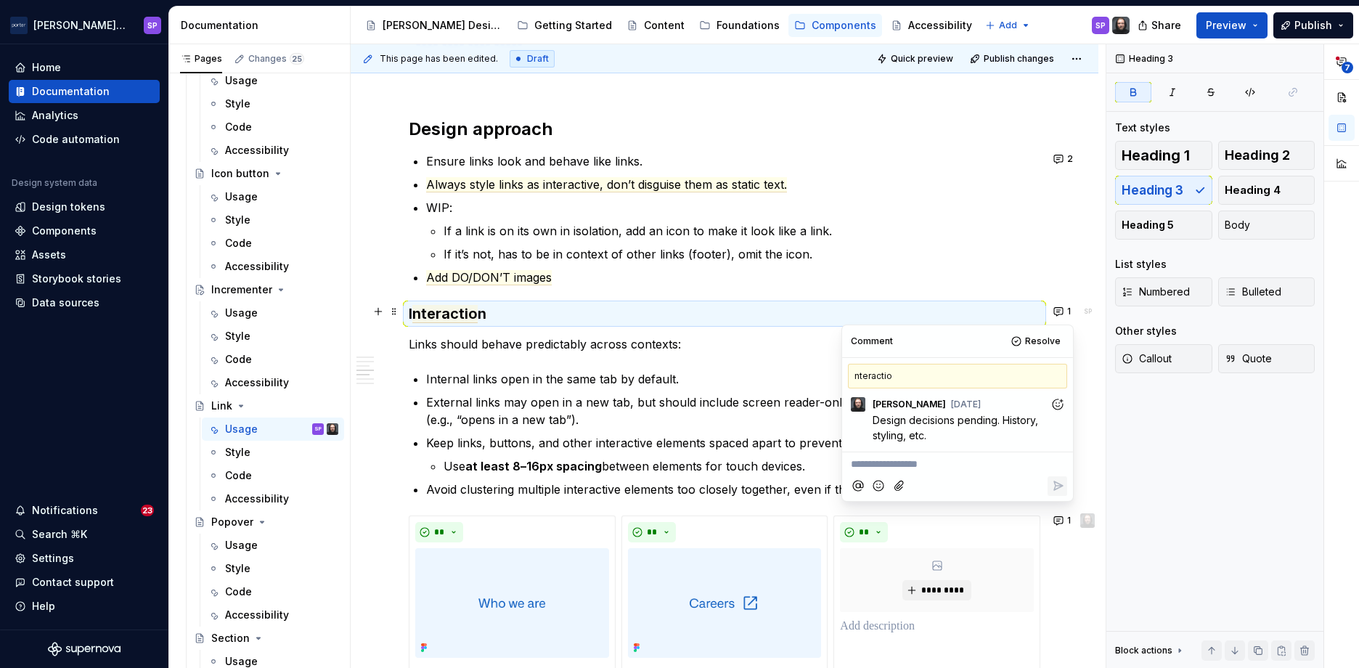
click at [646, 171] on ul "Ensure links look and behave like links. Always style links as interactive, don…" at bounding box center [733, 219] width 614 height 134
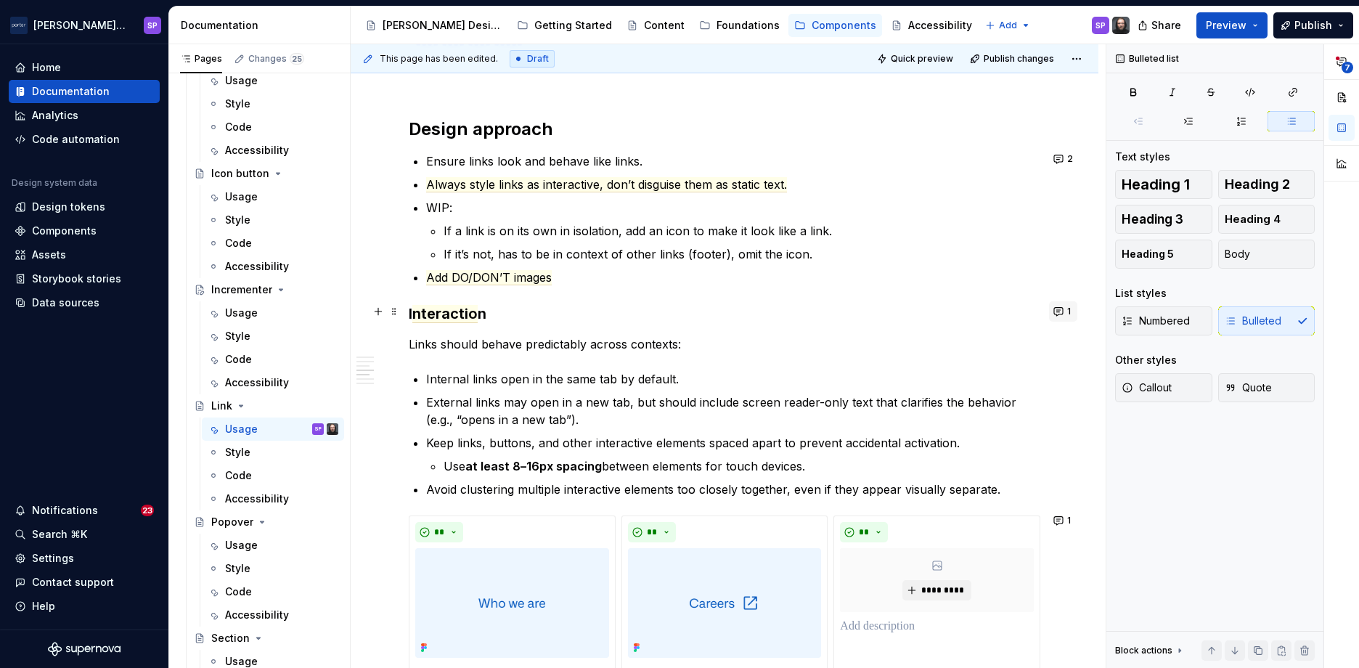
click at [1063, 310] on button "1" at bounding box center [1063, 311] width 28 height 20
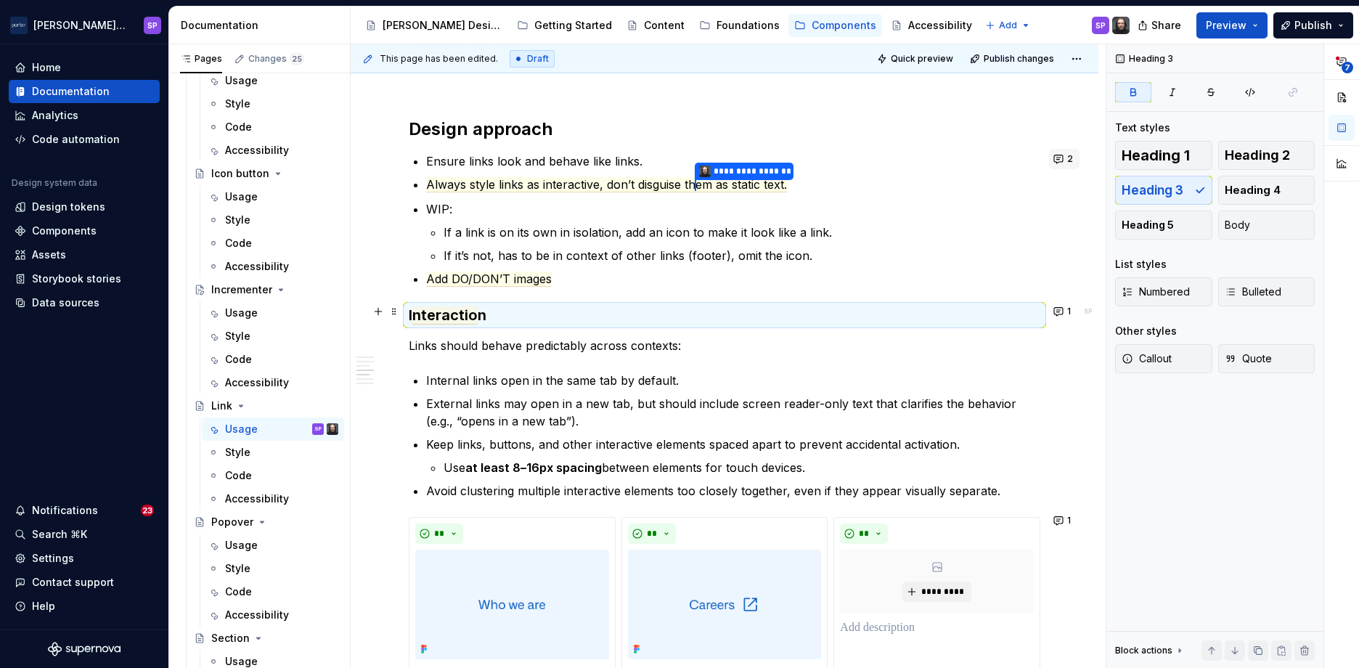
click at [1054, 159] on button "2" at bounding box center [1064, 159] width 30 height 20
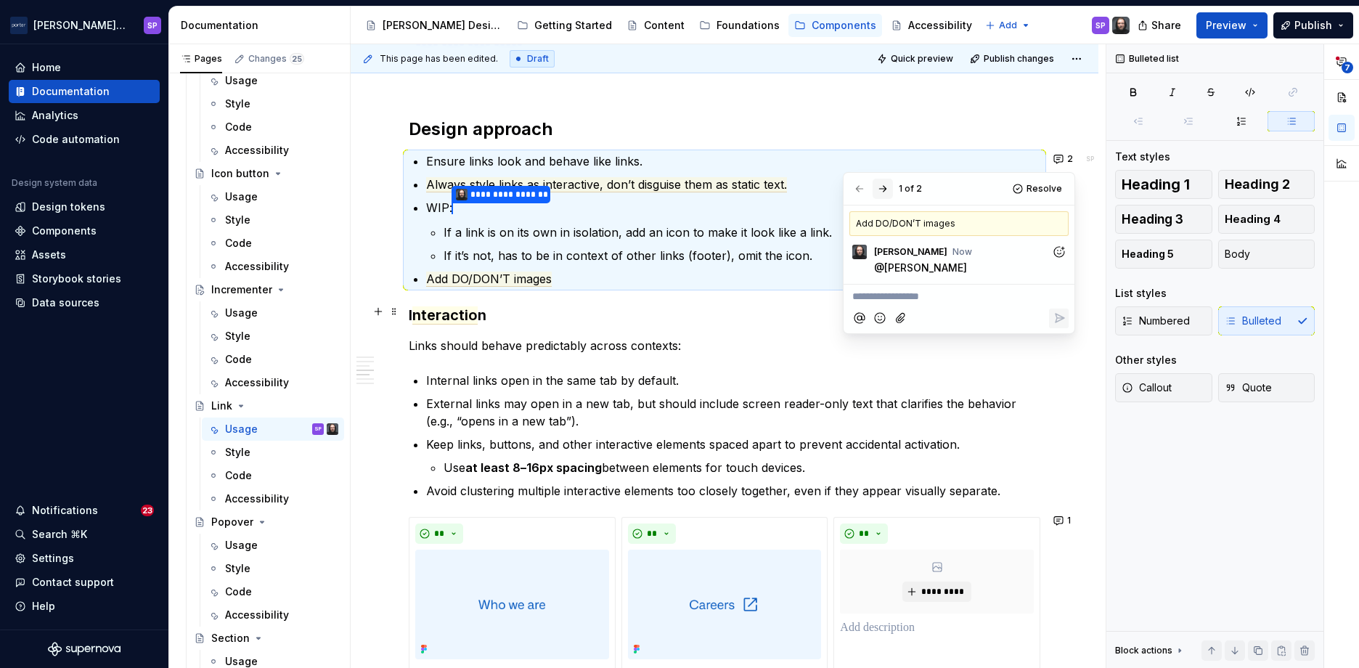
click at [877, 184] on button "button" at bounding box center [883, 189] width 20 height 20
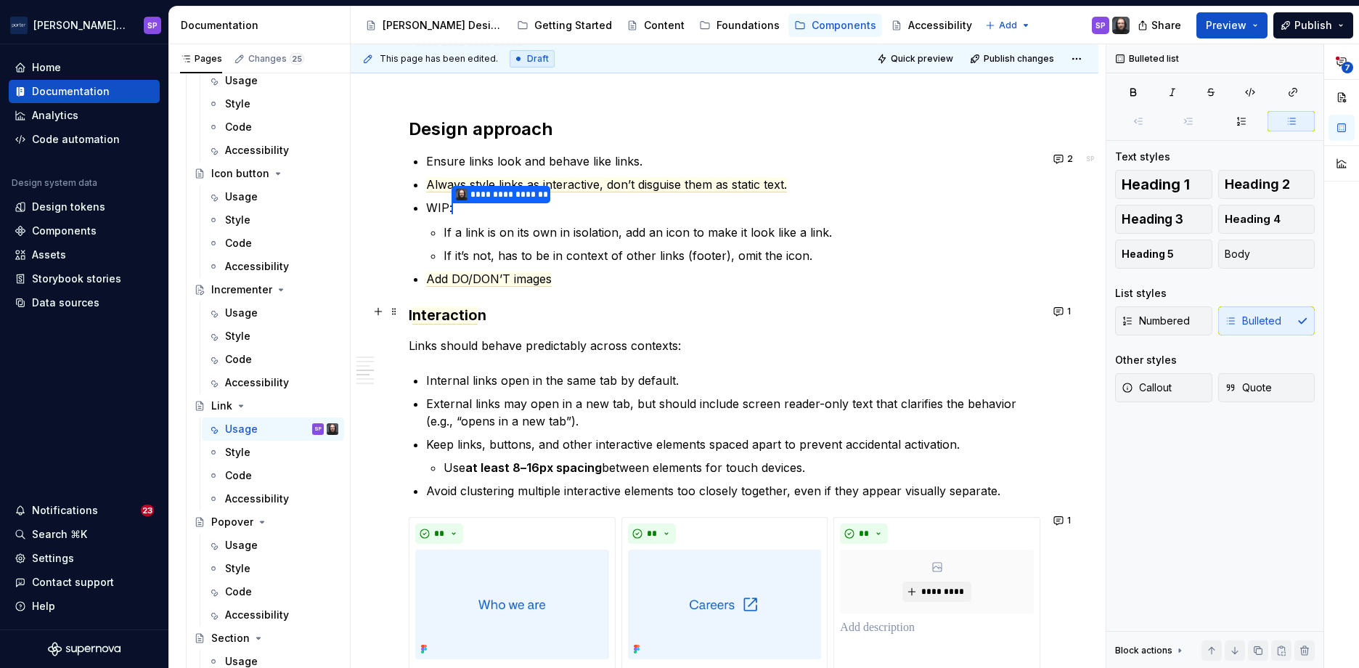
click at [815, 154] on p "Ensure links look and behave like links." at bounding box center [733, 160] width 614 height 17
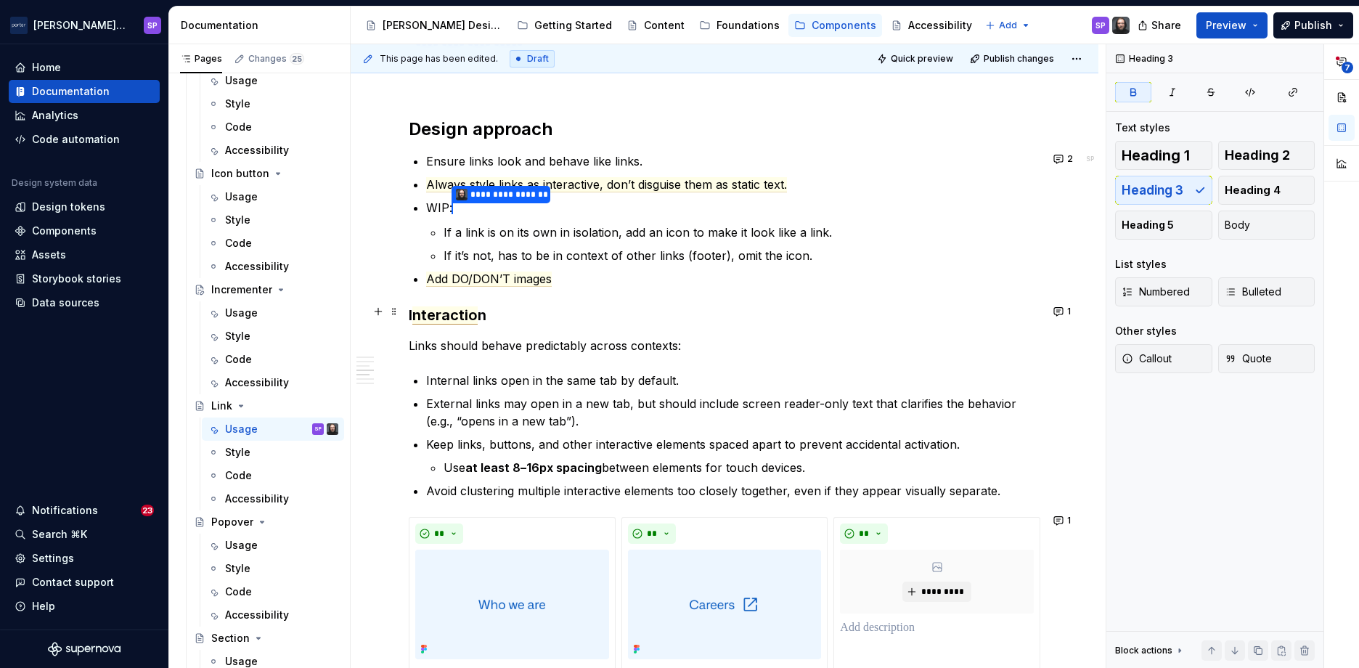
click at [452, 306] on span "nteractio" at bounding box center [444, 315] width 65 height 18
click at [434, 312] on span "nteractio" at bounding box center [444, 315] width 65 height 18
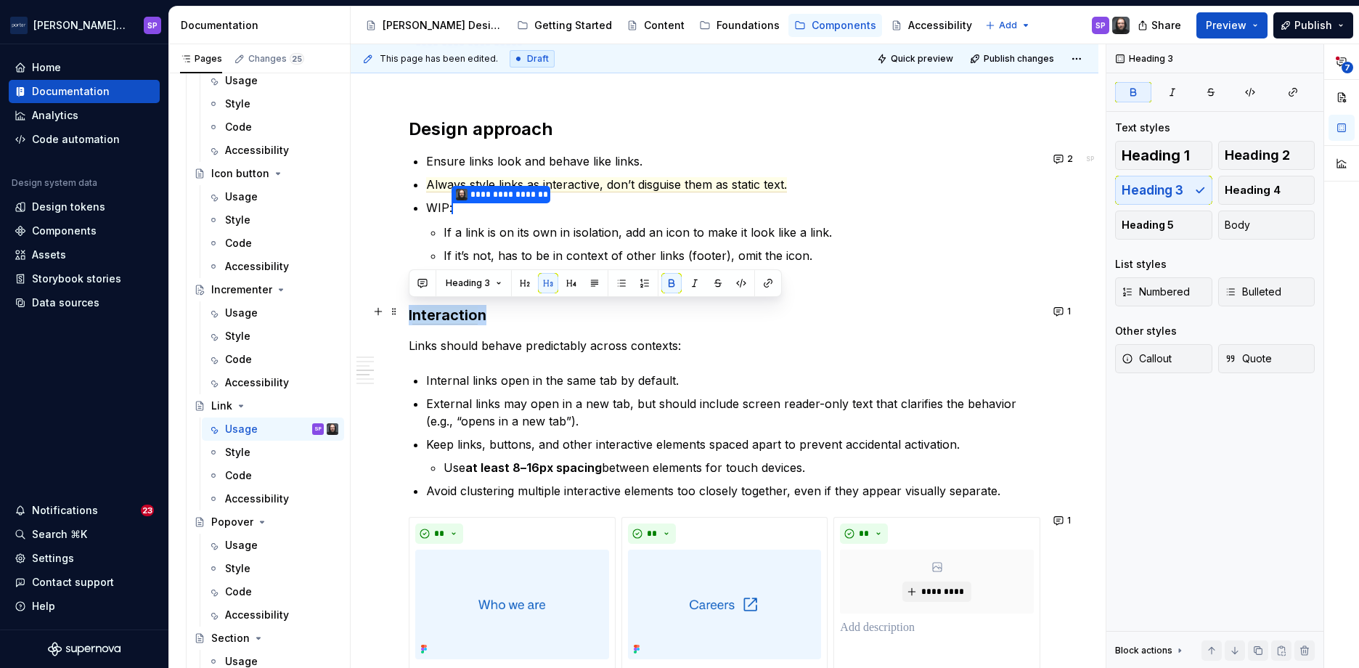
click at [434, 312] on span "nteractio" at bounding box center [444, 315] width 65 height 18
click at [522, 345] on p "Links should behave predictably across contexts:" at bounding box center [725, 345] width 632 height 17
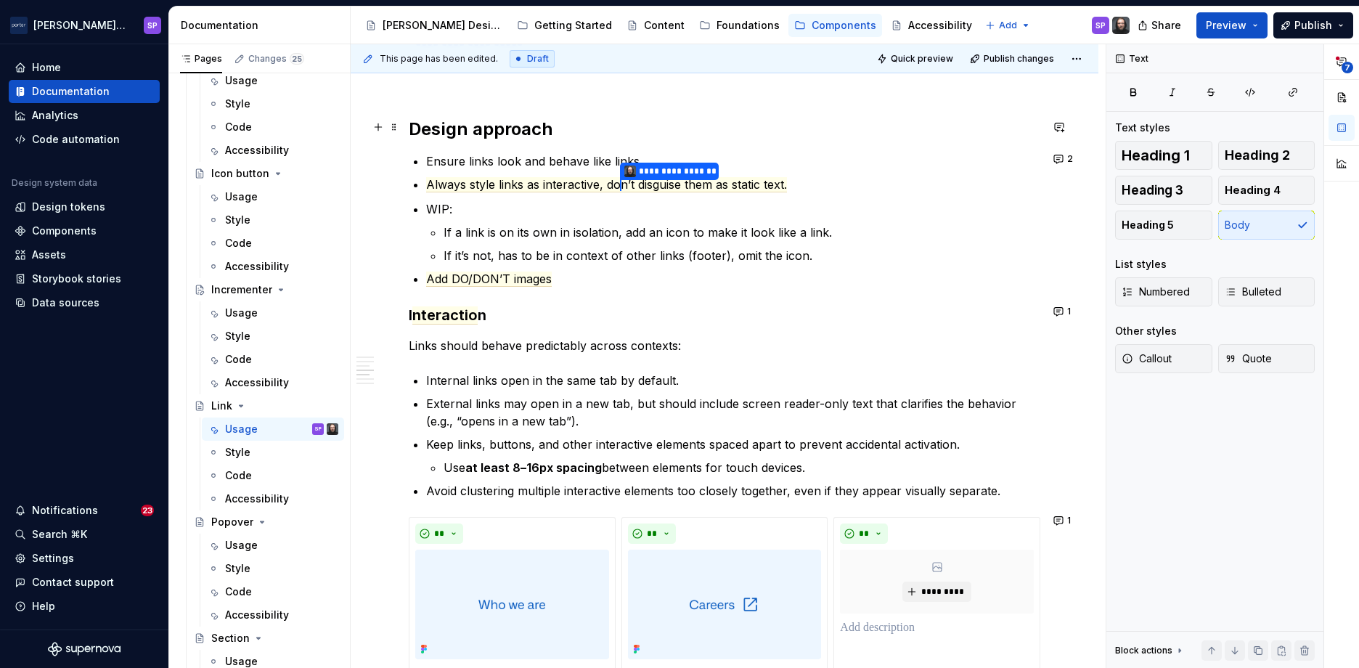
click at [640, 126] on h2 "Design approach" at bounding box center [725, 129] width 632 height 23
click at [619, 177] on commenthighlight "**********" at bounding box center [606, 184] width 361 height 15
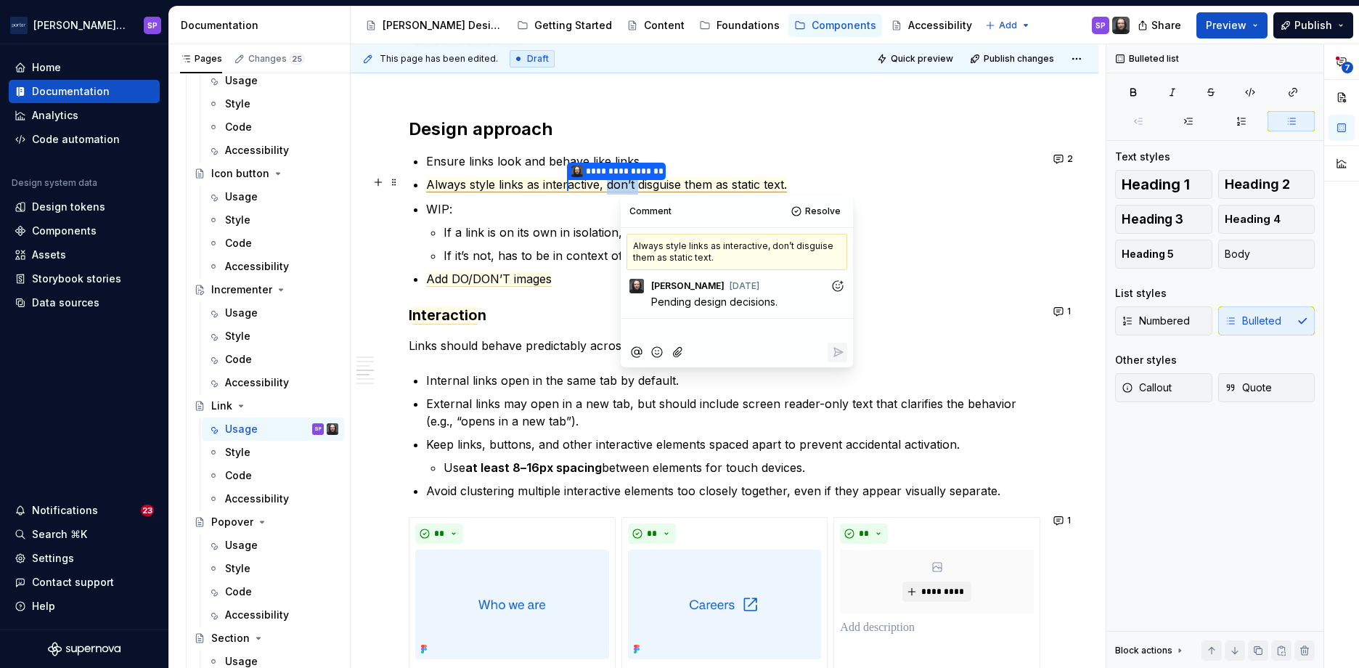
click at [619, 177] on span "active, don’t disguise them as static text." at bounding box center [677, 184] width 219 height 15
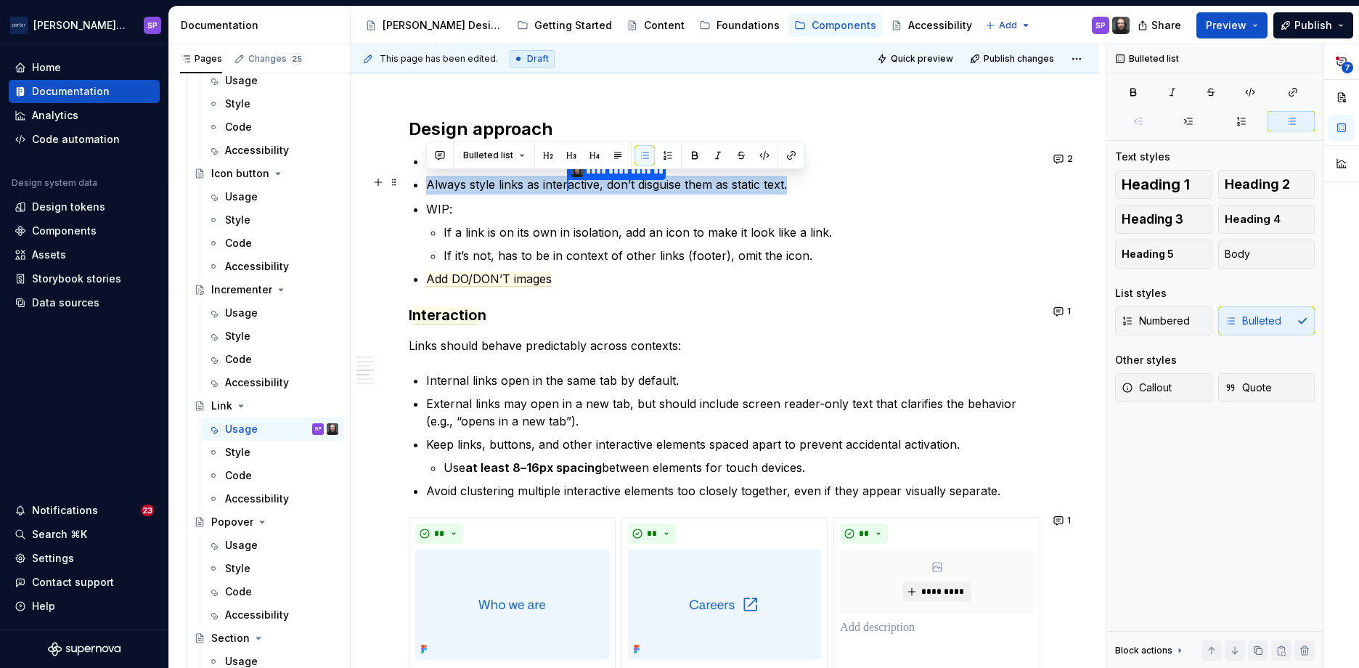
click at [619, 177] on span "active, don’t disguise them as static text." at bounding box center [677, 184] width 219 height 15
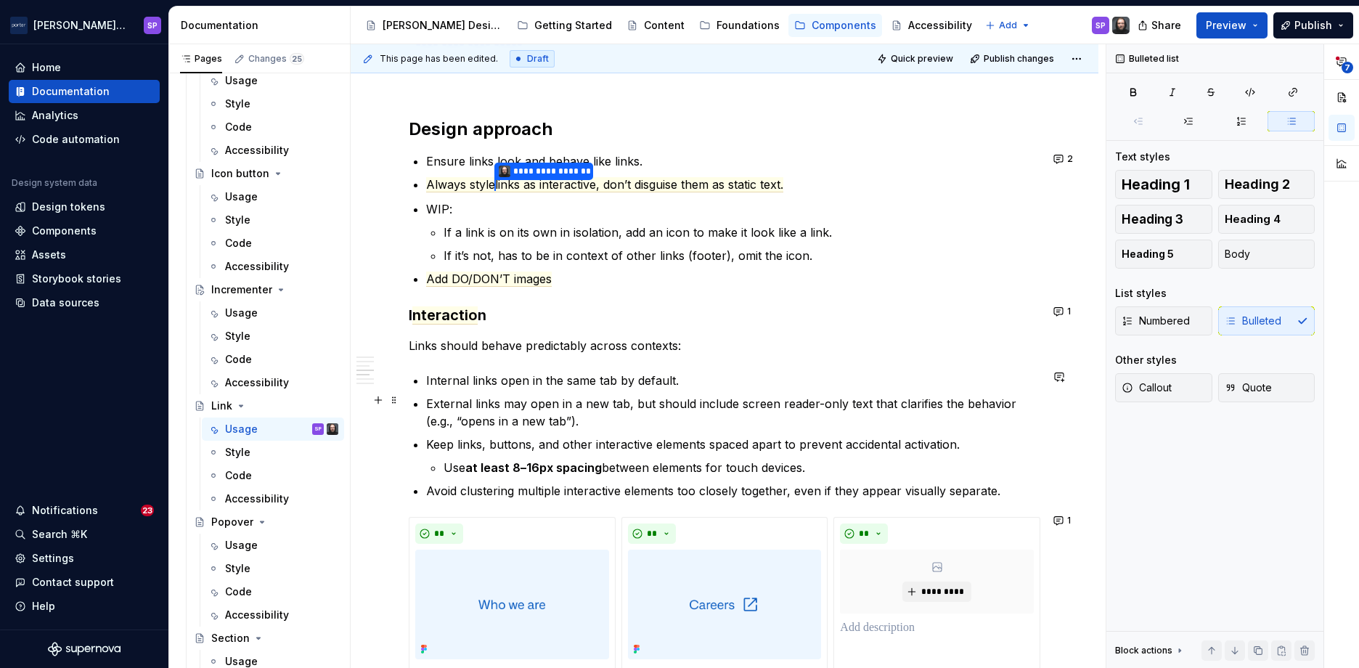
click at [690, 396] on commenthighlight "External links may open in a new tab, but should include screen reader-only tex…" at bounding box center [723, 412] width 594 height 32
click at [604, 180] on span "Always style links as interactive, don’t disguise them as static text." at bounding box center [606, 184] width 361 height 15
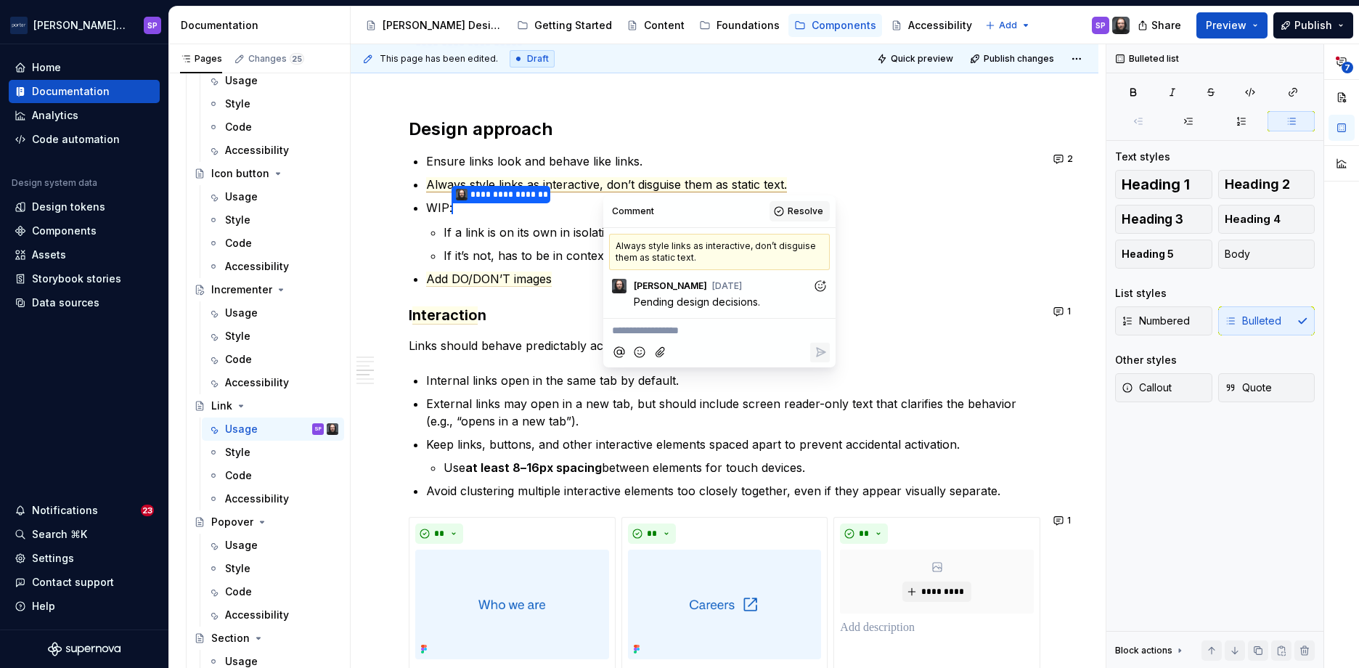
click at [781, 208] on button "Resolve" at bounding box center [800, 211] width 60 height 20
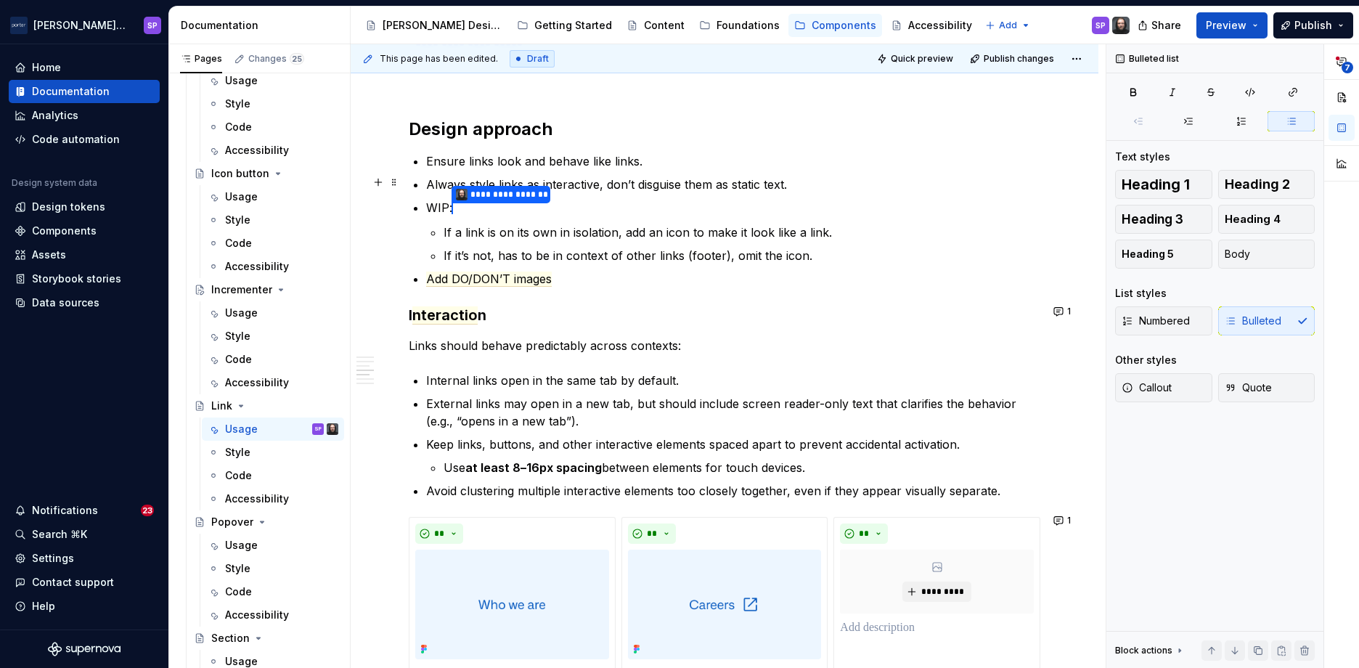
click at [624, 180] on commenthighlight "Always style links as interactive, don’t disguise them as static text." at bounding box center [606, 184] width 361 height 15
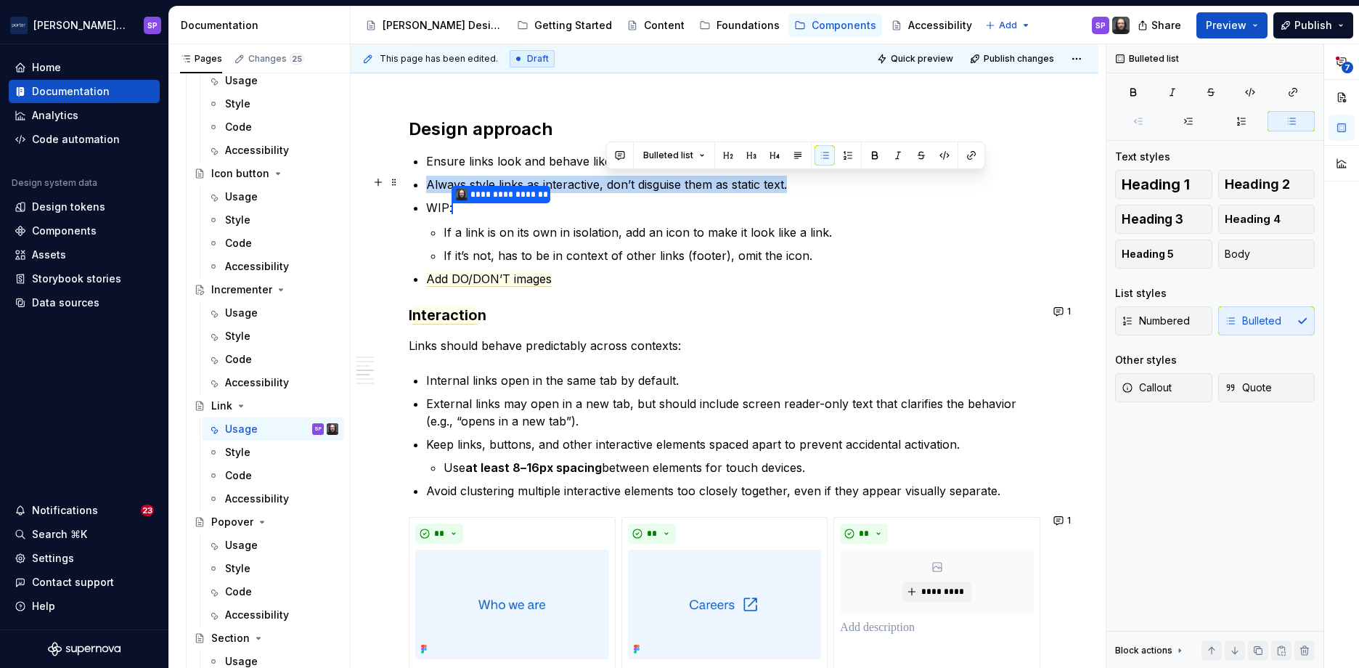
click at [624, 180] on commenthighlight "Always style links as interactive, don’t disguise them as static text." at bounding box center [606, 184] width 361 height 15
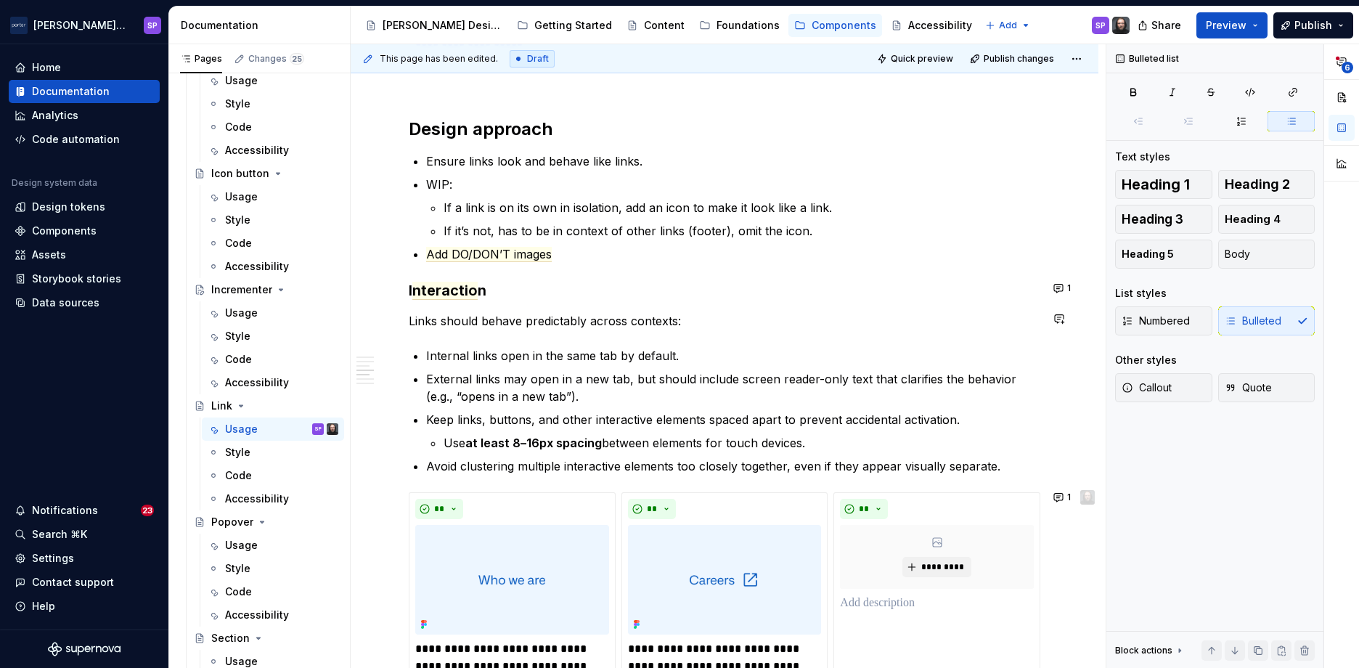
scroll to position [1367, 0]
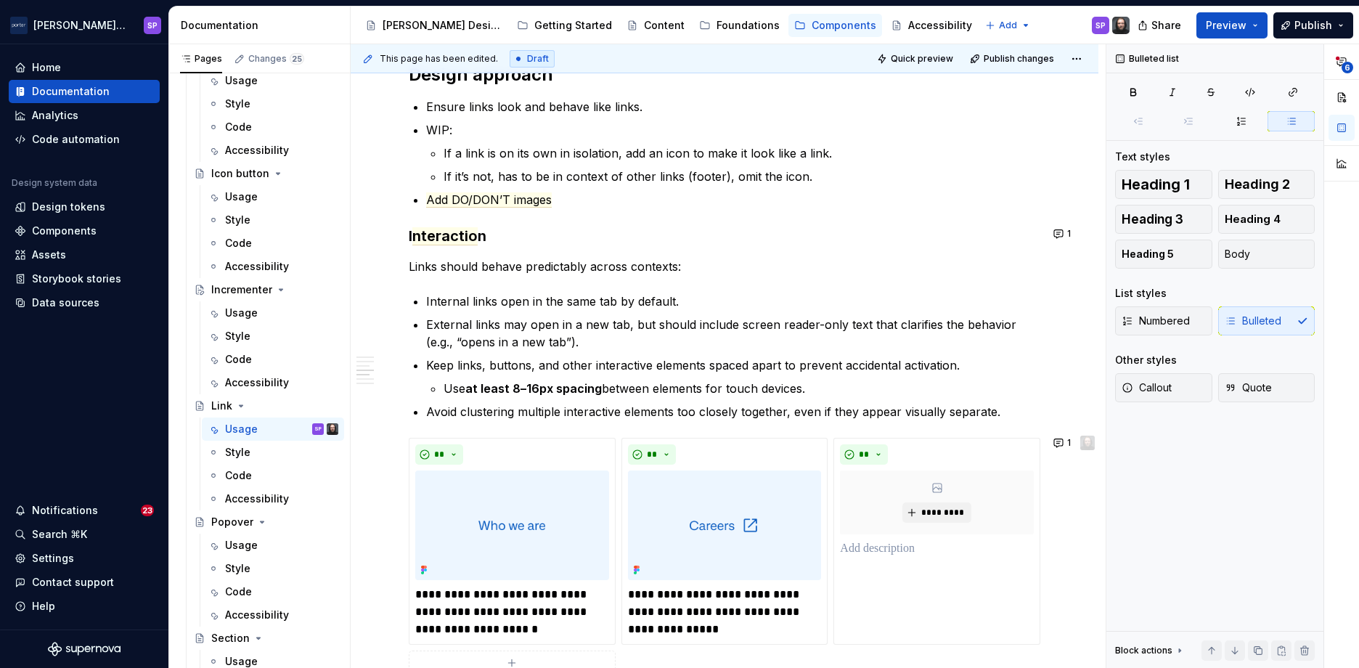
click at [469, 221] on div "**********" at bounding box center [725, 9] width 632 height 2144
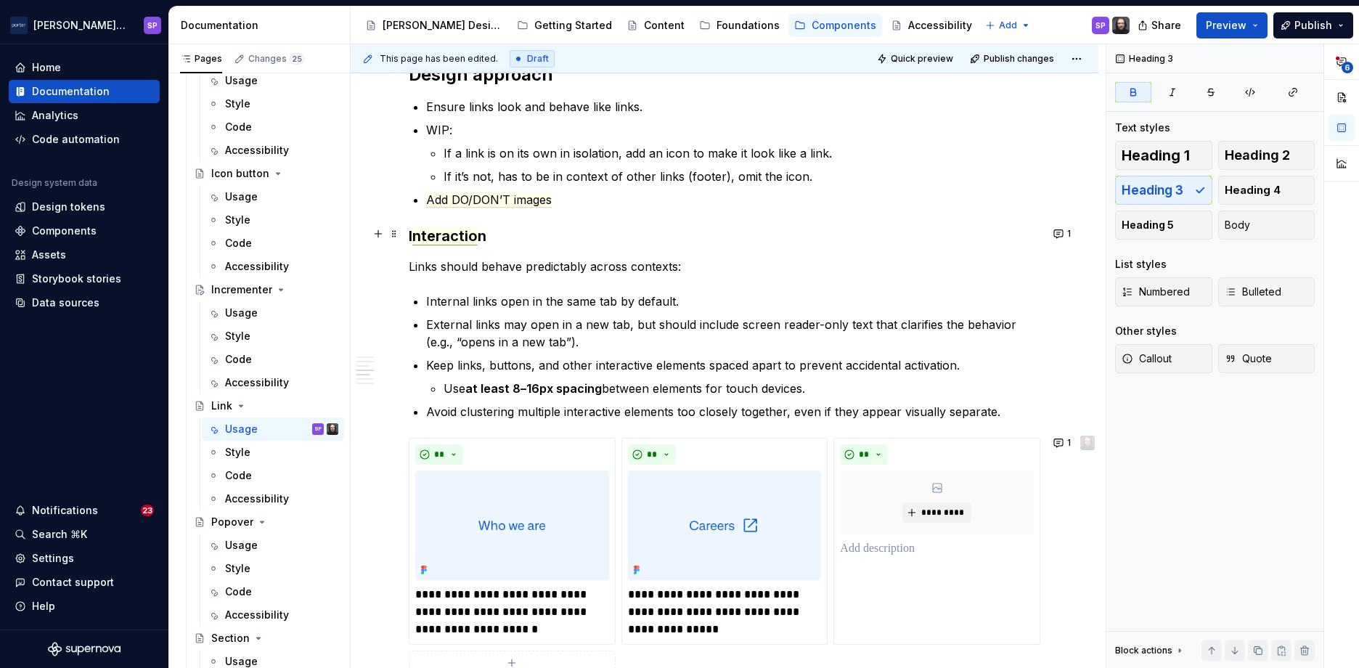
click at [447, 235] on span "nteractio" at bounding box center [444, 236] width 65 height 18
click at [710, 217] on div "**********" at bounding box center [725, 9] width 632 height 2144
click at [457, 235] on span "actio" at bounding box center [459, 236] width 36 height 18
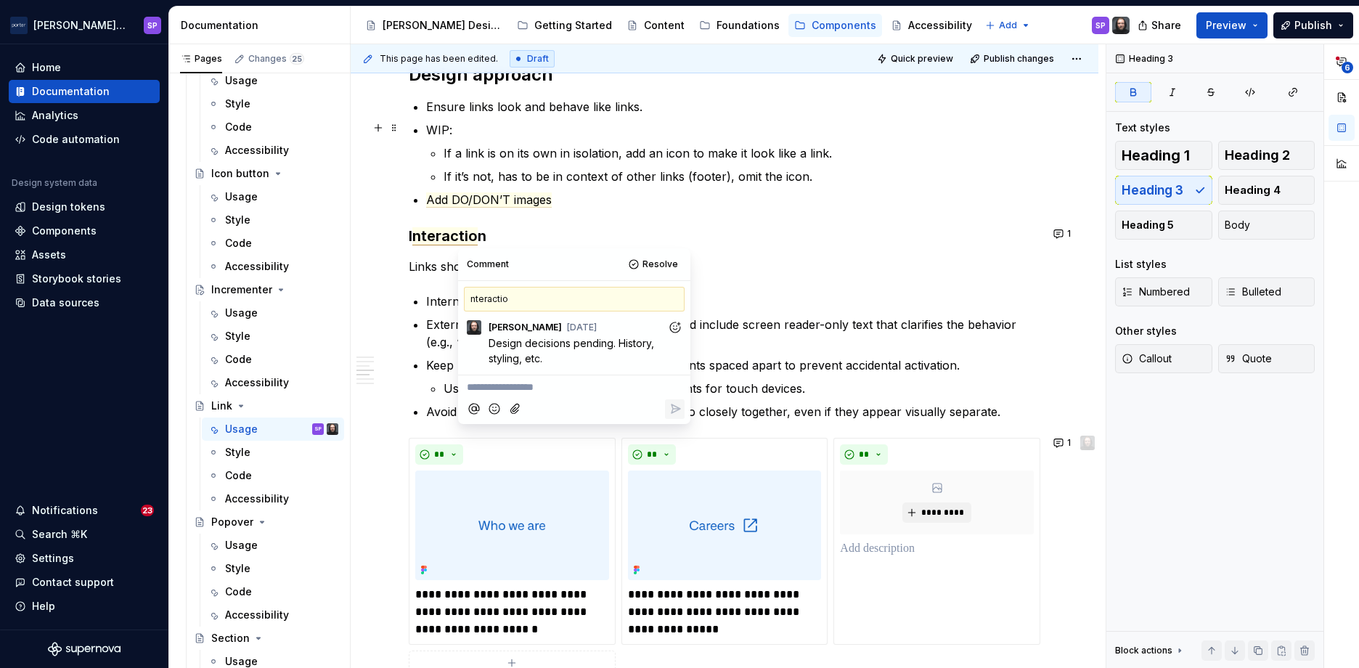
click at [663, 121] on p "WIP:" at bounding box center [733, 129] width 614 height 17
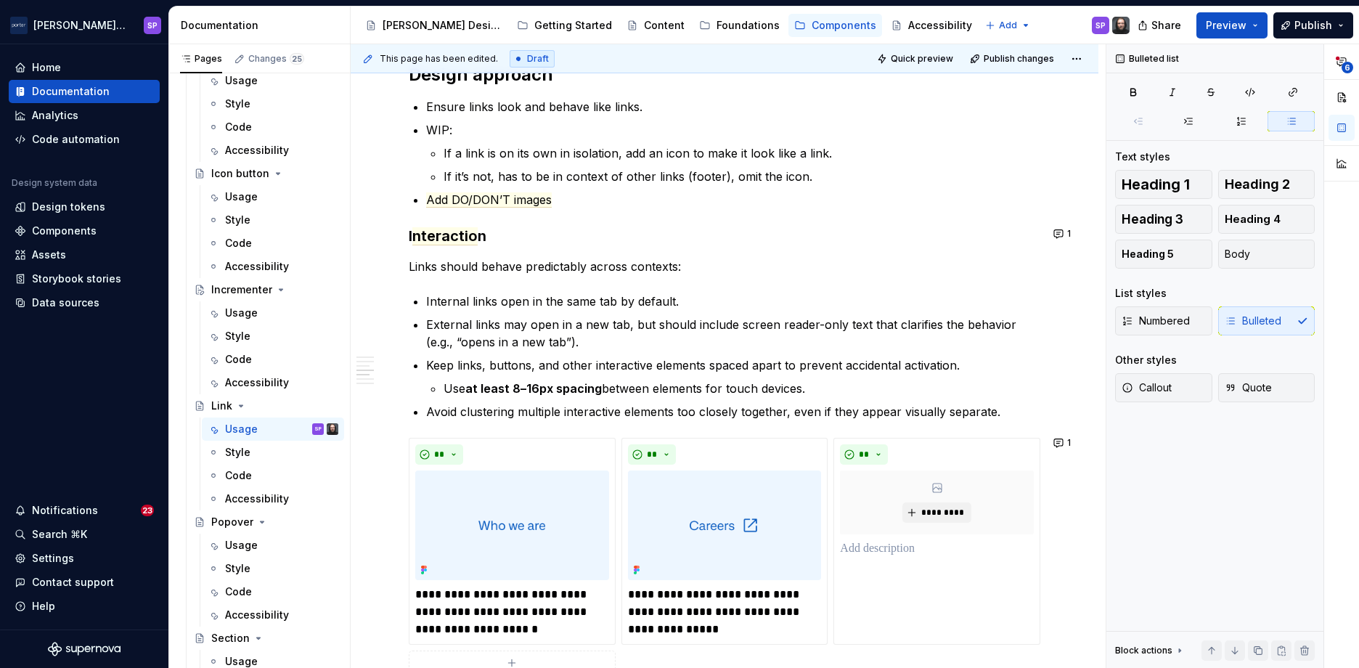
click at [463, 221] on div "**********" at bounding box center [725, 9] width 632 height 2144
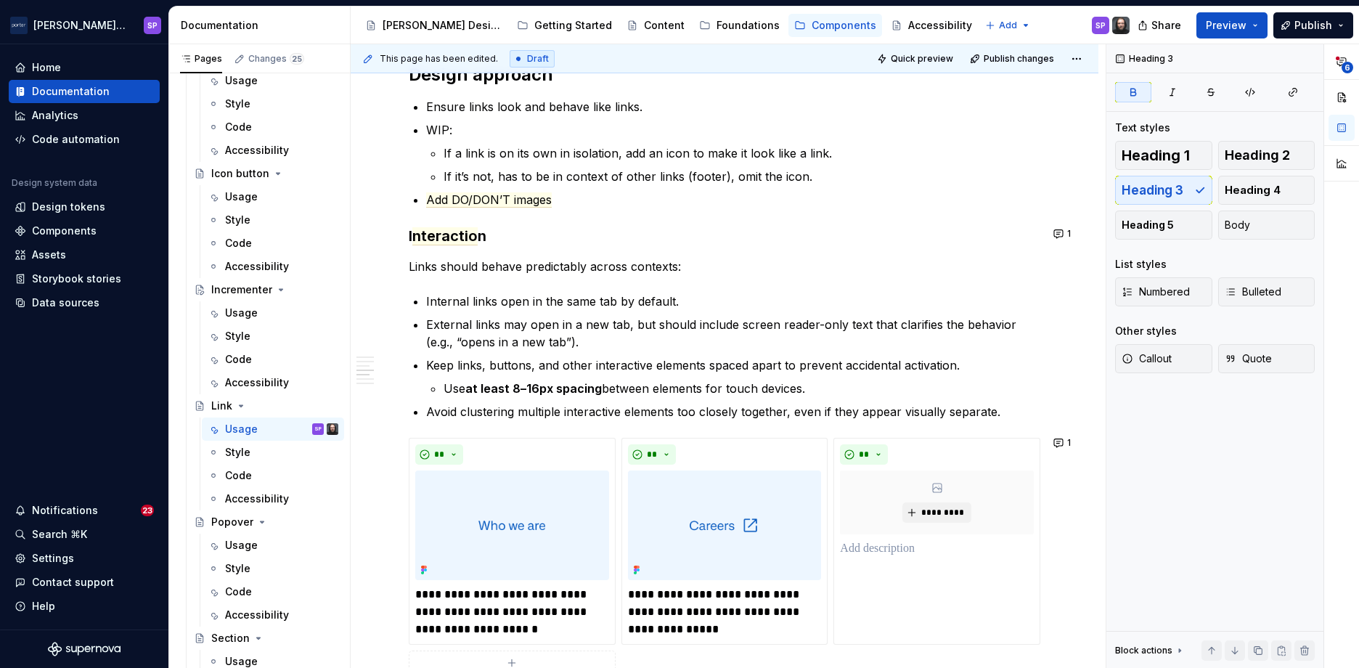
click at [451, 222] on div "**********" at bounding box center [725, 9] width 632 height 2144
click at [430, 229] on span "ntera" at bounding box center [431, 236] width 38 height 18
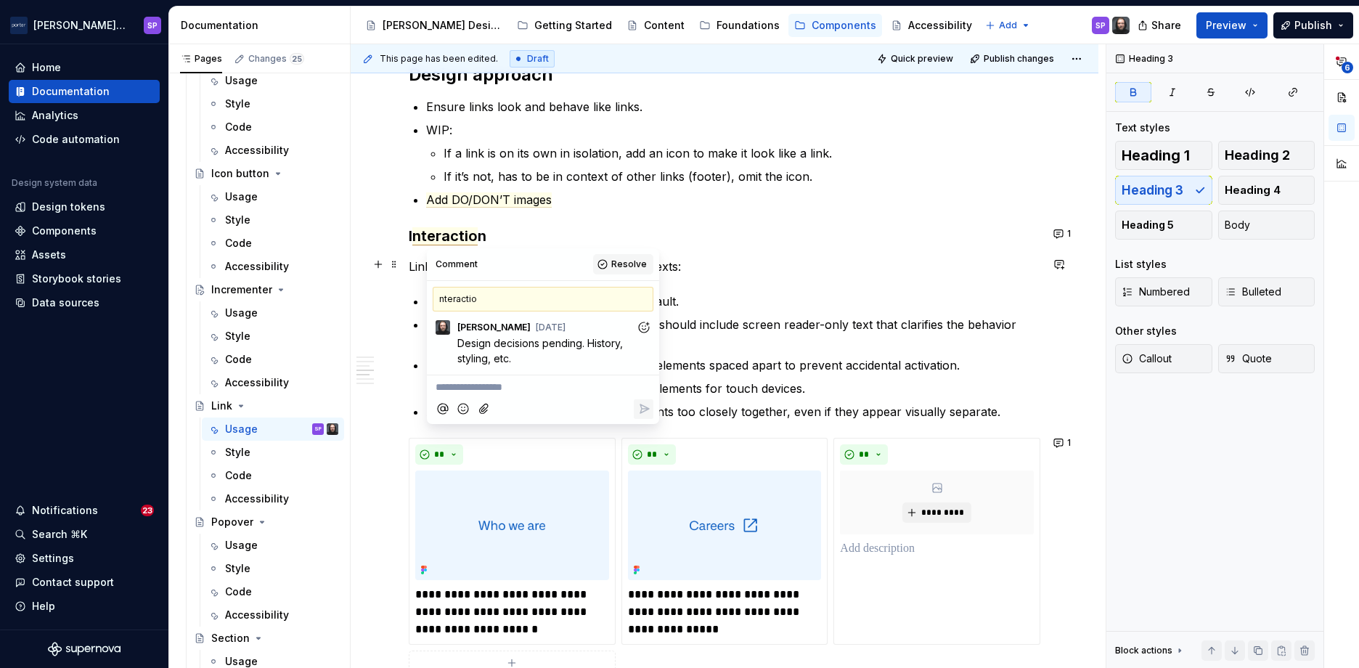
click at [627, 264] on span "Resolve" at bounding box center [629, 264] width 36 height 12
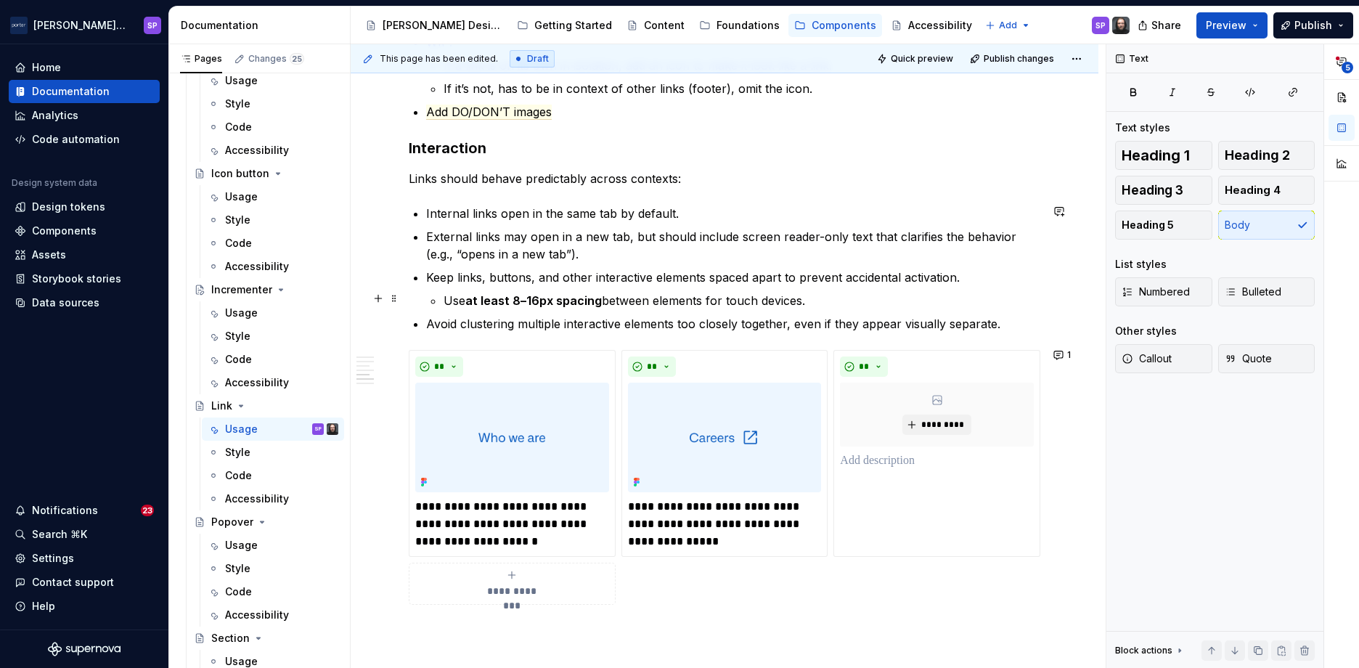
scroll to position [1457, 0]
click at [1059, 355] on button "1" at bounding box center [1063, 353] width 28 height 20
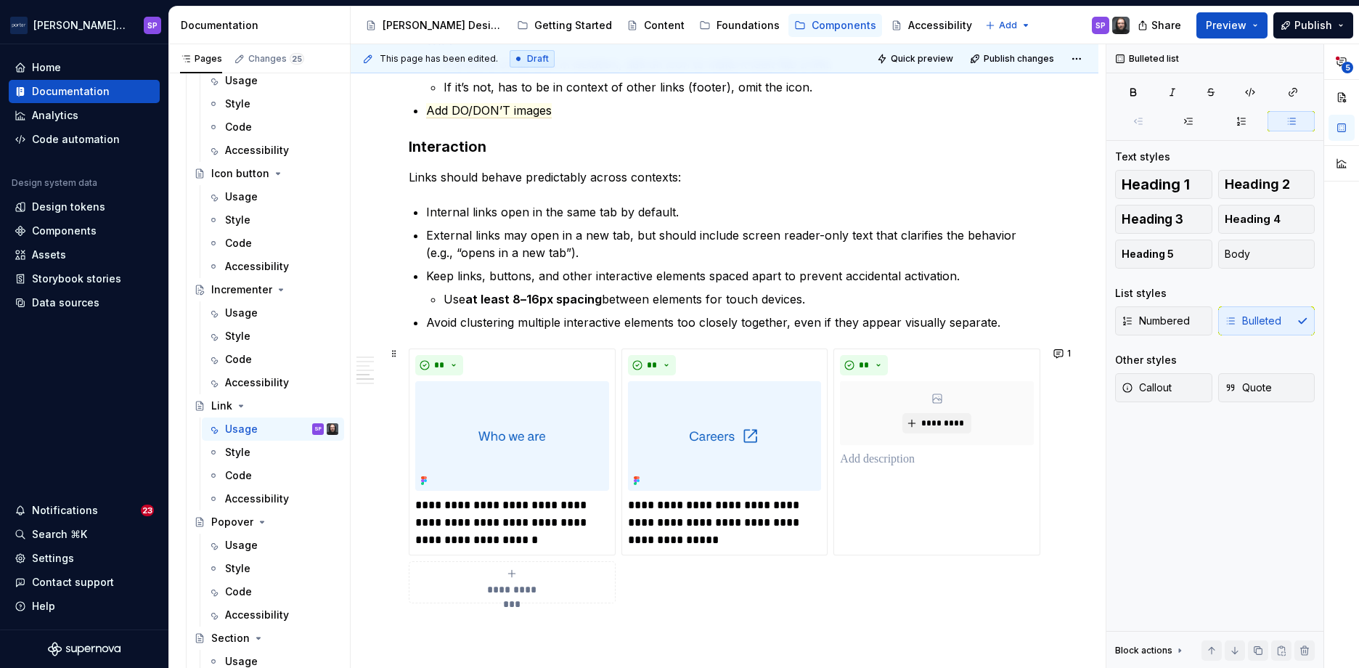
click at [951, 319] on p "Avoid clustering multiple interactive elements too closely together, even if th…" at bounding box center [733, 322] width 614 height 17
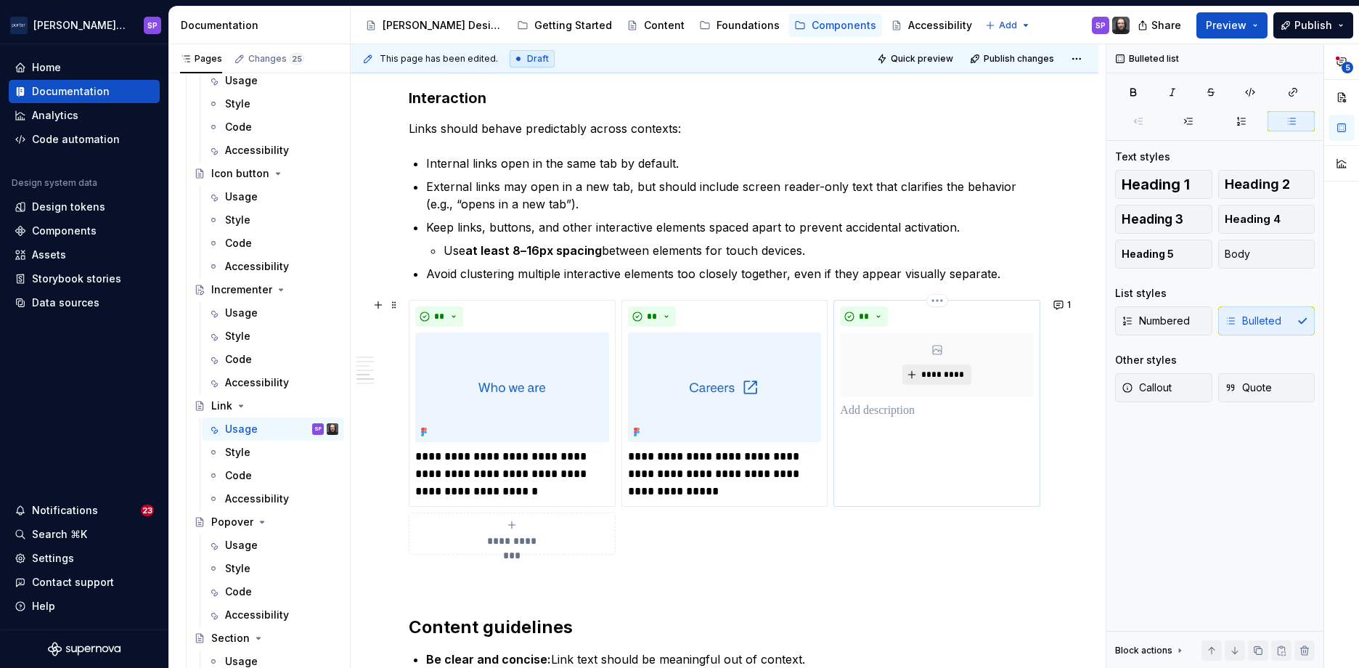
scroll to position [1507, 0]
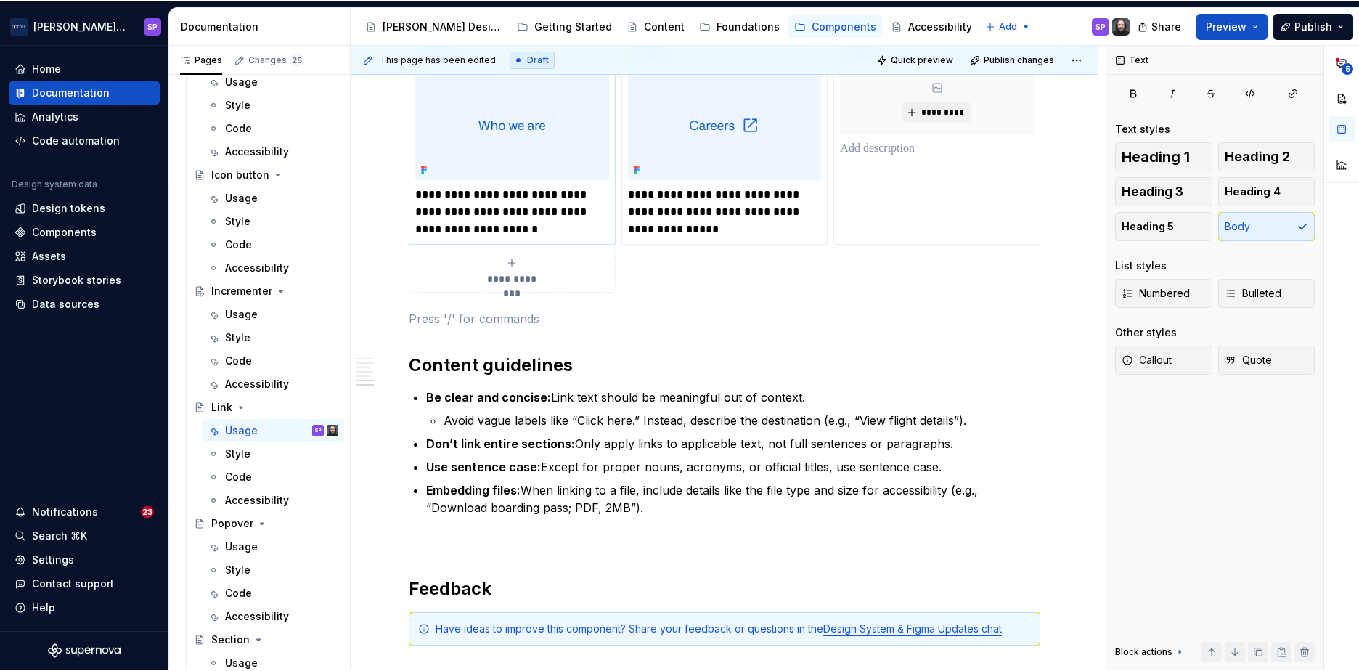
scroll to position [1772, 0]
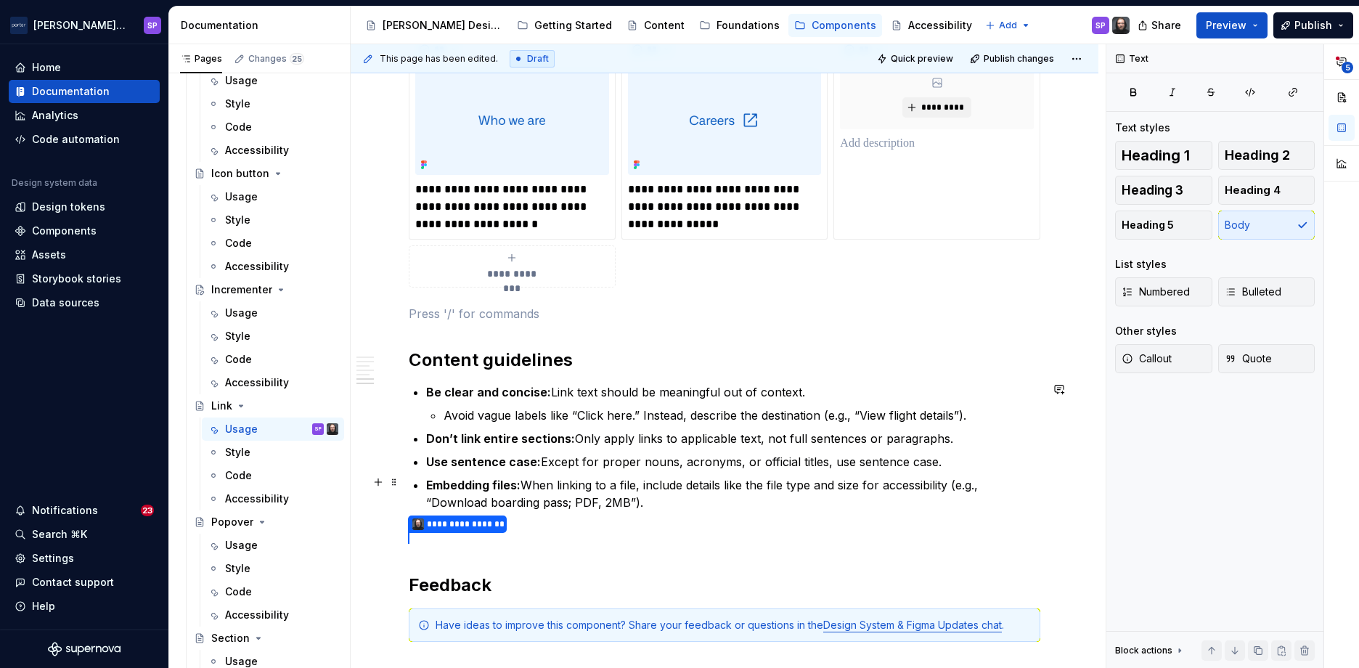
click at [601, 491] on p "Embedding files: When linking to a file, include details like the file type and…" at bounding box center [733, 493] width 614 height 35
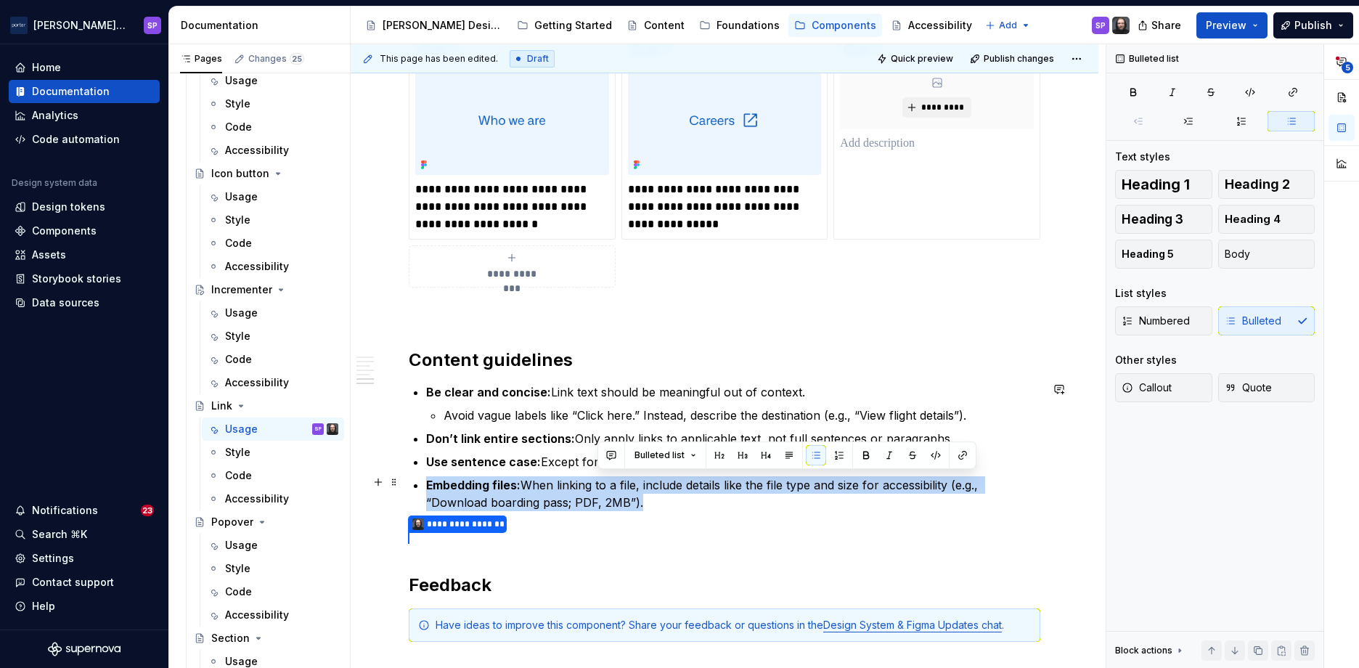
click at [601, 491] on p "Embedding files: When linking to a file, include details like the file type and…" at bounding box center [733, 493] width 614 height 35
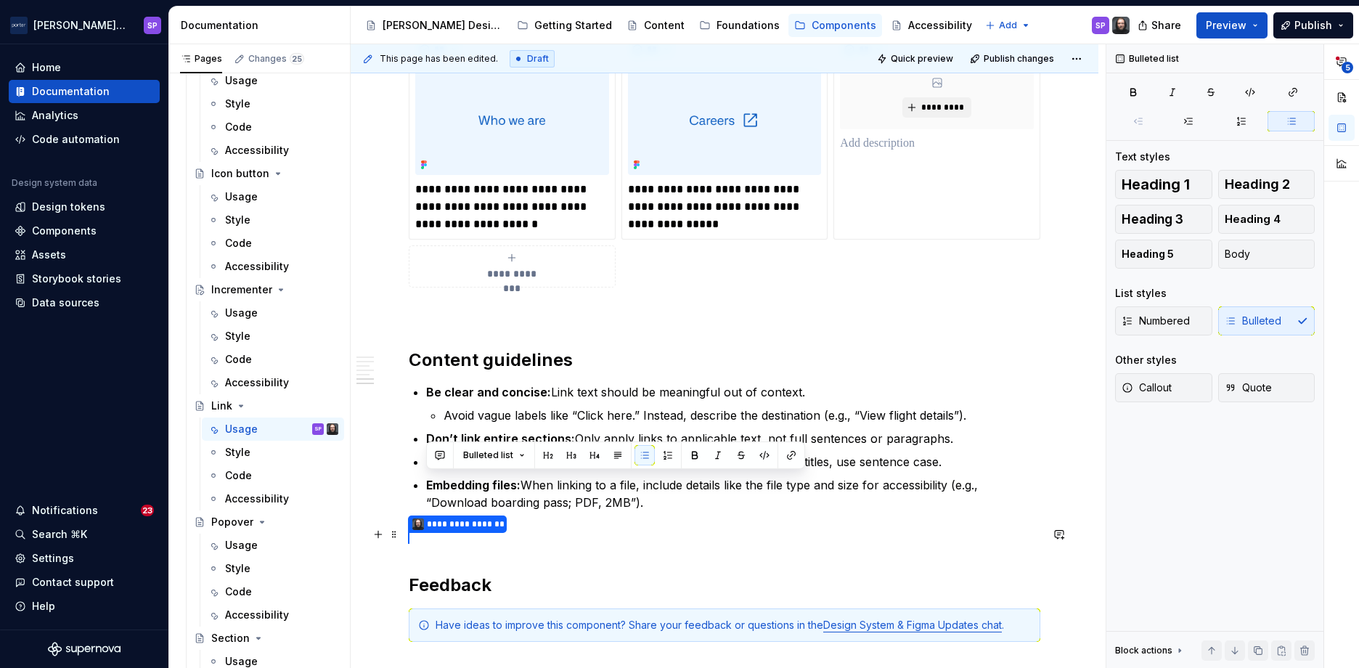
click at [722, 532] on p "**********" at bounding box center [725, 538] width 632 height 19
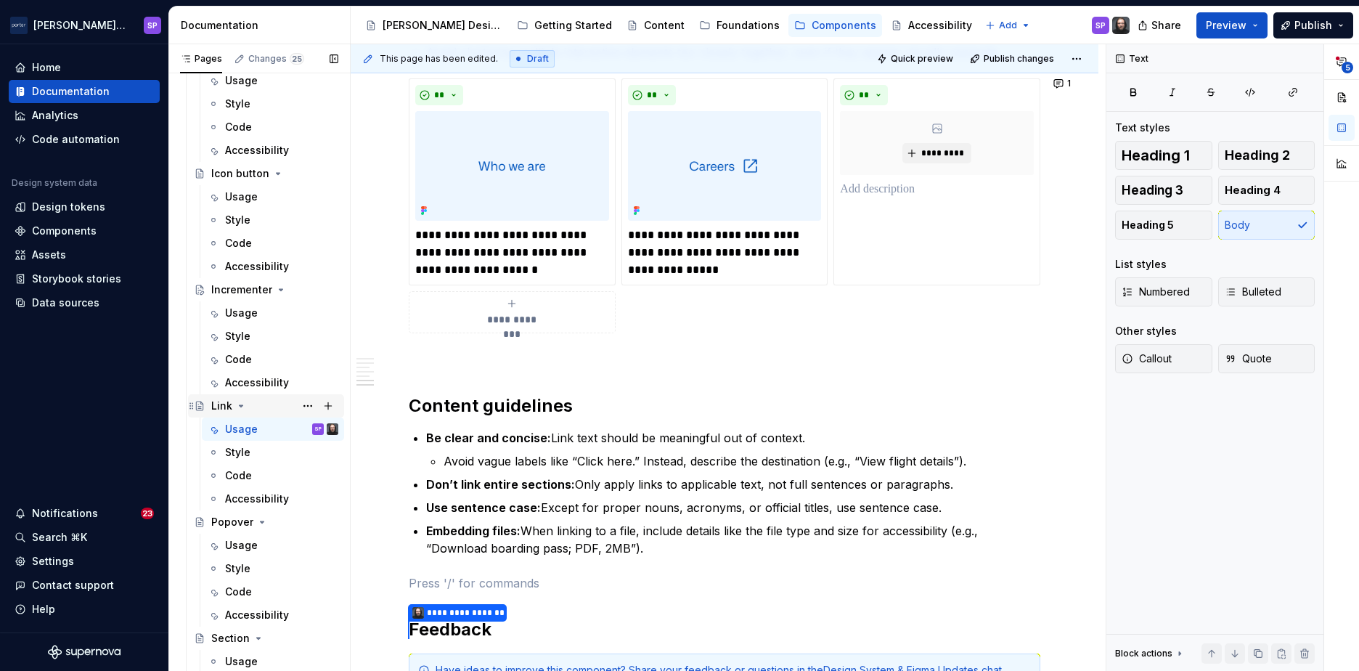
scroll to position [703, 0]
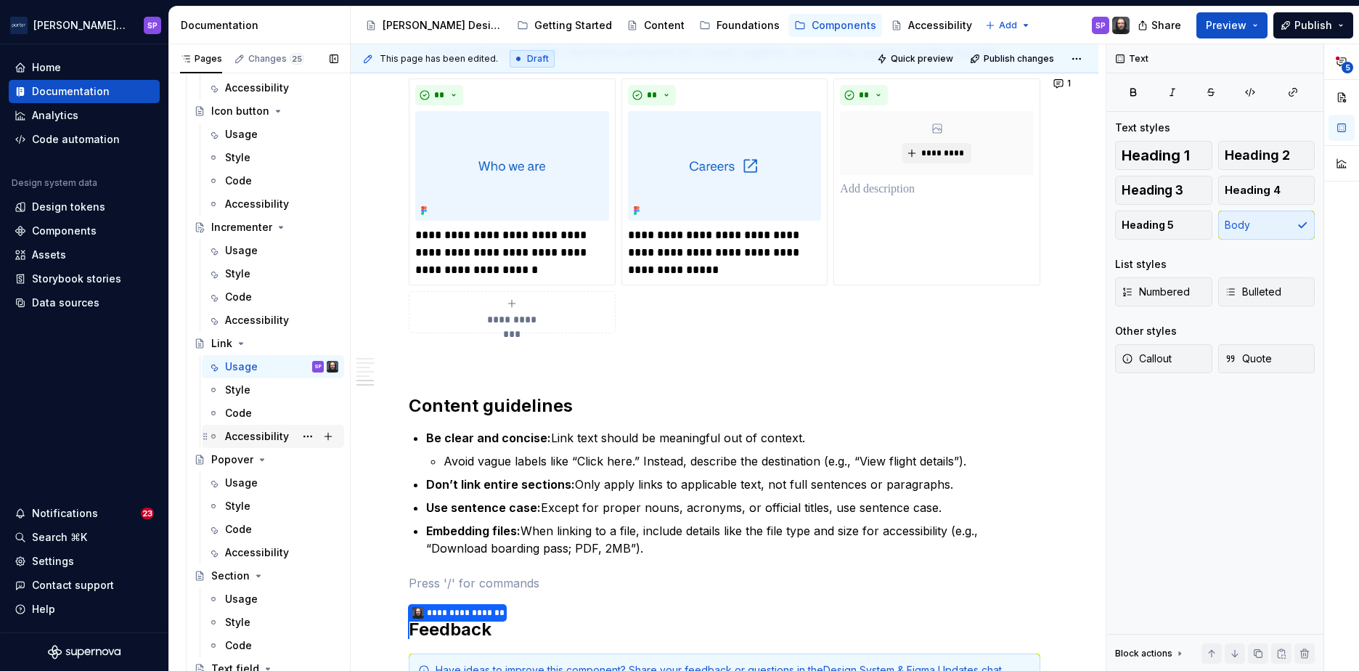
click at [251, 436] on div "Accessibility" at bounding box center [257, 436] width 64 height 15
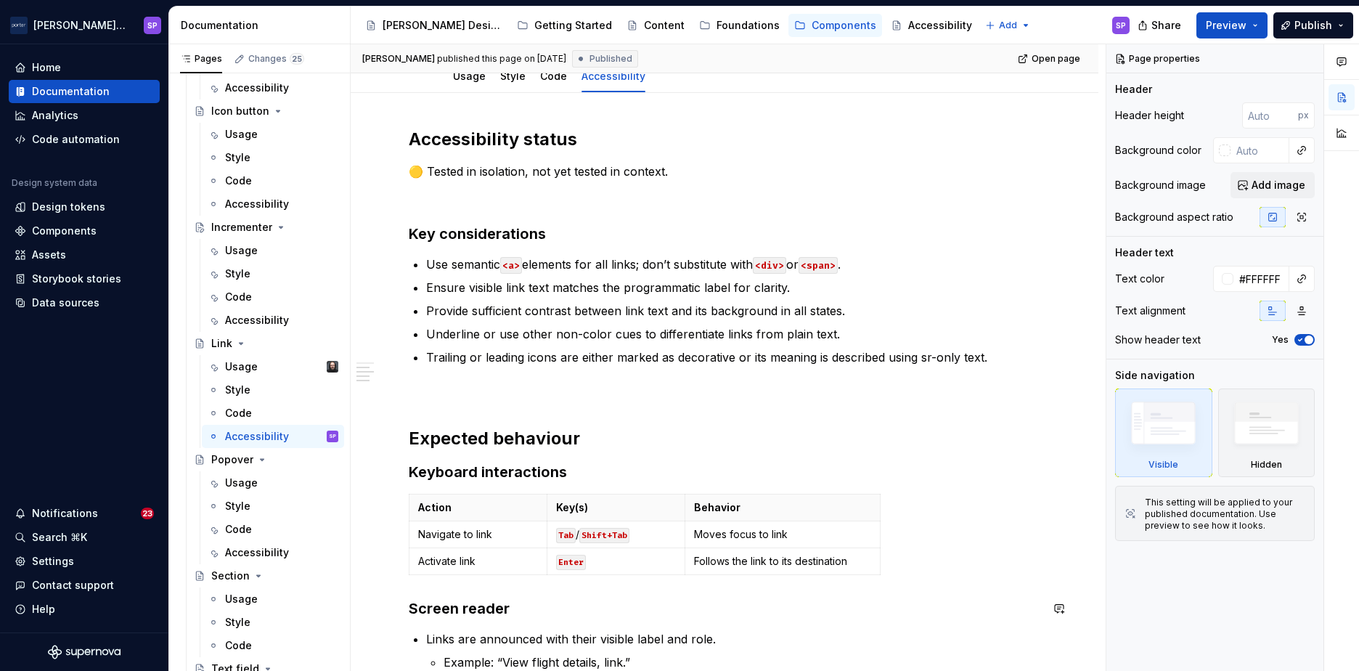
scroll to position [376, 0]
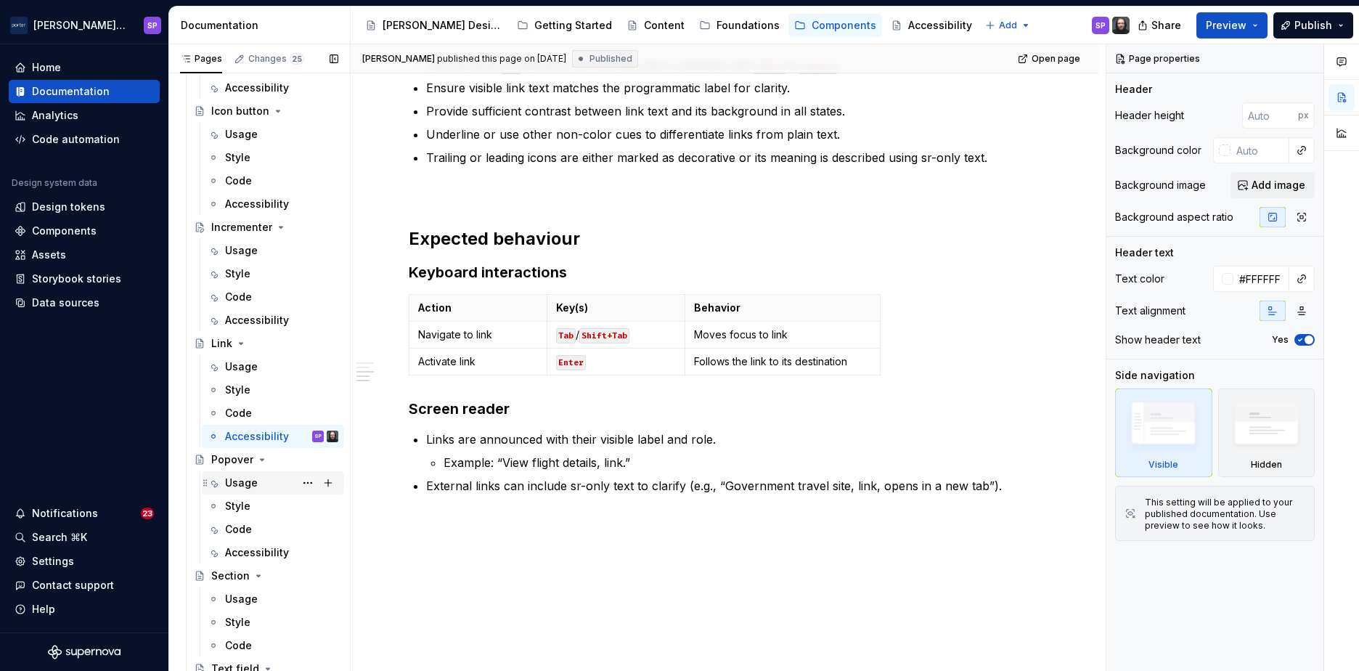
click at [242, 486] on div "Usage" at bounding box center [241, 483] width 33 height 15
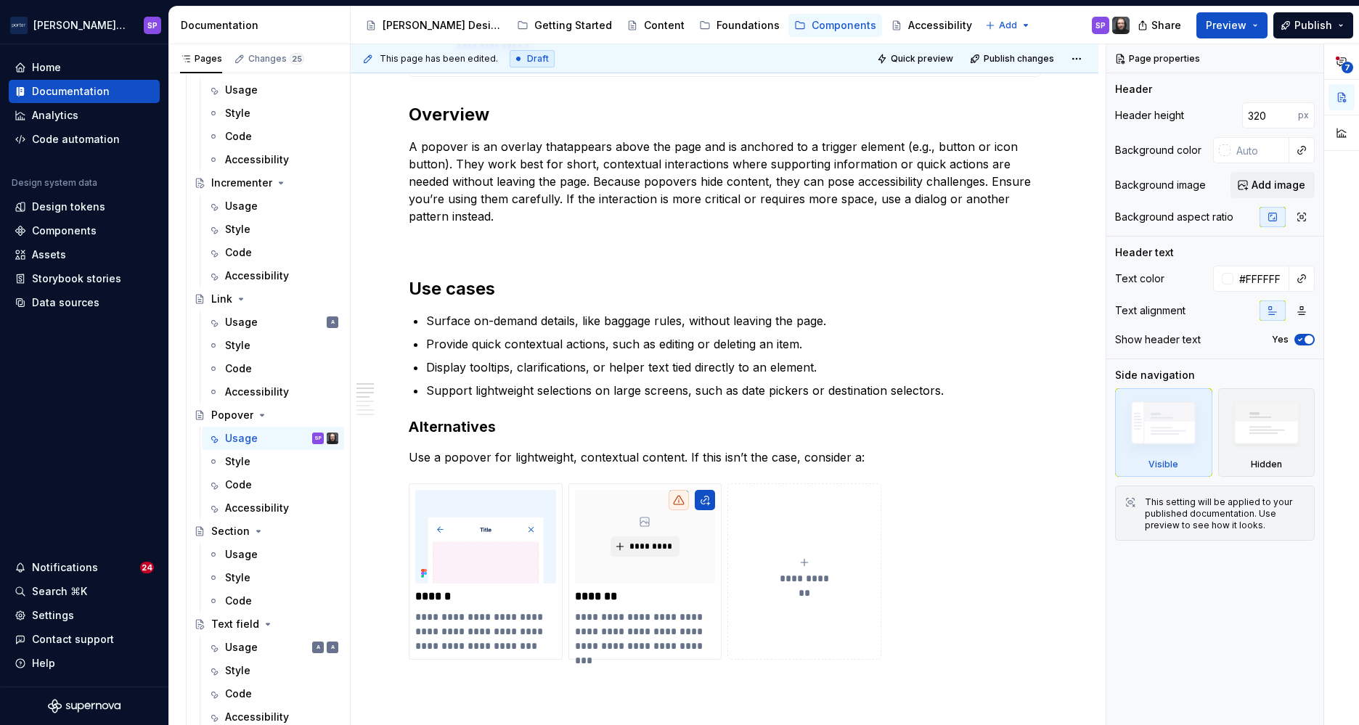
scroll to position [437, 0]
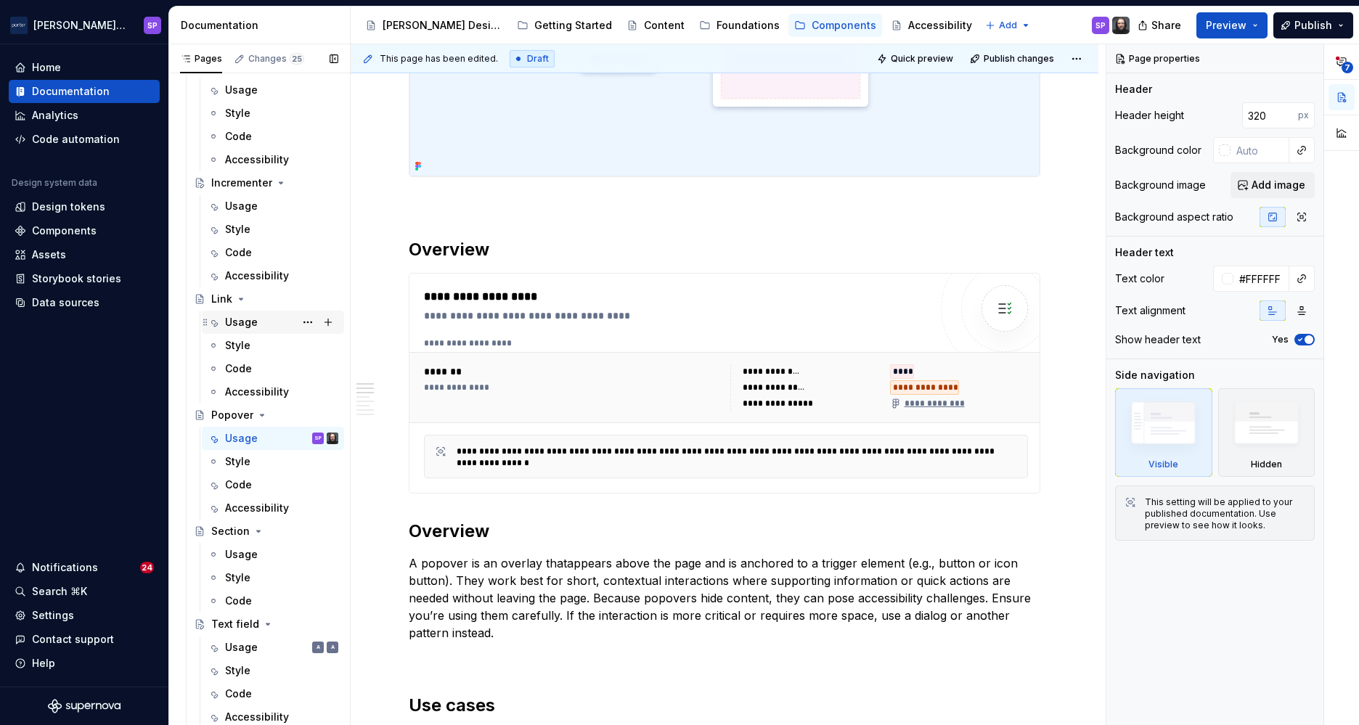
click at [247, 323] on div "Usage" at bounding box center [241, 322] width 33 height 15
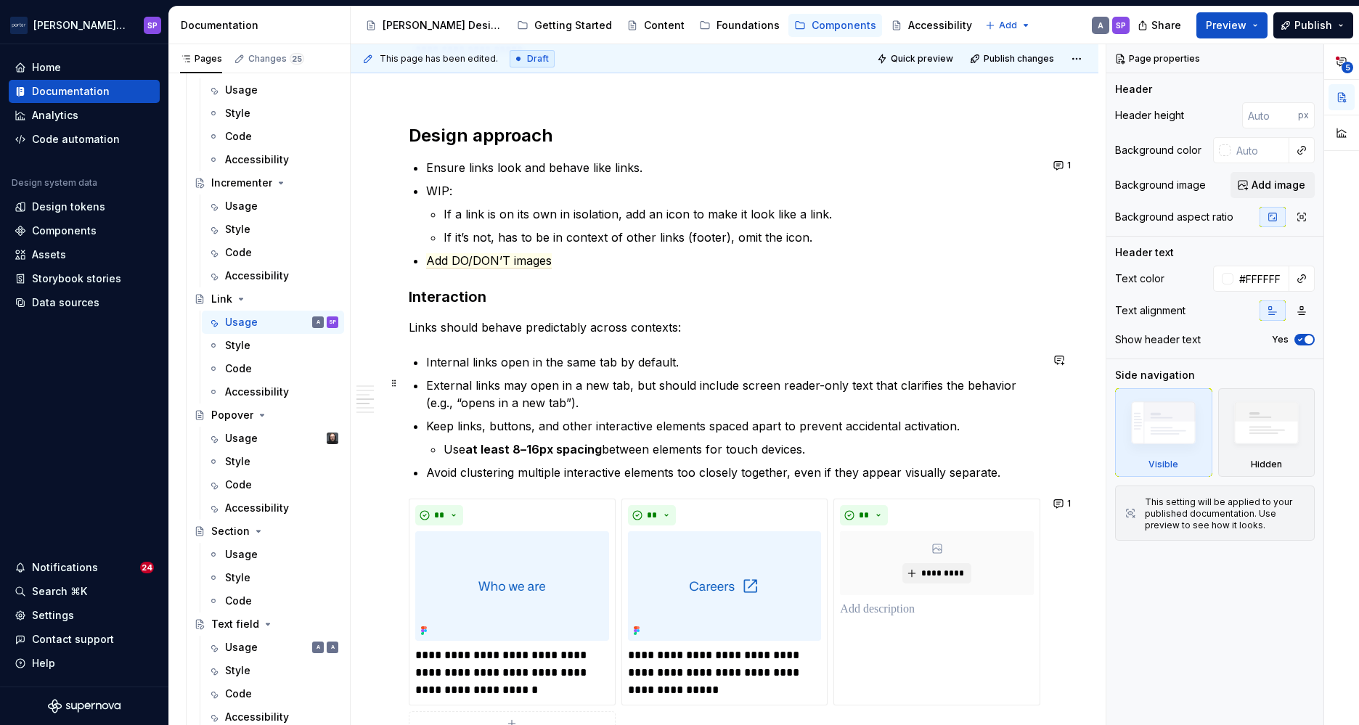
scroll to position [1320, 0]
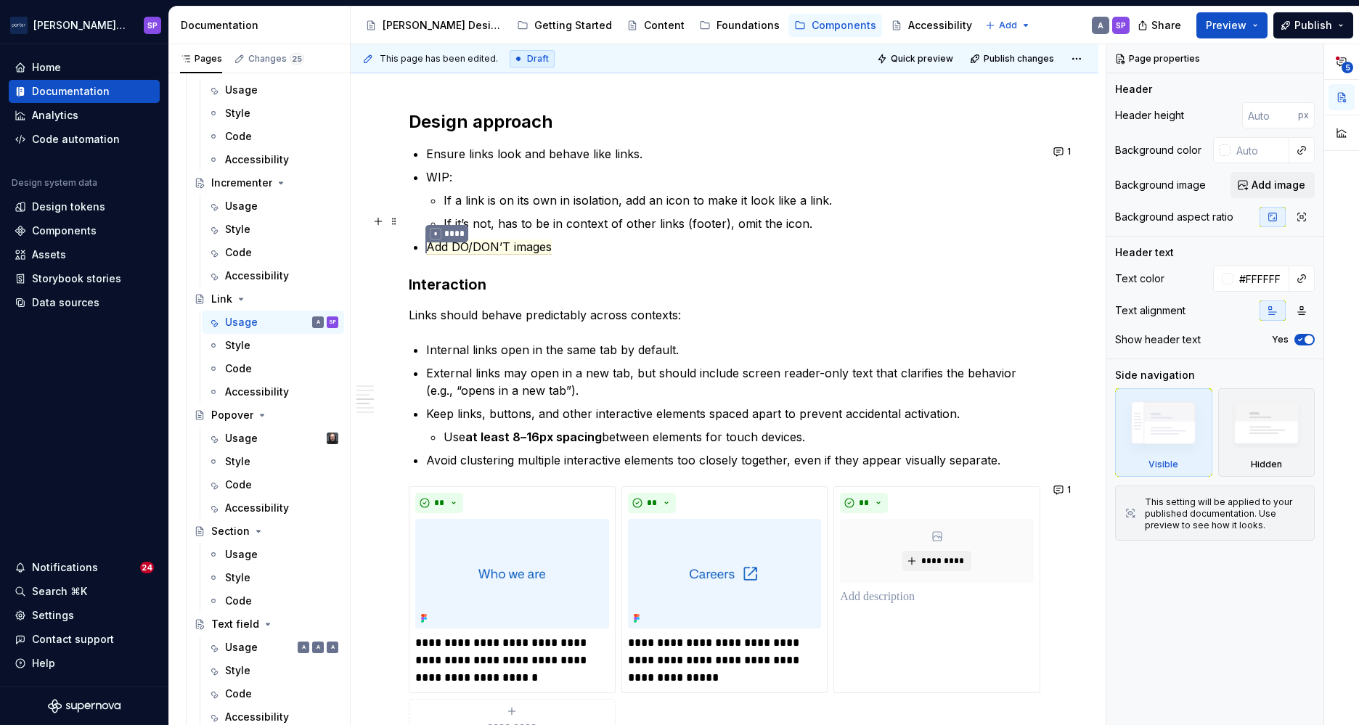
click at [776, 203] on p "If a link is on its own in isolation, add an icon to make it look like a link." at bounding box center [742, 200] width 597 height 17
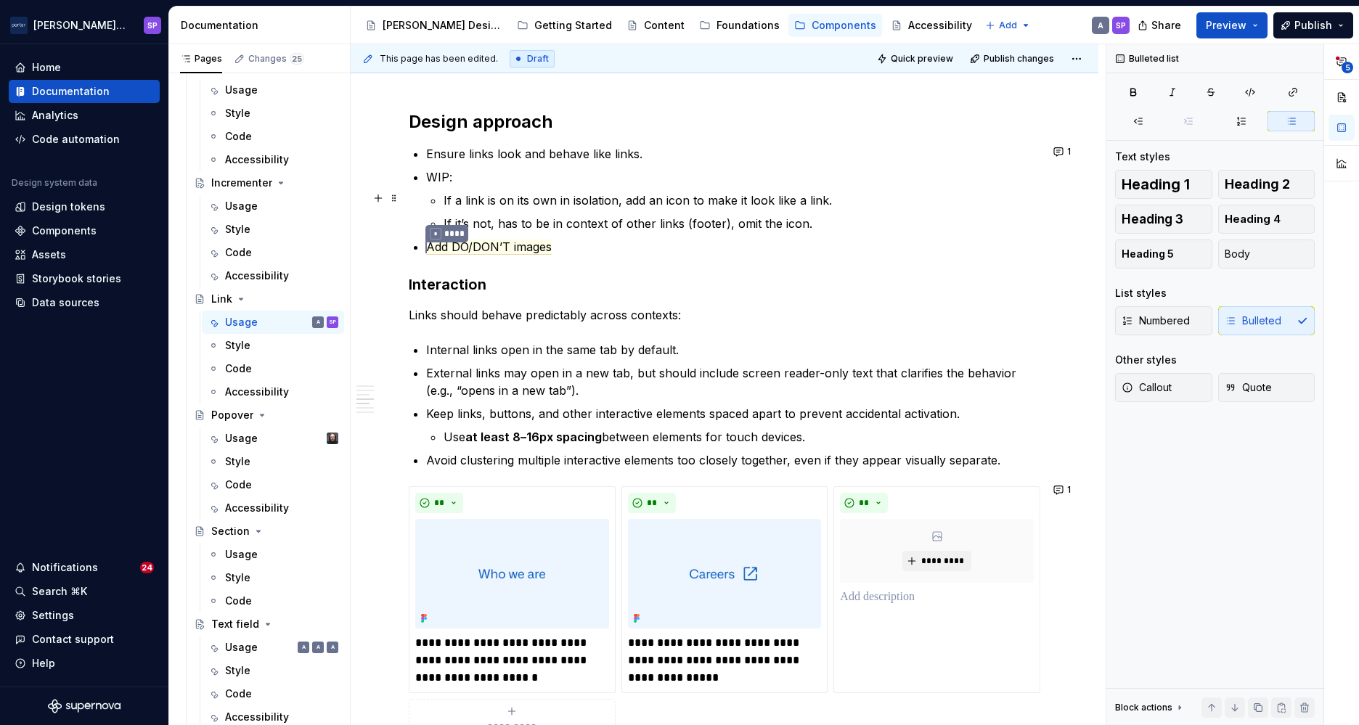
click at [718, 168] on p "WIP:" at bounding box center [733, 176] width 614 height 17
type textarea "*"
click at [801, 152] on p "Ensure links look and behave like links." at bounding box center [733, 153] width 614 height 17
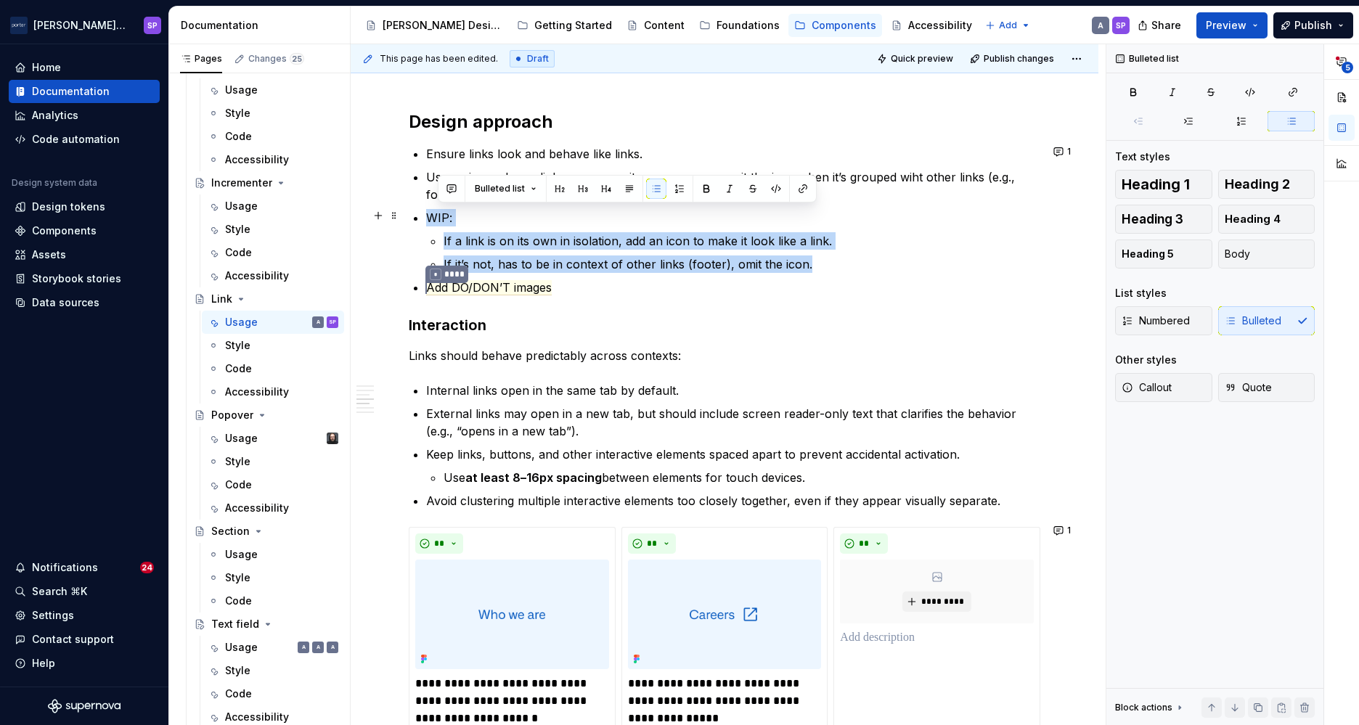
drag, startPoint x: 671, startPoint y: 266, endPoint x: 430, endPoint y: 214, distance: 246.5
click at [430, 214] on li "WIP: If a link is on its own in isolation, add an icon to make it look like a l…" at bounding box center [733, 241] width 614 height 64
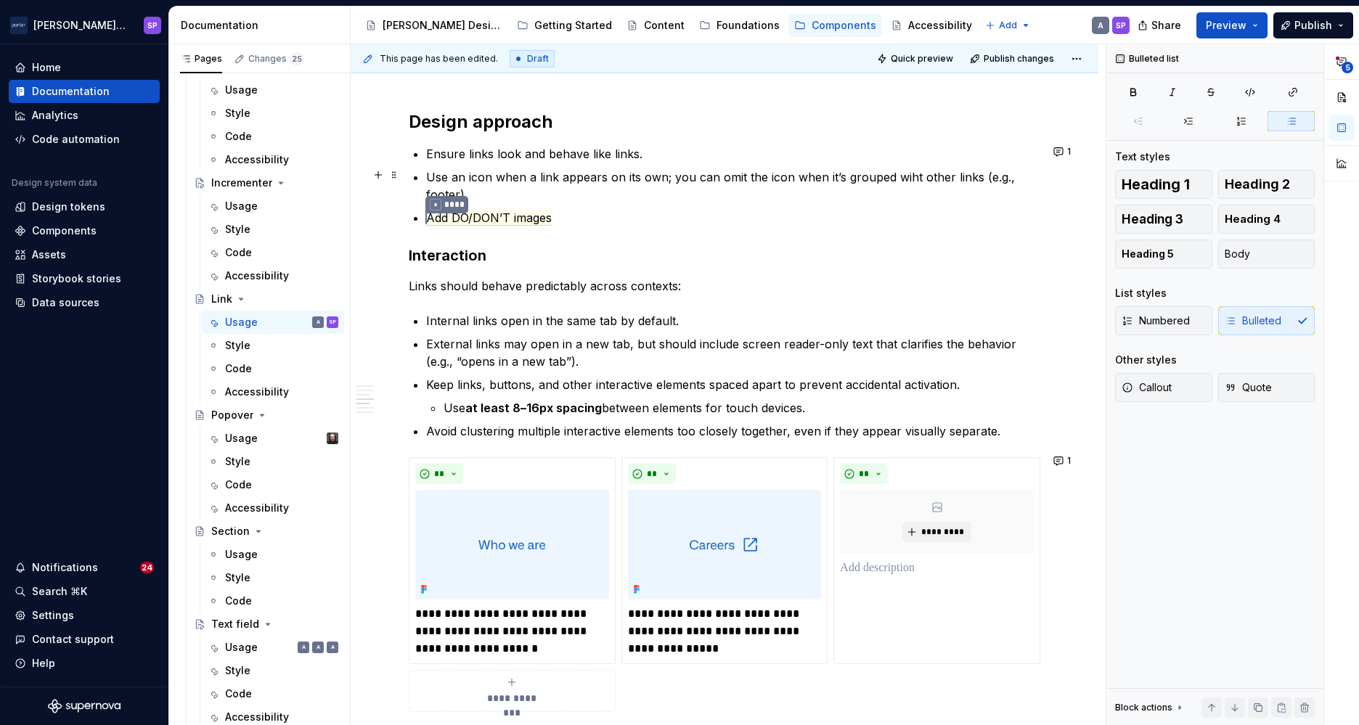
click at [917, 182] on p "Use an icon when a link appears on its own; you can omit the icon when it’s gro…" at bounding box center [733, 185] width 614 height 35
click at [899, 171] on p "Use an icon when a link appears on its own; you can omit the icon when it’s gro…" at bounding box center [733, 185] width 614 height 35
type textarea "*"
